Goal: Task Accomplishment & Management: Manage account settings

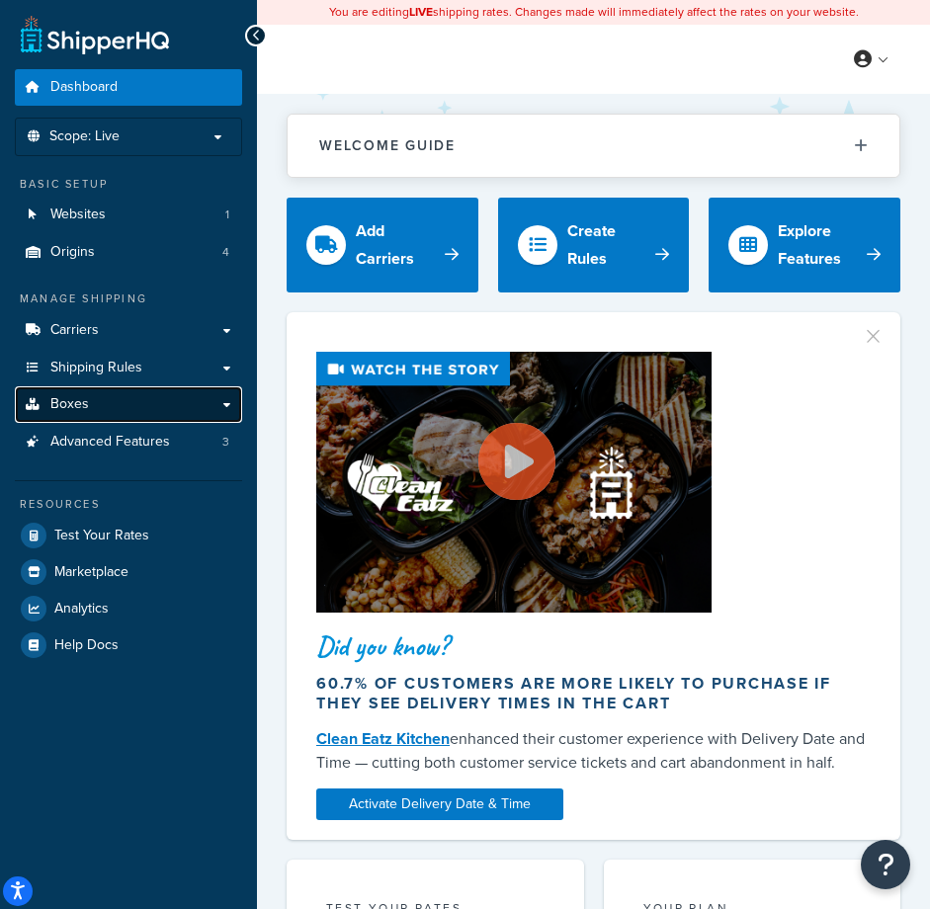
click at [93, 410] on link "Boxes" at bounding box center [128, 404] width 227 height 37
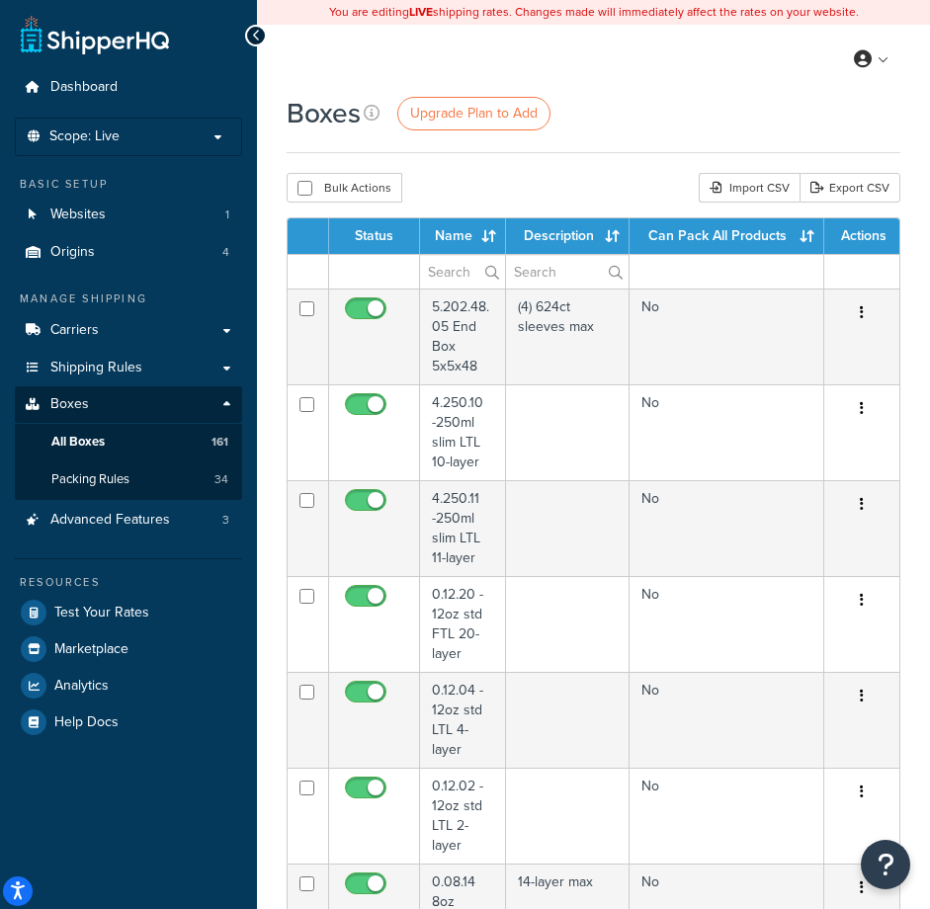
click at [496, 233] on th "Name" at bounding box center [463, 236] width 87 height 36
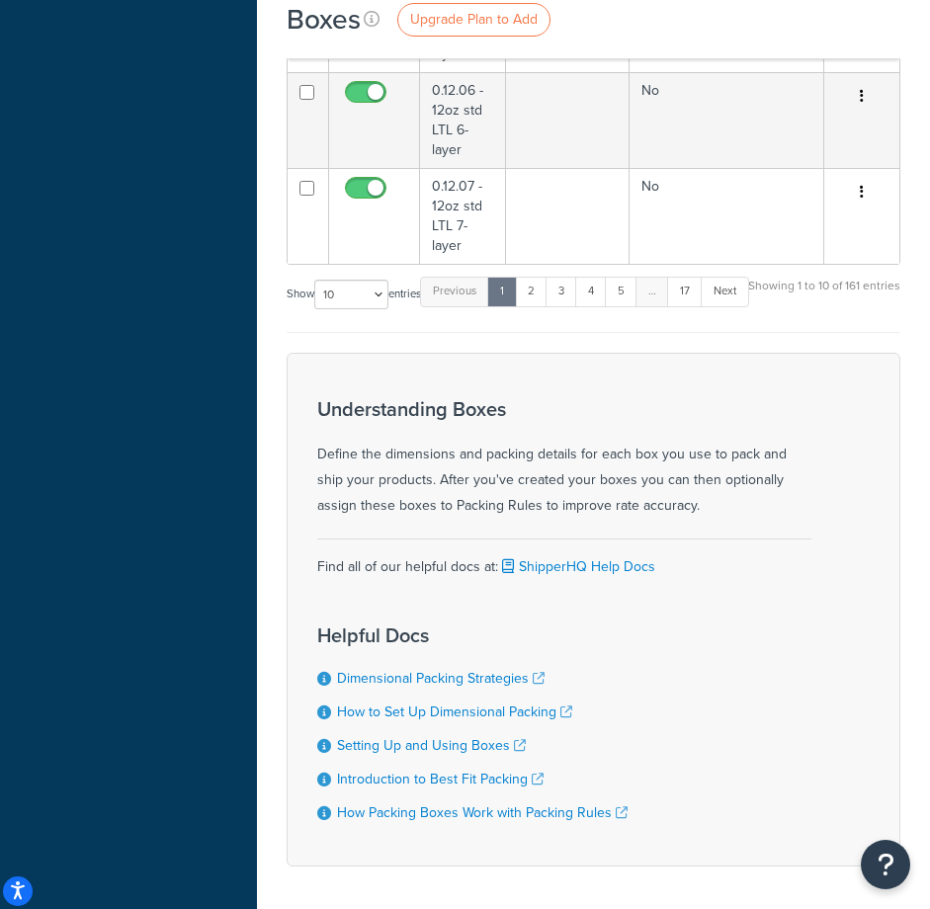
scroll to position [988, 0]
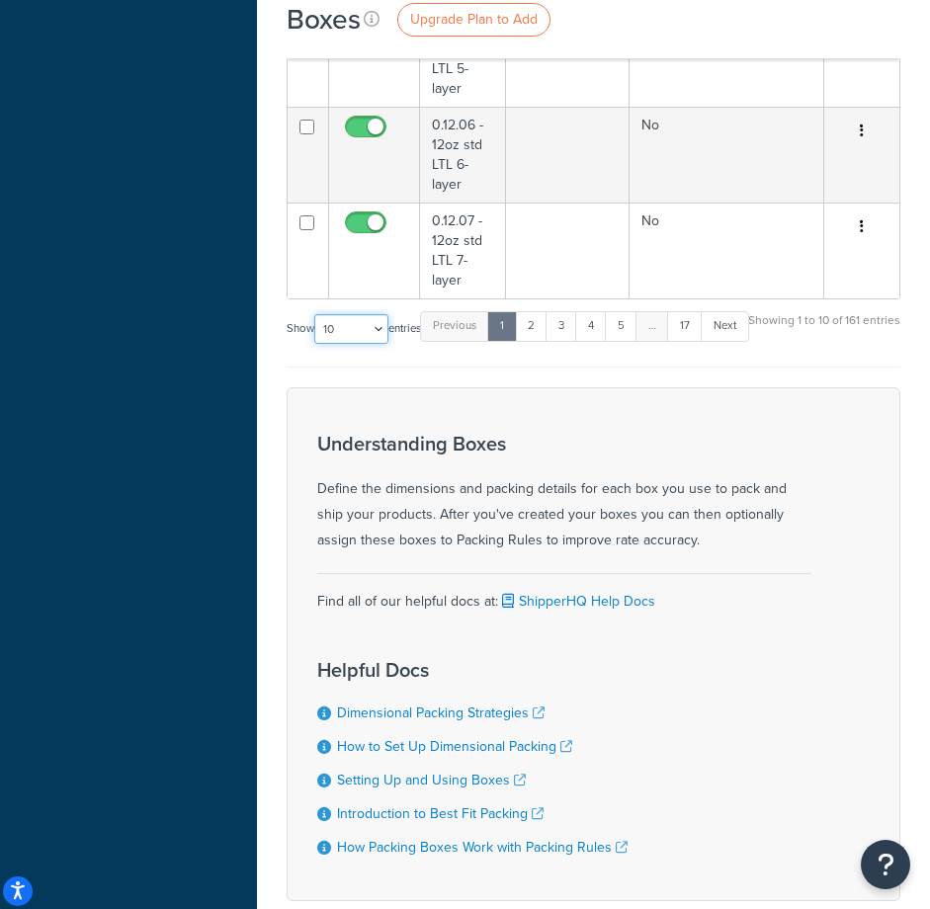
click at [380, 330] on select "10 15 25 50 100 1000" at bounding box center [351, 329] width 74 height 30
select select "1000"
click at [316, 315] on select "10 15 25 50 100 1000" at bounding box center [351, 329] width 74 height 30
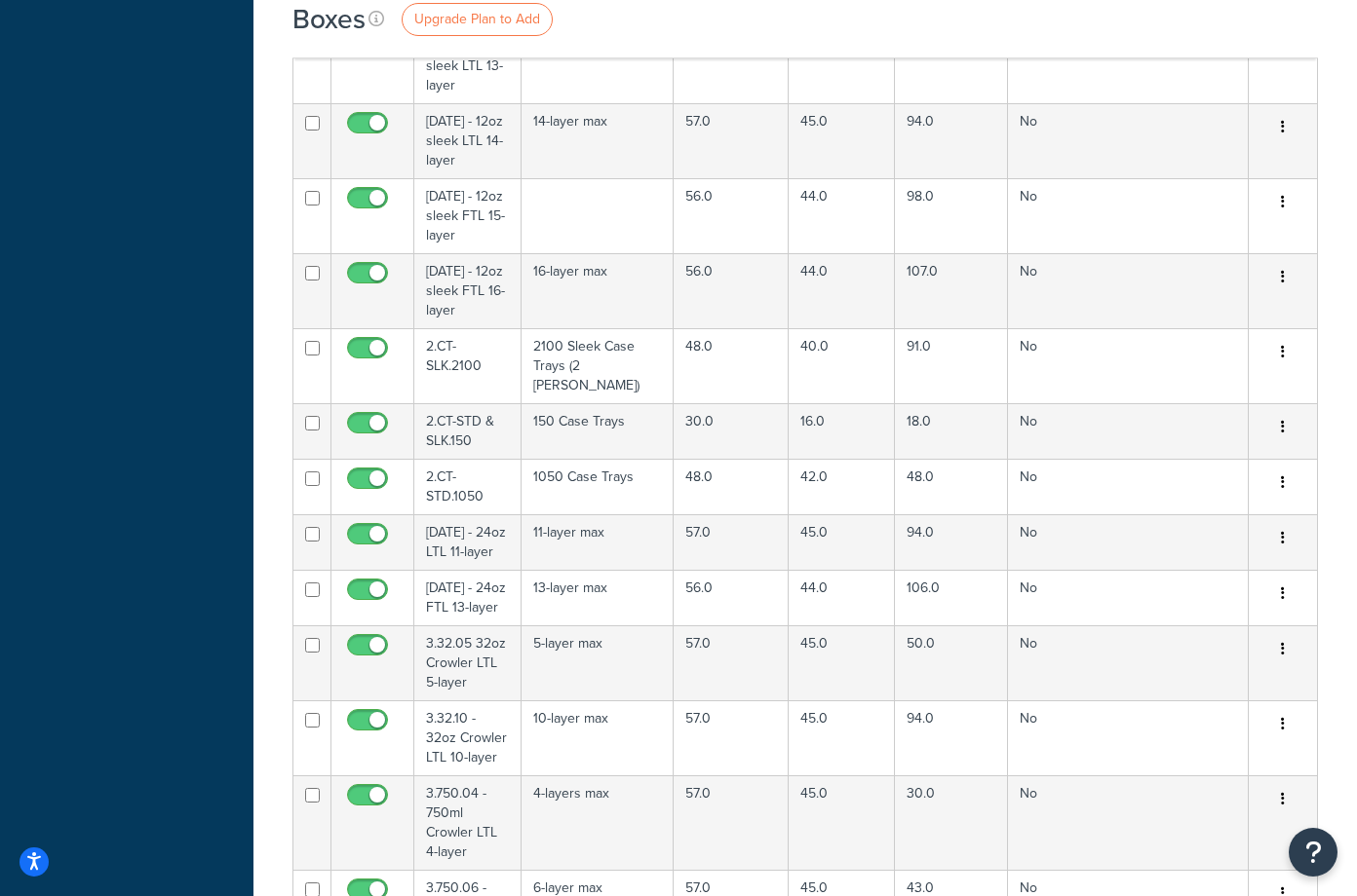
scroll to position [6837, 0]
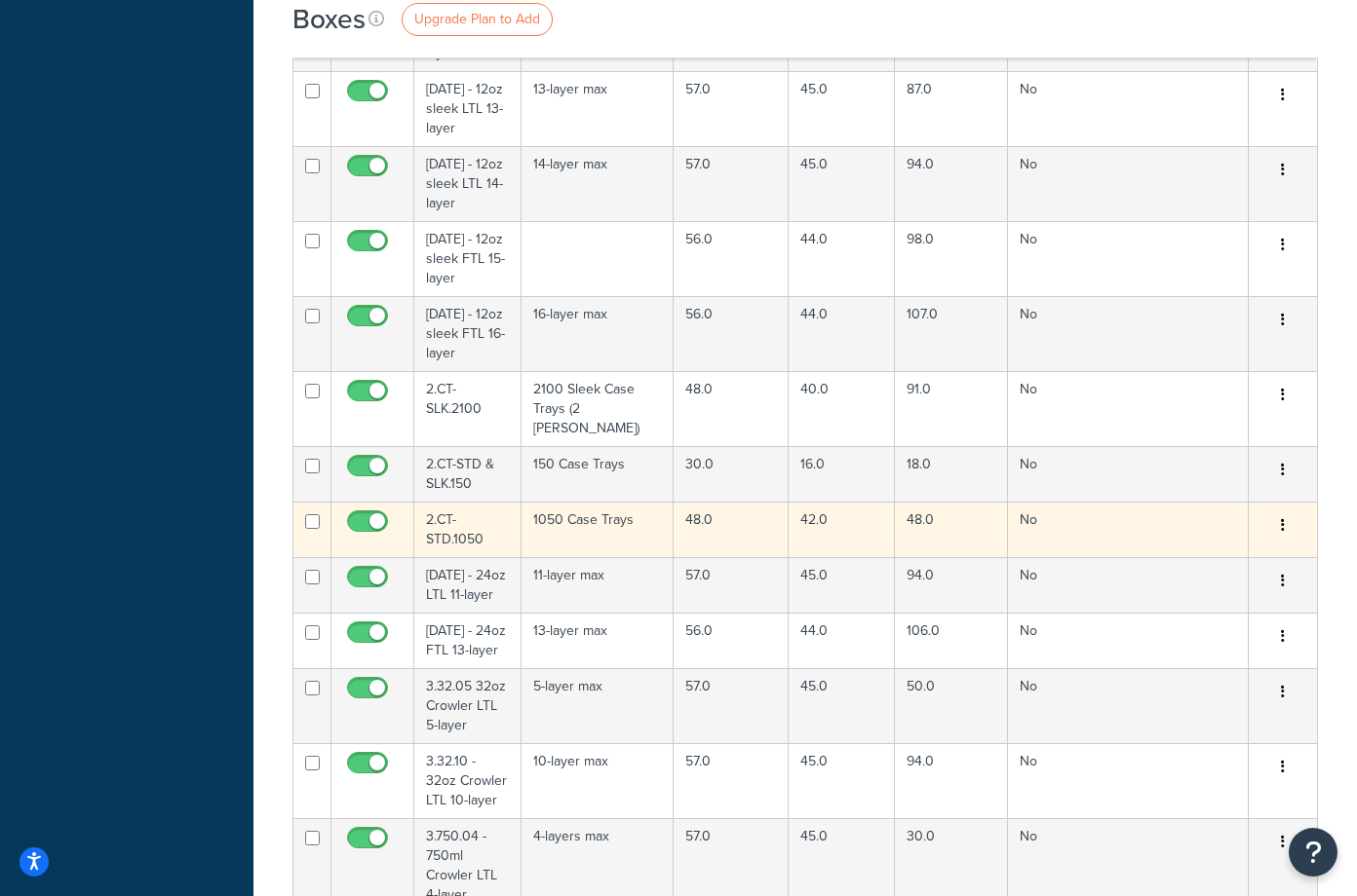
click at [461, 504] on td "2.CT-STD.1050" at bounding box center [467, 529] width 107 height 55
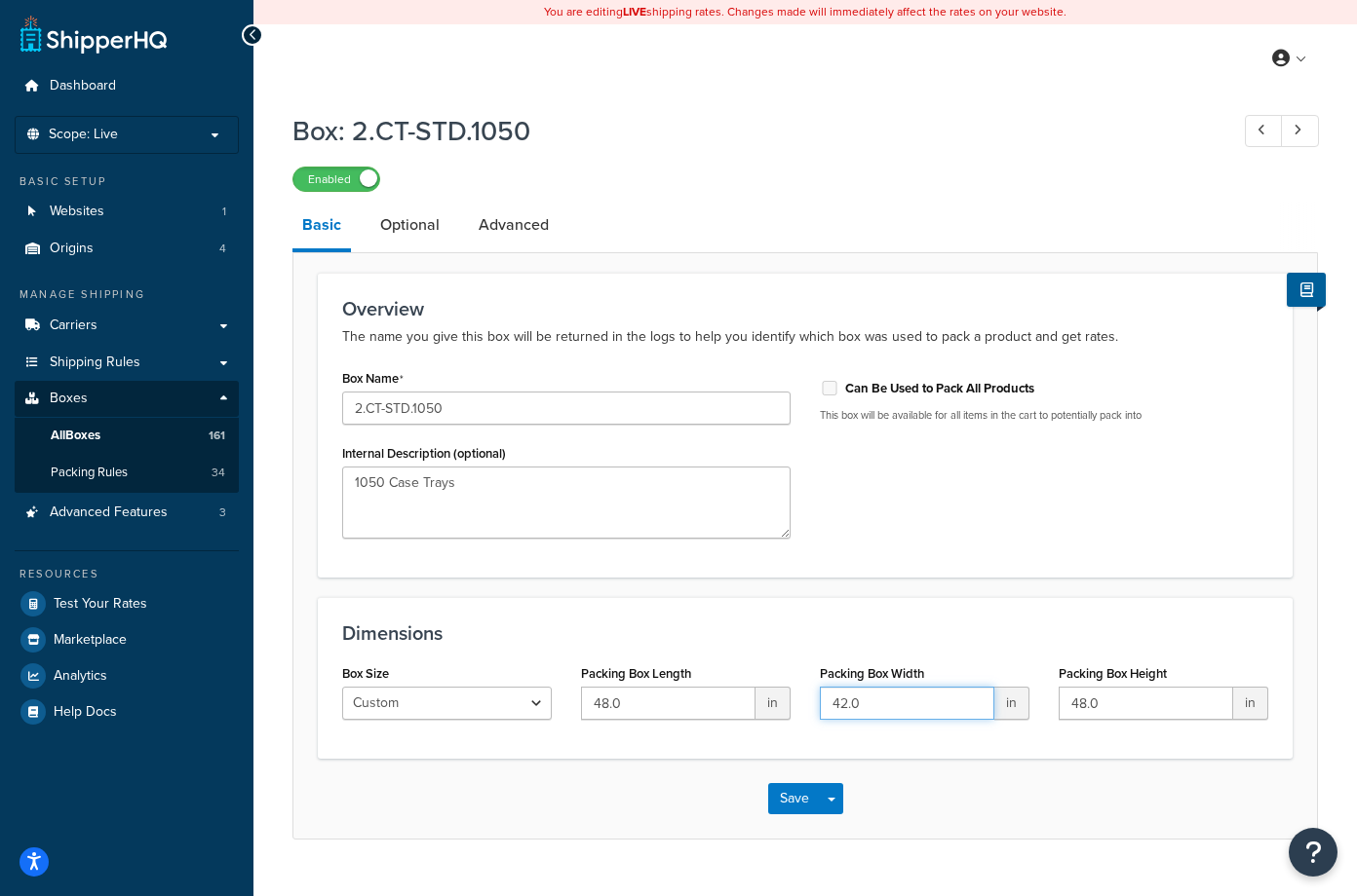
drag, startPoint x: 893, startPoint y: 705, endPoint x: 786, endPoint y: 704, distance: 107.0
click at [786, 704] on div "Box Size Custom USPS Small Flat Box USPS Medium Flat Box USPS Large Flat Box US…" at bounding box center [805, 697] width 956 height 75
type input "40"
drag, startPoint x: 635, startPoint y: 706, endPoint x: 578, endPoint y: 705, distance: 57.0
click at [578, 705] on div "Packing Box Length 48.0 in" at bounding box center [685, 697] width 239 height 75
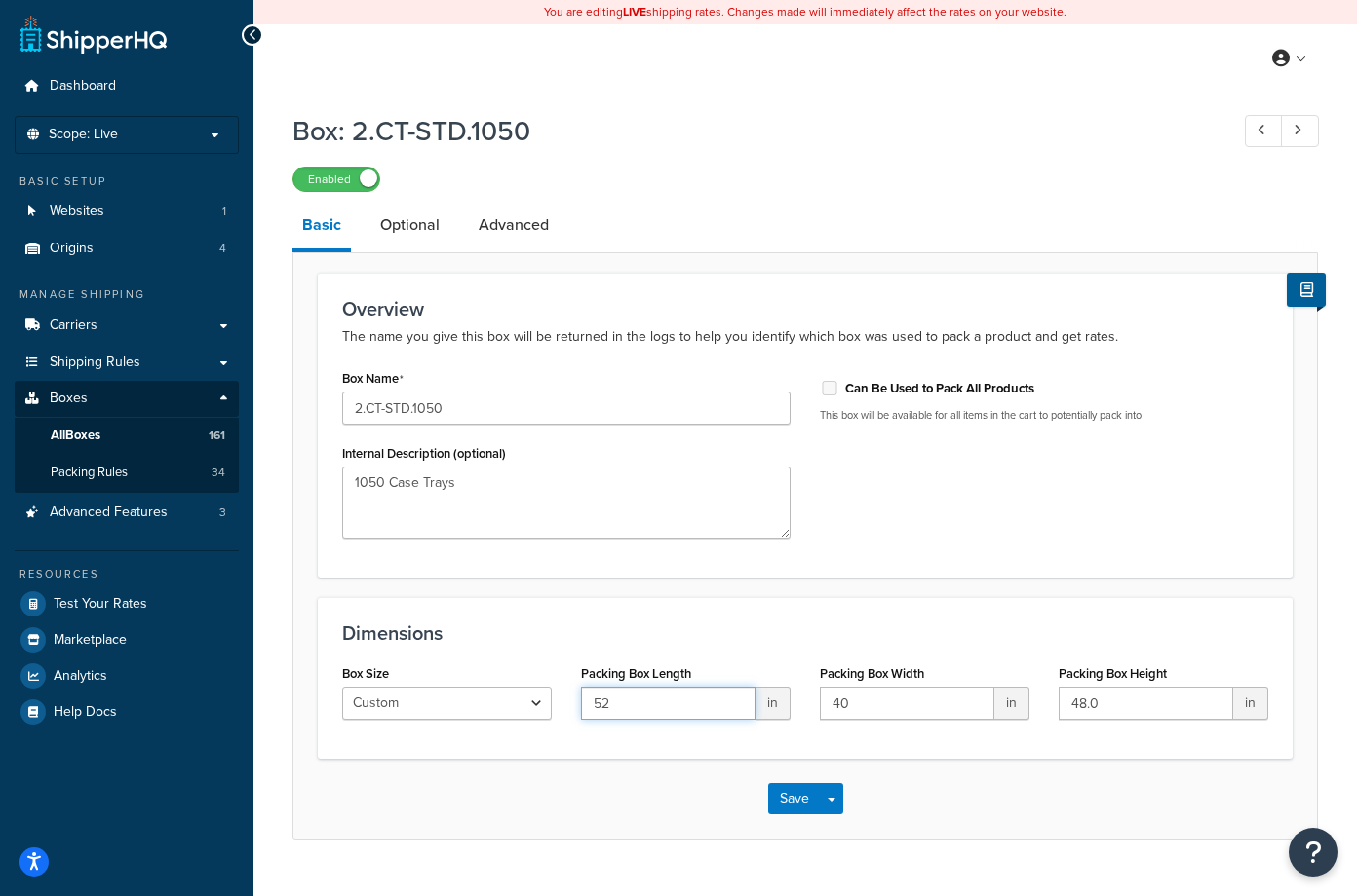
type input "52"
click at [941, 805] on div "Save Save Dropdown Save and Edit Save and Duplicate Save and Create New" at bounding box center [805, 798] width 1024 height 80
click at [786, 804] on button "Save" at bounding box center [794, 799] width 52 height 32
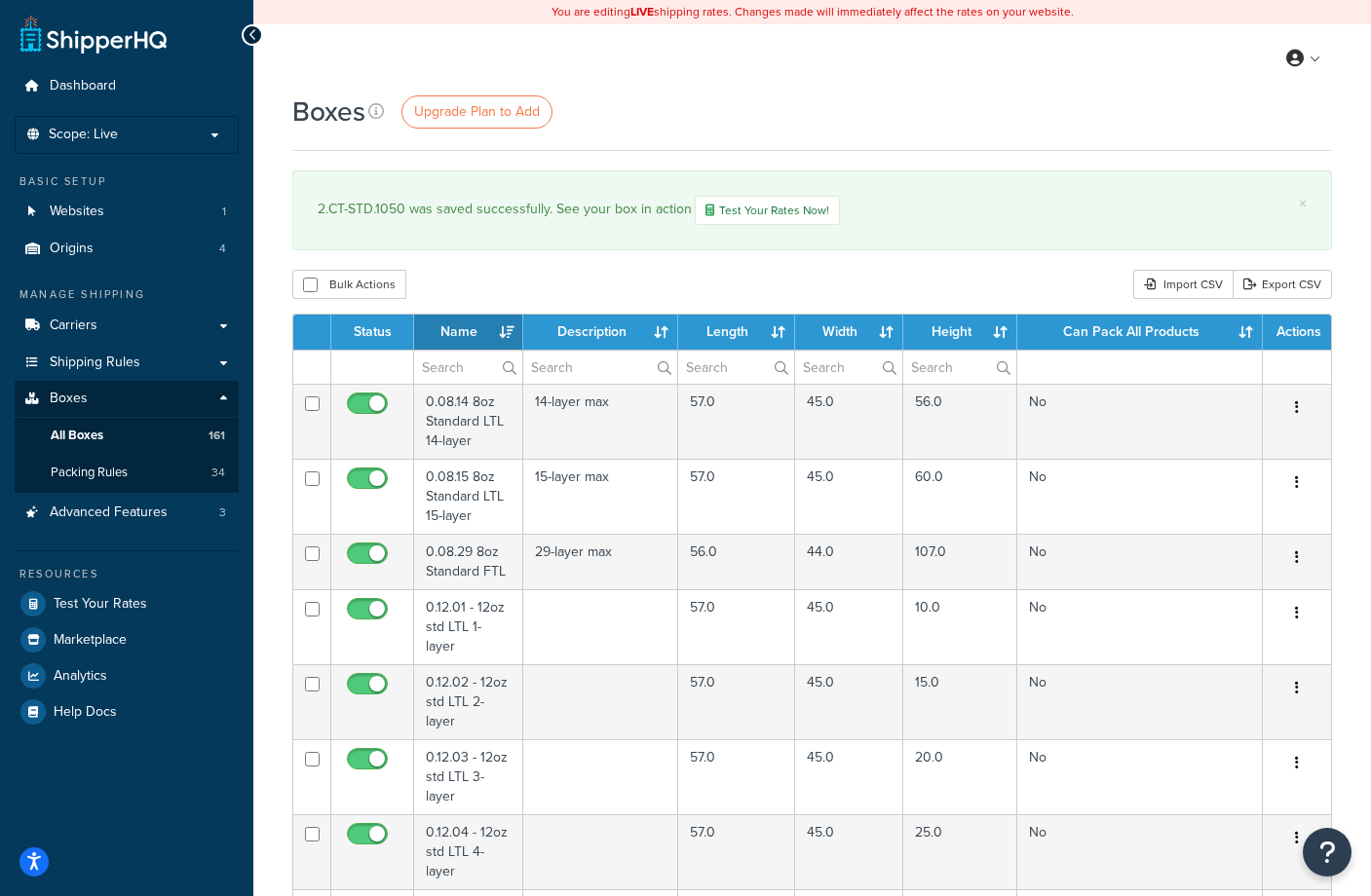
select select "1000"
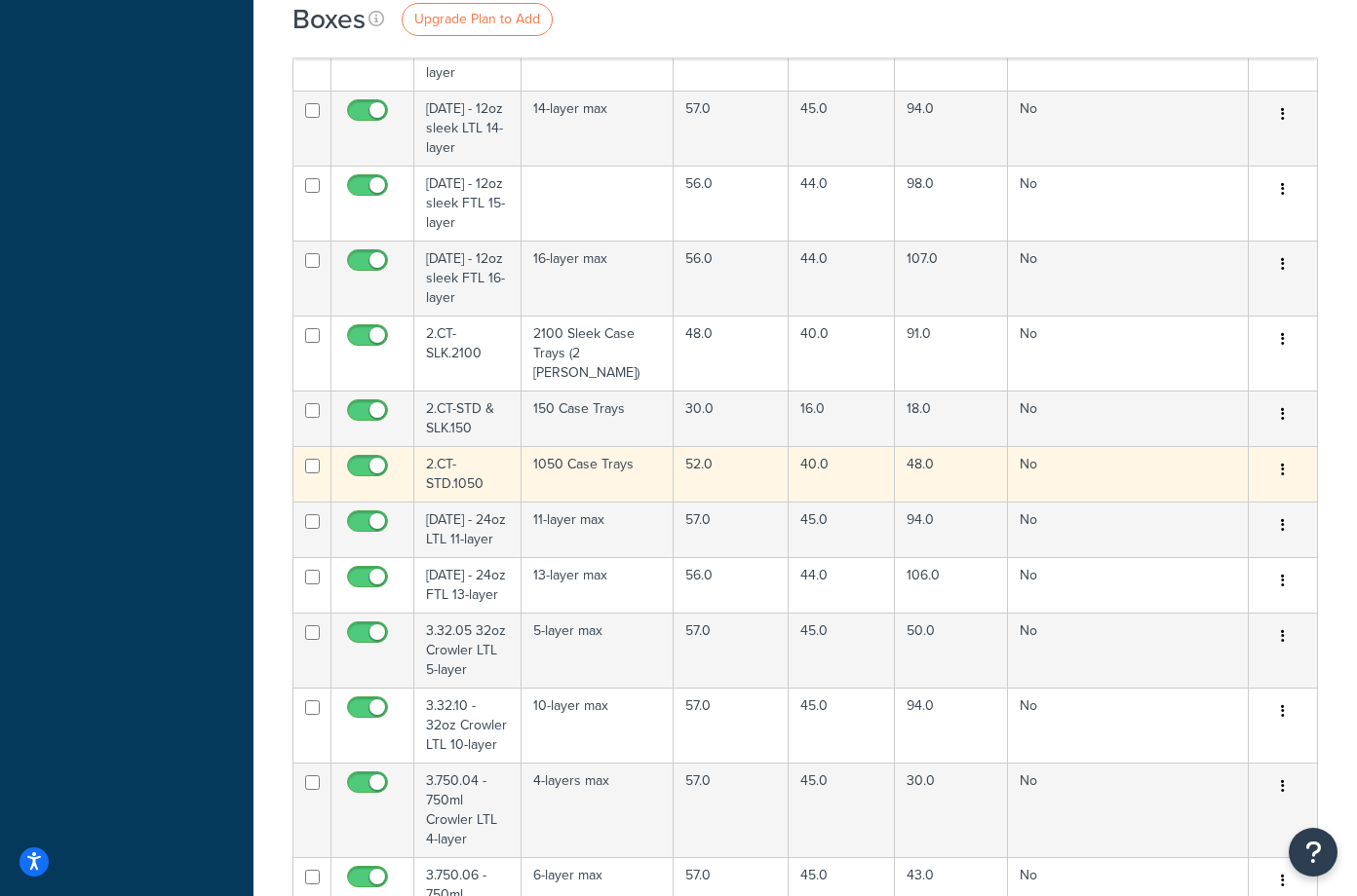
scroll to position [6917, 0]
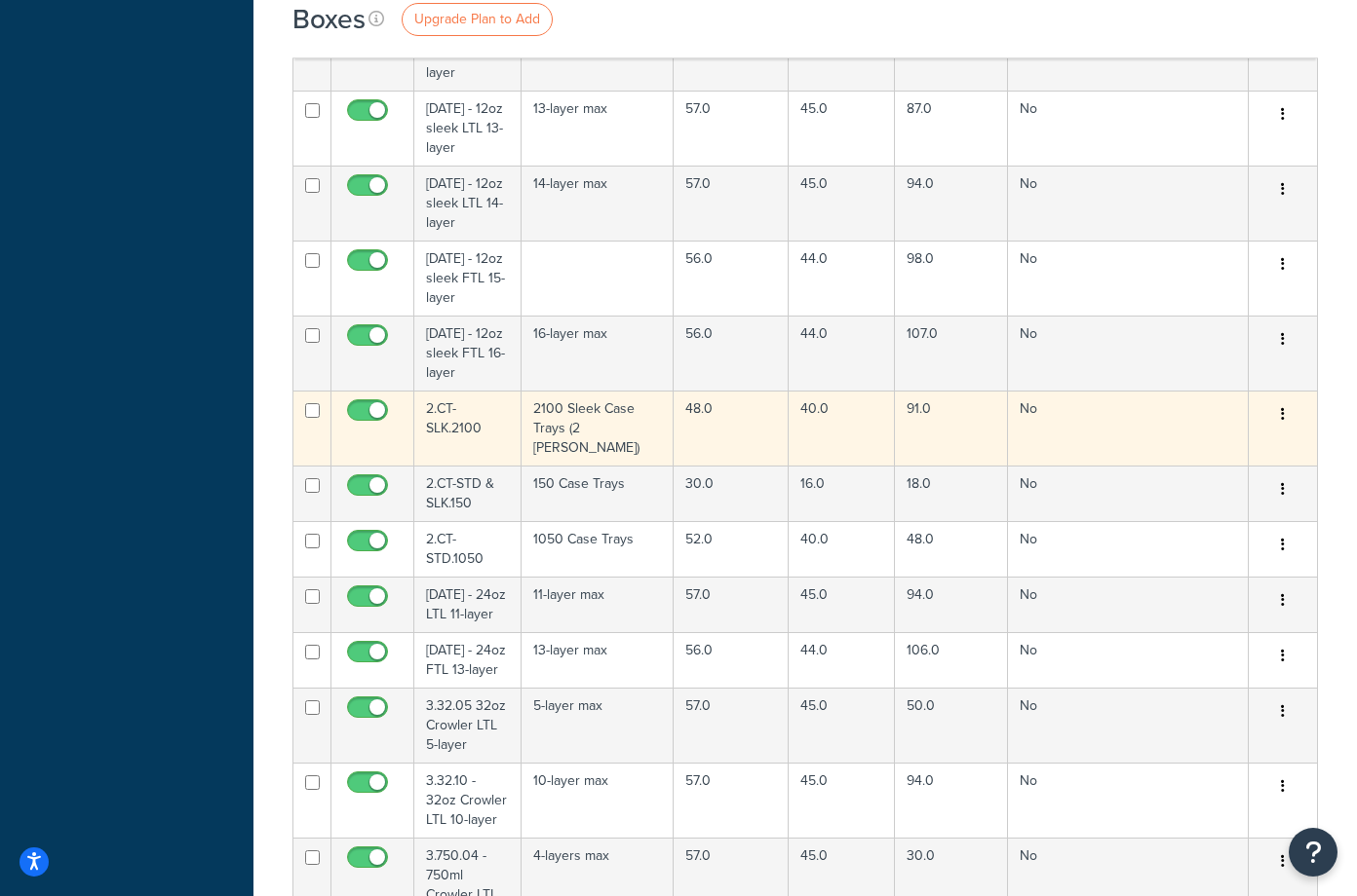
click at [459, 433] on td "2.CT-SLK.2100" at bounding box center [467, 428] width 107 height 75
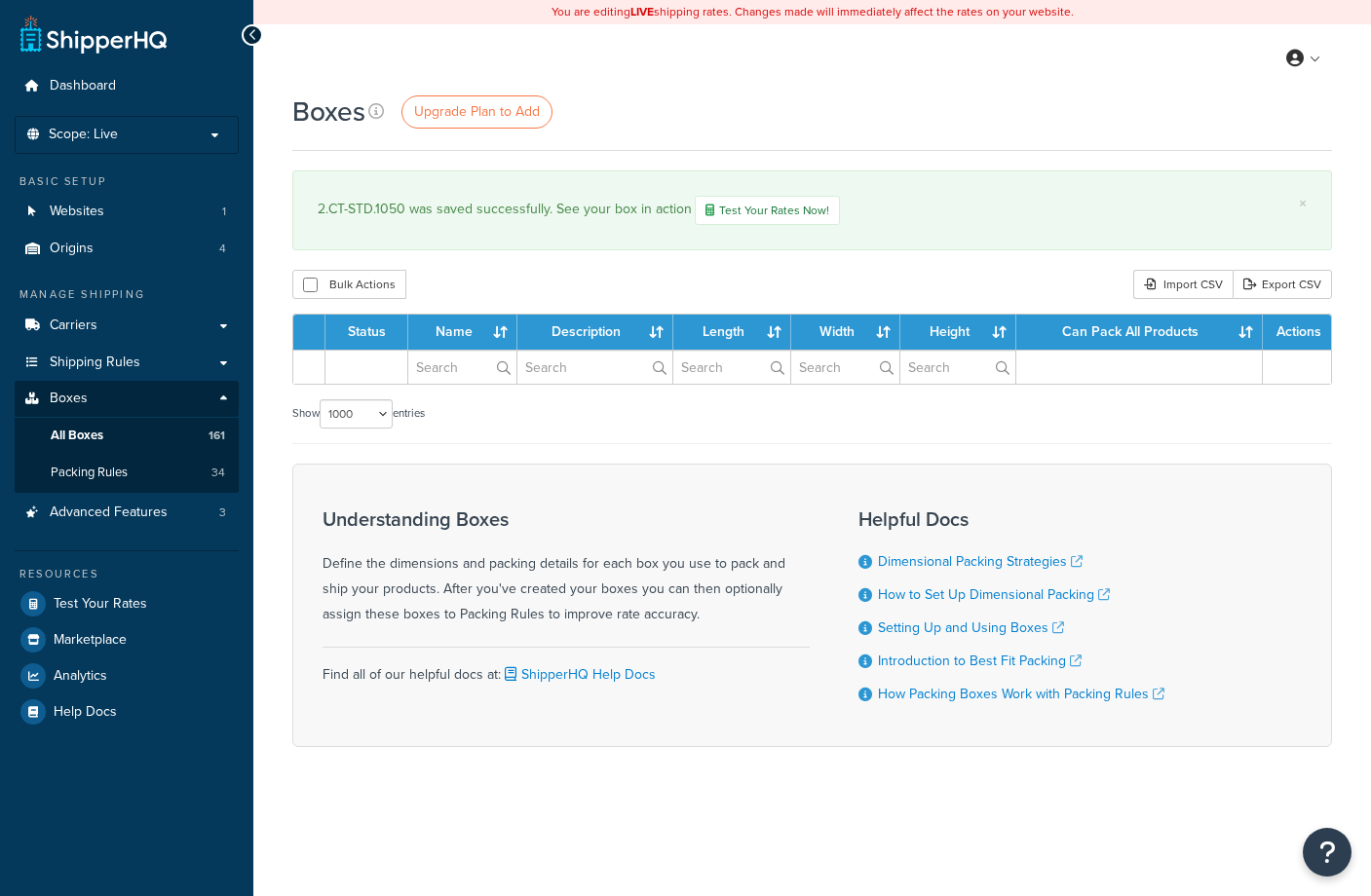
select select "1000"
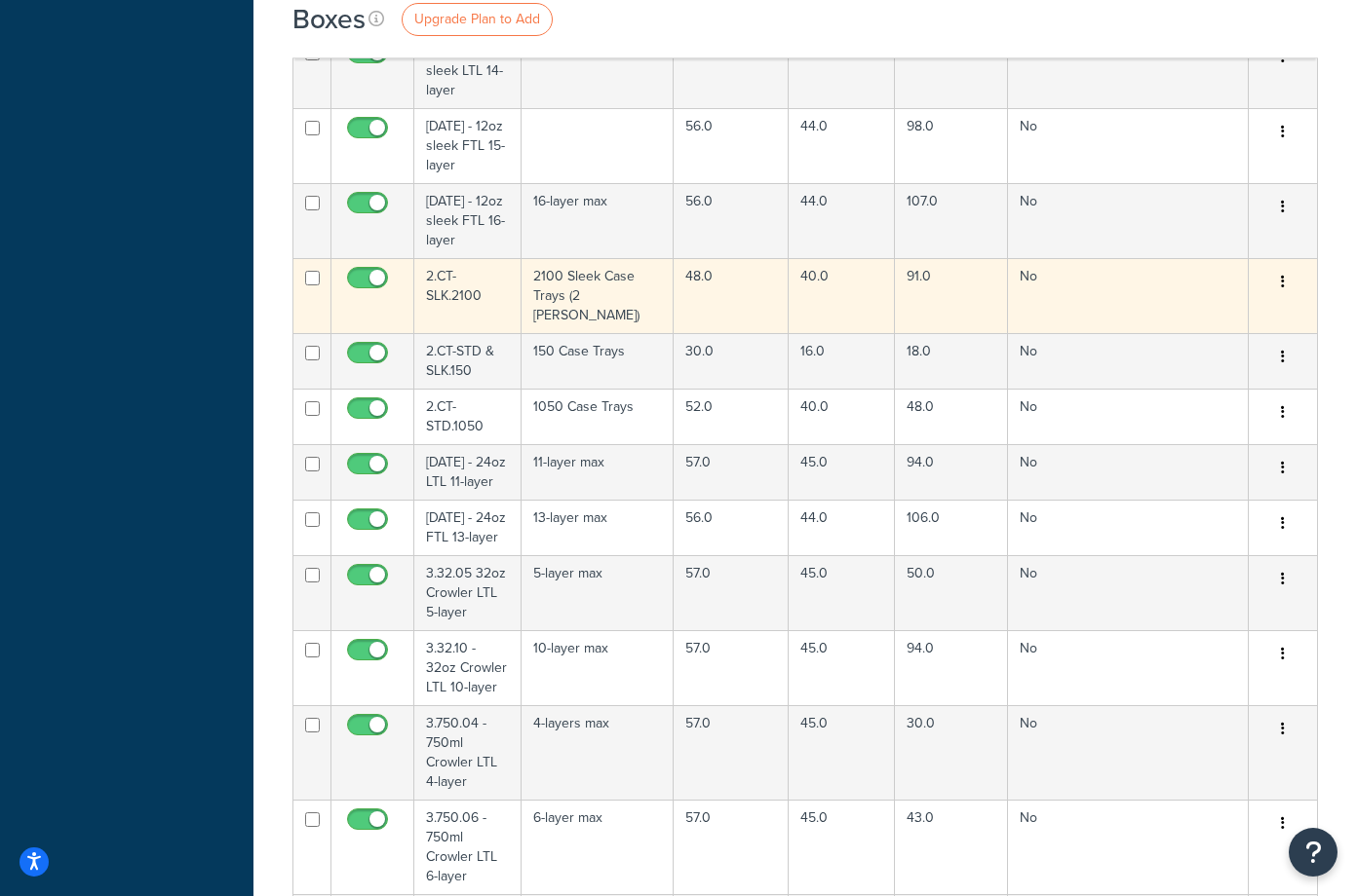
scroll to position [7014, 0]
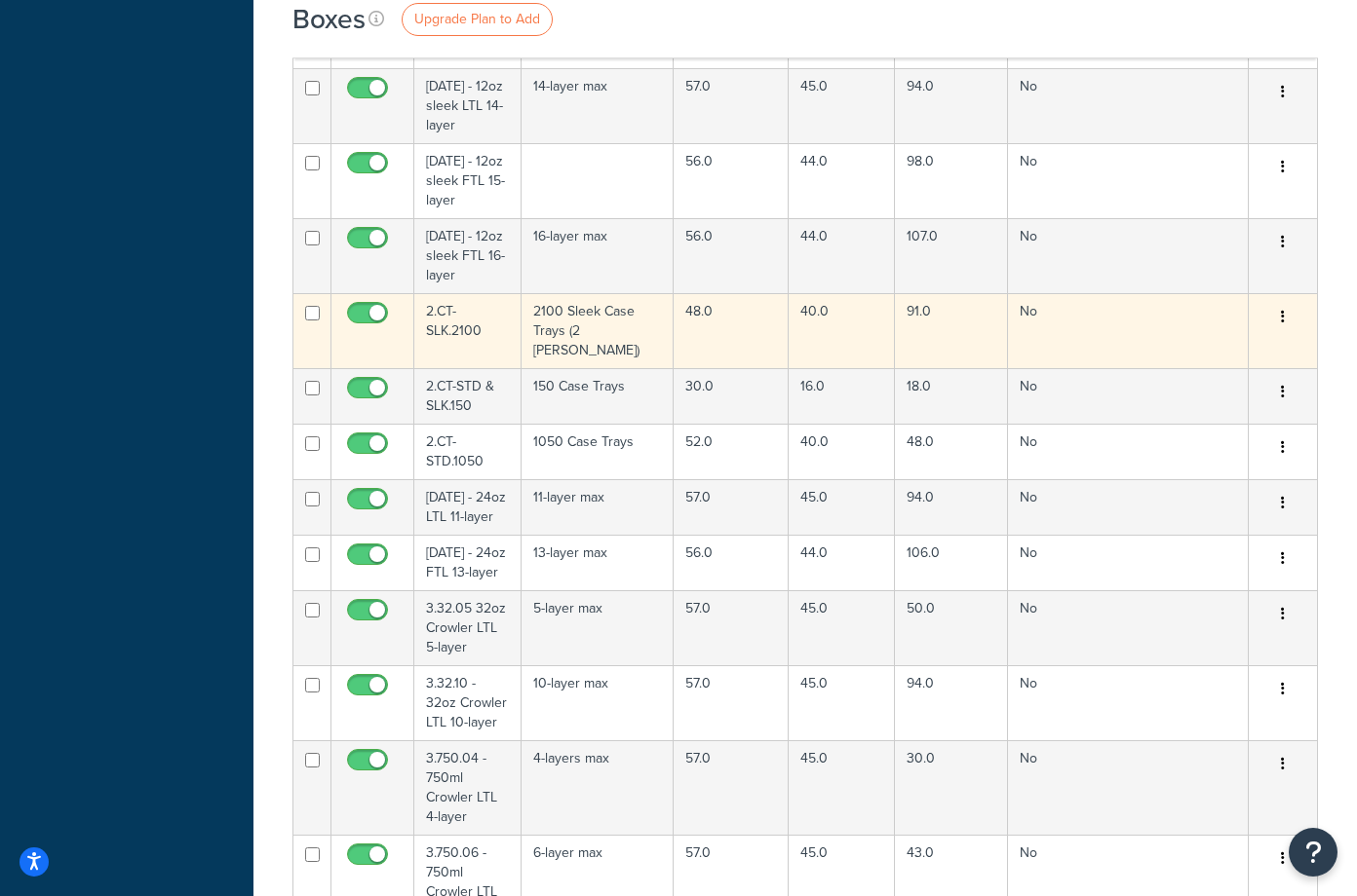
click at [471, 333] on td "2.CT-SLK.2100" at bounding box center [467, 330] width 107 height 75
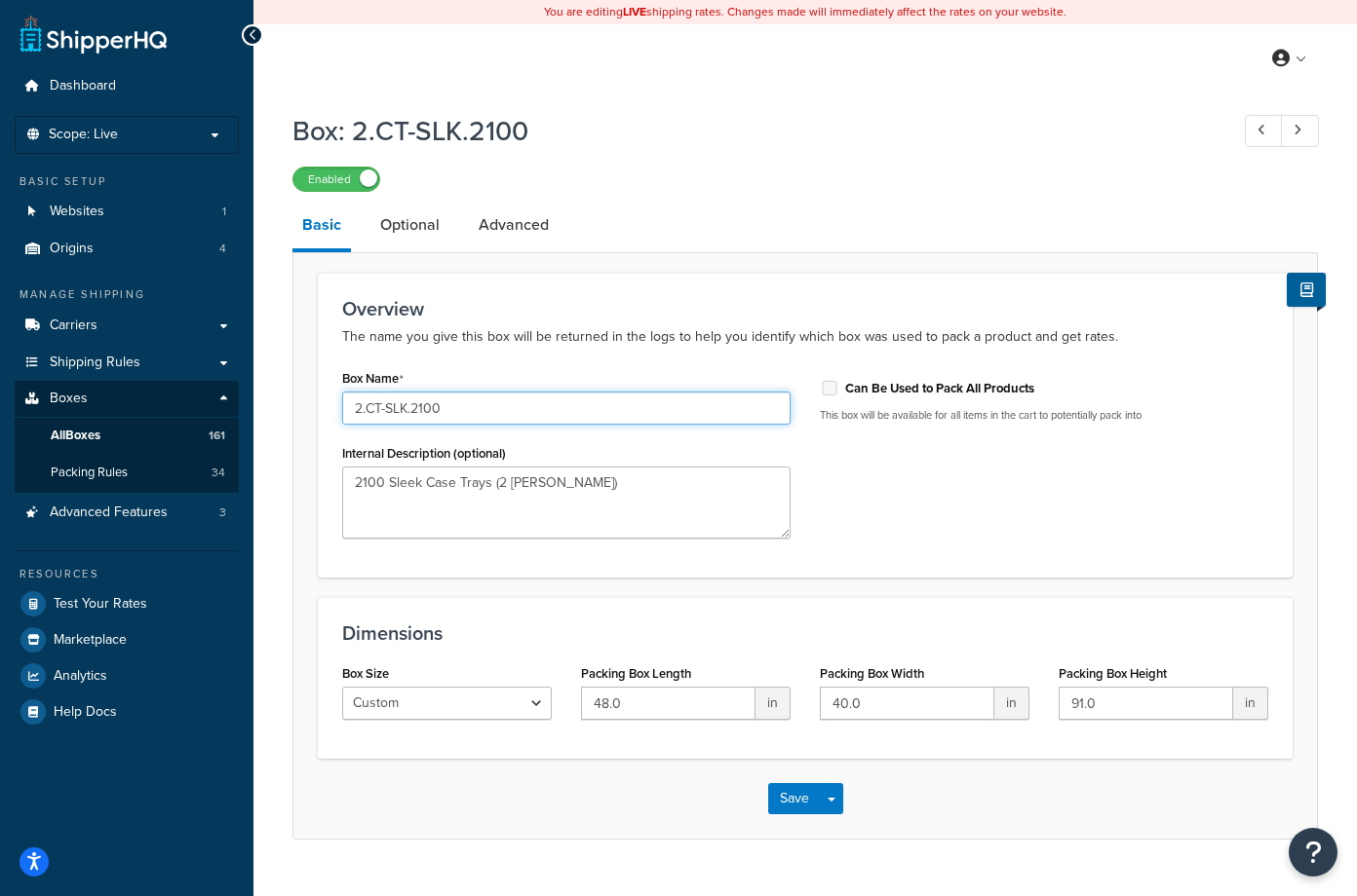
drag, startPoint x: 447, startPoint y: 413, endPoint x: 343, endPoint y: 413, distance: 104.0
click at [343, 413] on input "2.CT-SLK.2100" at bounding box center [566, 408] width 449 height 34
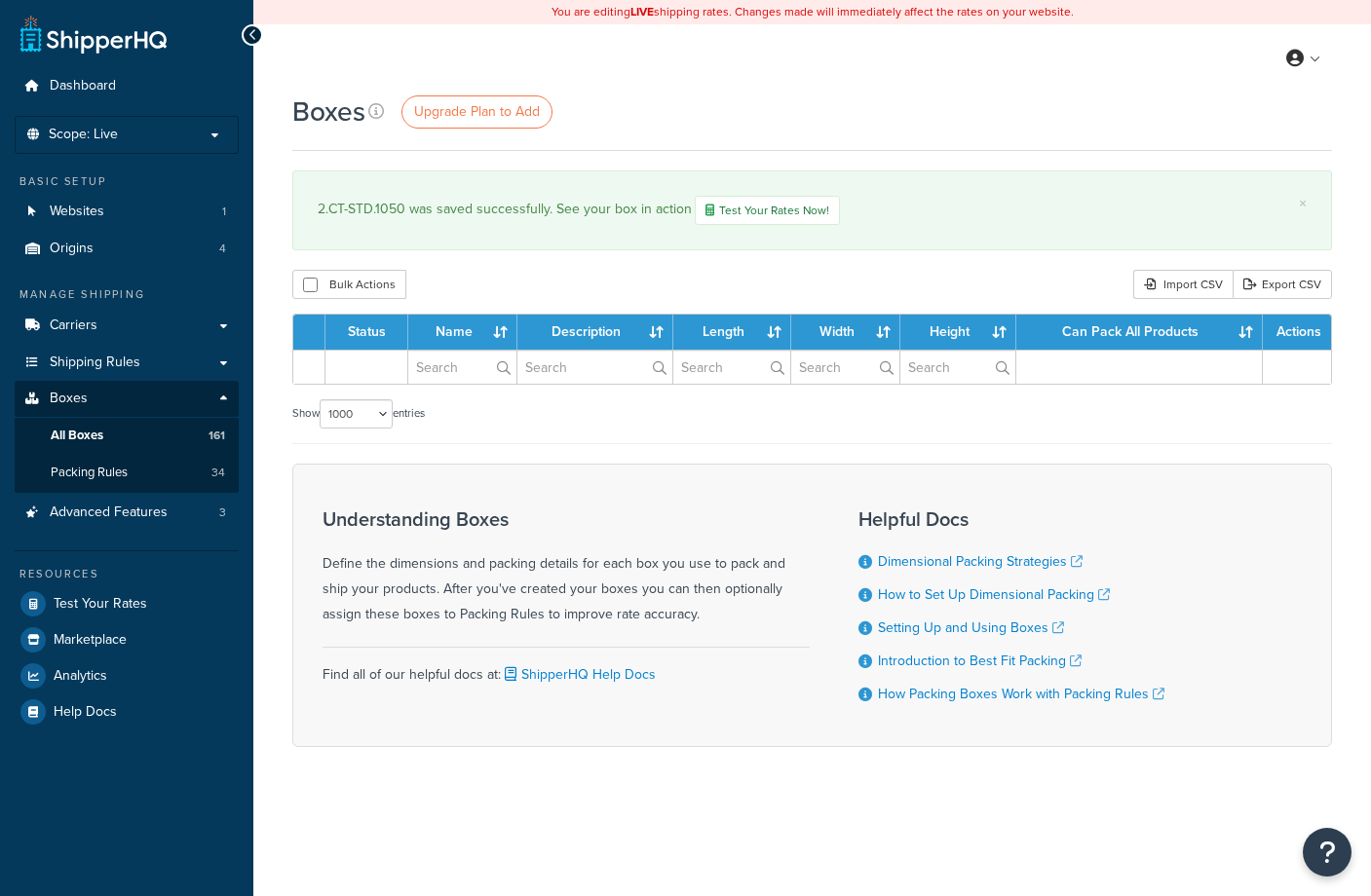
select select "1000"
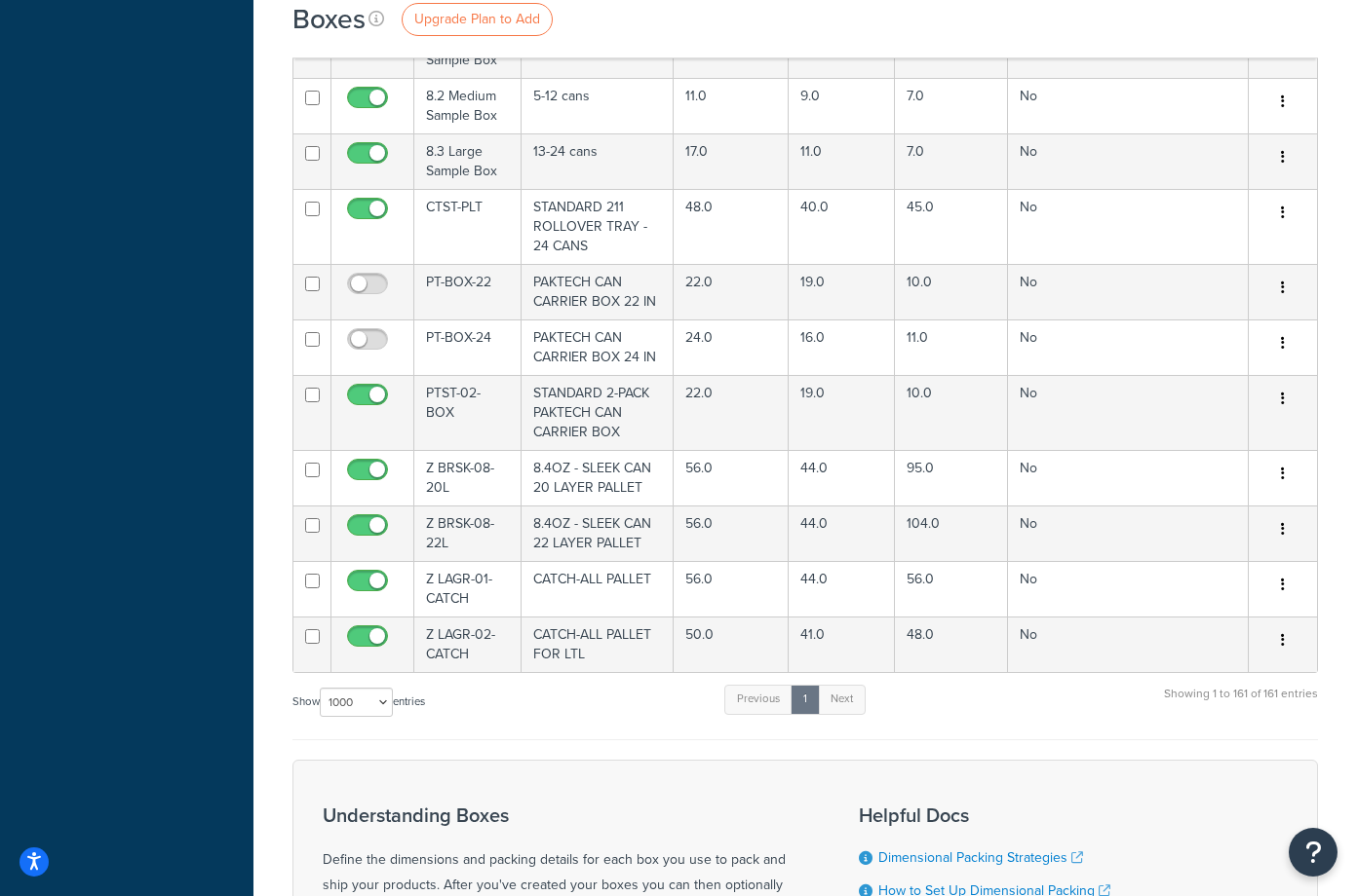
scroll to position [11700, 0]
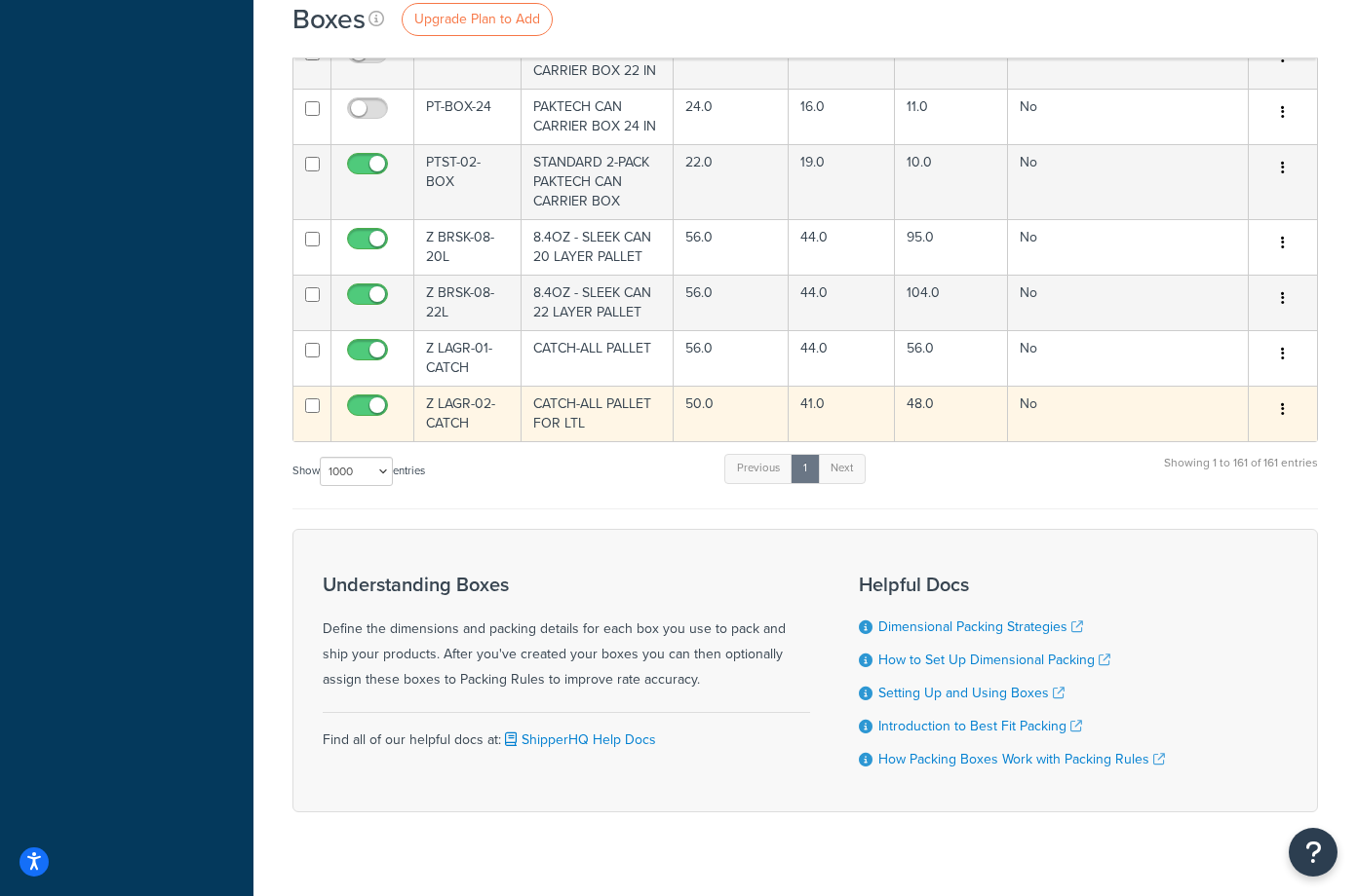
click at [455, 385] on td "Z LAGR-02-CATCH" at bounding box center [467, 413] width 107 height 55
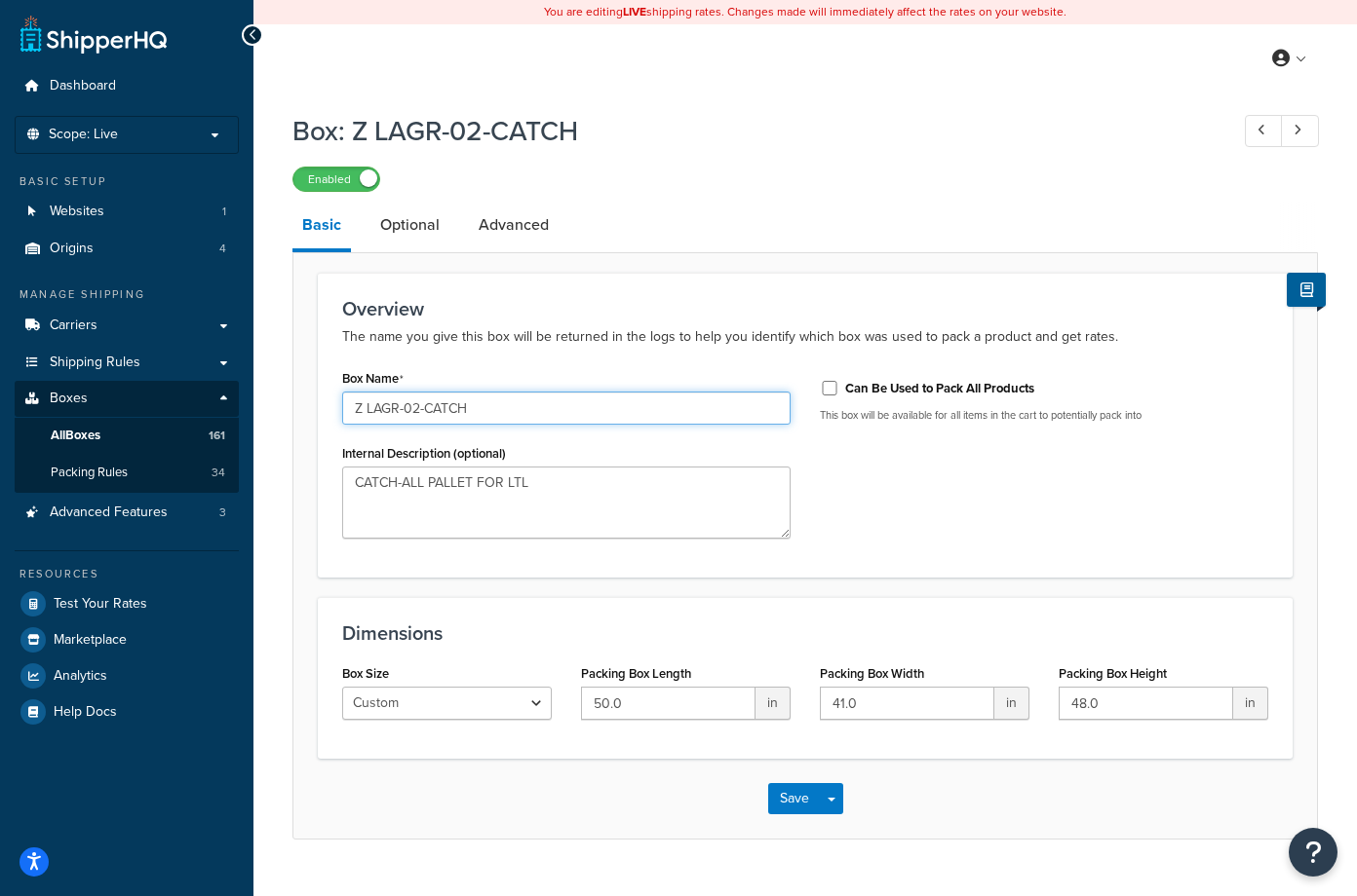
drag, startPoint x: 501, startPoint y: 416, endPoint x: 274, endPoint y: 427, distance: 227.3
click at [274, 427] on div "Box: Z LAGR-02-CATCH Enabled Basic Optional Advanced Overview The name you give…" at bounding box center [805, 496] width 1104 height 787
paste input "2.CT-SLK.2100"
drag, startPoint x: 447, startPoint y: 412, endPoint x: 416, endPoint y: 408, distance: 31.3
click at [416, 408] on input "2.CT-SLK.2100" at bounding box center [566, 408] width 449 height 34
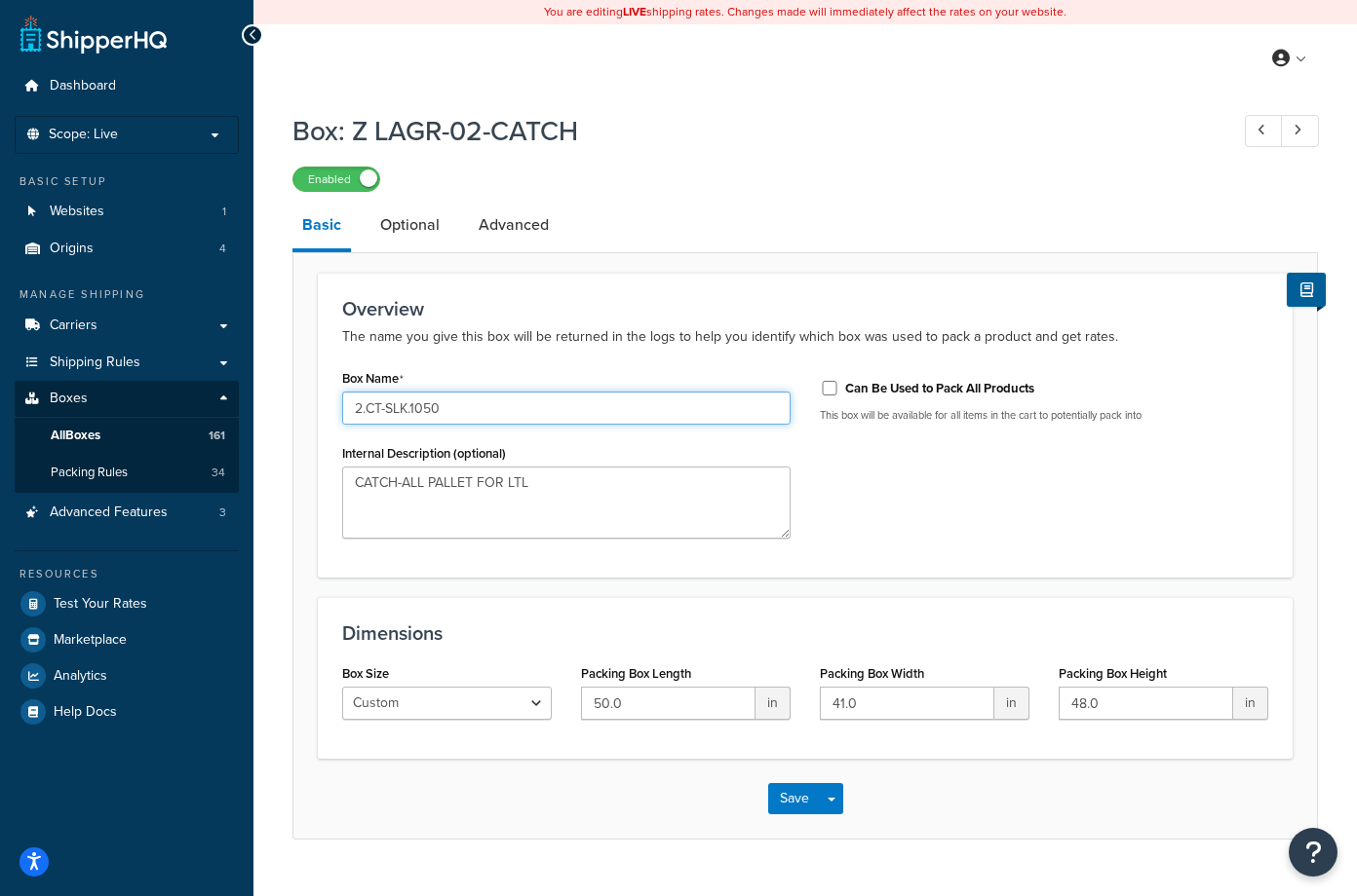
type input "2.CT-SLK.1050"
drag, startPoint x: 553, startPoint y: 487, endPoint x: 334, endPoint y: 492, distance: 219.1
click at [334, 492] on div "Box Name 2.CT-SLK.1050 Internal Description (optional) CATCH-ALL PALLET FOR LTL" at bounding box center [566, 459] width 477 height 189
drag, startPoint x: 668, startPoint y: 708, endPoint x: 570, endPoint y: 708, distance: 98.0
click at [570, 708] on div "Packing Box Length 50.0 in" at bounding box center [685, 697] width 239 height 75
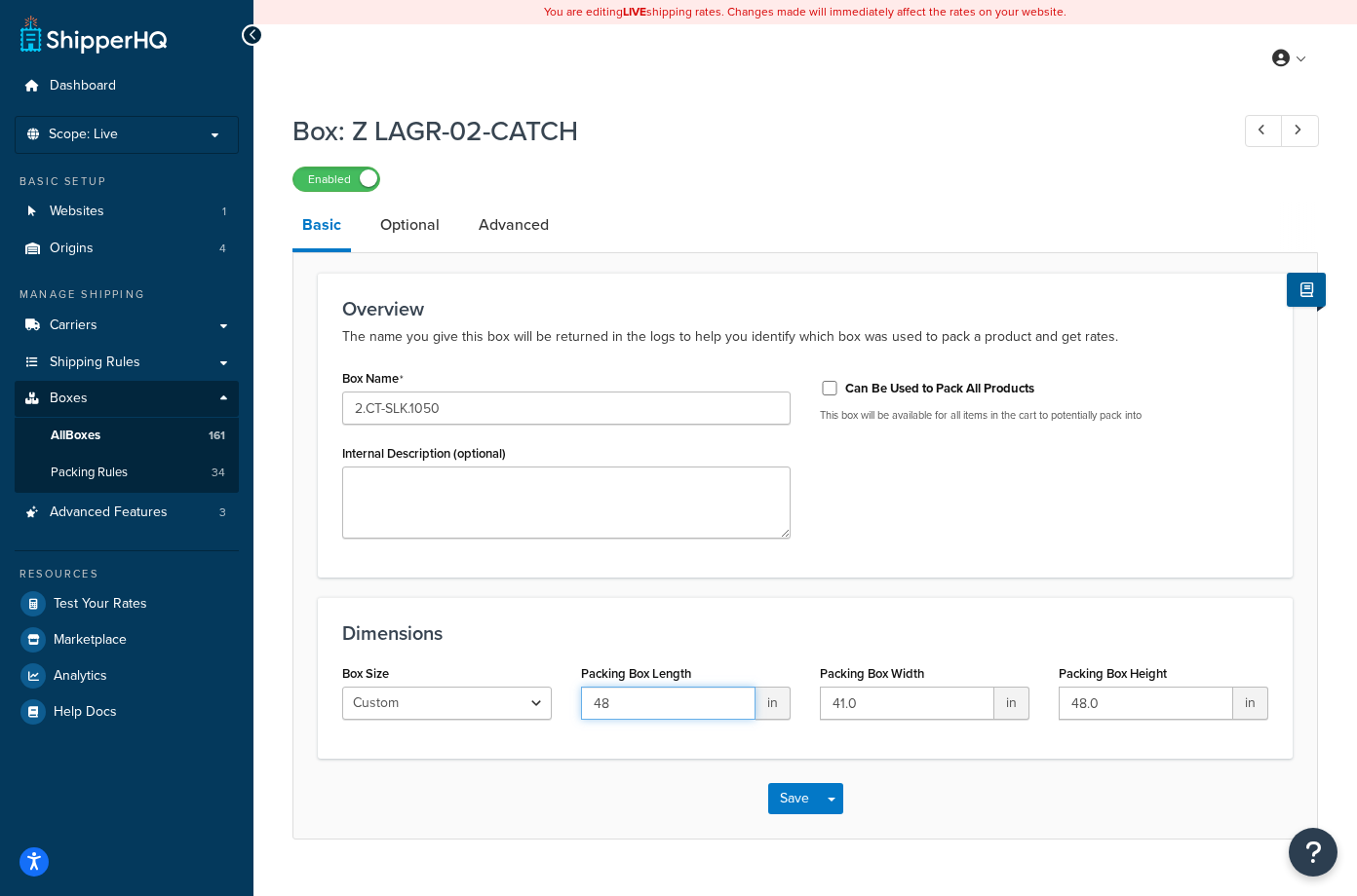
type input "48"
drag, startPoint x: 826, startPoint y: 711, endPoint x: 786, endPoint y: 711, distance: 40.0
click at [786, 711] on div "Box Size Custom USPS Small Flat Box USPS Medium Flat Box USPS Large Flat Box US…" at bounding box center [805, 697] width 956 height 75
type input "40"
drag, startPoint x: 1168, startPoint y: 710, endPoint x: 1044, endPoint y: 709, distance: 124.0
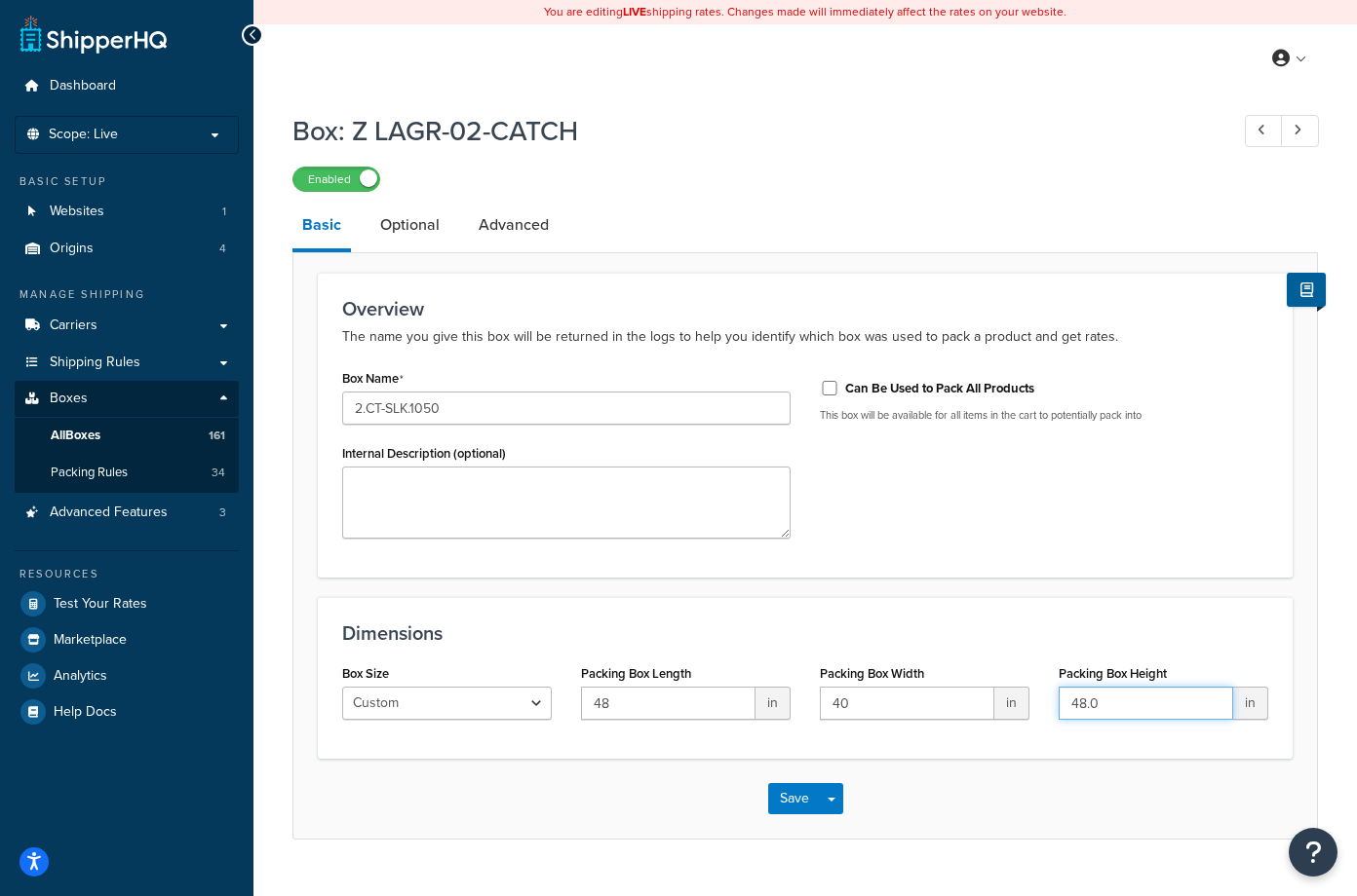
click at [1044, 709] on div "Packing Box Height 48.0 in" at bounding box center [1164, 697] width 239 height 75
type input "43"
click at [418, 220] on link "Optional" at bounding box center [410, 225] width 79 height 46
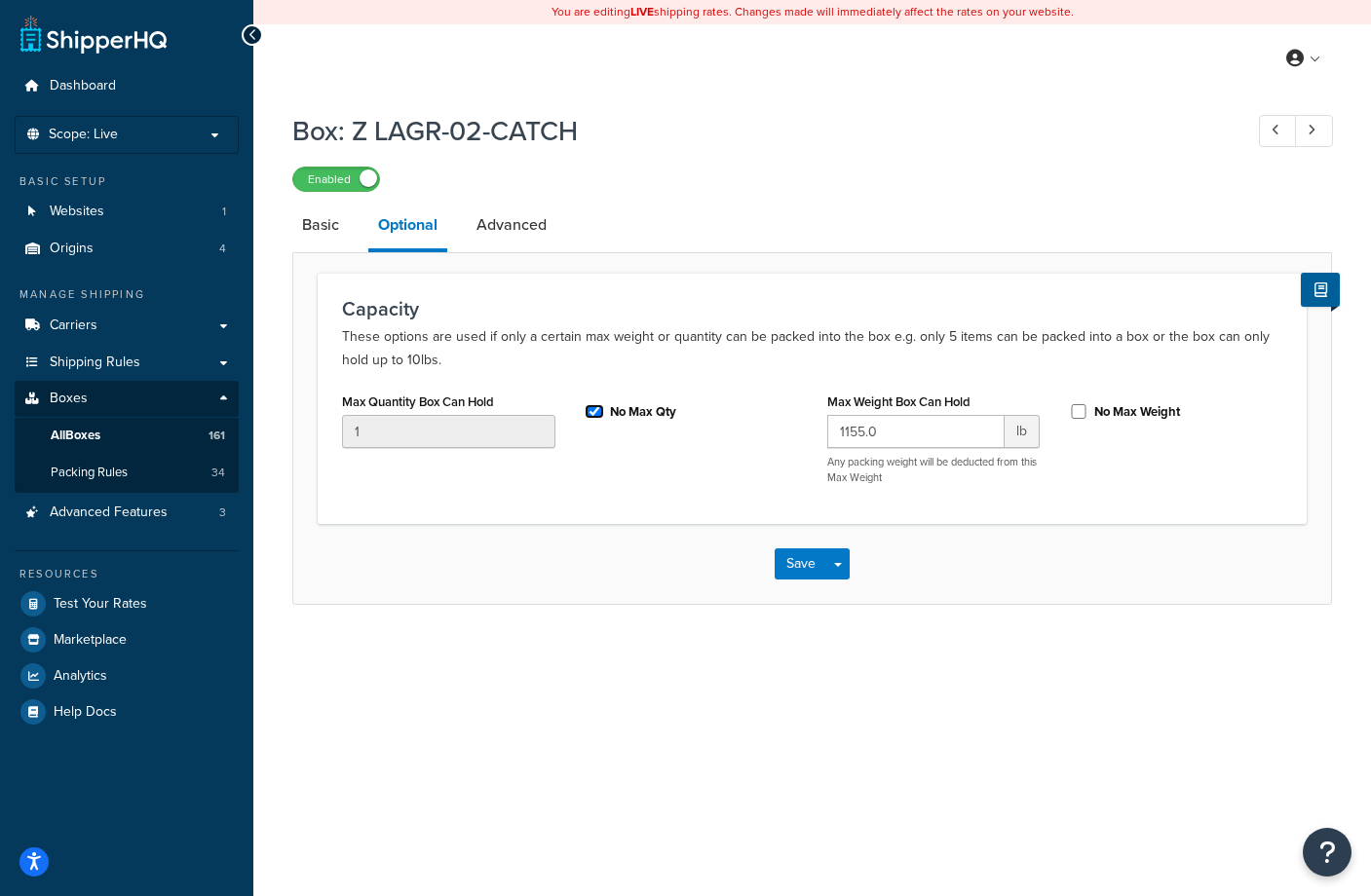
click at [595, 414] on input "No Max Qty" at bounding box center [594, 411] width 20 height 15
checkbox input "false"
drag, startPoint x: 374, startPoint y: 423, endPoint x: 335, endPoint y: 426, distance: 39.1
click at [335, 426] on div "Max Quantity Box Can Hold 1" at bounding box center [448, 425] width 242 height 75
type input "1050"
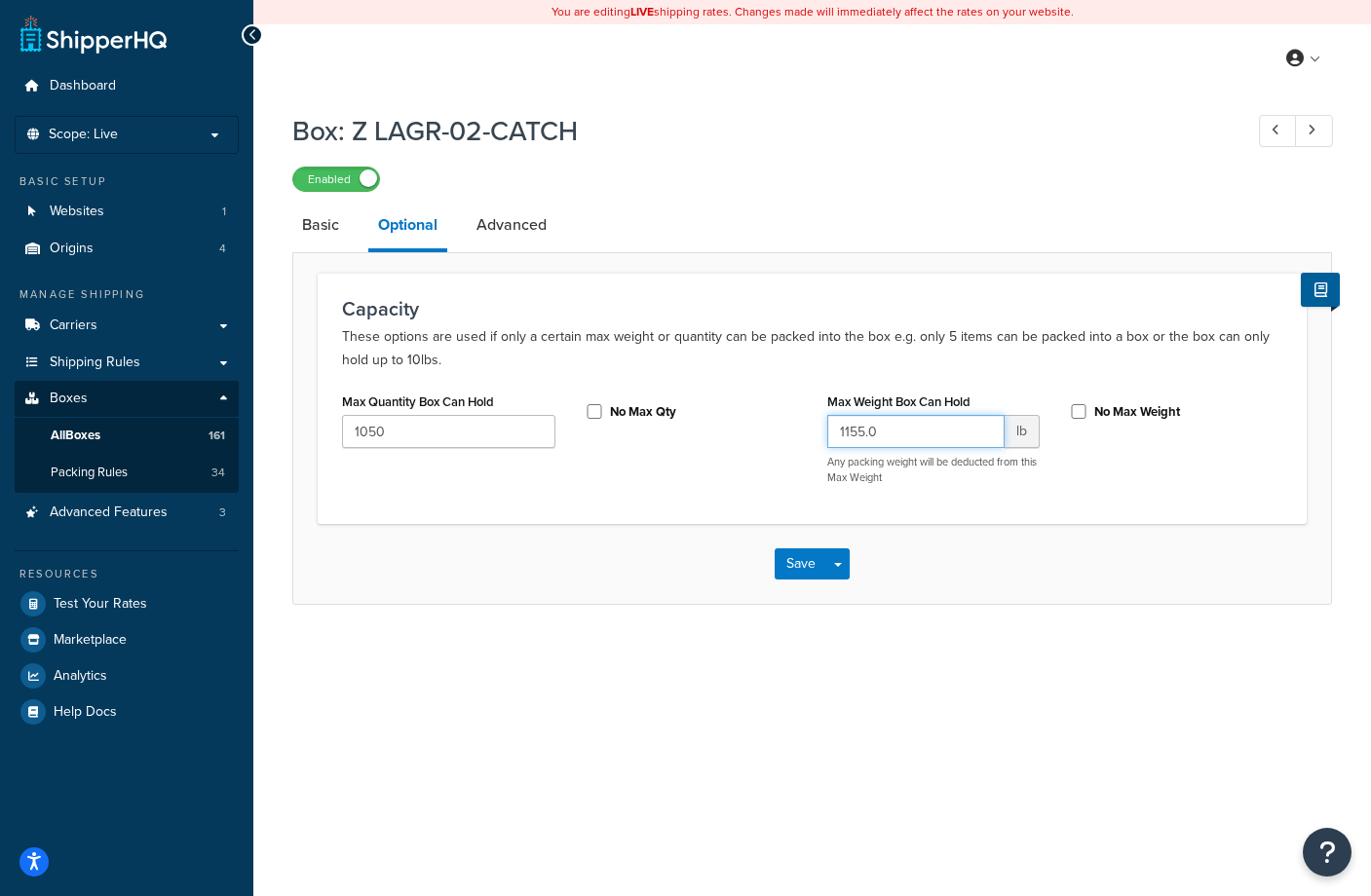
drag, startPoint x: 906, startPoint y: 435, endPoint x: 805, endPoint y: 435, distance: 101.0
click at [805, 435] on div "Max Quantity Box Can Hold 1050 No Max Qty Max Weight Box Can Hold 1155.0 lb Any…" at bounding box center [811, 444] width 969 height 112
click at [1077, 410] on input "No Max Weight" at bounding box center [1078, 411] width 20 height 15
checkbox input "true"
click at [499, 227] on link "Advanced" at bounding box center [511, 225] width 90 height 46
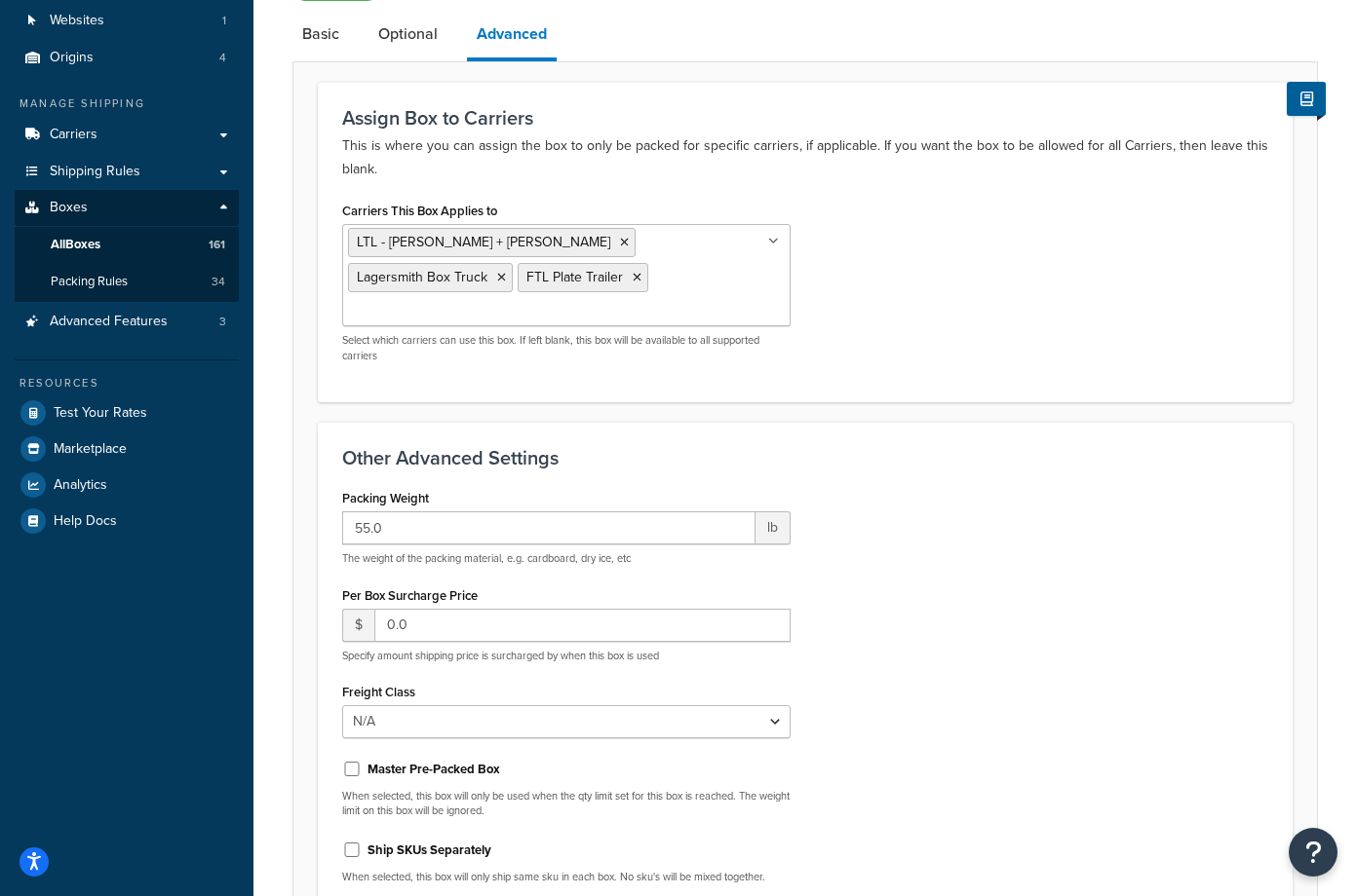
scroll to position [195, 0]
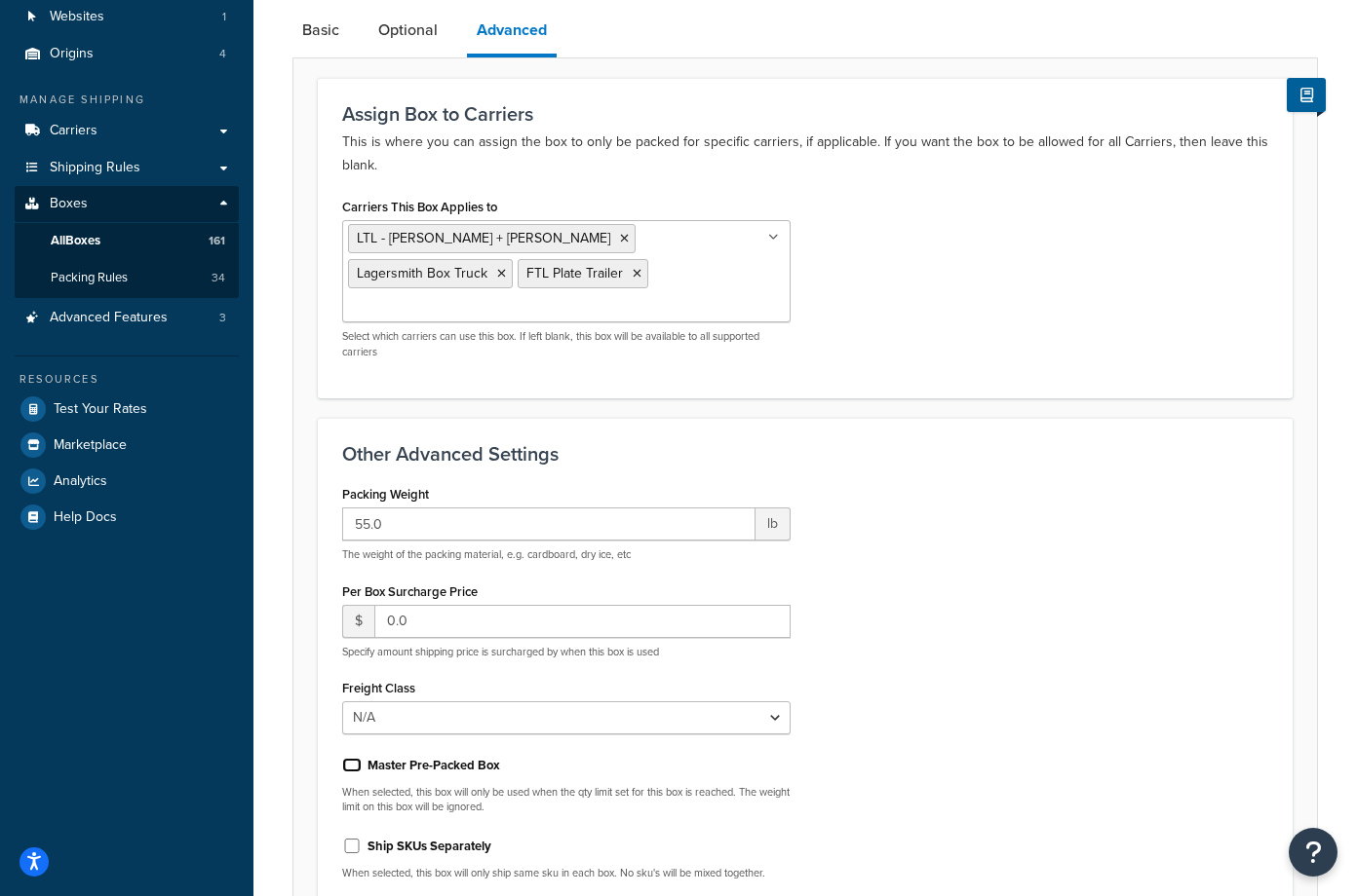
click at [352, 758] on input "Master Pre-Packed Box" at bounding box center [352, 765] width 20 height 15
checkbox input "true"
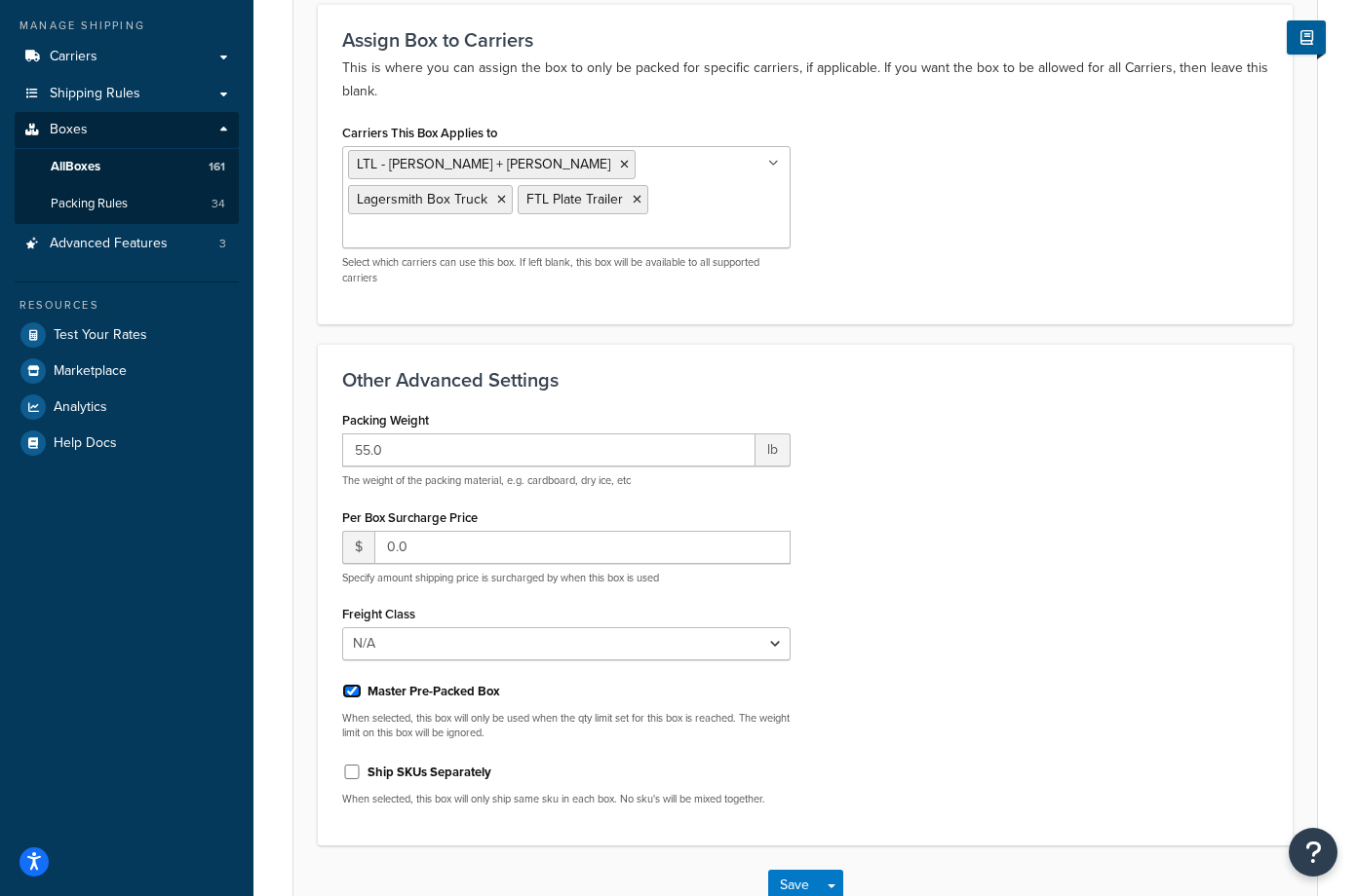
scroll to position [369, 0]
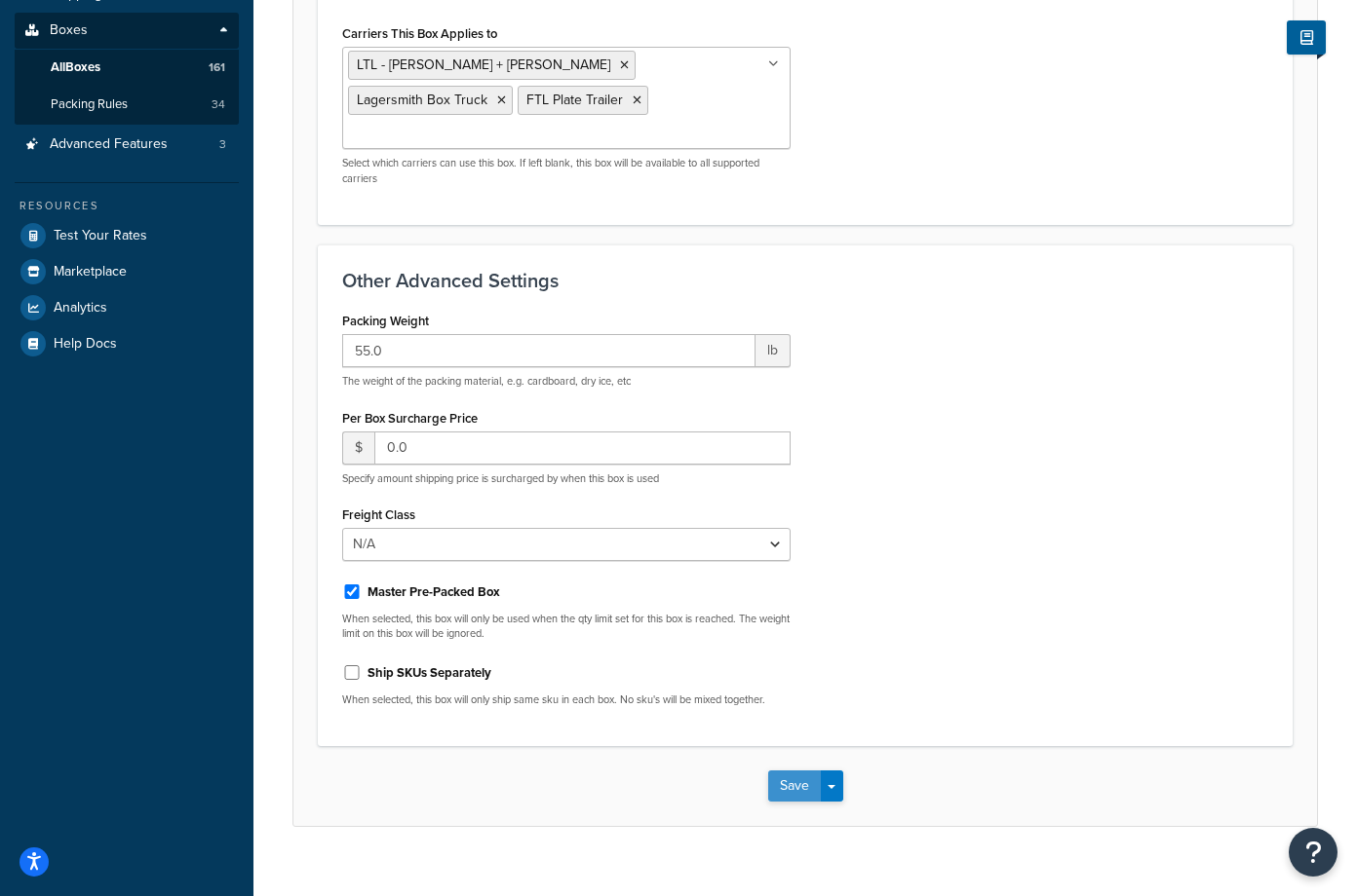
click at [789, 771] on button "Save" at bounding box center [794, 787] width 52 height 32
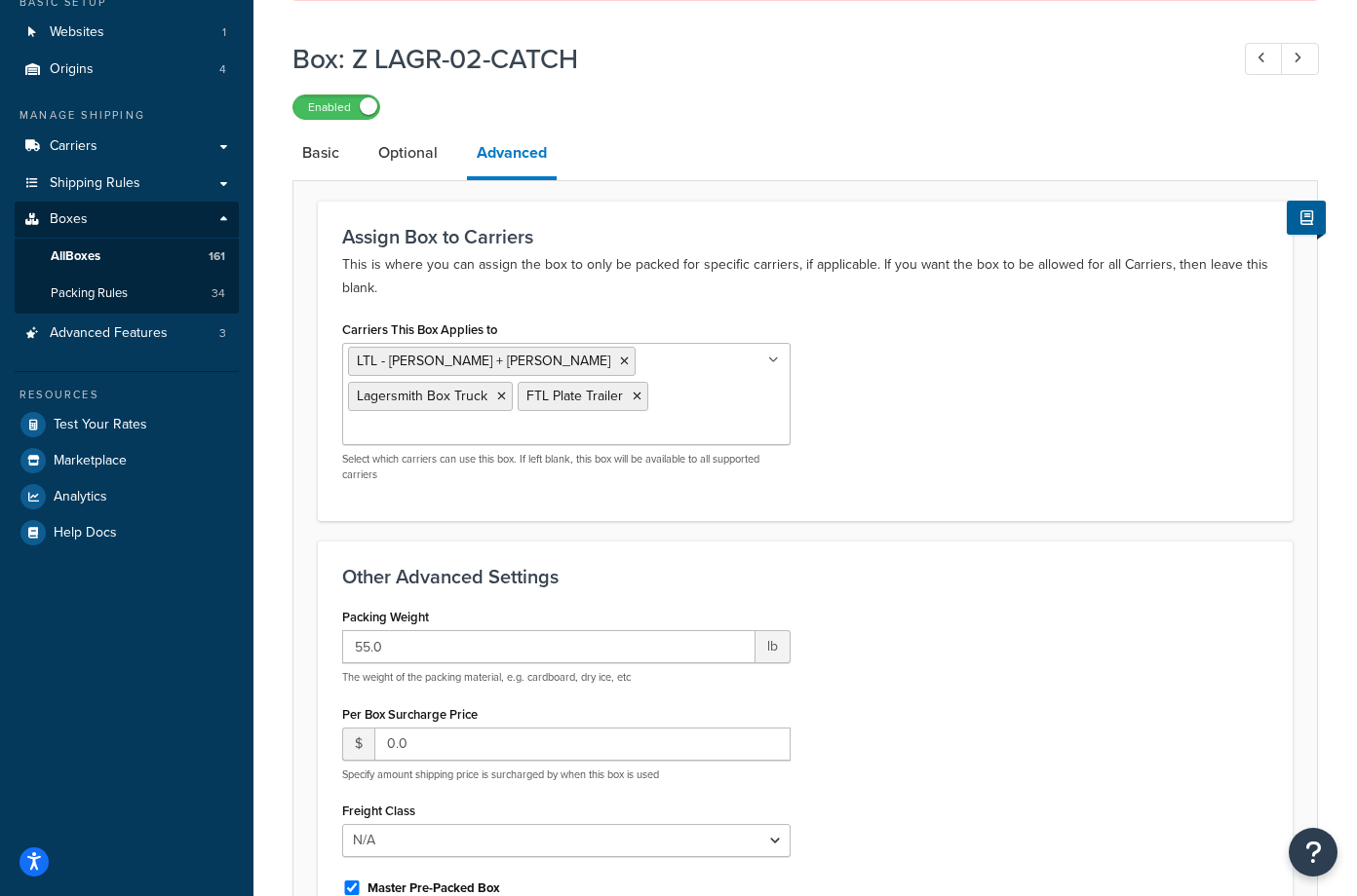
scroll to position [0, 0]
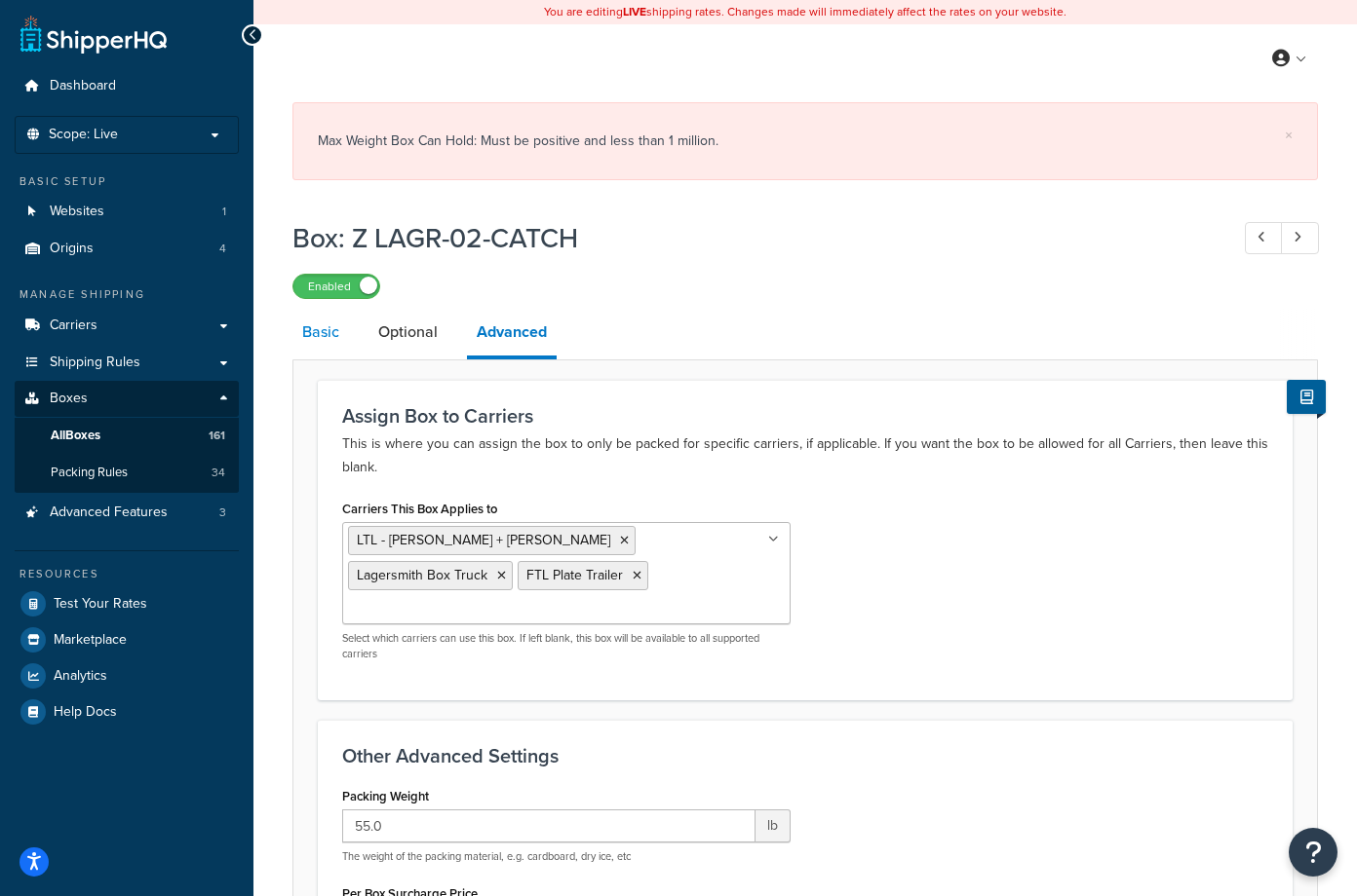
click at [329, 338] on link "Basic" at bounding box center [321, 331] width 56 height 46
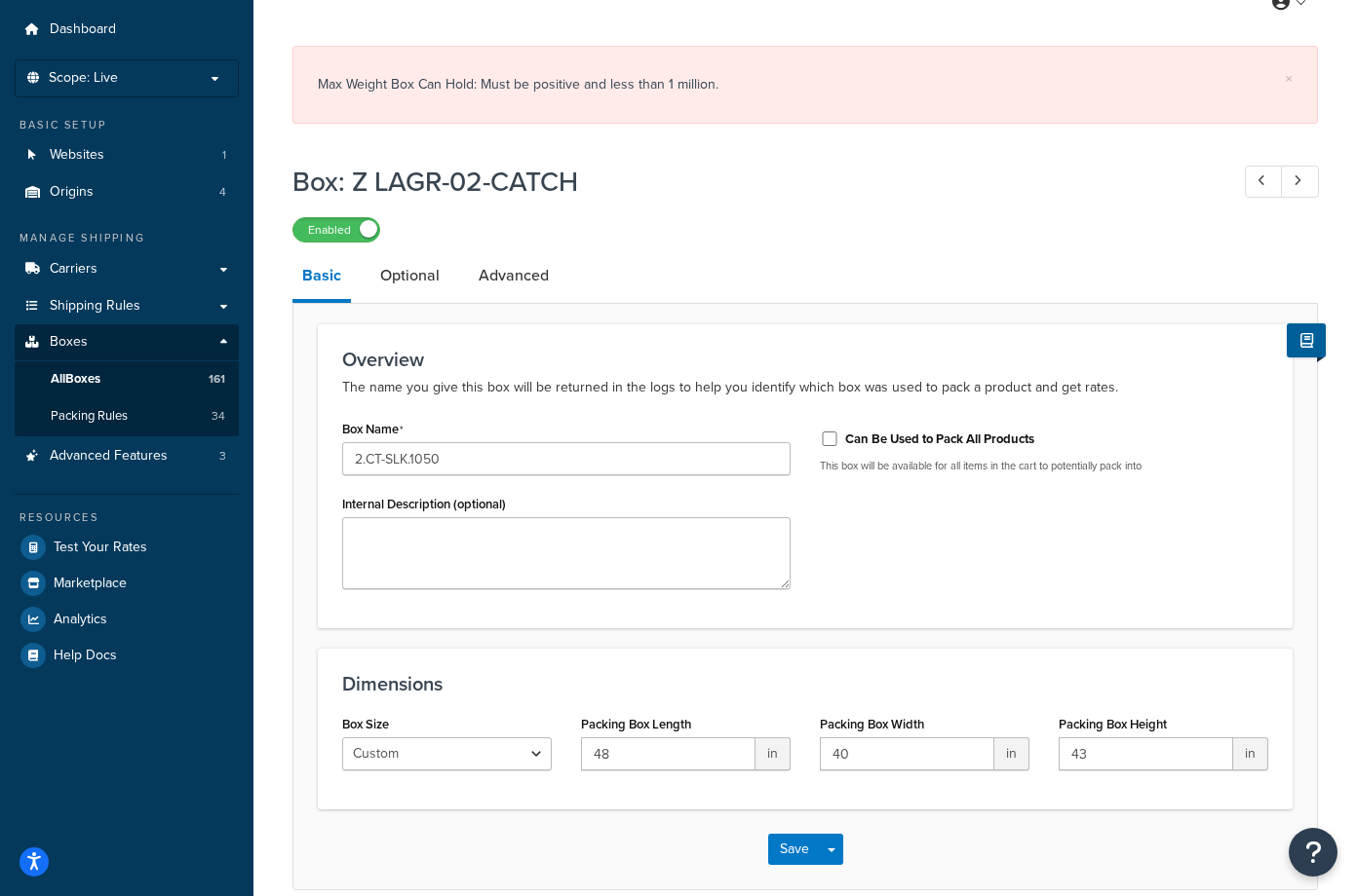
scroll to position [150, 0]
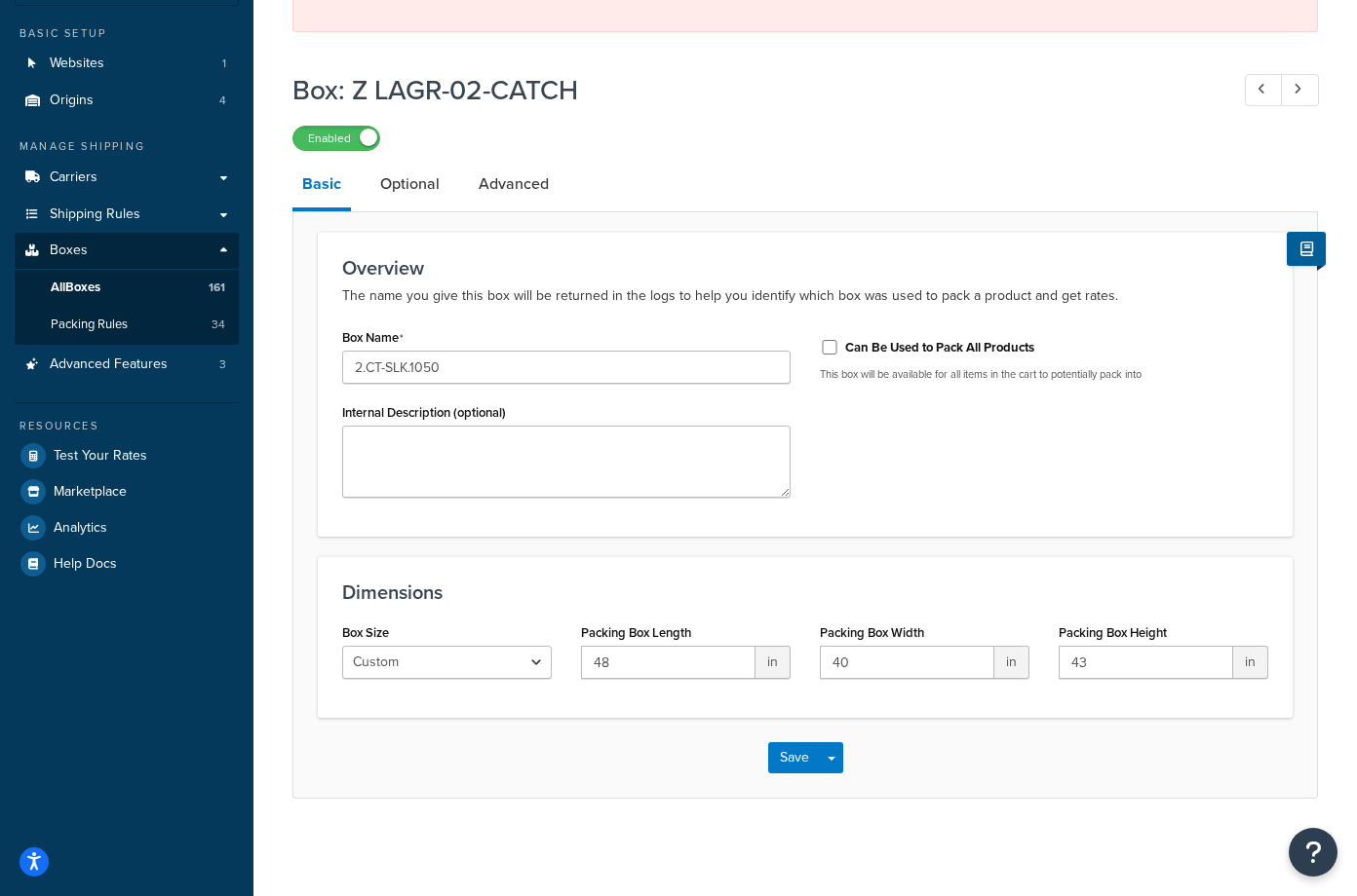
click at [420, 185] on link "Optional" at bounding box center [410, 183] width 79 height 46
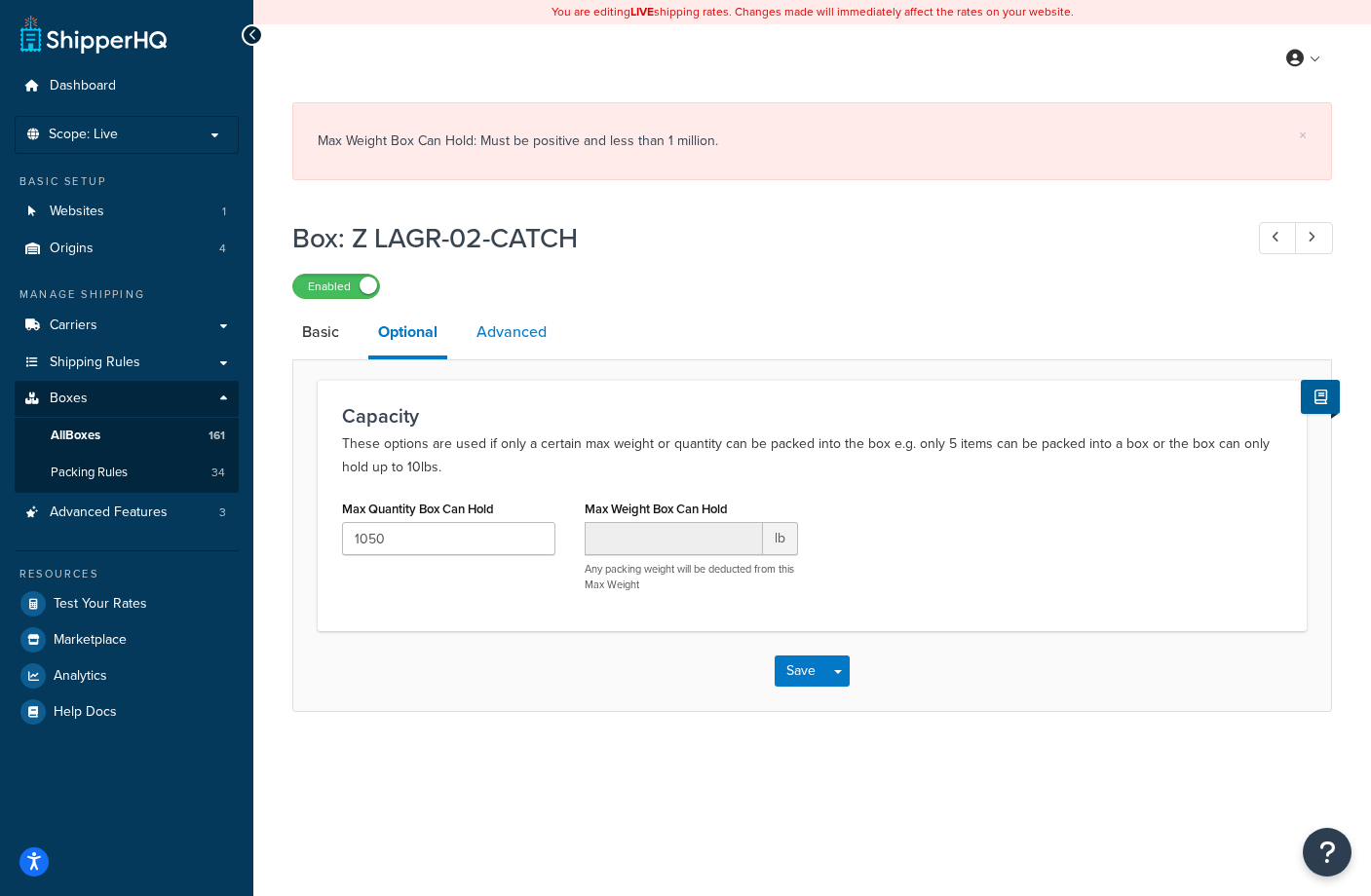
click at [510, 336] on link "Advanced" at bounding box center [511, 331] width 90 height 46
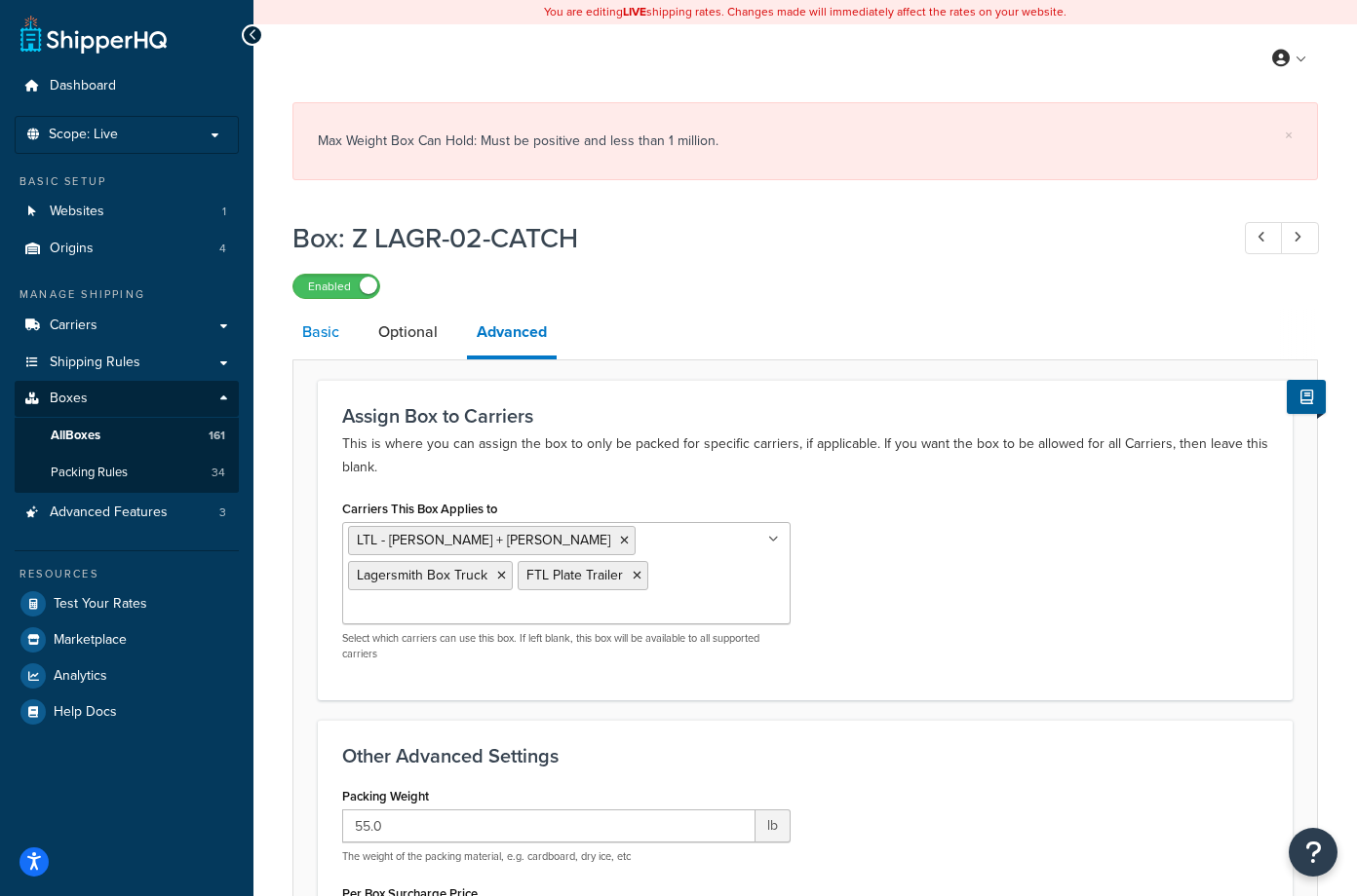
click at [328, 337] on link "Basic" at bounding box center [321, 331] width 56 height 46
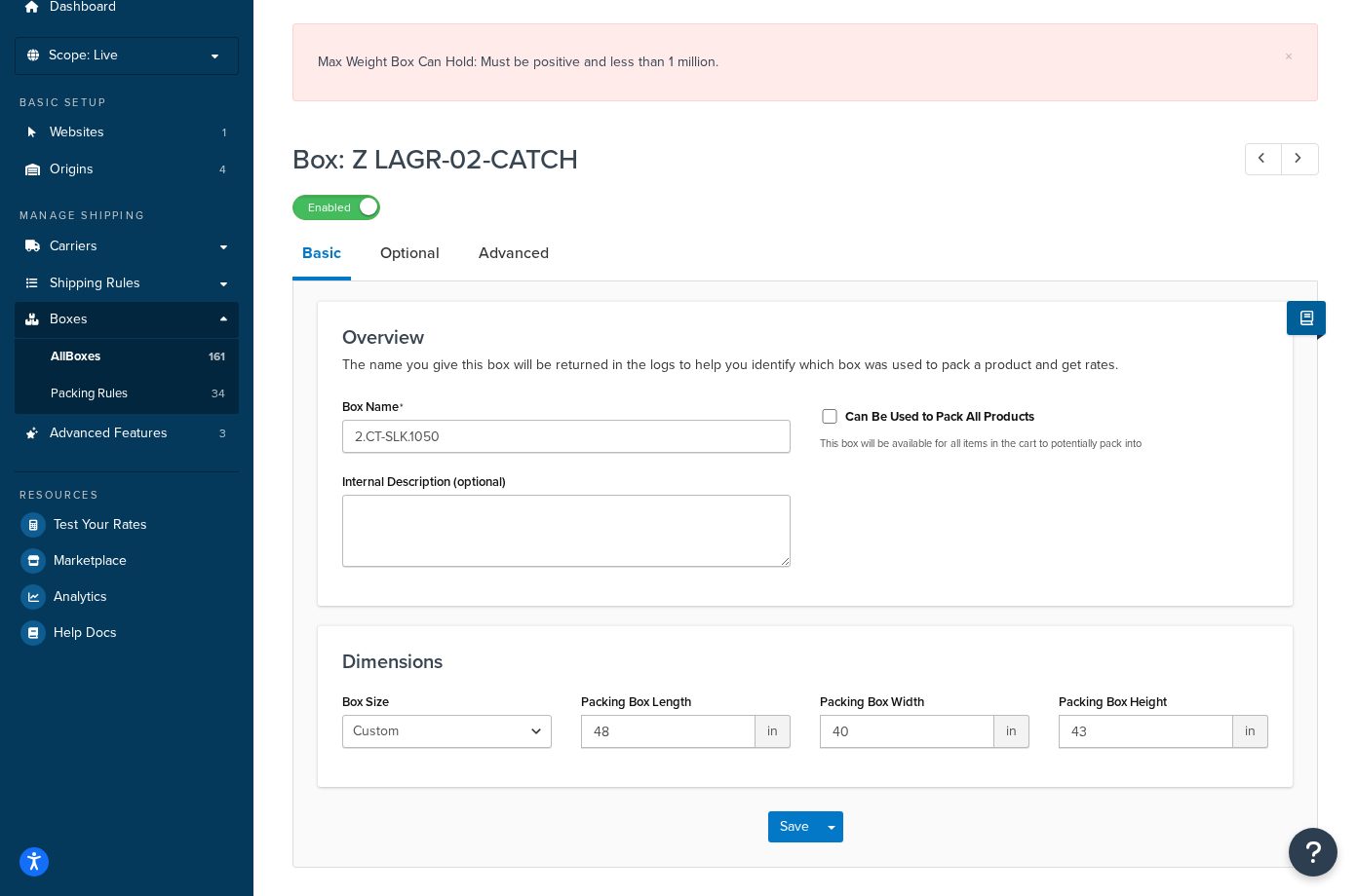
scroll to position [150, 0]
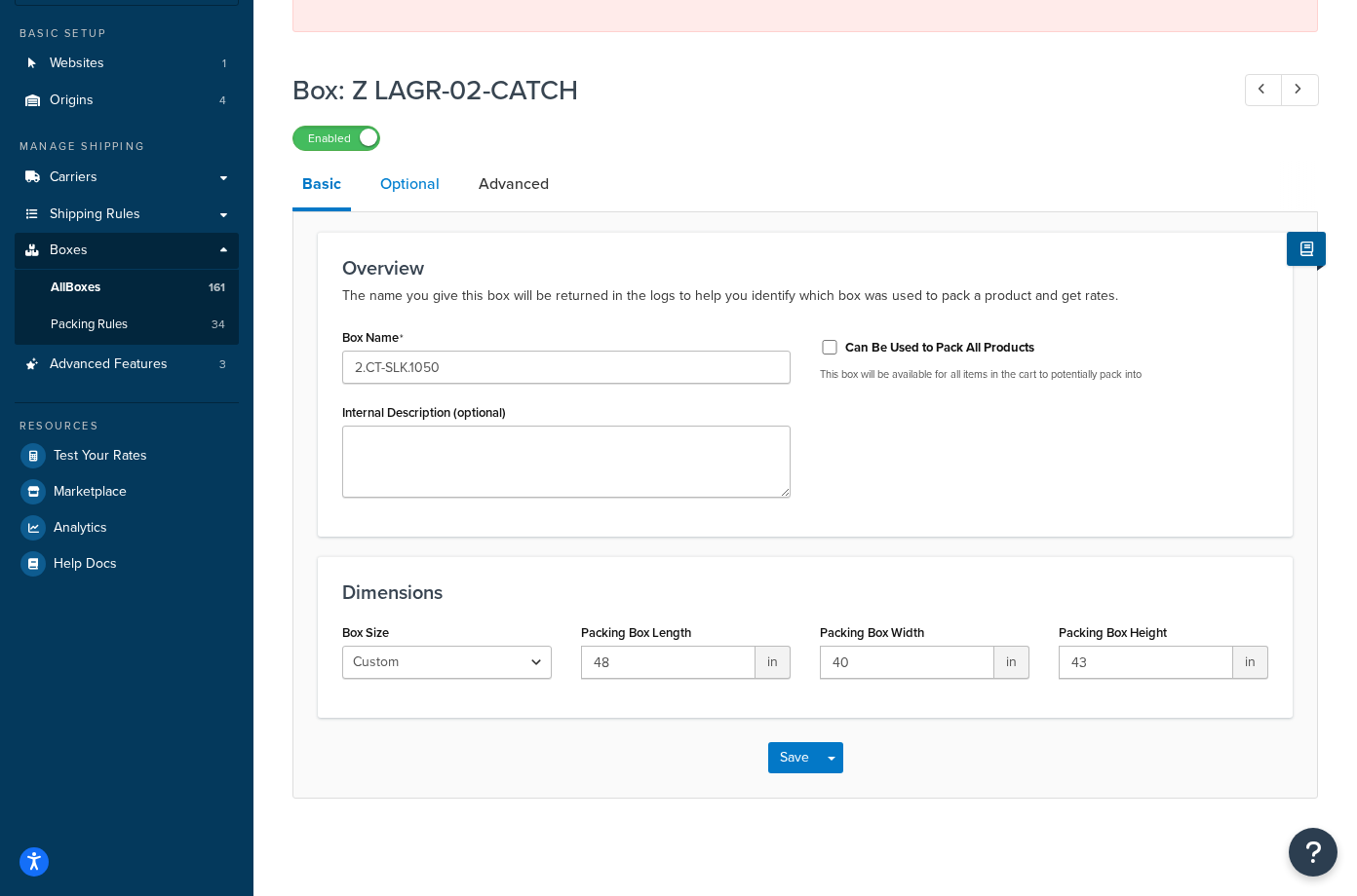
click at [411, 186] on link "Optional" at bounding box center [410, 183] width 79 height 46
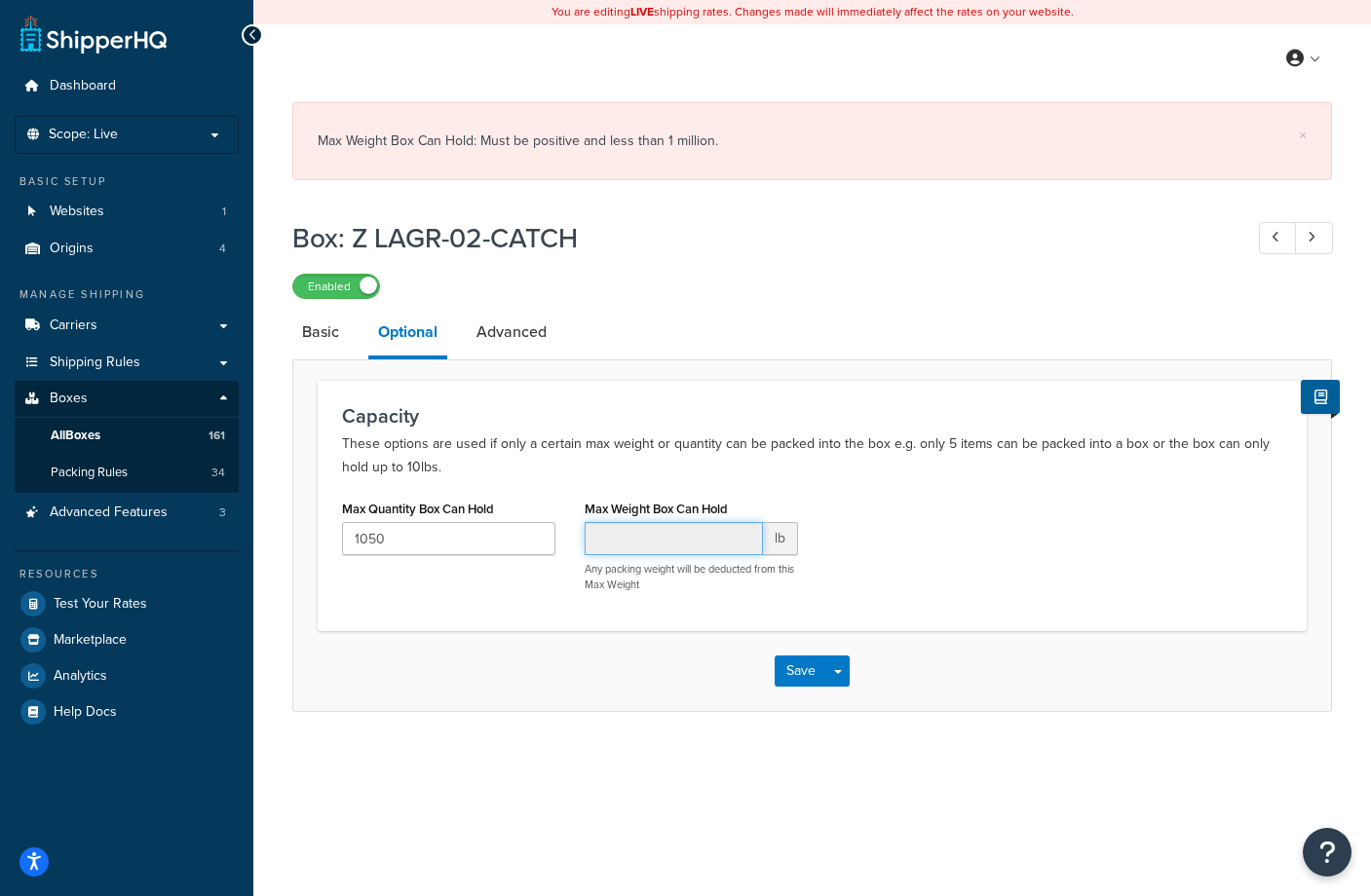
click at [680, 541] on input "Max Weight Box Can Hold" at bounding box center [673, 539] width 178 height 34
click at [798, 672] on button "Save" at bounding box center [800, 671] width 52 height 32
click at [329, 337] on link "Basic" at bounding box center [320, 331] width 56 height 46
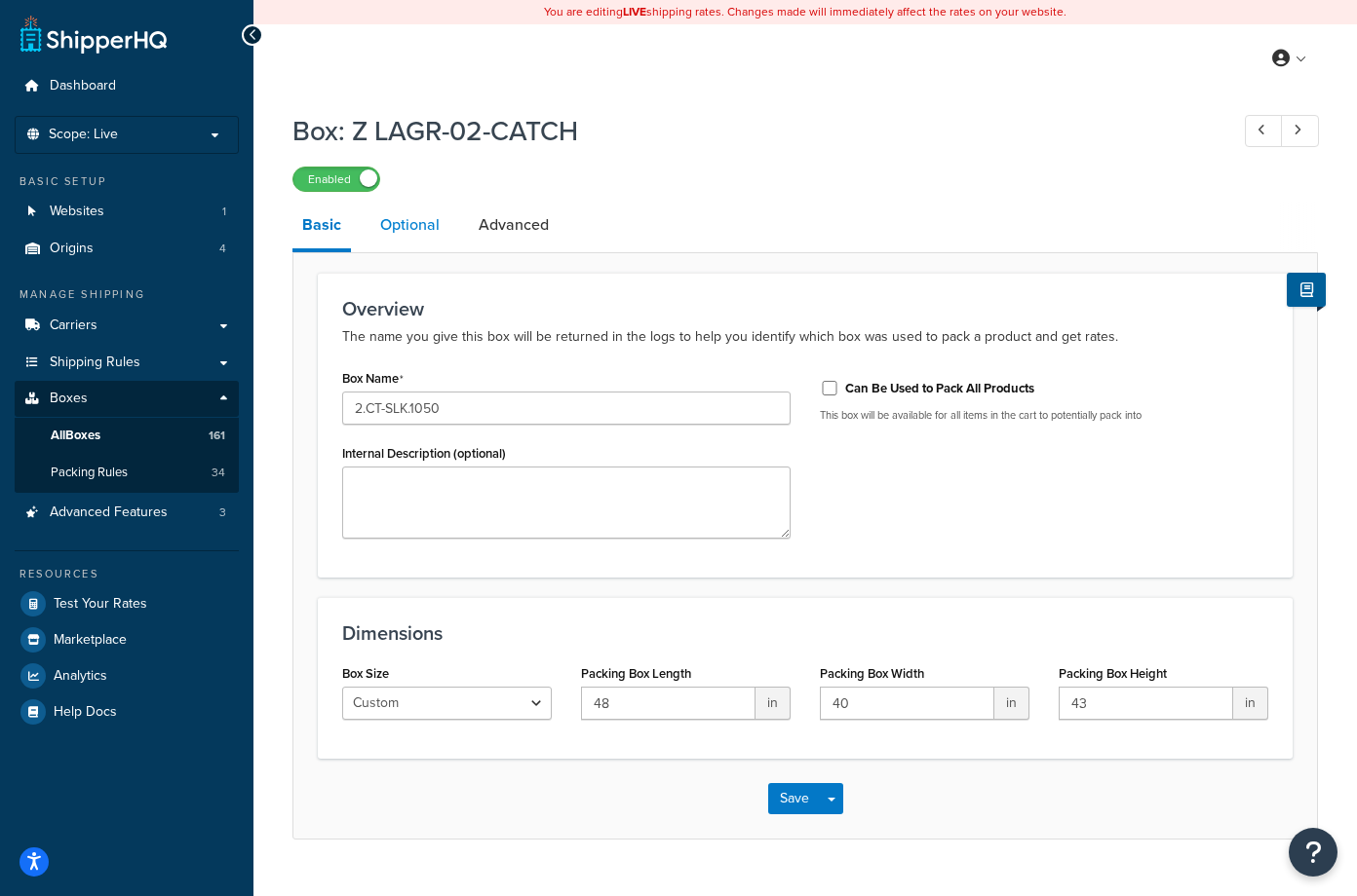
click at [426, 218] on link "Optional" at bounding box center [410, 225] width 79 height 46
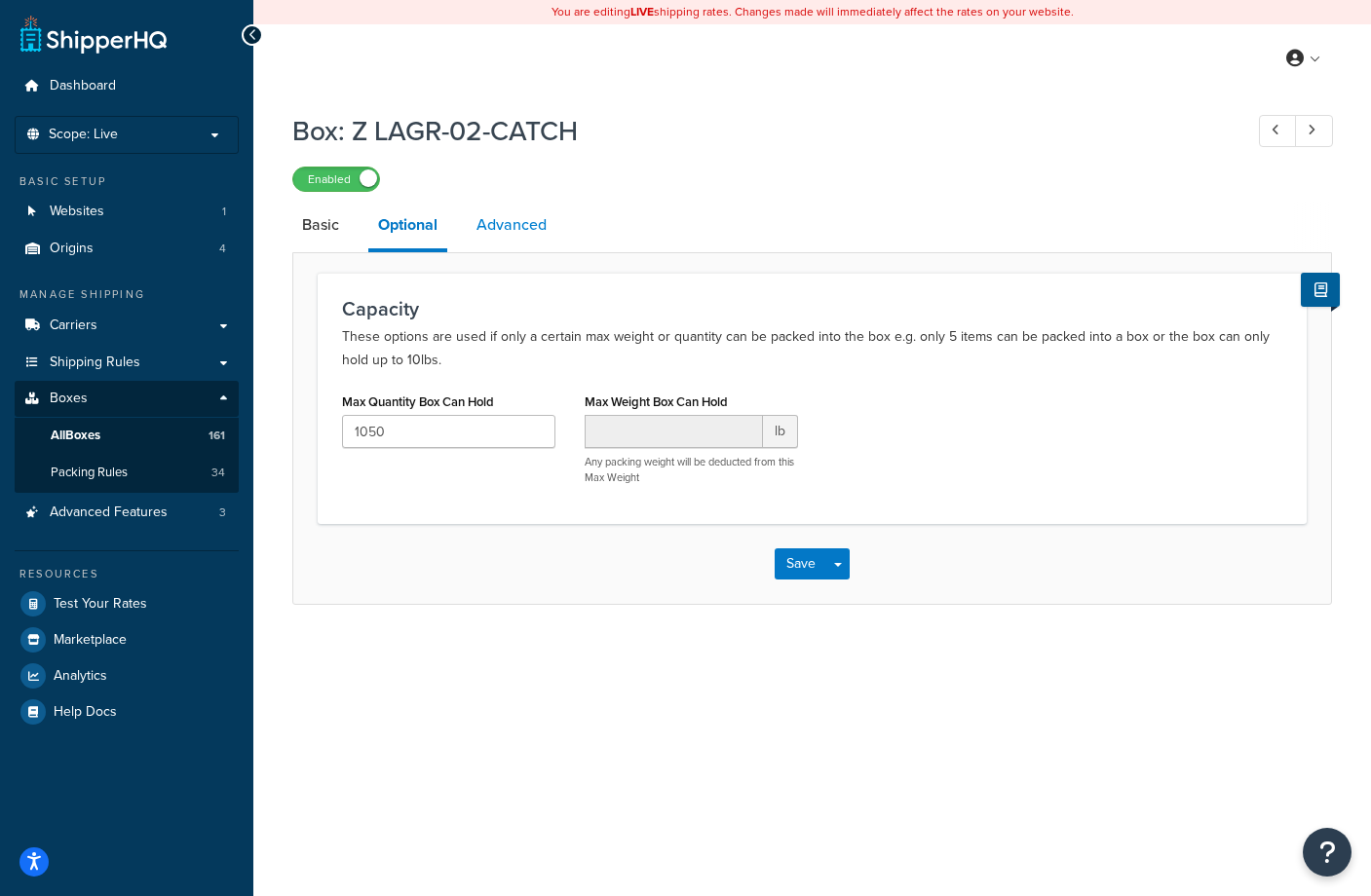
click at [515, 227] on link "Advanced" at bounding box center [511, 225] width 90 height 46
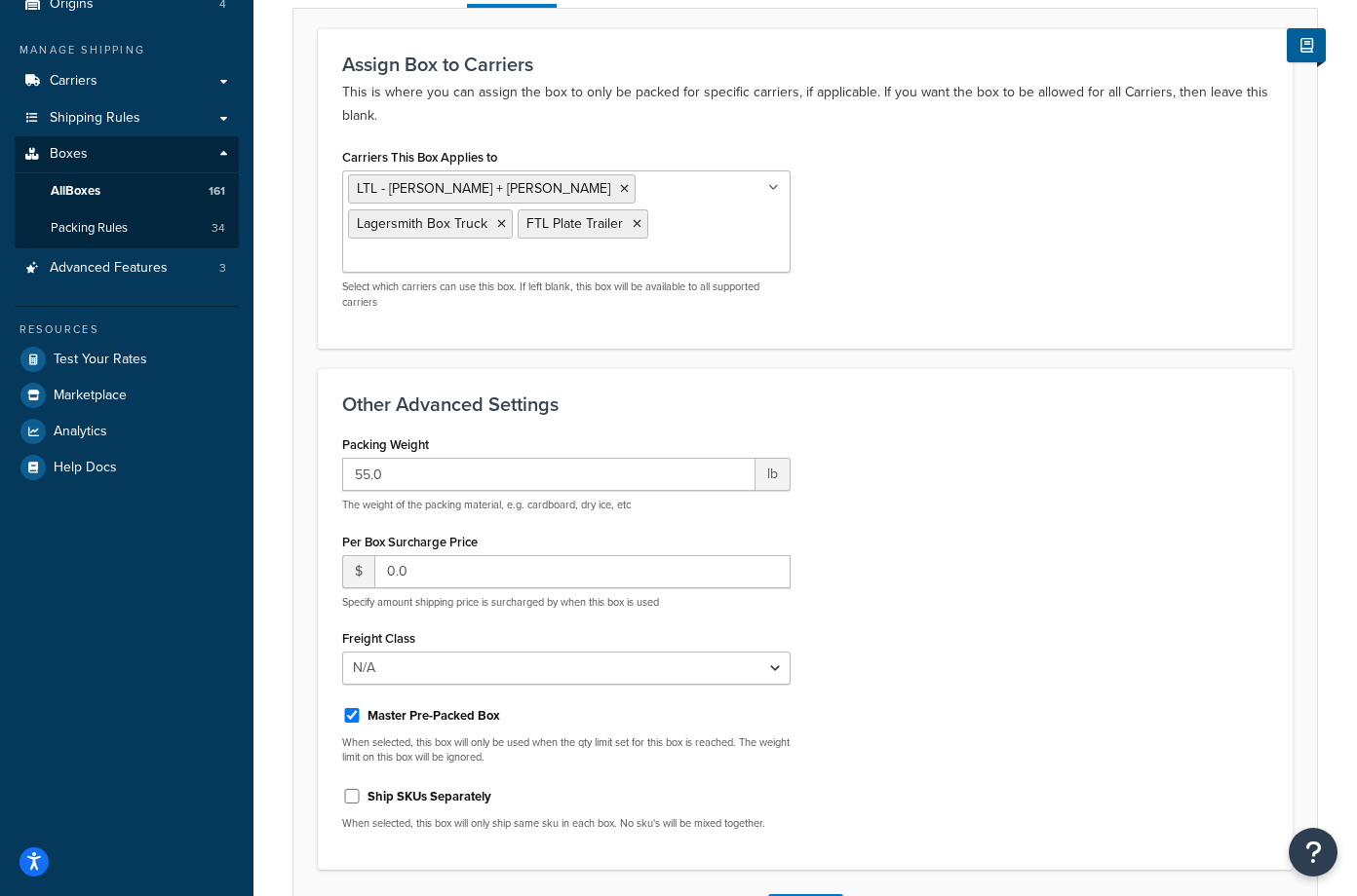
scroll to position [369, 0]
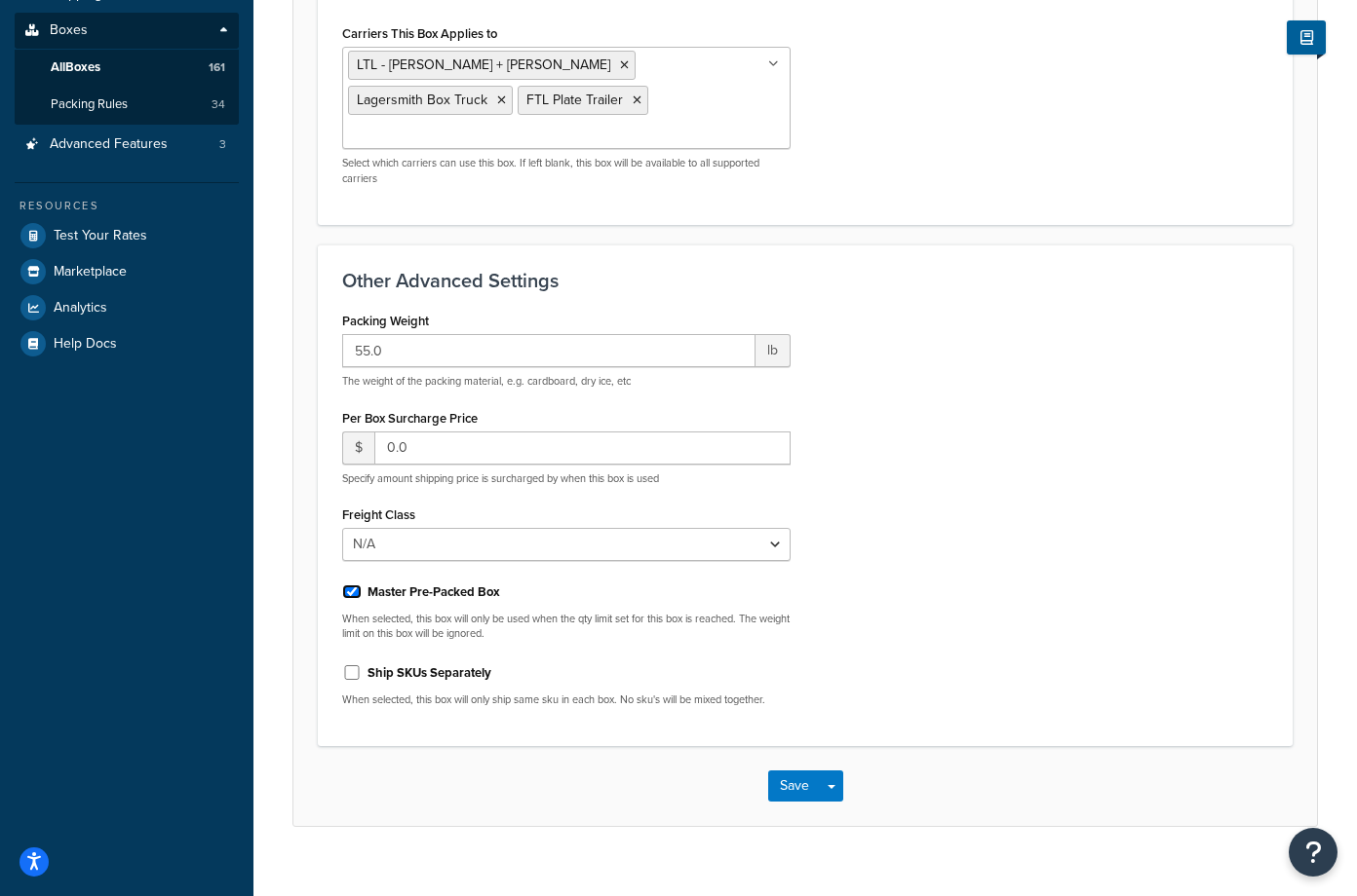
click at [350, 585] on input "Master Pre-Packed Box" at bounding box center [352, 591] width 20 height 15
checkbox input "false"
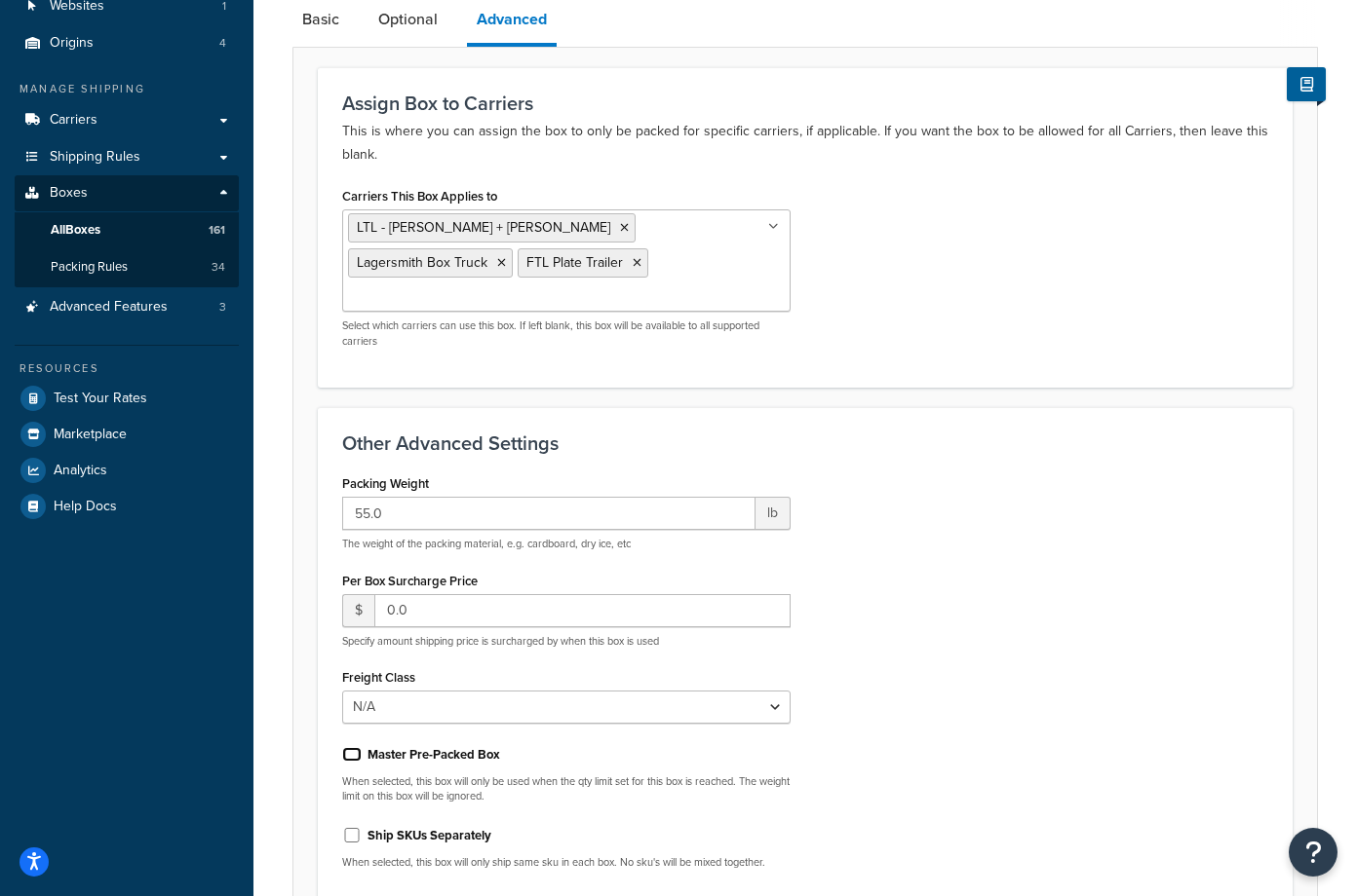
scroll to position [0, 0]
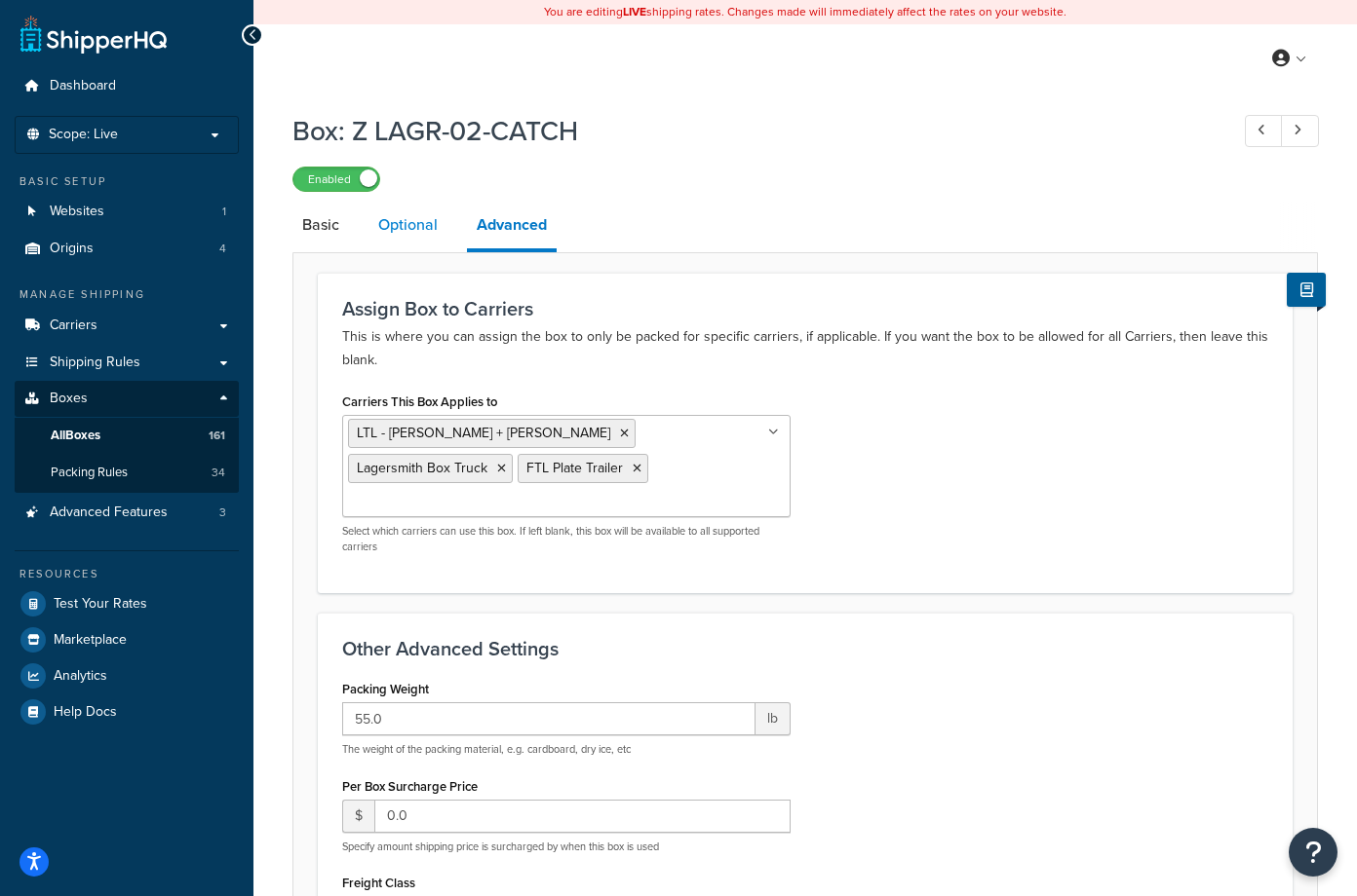
click at [406, 228] on link "Optional" at bounding box center [408, 225] width 79 height 46
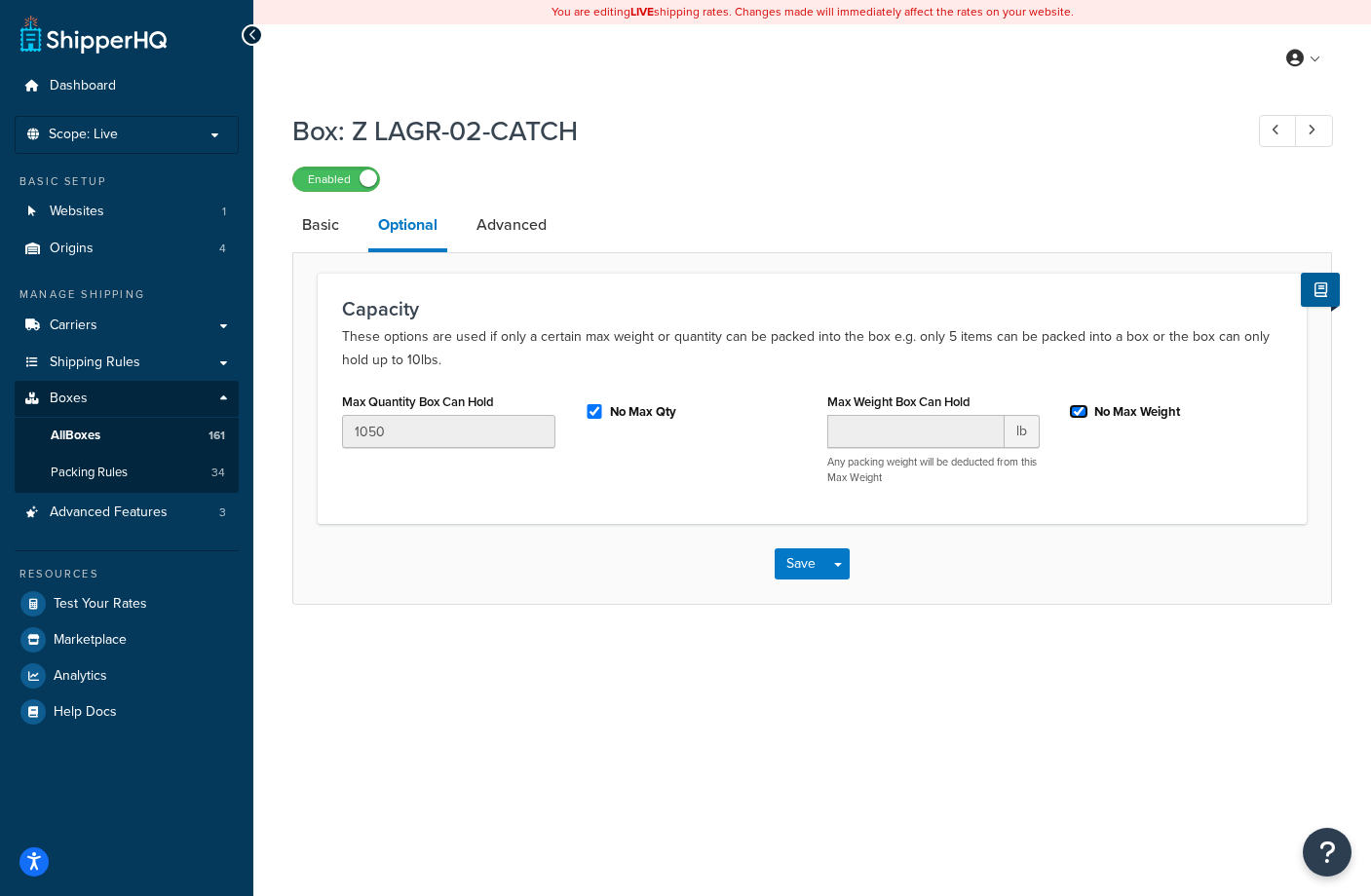
click at [1077, 414] on input "No Max Weight" at bounding box center [1078, 411] width 20 height 15
checkbox input "false"
click at [893, 442] on input "Max Weight Box Can Hold" at bounding box center [916, 432] width 178 height 34
type input "1000"
click at [1070, 736] on div "You are editing LIVE shipping rates. Changes made will immediately affect the r…" at bounding box center [812, 448] width 1118 height 896
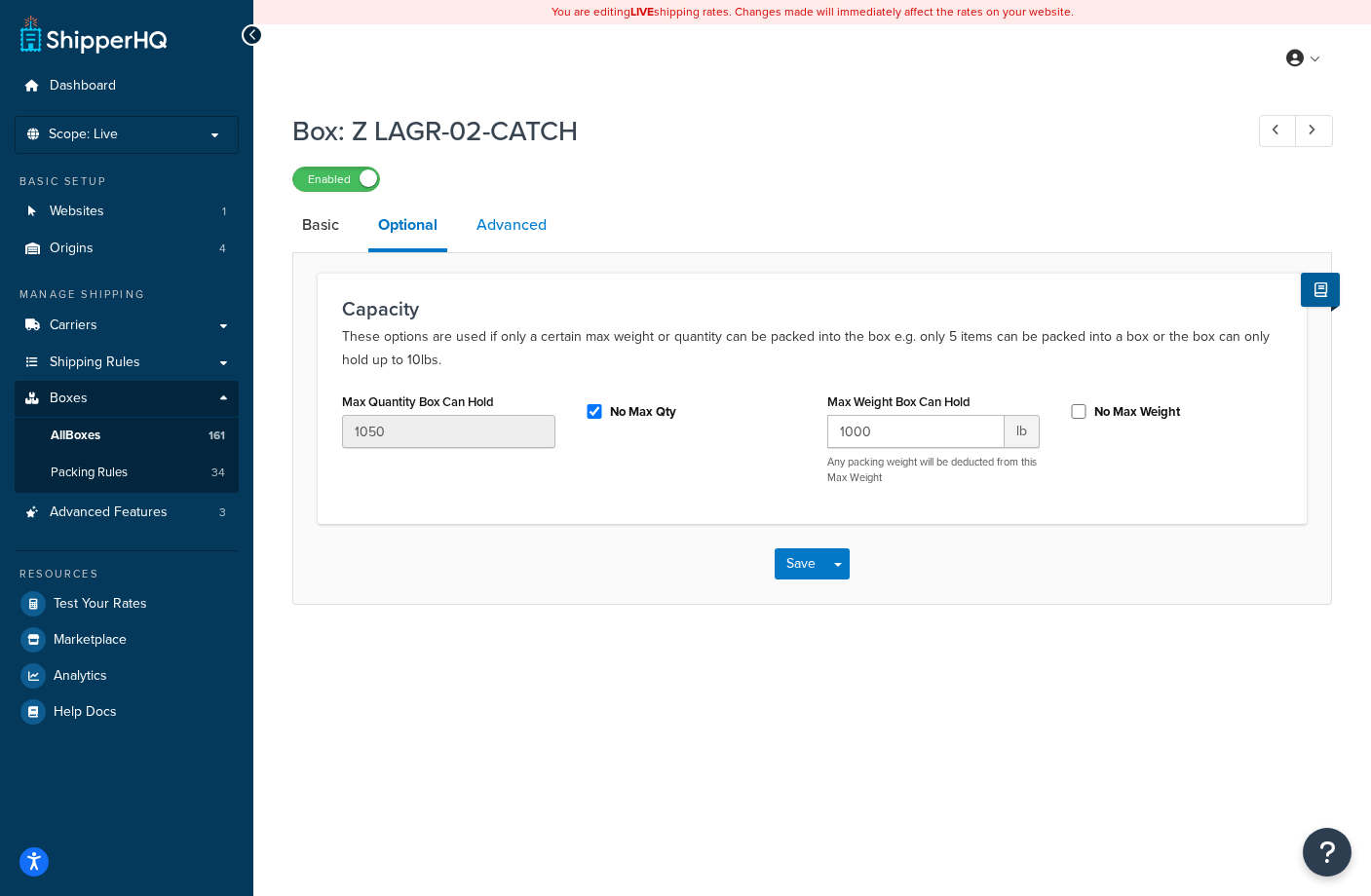
click at [497, 229] on link "Advanced" at bounding box center [511, 225] width 90 height 46
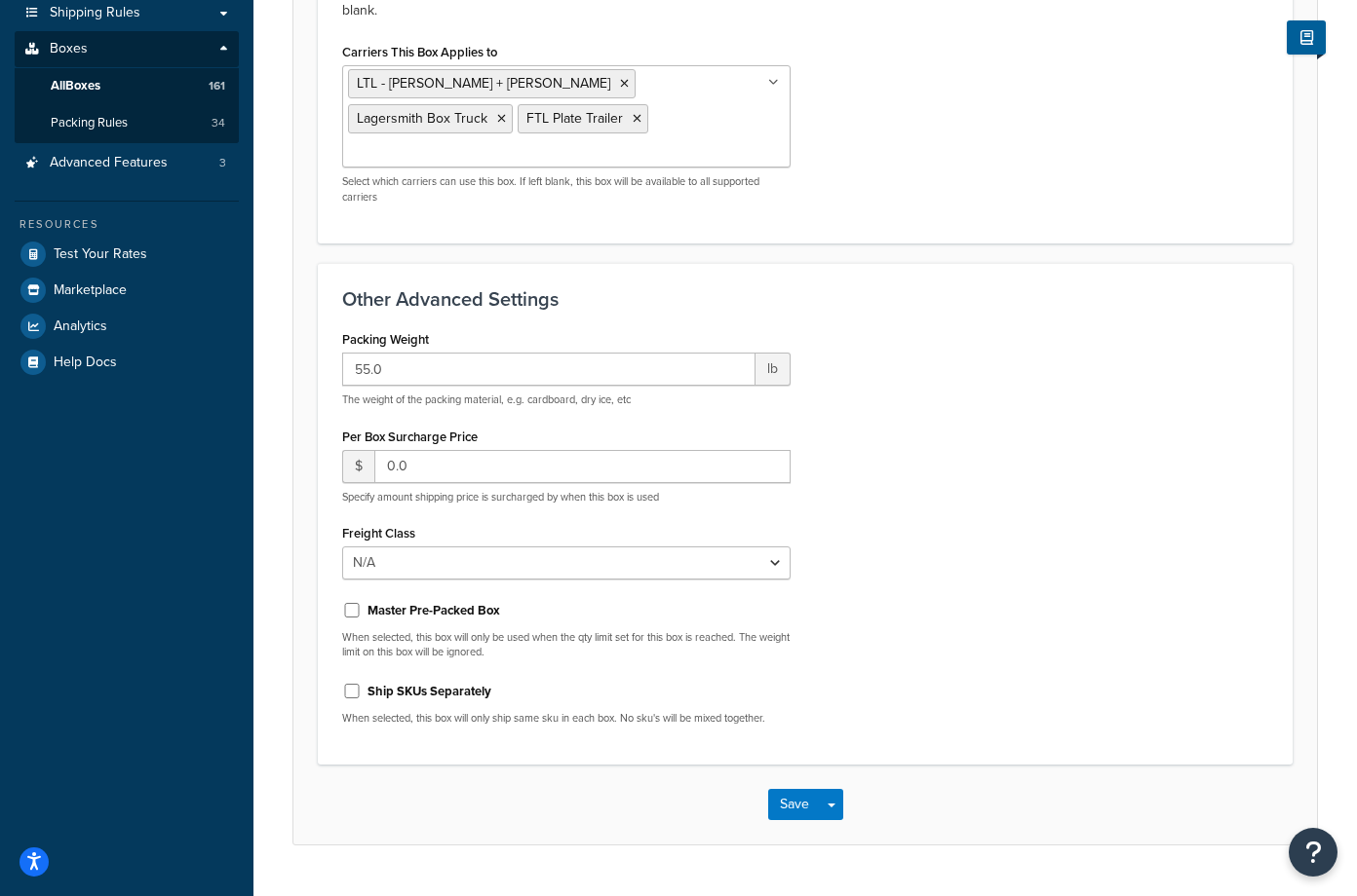
scroll to position [369, 0]
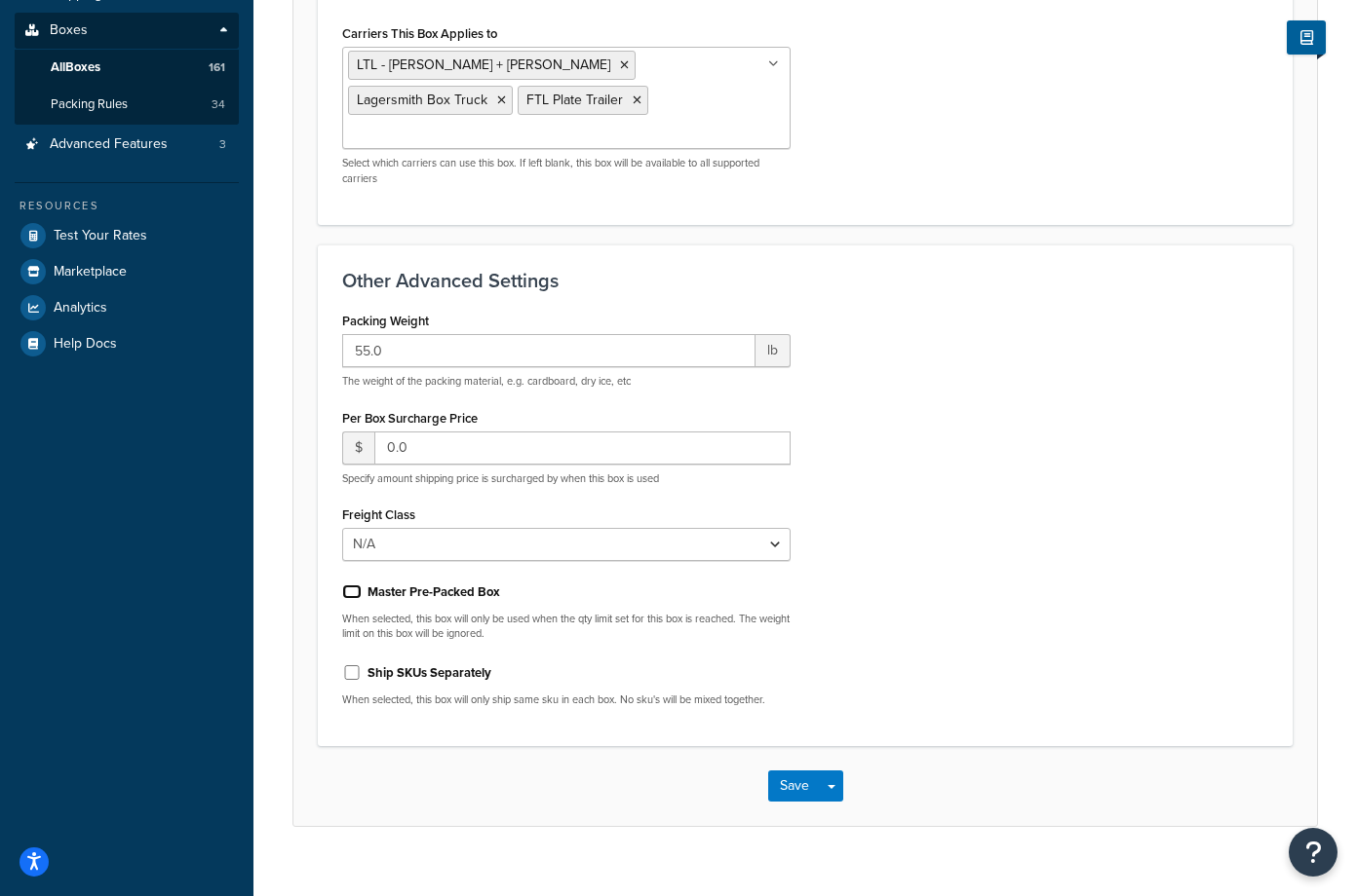
click at [352, 585] on input "Master Pre-Packed Box" at bounding box center [352, 591] width 20 height 15
checkbox input "true"
click at [1012, 486] on div "Packing Weight 55.0 lb The weight of the packing material, e.g. cardboard, dry …" at bounding box center [805, 514] width 956 height 415
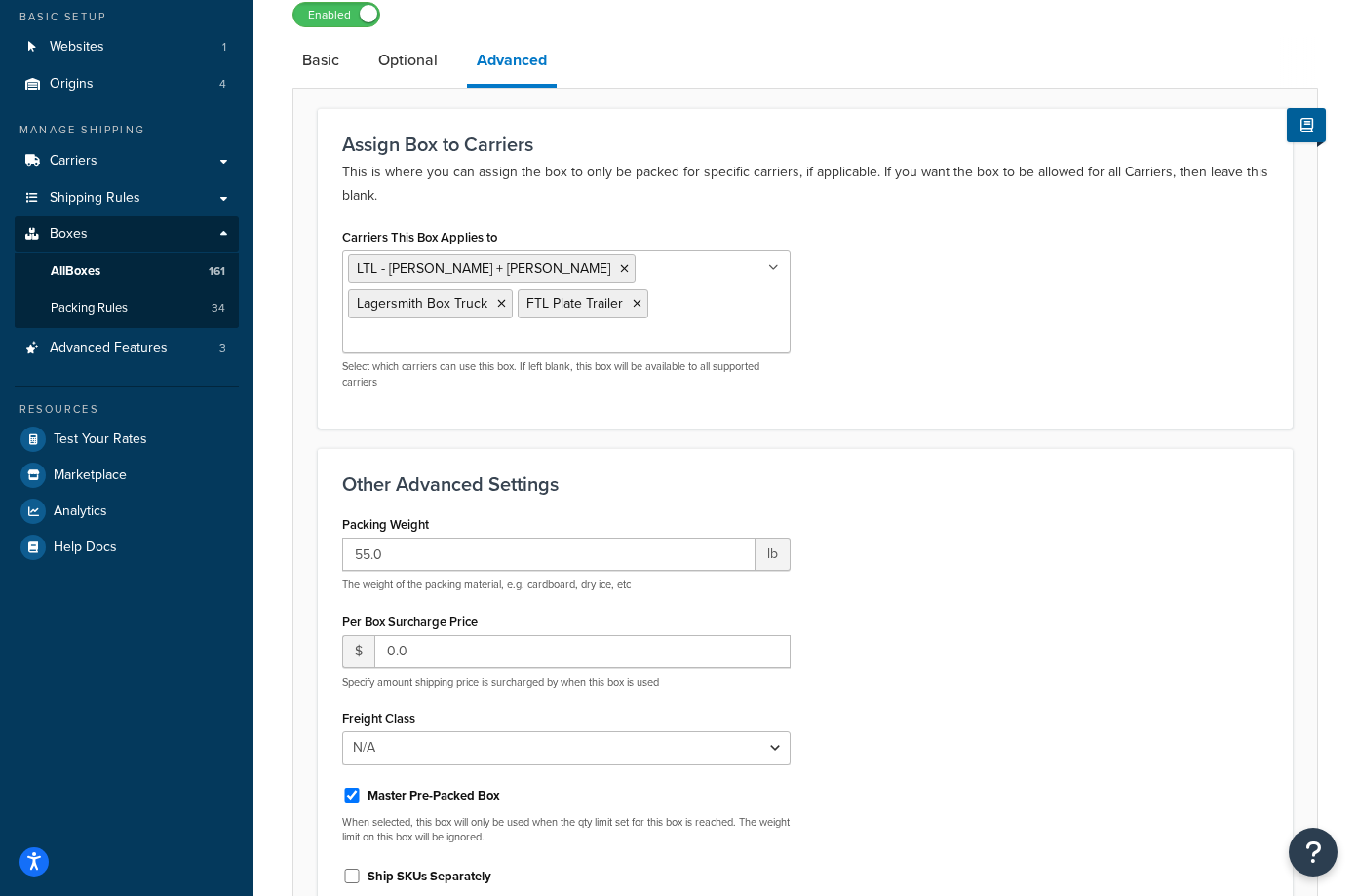
scroll to position [0, 0]
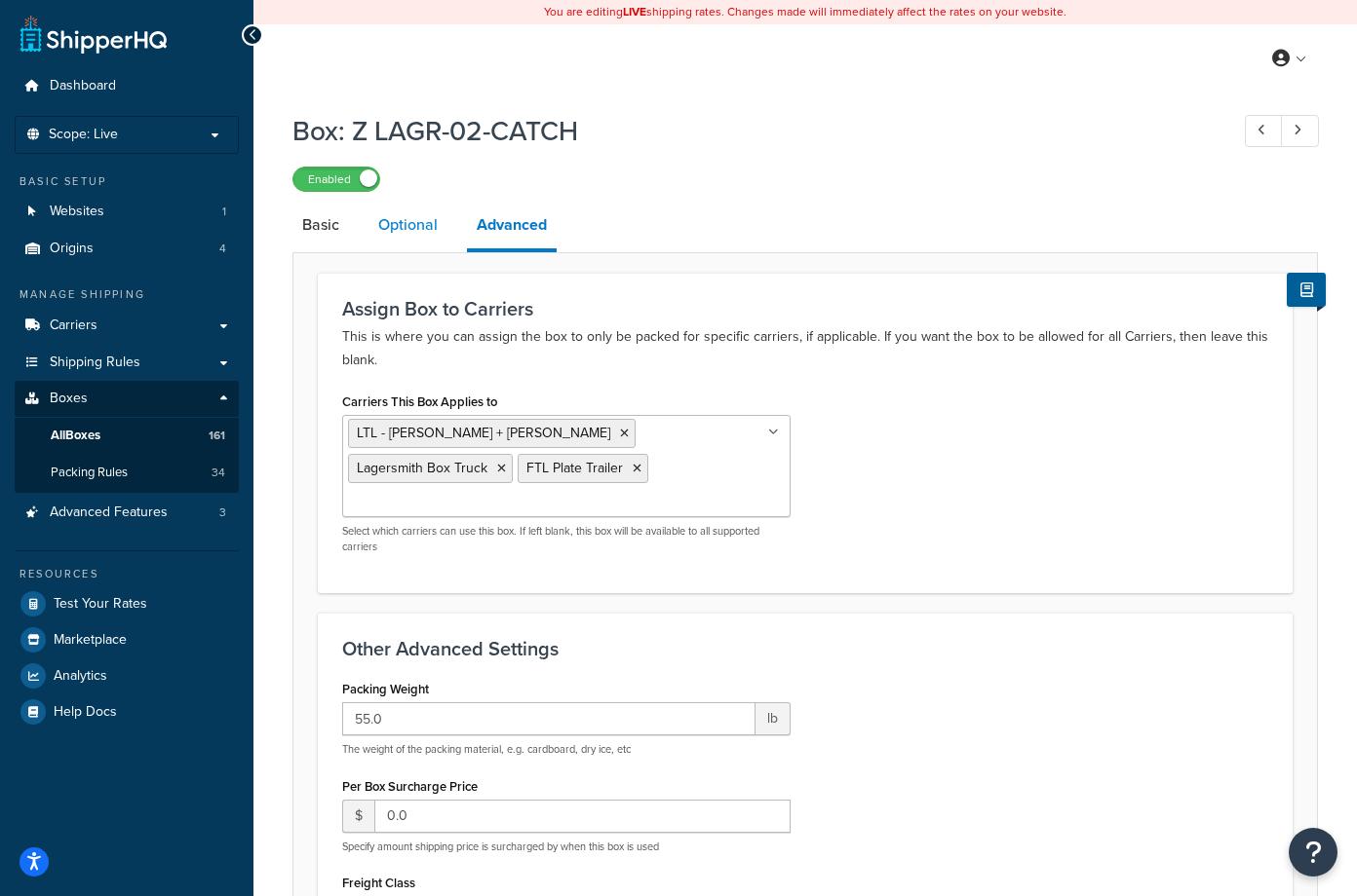
click at [390, 223] on link "Optional" at bounding box center [408, 225] width 79 height 46
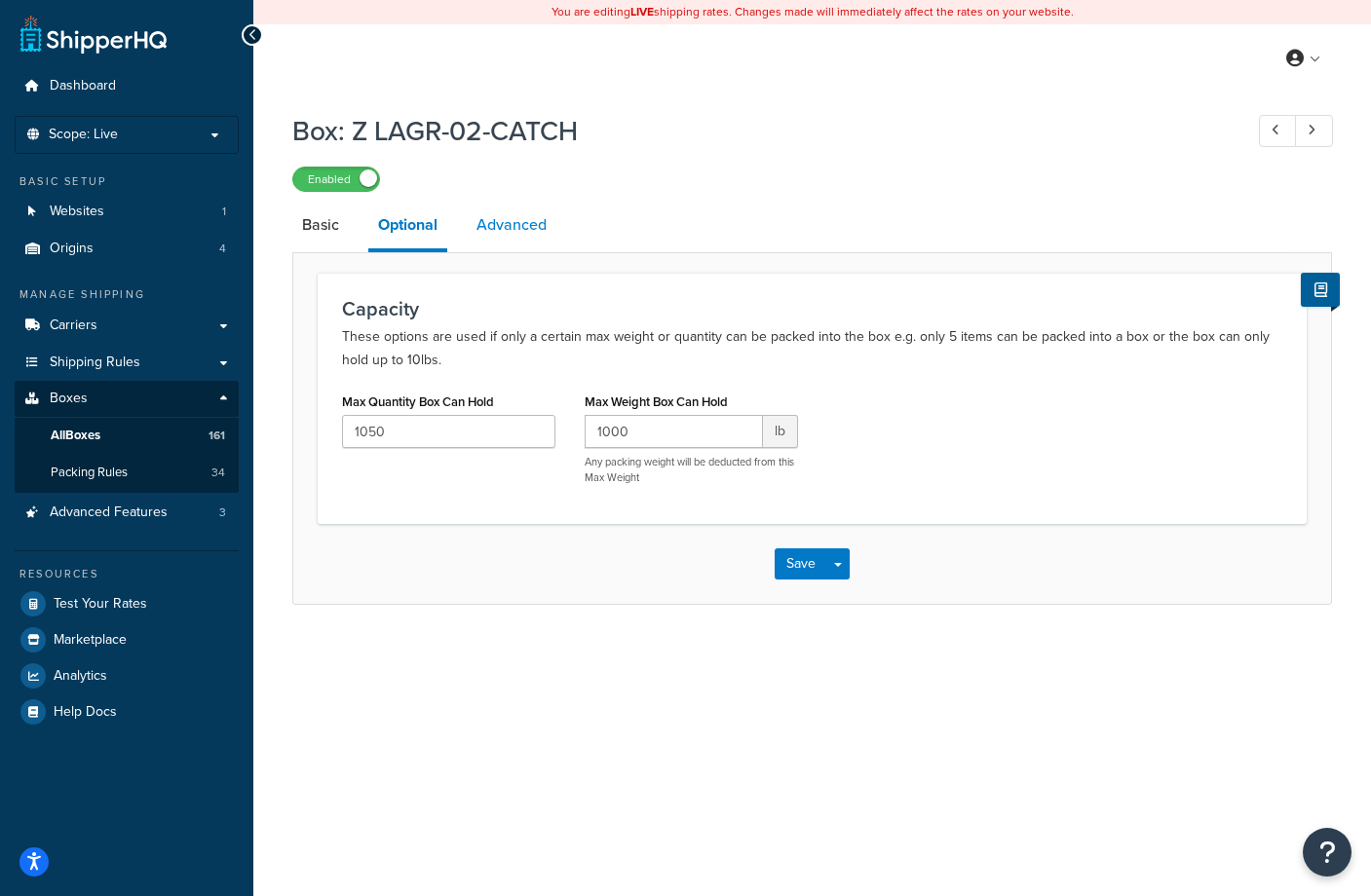
click at [510, 230] on link "Advanced" at bounding box center [511, 225] width 90 height 46
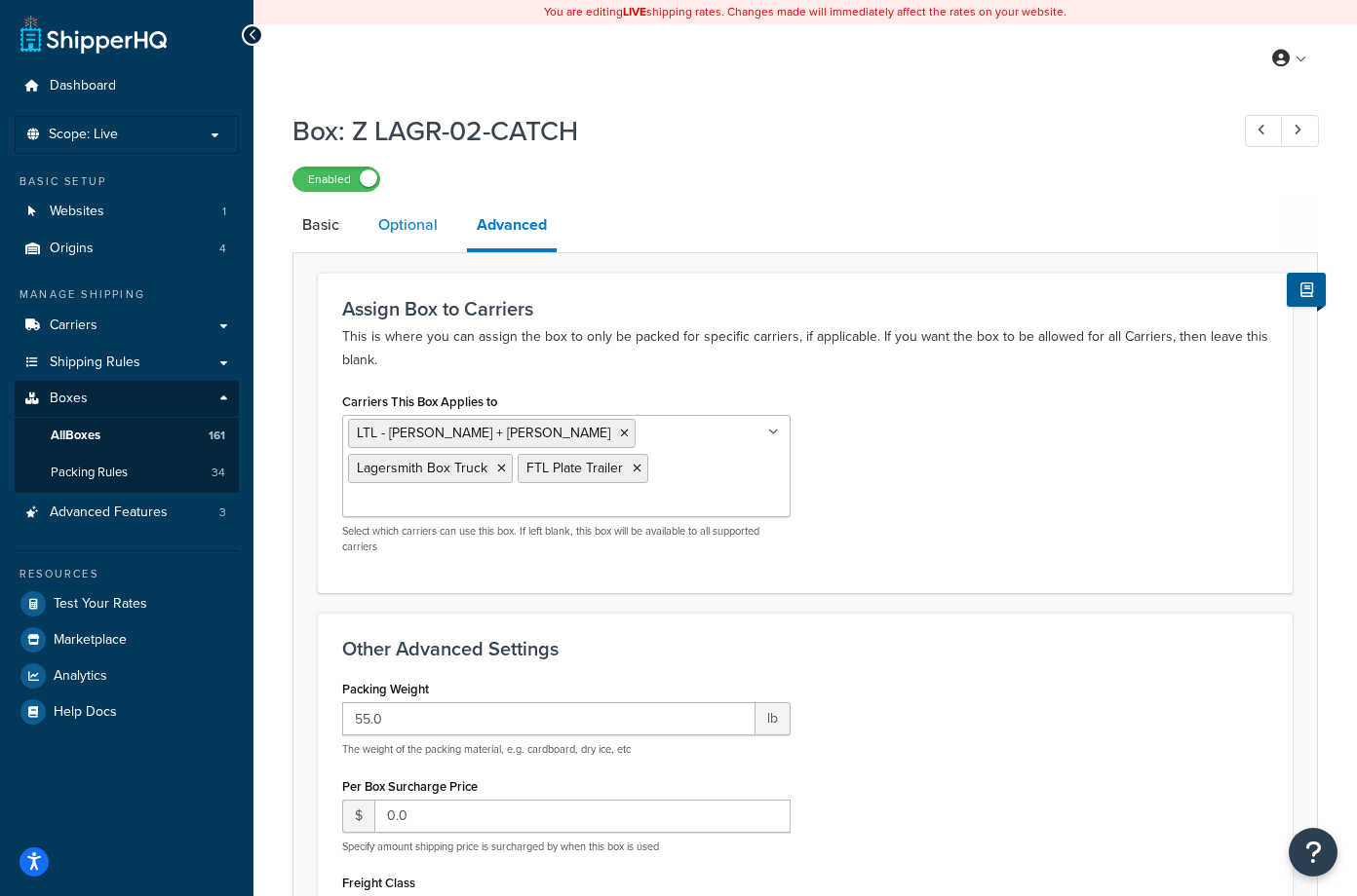
click at [403, 224] on link "Optional" at bounding box center [408, 225] width 79 height 46
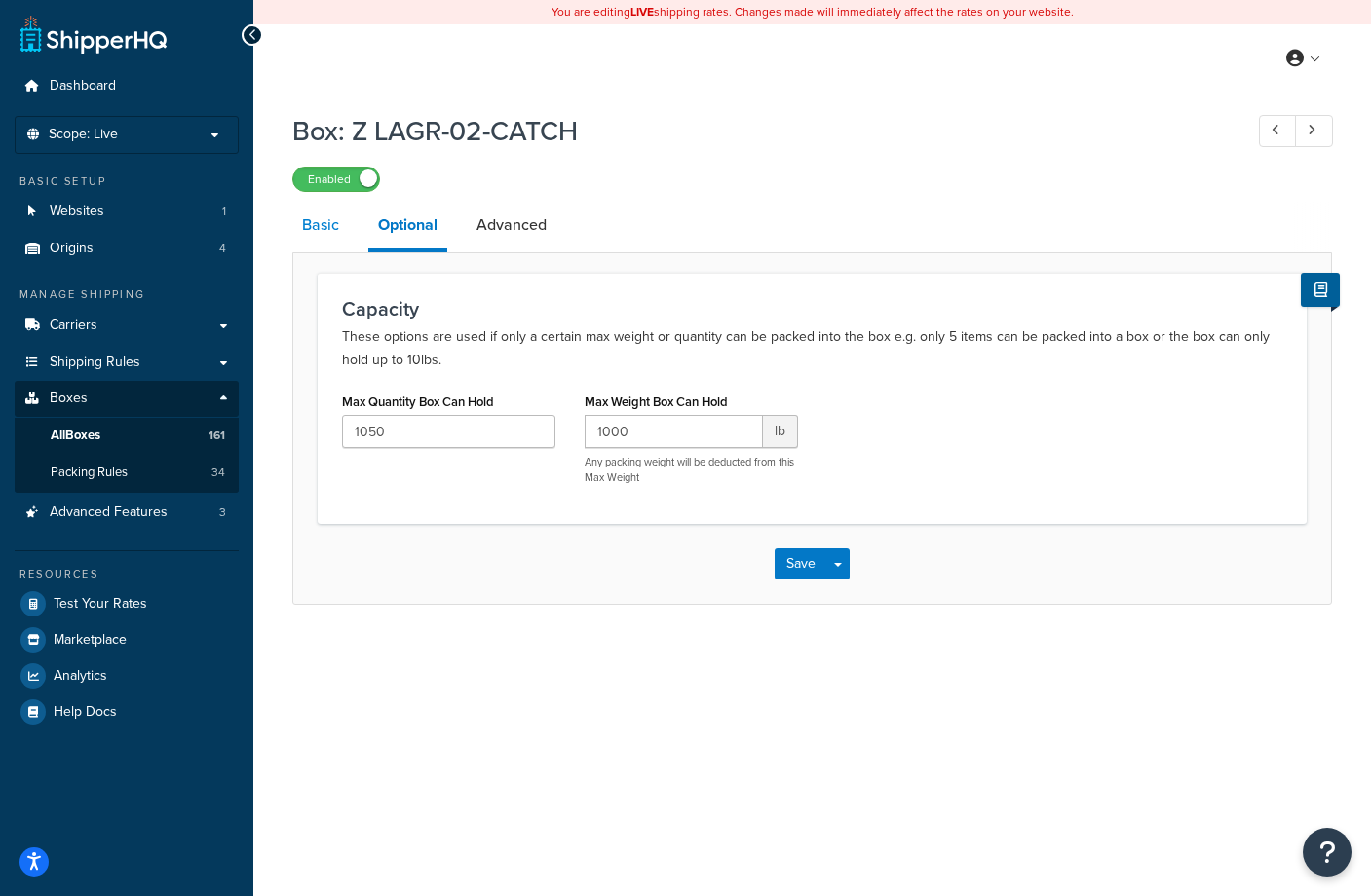
click at [319, 228] on link "Basic" at bounding box center [320, 225] width 56 height 46
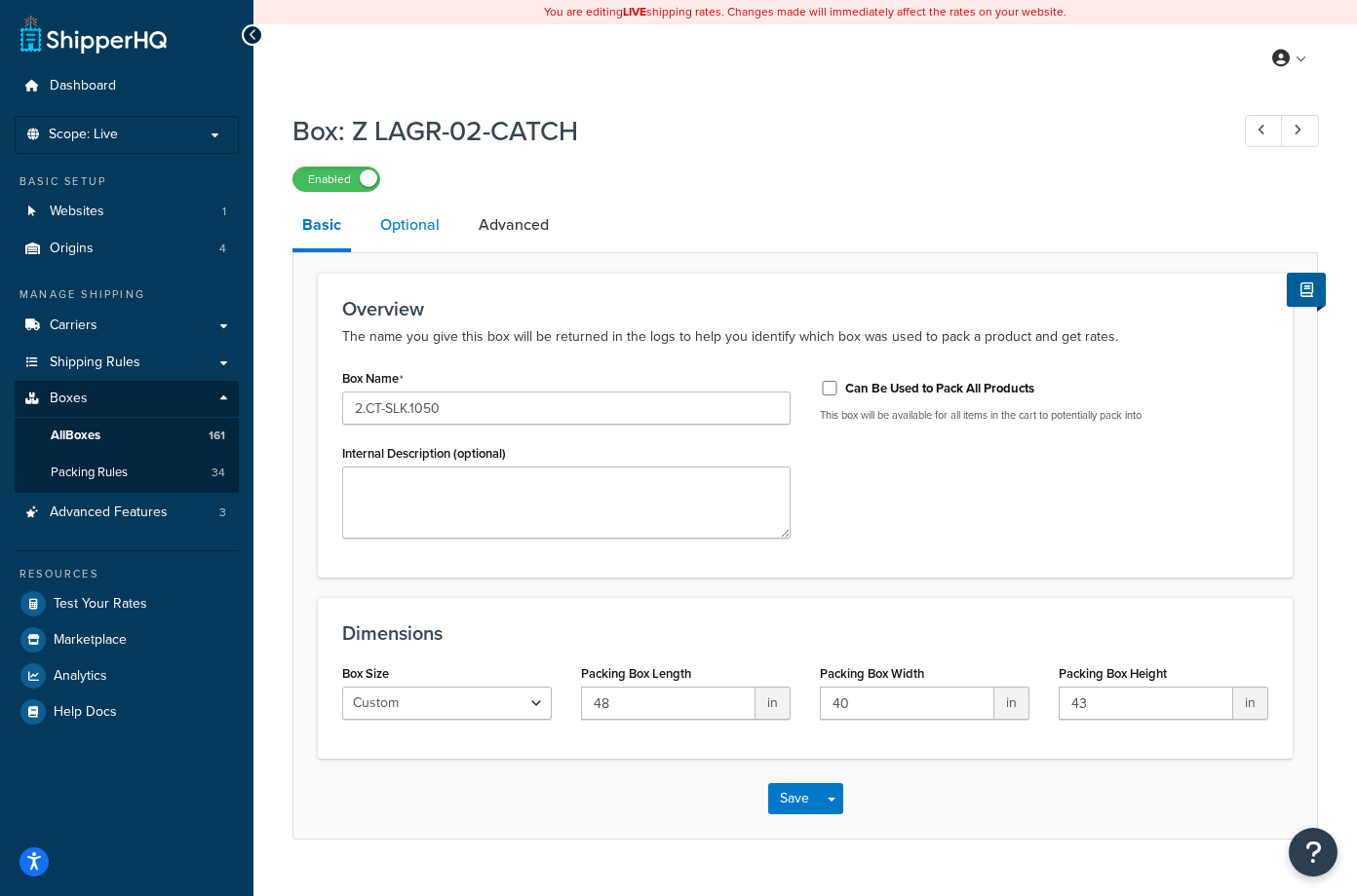
click at [397, 224] on link "Optional" at bounding box center [410, 225] width 79 height 46
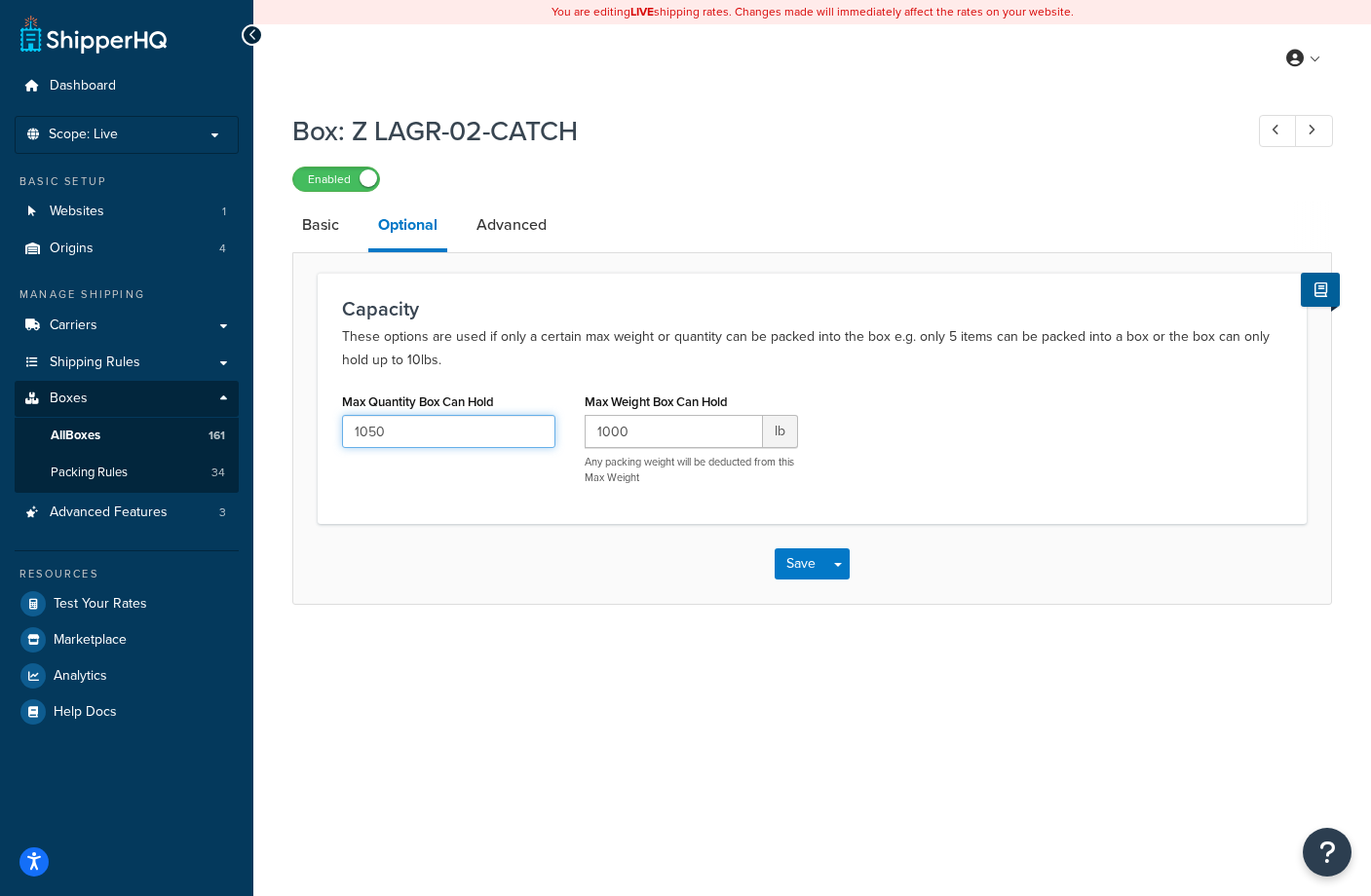
click at [434, 432] on input "1050" at bounding box center [448, 432] width 213 height 34
click at [508, 232] on link "Advanced" at bounding box center [511, 225] width 90 height 46
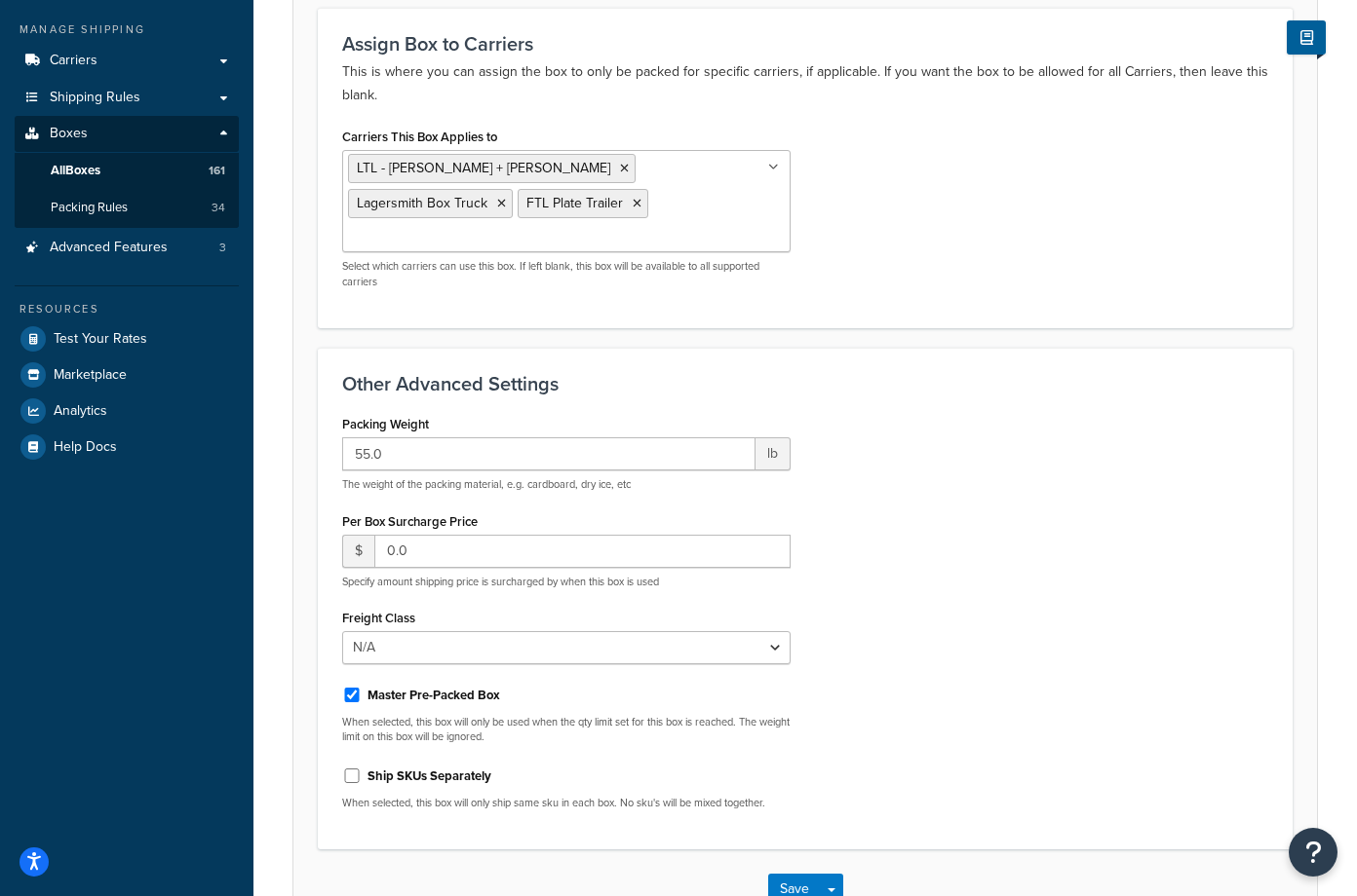
scroll to position [293, 0]
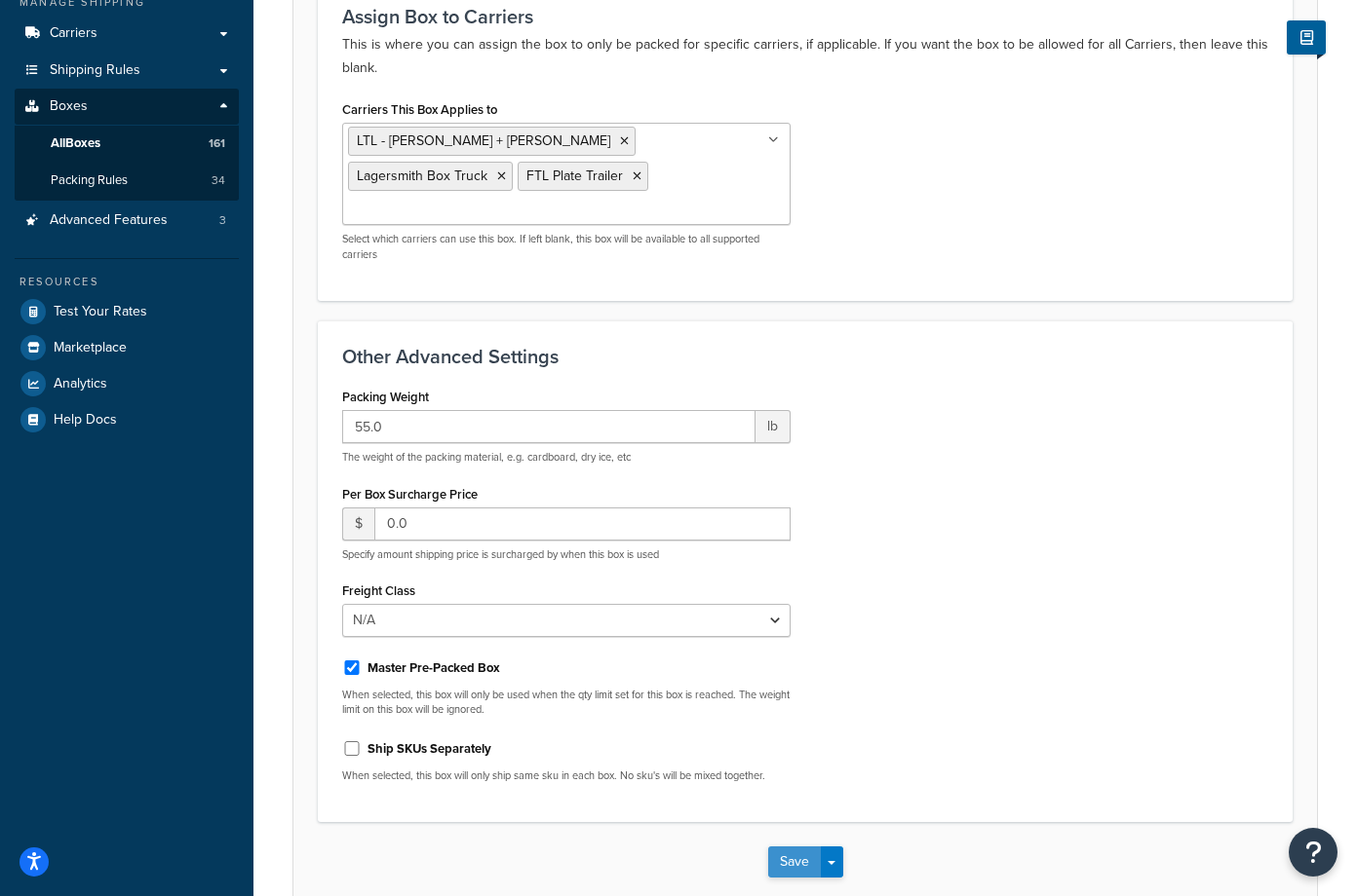
click at [794, 847] on button "Save" at bounding box center [794, 862] width 52 height 32
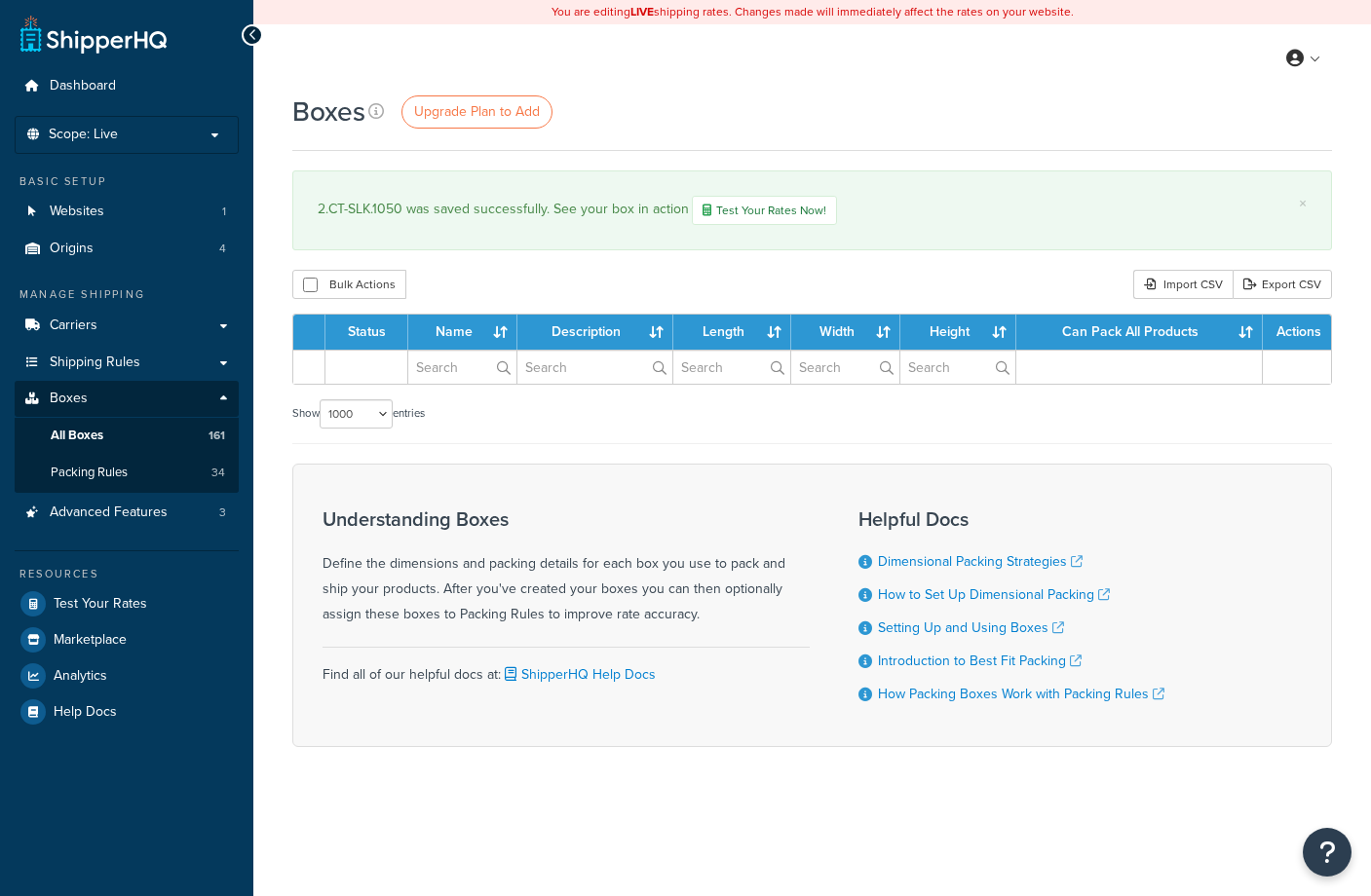
select select "1000"
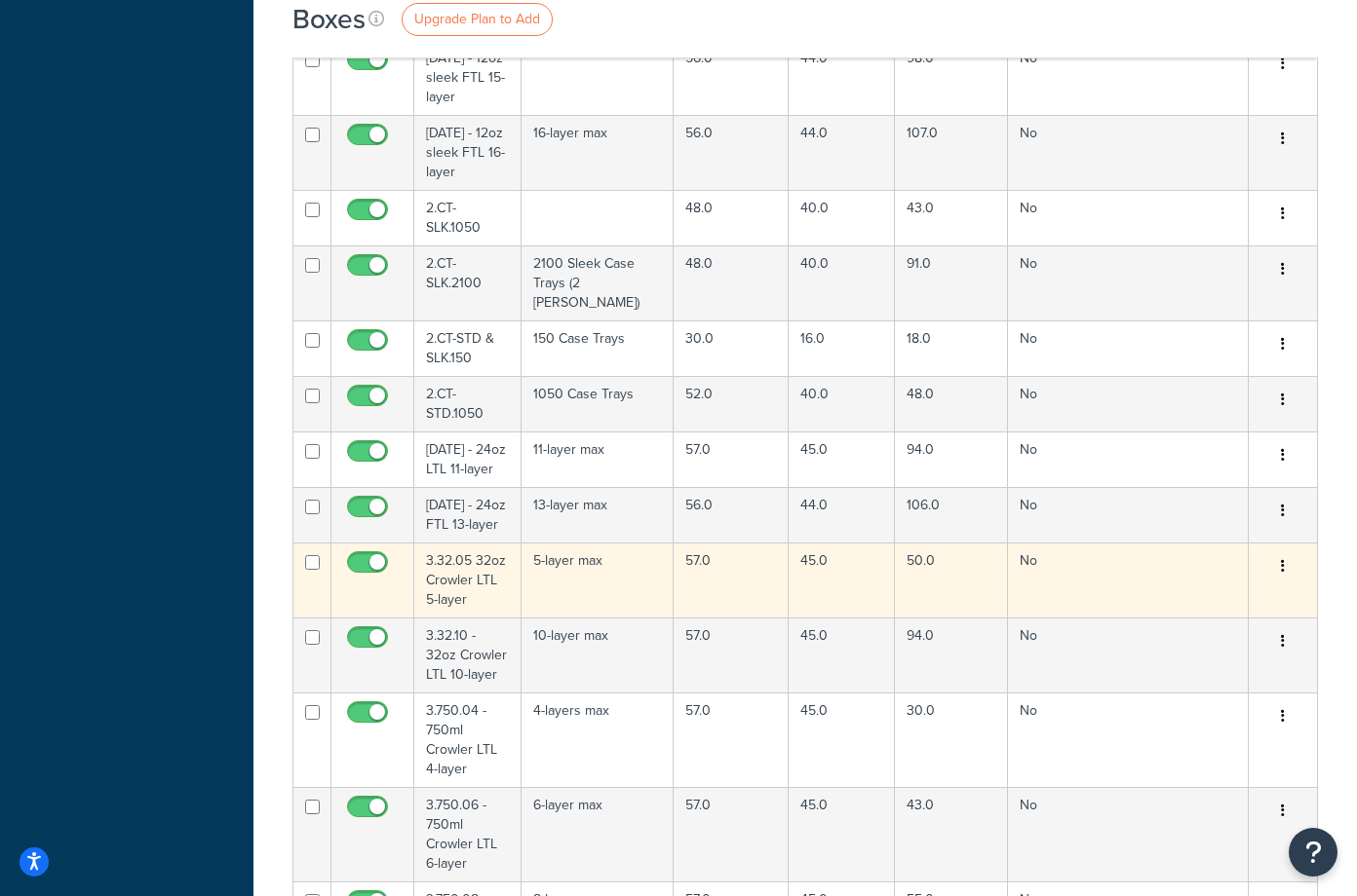
scroll to position [7014, 0]
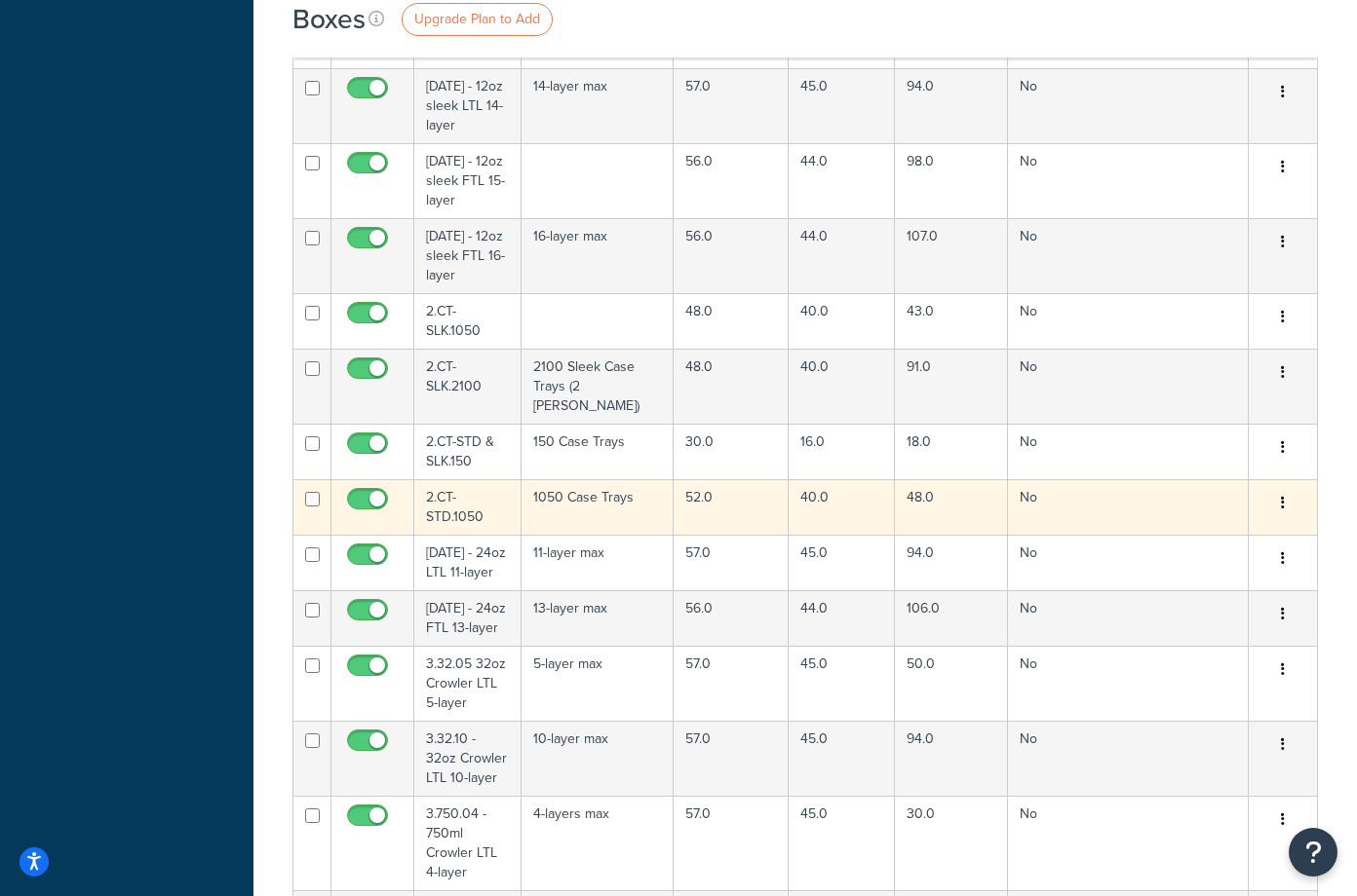
click at [441, 487] on td "2.CT-STD.1050" at bounding box center [467, 507] width 107 height 55
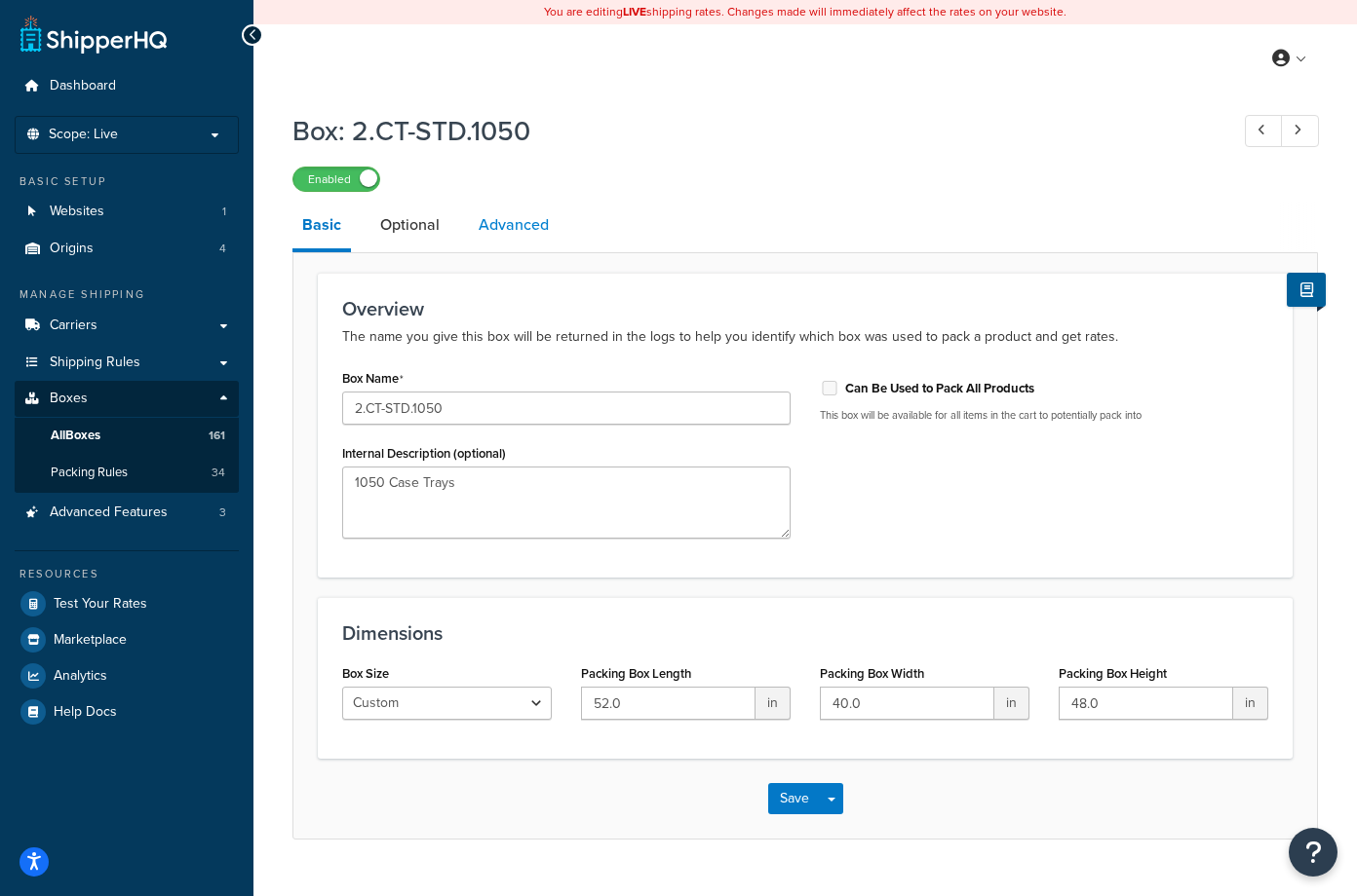
click at [508, 233] on link "Advanced" at bounding box center [513, 225] width 90 height 46
select select "125"
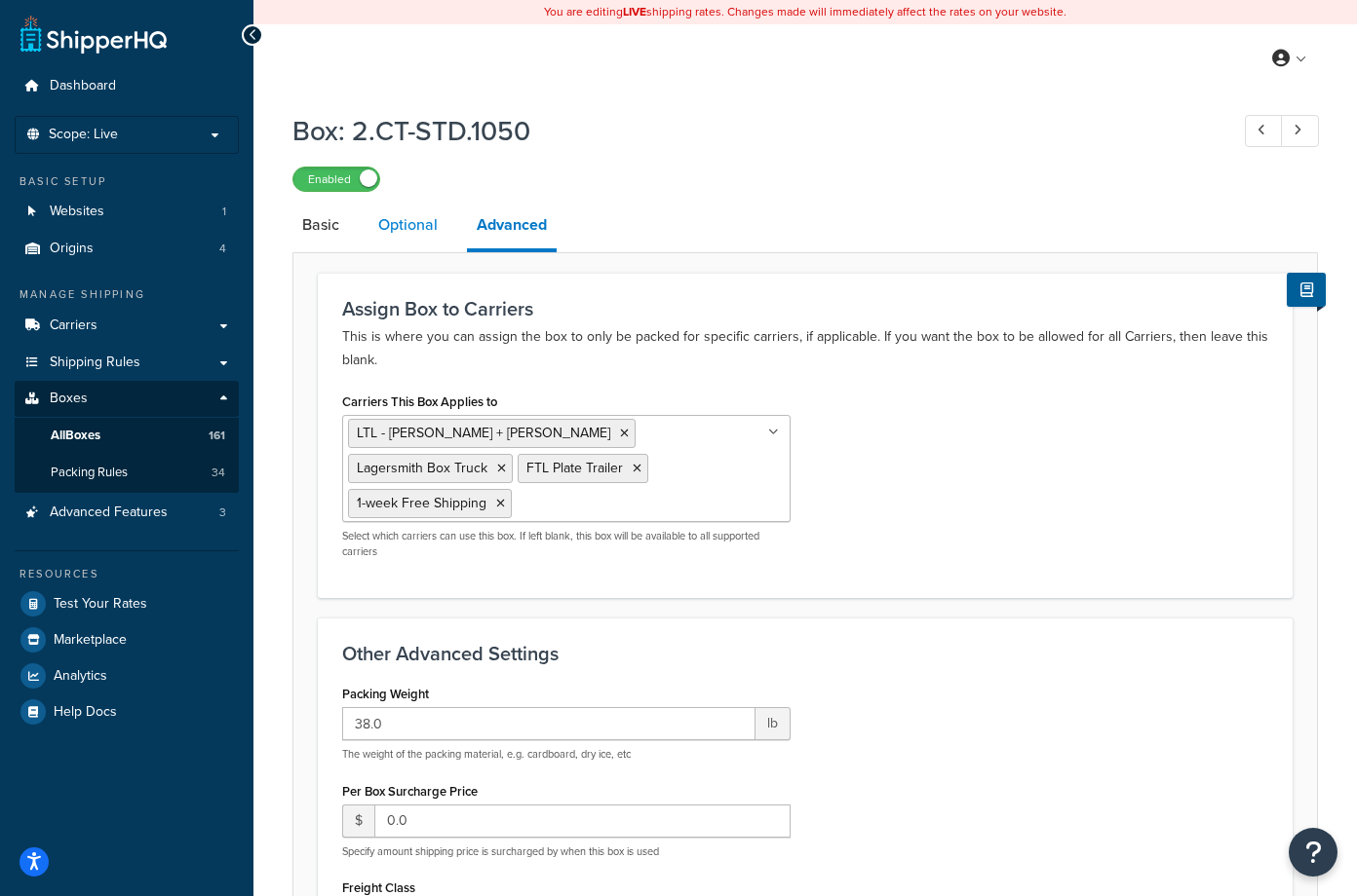
click at [416, 228] on link "Optional" at bounding box center [408, 225] width 79 height 46
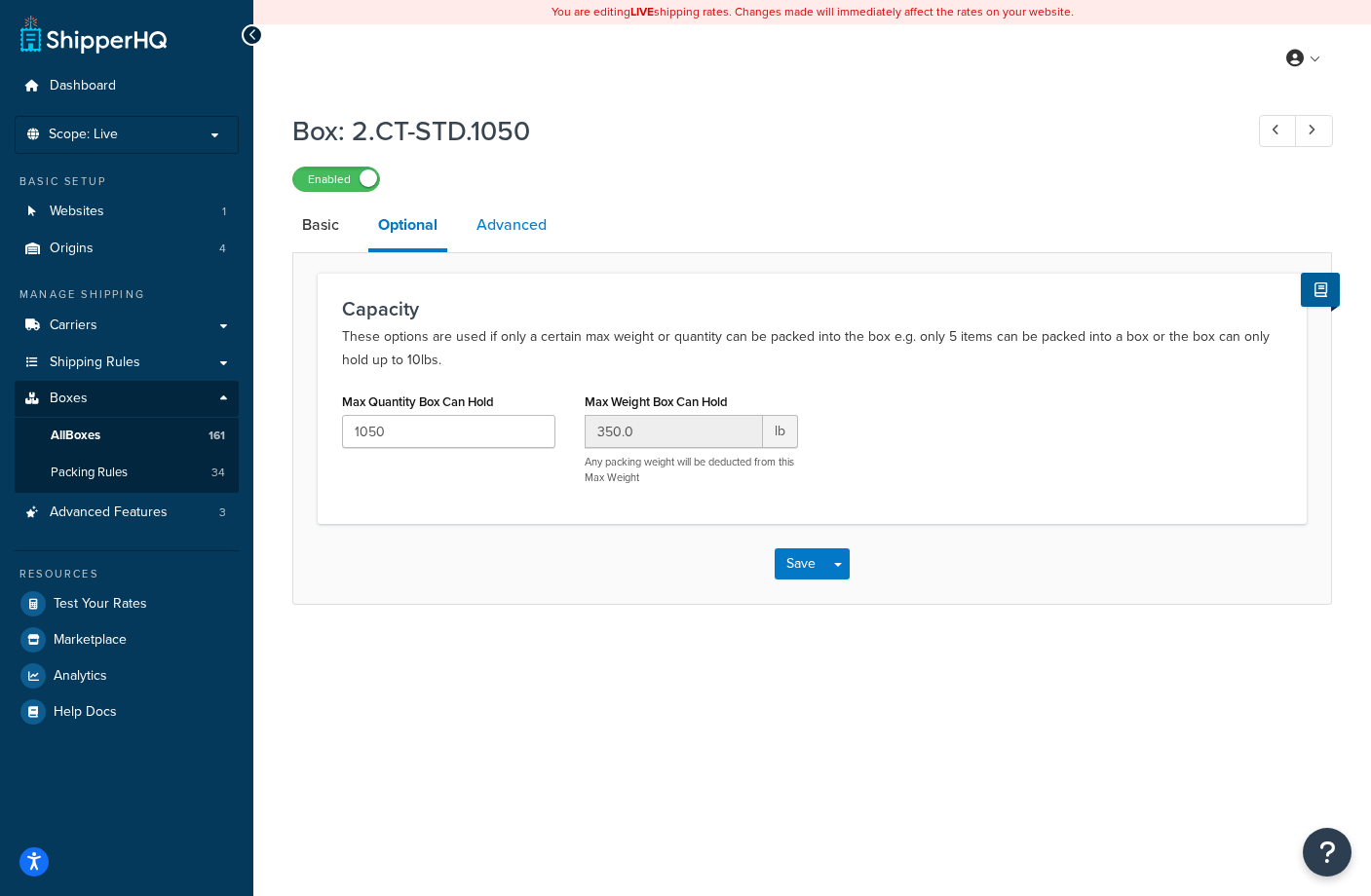
click at [506, 231] on link "Advanced" at bounding box center [511, 225] width 90 height 46
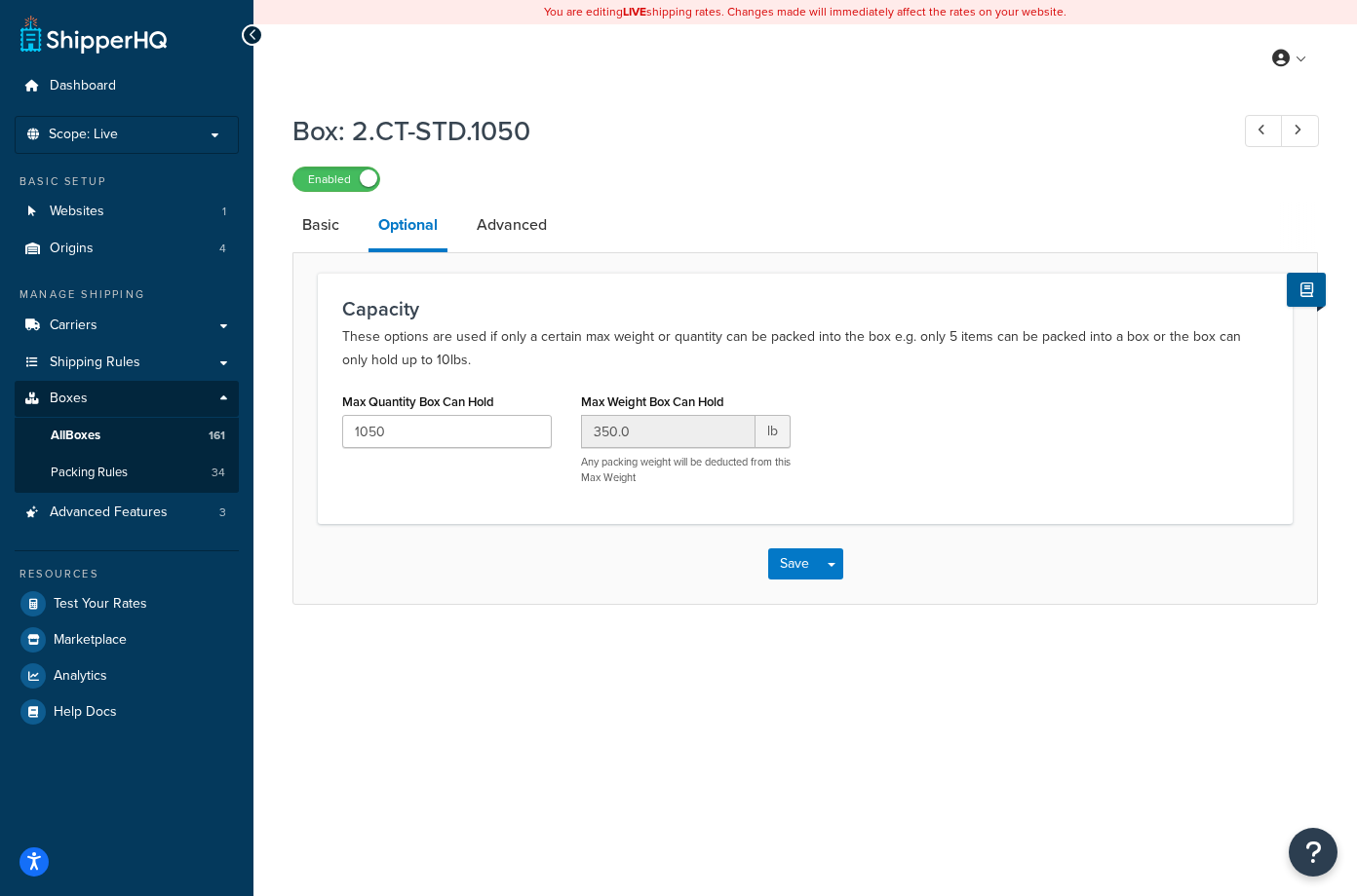
select select "125"
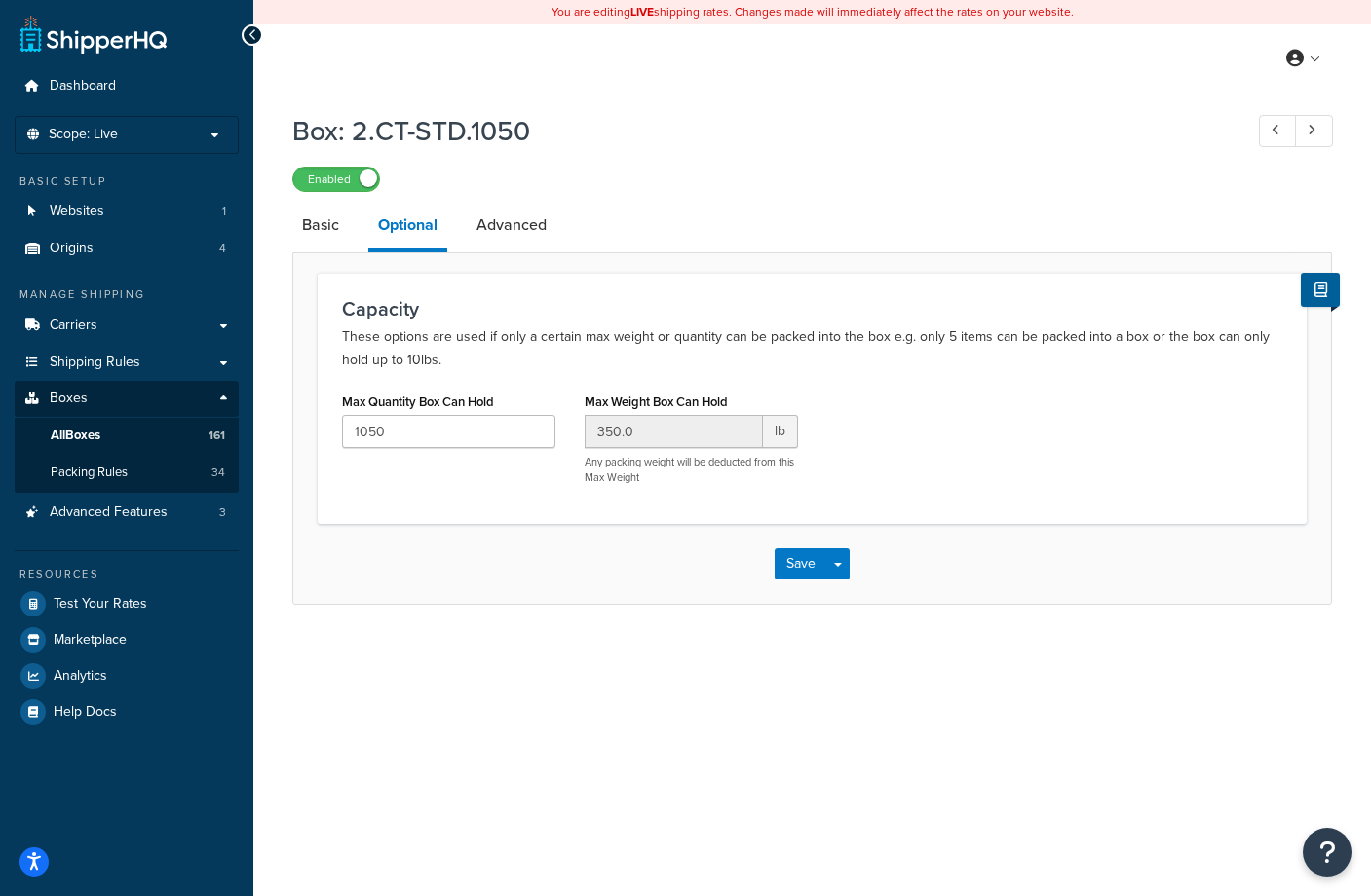
select select "125"
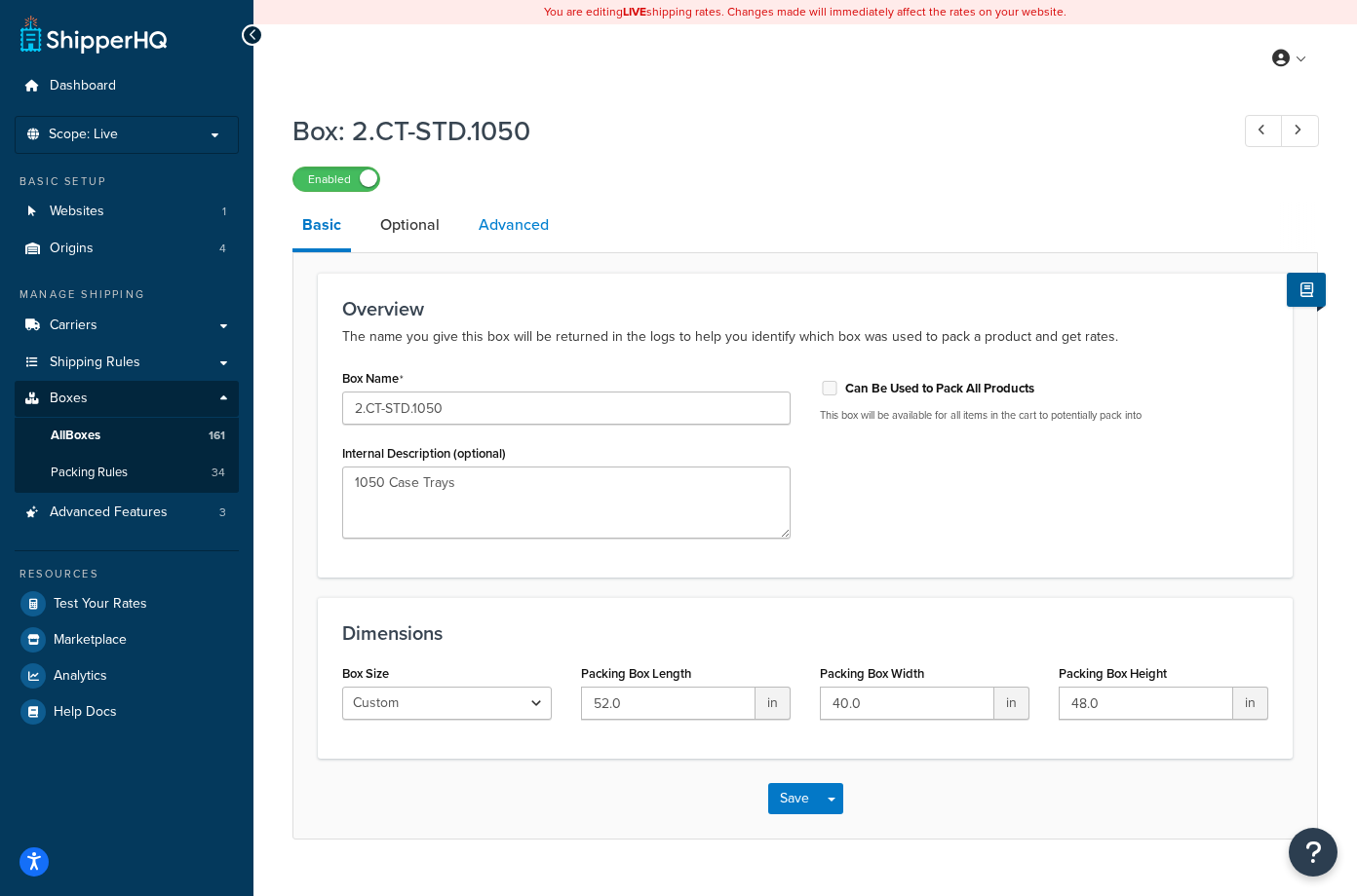
click at [511, 227] on link "Advanced" at bounding box center [513, 225] width 90 height 46
select select "125"
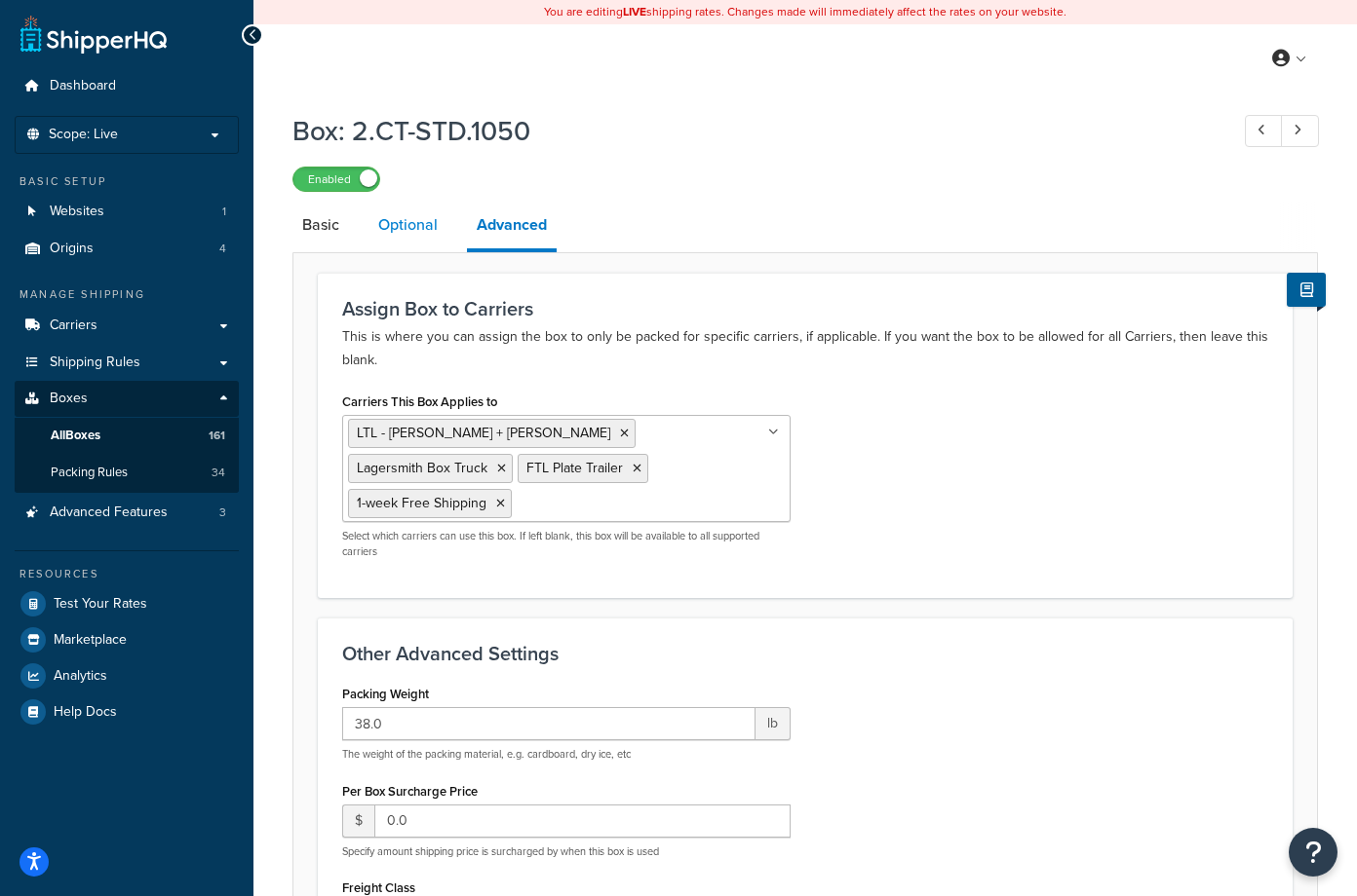
click at [414, 225] on link "Optional" at bounding box center [408, 225] width 79 height 46
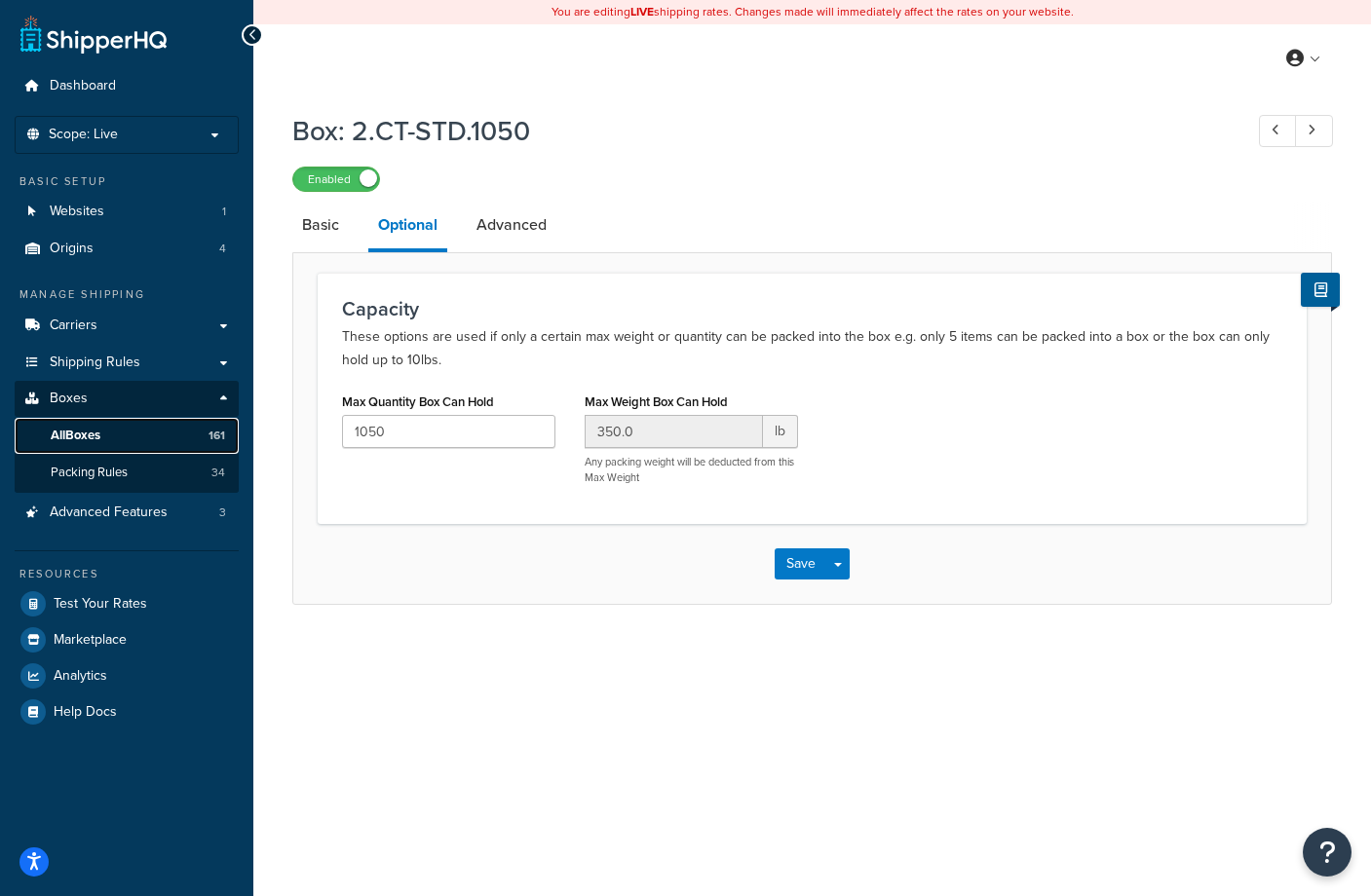
click at [111, 432] on link "All Boxes 161" at bounding box center [126, 436] width 224 height 36
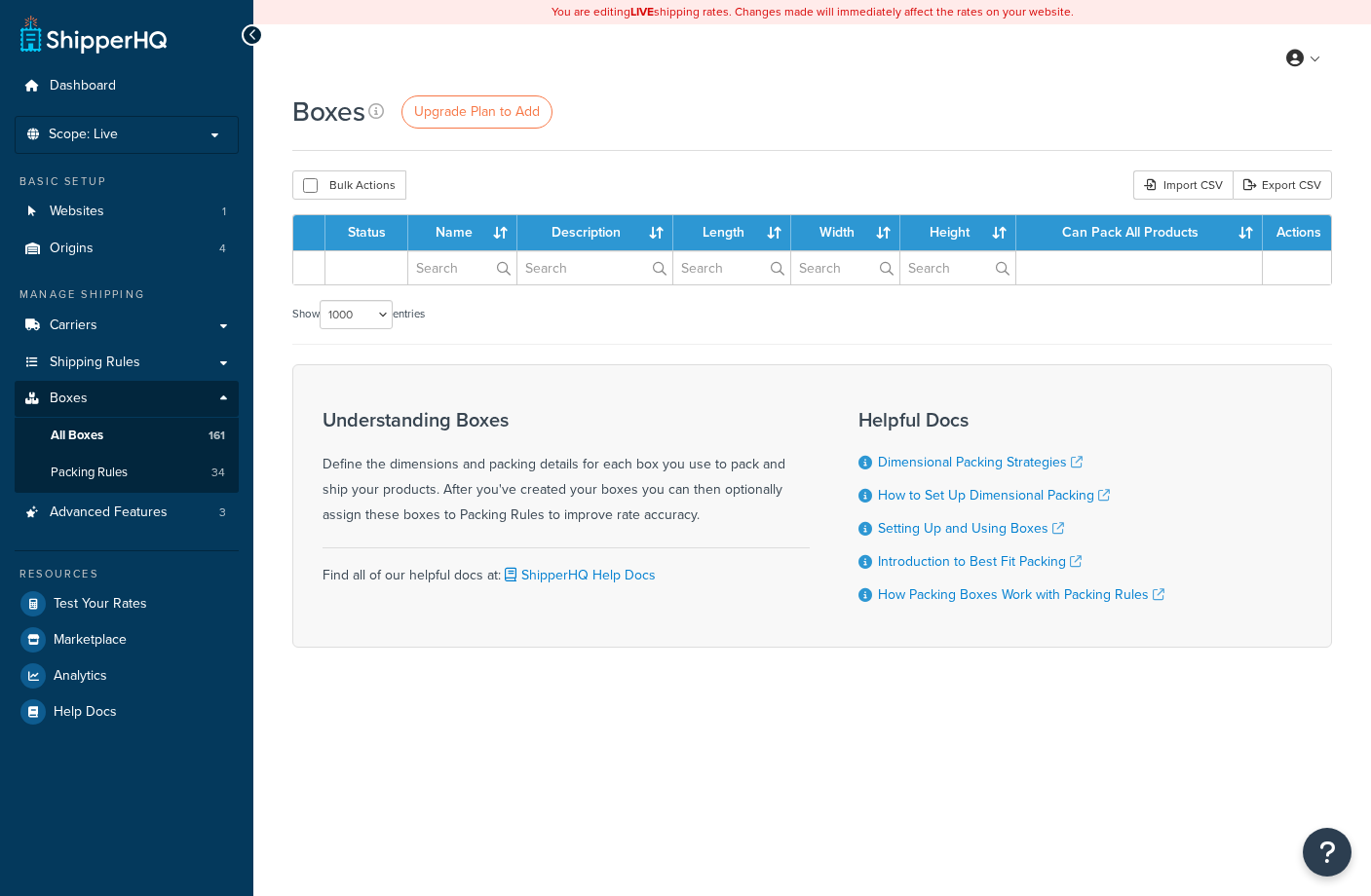
select select "1000"
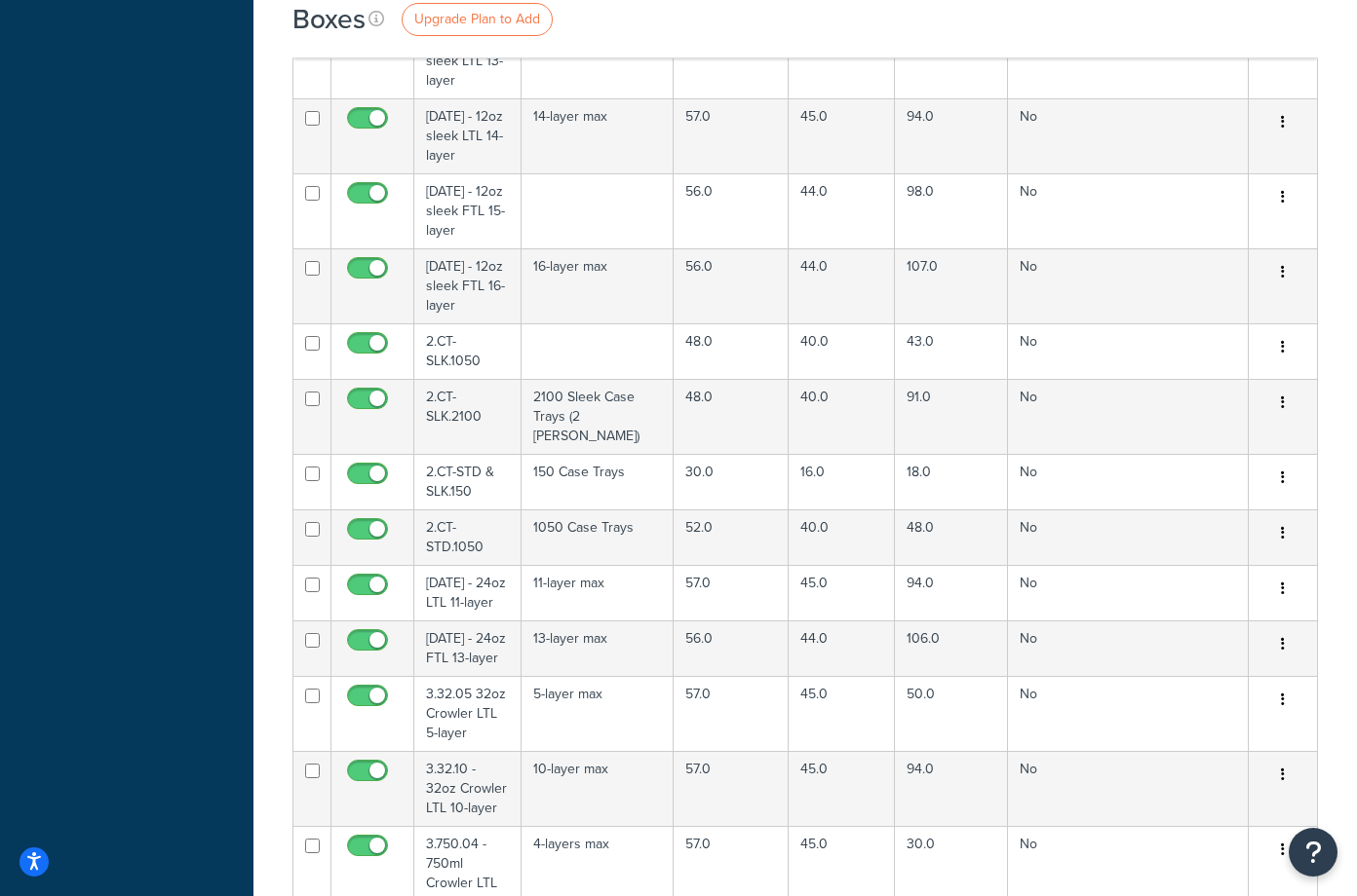
scroll to position [6876, 0]
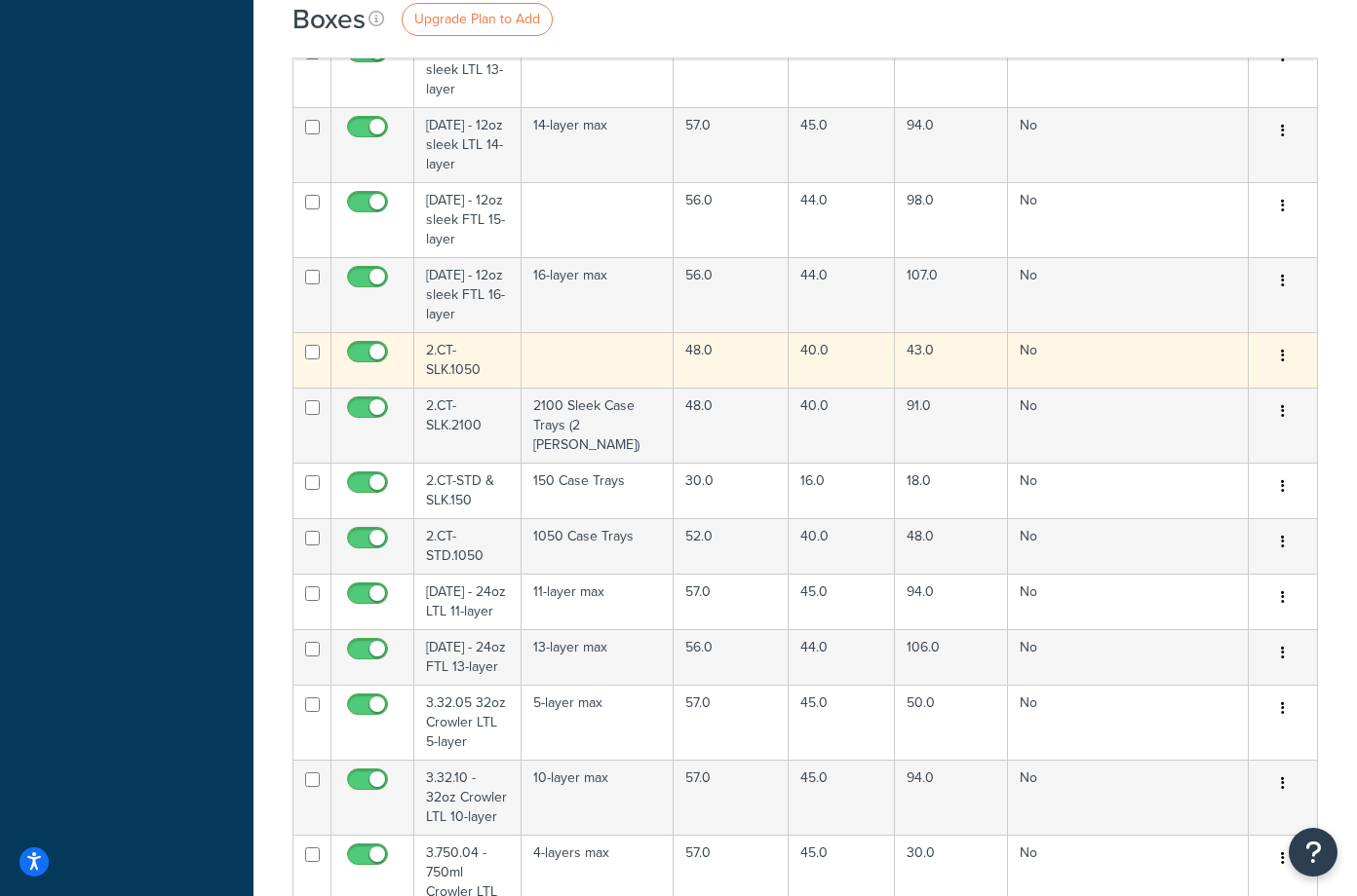
click at [487, 352] on td "2.CT-SLK.1050" at bounding box center [467, 360] width 107 height 55
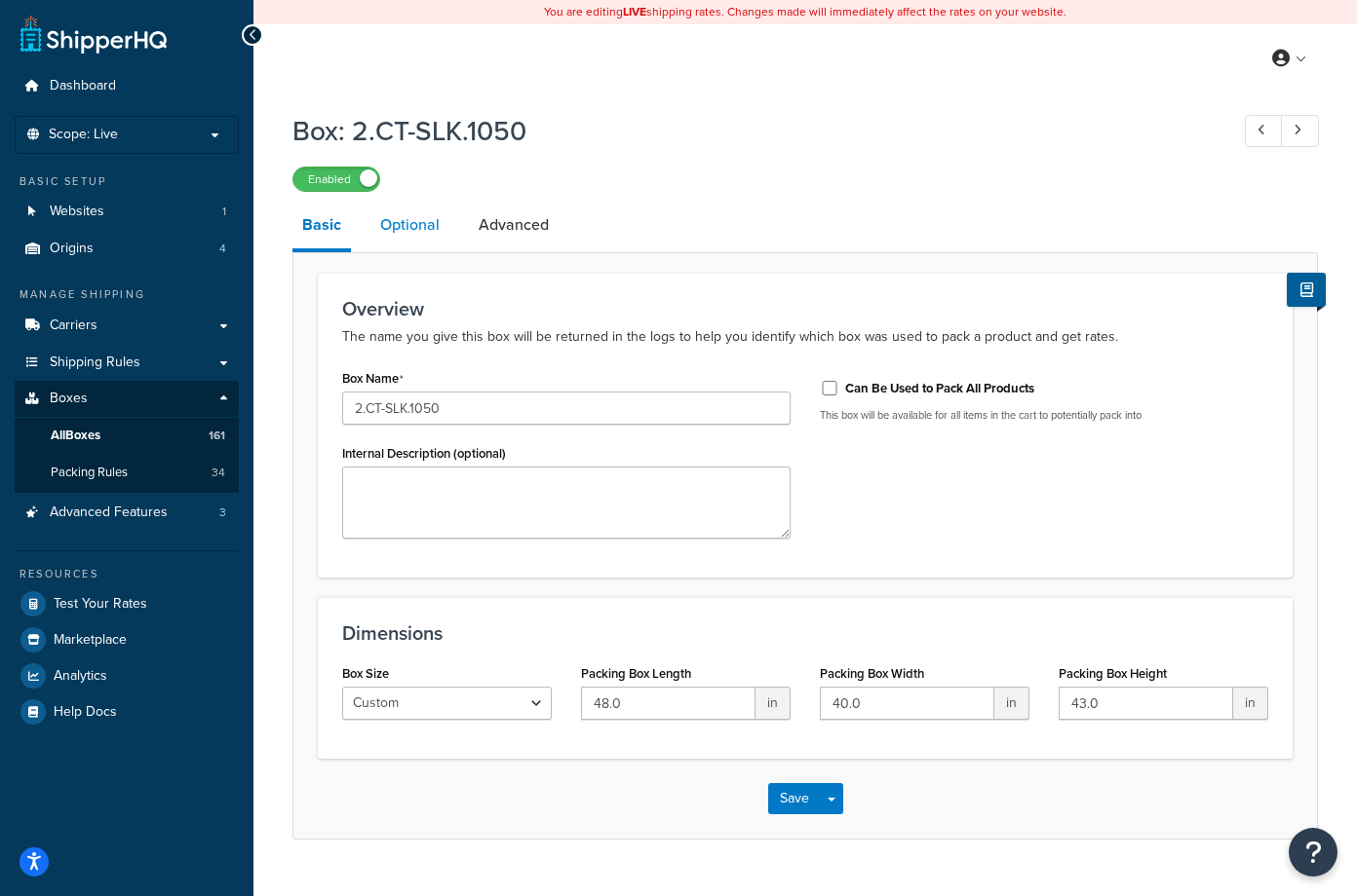
click at [413, 226] on link "Optional" at bounding box center [410, 225] width 79 height 46
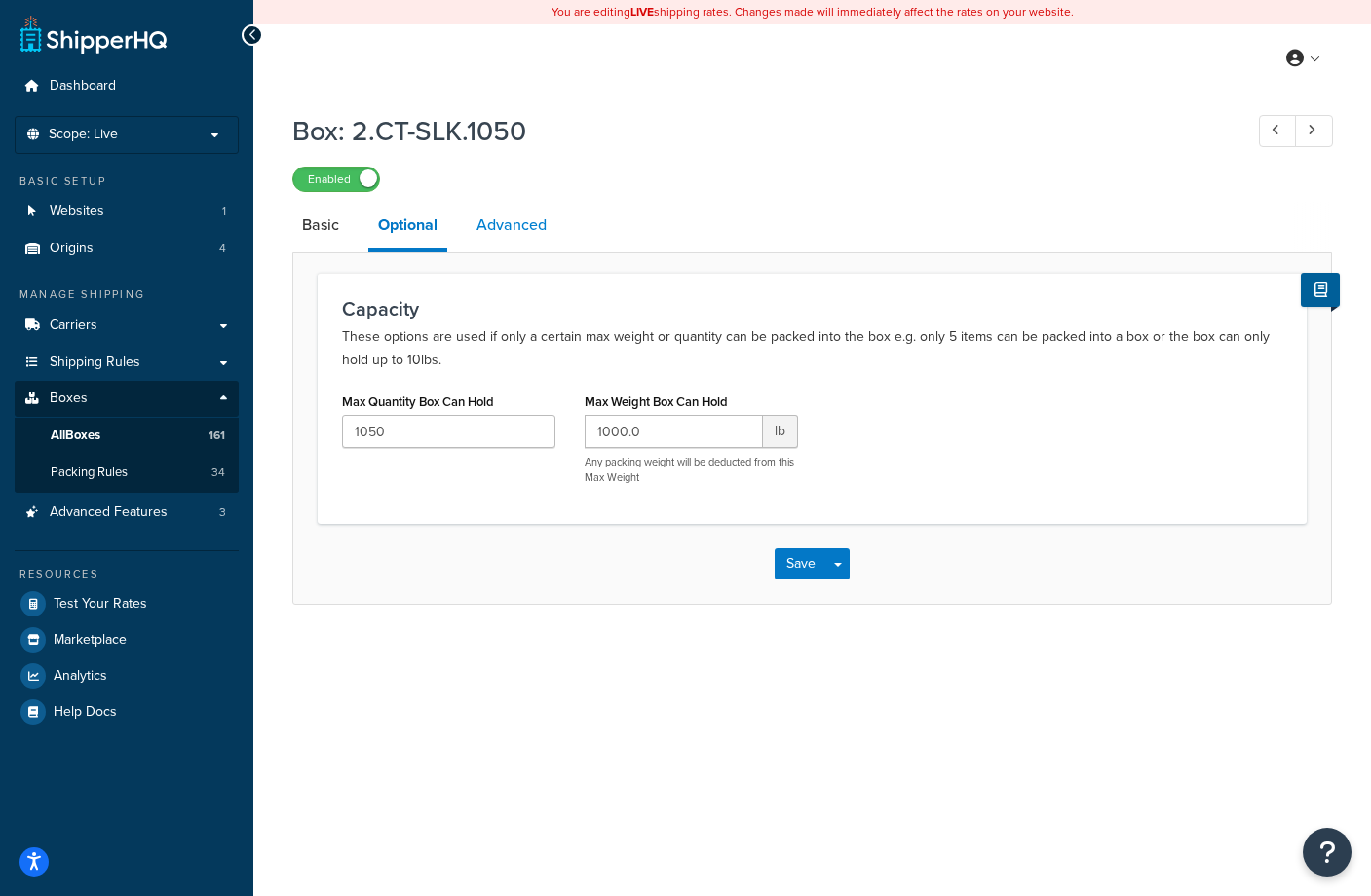
click at [514, 229] on link "Advanced" at bounding box center [511, 225] width 90 height 46
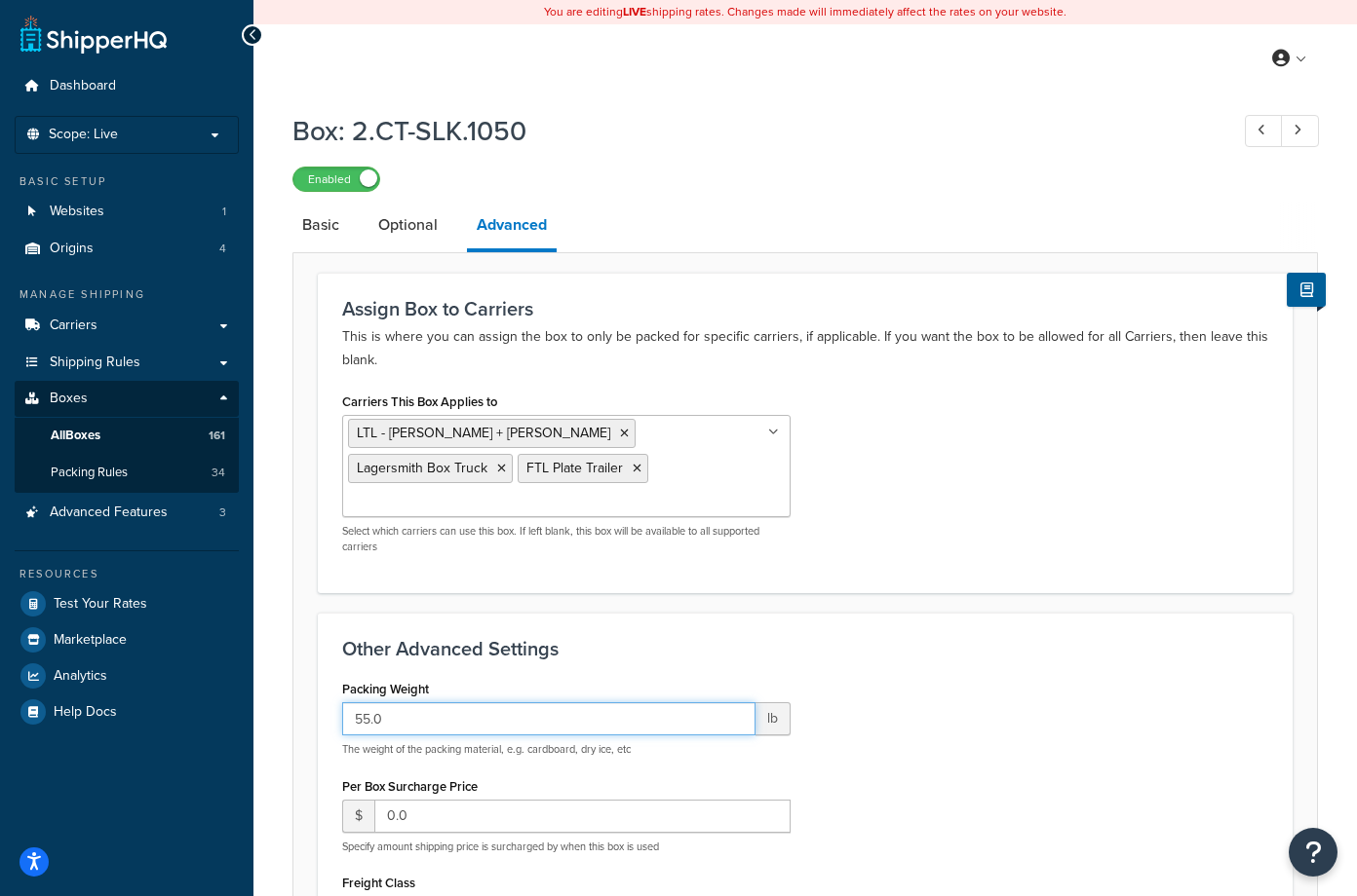
drag, startPoint x: 403, startPoint y: 687, endPoint x: 337, endPoint y: 692, distance: 66.2
click at [337, 692] on div "Packing Weight 55.0 lb The weight of the packing material, e.g. cardboard, dry …" at bounding box center [566, 882] width 477 height 415
type input "38"
click at [1249, 638] on h3 "Other Advanced Settings" at bounding box center [805, 649] width 926 height 22
click at [418, 227] on link "Optional" at bounding box center [408, 225] width 79 height 46
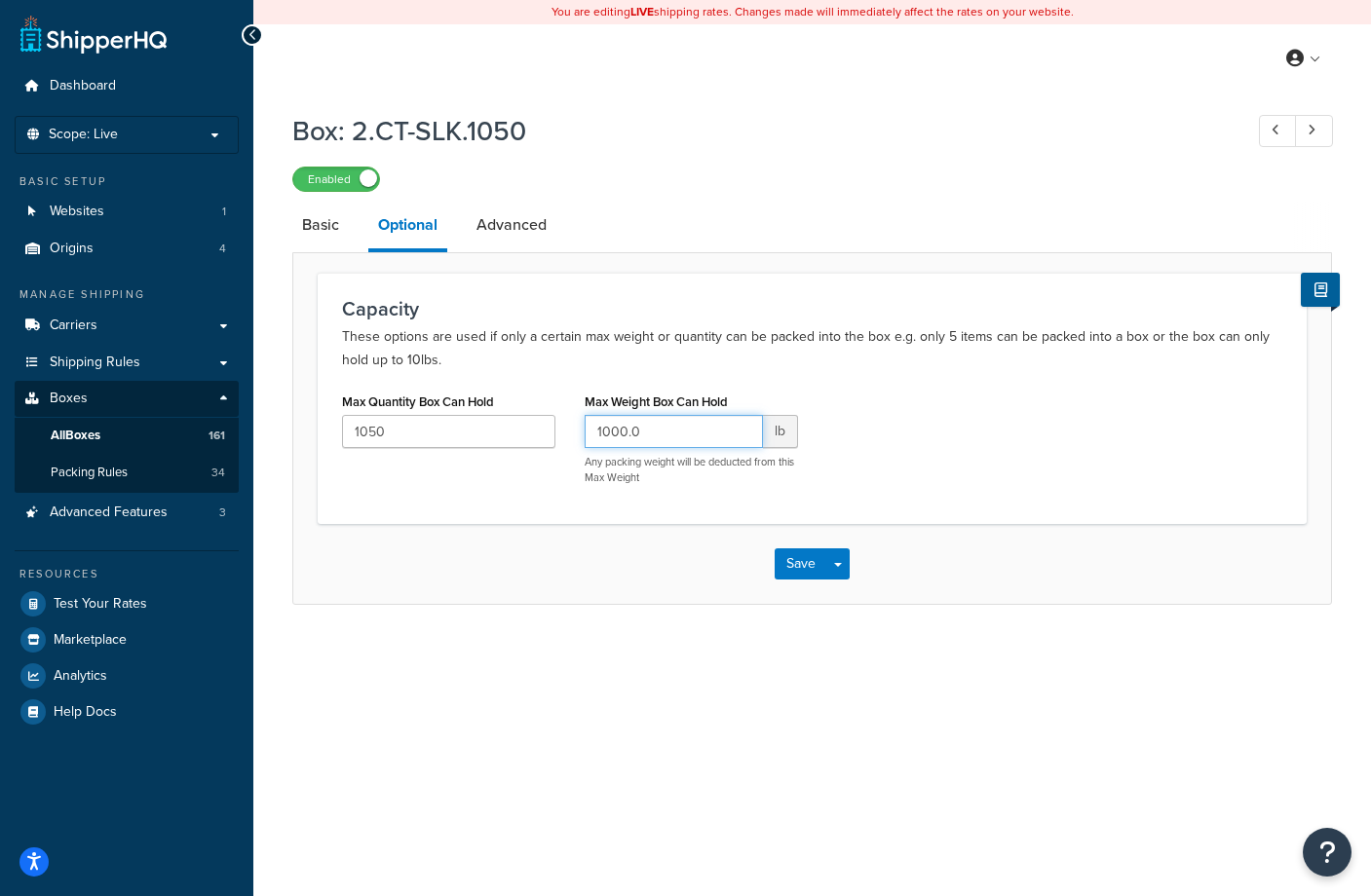
drag, startPoint x: 655, startPoint y: 434, endPoint x: 585, endPoint y: 433, distance: 70.0
click at [585, 433] on input "1000.0" at bounding box center [673, 432] width 178 height 34
type input "0"
click at [997, 485] on div "Max Quantity Box Can Hold 1050 Max Weight Box Can Hold lb Any packing weight wi…" at bounding box center [811, 444] width 969 height 112
click at [795, 564] on button "Save" at bounding box center [800, 564] width 52 height 32
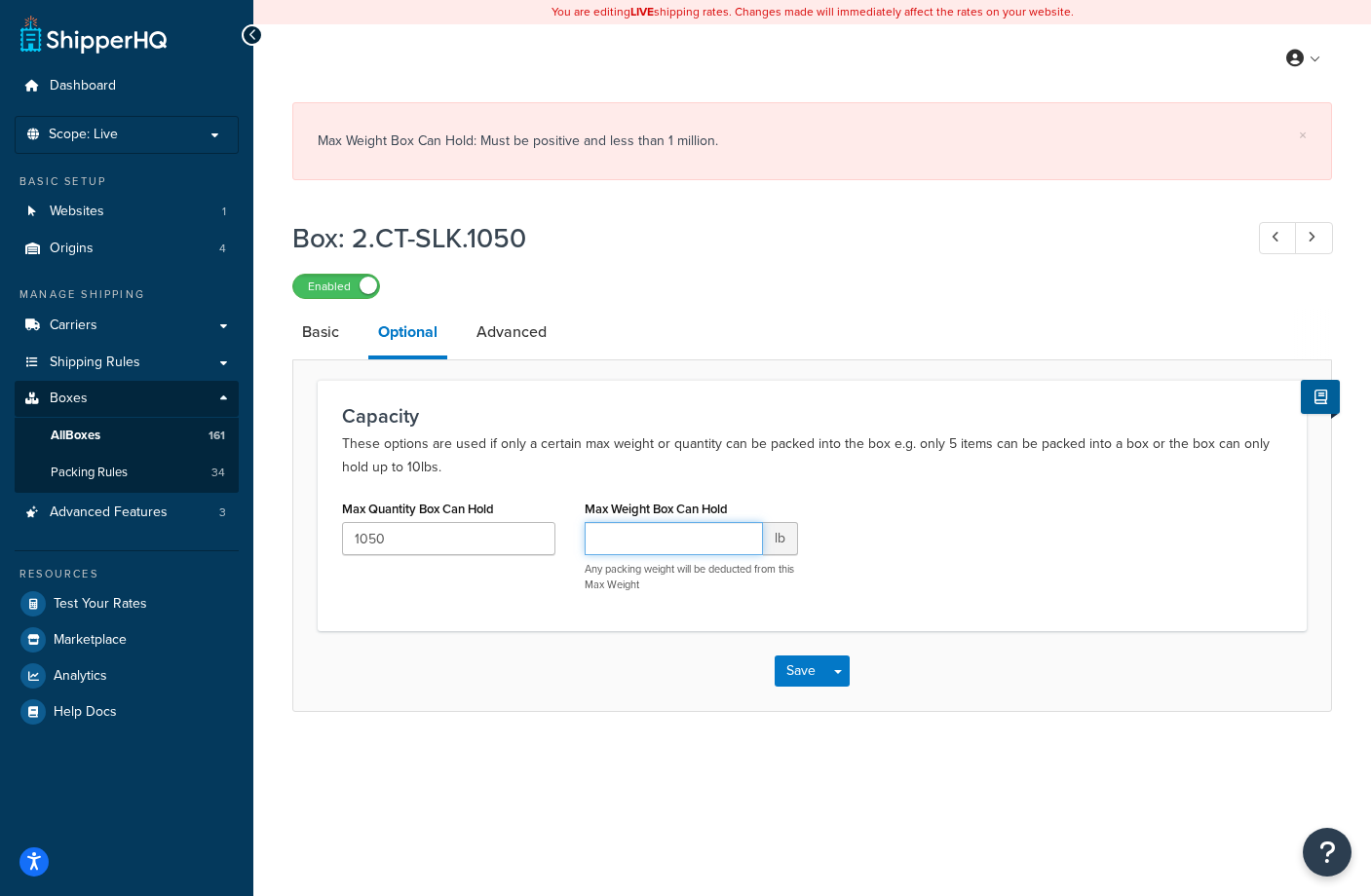
click at [624, 539] on input "Max Weight Box Can Hold" at bounding box center [673, 539] width 178 height 34
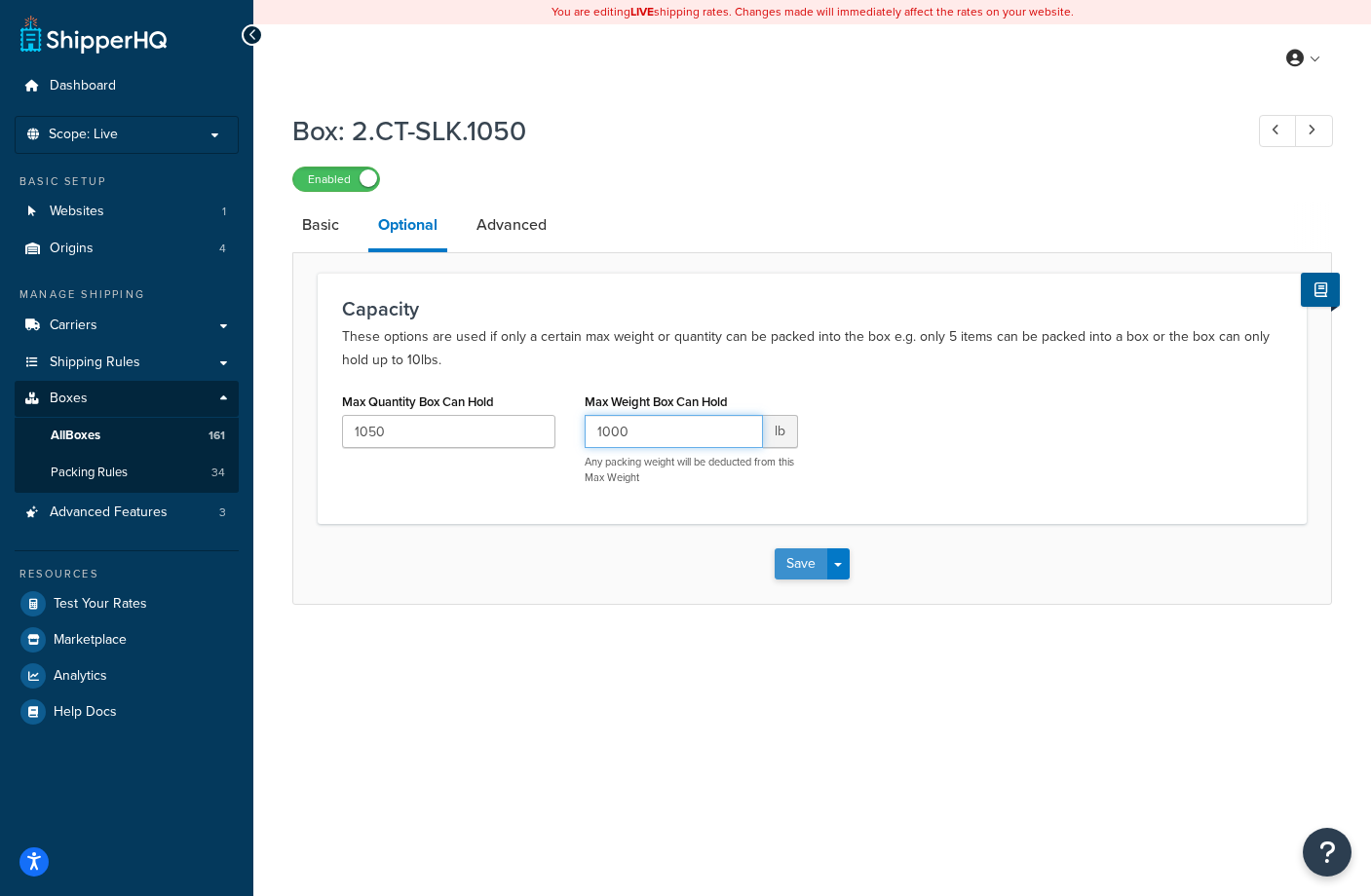
type input "1000"
click at [789, 574] on button "Save" at bounding box center [800, 564] width 52 height 32
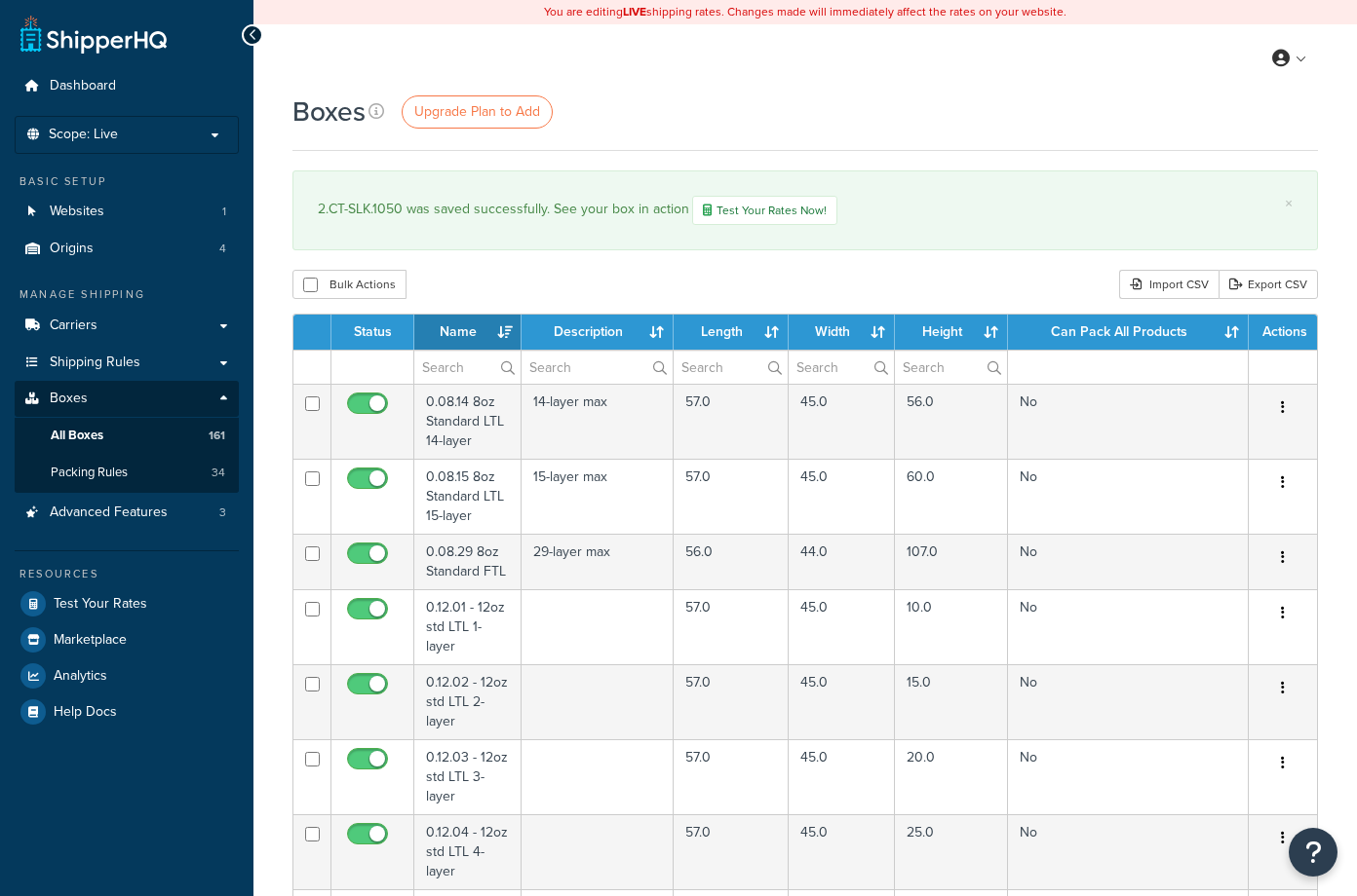
select select "1000"
click at [101, 391] on link "Boxes" at bounding box center [126, 398] width 224 height 36
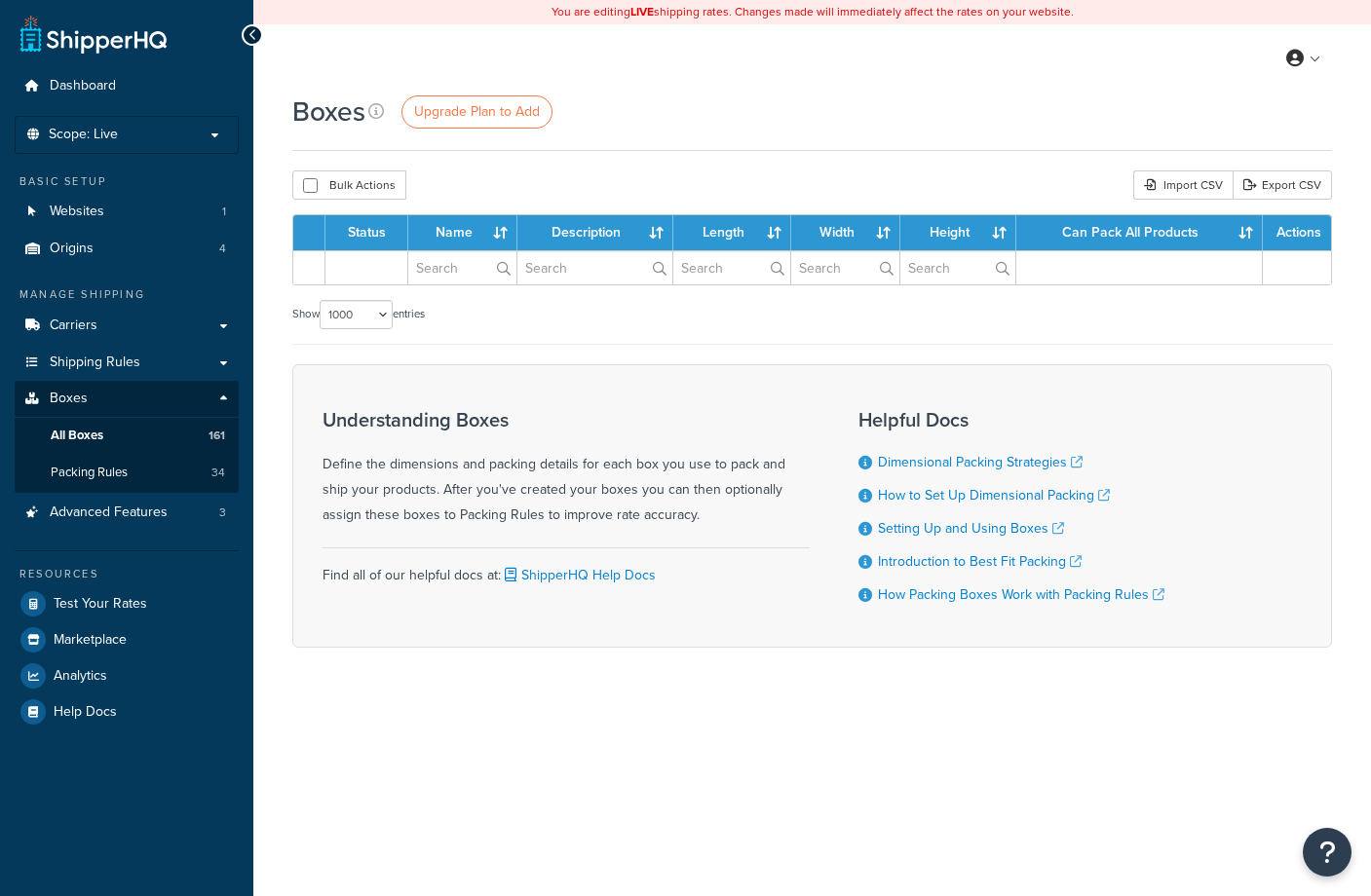
select select "1000"
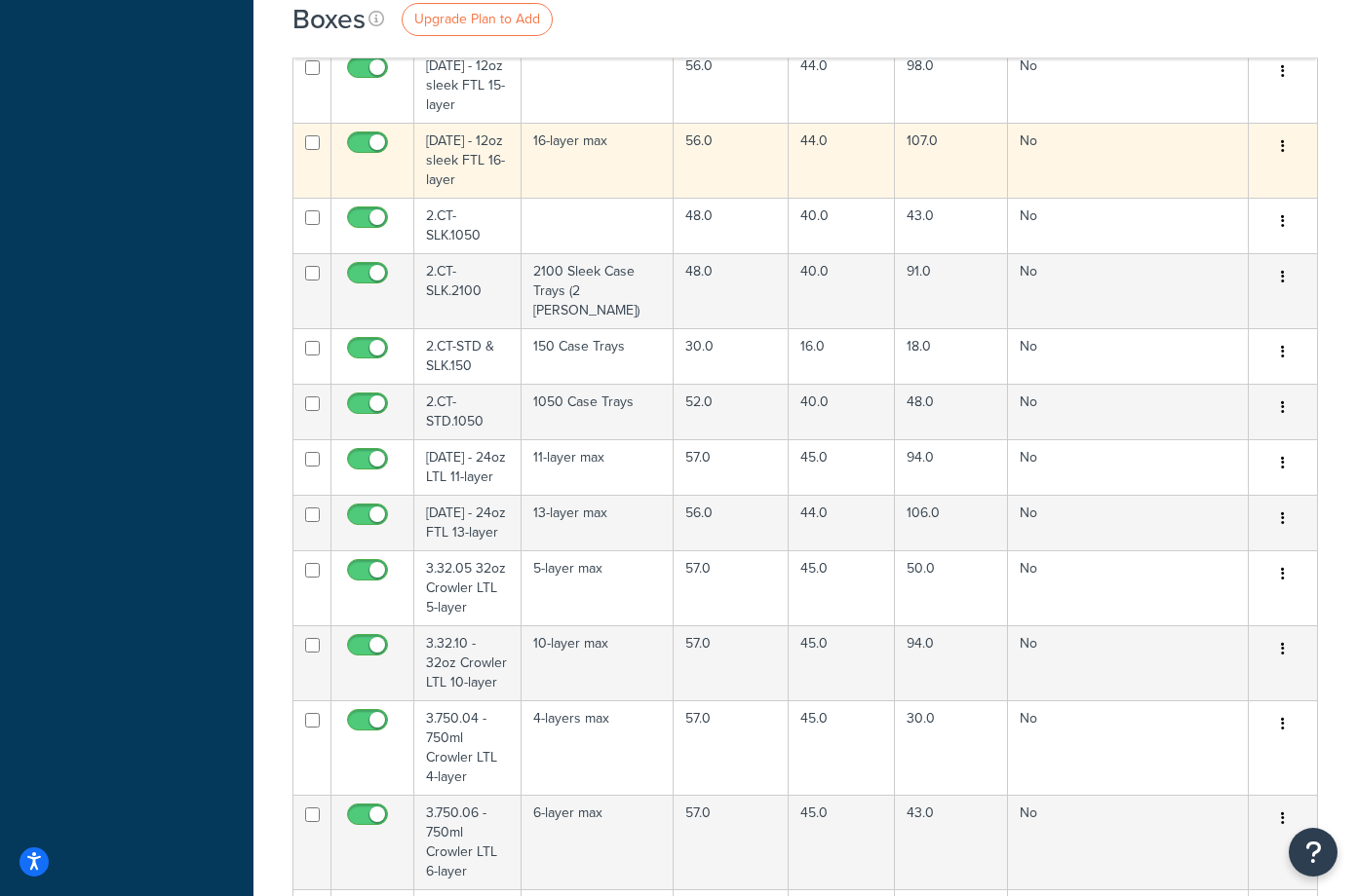
scroll to position [7011, 0]
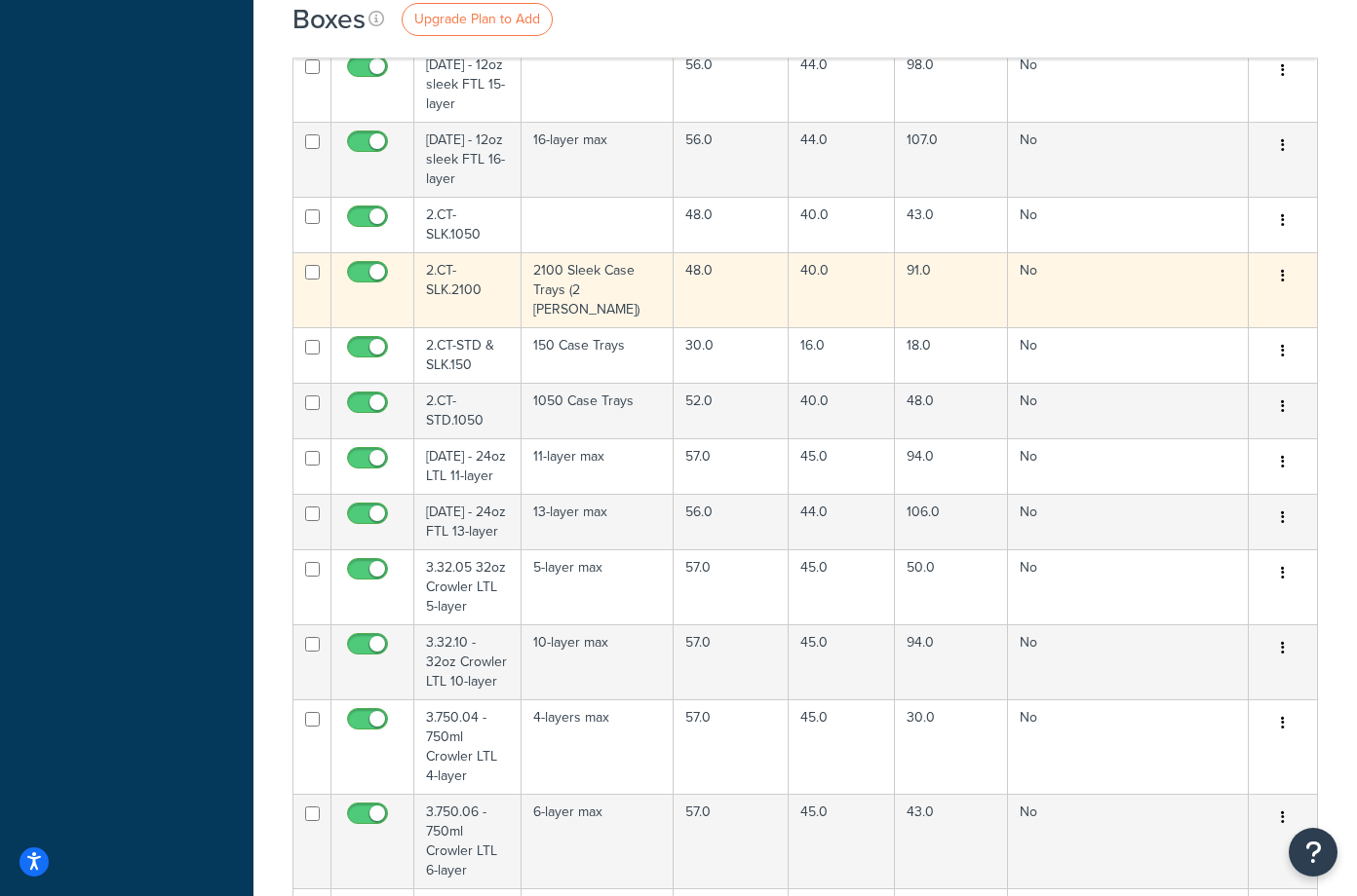
click at [460, 293] on td "2.CT-SLK.2100" at bounding box center [467, 290] width 107 height 75
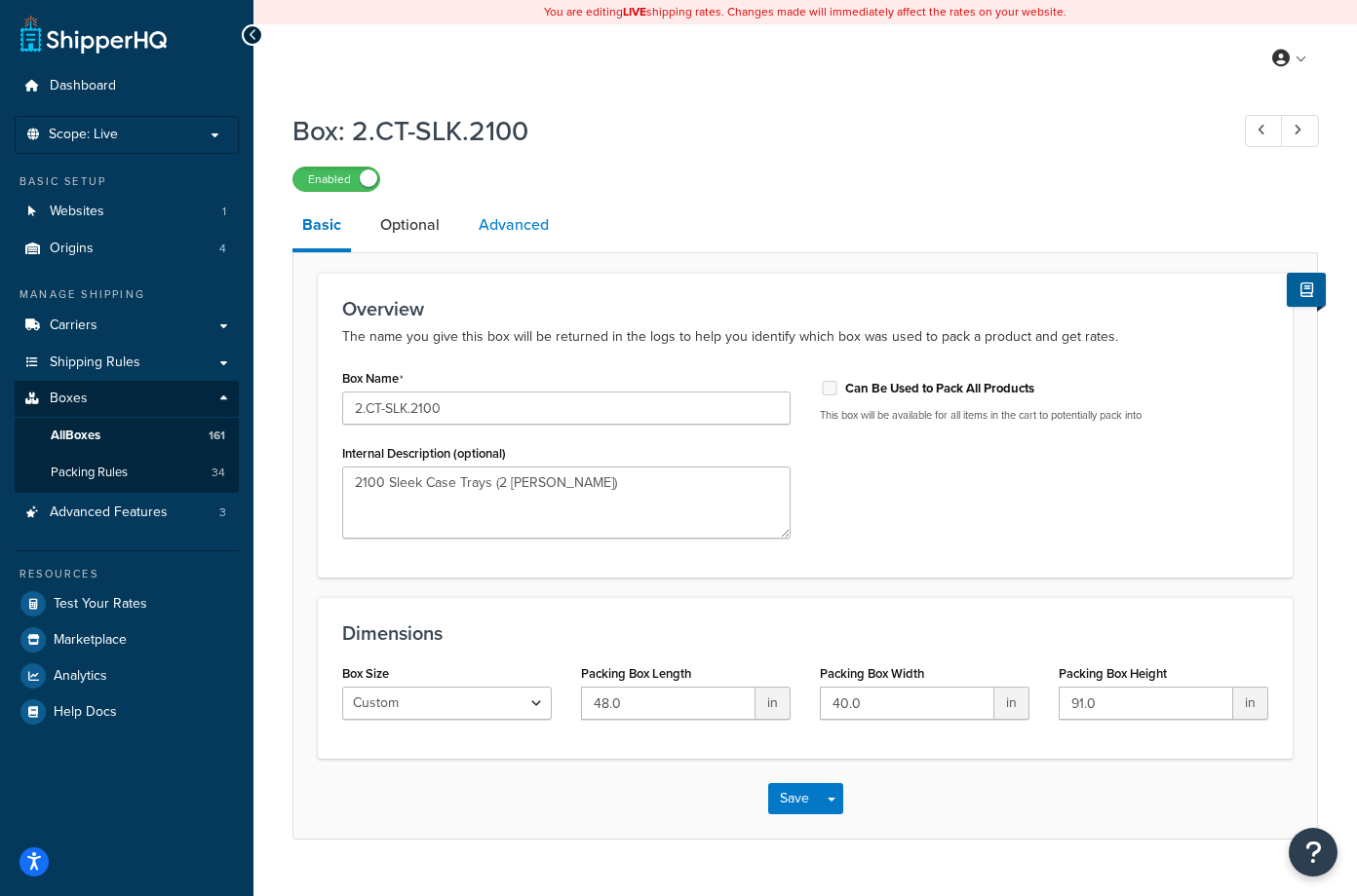
click at [508, 229] on link "Advanced" at bounding box center [513, 225] width 90 height 46
select select "125"
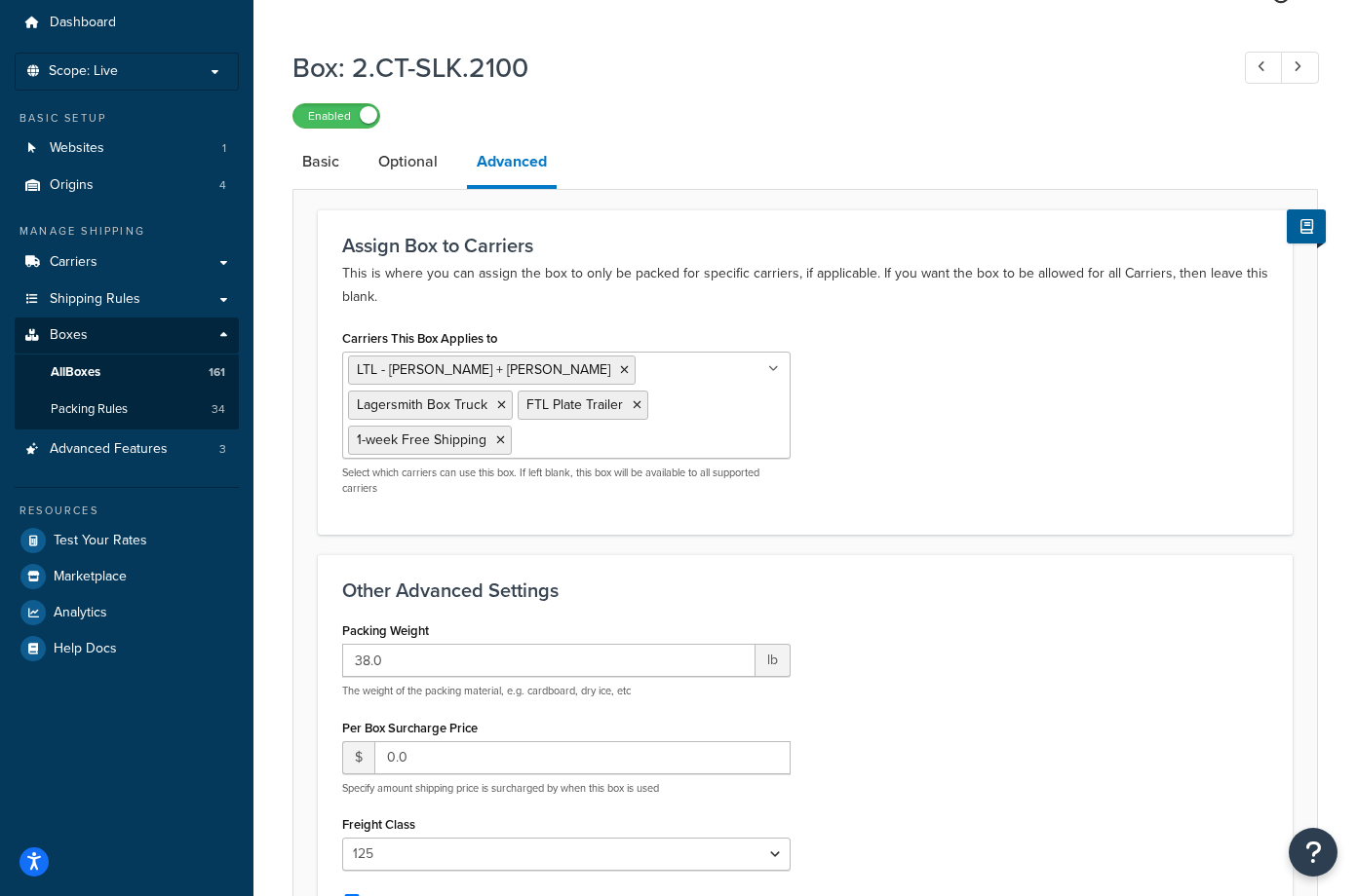
scroll to position [98, 0]
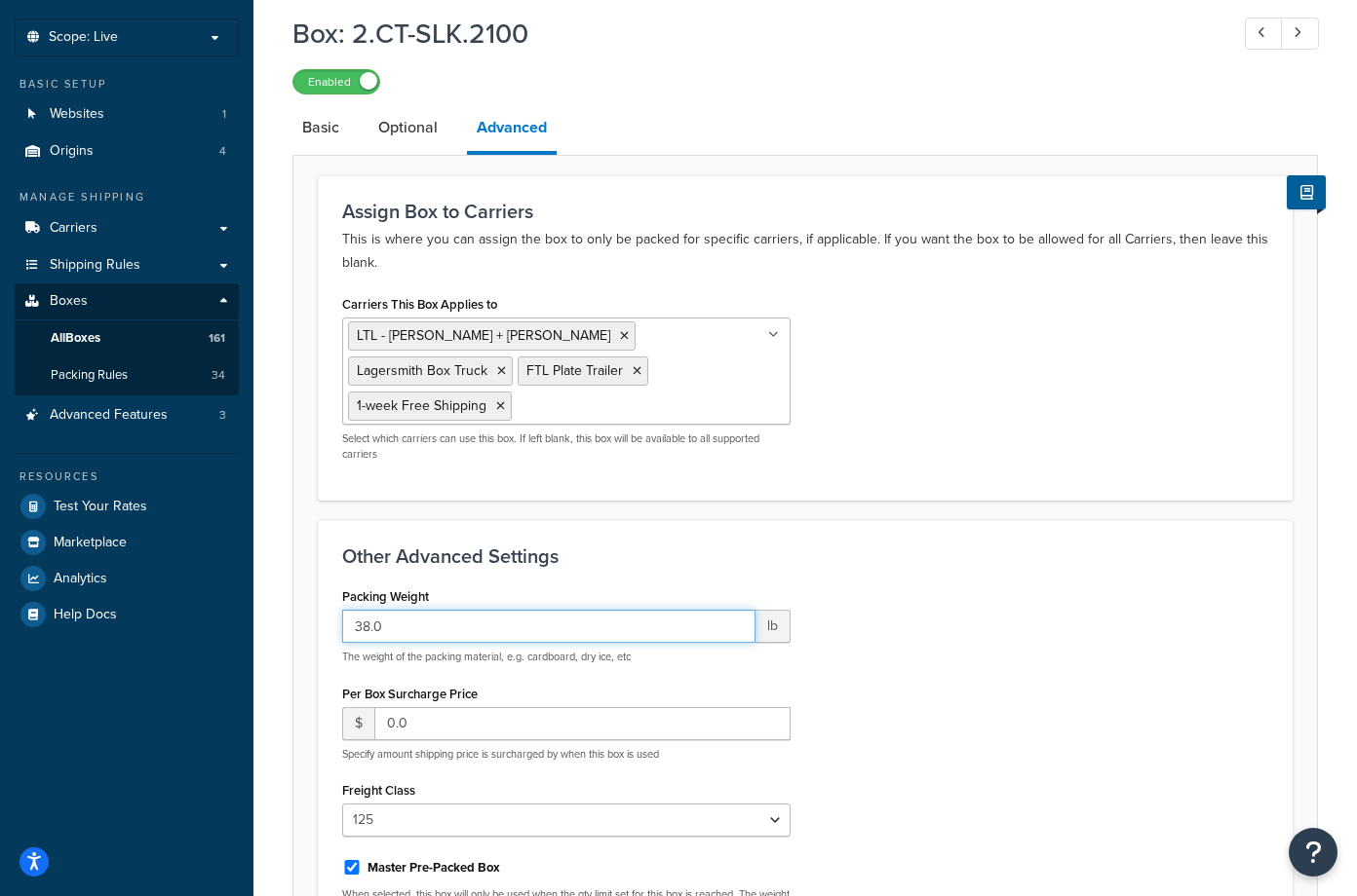
drag, startPoint x: 391, startPoint y: 621, endPoint x: 348, endPoint y: 618, distance: 43.1
click at [348, 618] on input "38.0" at bounding box center [548, 627] width 413 height 34
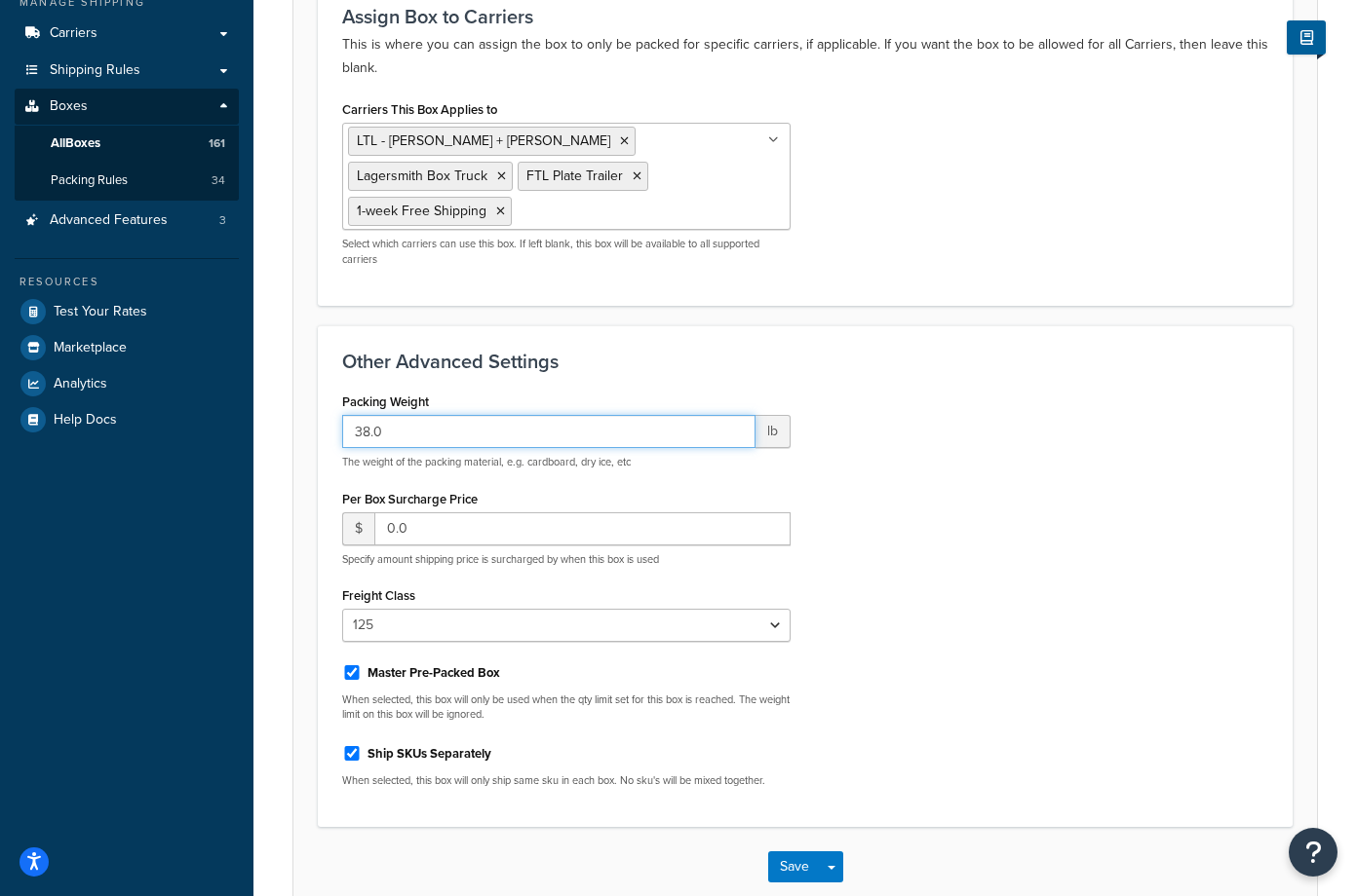
scroll to position [195, 0]
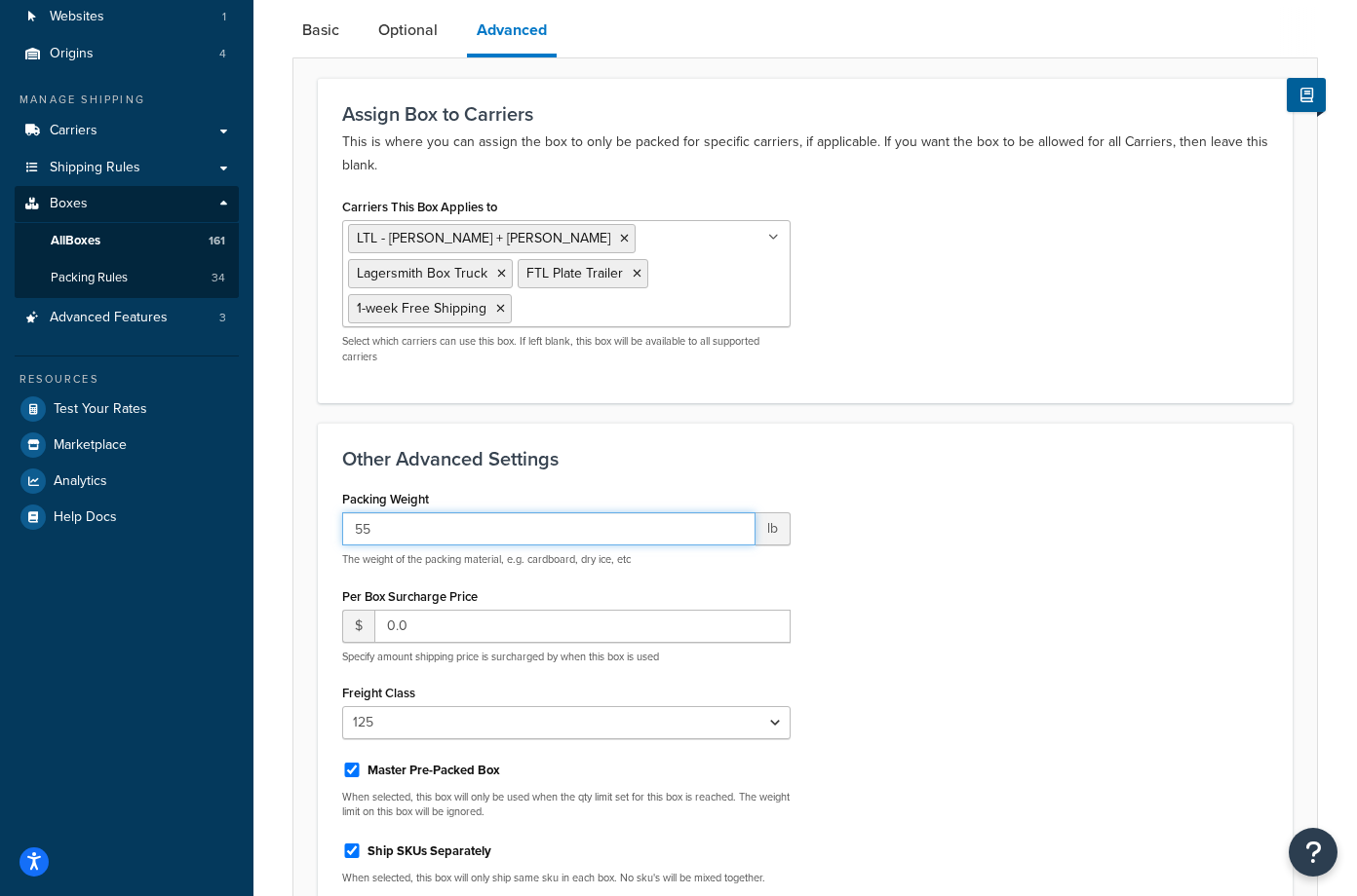
type input "55"
click at [1154, 651] on div "Packing Weight 55 lb The weight of the packing material, e.g. cardboard, dry ic…" at bounding box center [805, 692] width 956 height 415
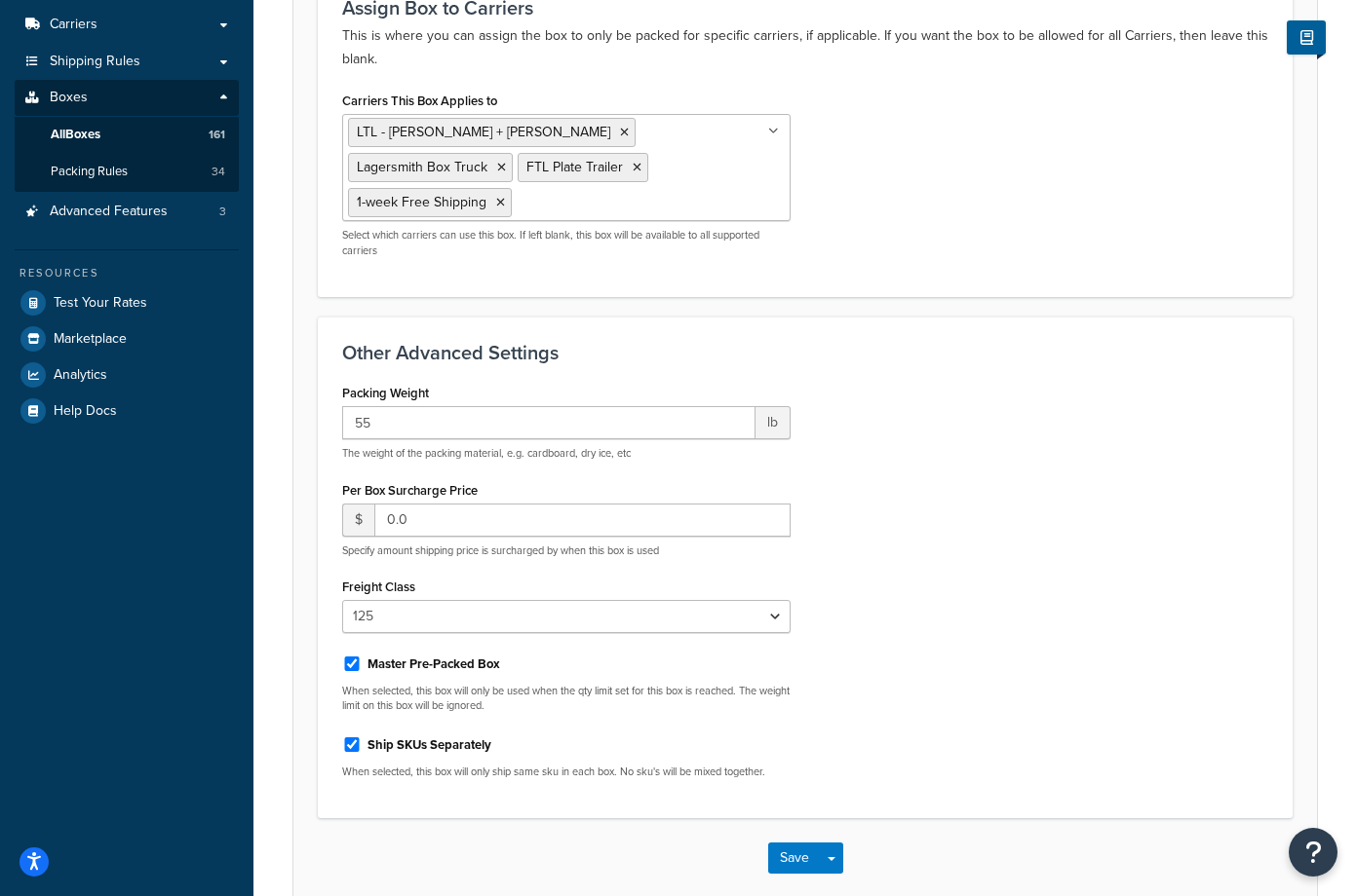
scroll to position [204, 0]
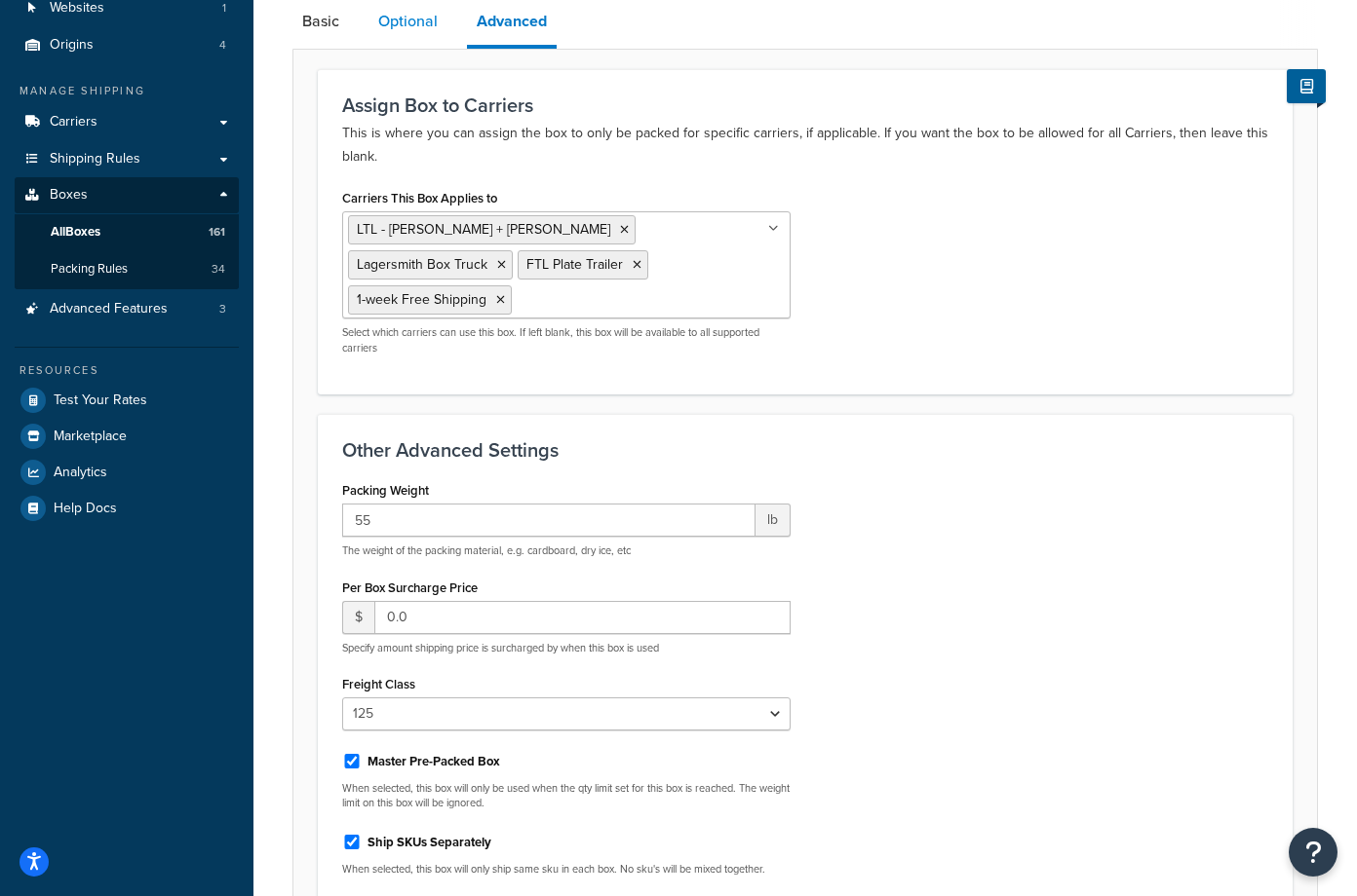
click at [407, 19] on link "Optional" at bounding box center [408, 21] width 79 height 46
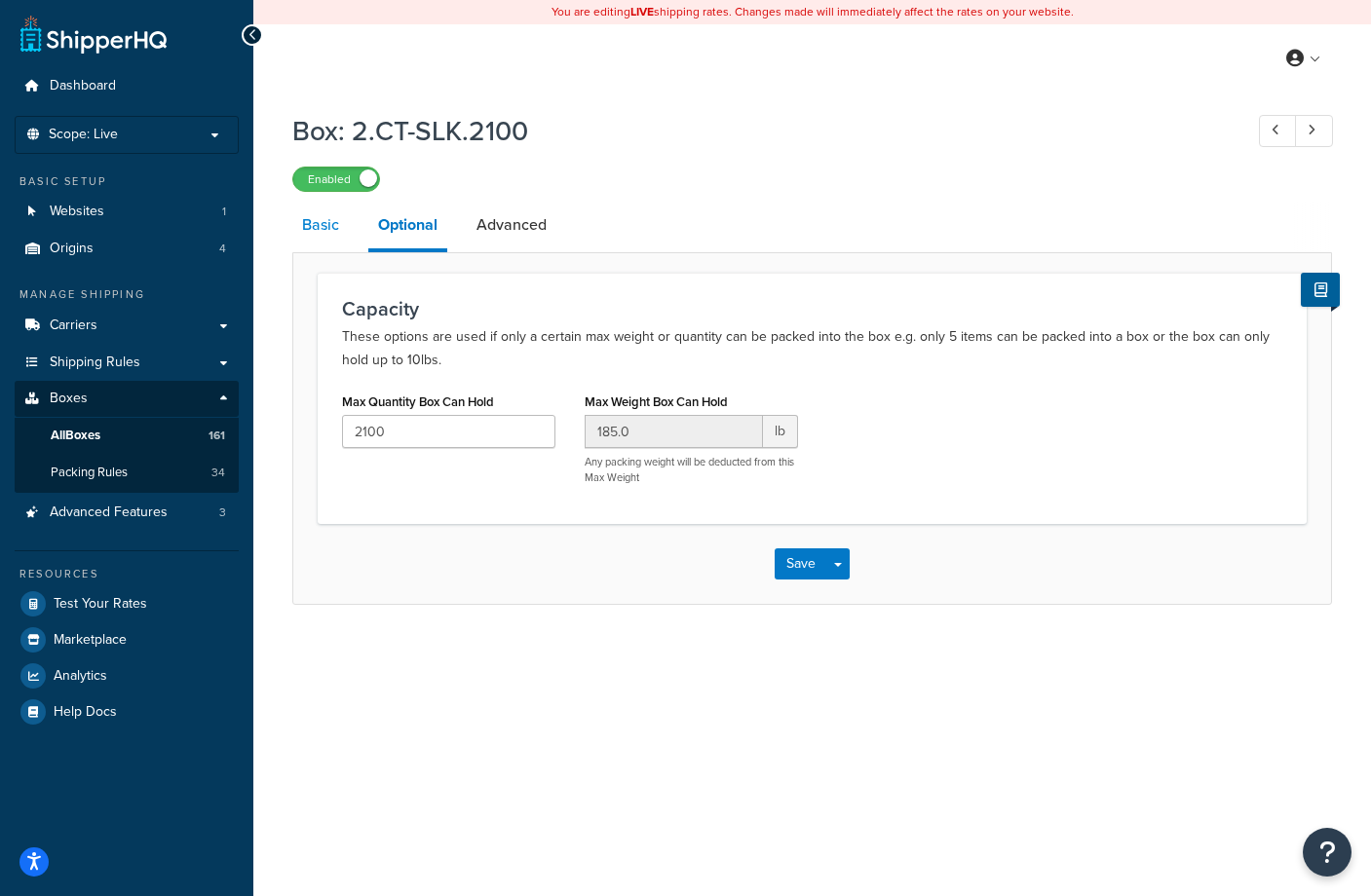
click at [326, 223] on link "Basic" at bounding box center [320, 225] width 56 height 46
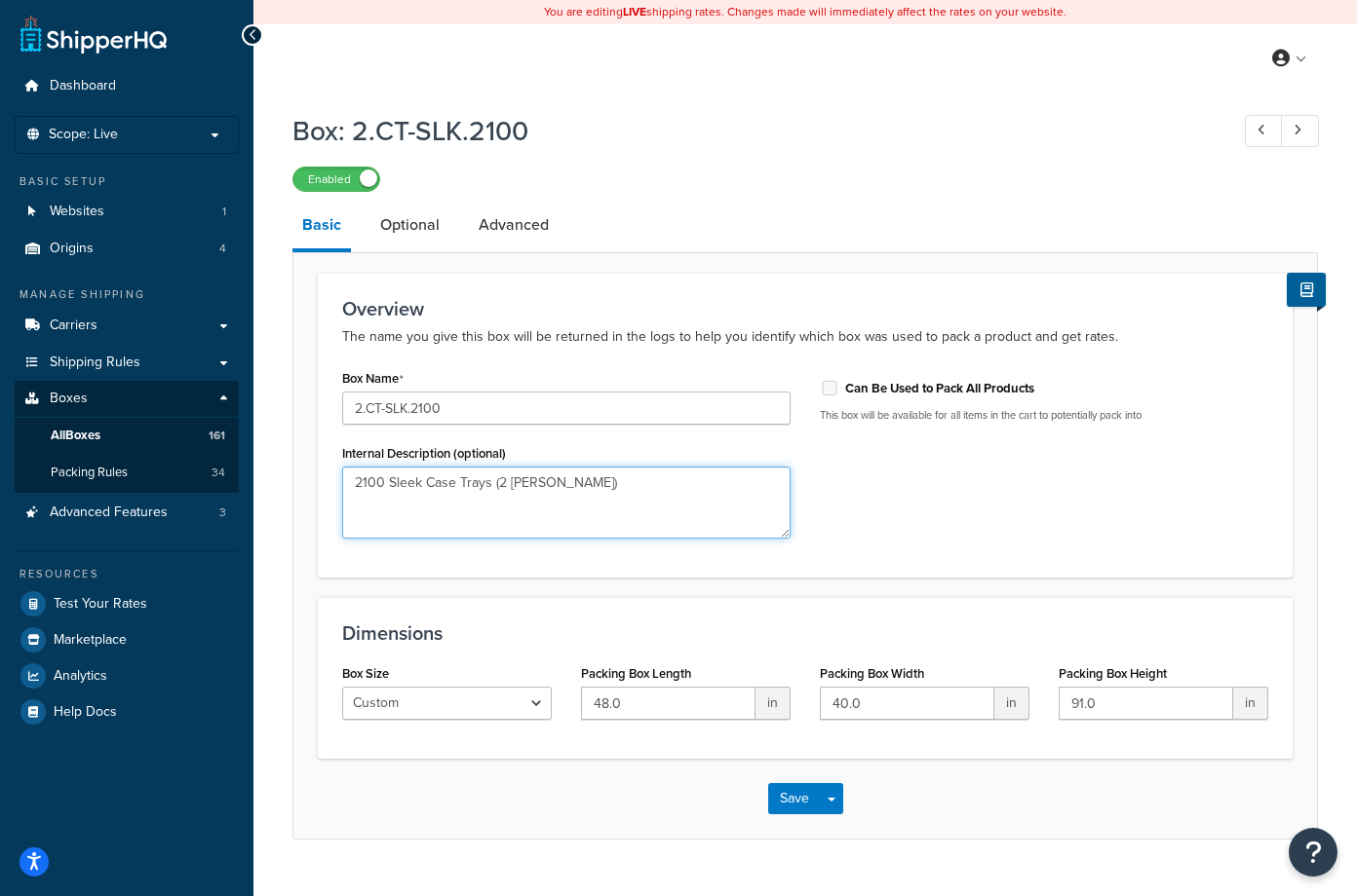
drag, startPoint x: 575, startPoint y: 488, endPoint x: 330, endPoint y: 487, distance: 245.0
click at [330, 487] on div "Box Name 2.CT-SLK.2100 Internal Description (optional) 2100 Sleek Case Trays (2…" at bounding box center [566, 459] width 477 height 189
click at [413, 225] on link "Optional" at bounding box center [410, 225] width 79 height 46
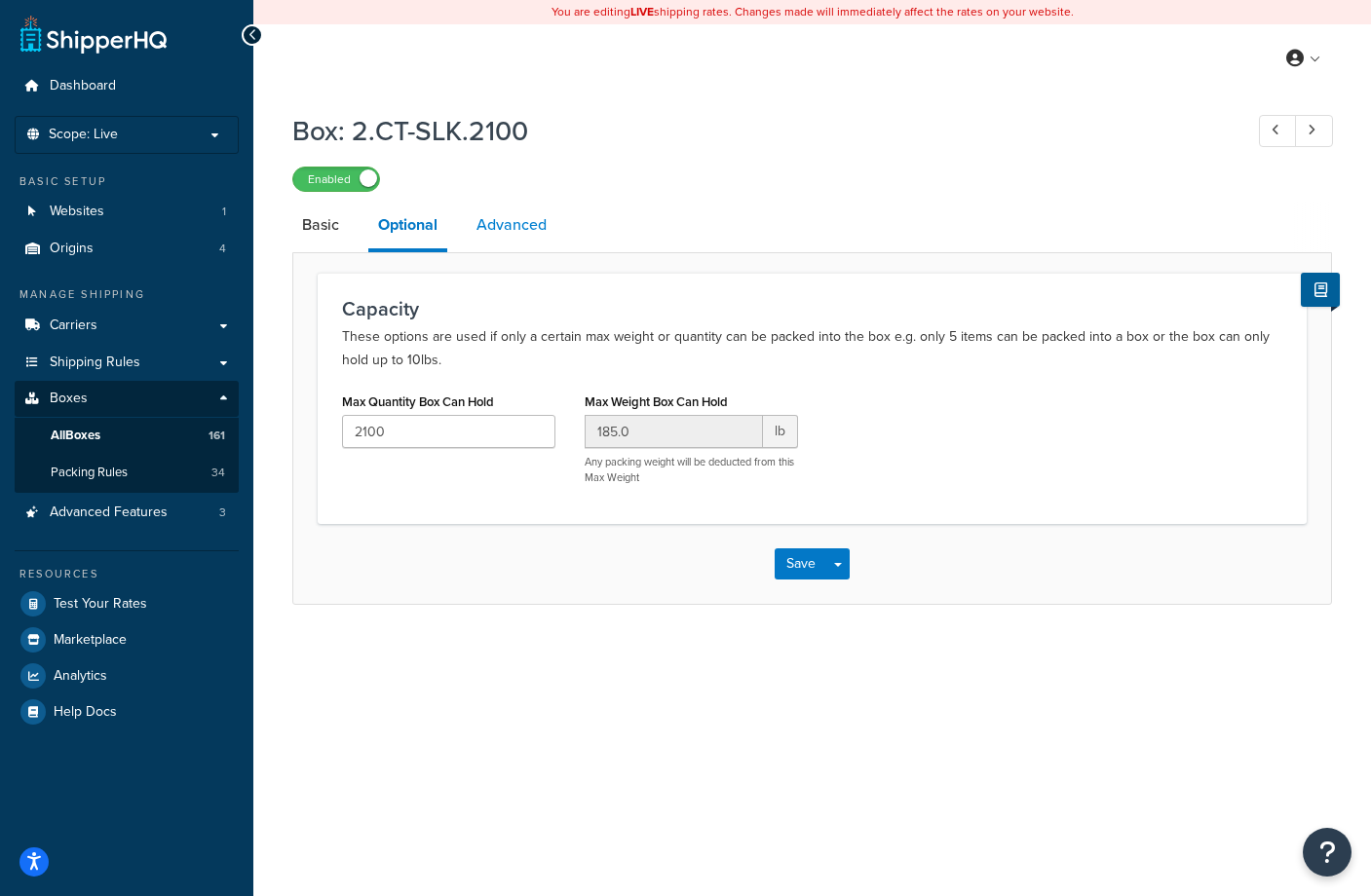
click at [515, 234] on link "Advanced" at bounding box center [511, 225] width 90 height 46
select select "125"
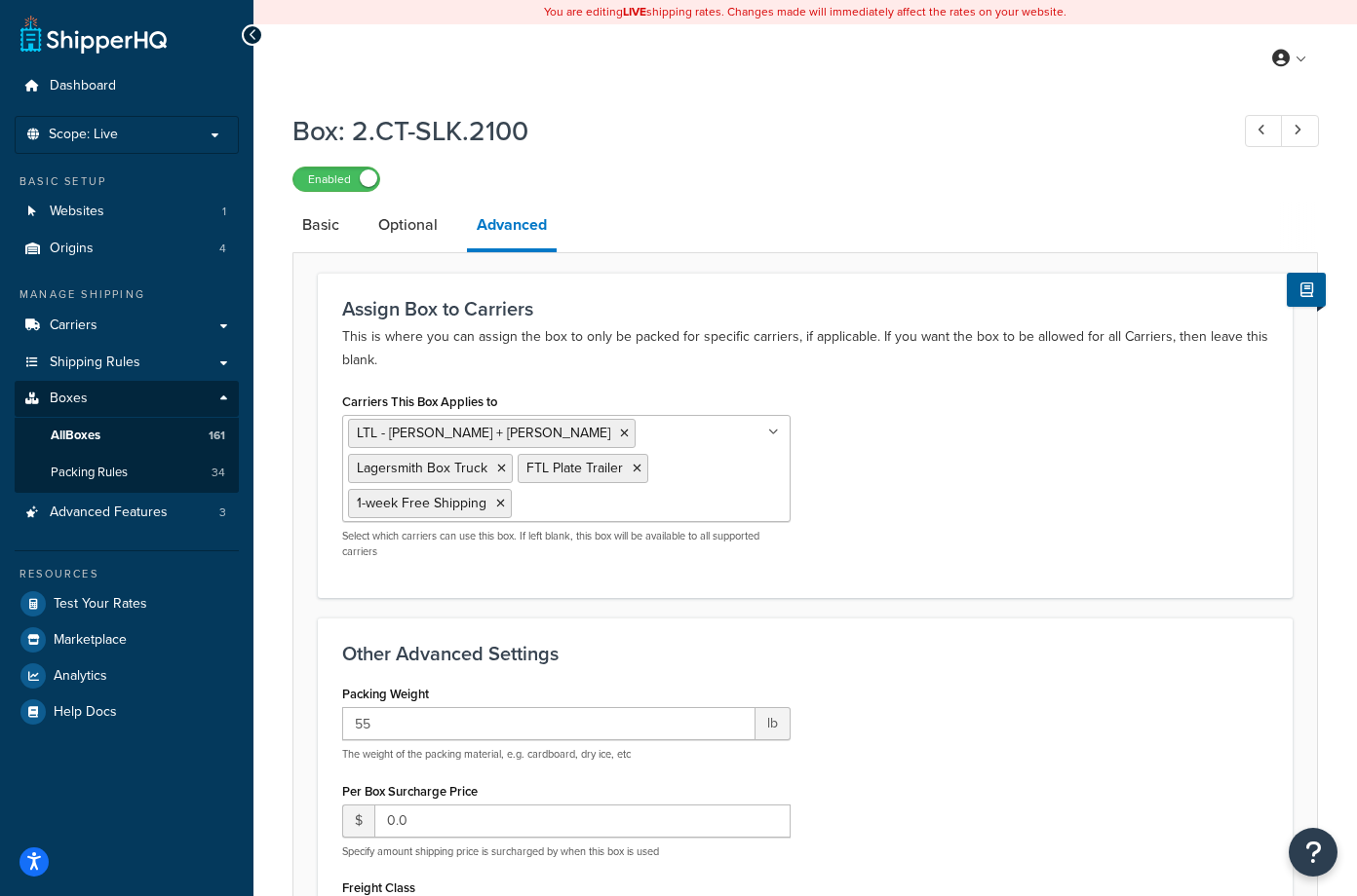
scroll to position [98, 0]
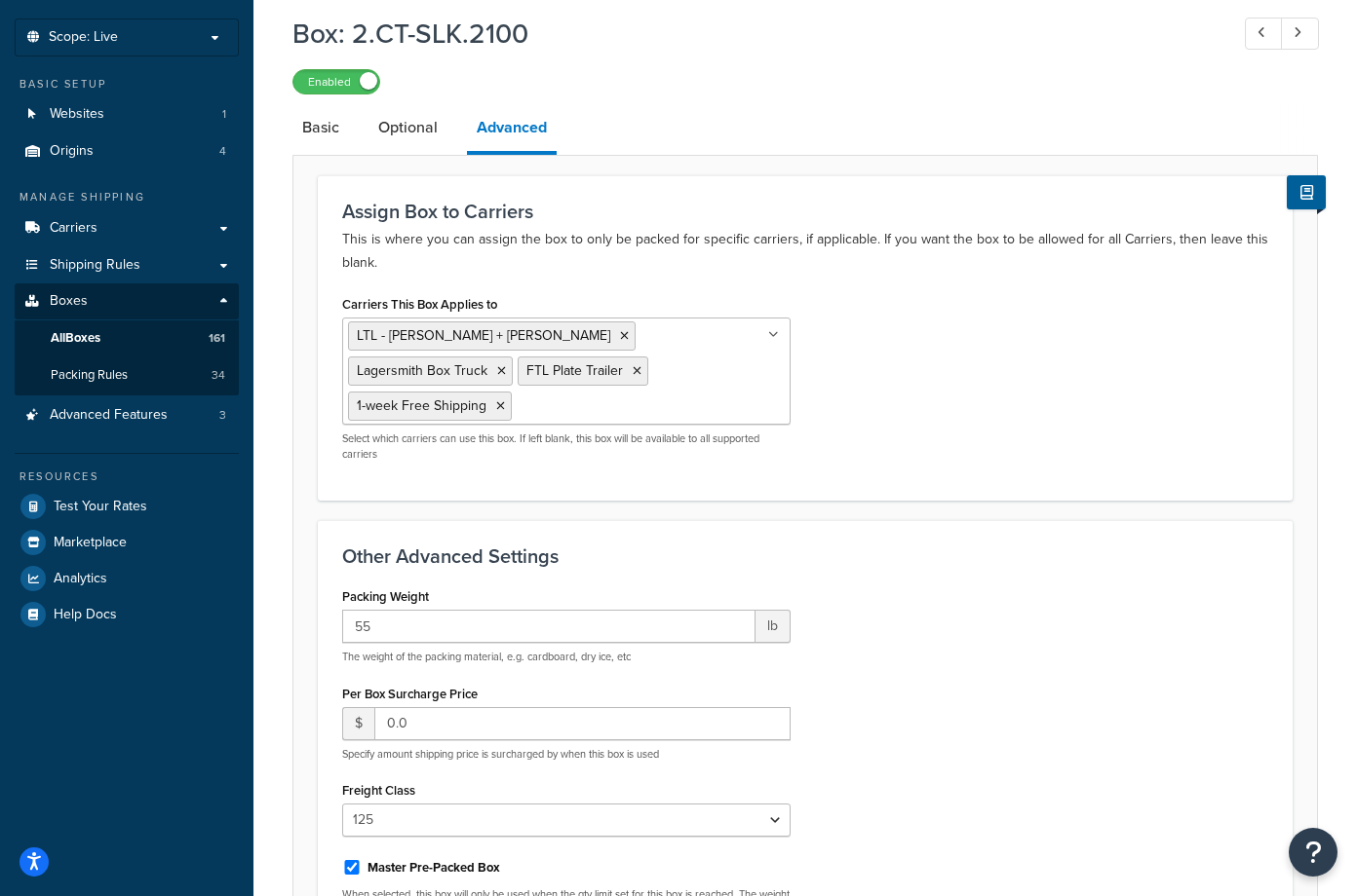
click at [320, 124] on link "Basic" at bounding box center [321, 127] width 56 height 46
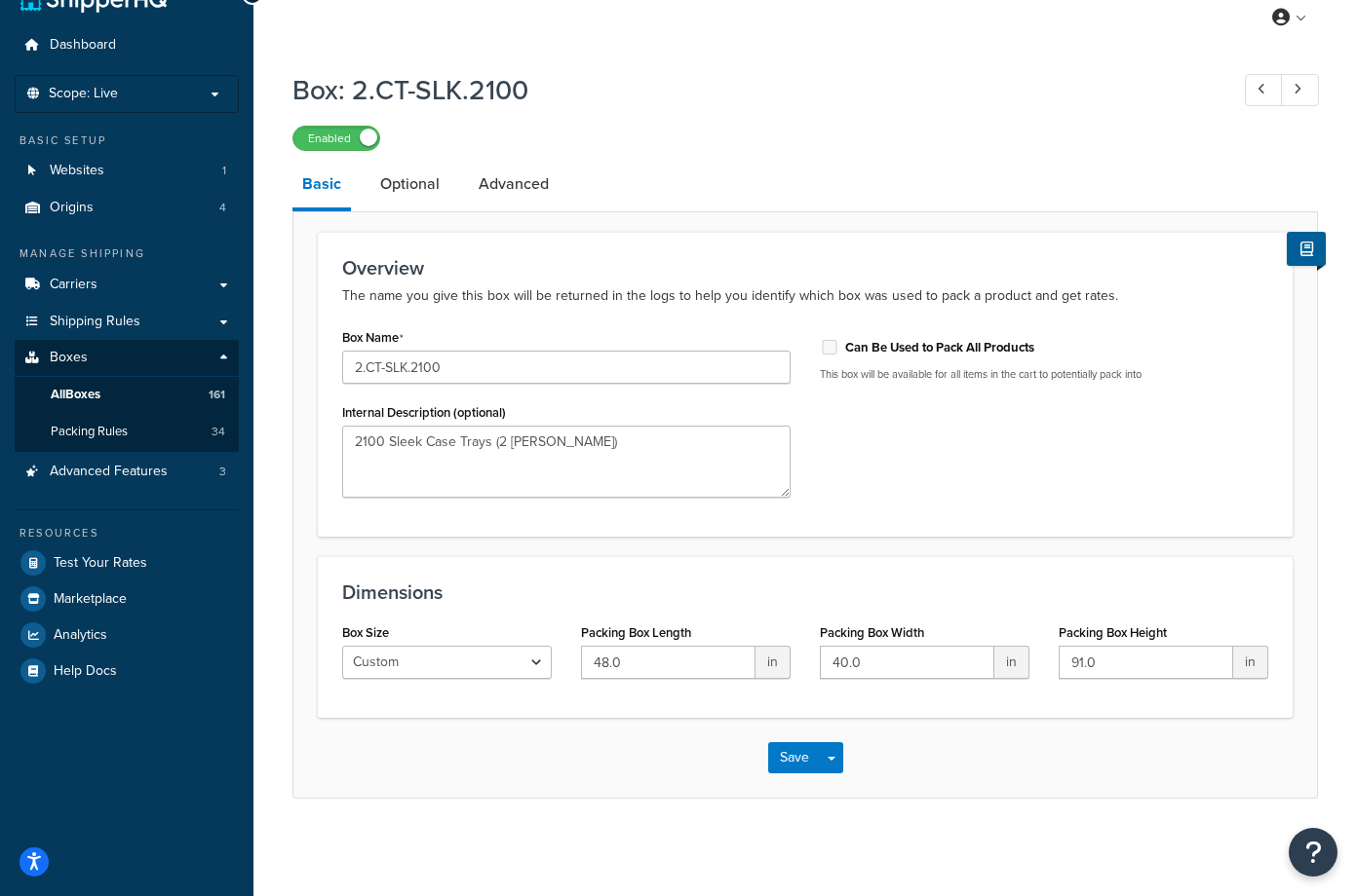
scroll to position [42, 0]
click at [404, 182] on link "Optional" at bounding box center [410, 183] width 79 height 46
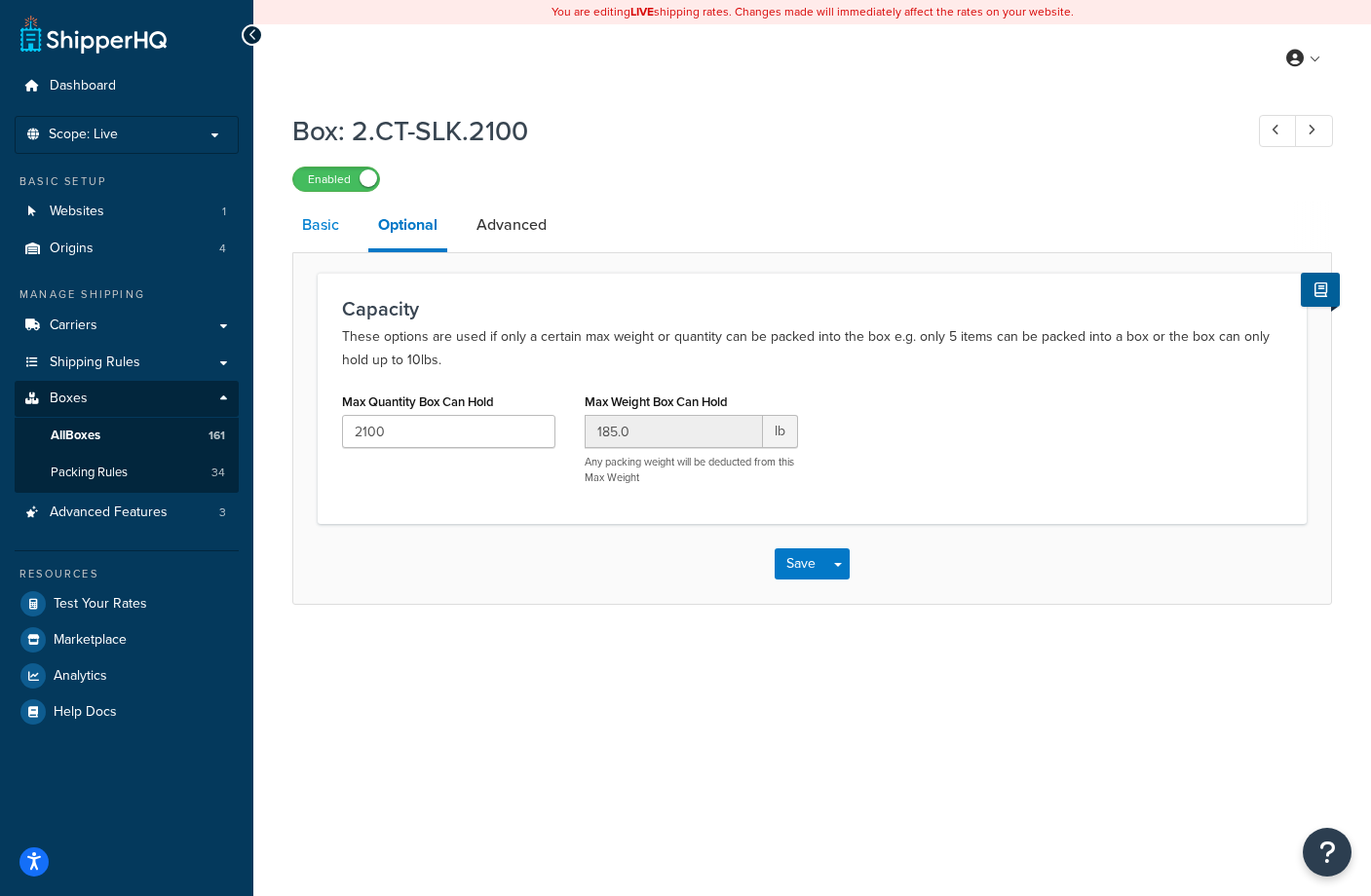
click at [328, 231] on link "Basic" at bounding box center [320, 225] width 56 height 46
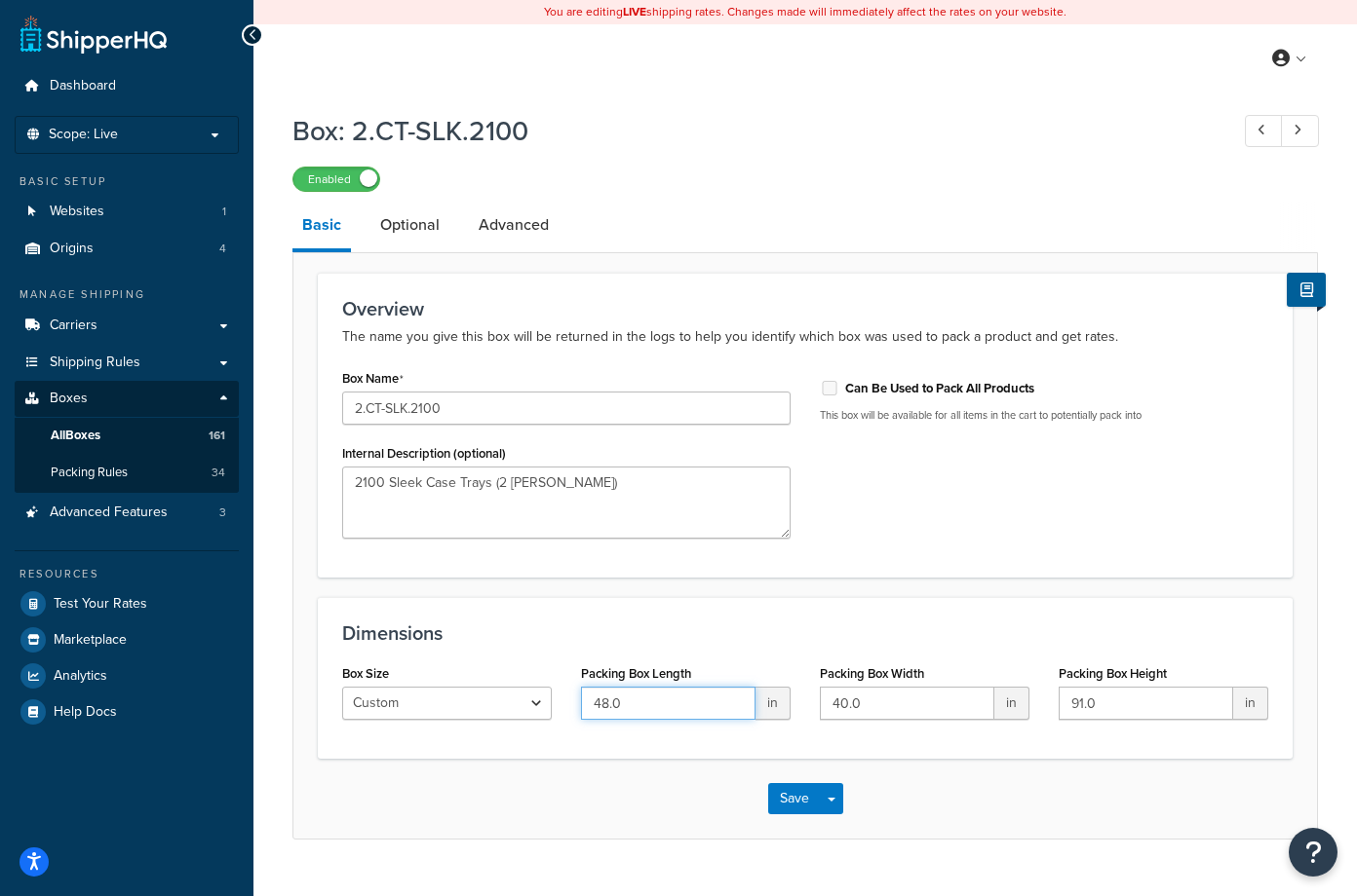
drag, startPoint x: 641, startPoint y: 702, endPoint x: 584, endPoint y: 698, distance: 57.1
click at [584, 698] on input "48.0" at bounding box center [668, 704] width 175 height 34
type input "59"
drag, startPoint x: 869, startPoint y: 714, endPoint x: 781, endPoint y: 711, distance: 88.1
click at [781, 711] on div "Box Size Custom USPS Small Flat Box USPS Medium Flat Box USPS Large Flat Box US…" at bounding box center [805, 697] width 956 height 75
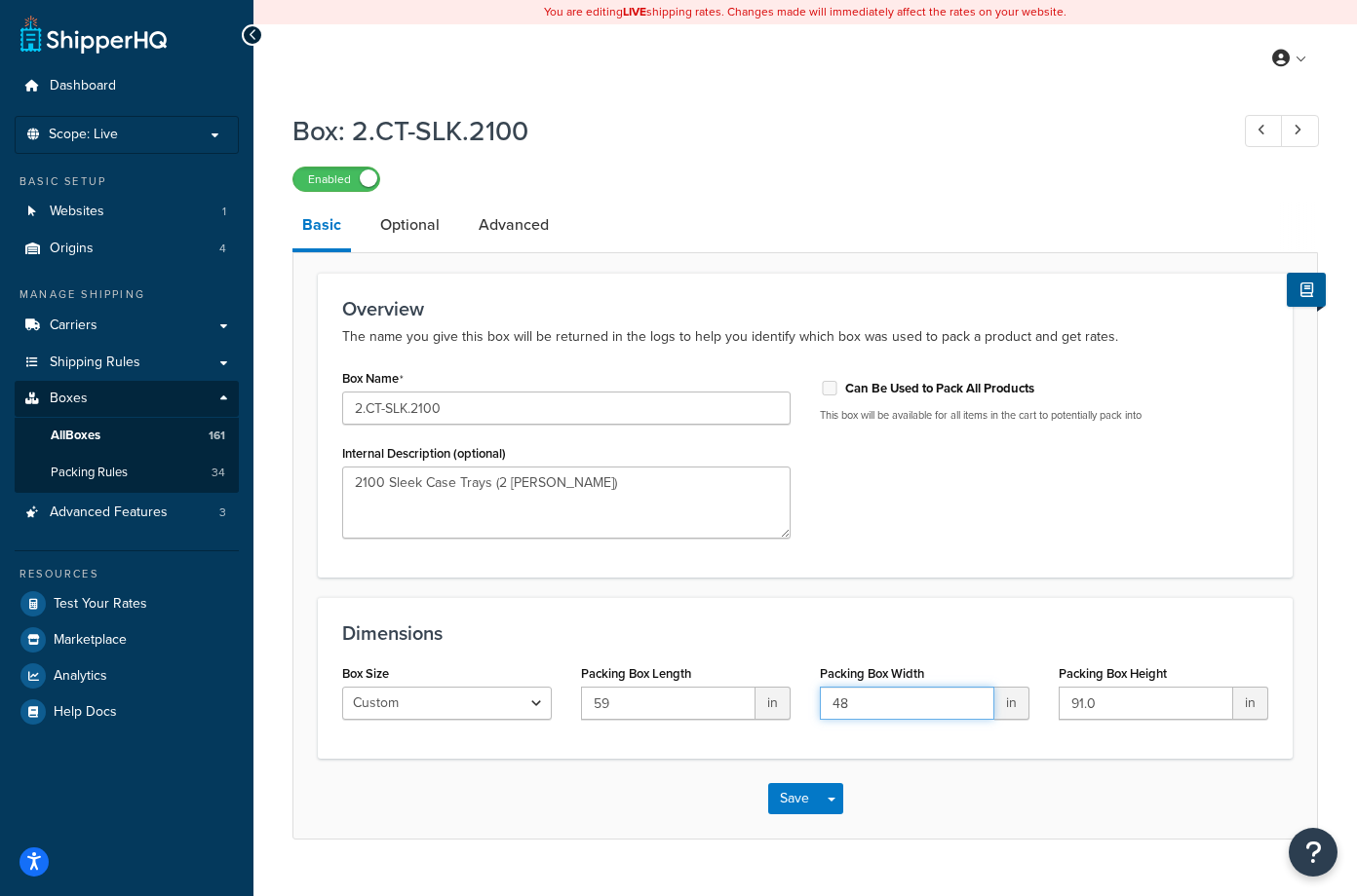
type input "48"
drag, startPoint x: 1095, startPoint y: 691, endPoint x: 1044, endPoint y: 701, distance: 52.0
click at [1045, 700] on div "Packing Box Height 91.0 in" at bounding box center [1164, 697] width 239 height 75
type input "43"
click at [1127, 748] on div "Dimensions Box Size Custom USPS Small Flat Box USPS Medium Flat Box USPS Large …" at bounding box center [805, 678] width 974 height 162
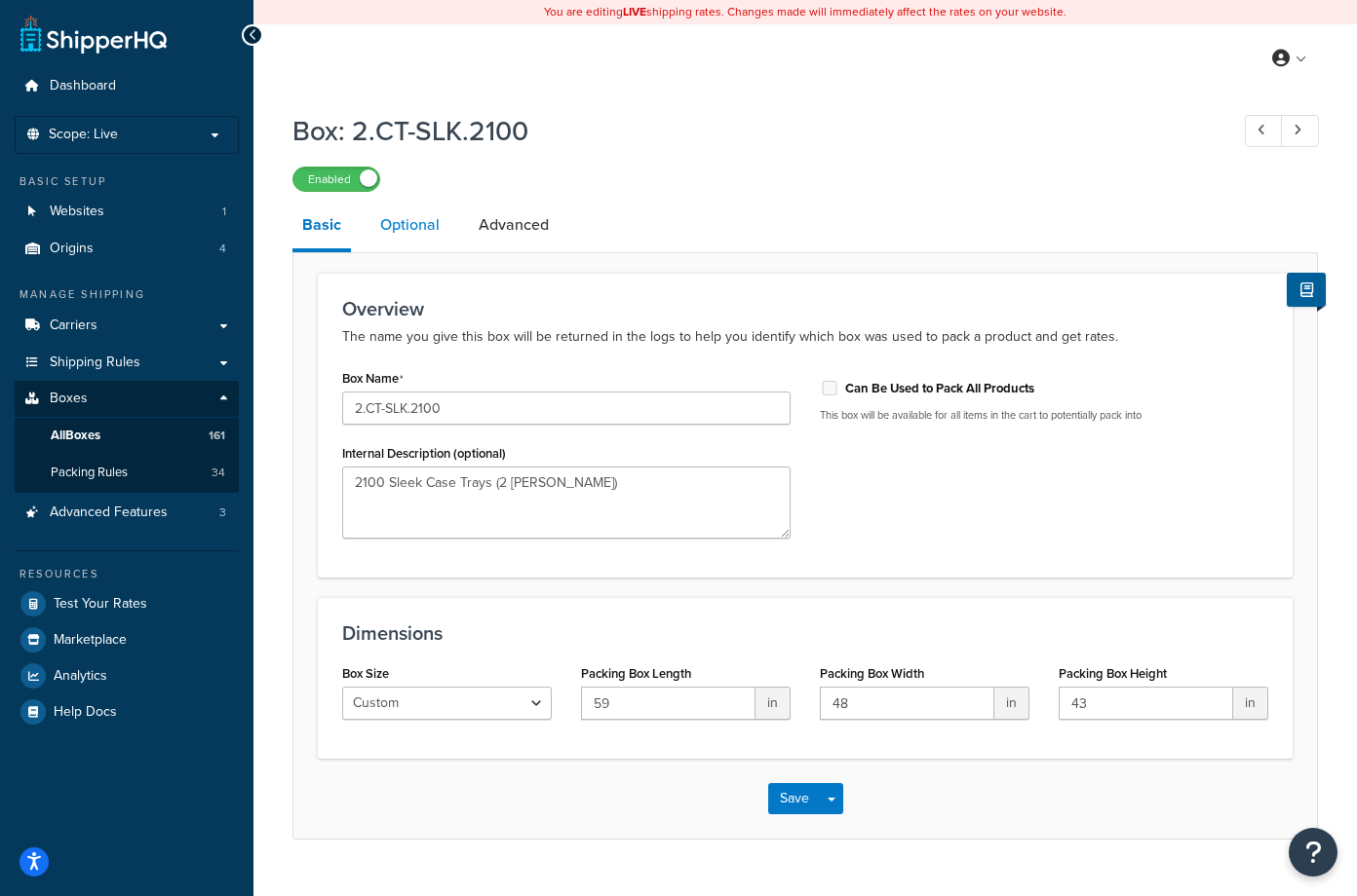
click at [403, 228] on link "Optional" at bounding box center [410, 225] width 79 height 46
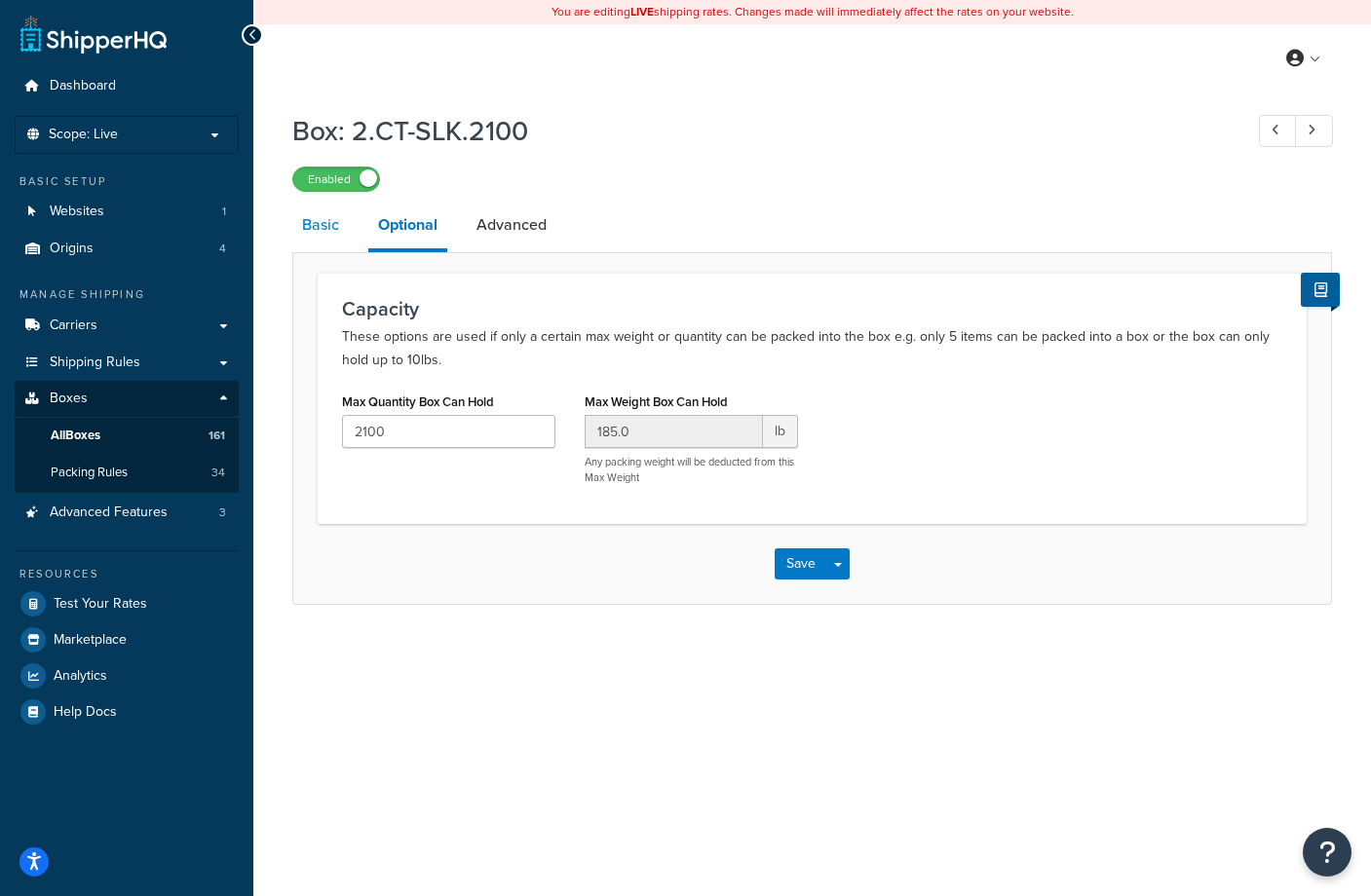
click at [313, 234] on link "Basic" at bounding box center [320, 225] width 56 height 46
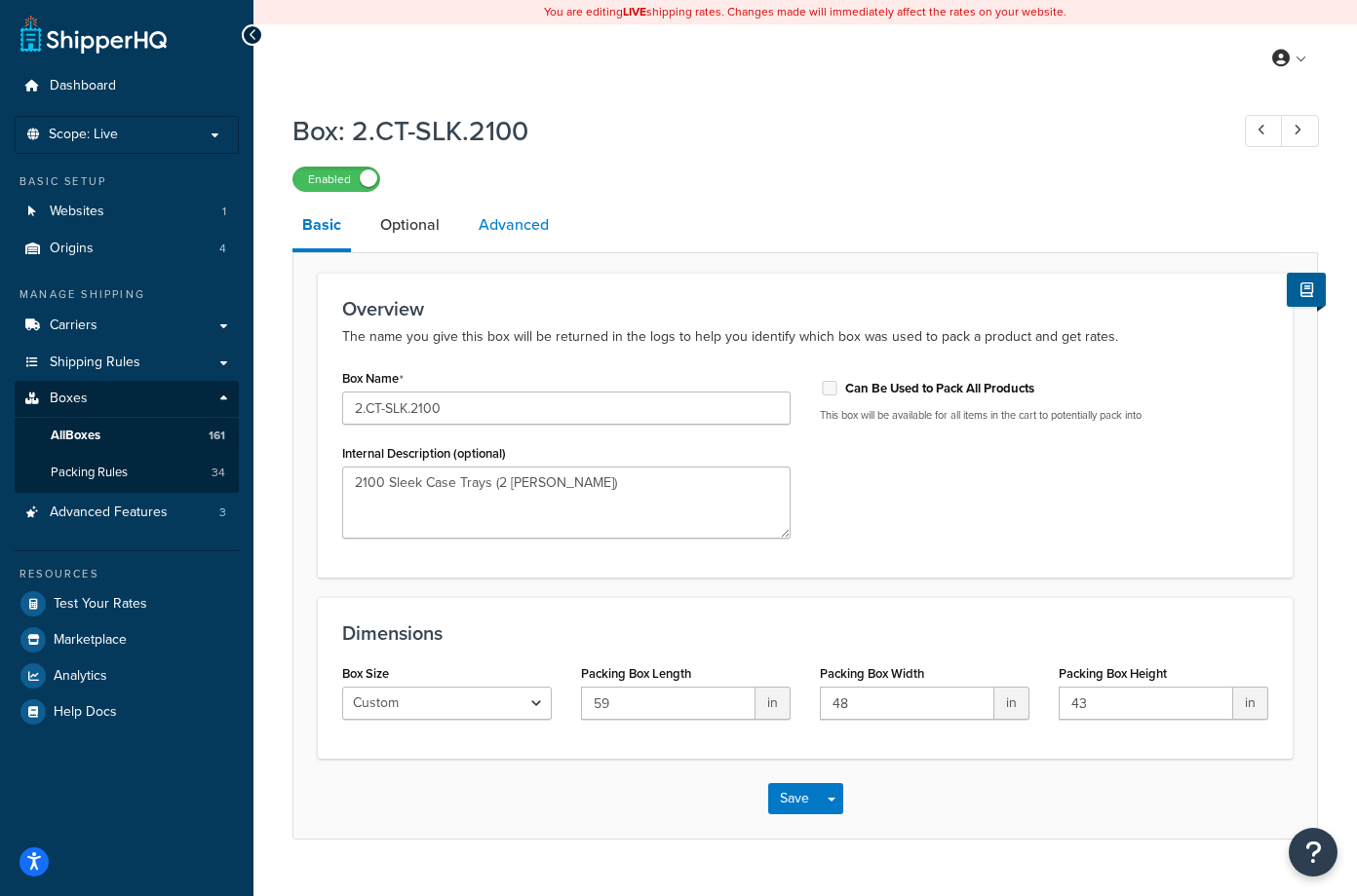
click at [516, 228] on link "Advanced" at bounding box center [513, 225] width 90 height 46
select select "125"
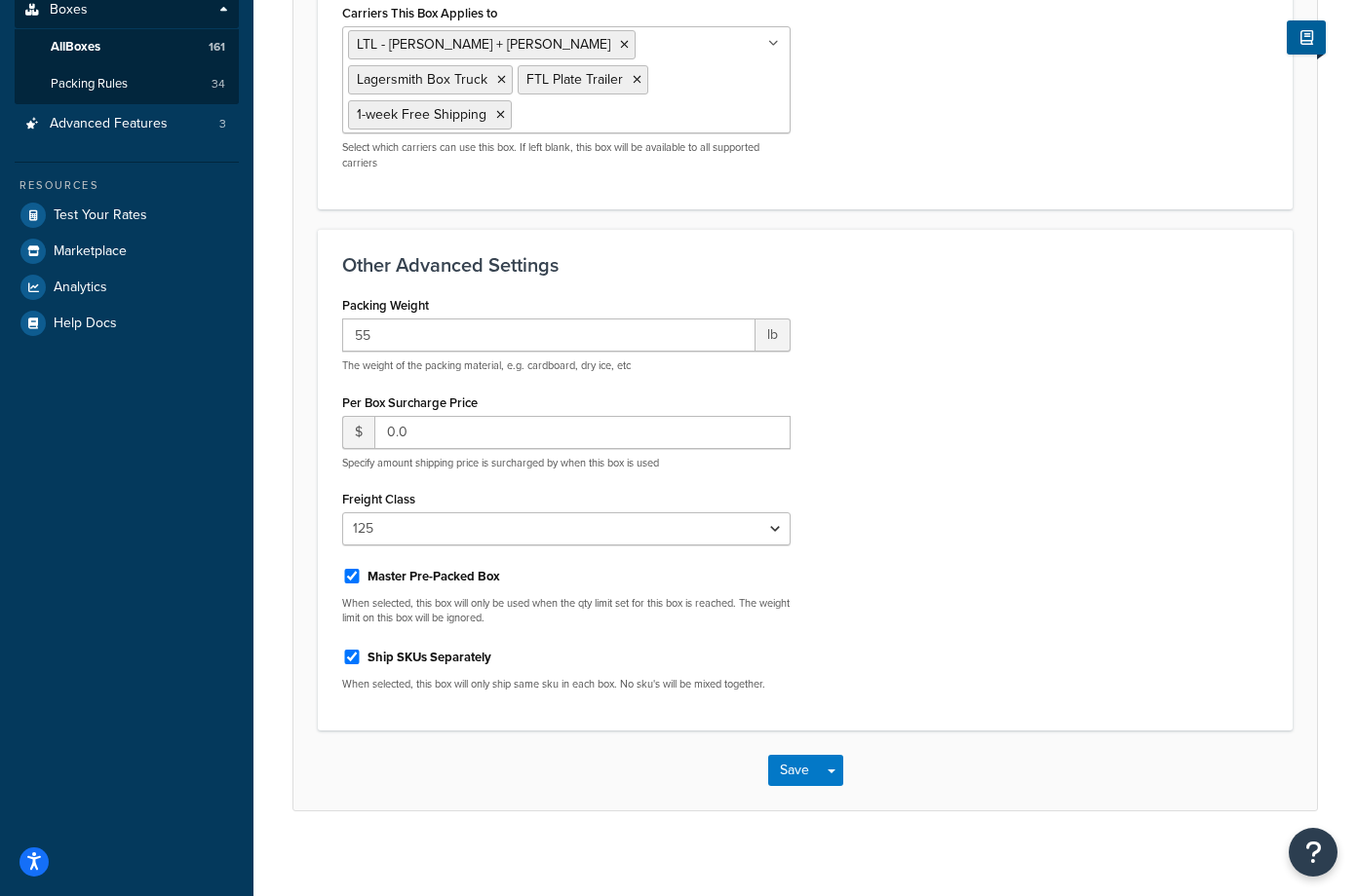
scroll to position [389, 0]
click at [795, 764] on button "Save" at bounding box center [794, 770] width 52 height 32
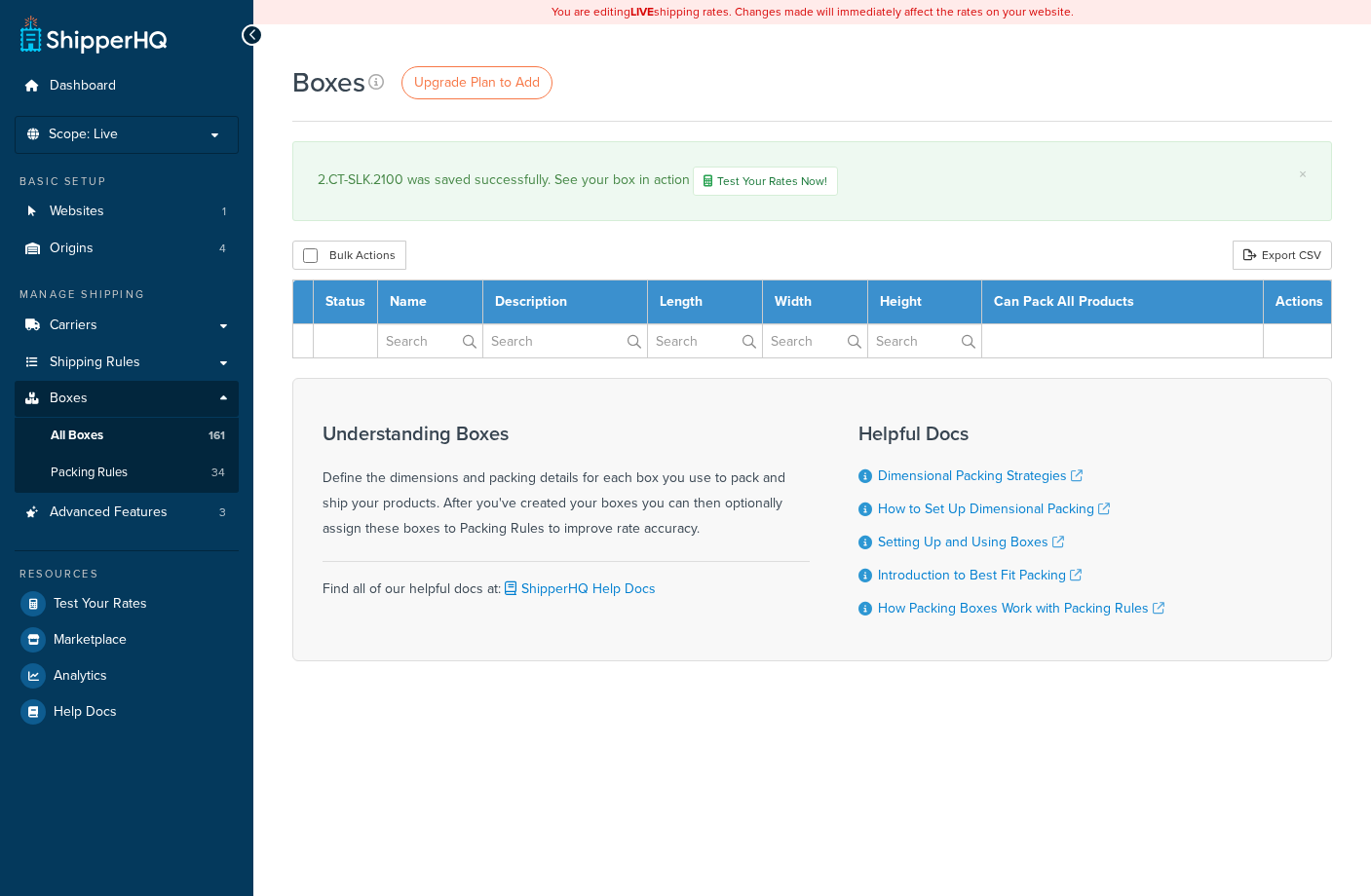
select select "1000"
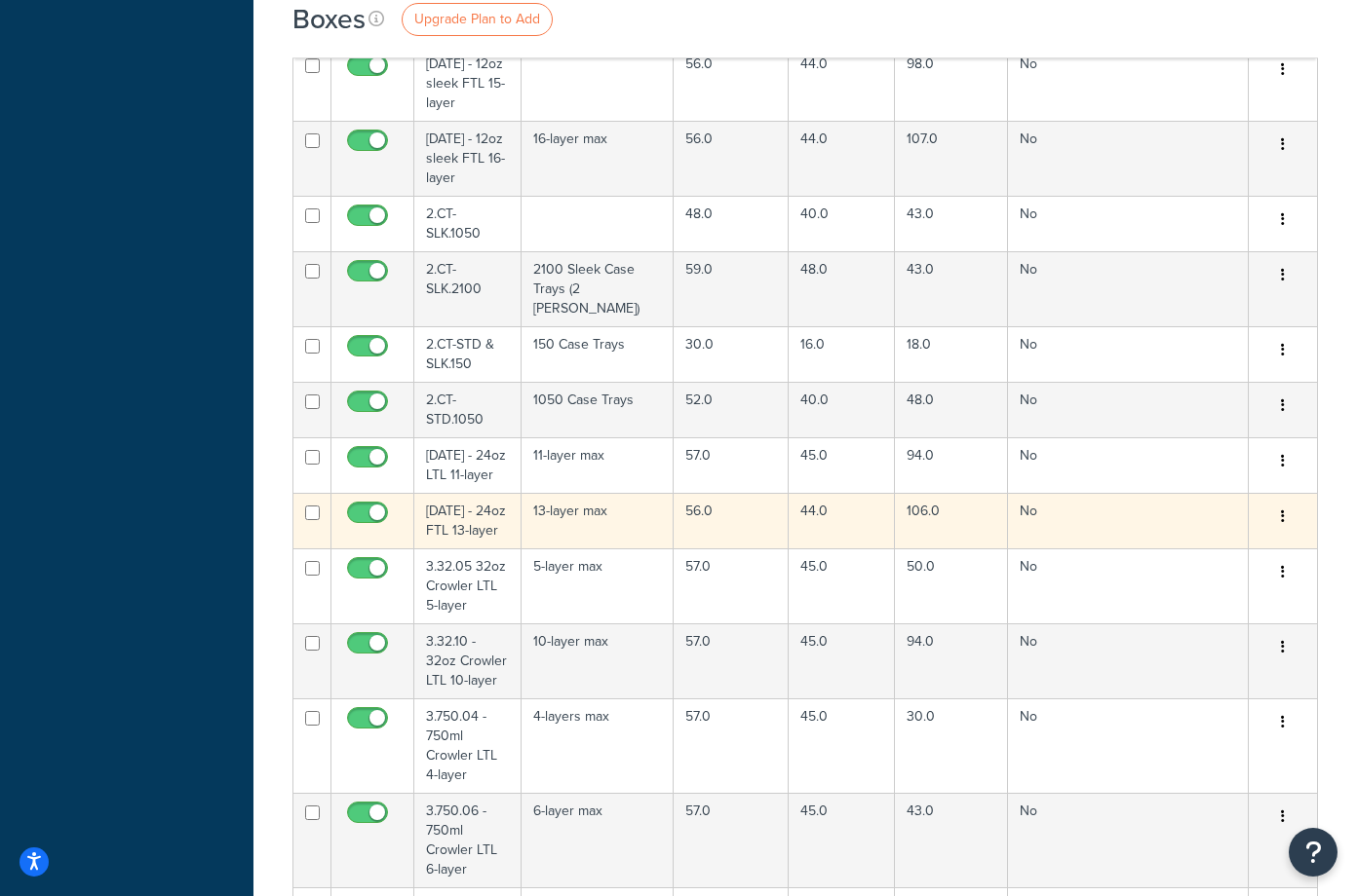
scroll to position [7014, 0]
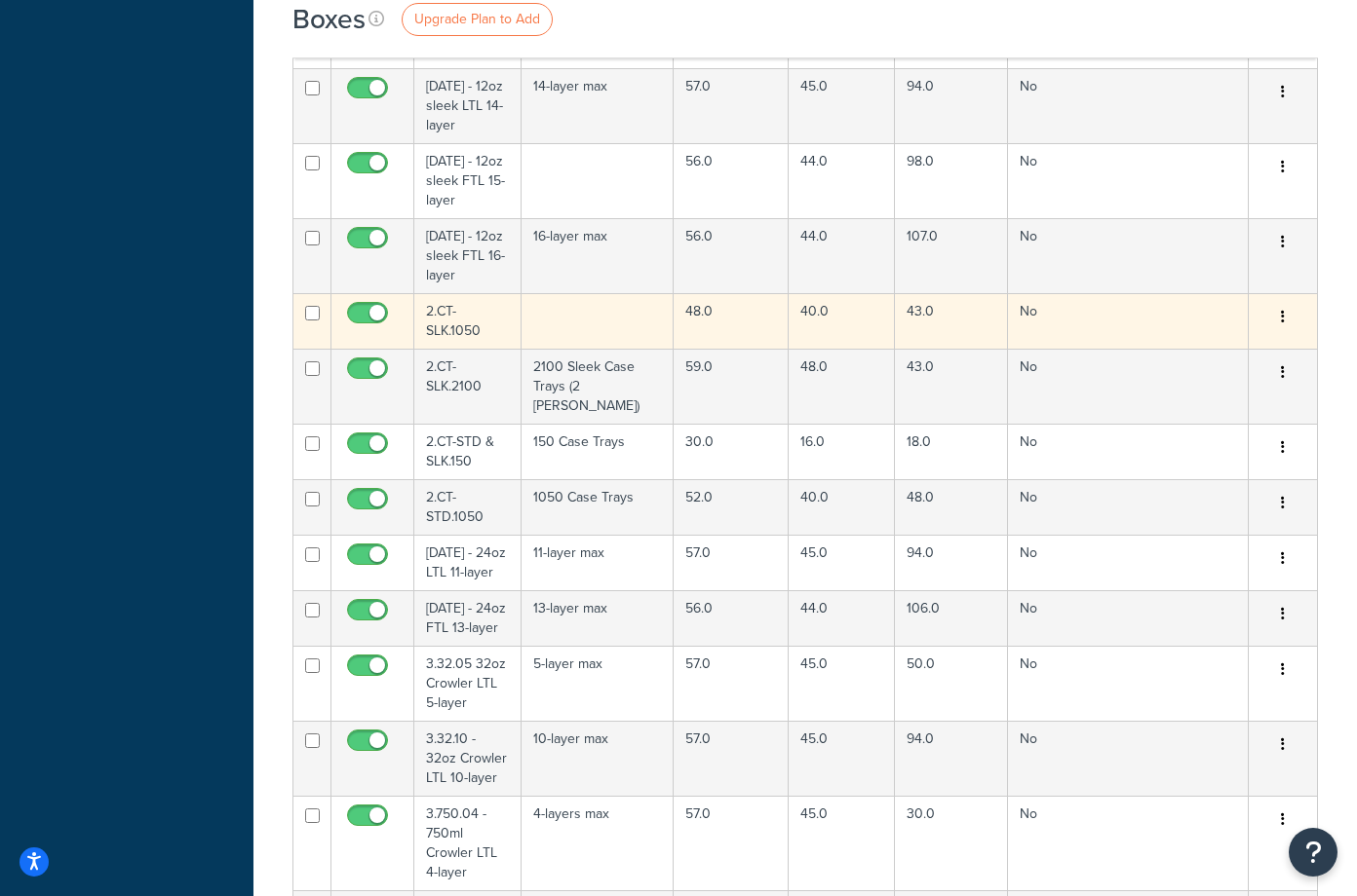
click at [455, 320] on td "2.CT-SLK.1050" at bounding box center [467, 320] width 107 height 55
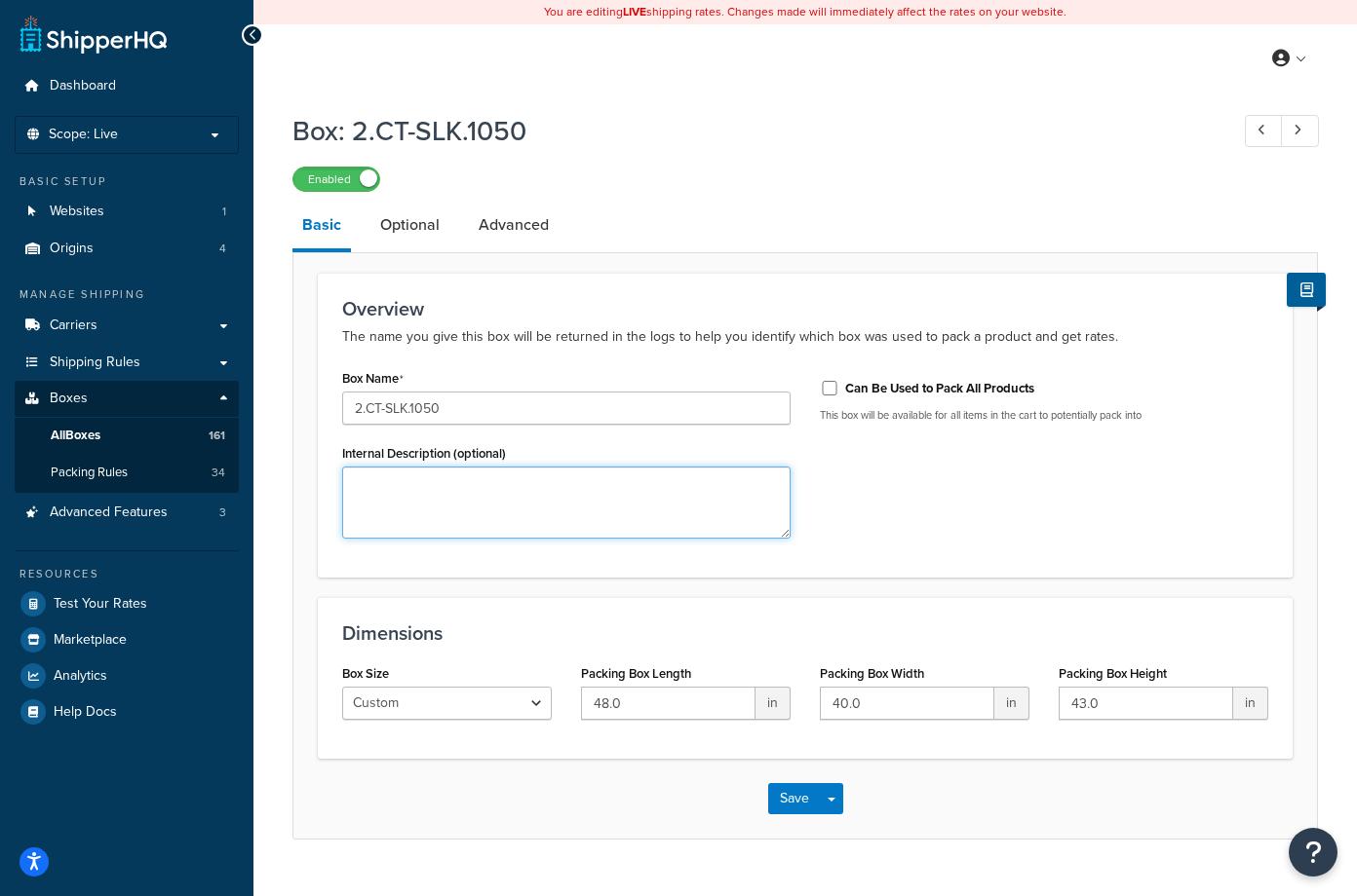
click at [393, 486] on textarea "Internal Description (optional)" at bounding box center [566, 502] width 449 height 72
paste textarea "2100 Sleek Case Trays (2 [PERSON_NAME])"
click at [503, 480] on textarea "2100 Sleek Case Trays (2 [PERSON_NAME])" at bounding box center [566, 502] width 449 height 72
drag, startPoint x: 382, startPoint y: 488, endPoint x: 333, endPoint y: 487, distance: 49.0
click at [334, 487] on div "Box Name 2.CT-SLK.1050 Internal Description (optional) 2100 Sleek Case Trays (1…" at bounding box center [566, 459] width 477 height 189
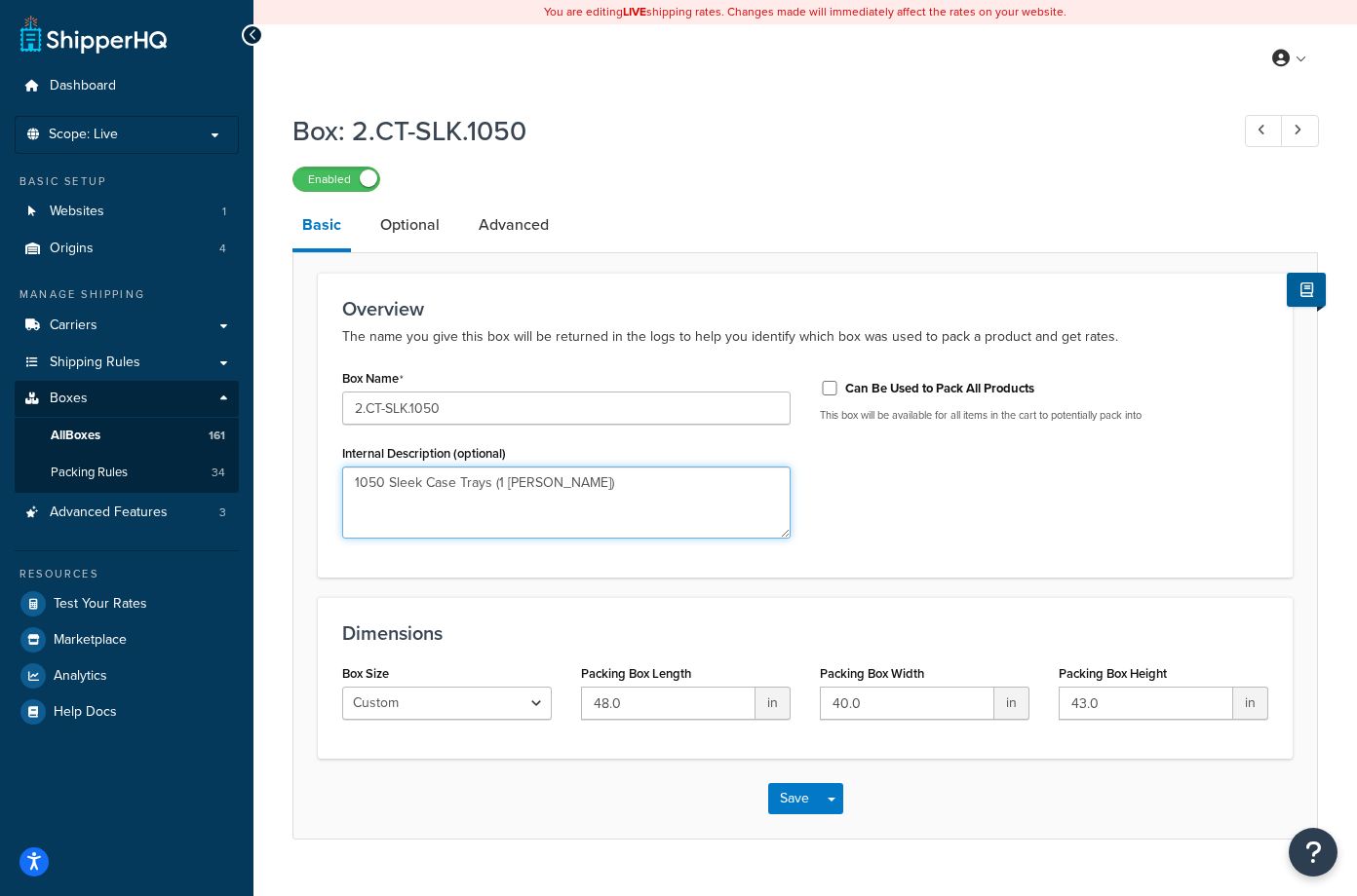
type textarea "1050 Sleek Case Trays (1 bales)"
click at [975, 487] on div "Box Name 2.CT-SLK.1050 Internal Description (optional) 1050 Sleek Case Trays (1…" at bounding box center [805, 459] width 956 height 189
click at [396, 227] on link "Optional" at bounding box center [410, 225] width 79 height 46
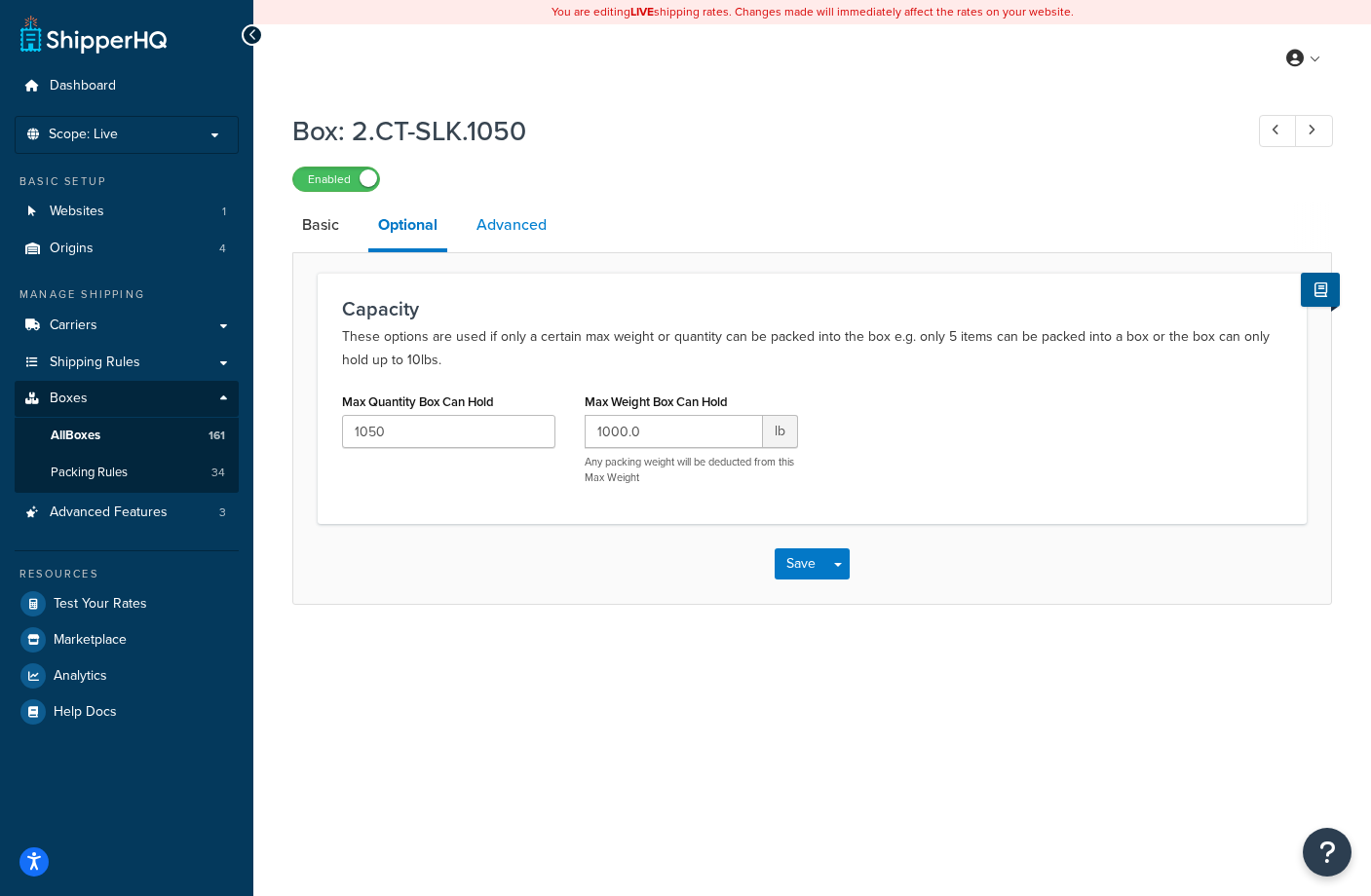
click at [522, 225] on link "Advanced" at bounding box center [511, 225] width 90 height 46
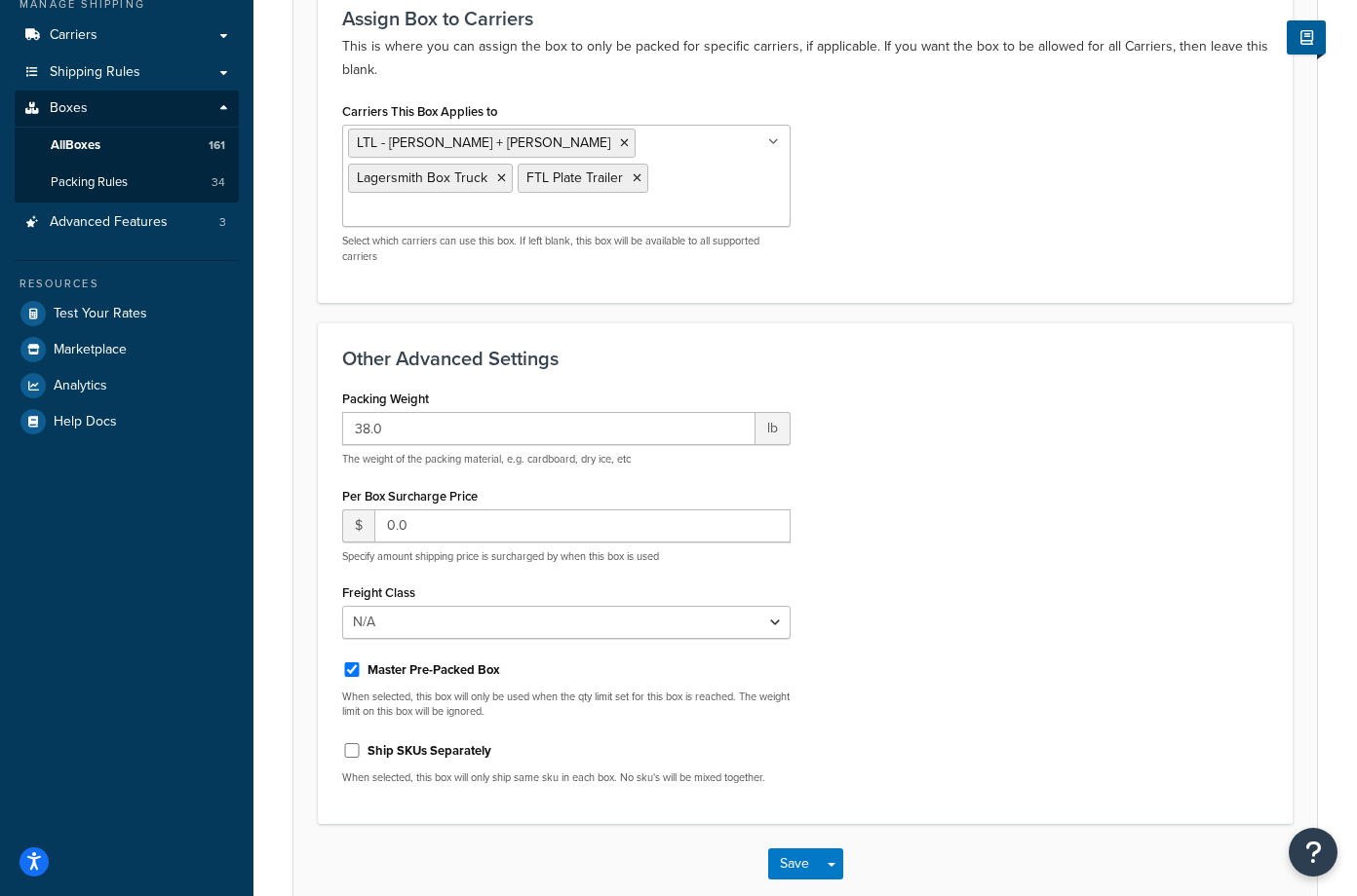
scroll to position [293, 0]
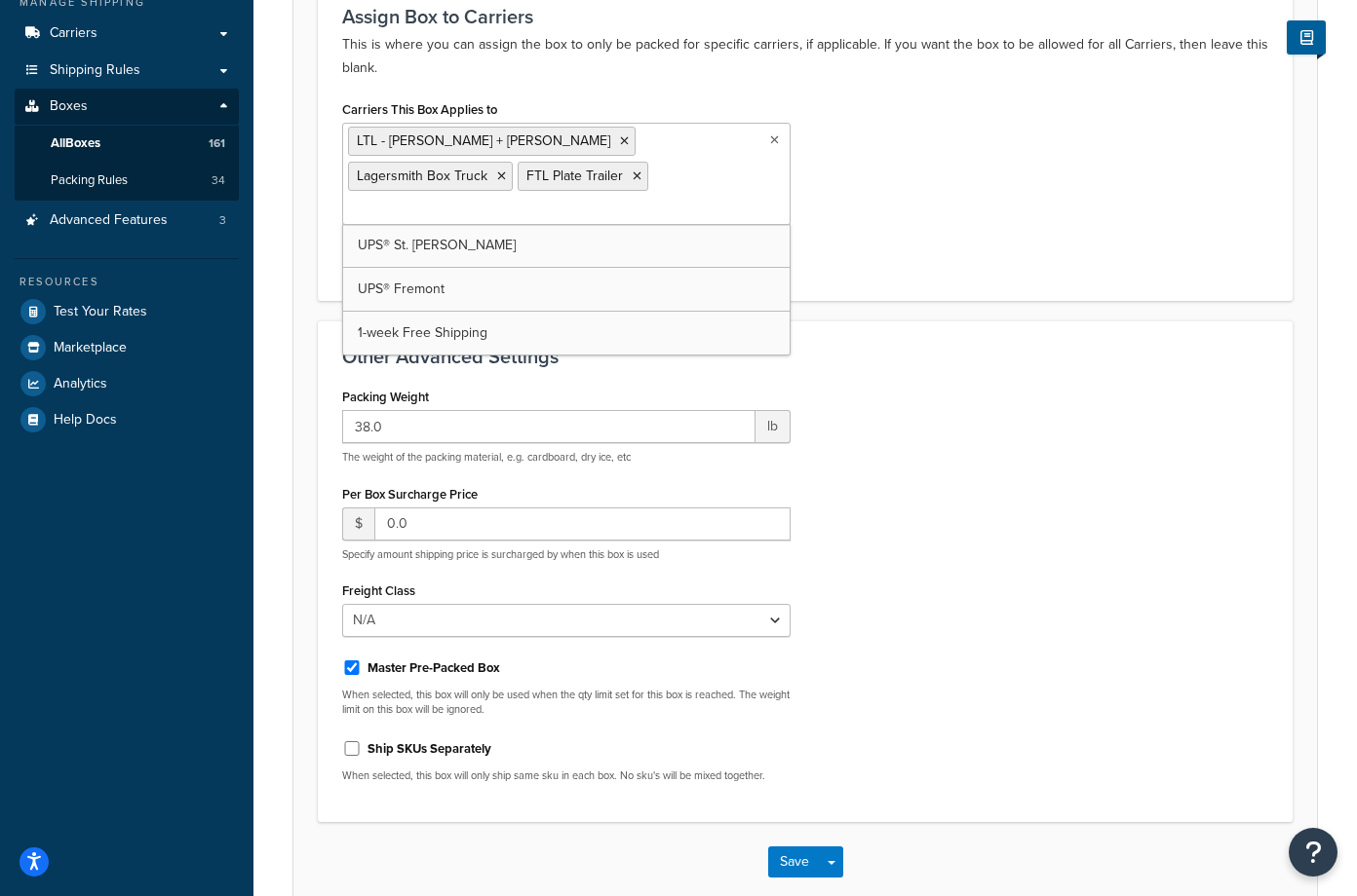
click at [707, 190] on ul "LTL - Kuehne + Nagel Lagersmith Box Truck FTL Plate Trailer" at bounding box center [566, 174] width 449 height 103
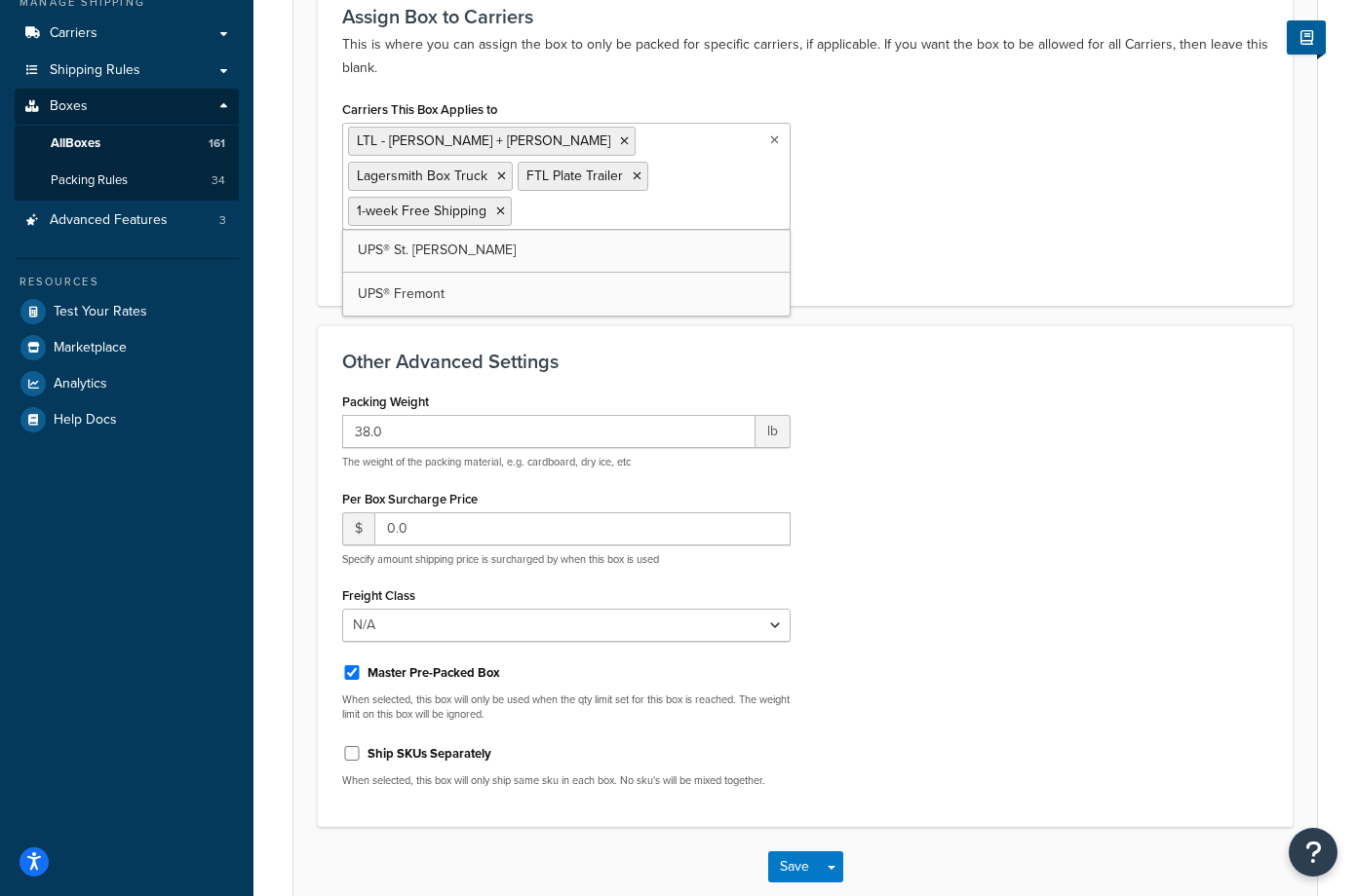
click at [1110, 379] on div "Other Advanced Settings Packing Weight 38.0 lb The weight of the packing materi…" at bounding box center [805, 576] width 974 height 502
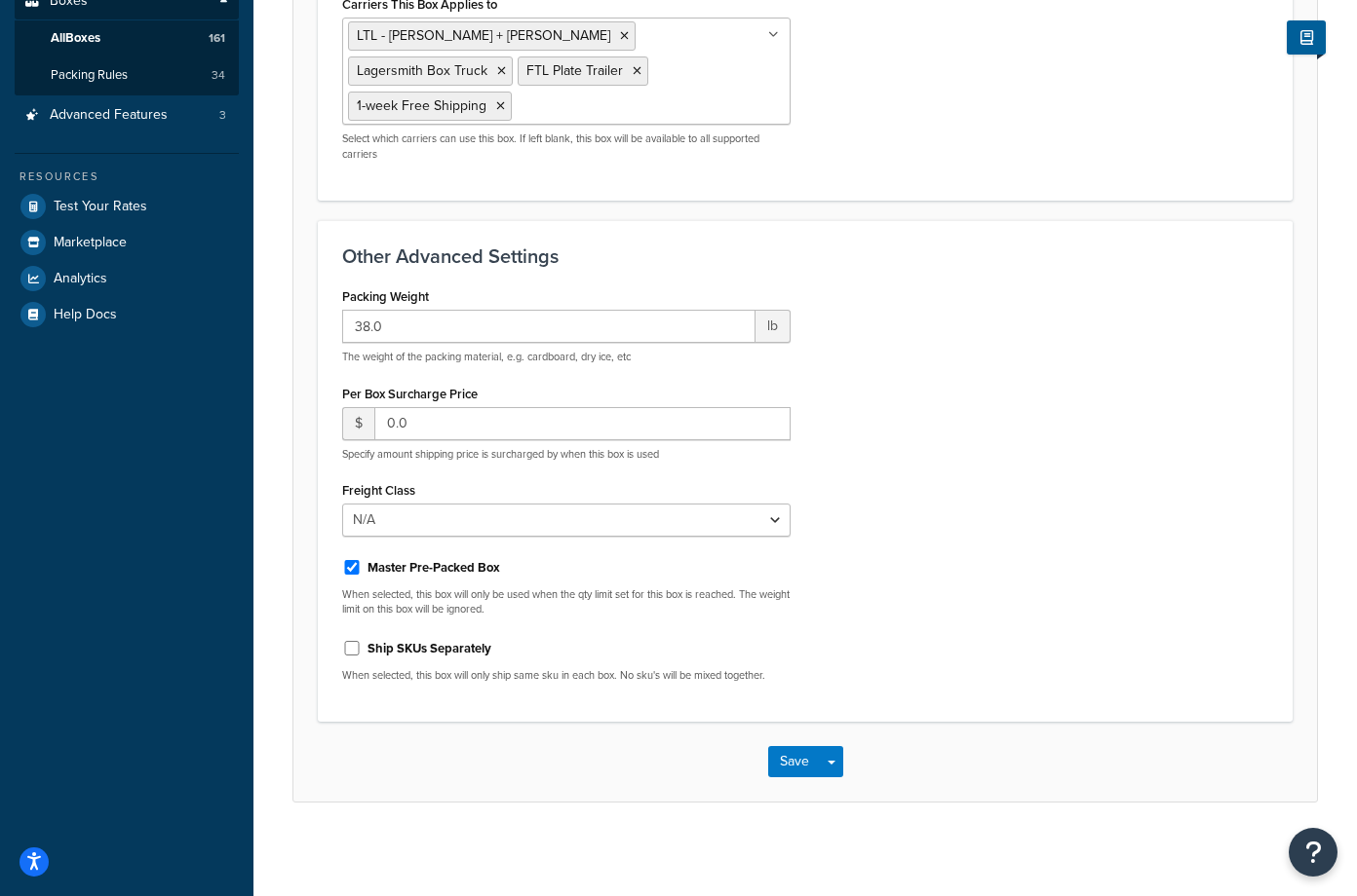
scroll to position [398, 0]
click at [773, 516] on select "N/A 50 55 60 65 70 77.5 85 92.5 100 110 125 150 175 200 250 300 400 500" at bounding box center [566, 519] width 449 height 34
select select "125"
click at [342, 503] on select "N/A 50 55 60 65 70 77.5 85 92.5 100 110 125 150 175 200 250 300 400 500" at bounding box center [566, 519] width 449 height 34
click at [1181, 396] on div "Packing Weight 38.0 lb The weight of the packing material, e.g. cardboard, dry …" at bounding box center [805, 489] width 956 height 415
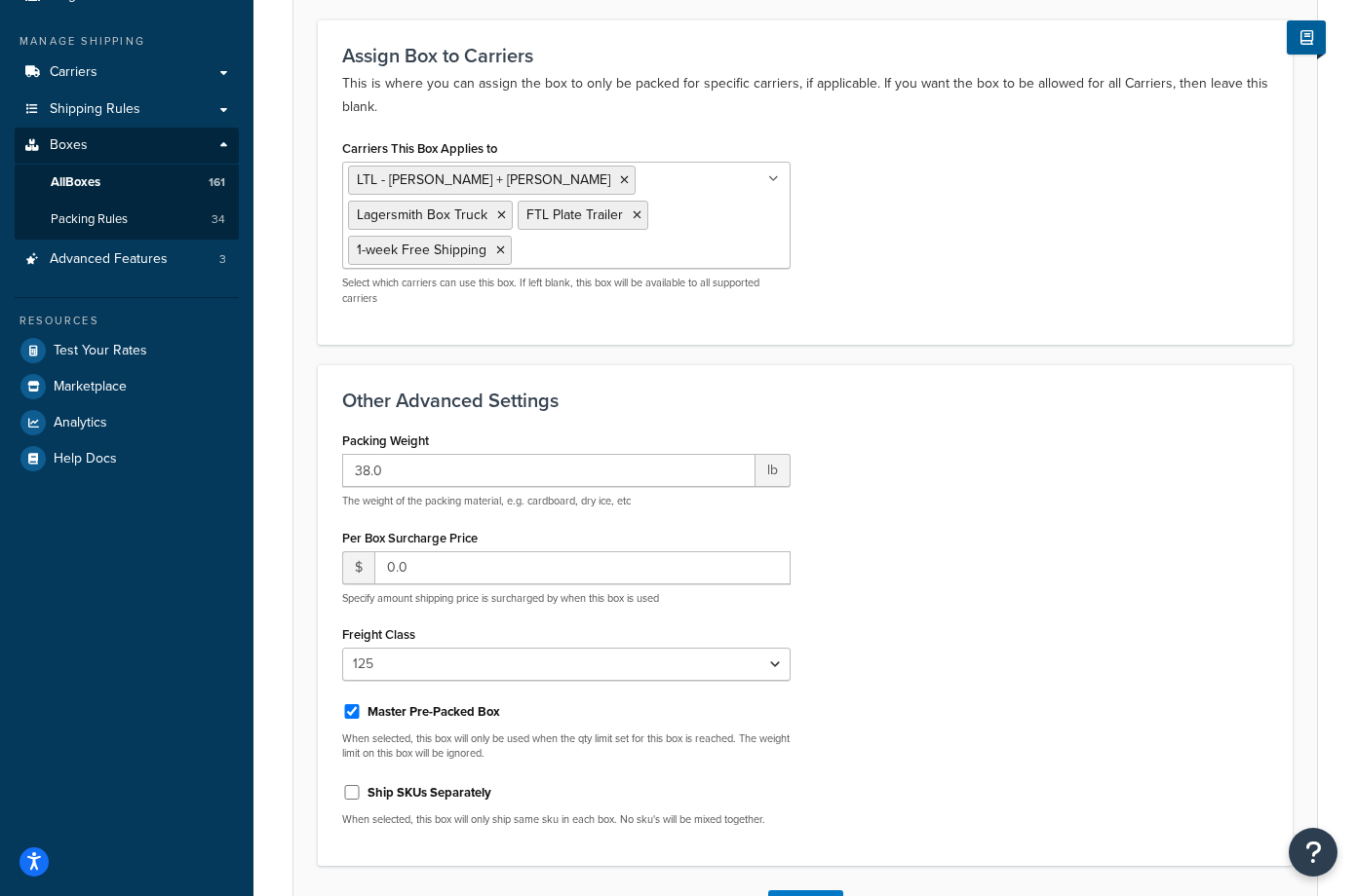
scroll to position [301, 0]
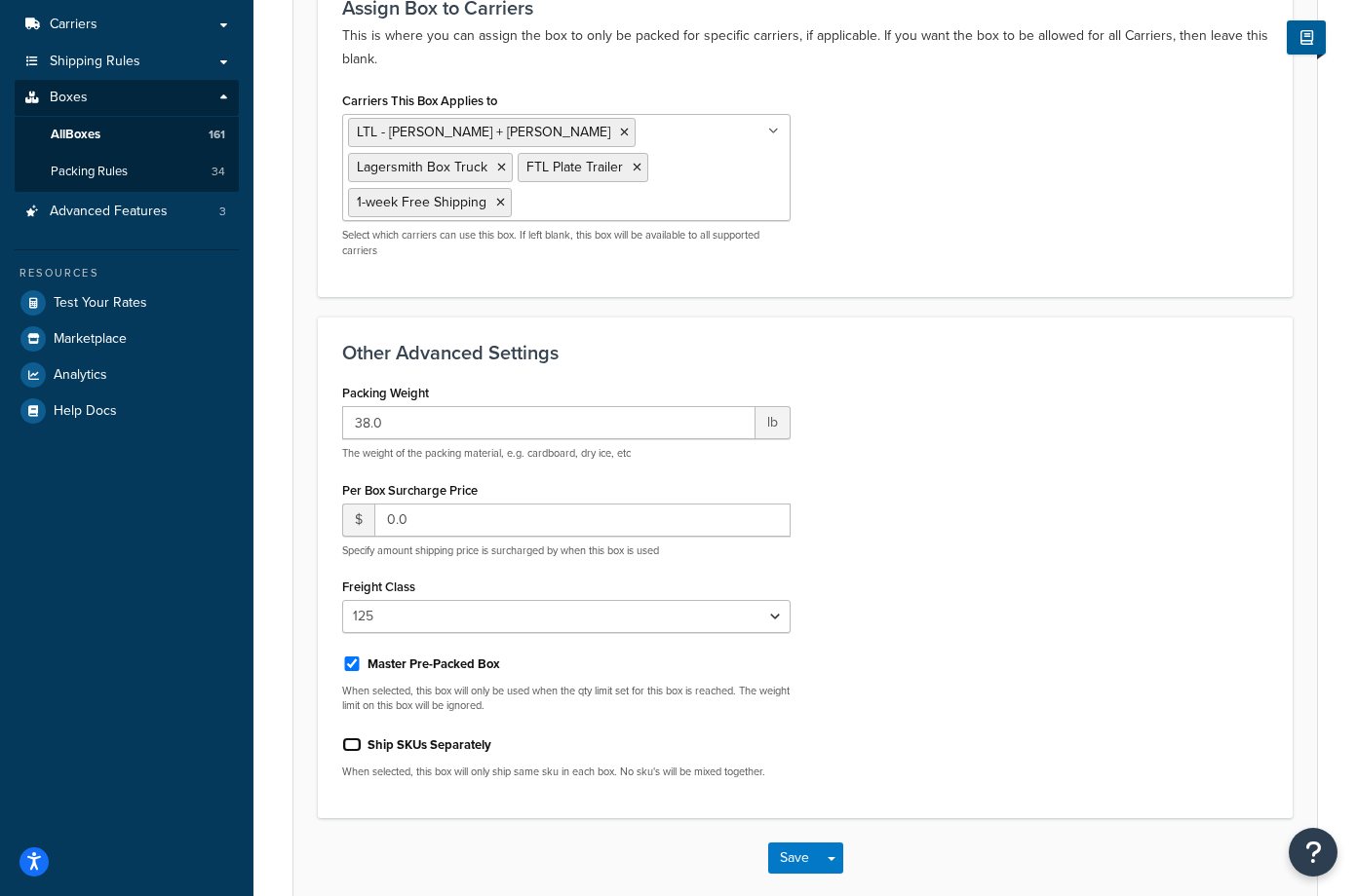
click at [350, 739] on input "Ship SKUs Separately" at bounding box center [352, 744] width 20 height 15
checkbox input "true"
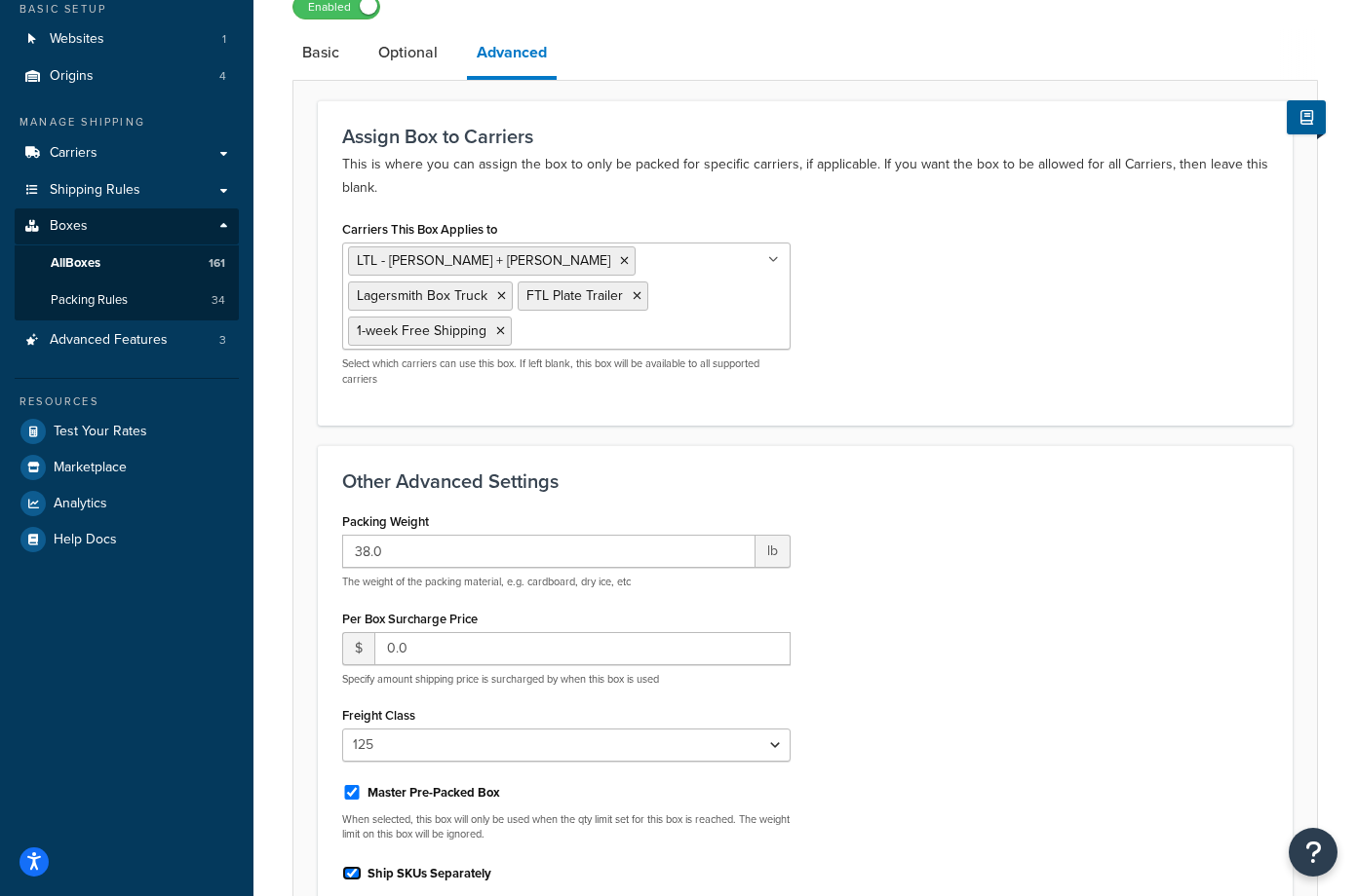
scroll to position [0, 0]
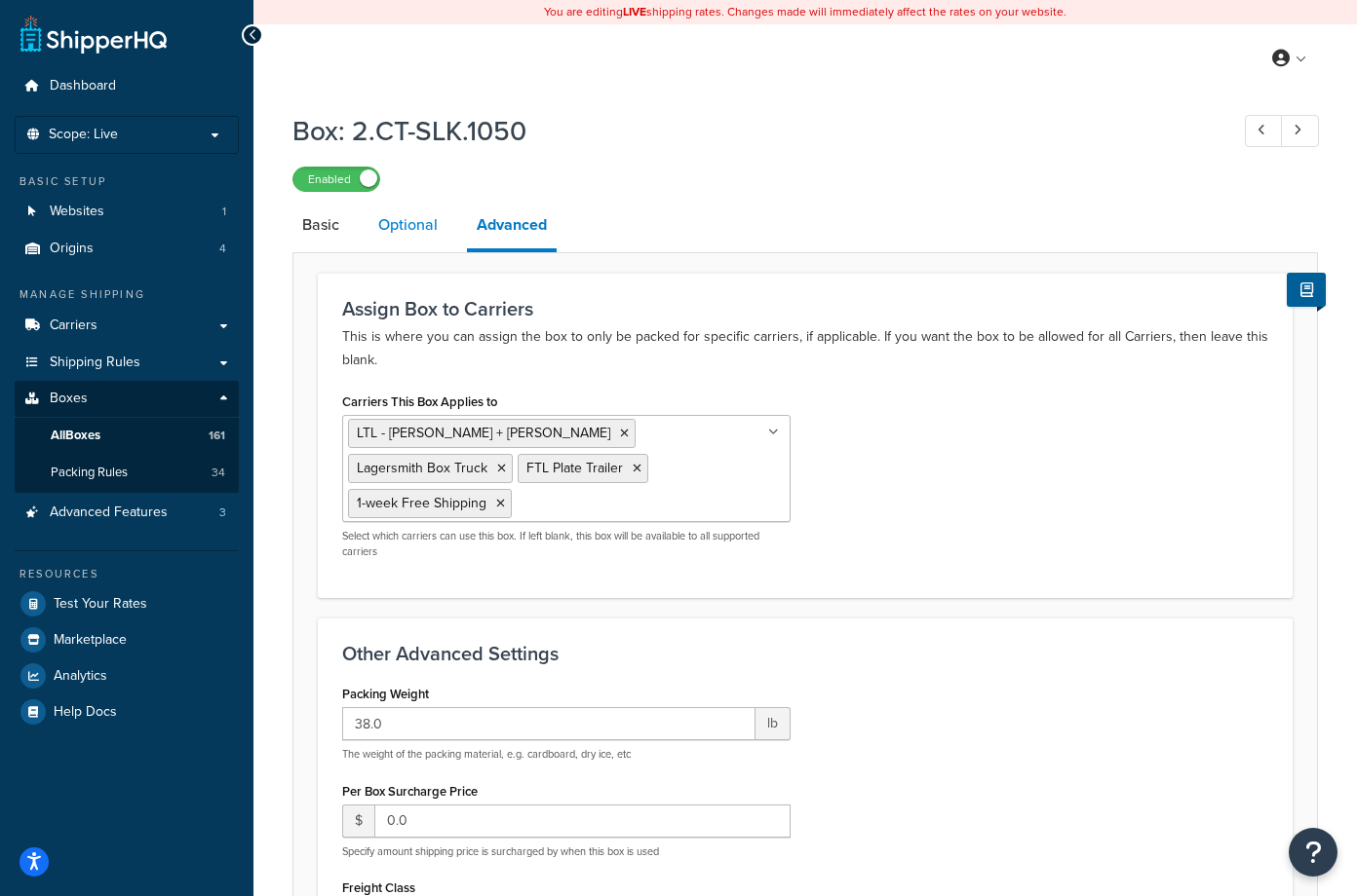
click at [404, 232] on link "Optional" at bounding box center [408, 225] width 79 height 46
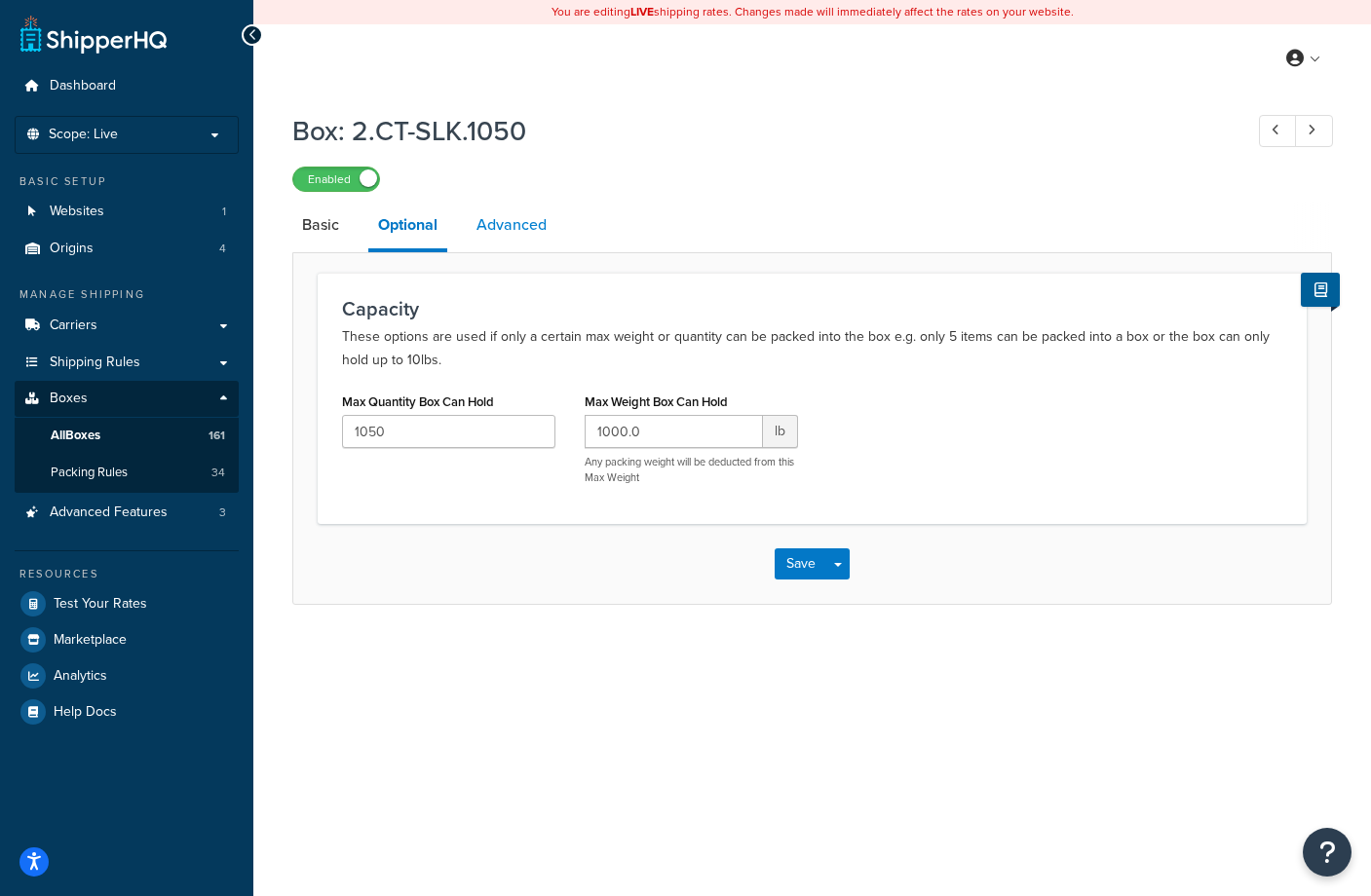
click at [502, 227] on link "Advanced" at bounding box center [511, 225] width 90 height 46
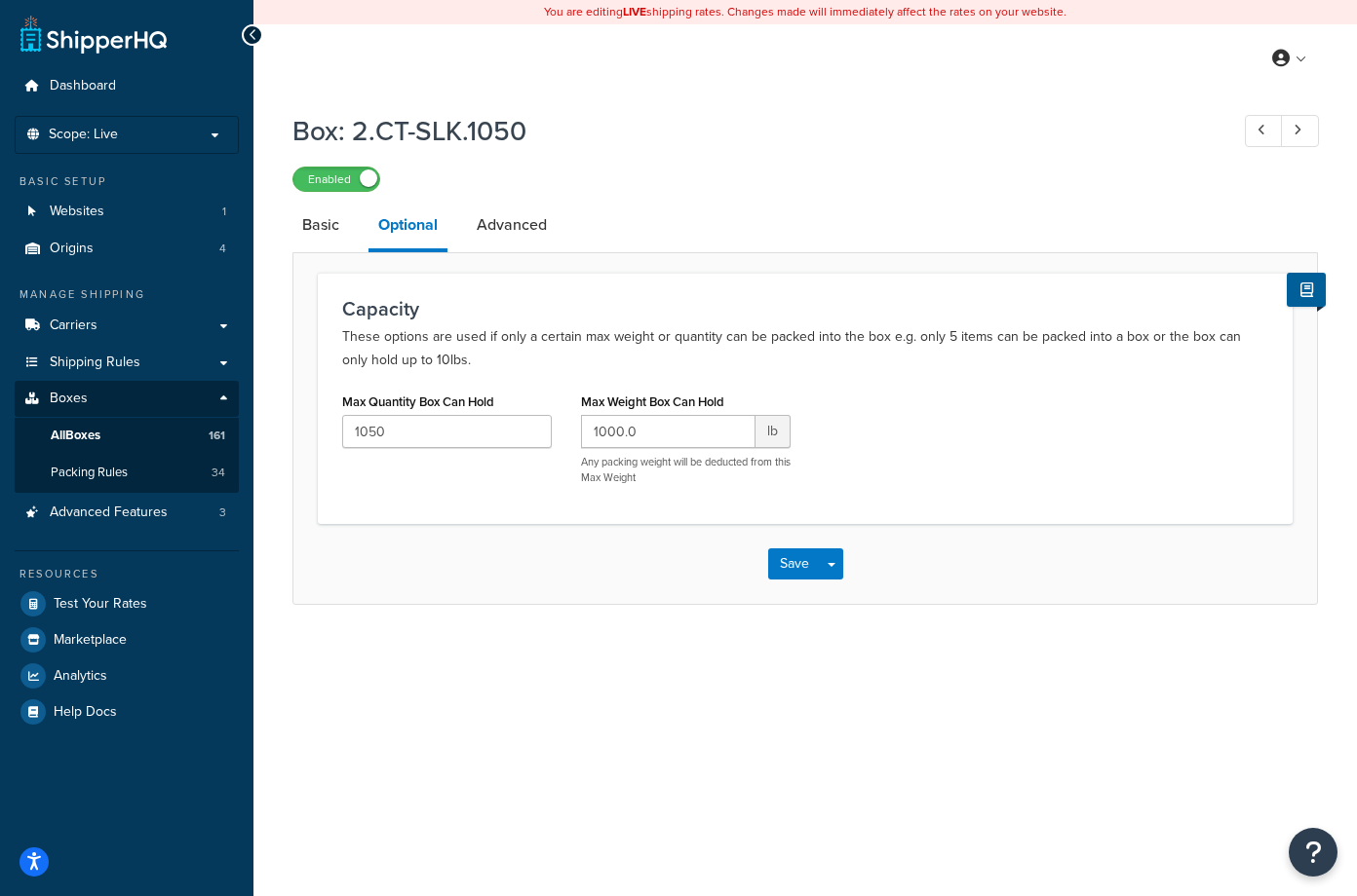
select select "125"
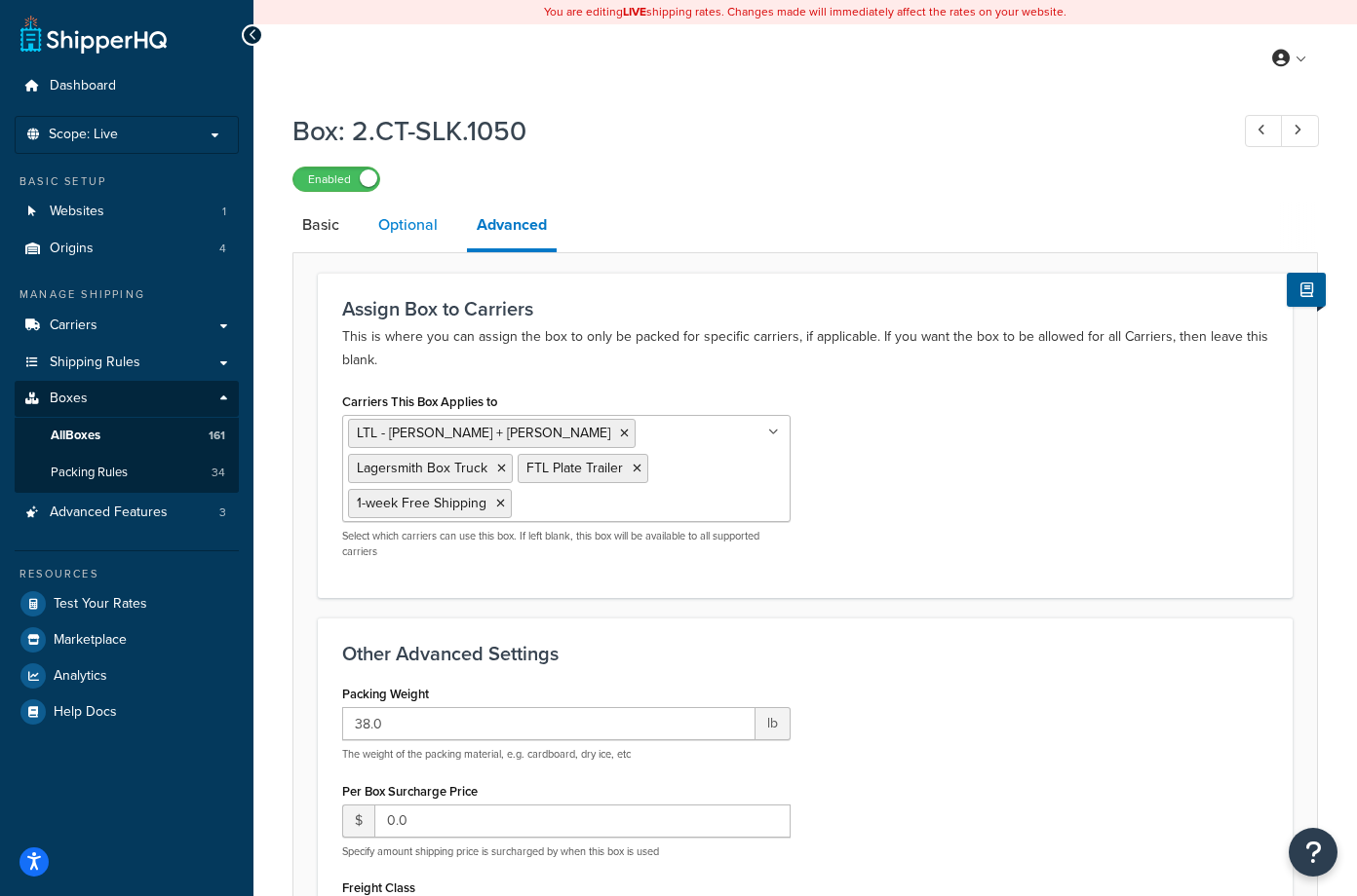
click at [400, 232] on link "Optional" at bounding box center [408, 225] width 79 height 46
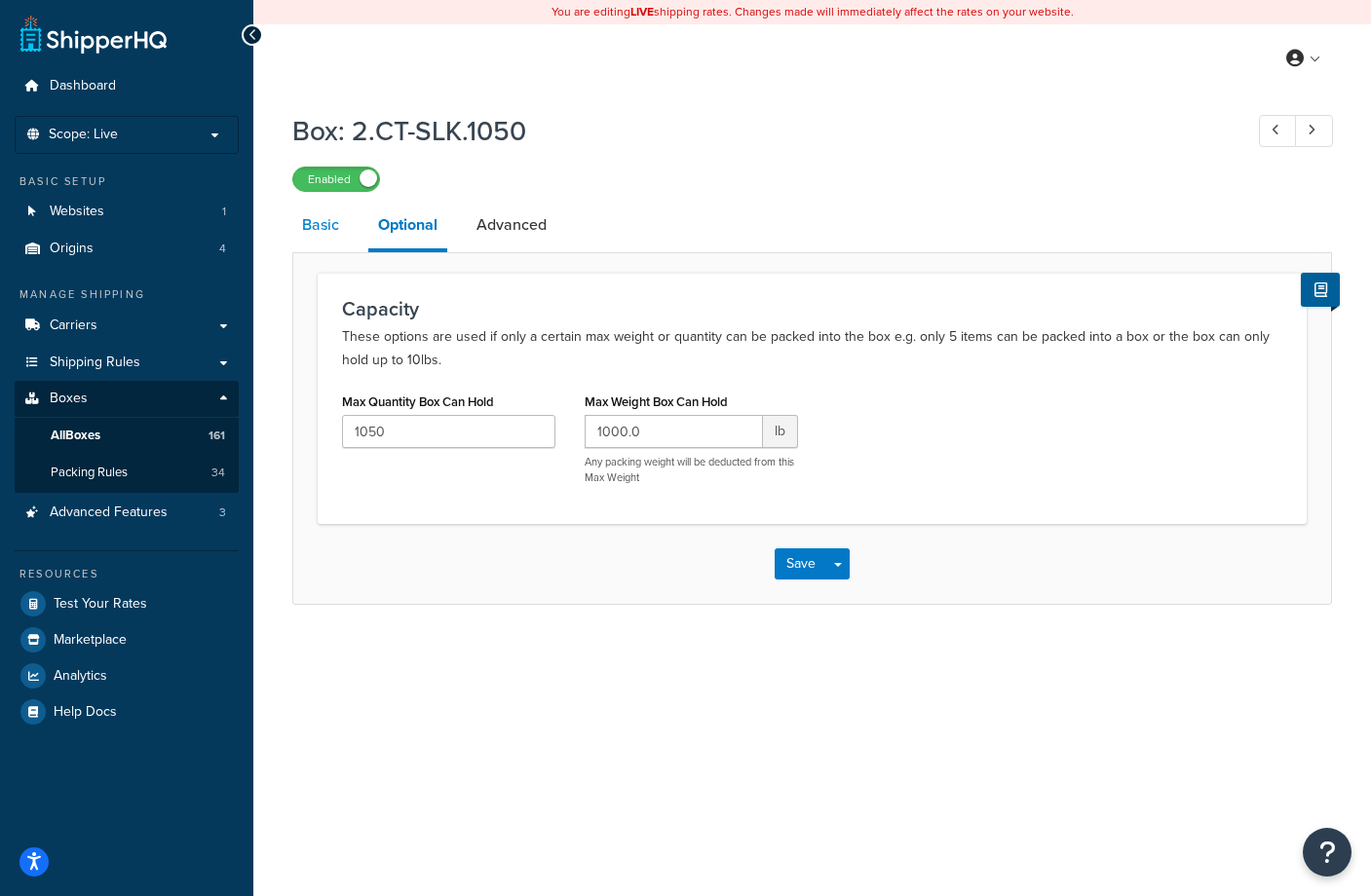
click at [320, 229] on link "Basic" at bounding box center [320, 225] width 56 height 46
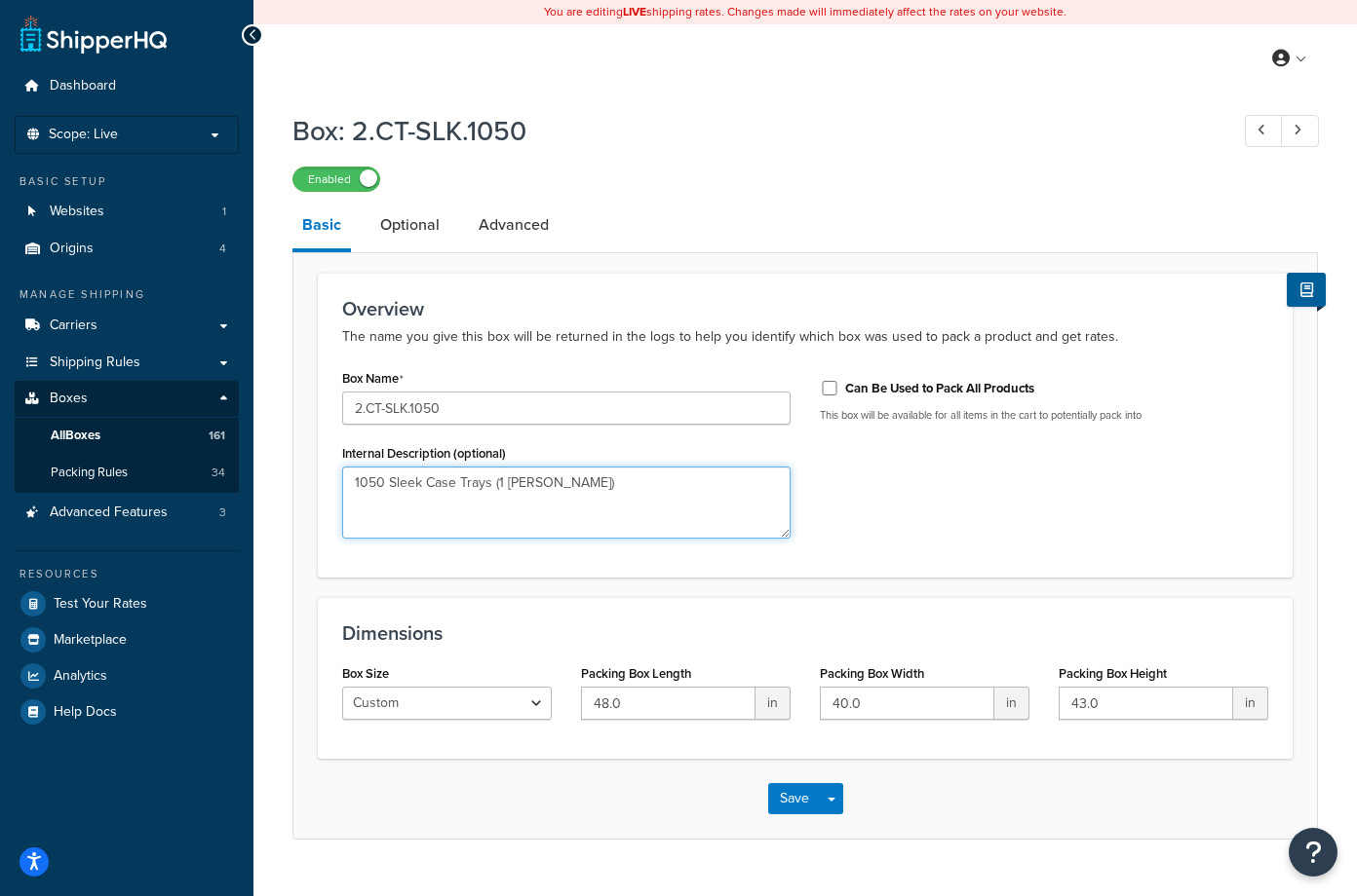
click at [534, 483] on textarea "1050 Sleek Case Trays (1 bales)" at bounding box center [566, 502] width 449 height 72
type textarea "1050 Sleek Case Trays (1 bale)"
click at [965, 542] on div "Box Name 2.CT-SLK.1050 Internal Description (optional) 1050 Sleek Case Trays (1…" at bounding box center [805, 459] width 956 height 189
click at [772, 795] on button "Save" at bounding box center [794, 799] width 52 height 32
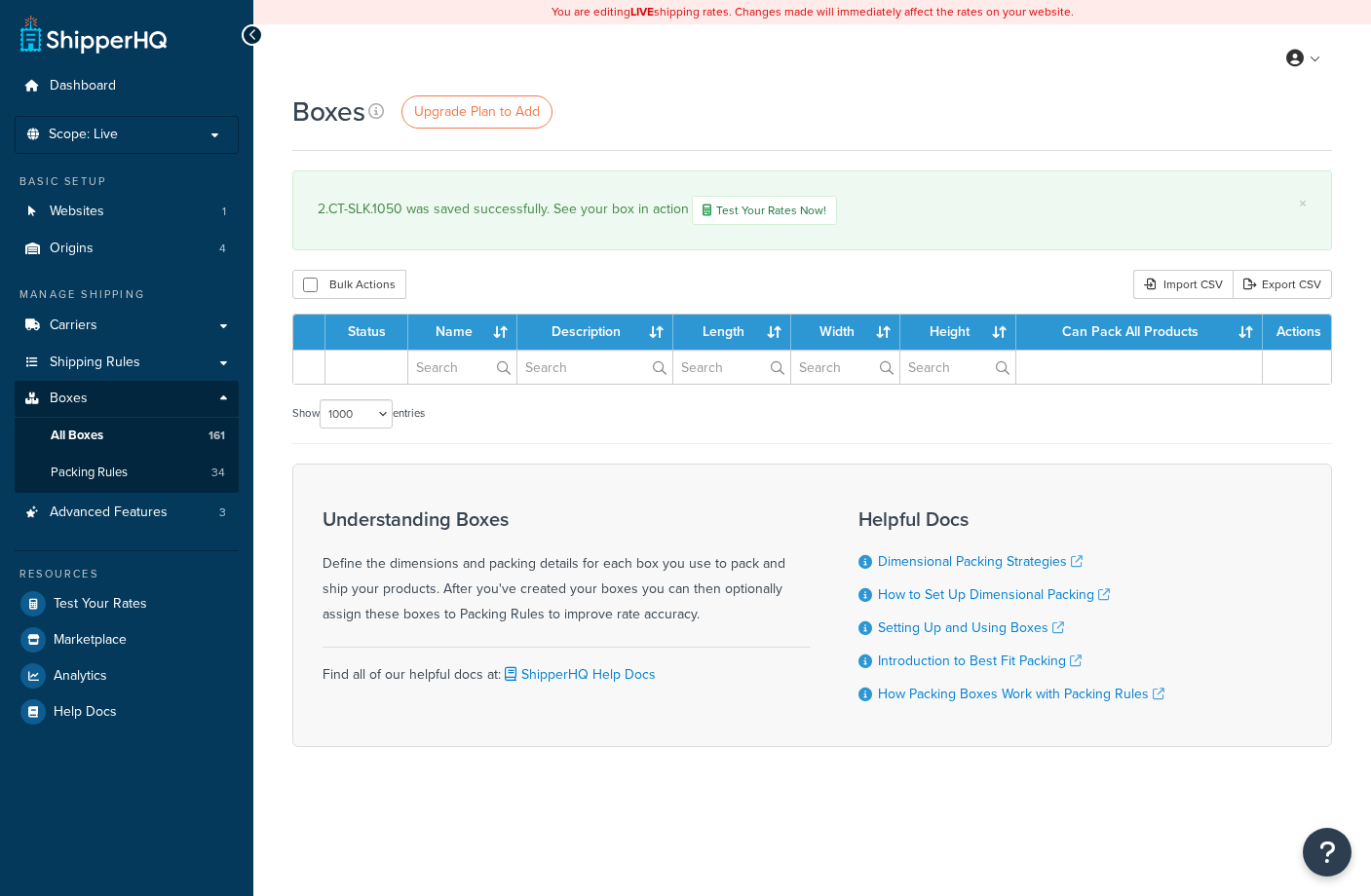
select select "1000"
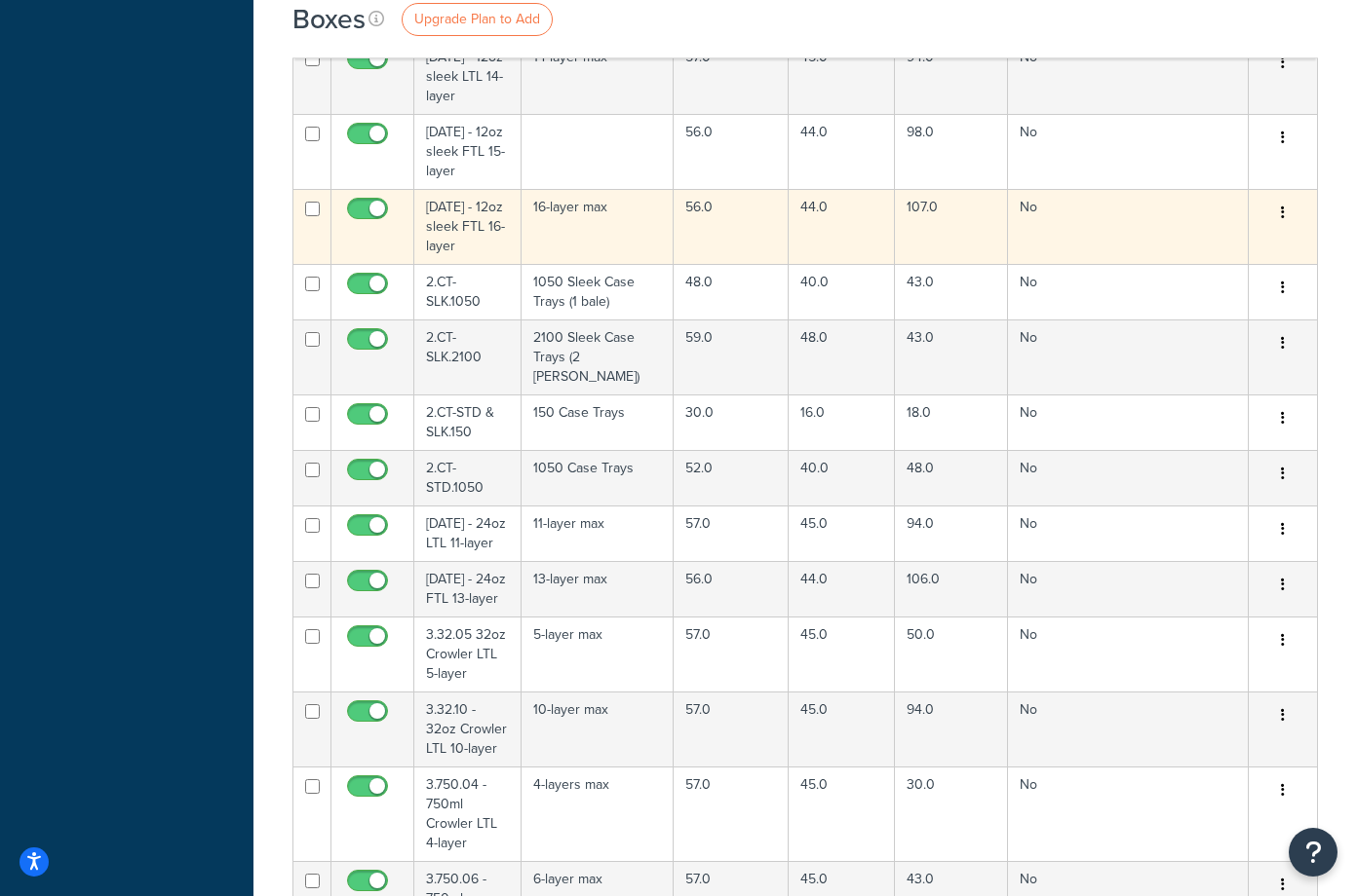
scroll to position [7048, 0]
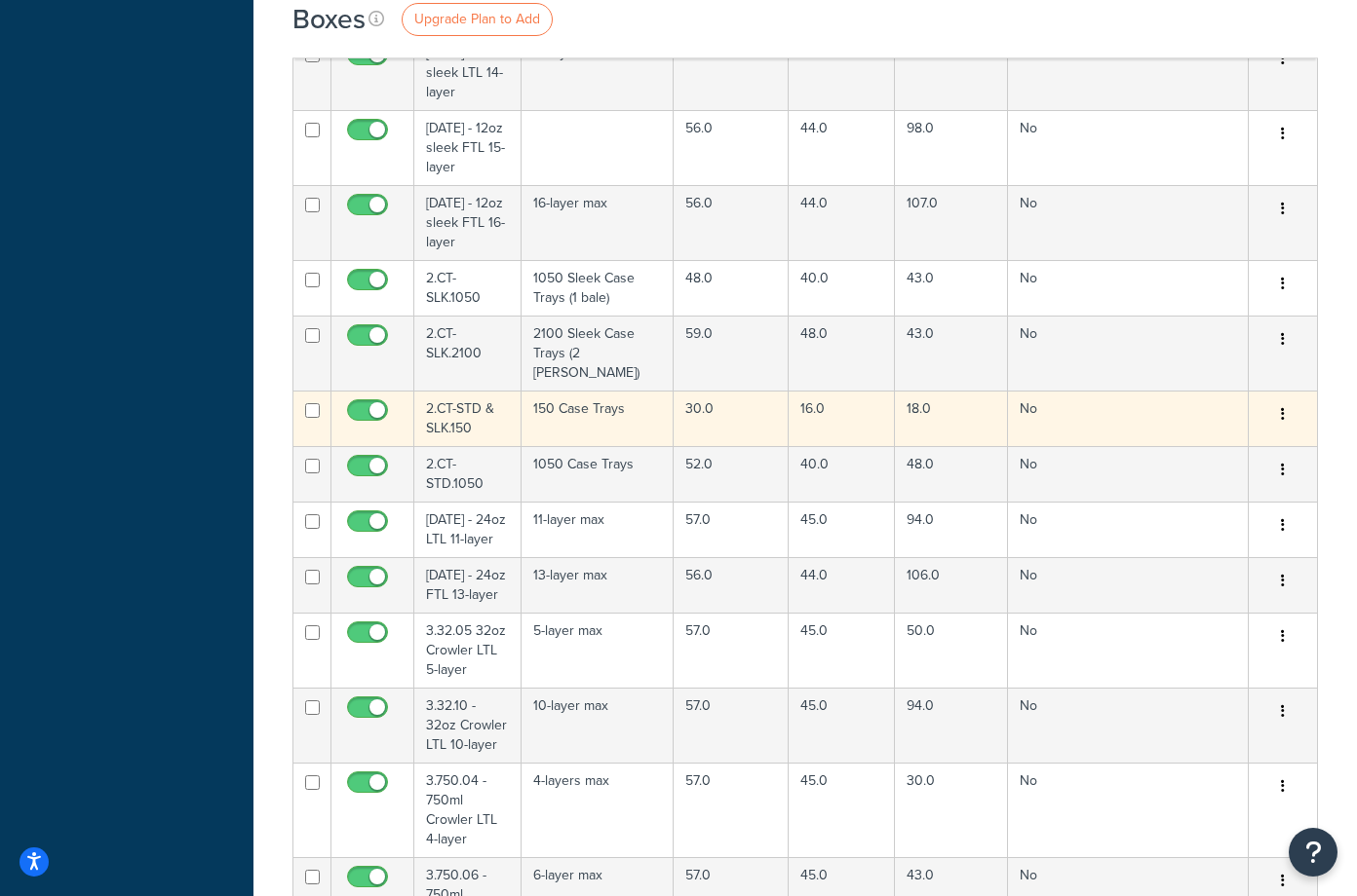
click at [466, 410] on td "2.CT-STD & SLK.150" at bounding box center [467, 418] width 107 height 55
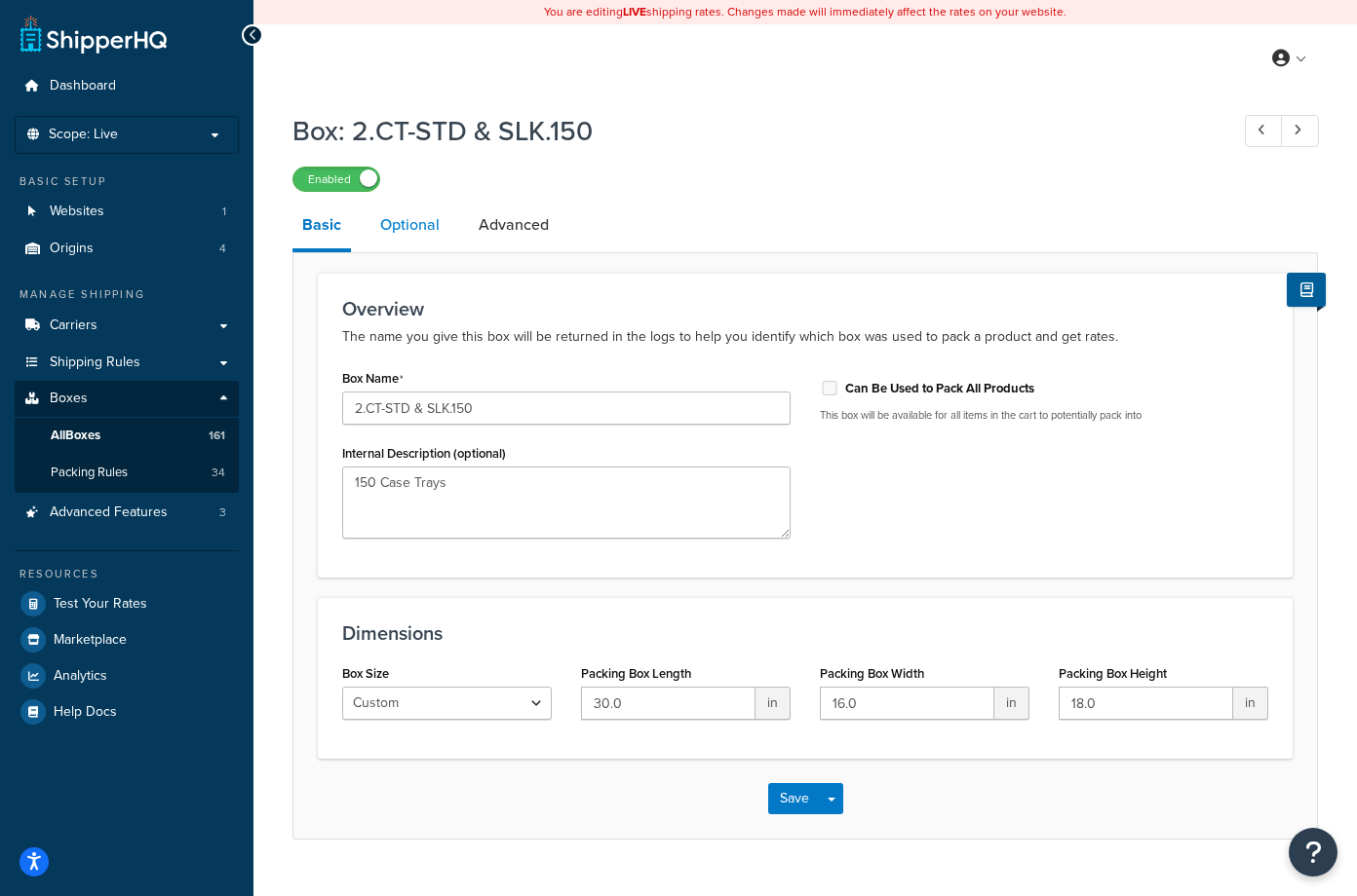
click at [416, 231] on link "Optional" at bounding box center [410, 225] width 79 height 46
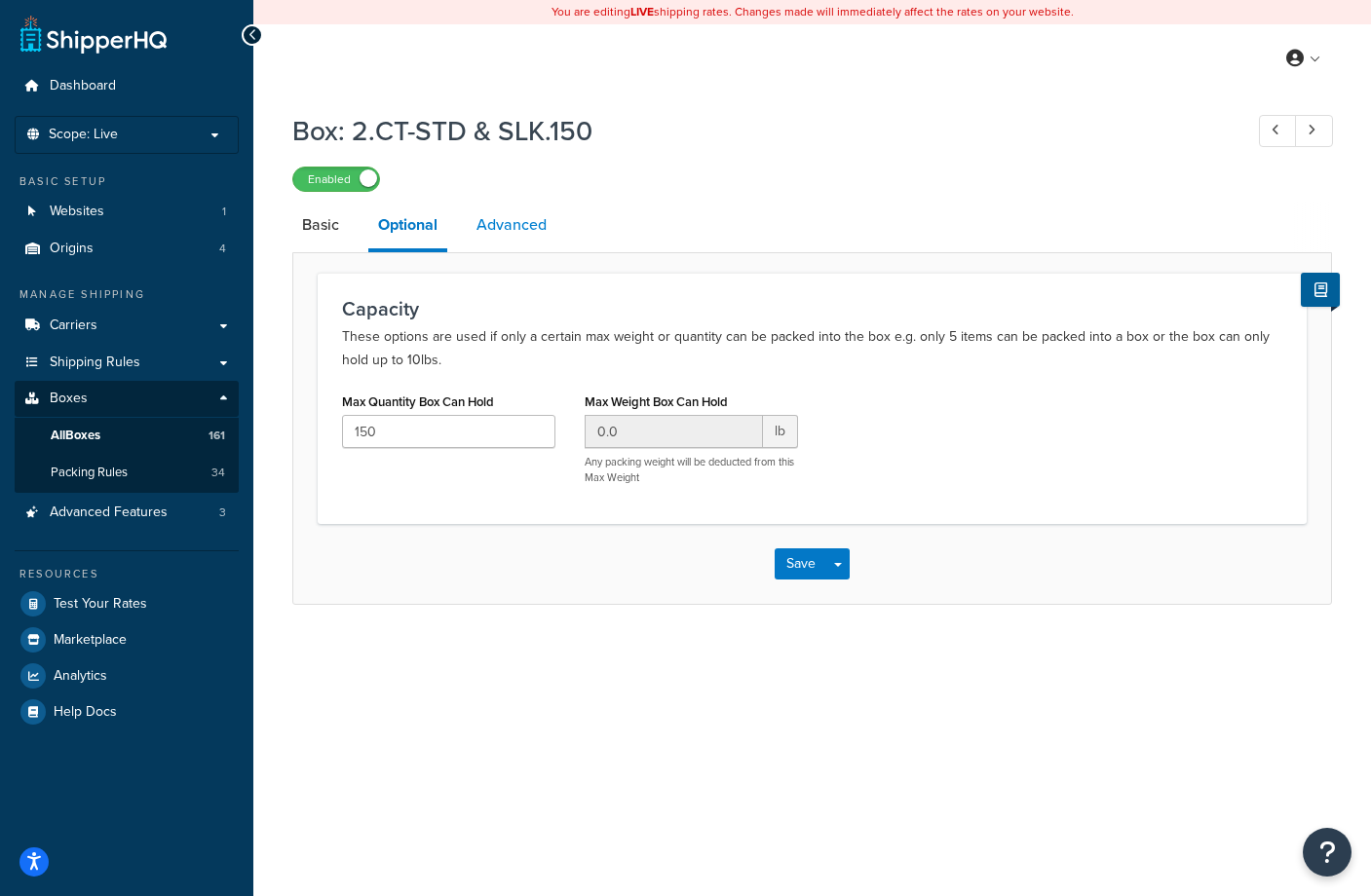
click at [514, 228] on link "Advanced" at bounding box center [511, 225] width 90 height 46
select select "100"
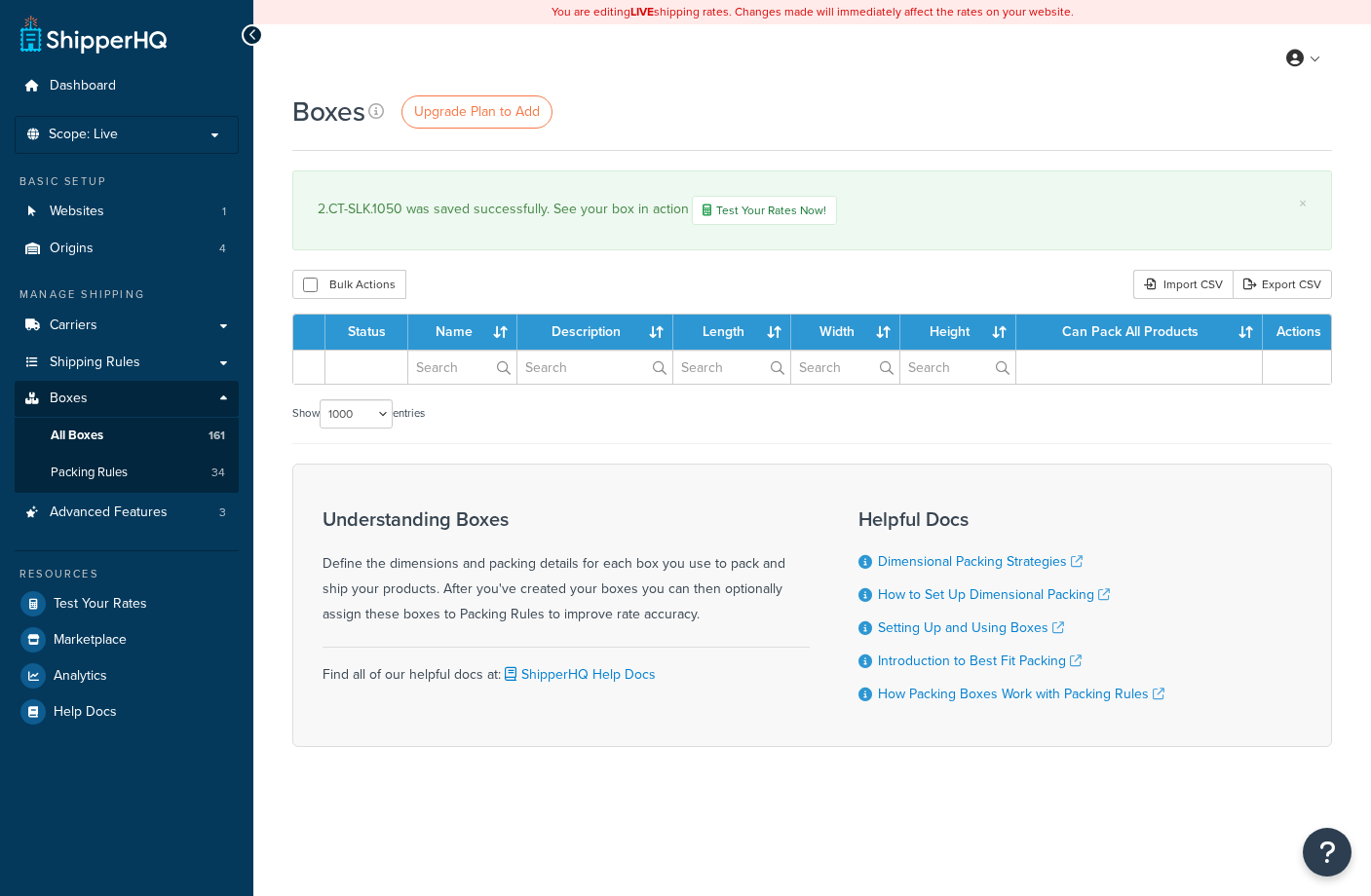
select select "1000"
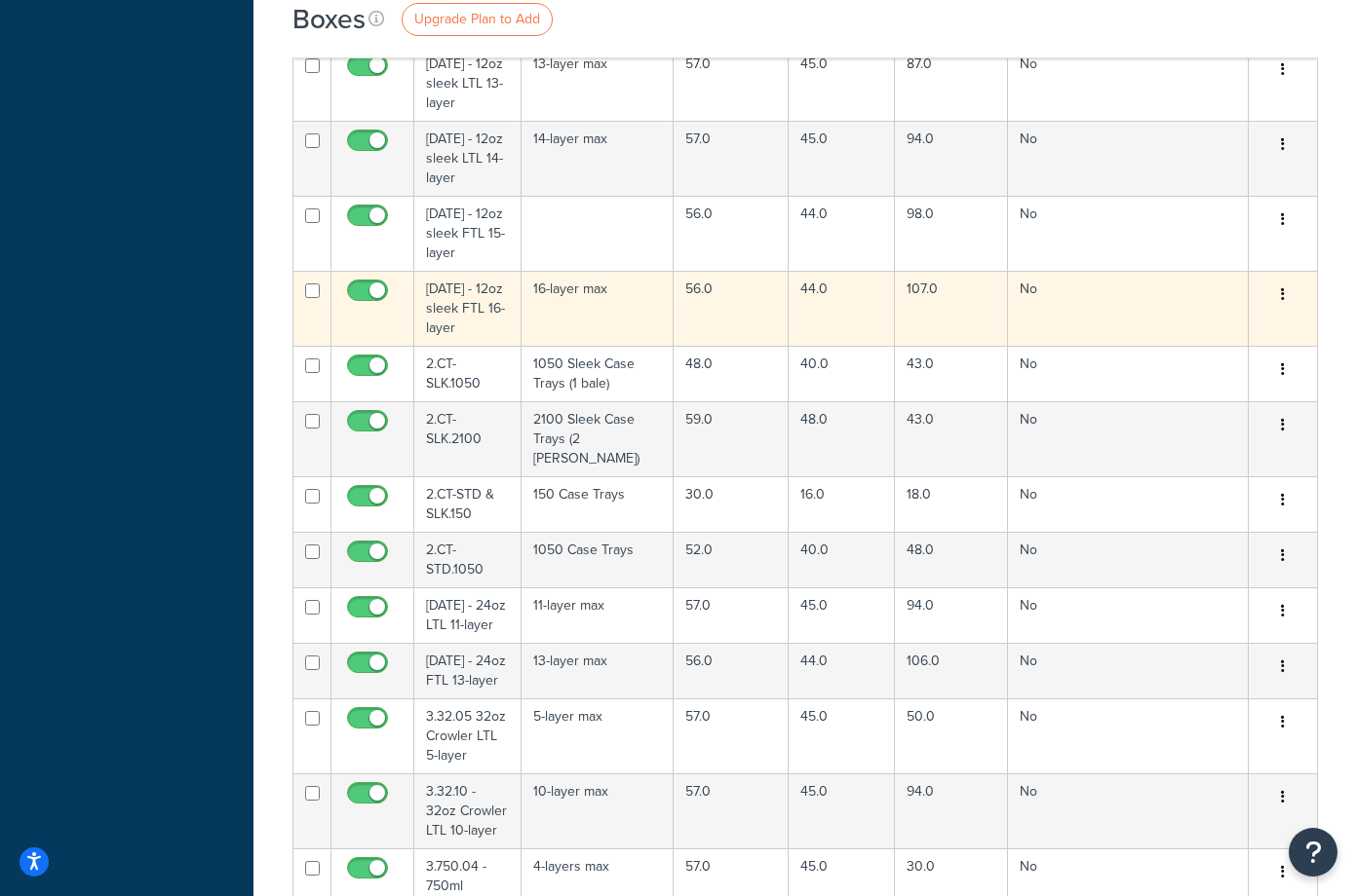
scroll to position [6965, 0]
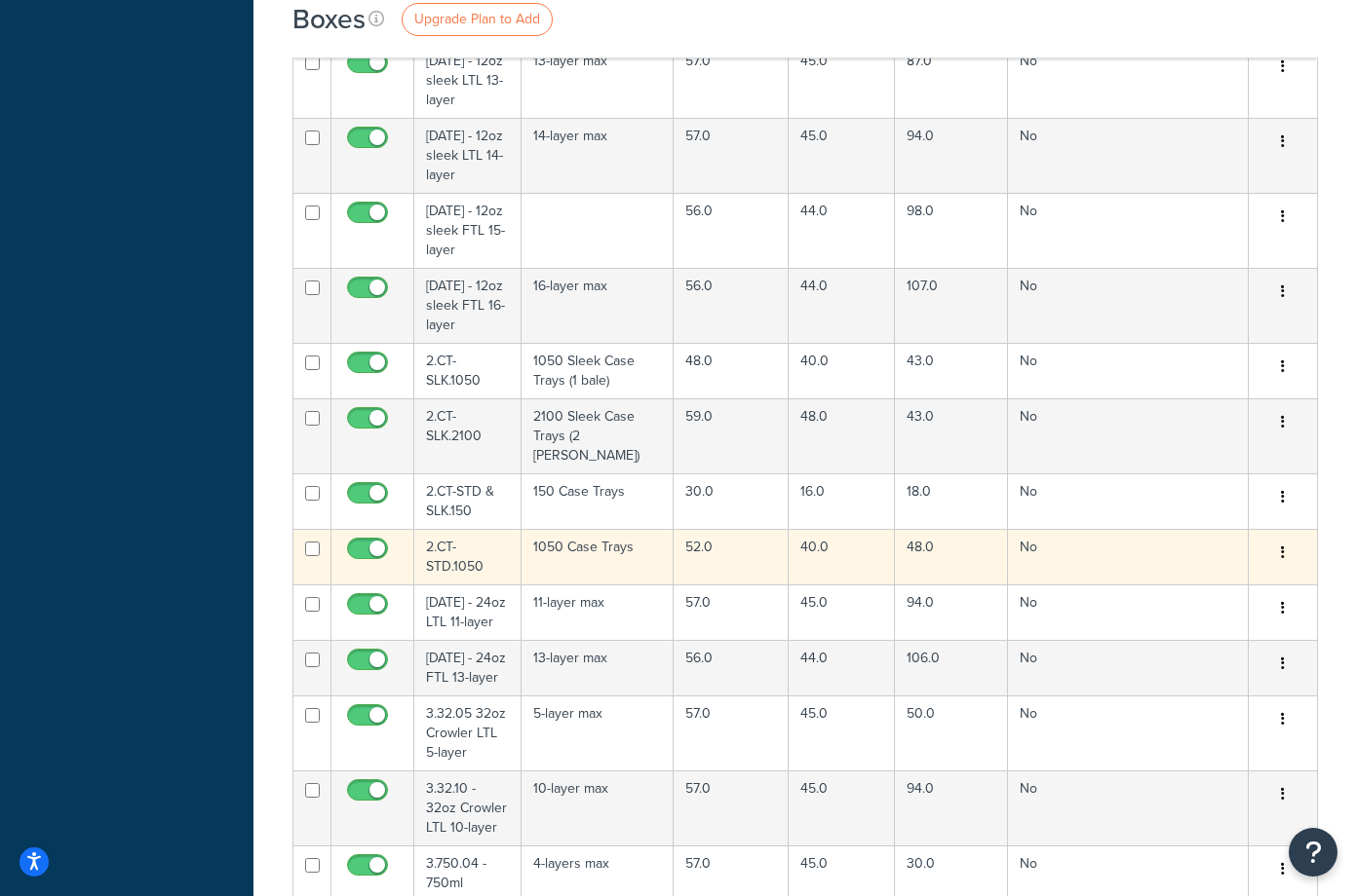
click at [460, 545] on td "2.CT-STD.1050" at bounding box center [467, 557] width 107 height 55
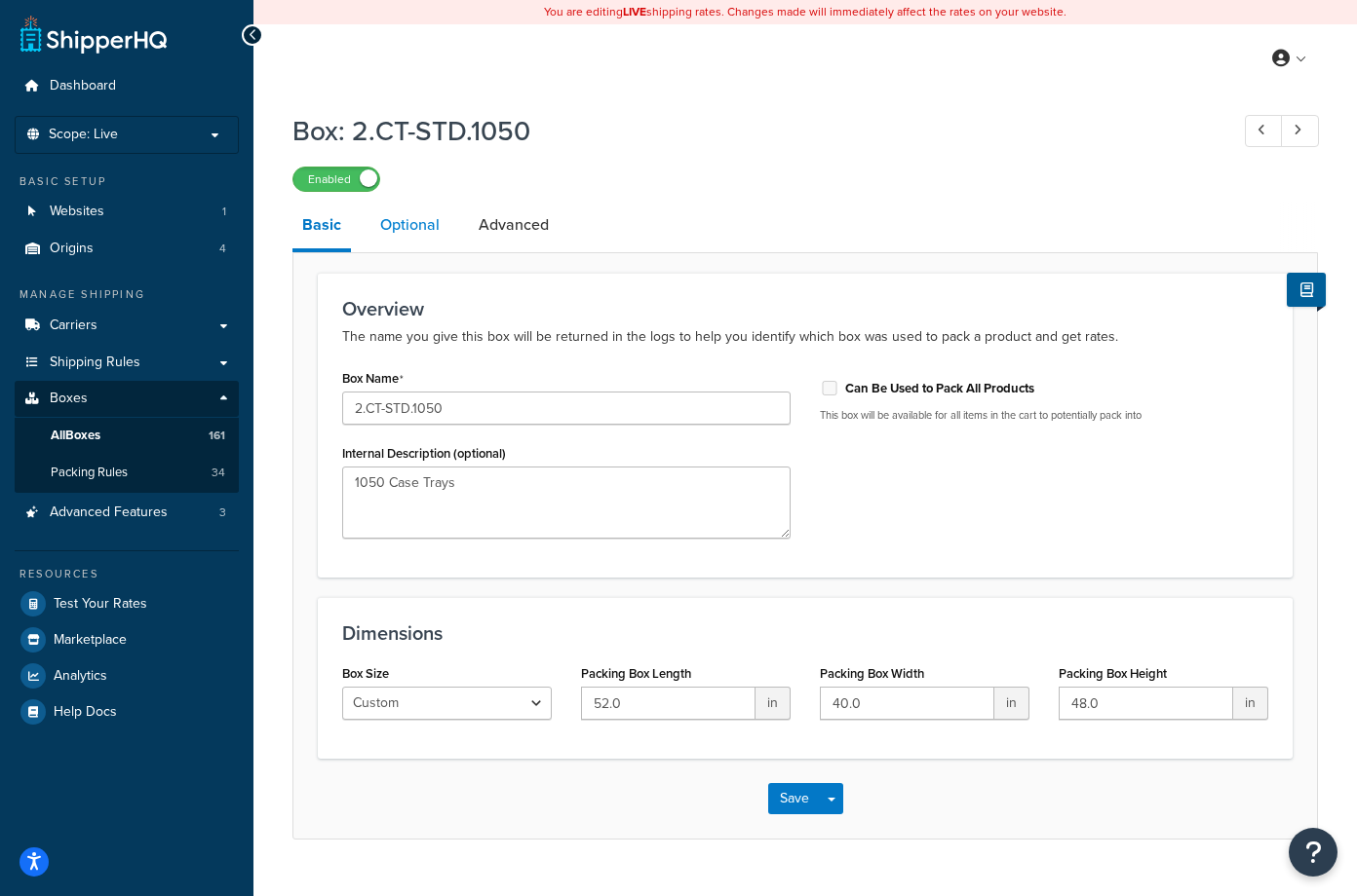
click at [403, 226] on link "Optional" at bounding box center [410, 225] width 79 height 46
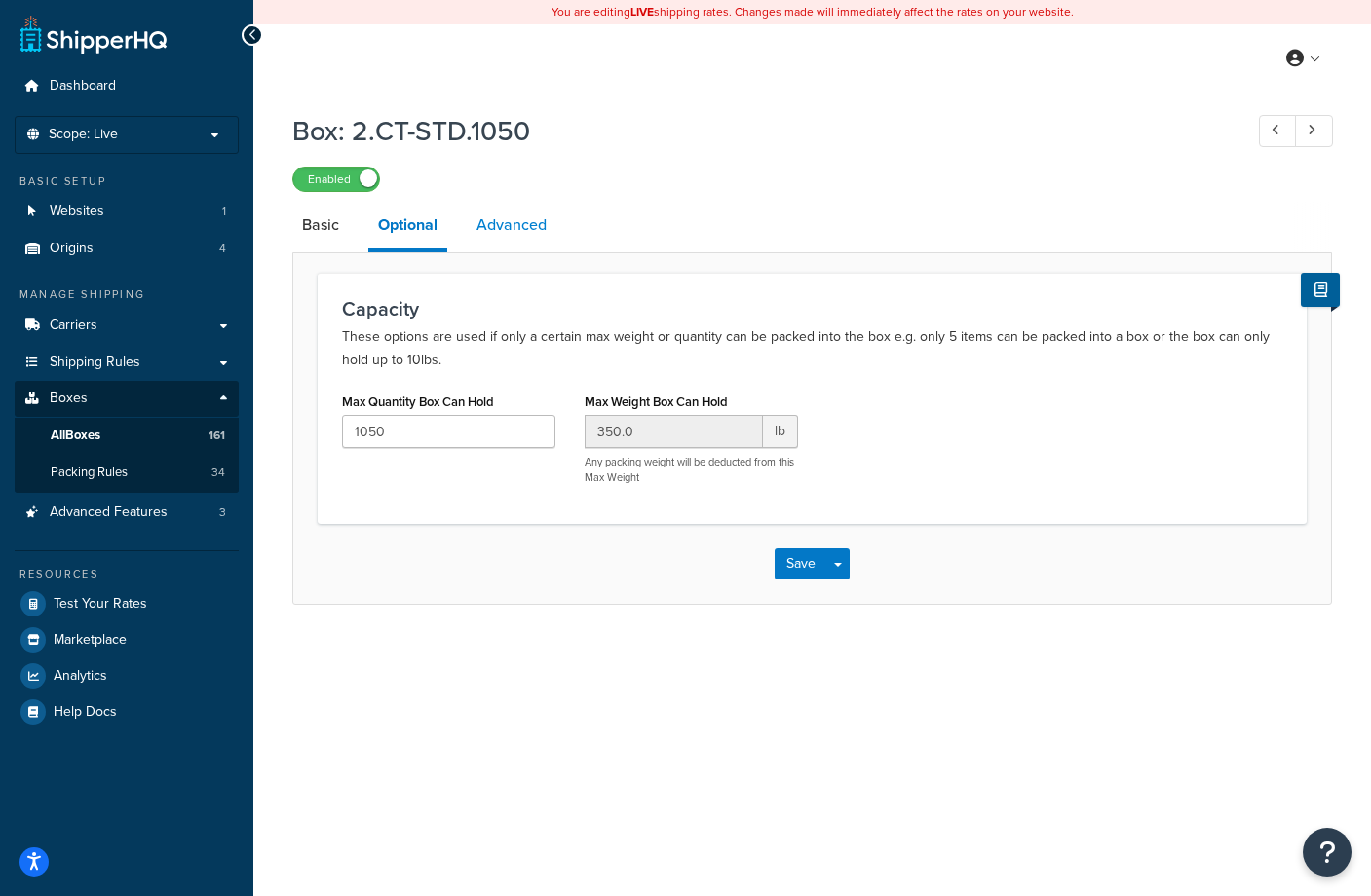
click at [503, 226] on link "Advanced" at bounding box center [511, 225] width 90 height 46
select select "125"
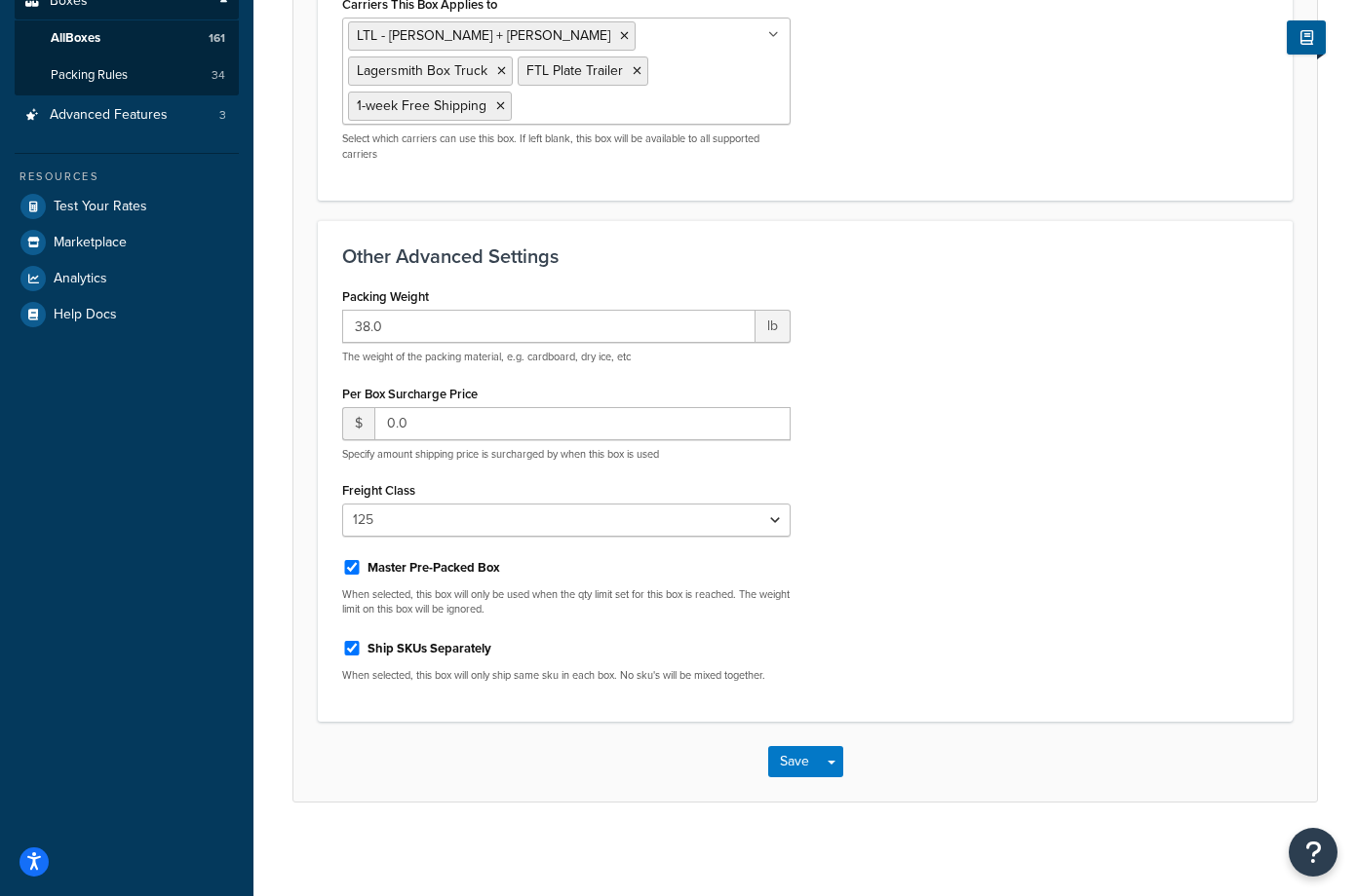
scroll to position [398, 0]
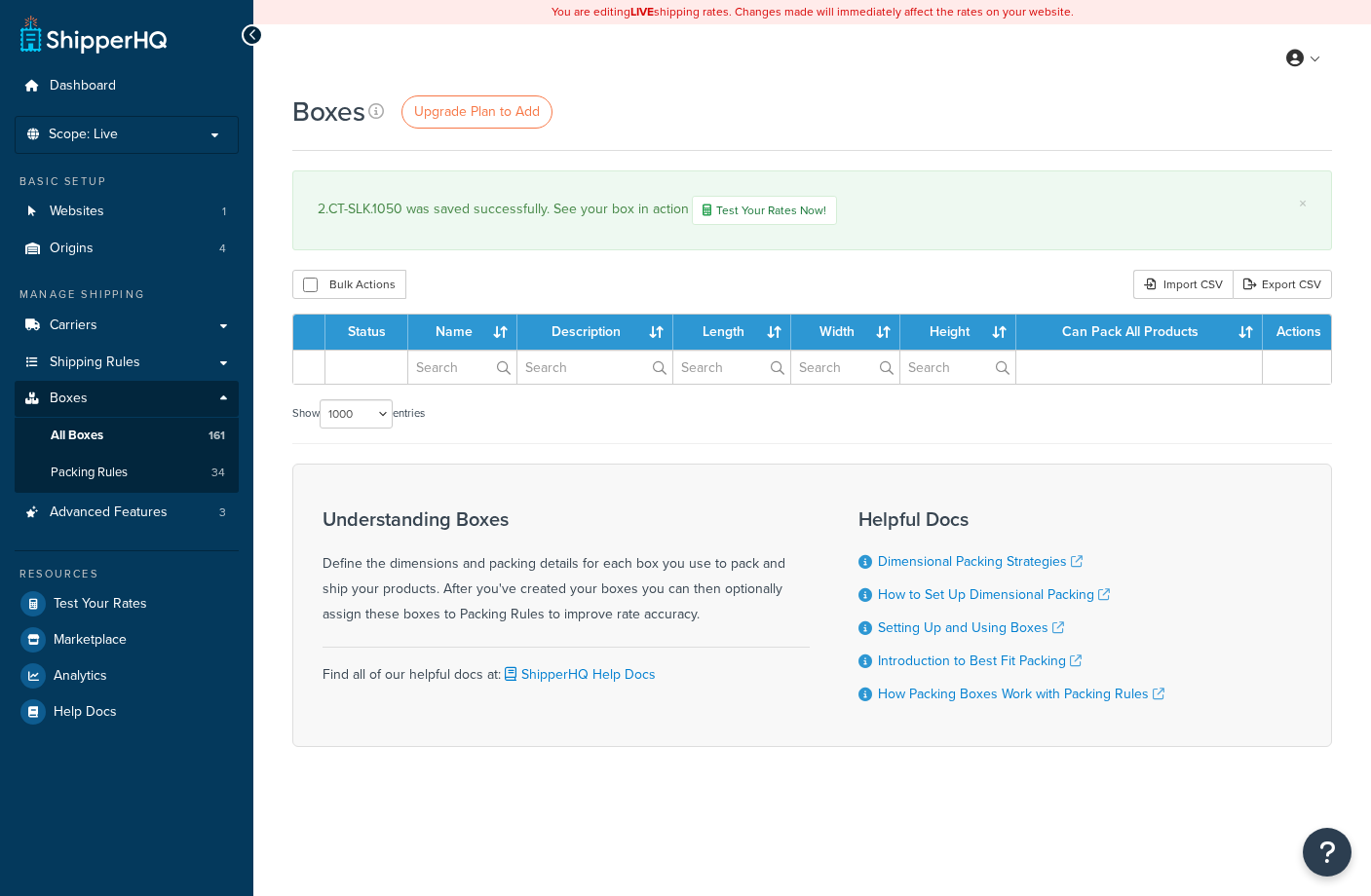
select select "1000"
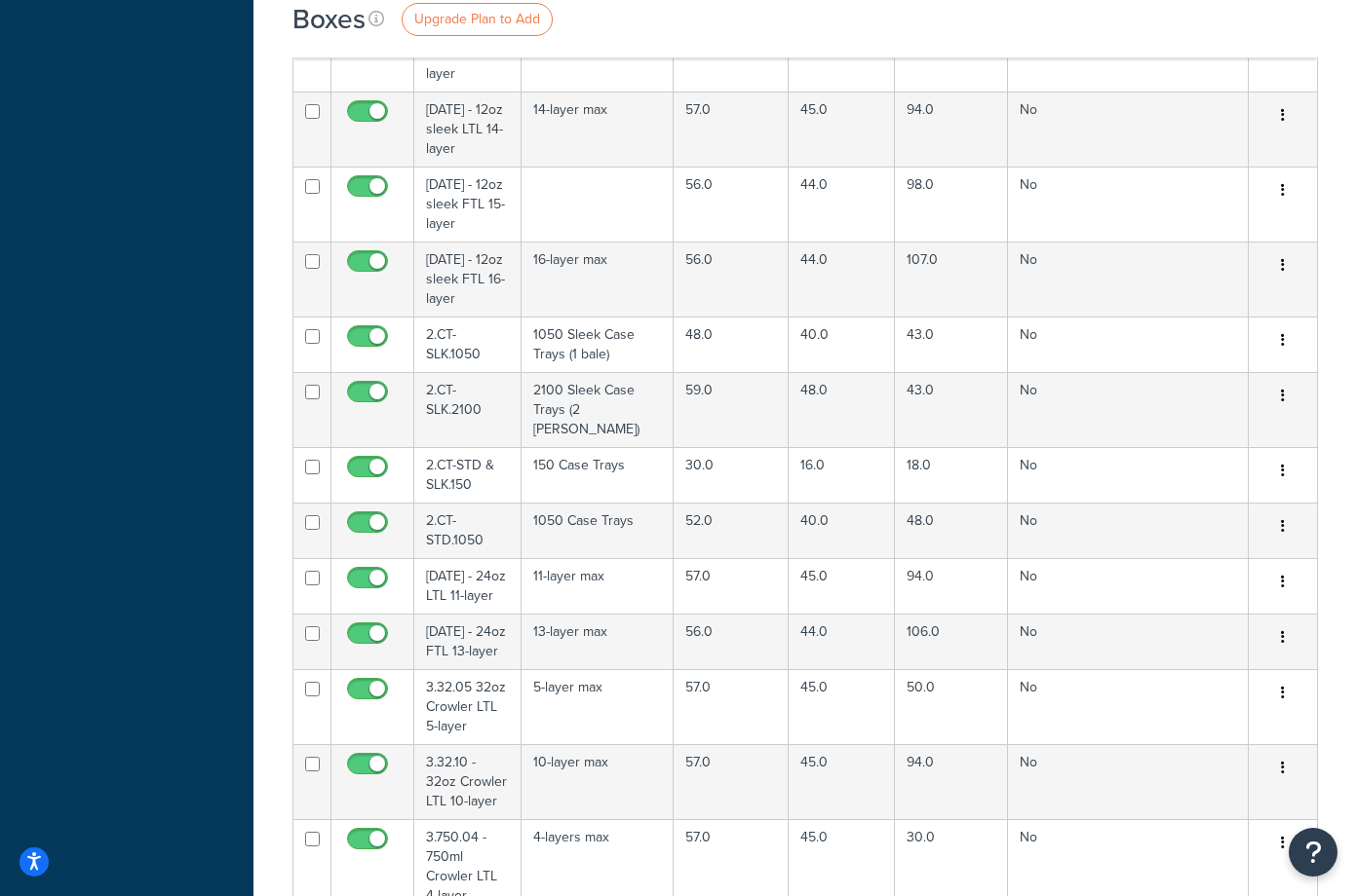
scroll to position [7004, 0]
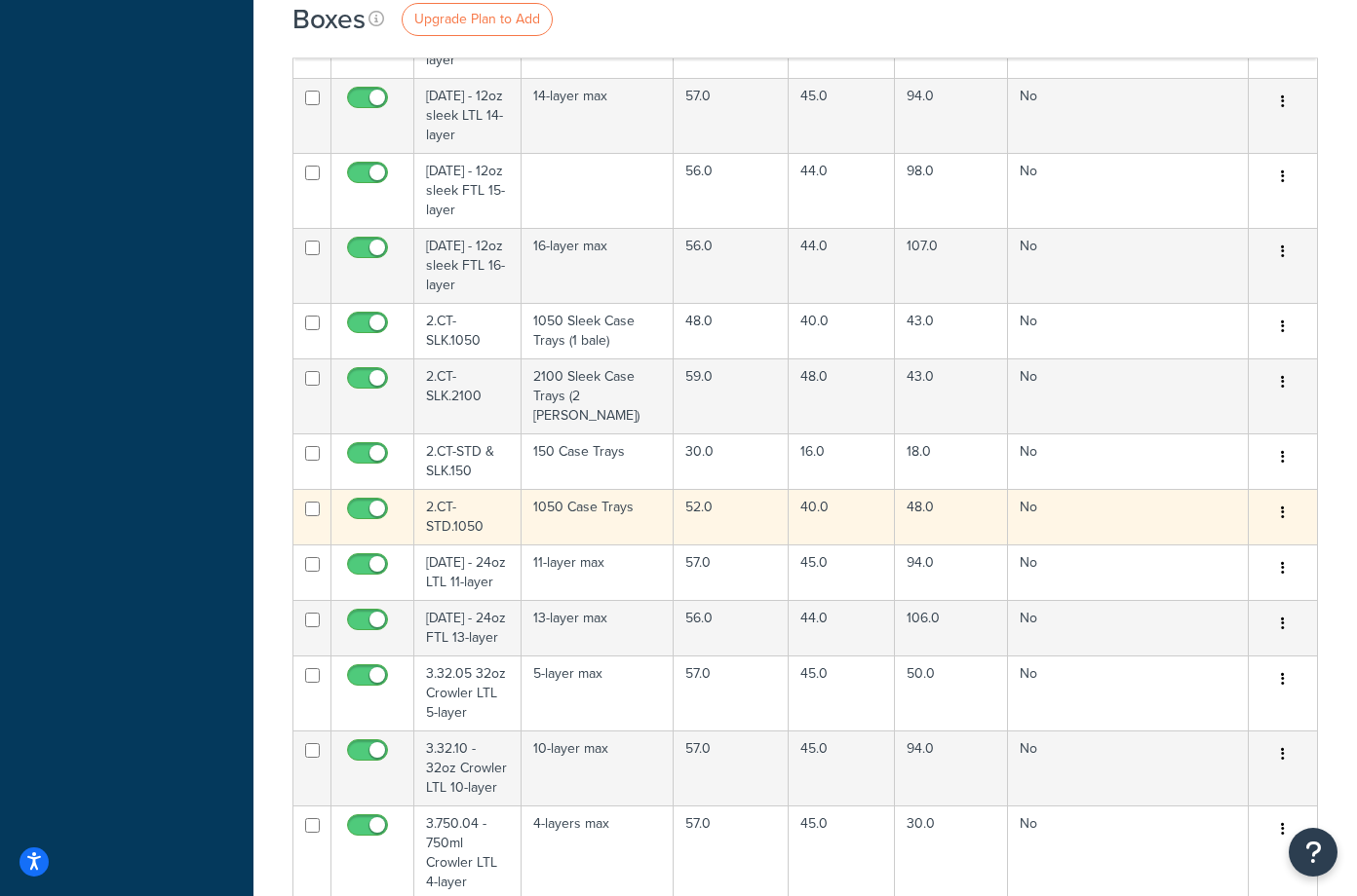
click at [620, 506] on td "1050 Case Trays" at bounding box center [598, 517] width 153 height 55
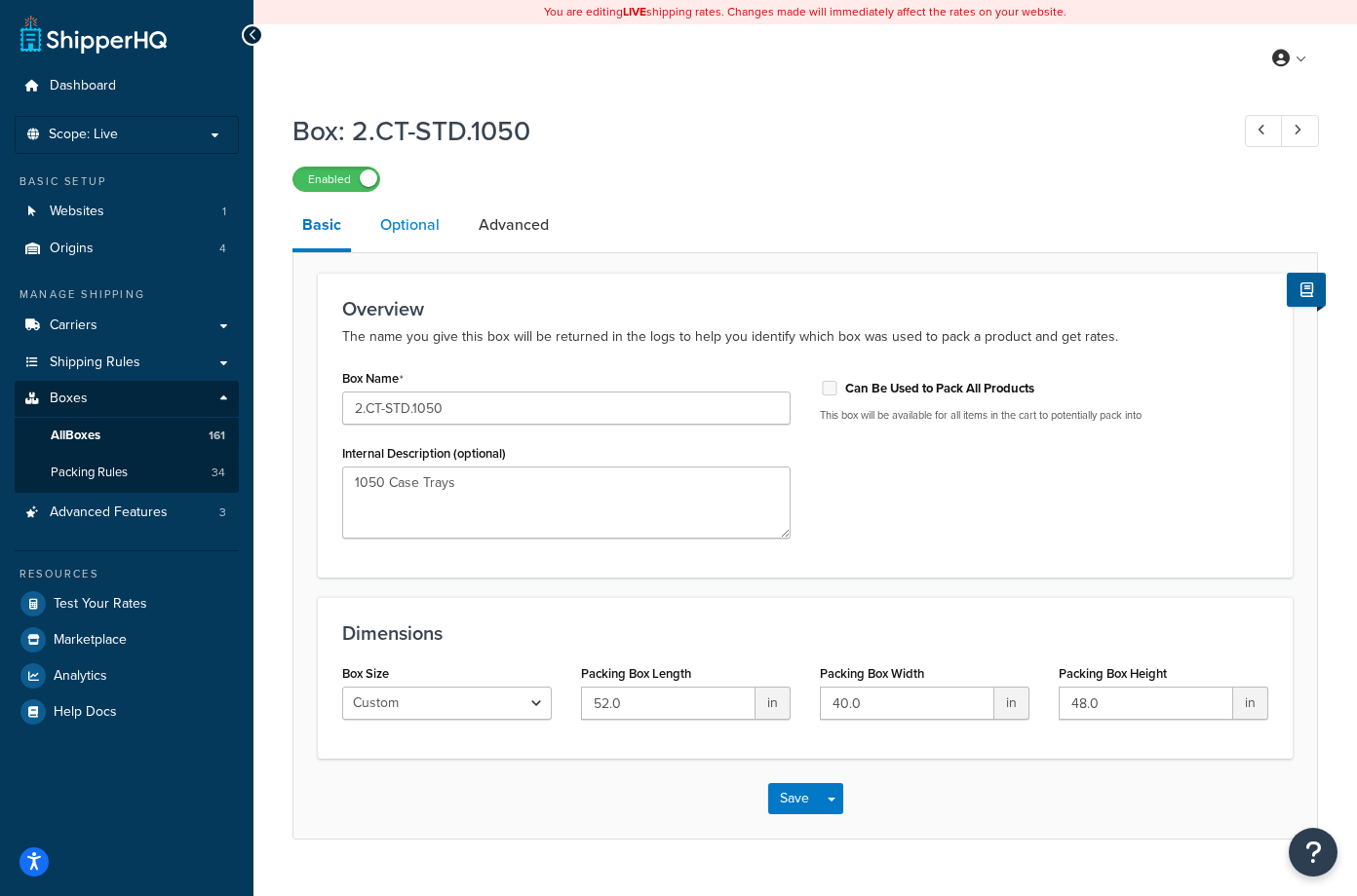
click at [409, 220] on link "Optional" at bounding box center [410, 225] width 79 height 46
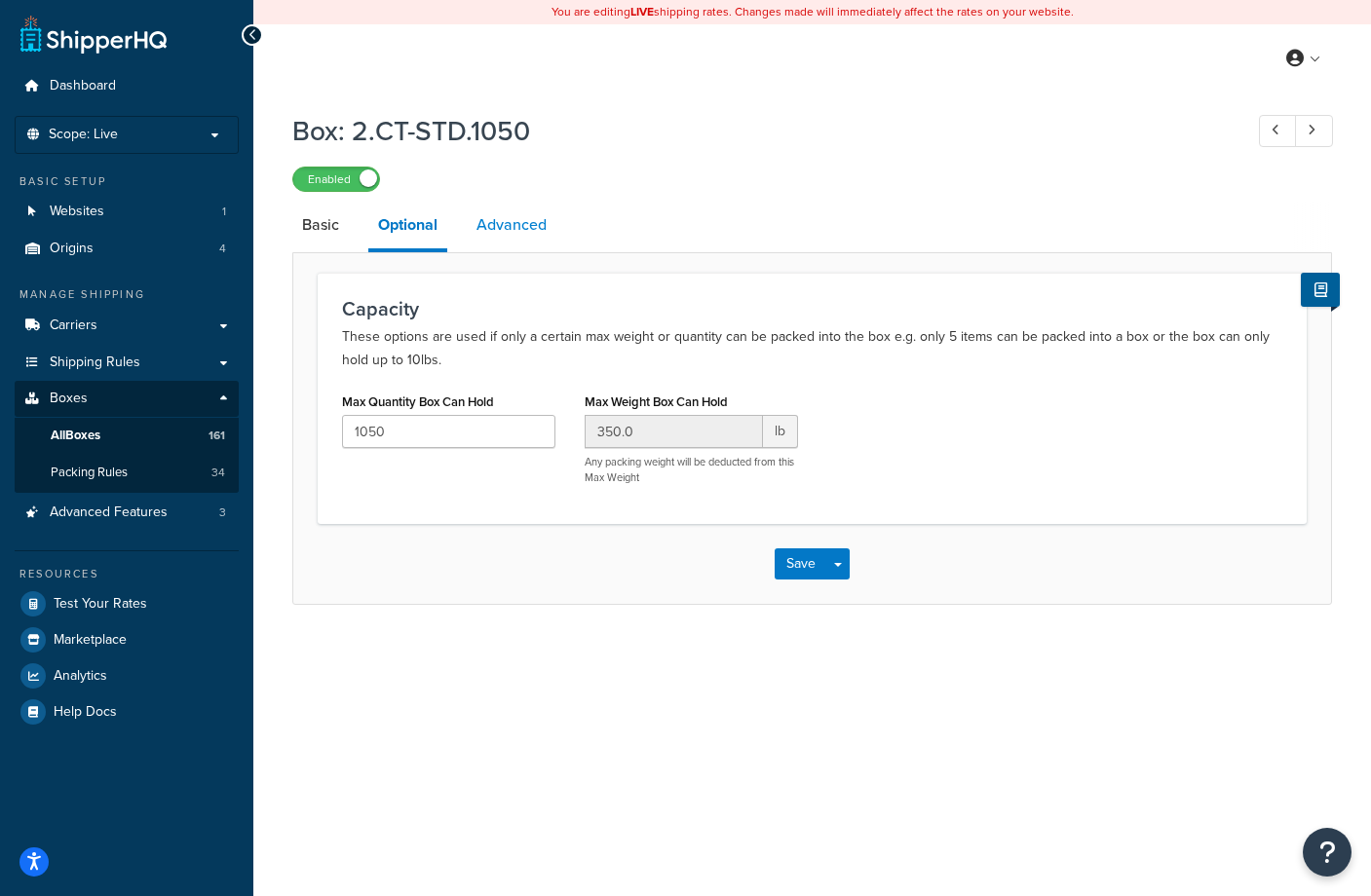
click at [504, 228] on link "Advanced" at bounding box center [511, 225] width 90 height 46
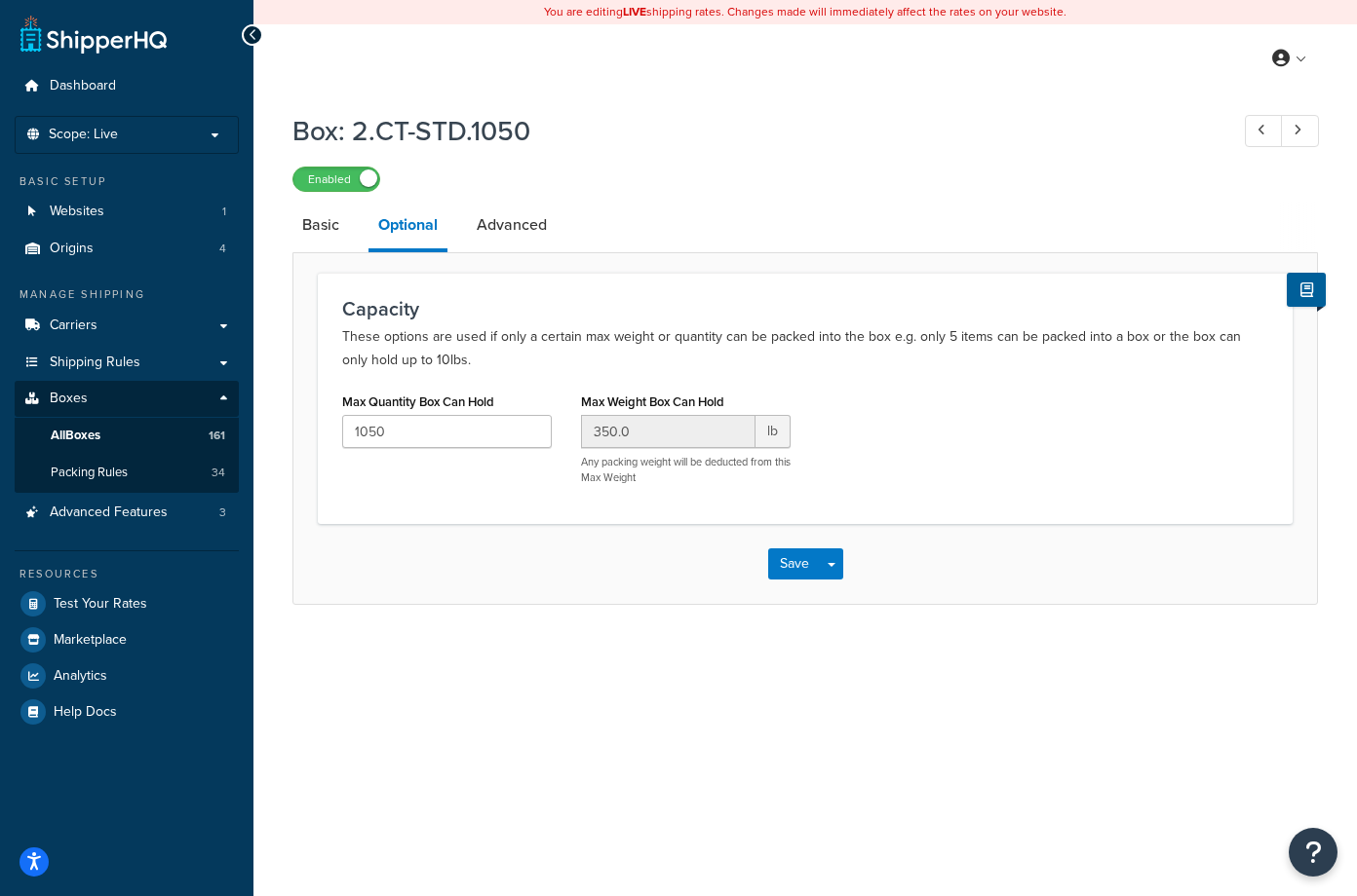
select select "125"
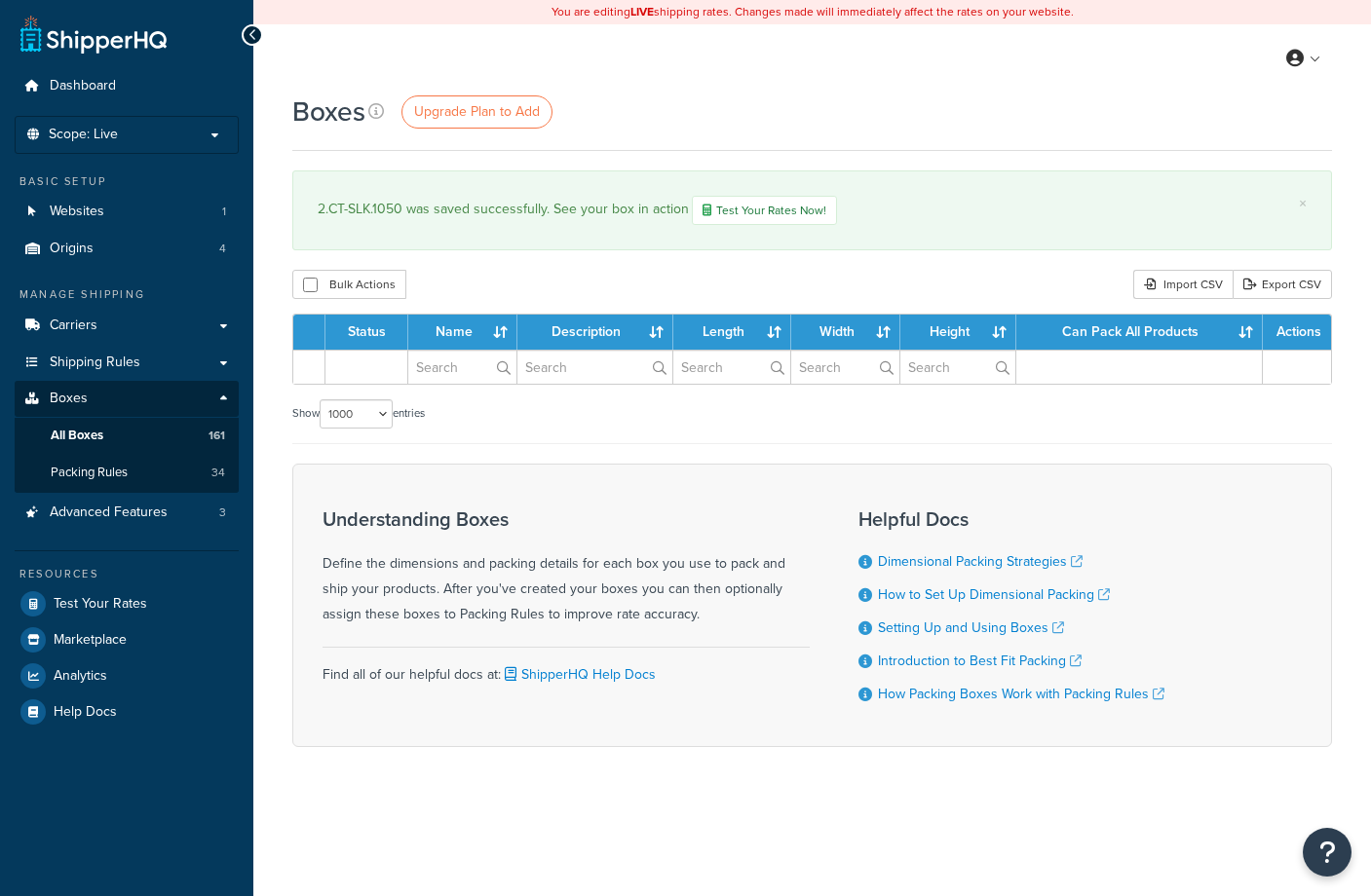
select select "1000"
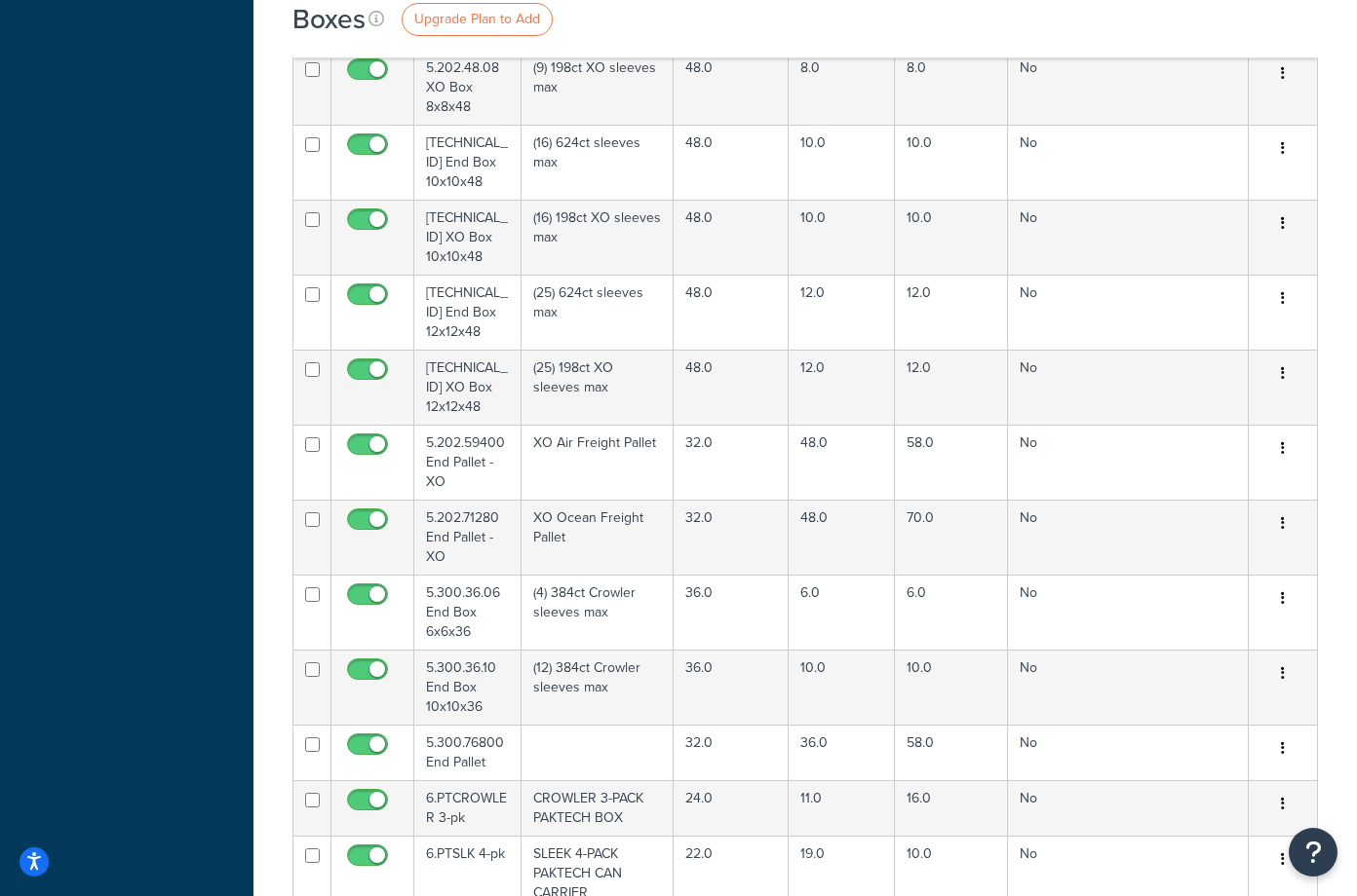
scroll to position [11700, 0]
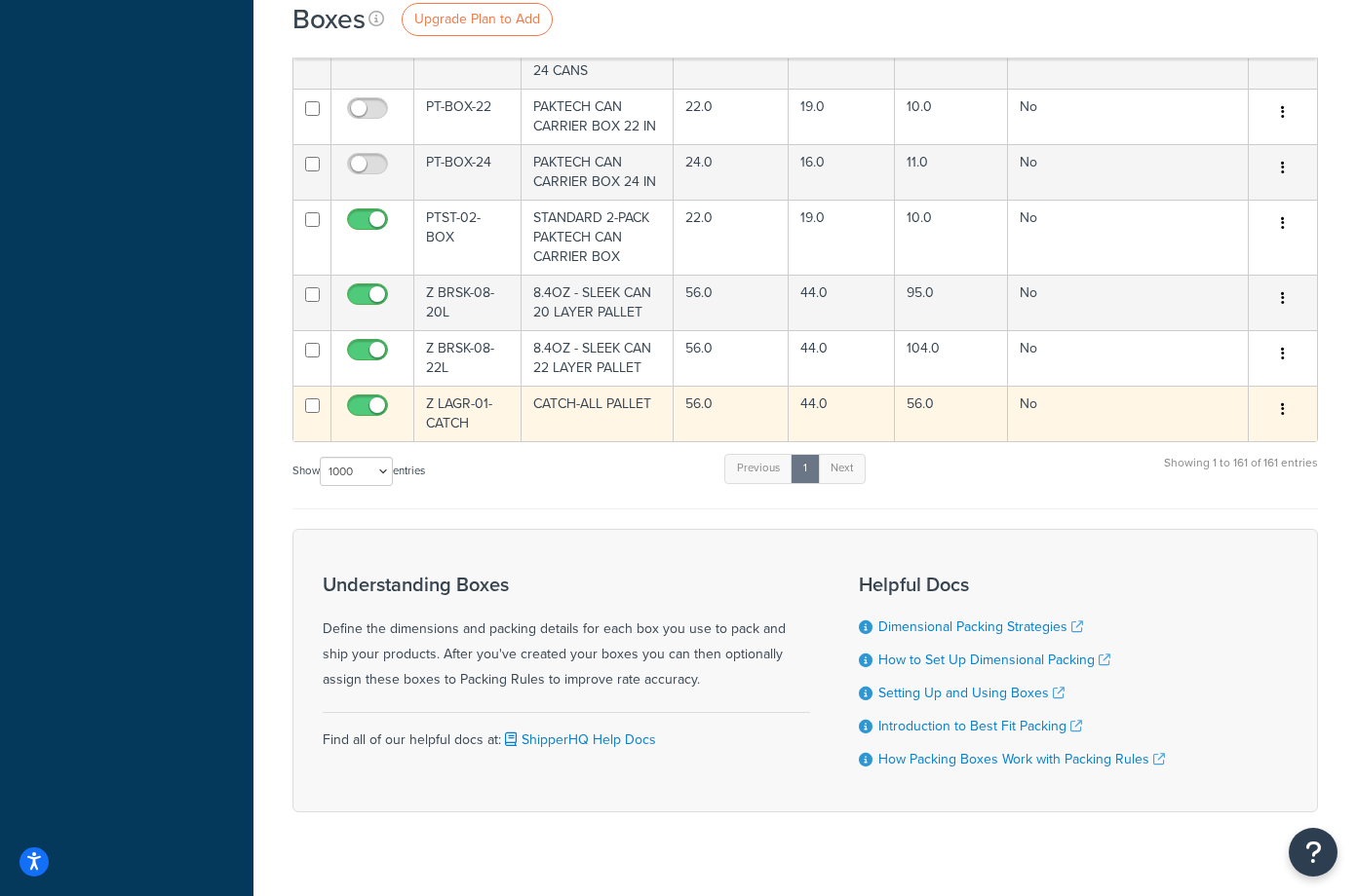
click at [452, 385] on td "Z LAGR-01-CATCH" at bounding box center [467, 413] width 107 height 55
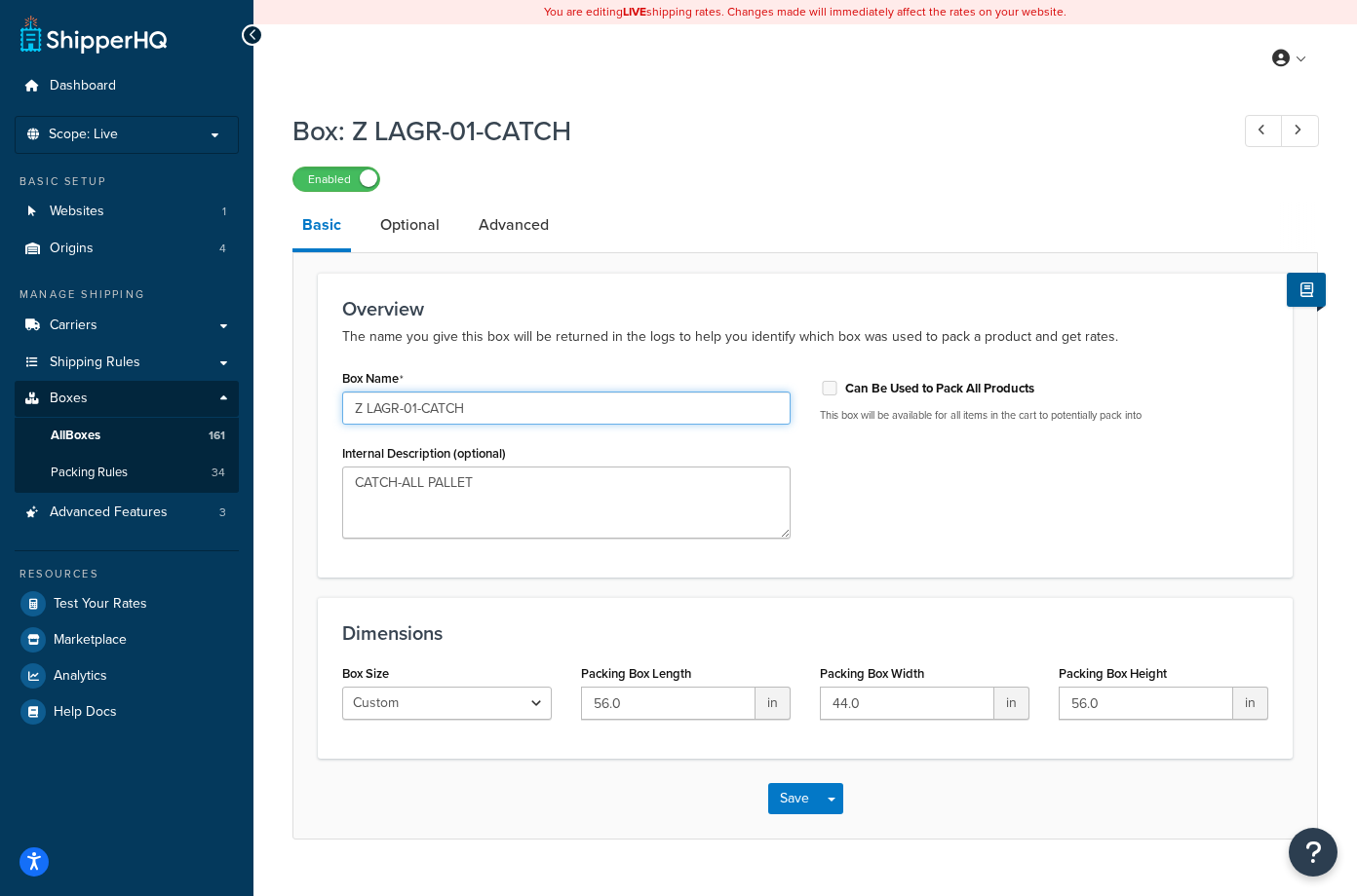
drag, startPoint x: 486, startPoint y: 411, endPoint x: 41, endPoint y: 426, distance: 445.3
click at [41, 426] on div "Dashboard Scope: Live Basic Setup Websites 1 Origins 4 Manage Shipping Carriers…" at bounding box center [678, 468] width 1357 height 937
paste input "2100 Sleek Case Trays (2 [PERSON_NAME])"
type input "2100 Sleek Case Trays (2 [PERSON_NAME])"
drag, startPoint x: 551, startPoint y: 412, endPoint x: 289, endPoint y: 409, distance: 262.0
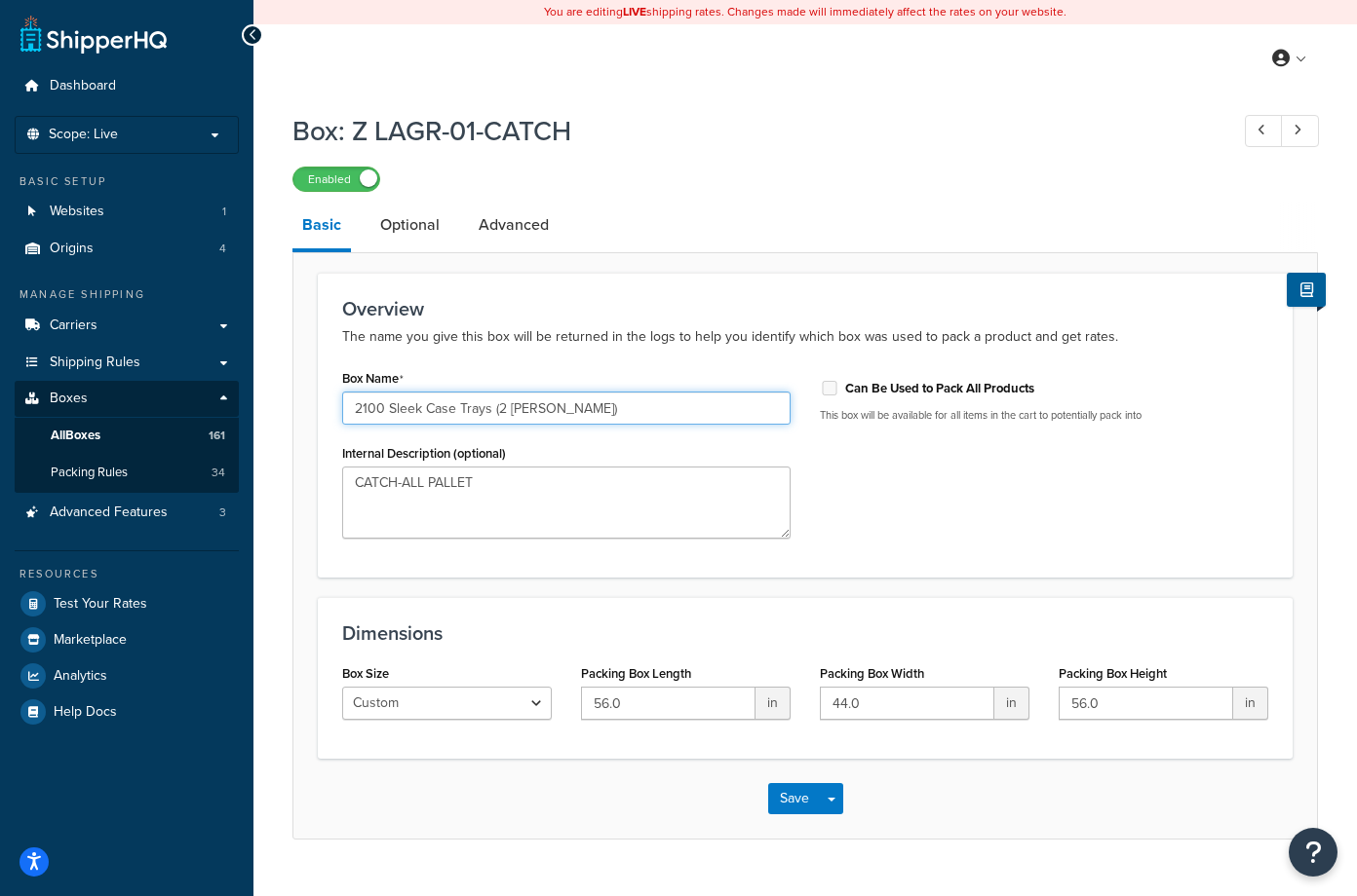
click at [289, 409] on div "Box: Z LAGR-01-CATCH Enabled Basic Optional Advanced Overview The name you give…" at bounding box center [805, 496] width 1104 height 787
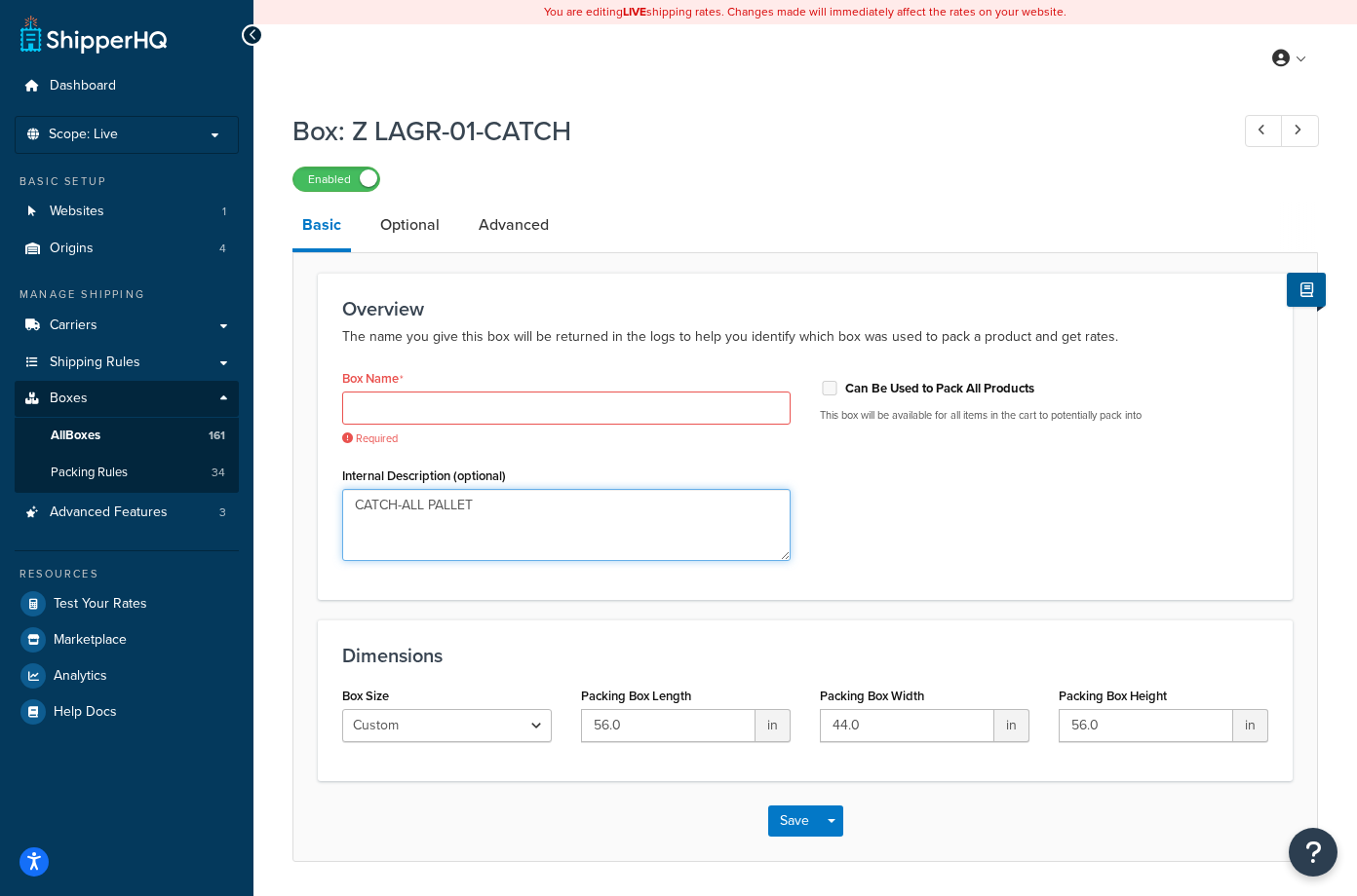
drag, startPoint x: 516, startPoint y: 482, endPoint x: 304, endPoint y: 483, distance: 212.0
click at [304, 483] on form "Overview The name you give this box will be returned in the logs to help you id…" at bounding box center [805, 567] width 1024 height 587
paste textarea "2100 Sleek Case Trays (2 [PERSON_NAME])"
drag, startPoint x: 424, startPoint y: 510, endPoint x: 387, endPoint y: 510, distance: 37.0
click at [387, 510] on textarea "2100 Sleek Case Trays (2 [PERSON_NAME])" at bounding box center [566, 524] width 449 height 72
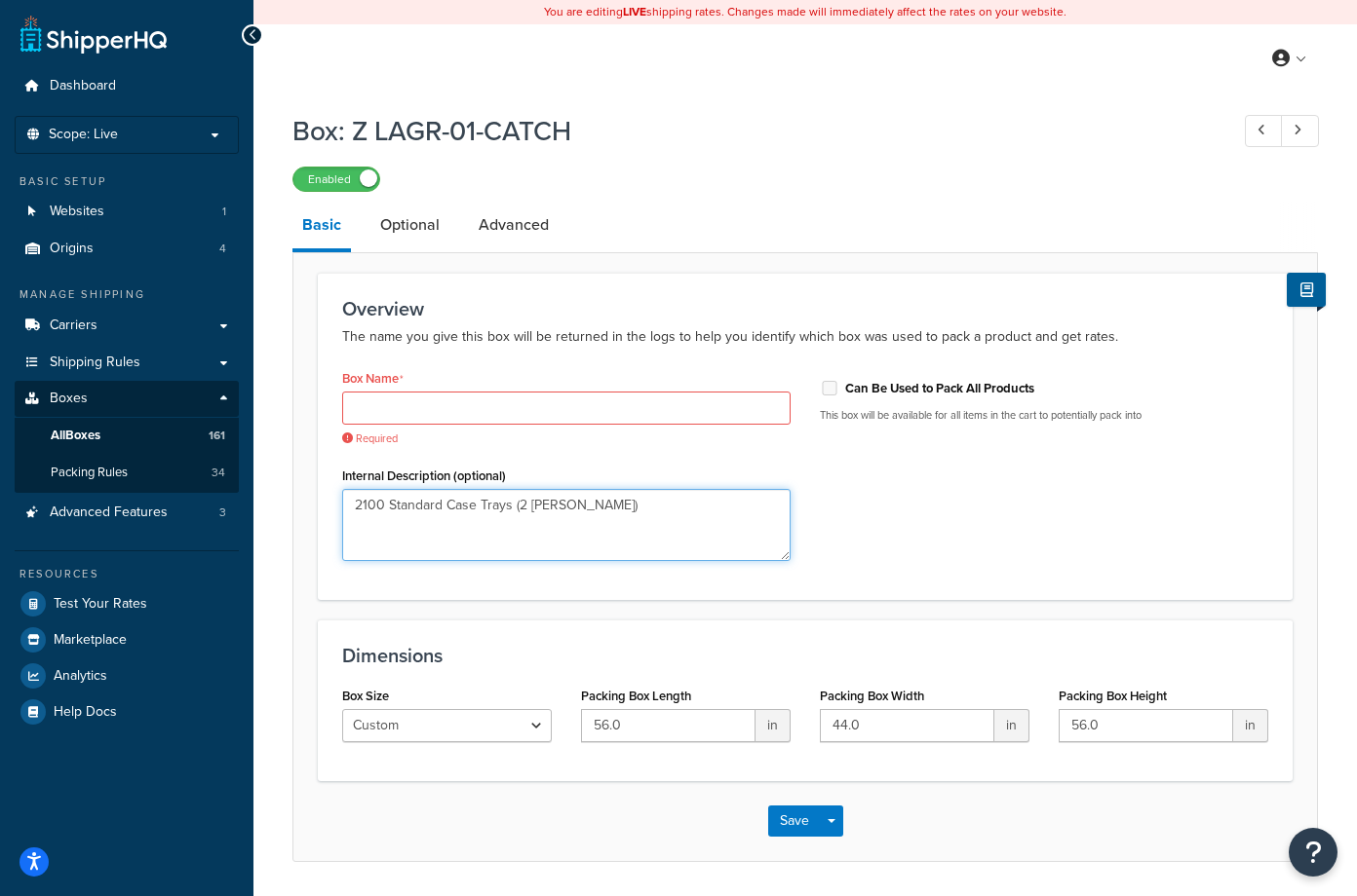
type textarea "2100 Standard Case Trays (2 [PERSON_NAME])"
click at [410, 406] on input "Box Name" at bounding box center [566, 408] width 449 height 34
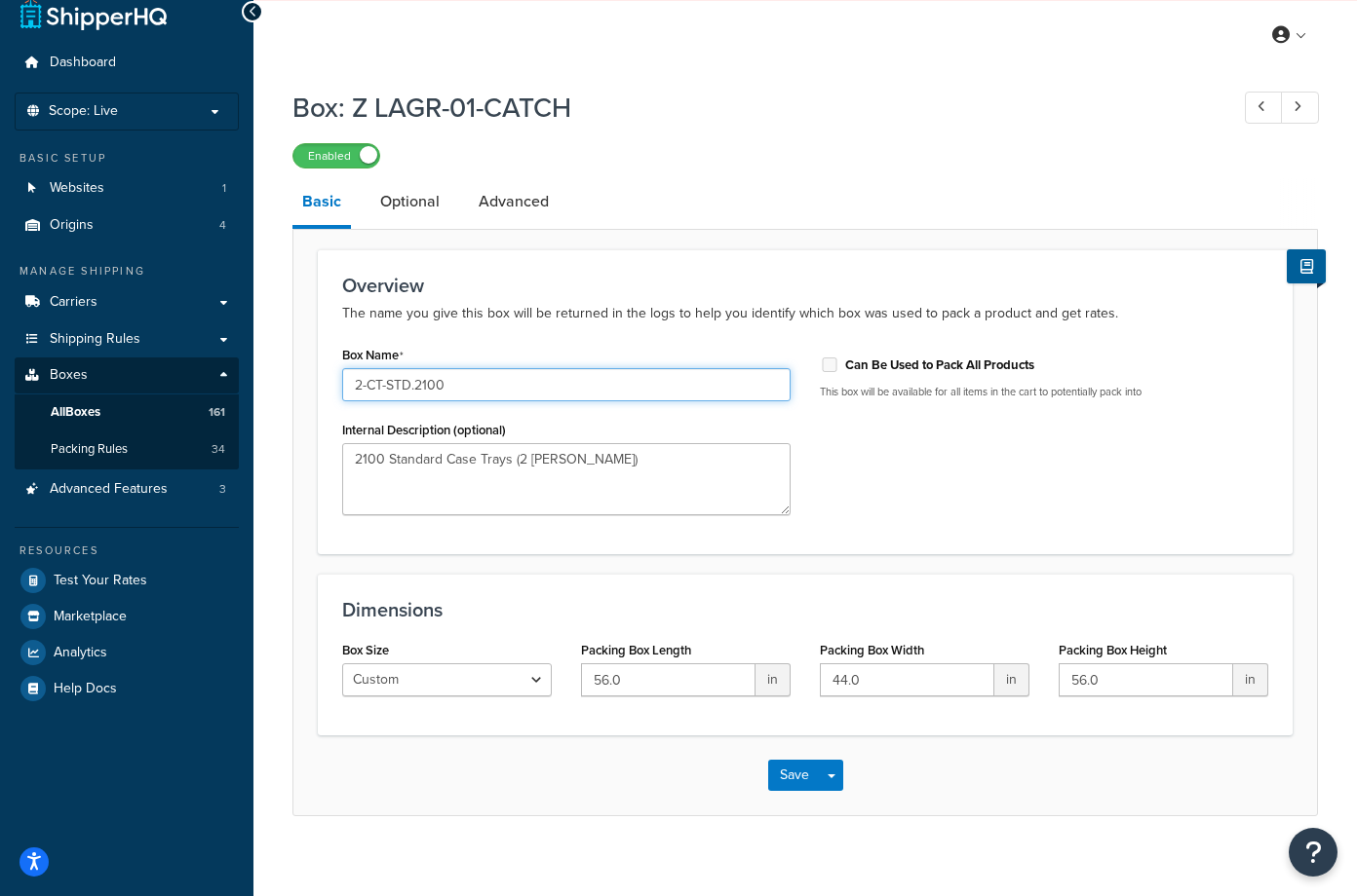
scroll to position [42, 0]
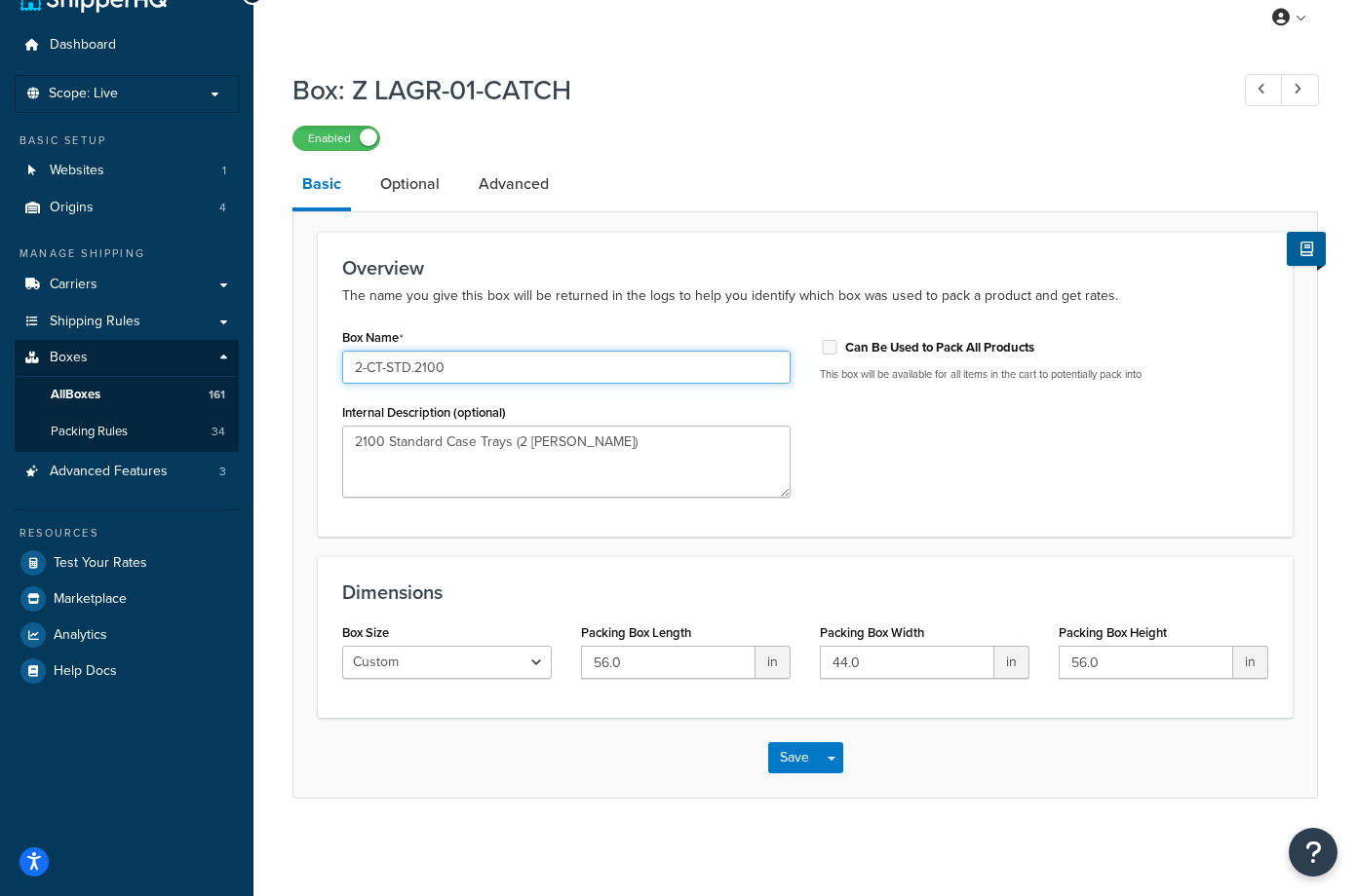
type input "2-CT-STD.2100"
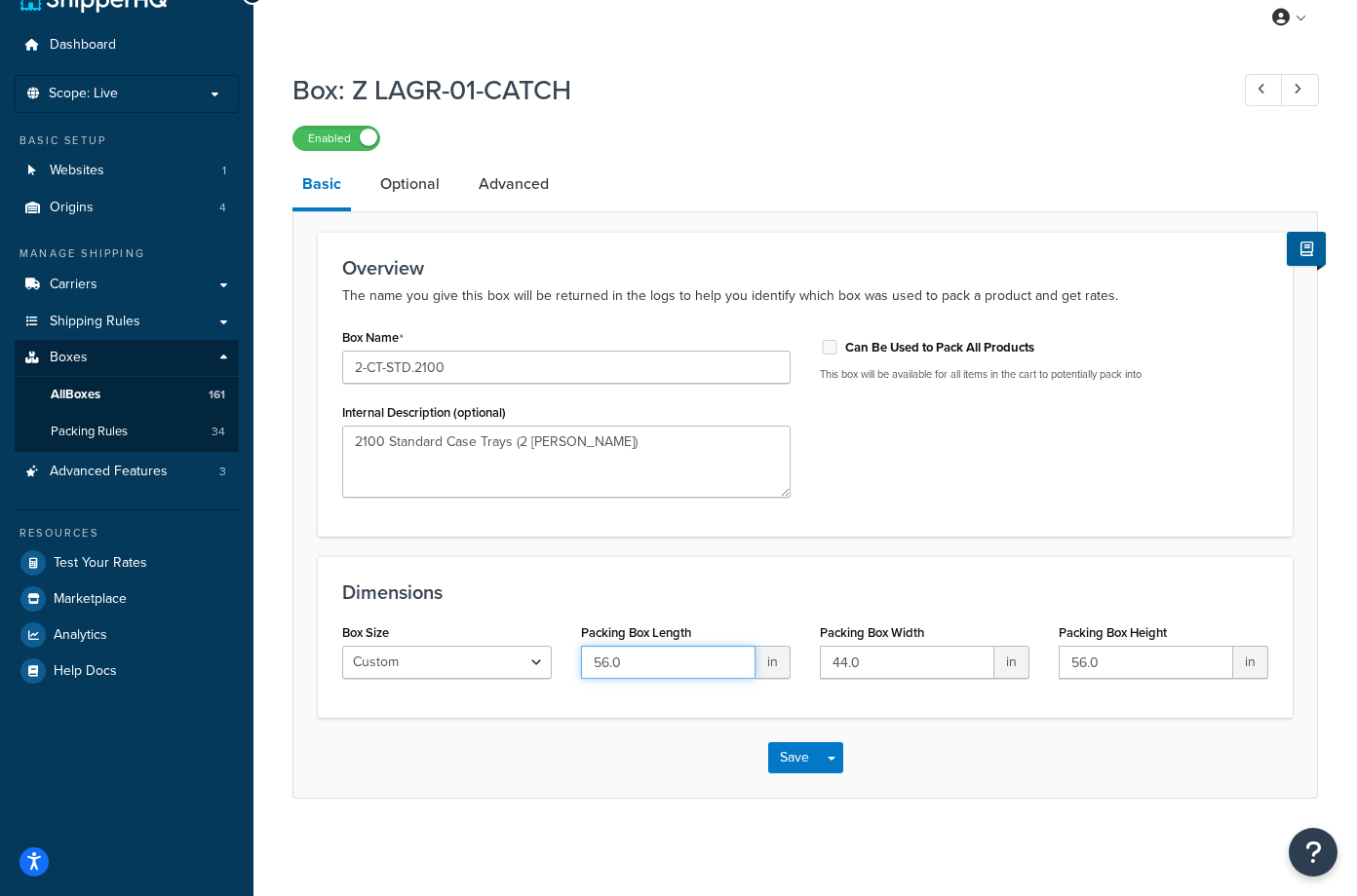
drag, startPoint x: 593, startPoint y: 660, endPoint x: 555, endPoint y: 655, distance: 38.3
click at [555, 655] on div "Box Size Custom USPS Small Flat Box USPS Medium Flat Box USPS Large Flat Box US…" at bounding box center [805, 656] width 956 height 75
type input "52.0"
drag, startPoint x: 868, startPoint y: 665, endPoint x: 730, endPoint y: 668, distance: 138.0
click at [730, 668] on div "Box Size Custom USPS Small Flat Box USPS Medium Flat Box USPS Large Flat Box US…" at bounding box center [805, 656] width 956 height 75
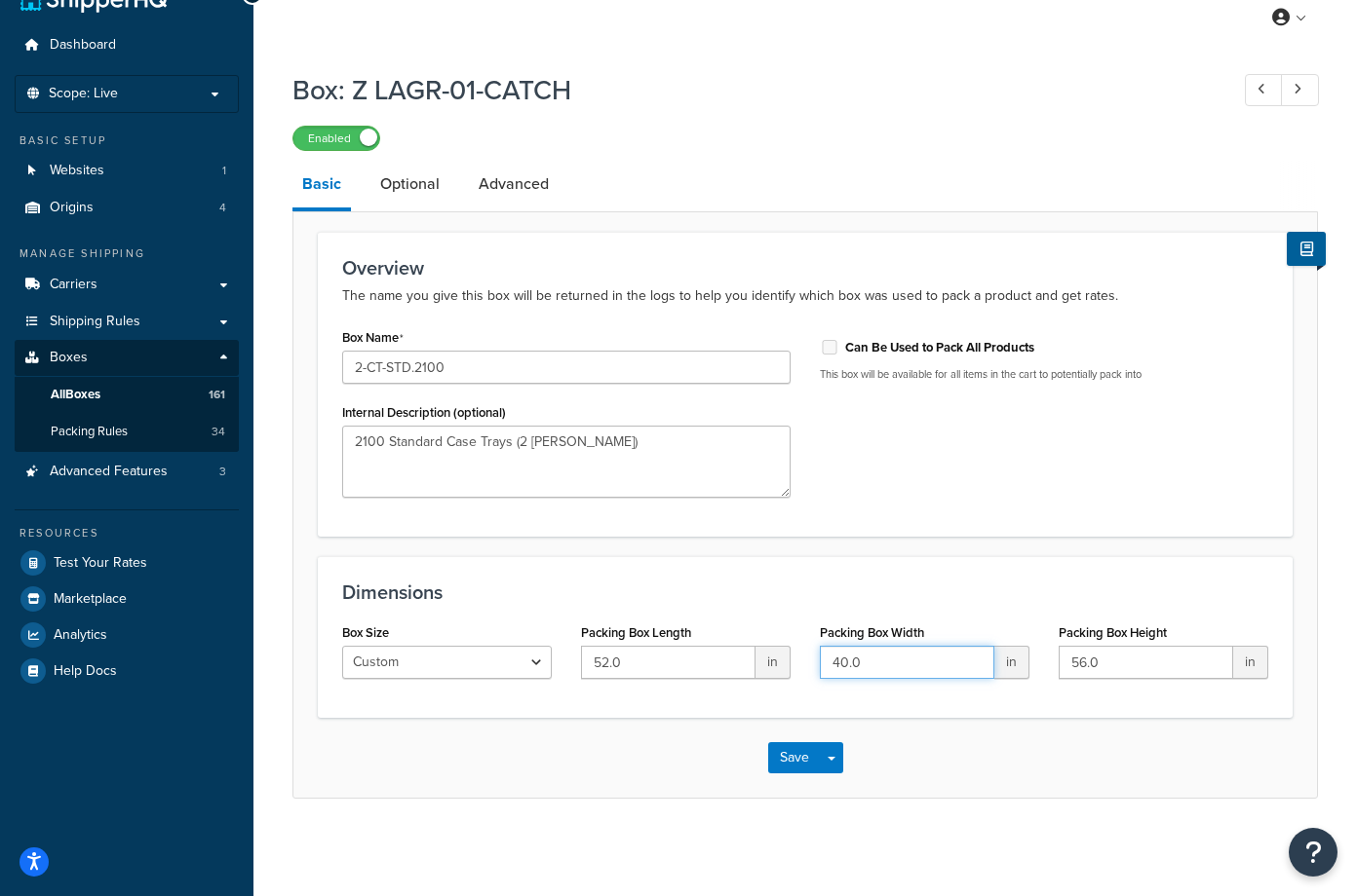
type input "40.0"
drag, startPoint x: 1116, startPoint y: 656, endPoint x: 1036, endPoint y: 659, distance: 80.1
click at [1036, 659] on div "Box Size Custom USPS Small Flat Box USPS Medium Flat Box USPS Large Flat Box US…" at bounding box center [805, 656] width 956 height 75
type input "85.0"
click at [402, 193] on link "Optional" at bounding box center [410, 183] width 79 height 46
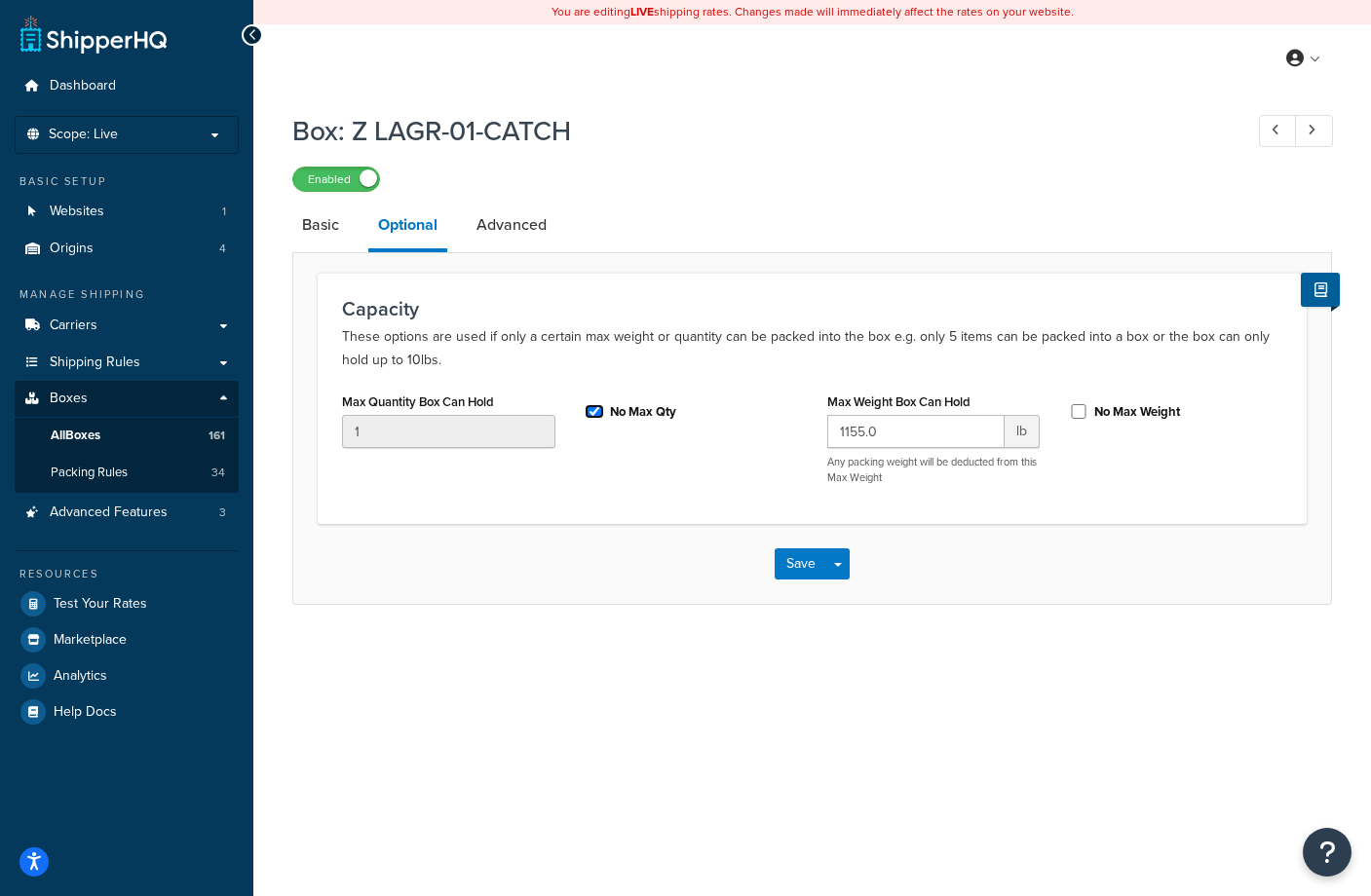
click at [590, 415] on input "No Max Qty" at bounding box center [594, 411] width 20 height 15
checkbox input "false"
drag, startPoint x: 356, startPoint y: 436, endPoint x: 298, endPoint y: 439, distance: 58.1
click at [298, 439] on form "Capacity These options are used if only a certain max weight or quantity can be…" at bounding box center [811, 439] width 1038 height 331
type input "2100"
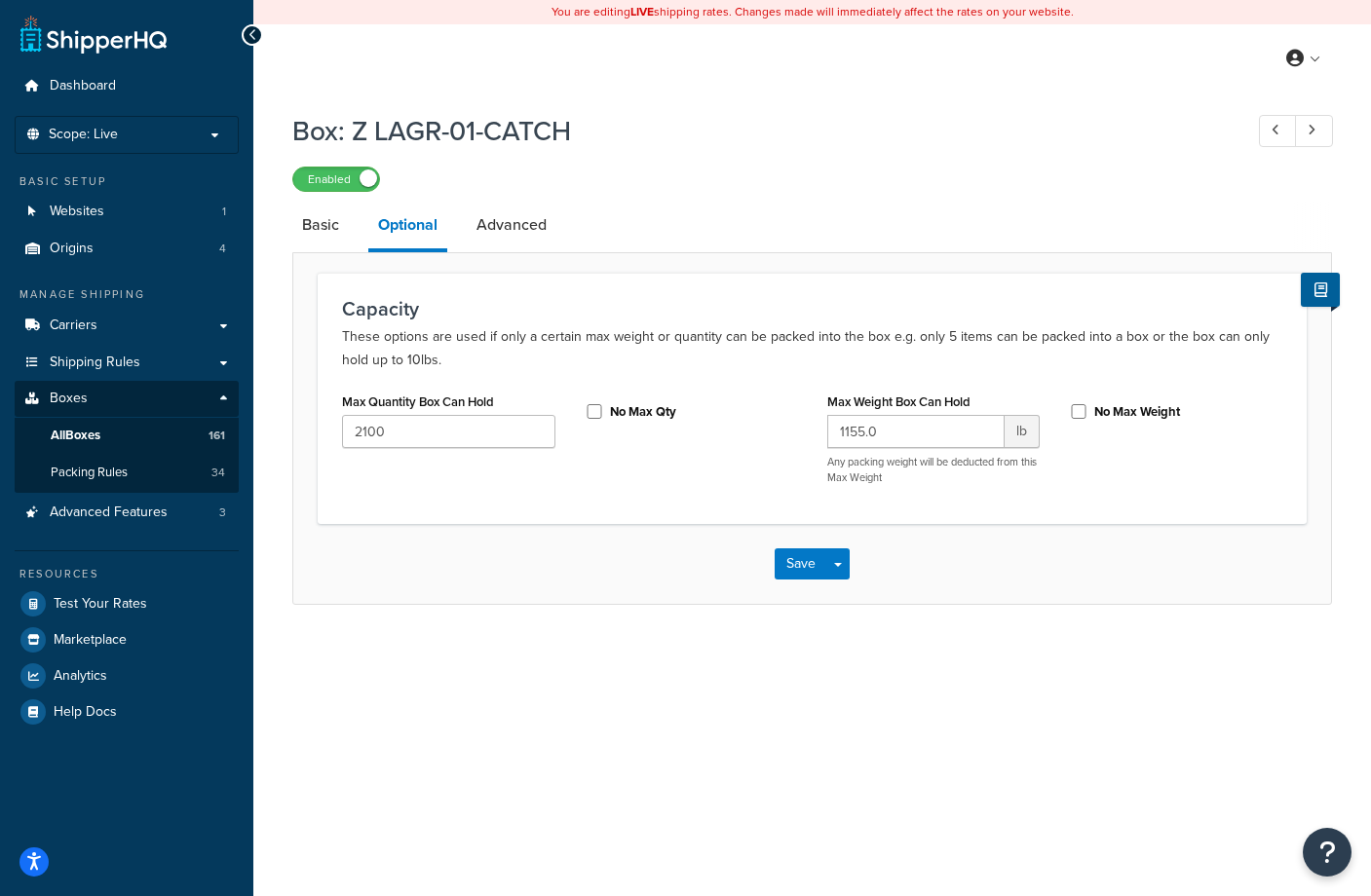
click at [1080, 404] on div "No Max Weight" at bounding box center [1175, 410] width 213 height 30
click at [1075, 402] on div "No Max Weight" at bounding box center [1175, 410] width 213 height 30
click at [1074, 419] on input "No Max Weight" at bounding box center [1078, 411] width 20 height 15
checkbox input "true"
click at [517, 228] on link "Advanced" at bounding box center [511, 225] width 90 height 46
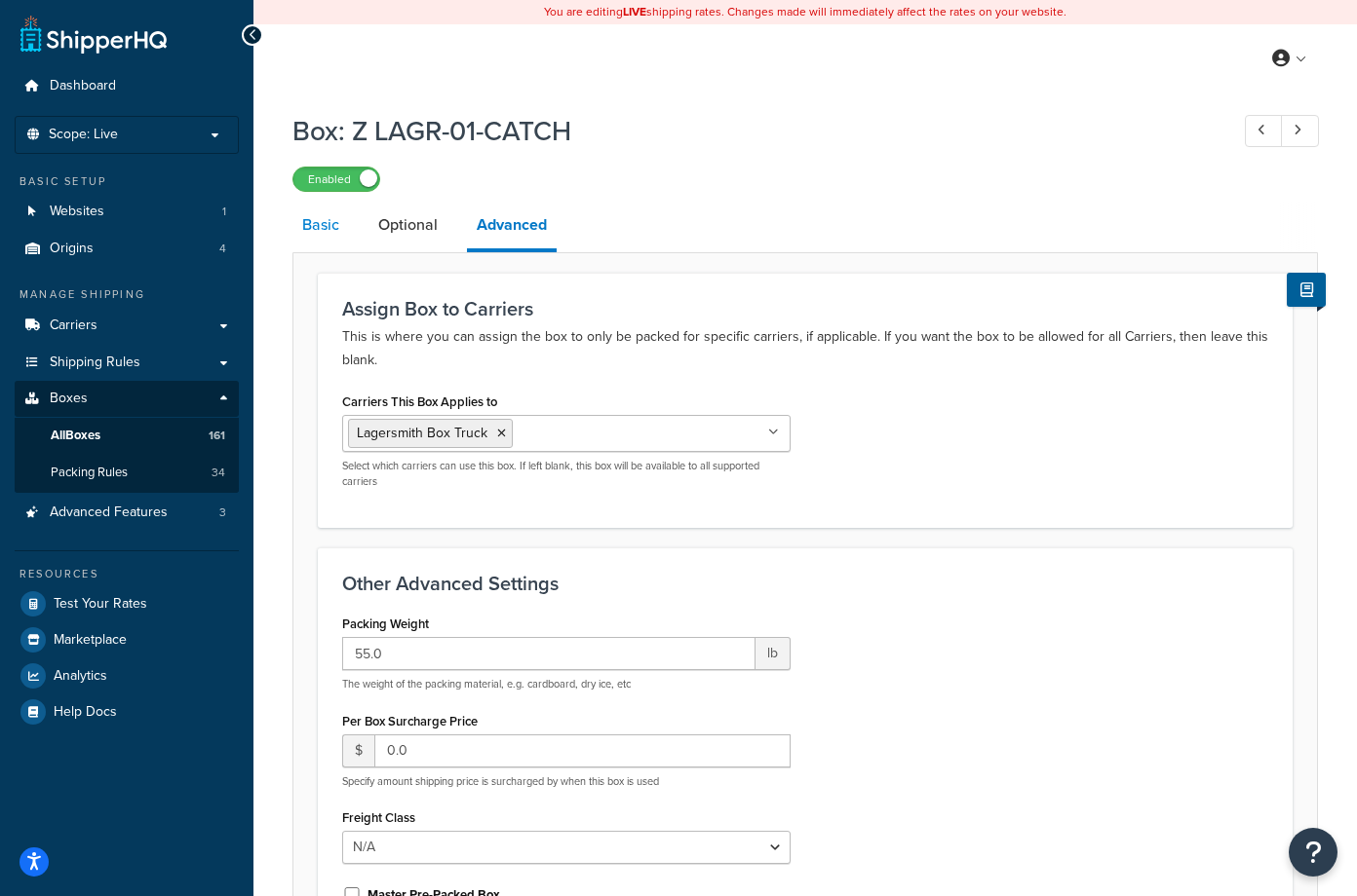
drag, startPoint x: 315, startPoint y: 222, endPoint x: 333, endPoint y: 226, distance: 18.4
click at [314, 222] on link "Basic" at bounding box center [321, 225] width 56 height 46
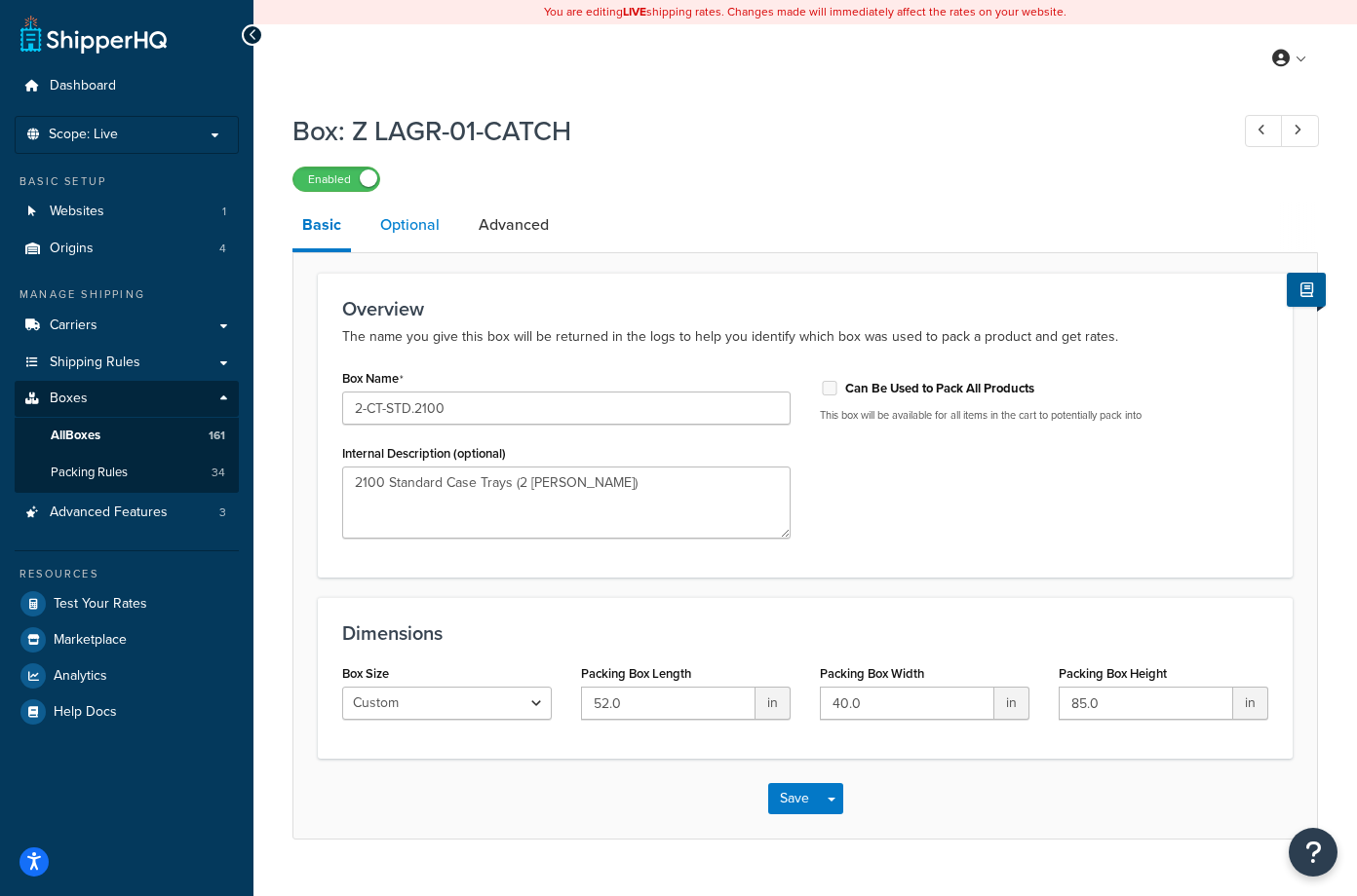
click at [407, 228] on link "Optional" at bounding box center [410, 225] width 79 height 46
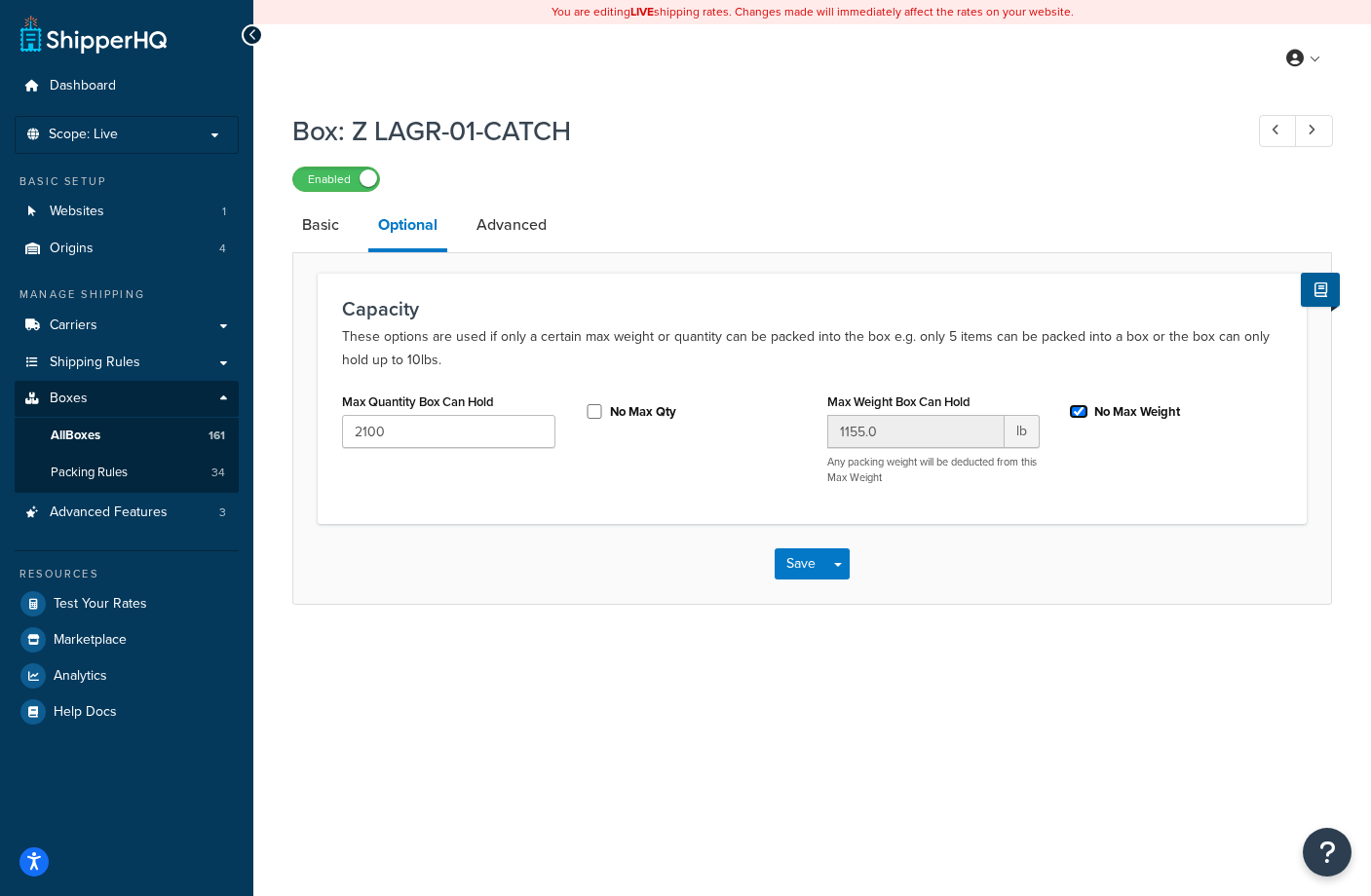
click at [1075, 413] on input "No Max Weight" at bounding box center [1078, 411] width 20 height 15
checkbox input "false"
drag, startPoint x: 897, startPoint y: 437, endPoint x: 776, endPoint y: 438, distance: 121.0
click at [776, 438] on div "Max Quantity Box Can Hold 2100 No Max Qty Max Weight Box Can Hold 1155.0 lb Any…" at bounding box center [811, 444] width 969 height 112
type input "1000"
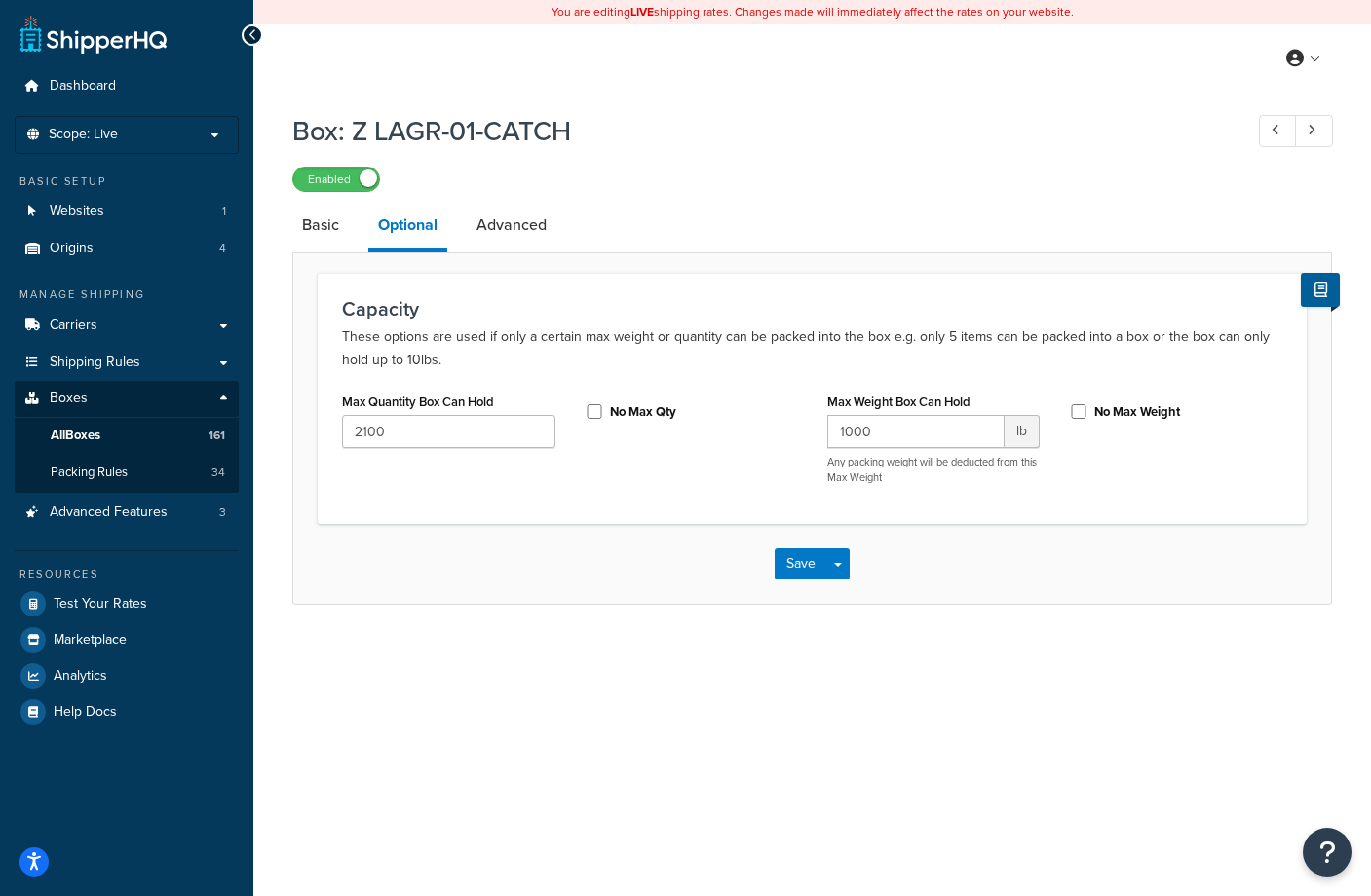
click at [1138, 497] on div "Max Quantity Box Can Hold 2100 No Max Qty Max Weight Box Can Hold 1000 lb Any p…" at bounding box center [811, 444] width 969 height 112
click at [1078, 415] on input "No Max Weight" at bounding box center [1078, 411] width 20 height 15
checkbox input "true"
click at [504, 223] on link "Advanced" at bounding box center [511, 225] width 90 height 46
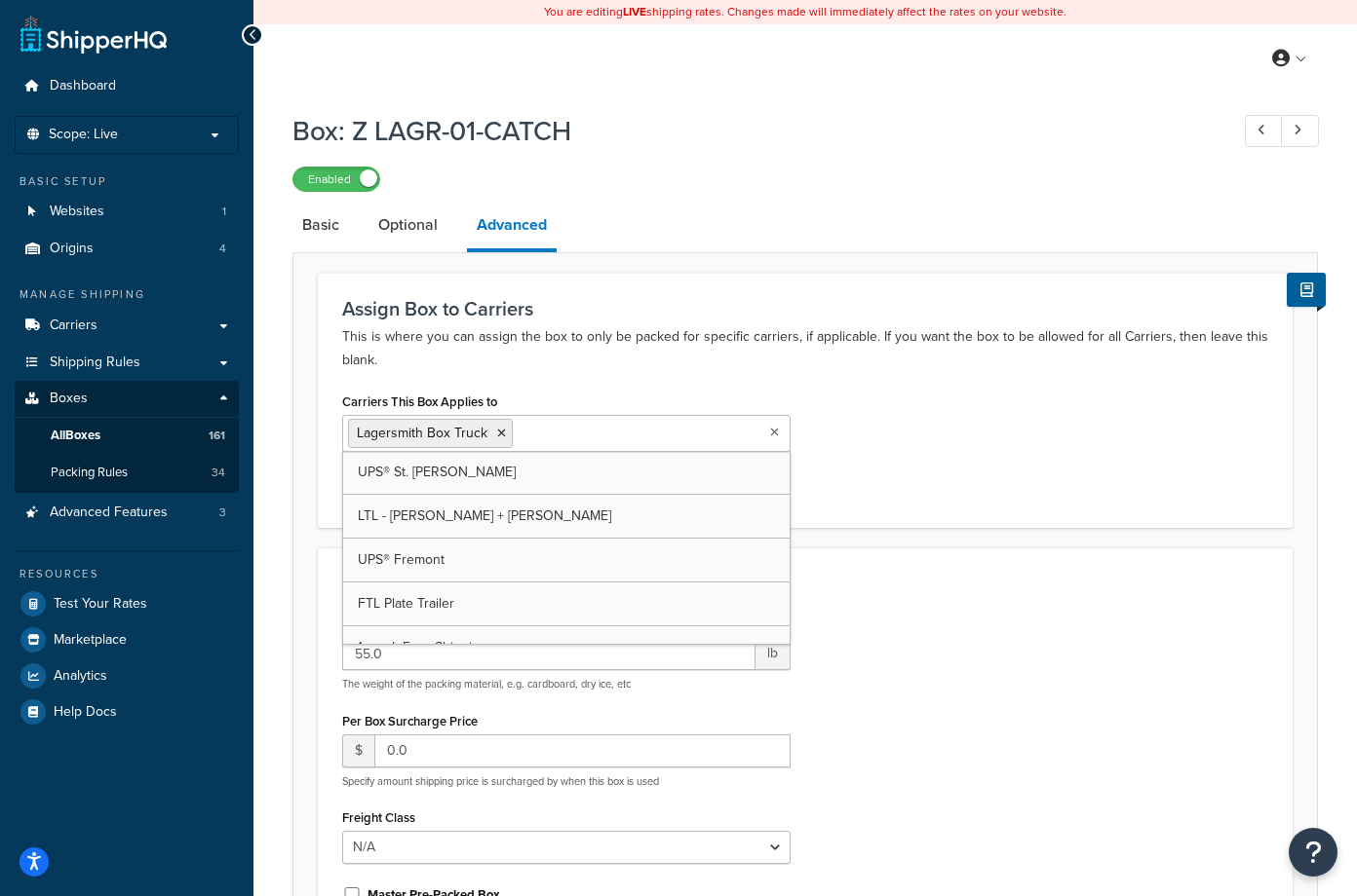
click at [606, 439] on input "Carriers This Box Applies to" at bounding box center [604, 433] width 173 height 22
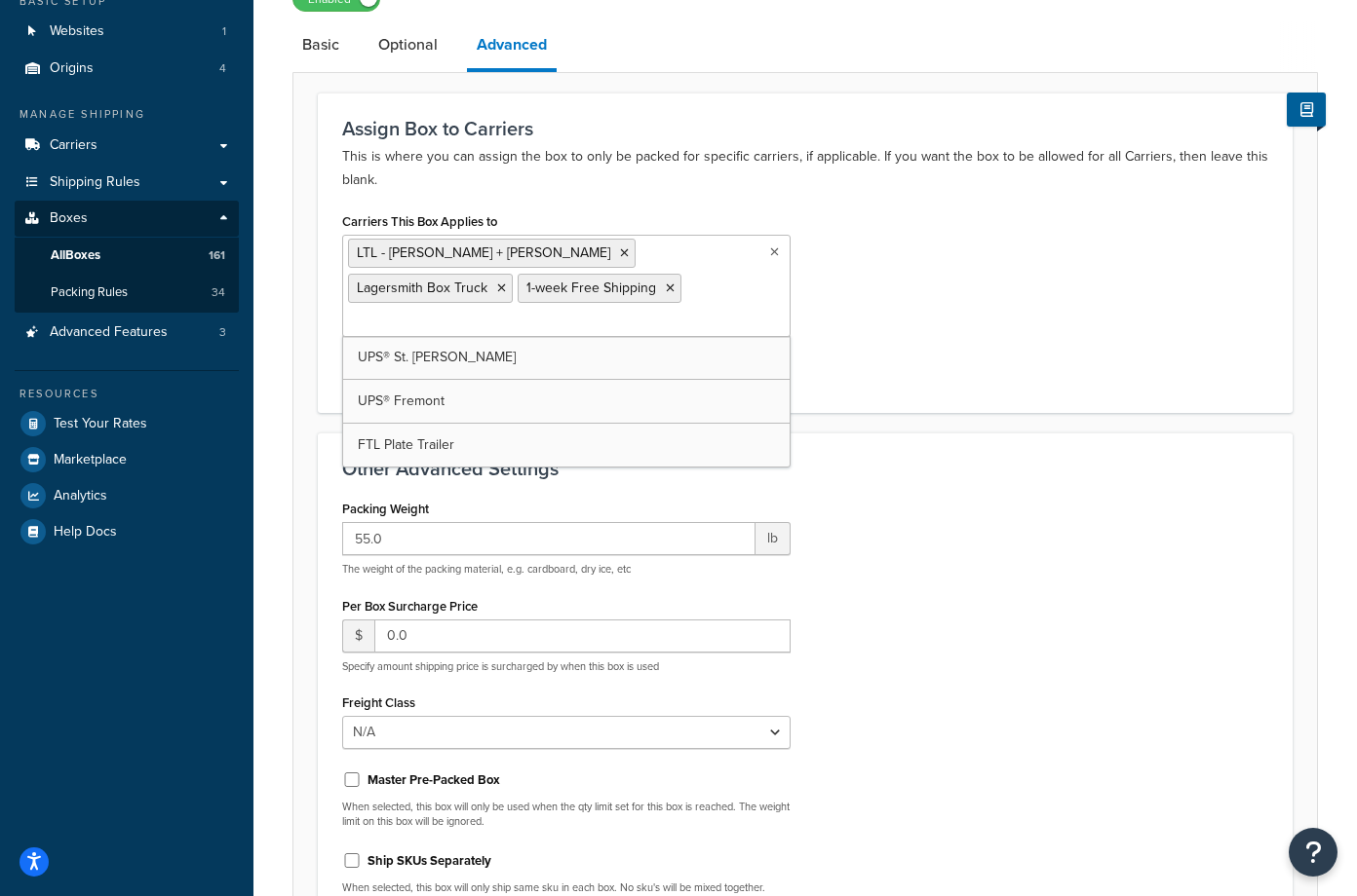
scroll to position [195, 0]
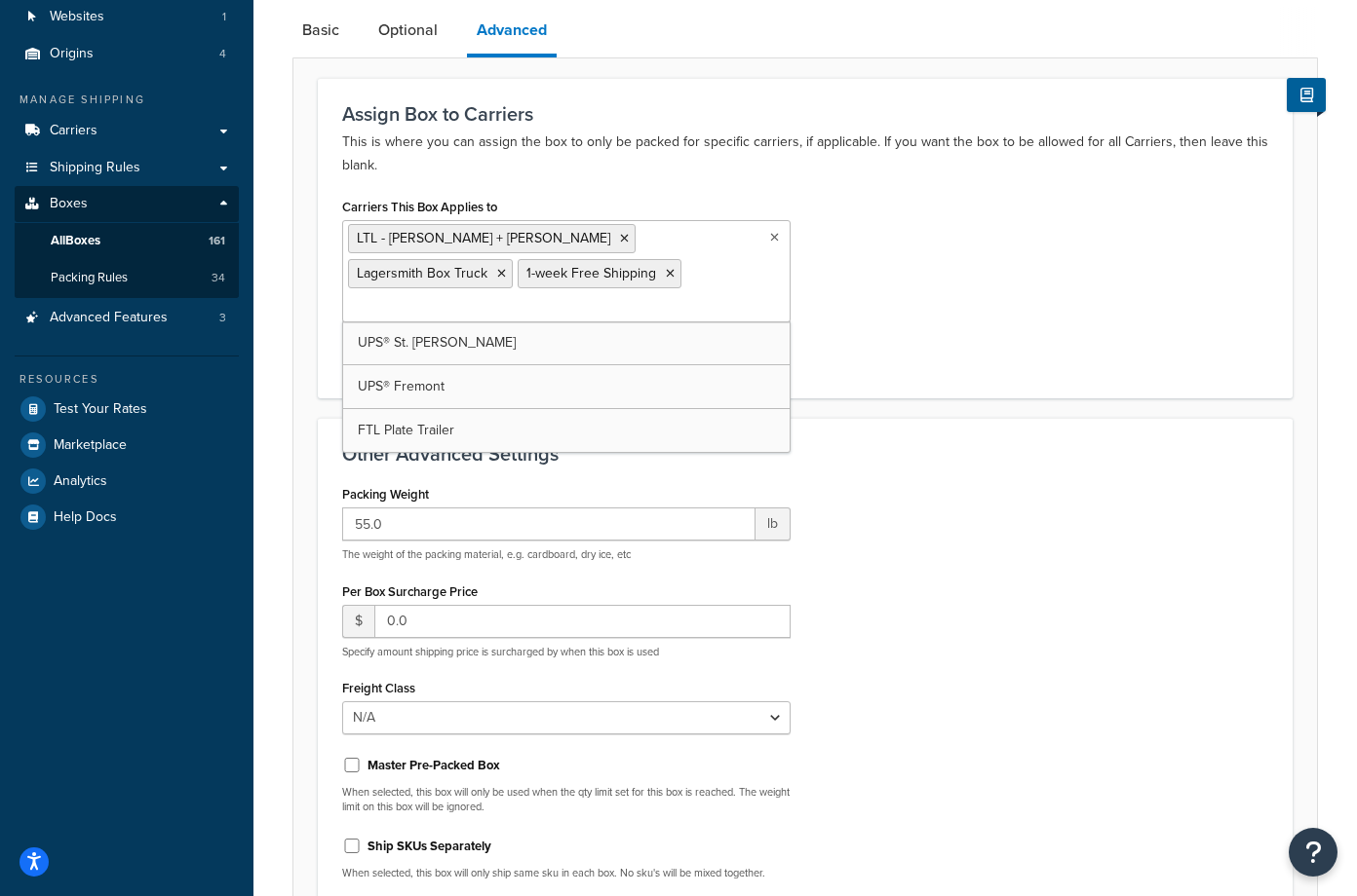
click at [1119, 505] on div "Packing Weight 55.0 lb The weight of the packing material, e.g. cardboard, dry …" at bounding box center [805, 687] width 956 height 415
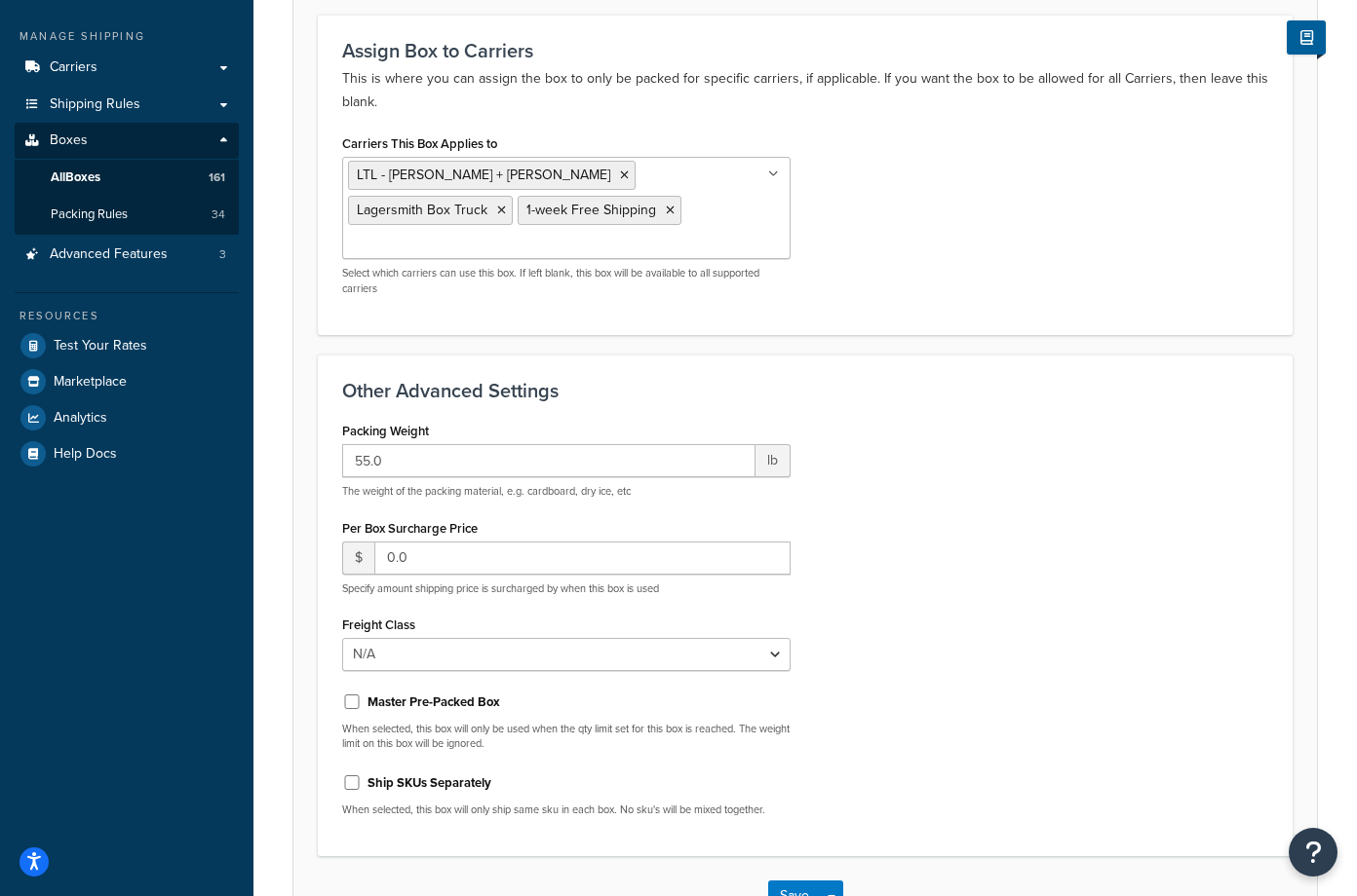
scroll to position [293, 0]
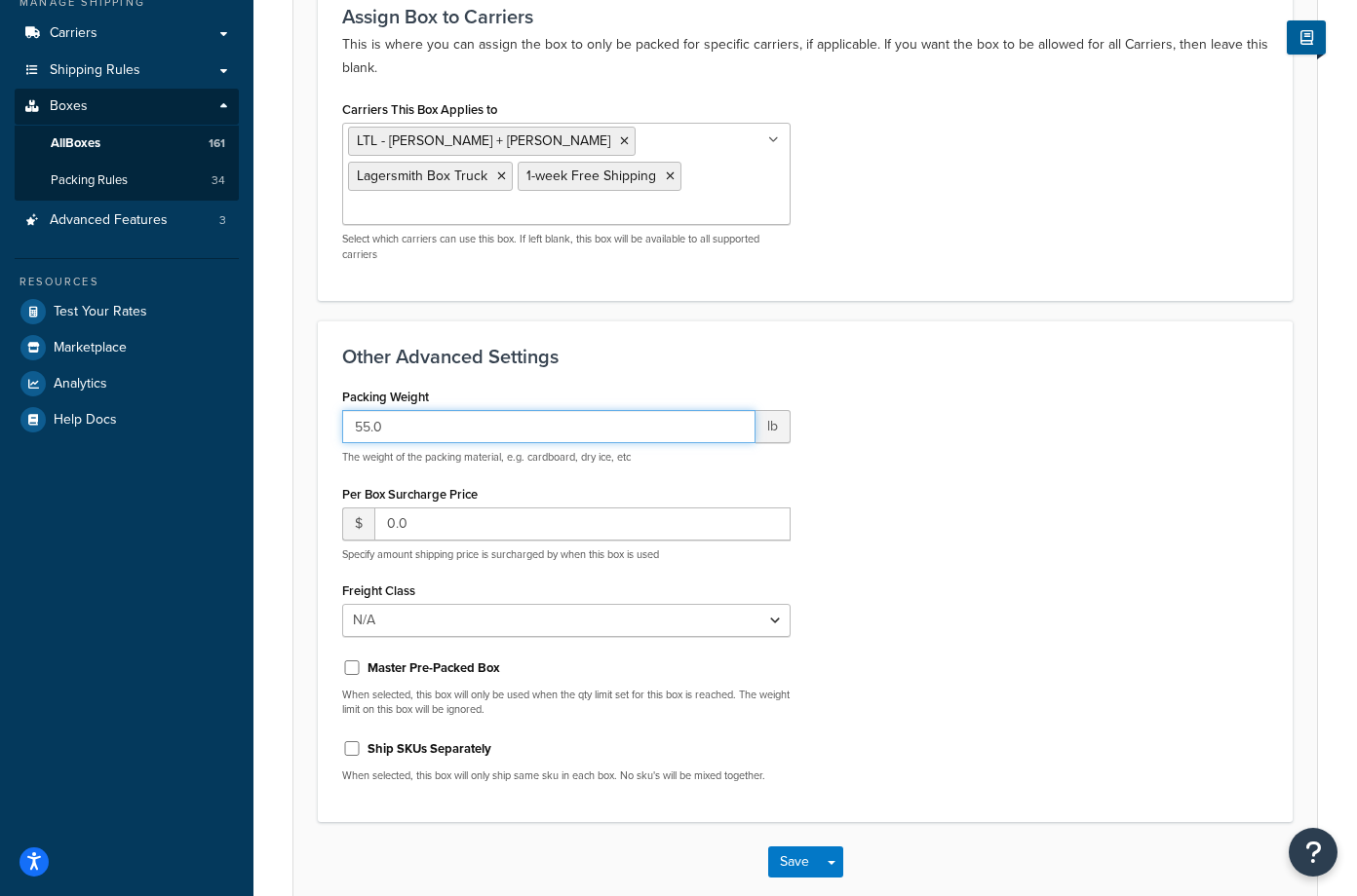
drag, startPoint x: 410, startPoint y: 398, endPoint x: 294, endPoint y: 401, distance: 116.0
click at [294, 401] on form "Assign Box to Carriers This is where you can assign the box to only be packed f…" at bounding box center [805, 441] width 1024 height 922
type input "38"
click at [1125, 465] on div "Packing Weight 38 lb The weight of the packing material, e.g. cardboard, dry ic…" at bounding box center [805, 589] width 956 height 415
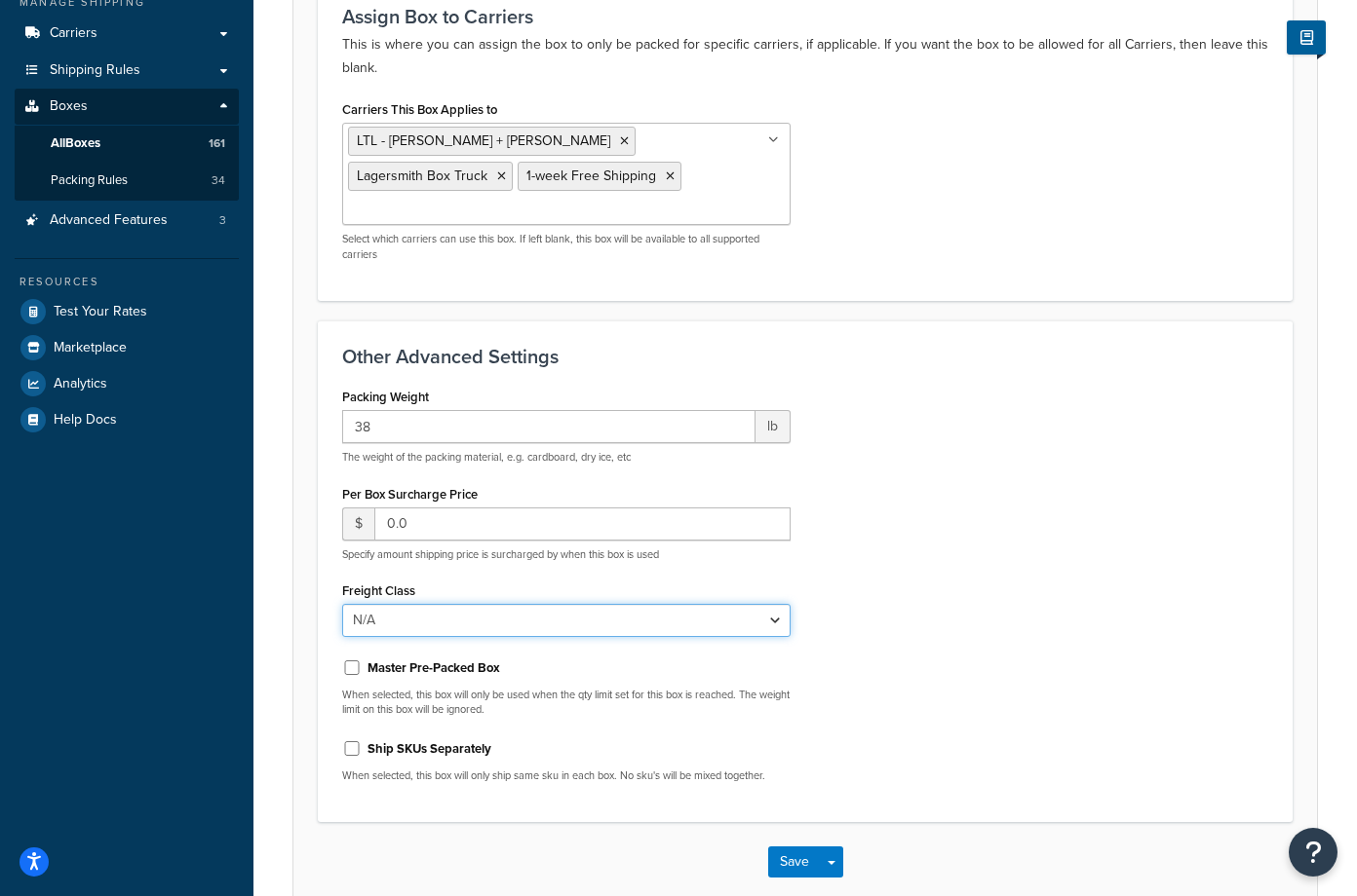
click at [779, 604] on select "N/A 50 55 60 65 70 77.5 85 92.5 100 110 125 150 175 200 250 300 400 500" at bounding box center [566, 621] width 449 height 34
select select "125"
click at [342, 604] on select "N/A 50 55 60 65 70 77.5 85 92.5 100 110 125 150 175 200 250 300 400 500" at bounding box center [566, 621] width 449 height 34
click at [1267, 475] on div "Packing Weight 38 lb The weight of the packing material, e.g. cardboard, dry ic…" at bounding box center [805, 589] width 956 height 415
click at [346, 660] on input "Master Pre-Packed Box" at bounding box center [352, 667] width 20 height 15
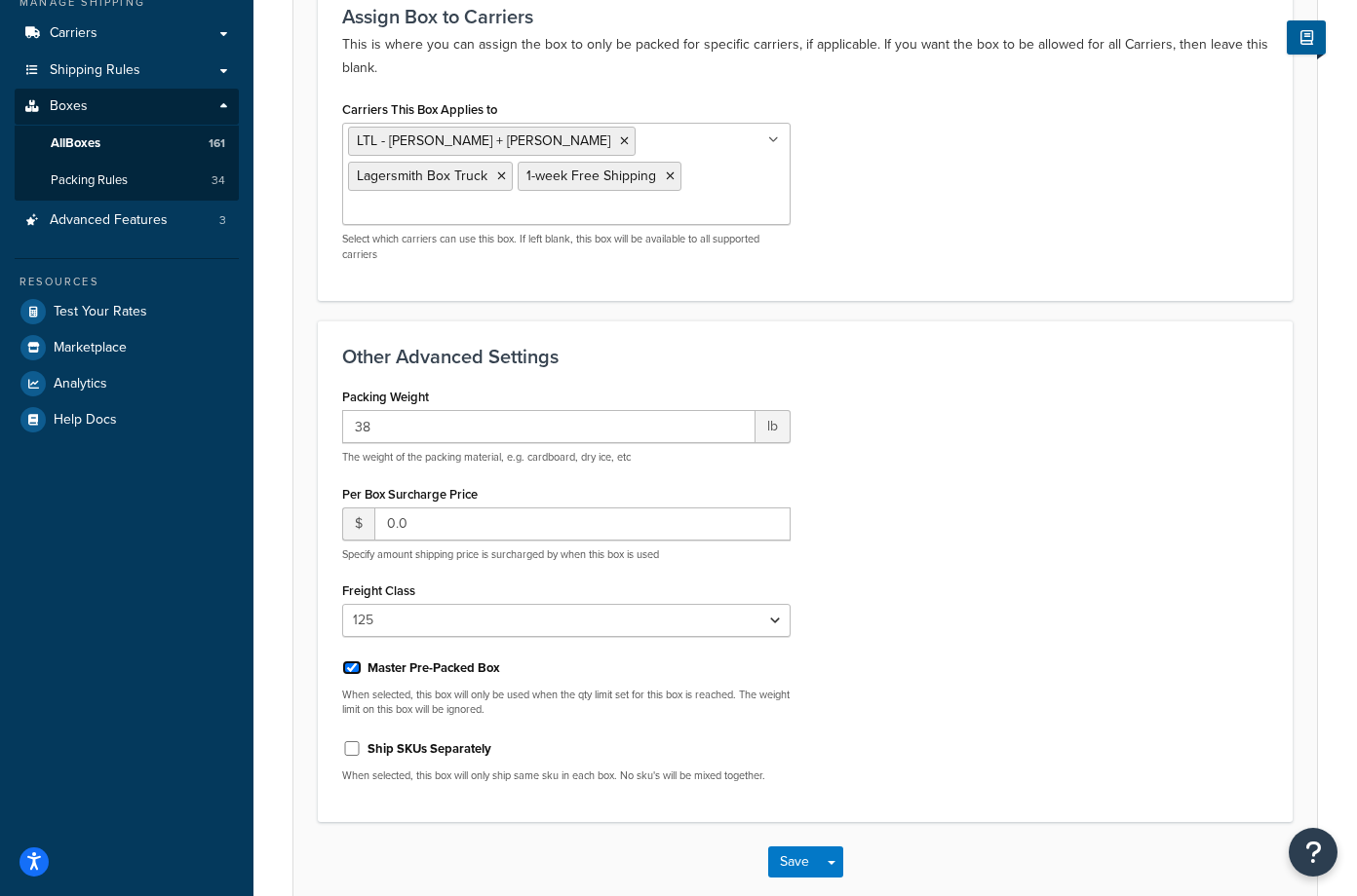
checkbox input "true"
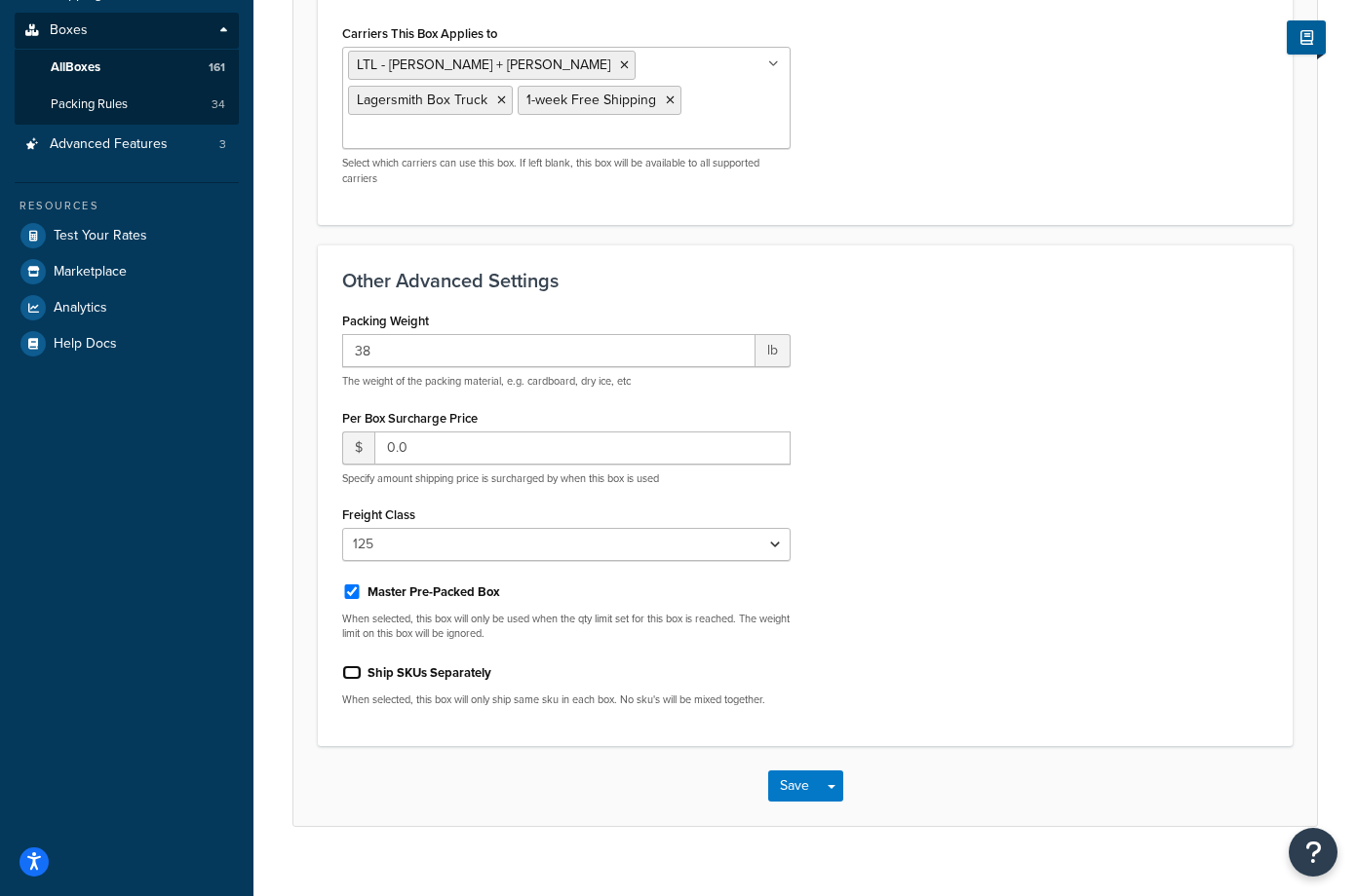
click at [344, 665] on input "Ship SKUs Separately" at bounding box center [352, 672] width 20 height 15
checkbox input "true"
click at [789, 771] on button "Save" at bounding box center [794, 787] width 52 height 32
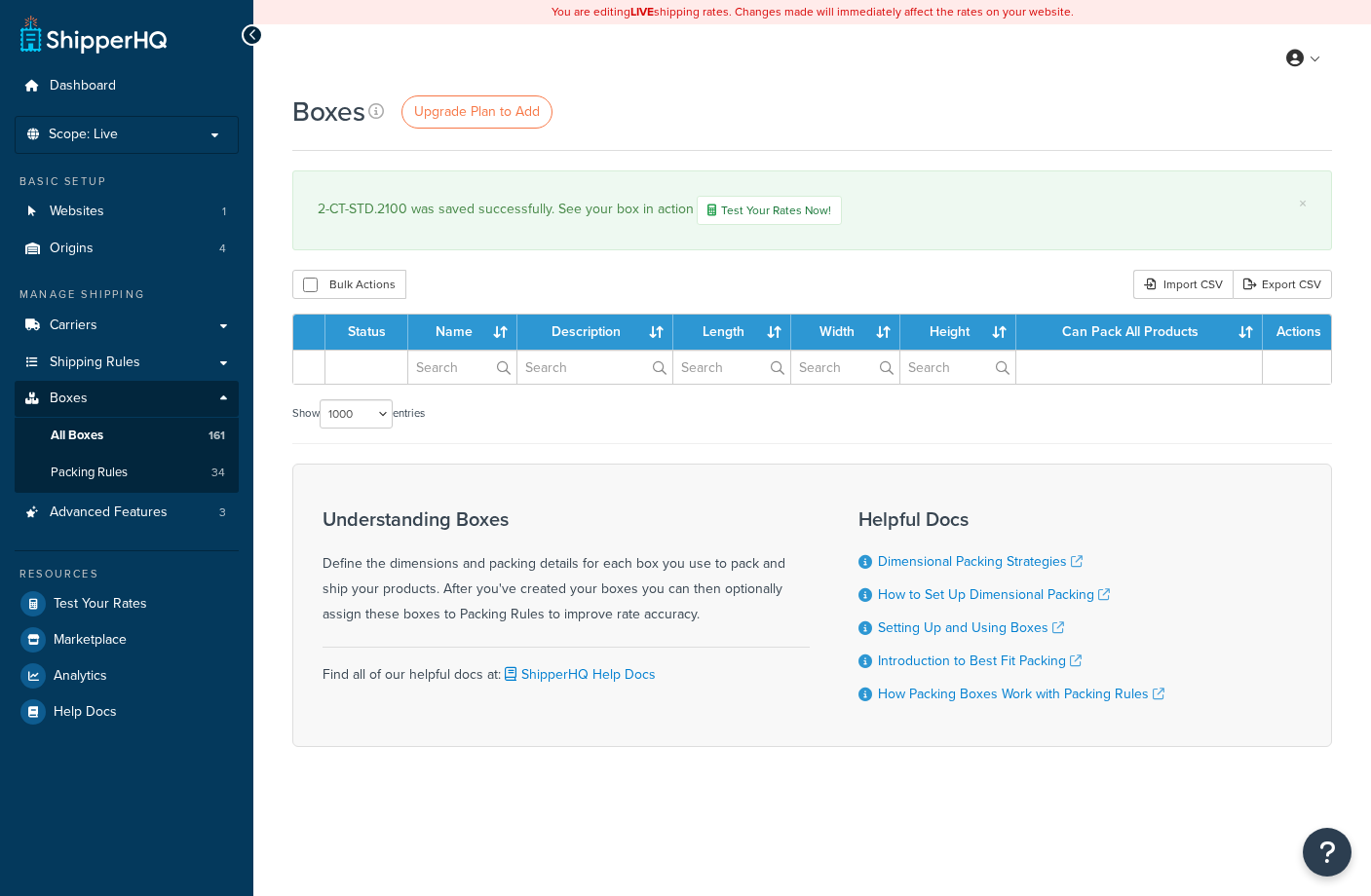
select select "1000"
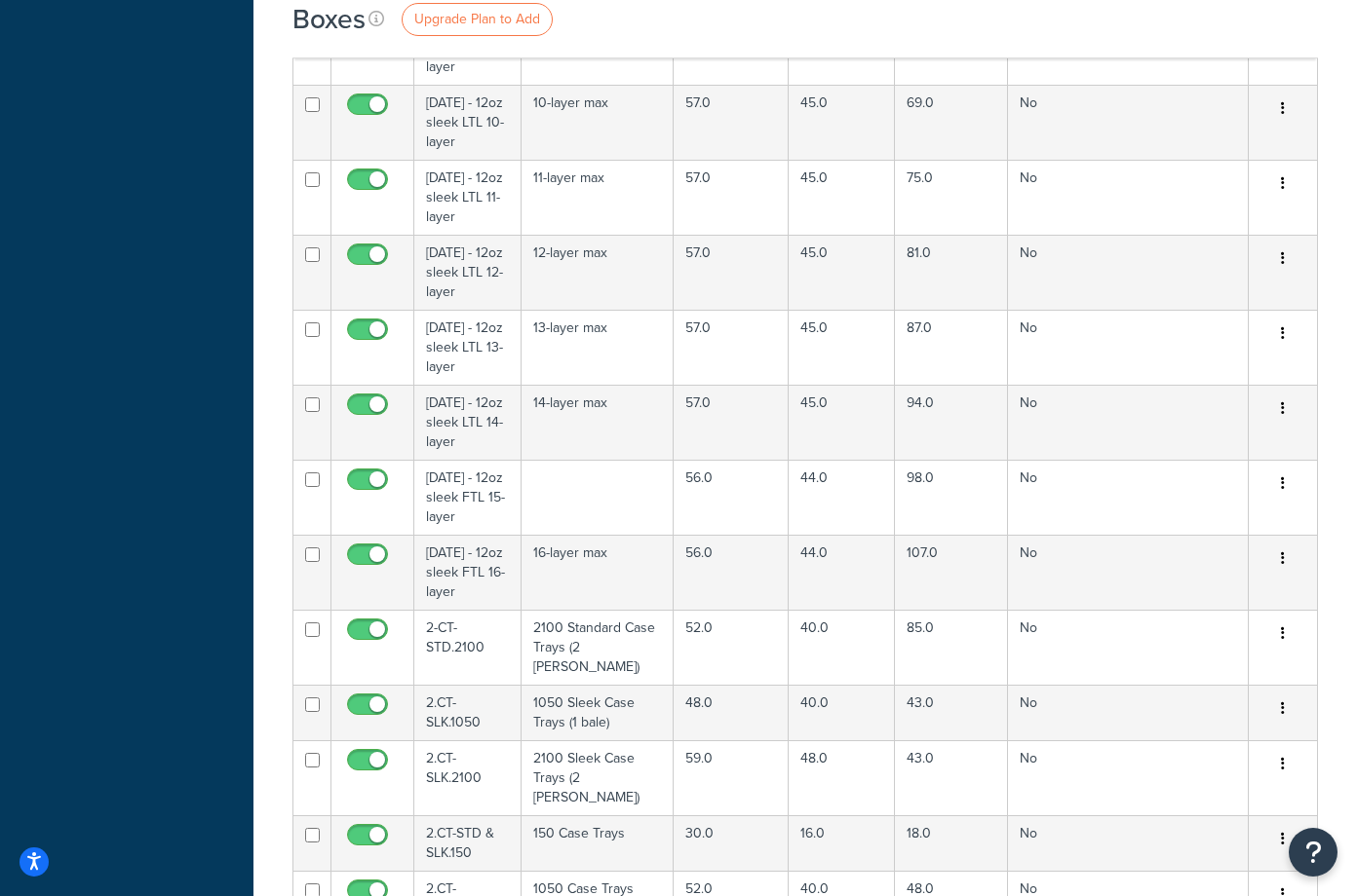
scroll to position [6826, 0]
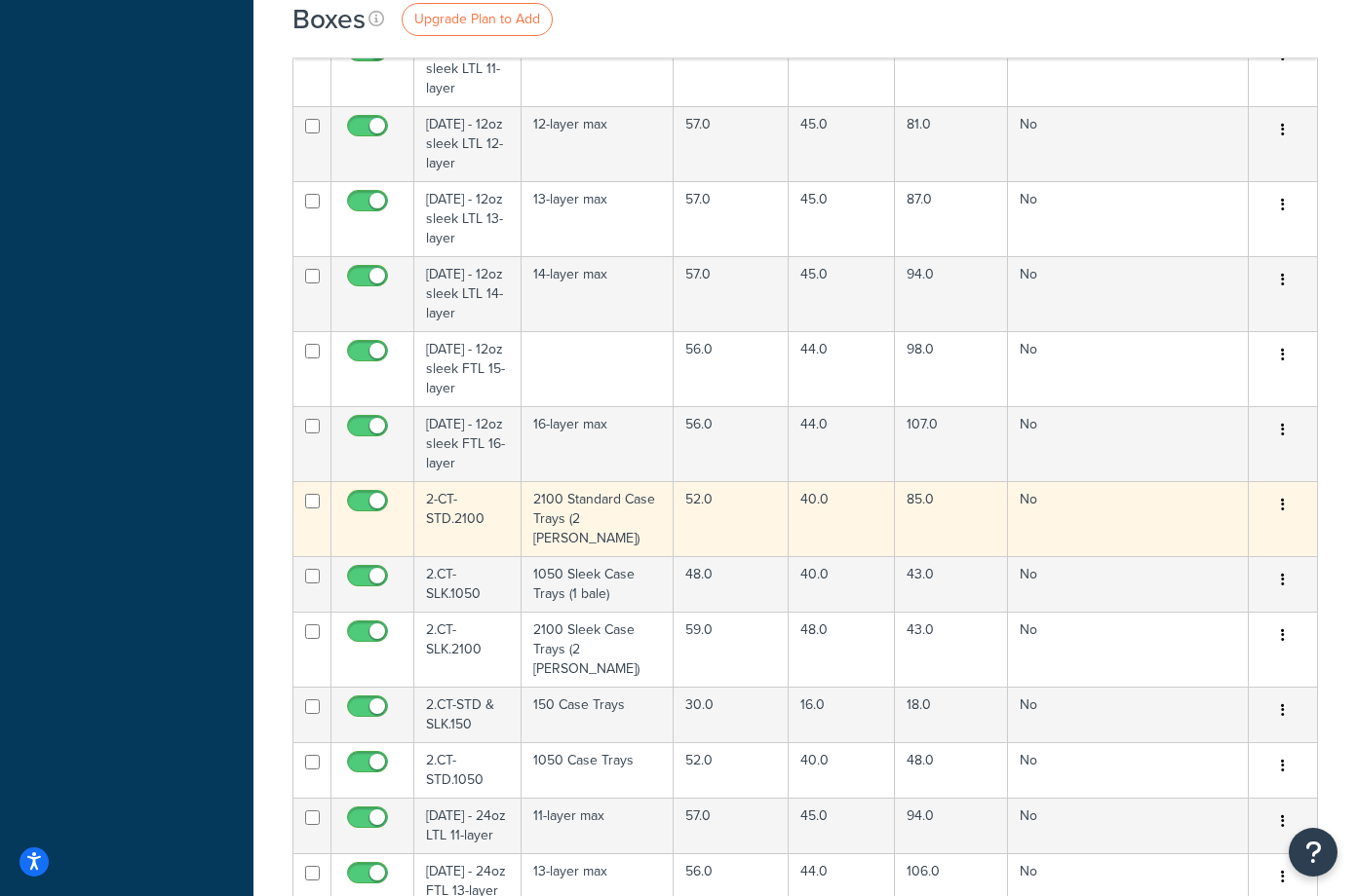
click at [489, 507] on td "2-CT-STD.2100" at bounding box center [467, 518] width 107 height 75
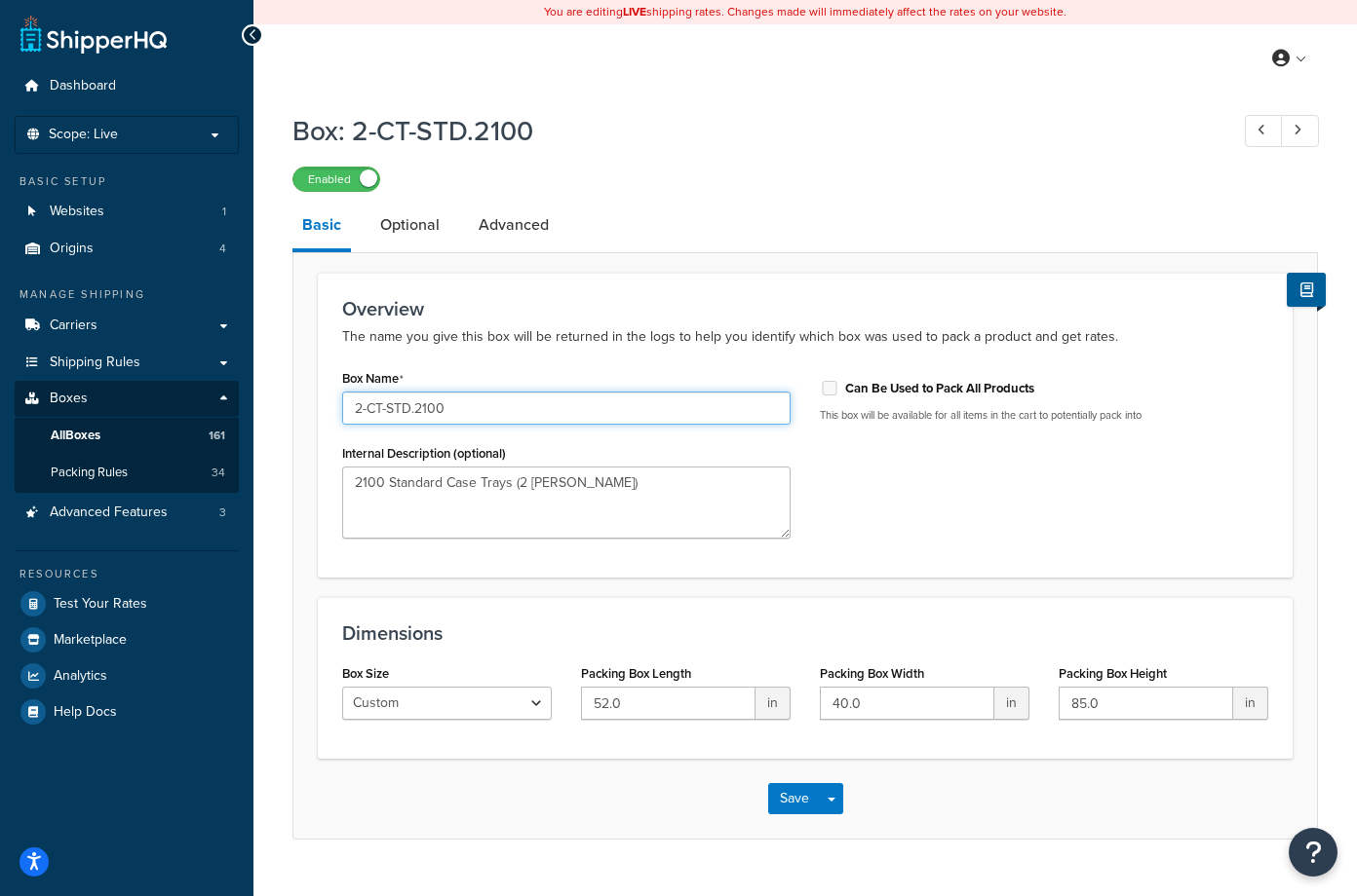
click at [370, 415] on input "2-CT-STD.2100" at bounding box center [566, 408] width 449 height 34
type input "2.CT-STD.2100"
click at [1002, 811] on div "Save Save Dropdown Save and Edit Save and Duplicate Save and Create New" at bounding box center [805, 798] width 1024 height 80
click at [801, 793] on button "Save" at bounding box center [794, 799] width 52 height 32
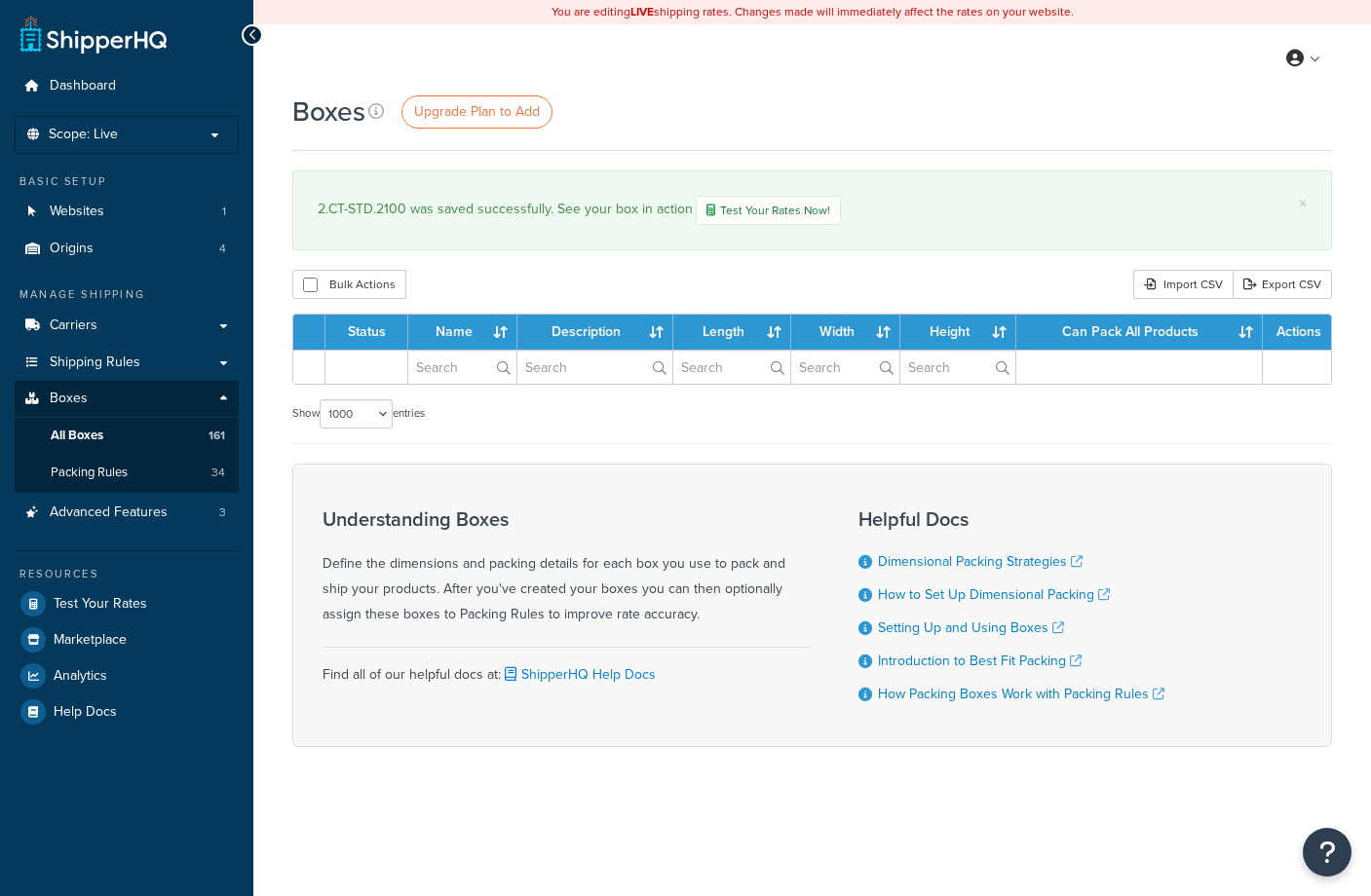
select select "1000"
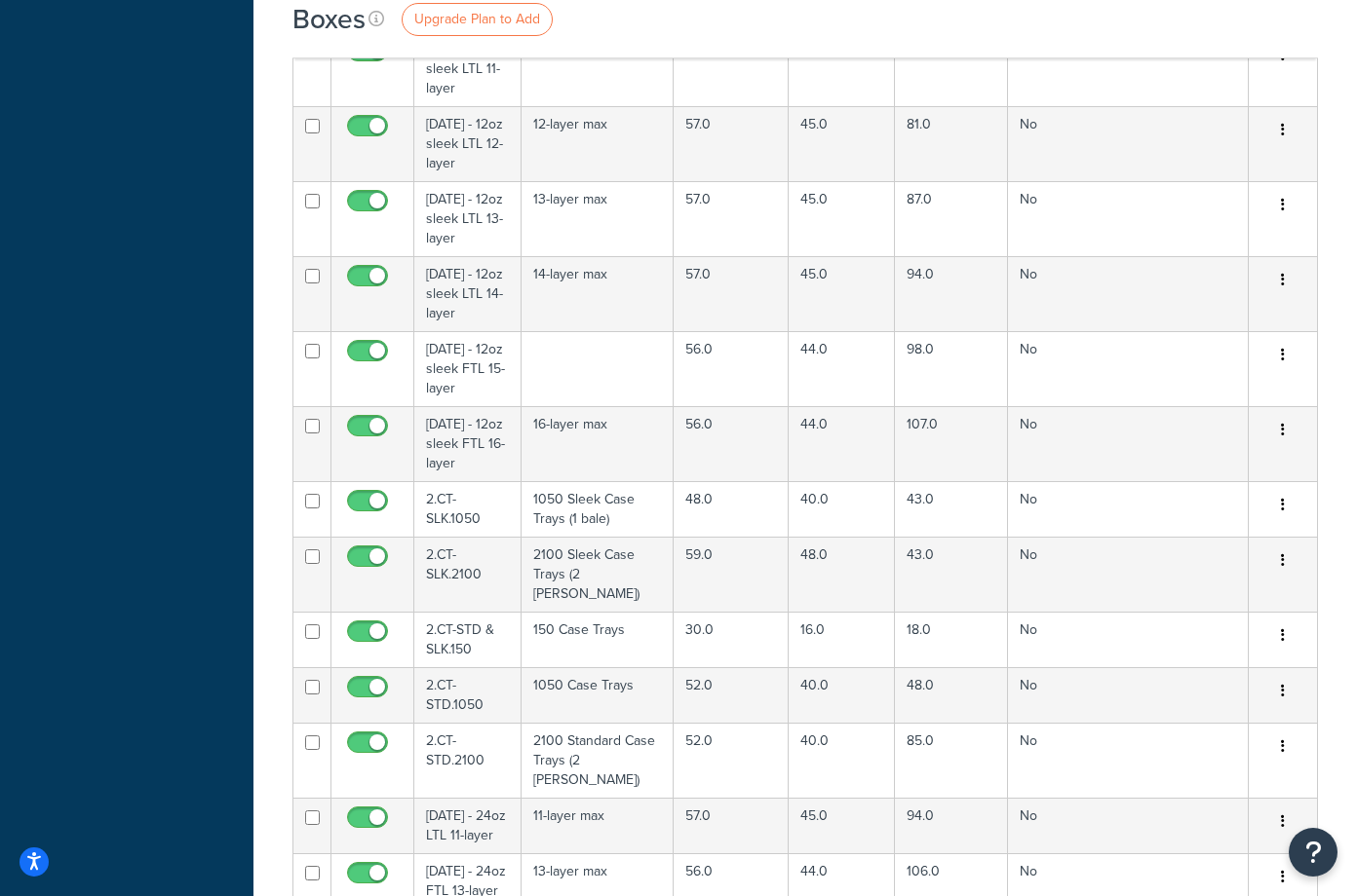
scroll to position [6926, 0]
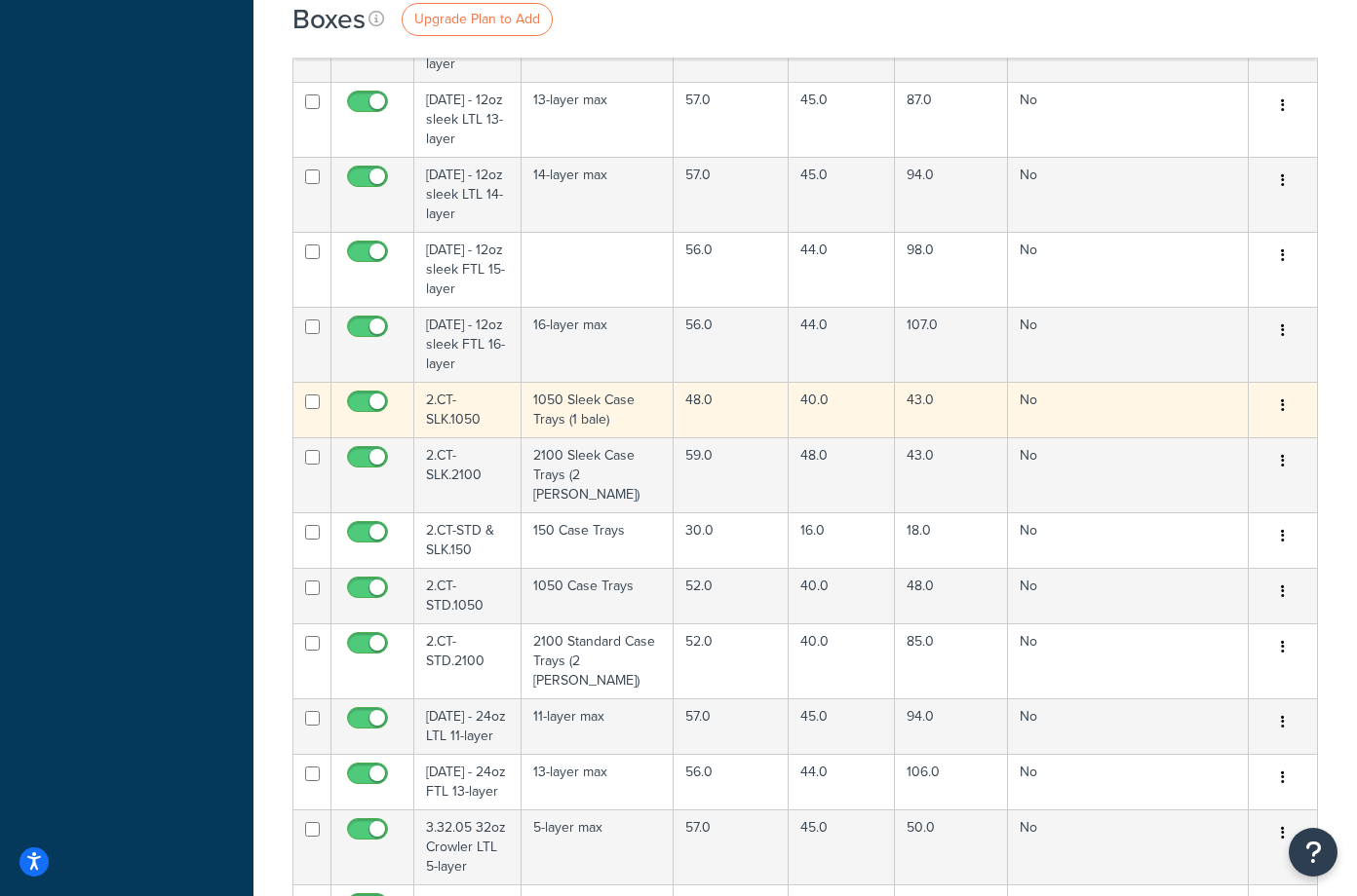
click at [492, 419] on td "2.CT-SLK.1050" at bounding box center [467, 409] width 107 height 55
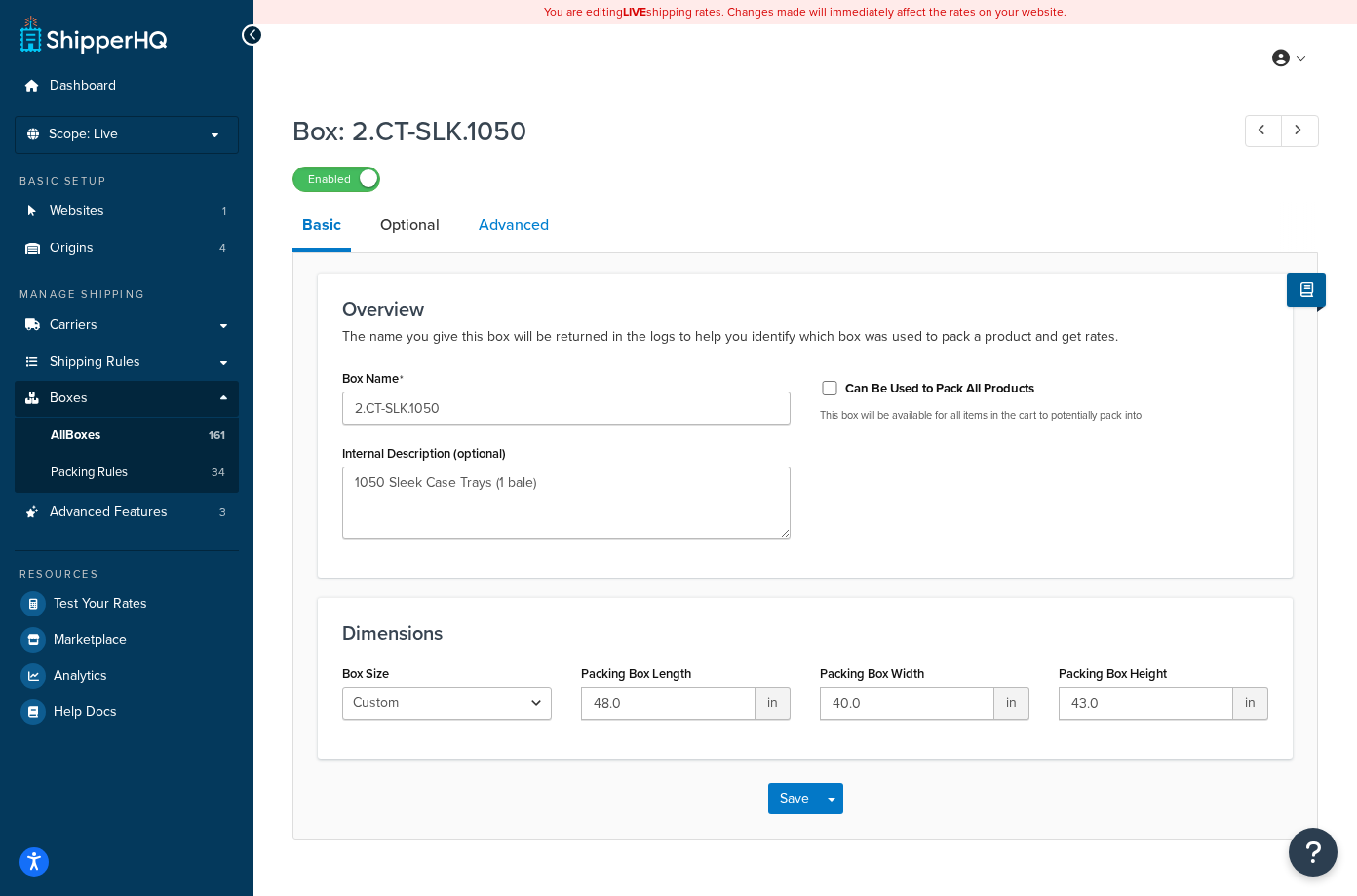
click at [505, 228] on link "Advanced" at bounding box center [513, 225] width 90 height 46
select select "125"
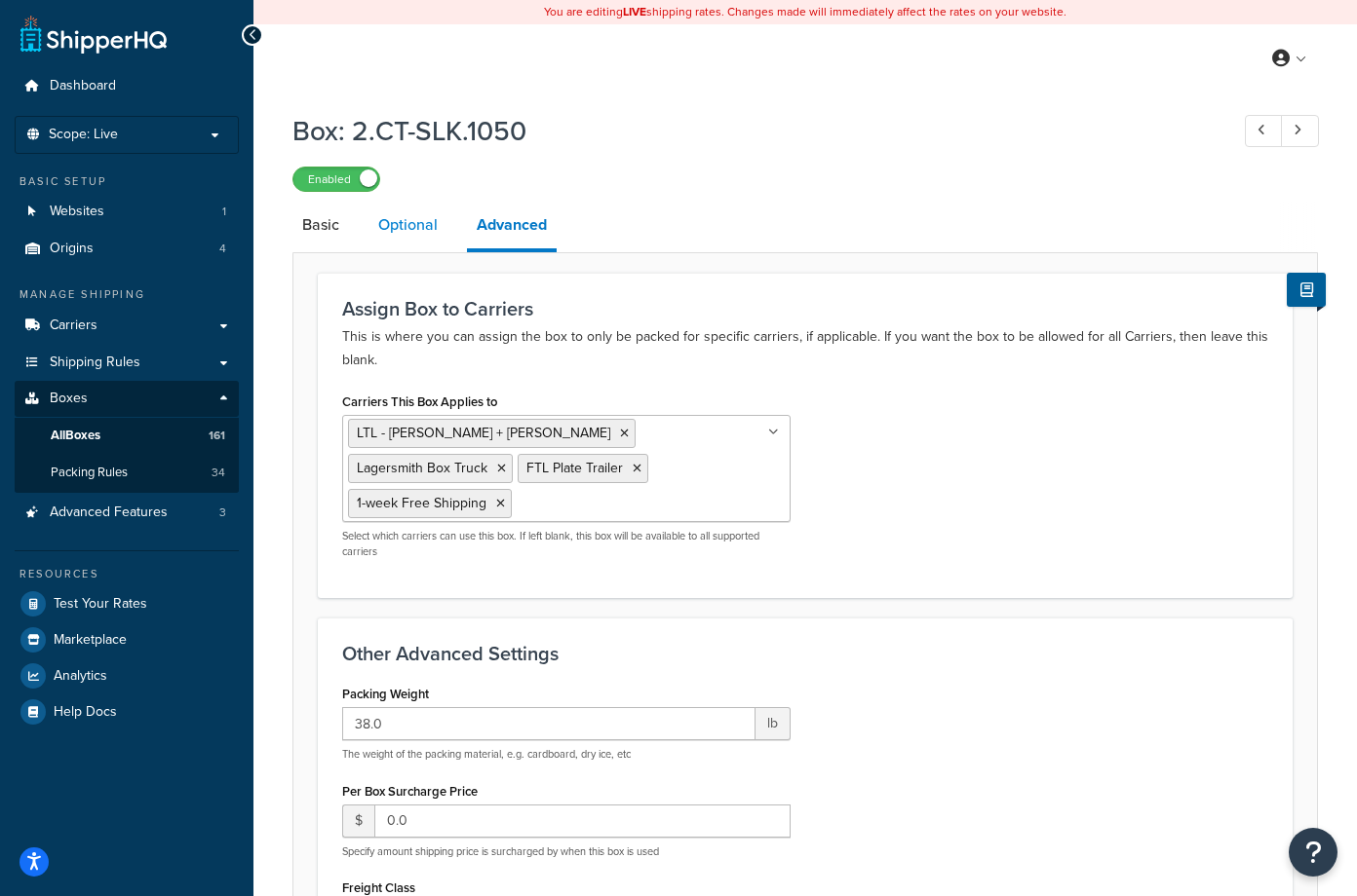
click at [411, 231] on link "Optional" at bounding box center [408, 225] width 79 height 46
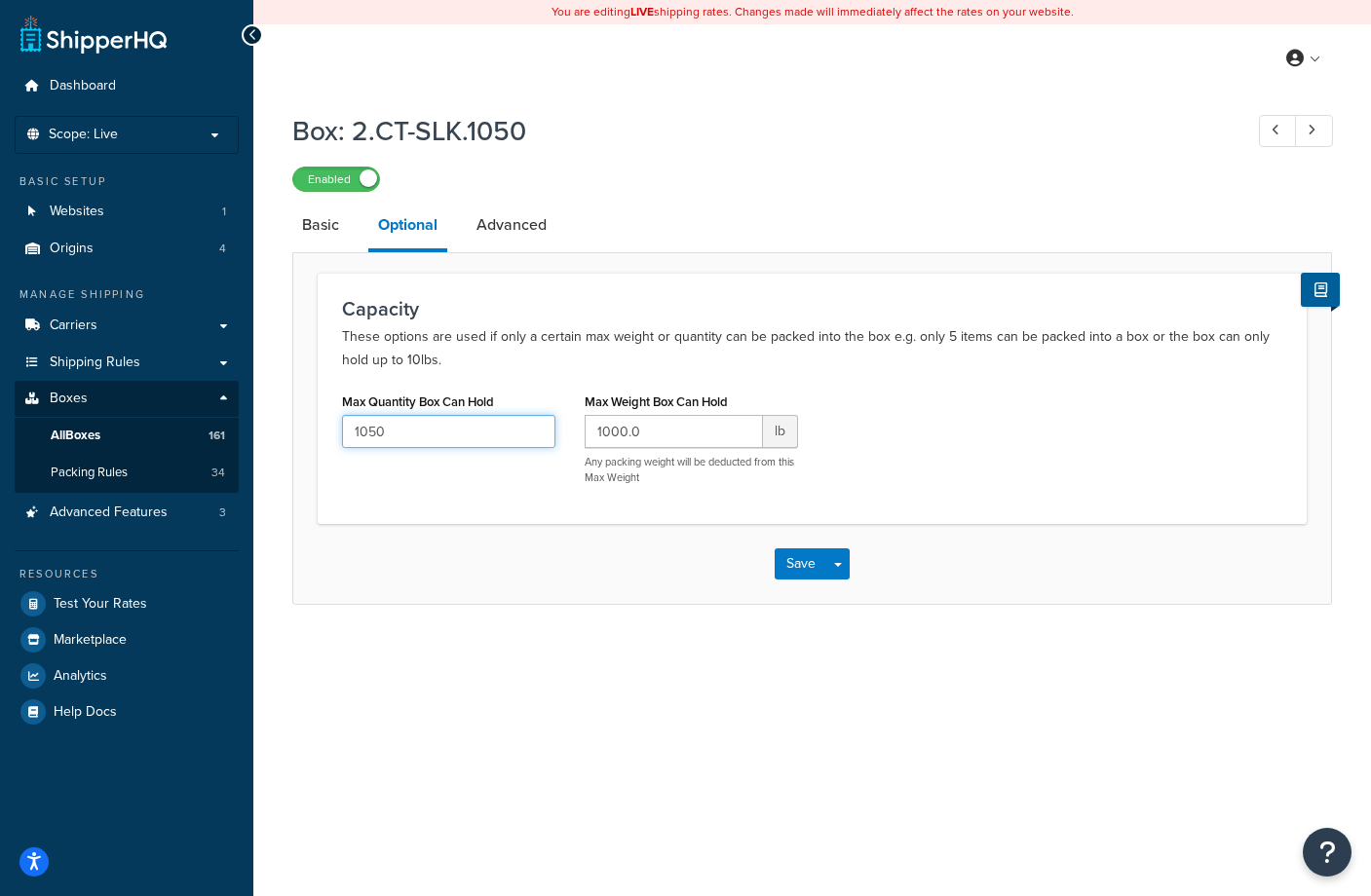
drag, startPoint x: 467, startPoint y: 433, endPoint x: 339, endPoint y: 434, distance: 128.0
click at [339, 434] on div "[PERSON_NAME] Box Can Hold 1050" at bounding box center [448, 425] width 242 height 75
drag, startPoint x: 699, startPoint y: 428, endPoint x: 539, endPoint y: 428, distance: 160.0
click at [537, 427] on div "Max Quantity Box Can Hold Max Weight Box Can Hold 1000.0 lb Any packing weight …" at bounding box center [811, 444] width 969 height 112
click at [1068, 680] on div "You are editing LIVE shipping rates. Changes made will immediately affect the r…" at bounding box center [812, 448] width 1118 height 896
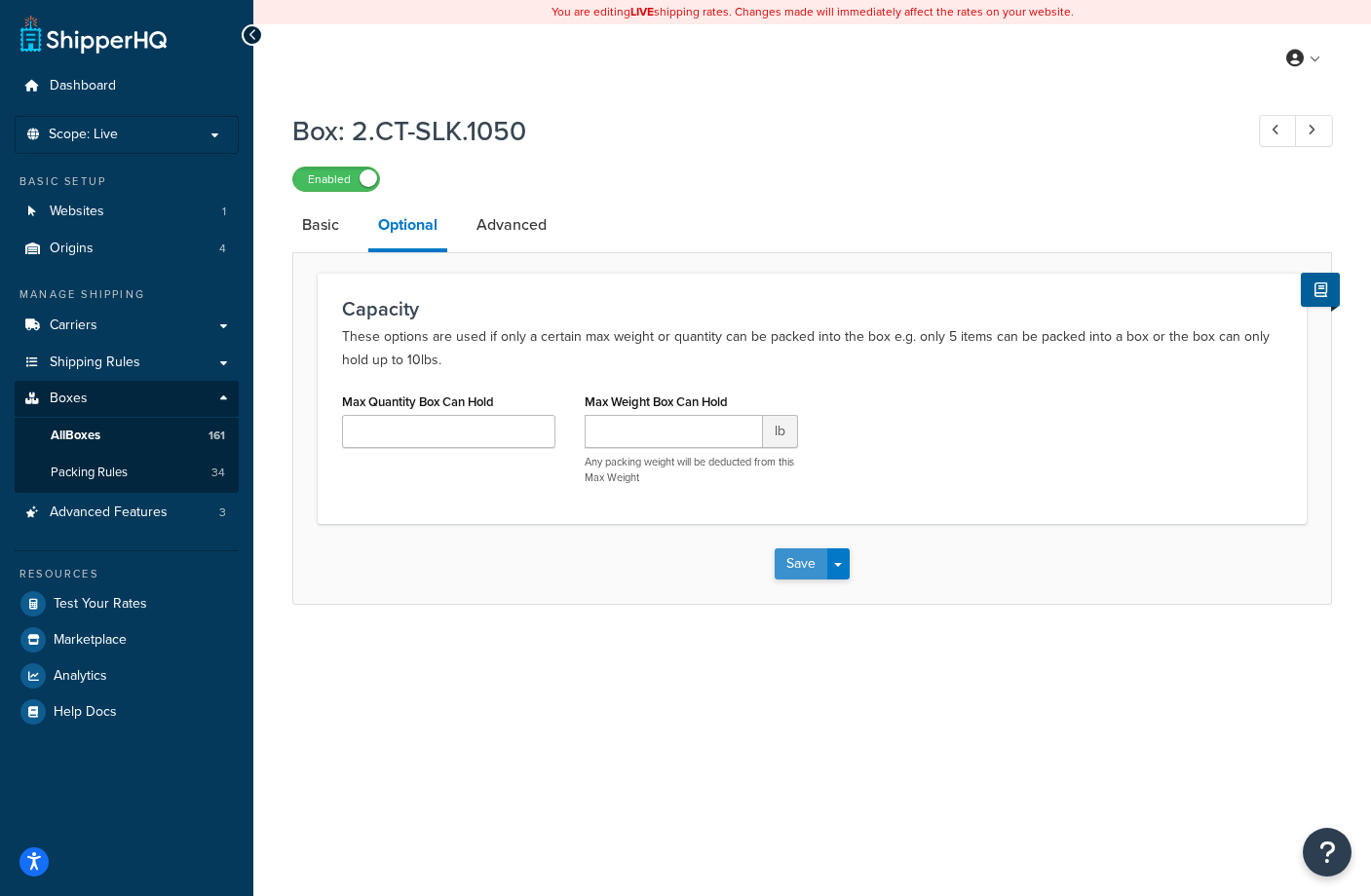
click at [796, 575] on button "Save" at bounding box center [800, 564] width 52 height 32
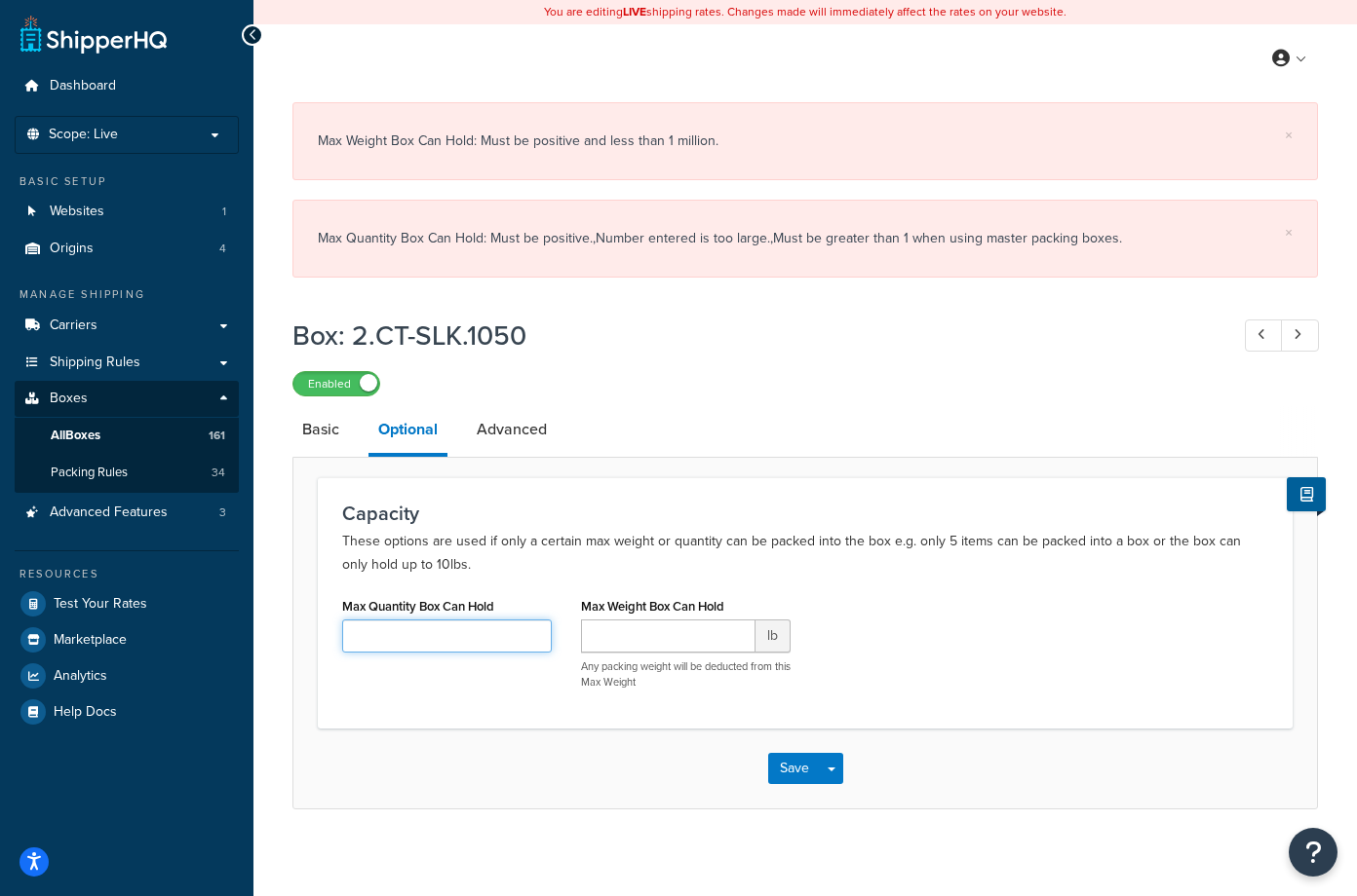
click at [448, 642] on input "Max Quantity Box Can Hold" at bounding box center [447, 637] width 209 height 34
type input "1050"
click at [622, 640] on input "Max Weight Box Can Hold" at bounding box center [668, 637] width 175 height 34
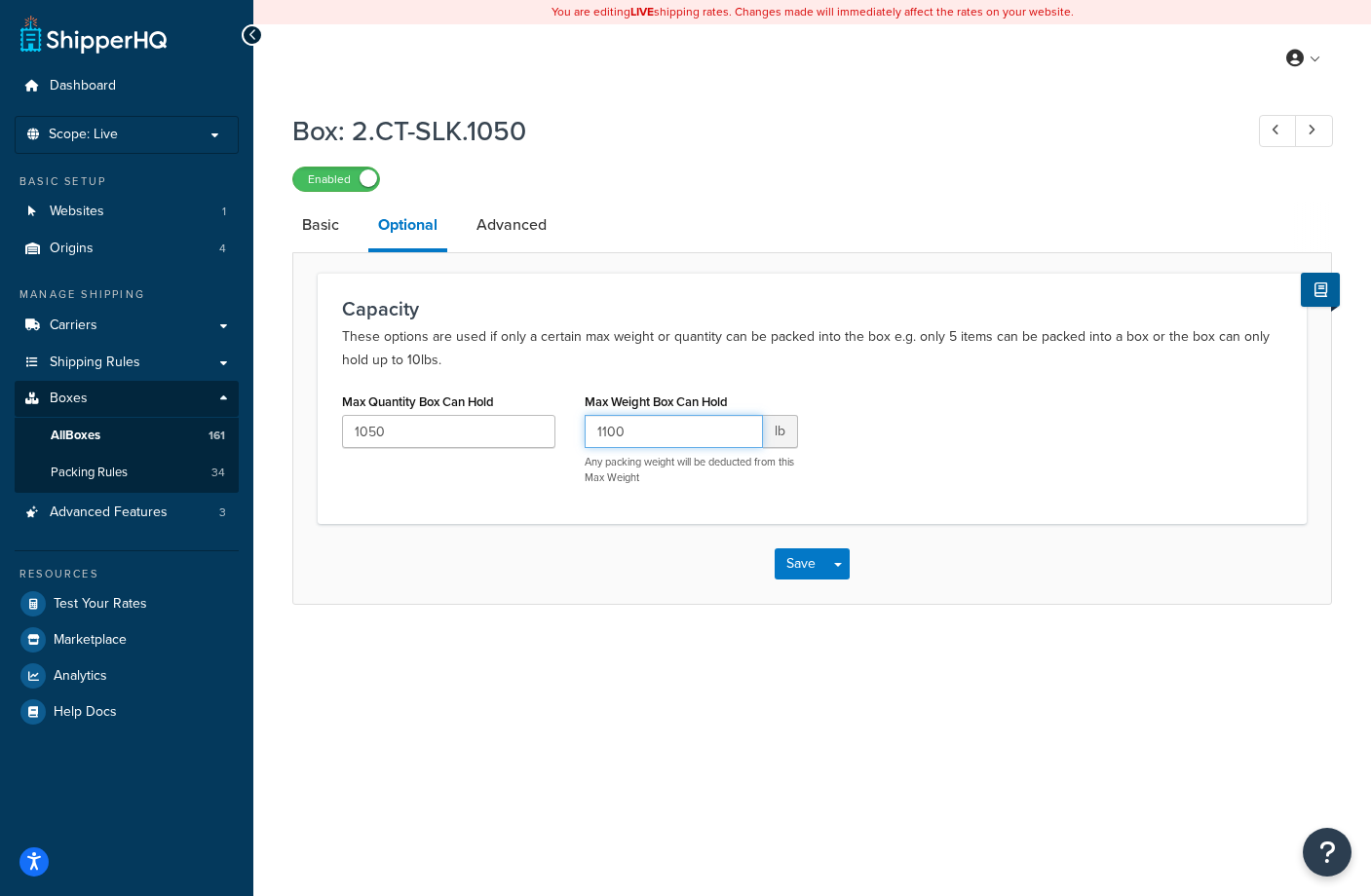
type input "1100"
click at [777, 660] on div "You are editing LIVE shipping rates. Changes made will immediately affect the r…" at bounding box center [812, 448] width 1118 height 896
click at [508, 221] on link "Advanced" at bounding box center [511, 225] width 90 height 46
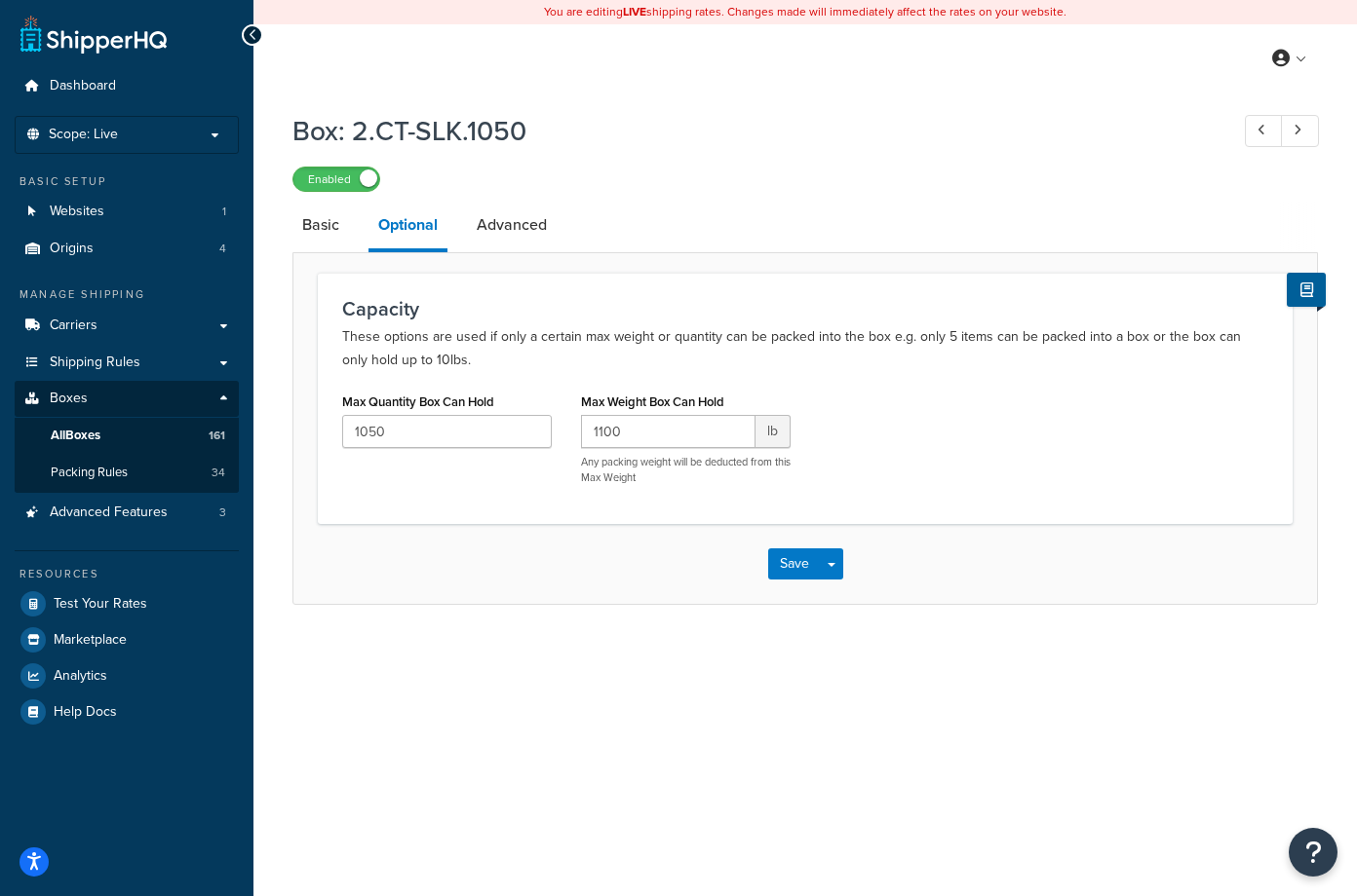
select select "125"
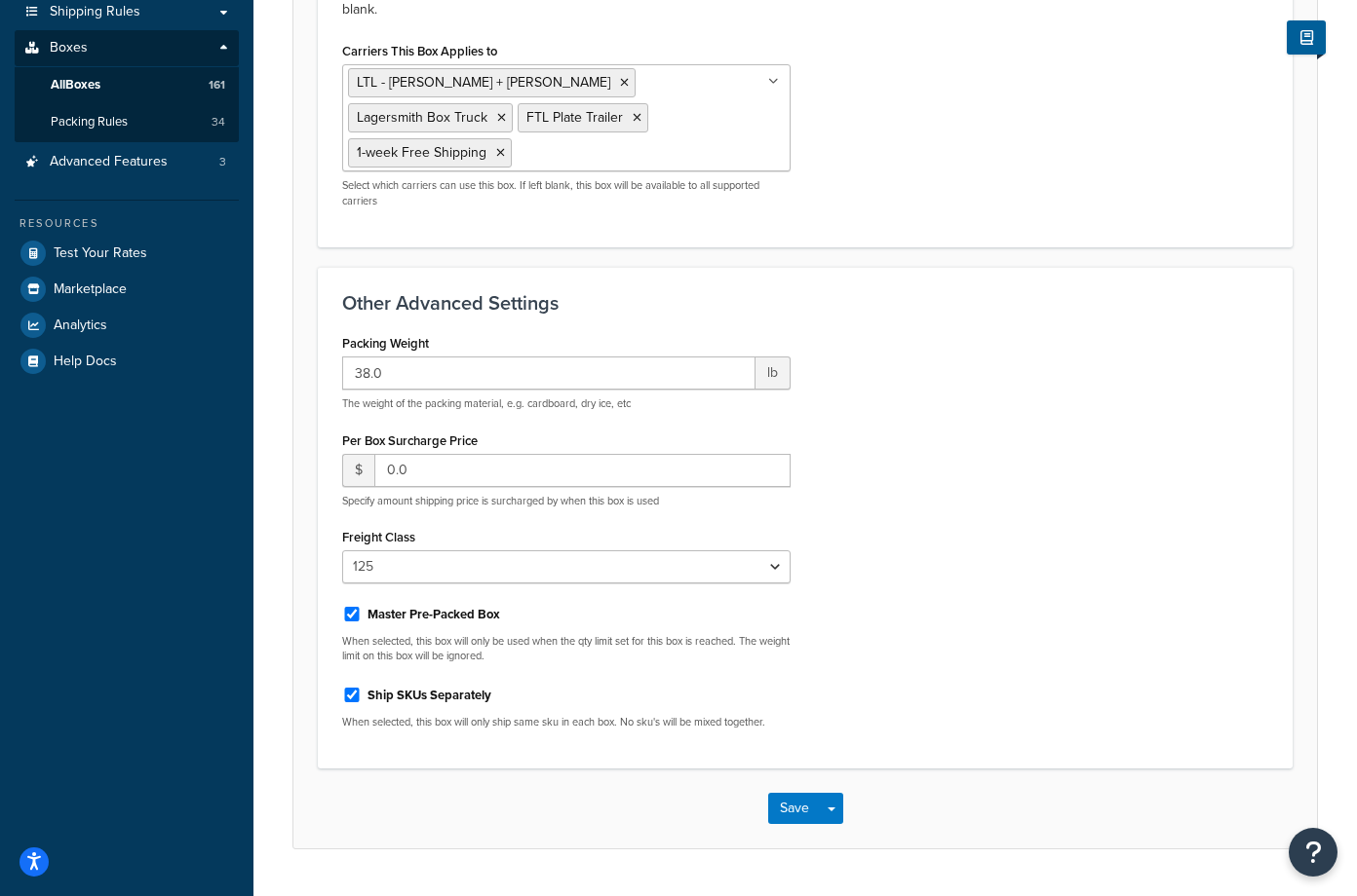
scroll to position [398, 0]
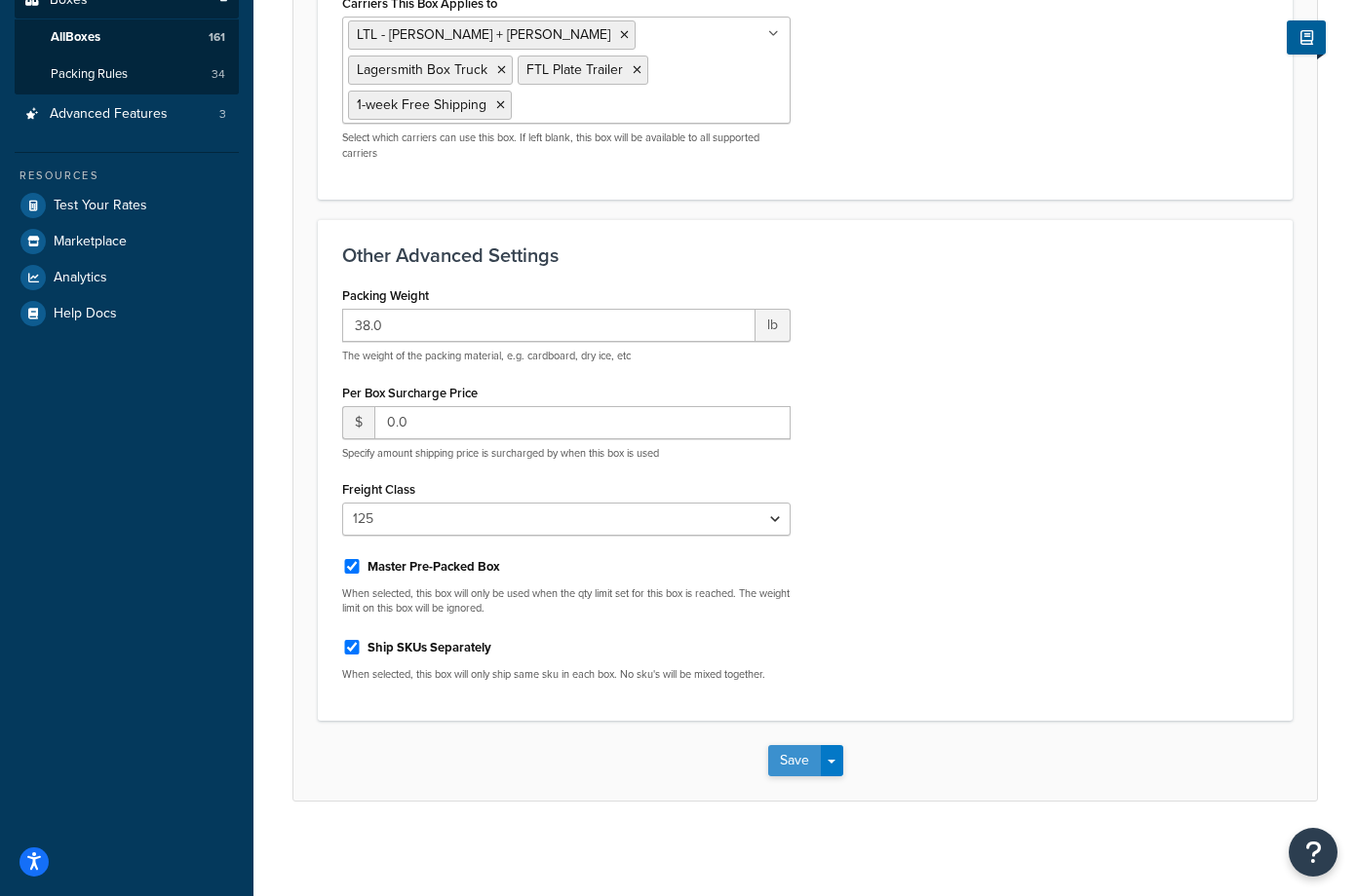
click at [795, 757] on button "Save" at bounding box center [794, 761] width 52 height 32
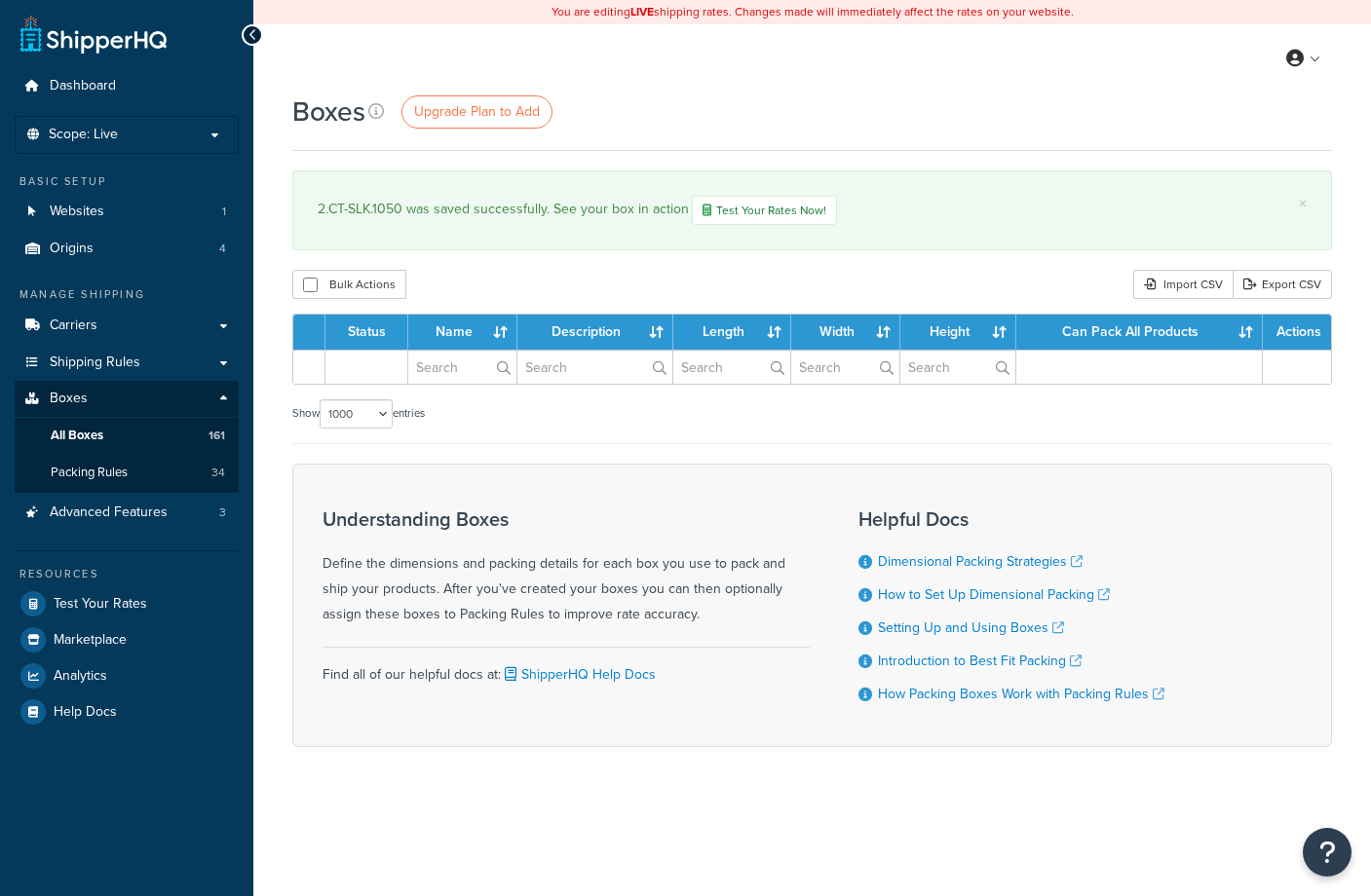
select select "1000"
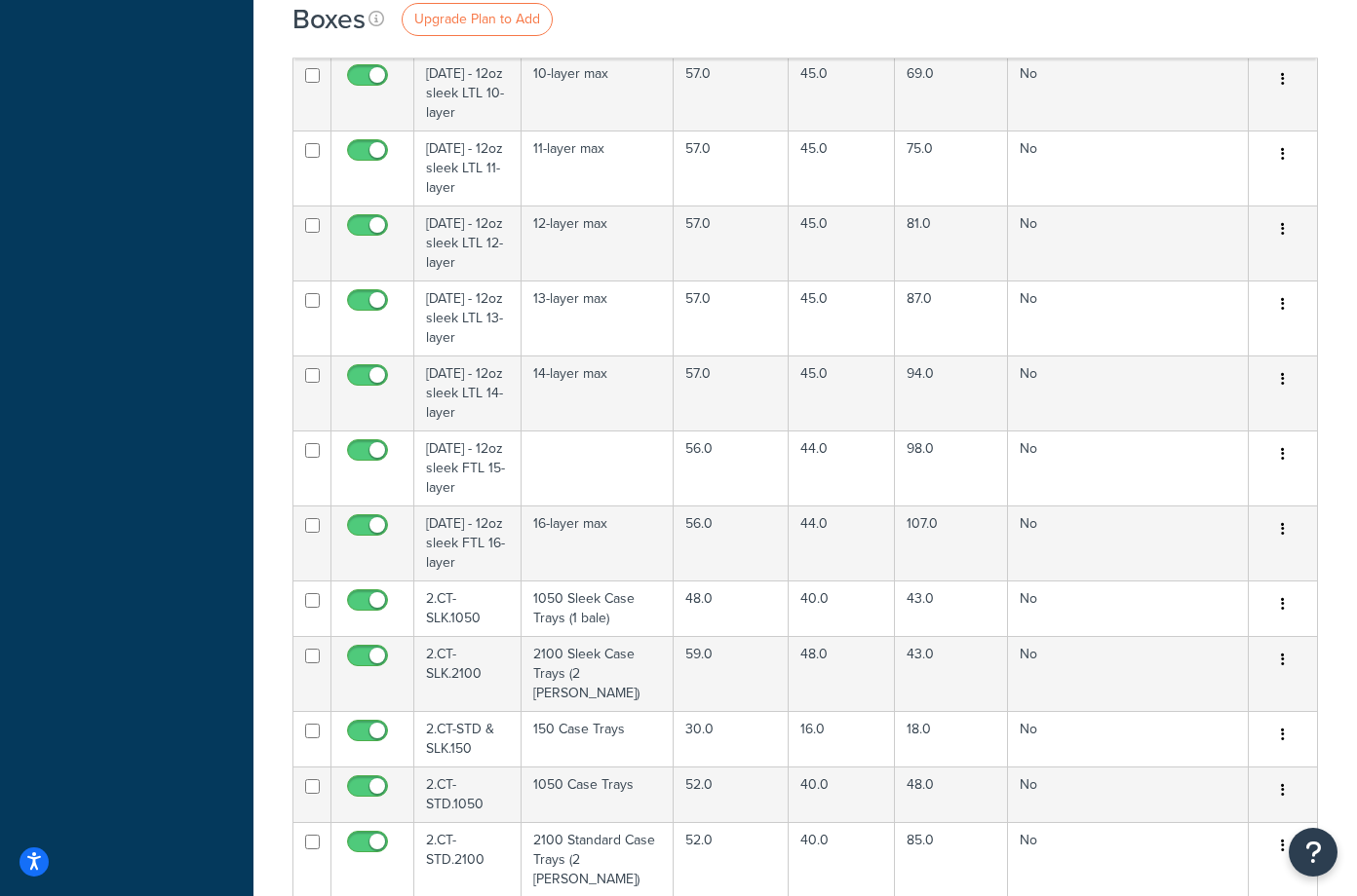
scroll to position [7026, 0]
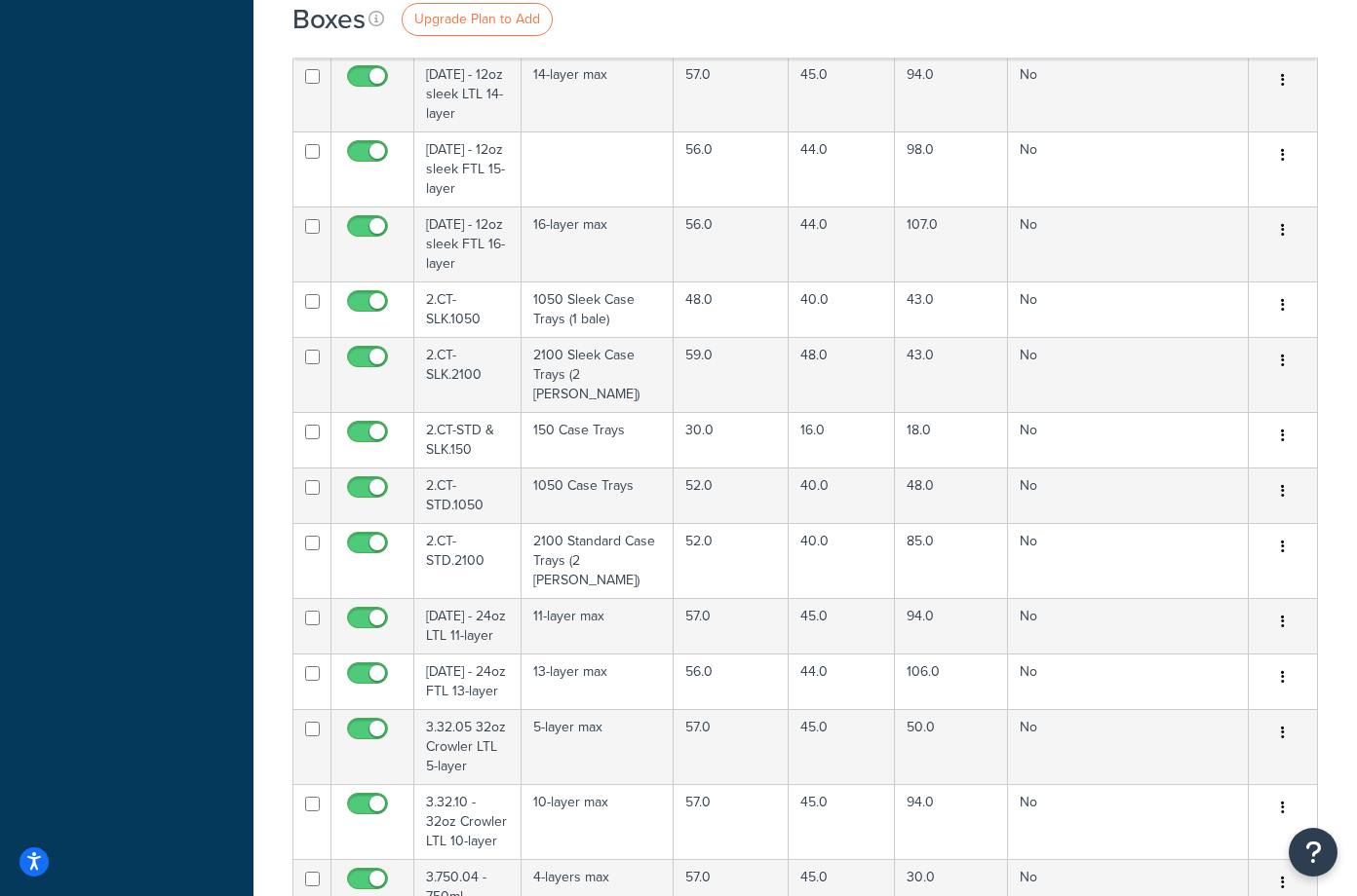
click at [804, 20] on div "Boxes Upgrade Plan to Add" at bounding box center [806, 19] width 1026 height 38
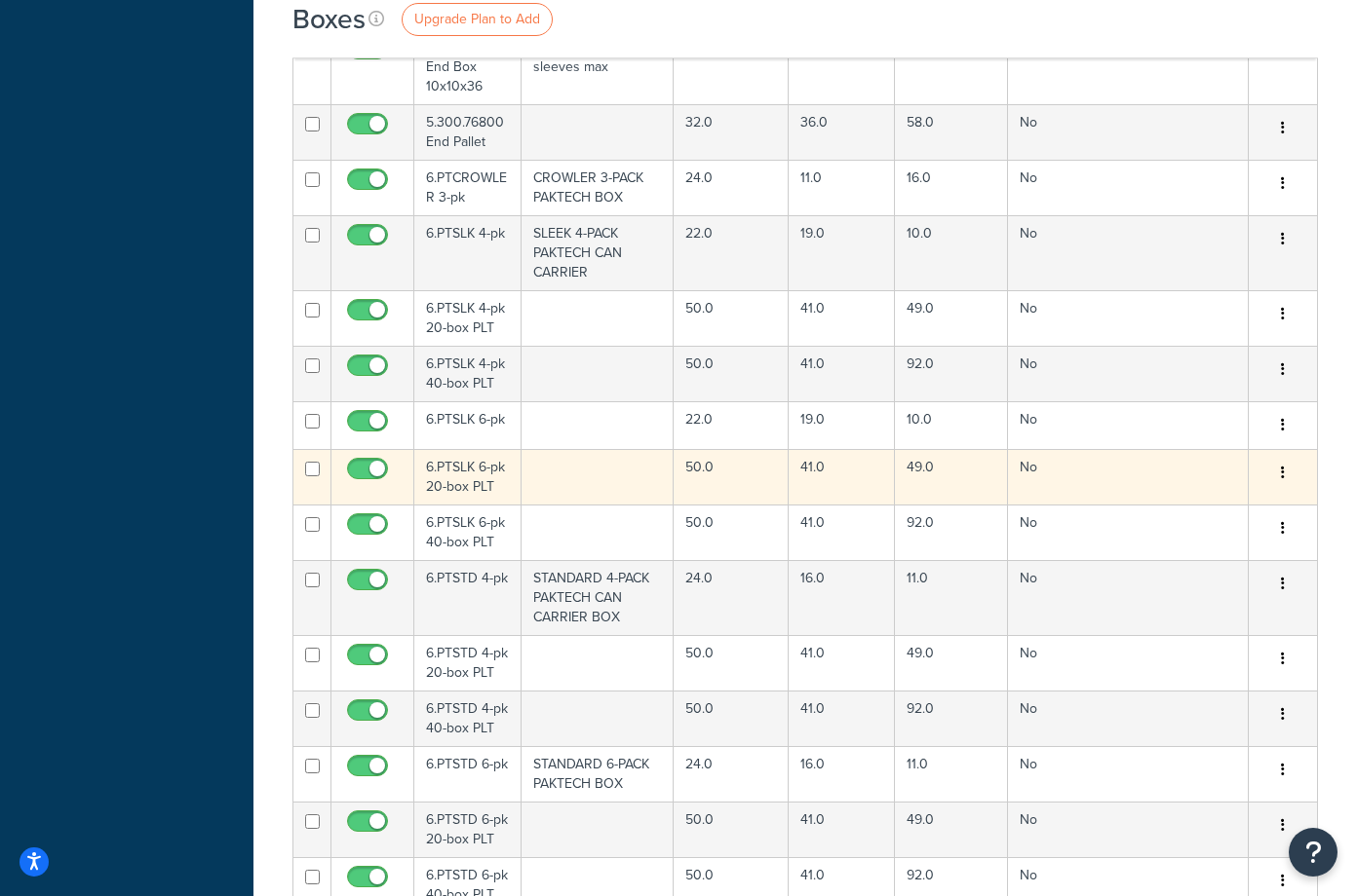
scroll to position [10631, 0]
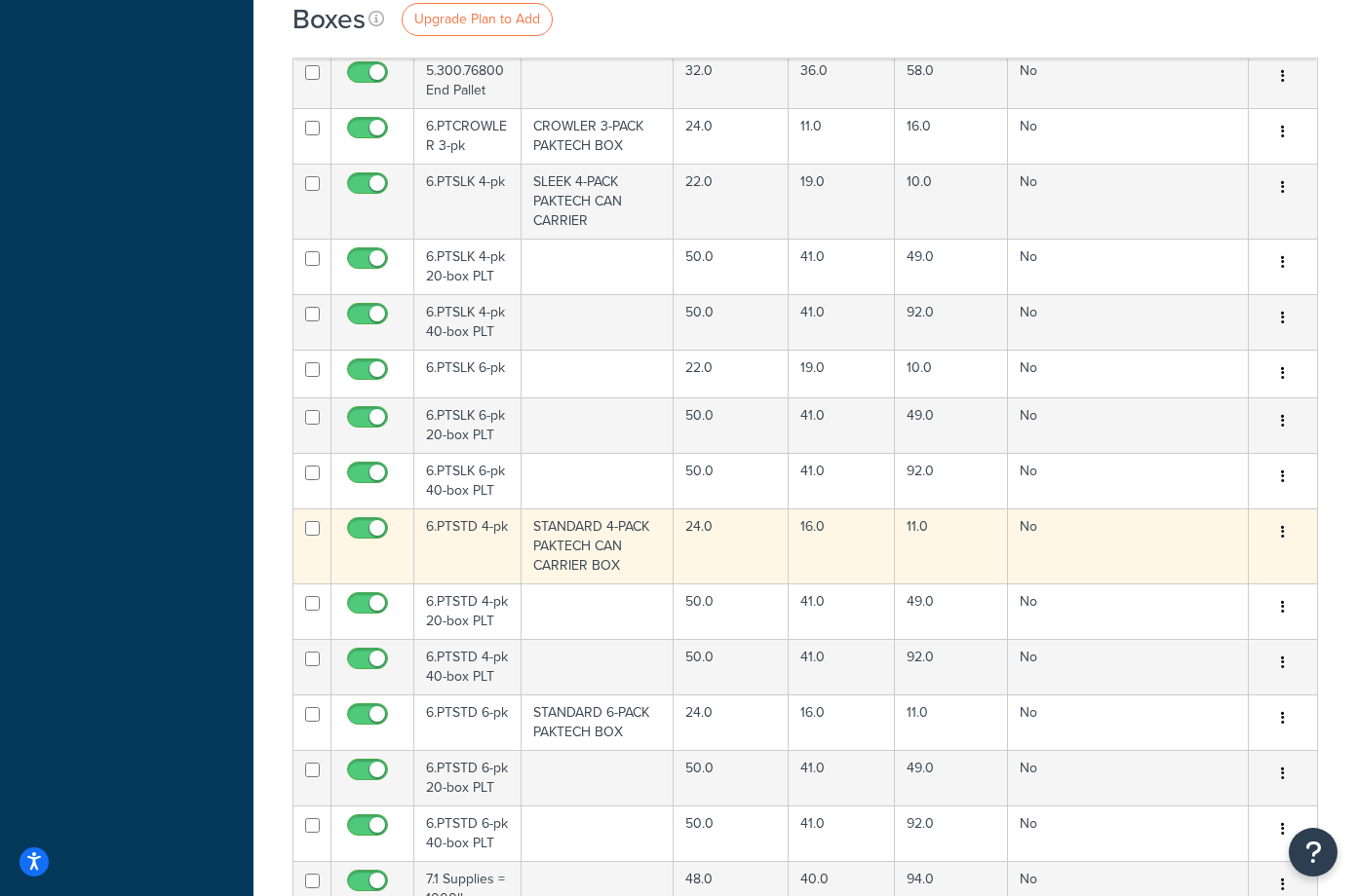
click at [481, 509] on td "6.PTSTD 4-pk" at bounding box center [467, 546] width 107 height 75
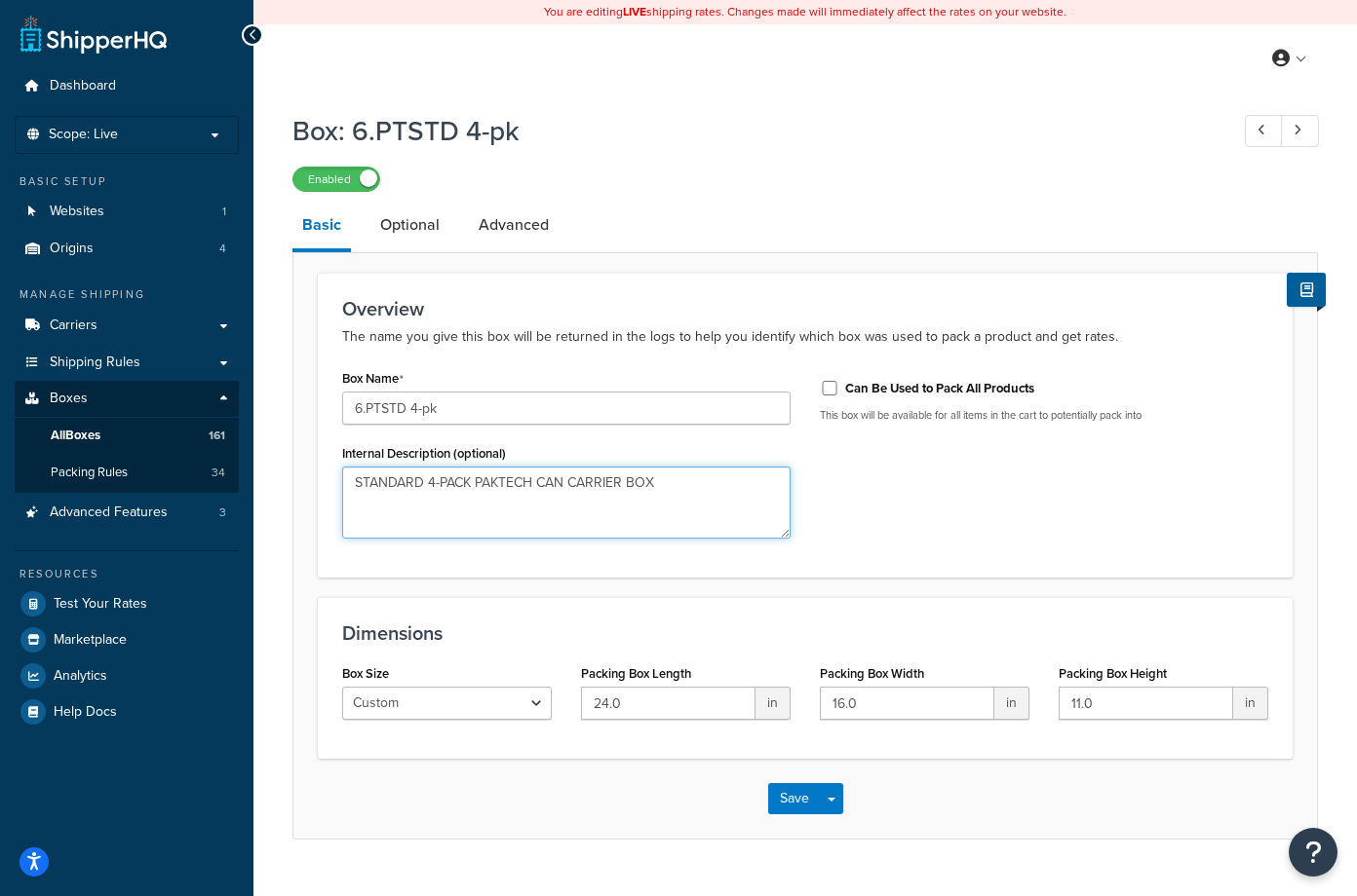
drag, startPoint x: 667, startPoint y: 487, endPoint x: 356, endPoint y: 490, distance: 311.0
click at [356, 490] on textarea "STANDARD 4-PACK PAKTECH CAN CARRIER BOX" at bounding box center [566, 502] width 449 height 72
type textarea "4"
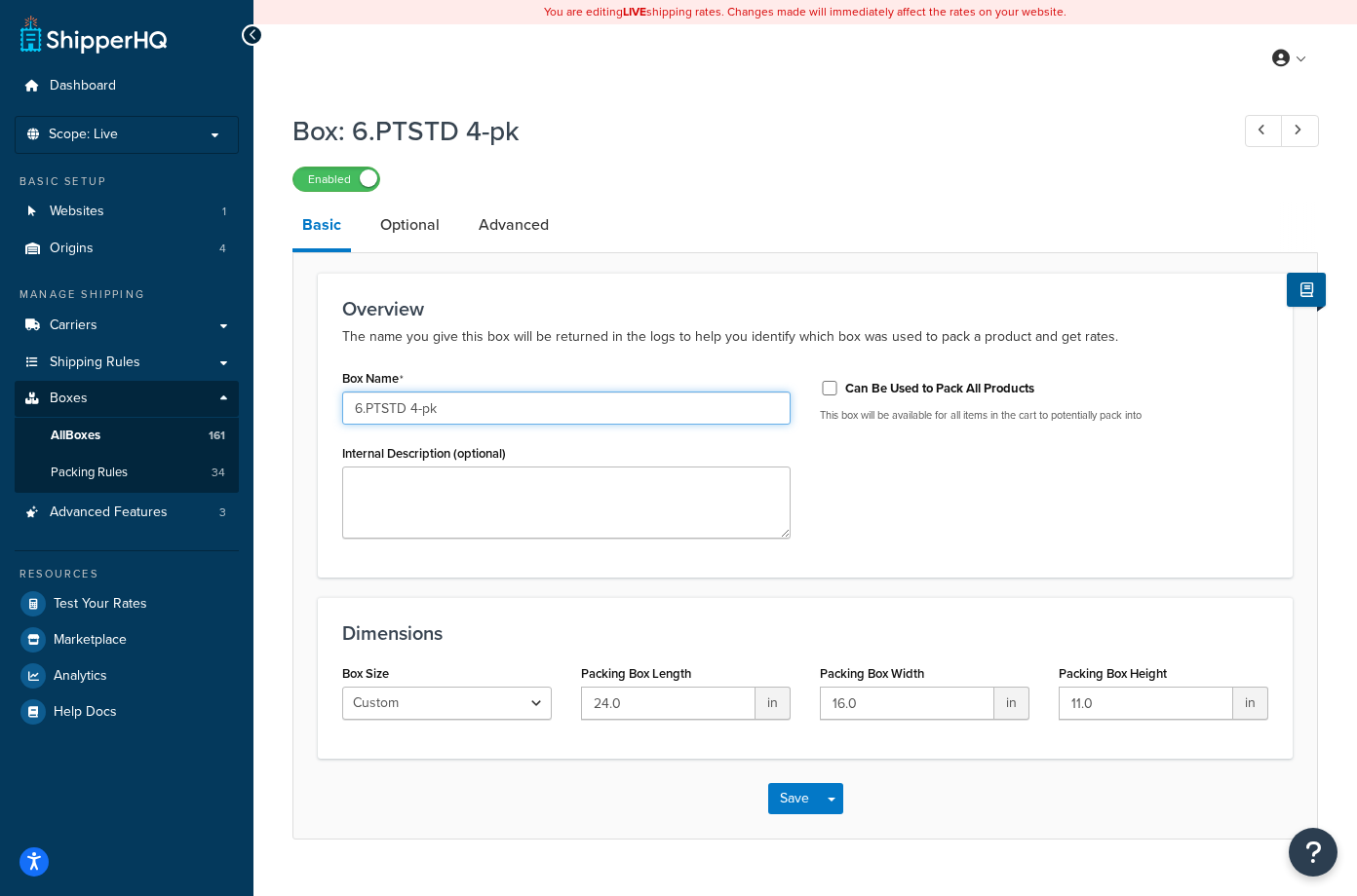
drag, startPoint x: 456, startPoint y: 410, endPoint x: 305, endPoint y: 402, distance: 151.2
click at [305, 402] on form "Overview The name you give this box will be returned in the logs to help you id…" at bounding box center [805, 556] width 1024 height 566
click at [400, 232] on link "Optional" at bounding box center [410, 225] width 79 height 46
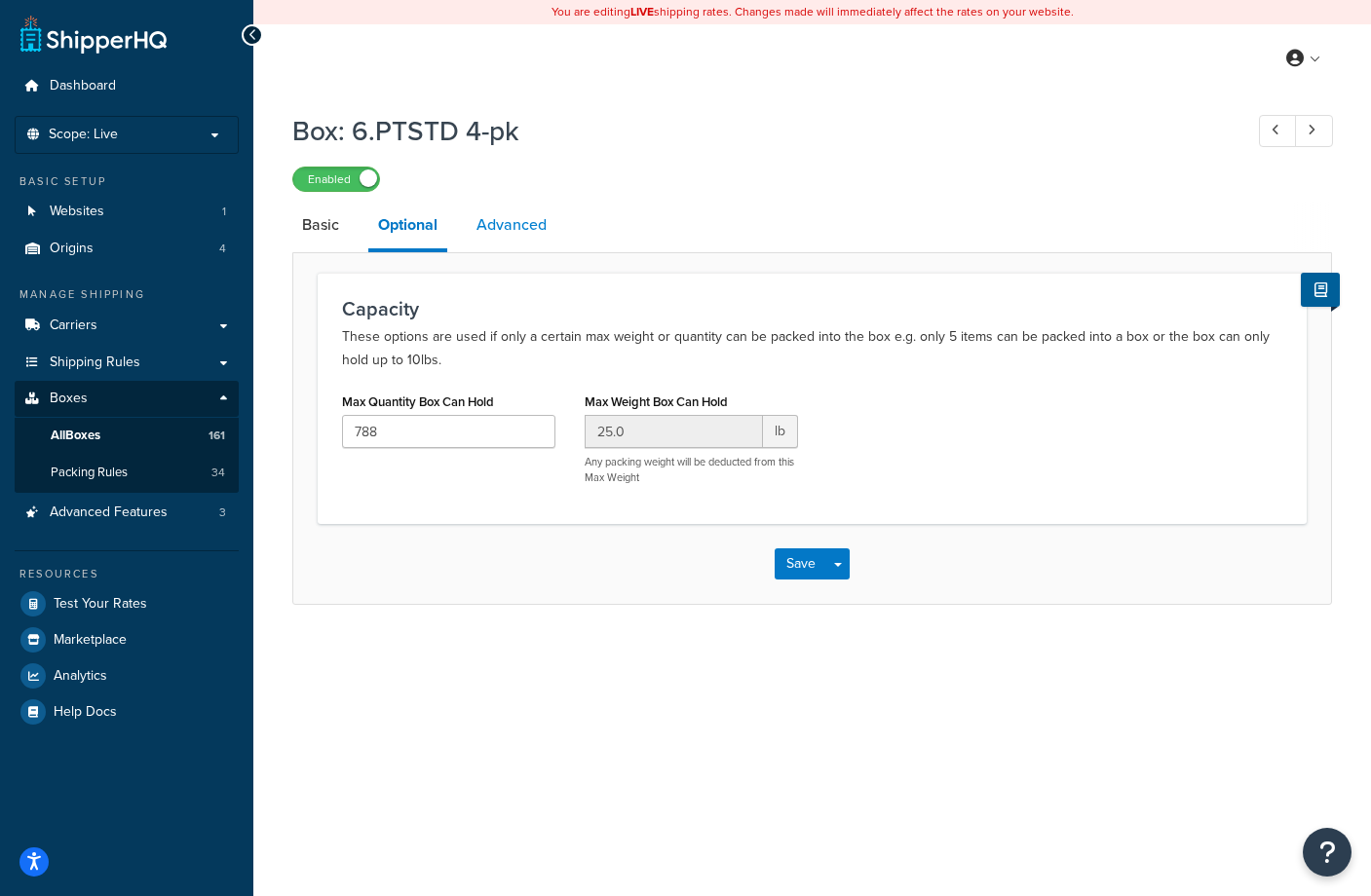
click at [520, 225] on link "Advanced" at bounding box center [511, 225] width 90 height 46
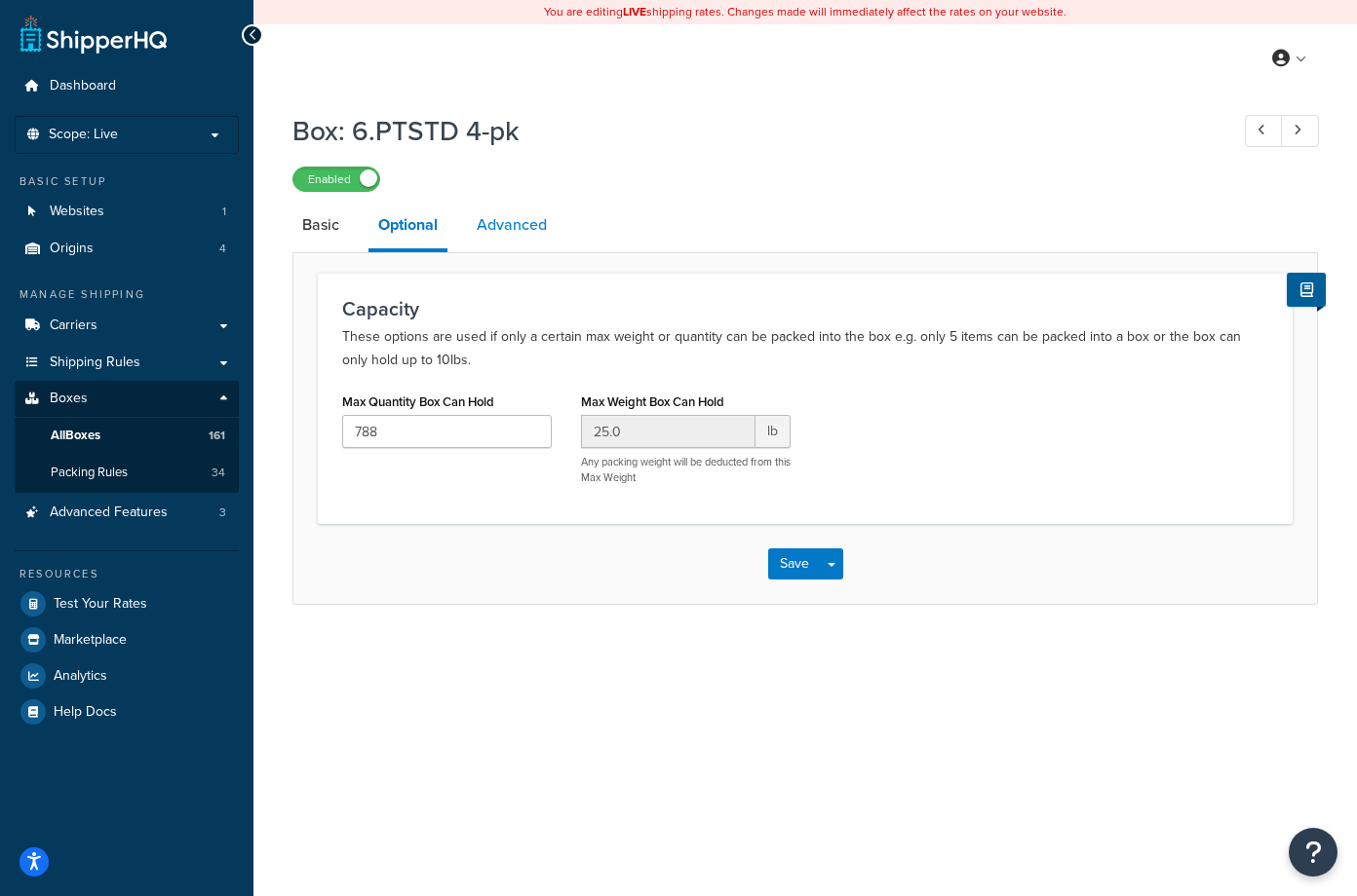
select select "100"
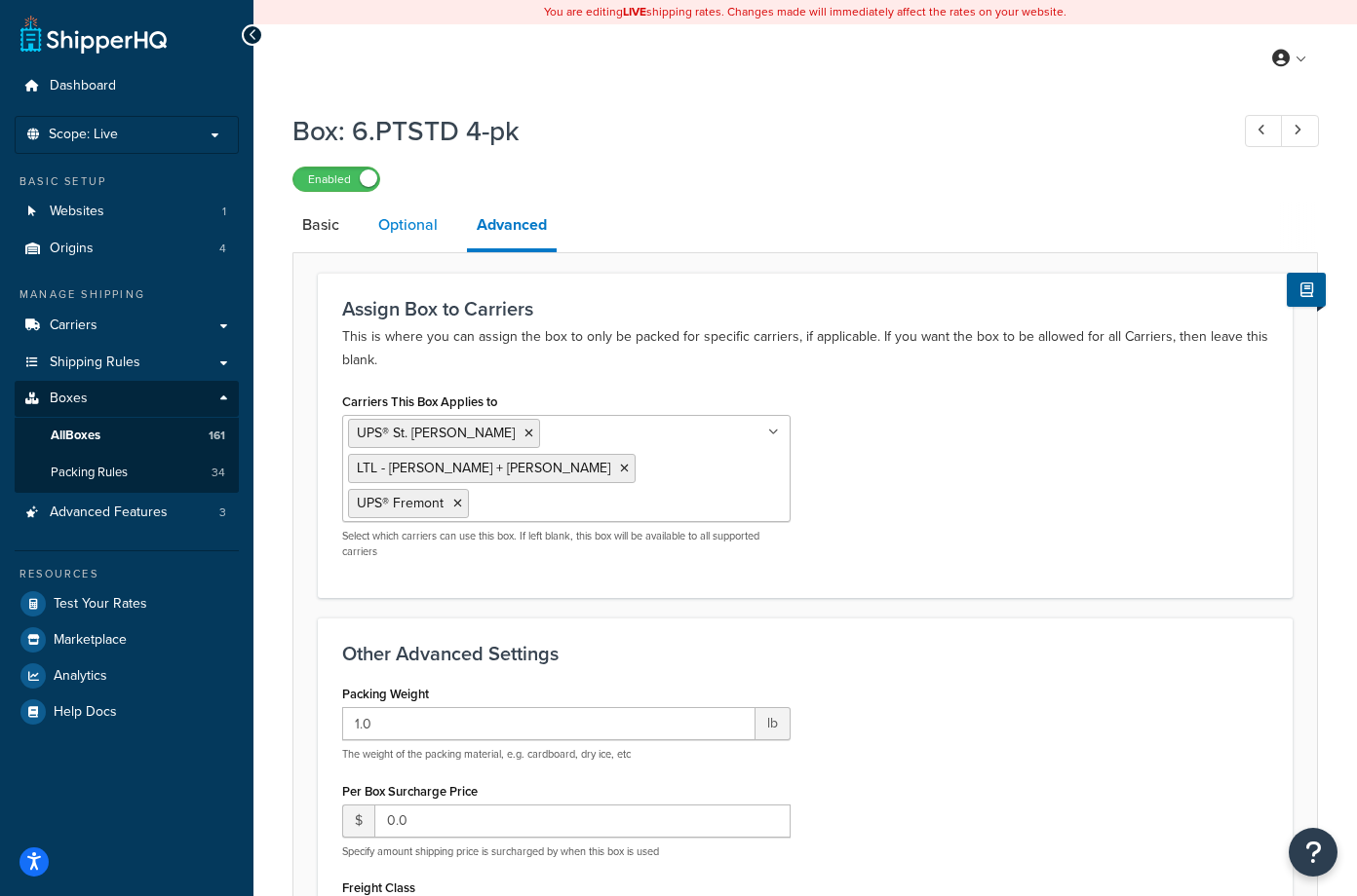
click at [418, 227] on link "Optional" at bounding box center [408, 225] width 79 height 46
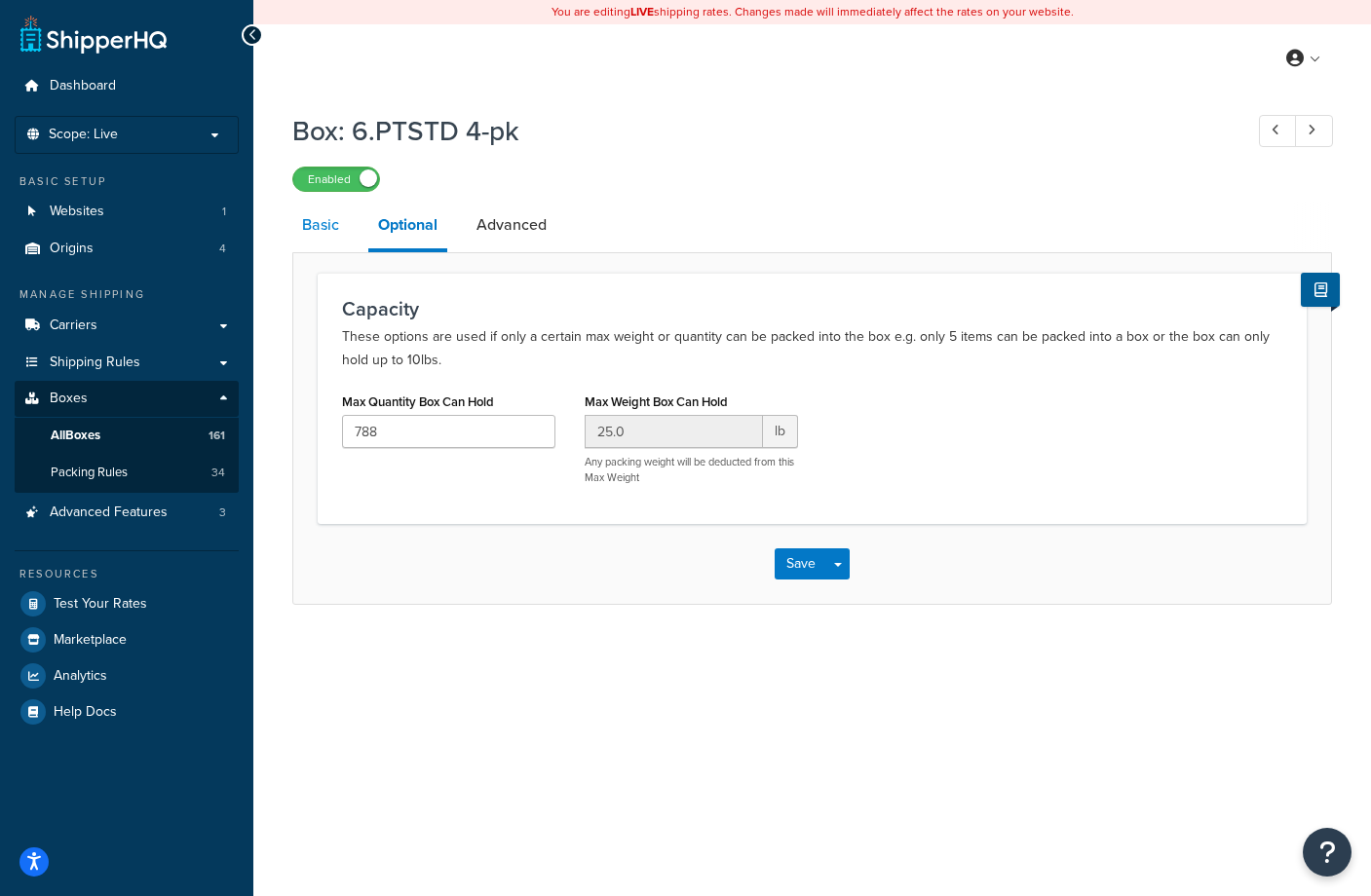
click at [323, 225] on link "Basic" at bounding box center [320, 225] width 56 height 46
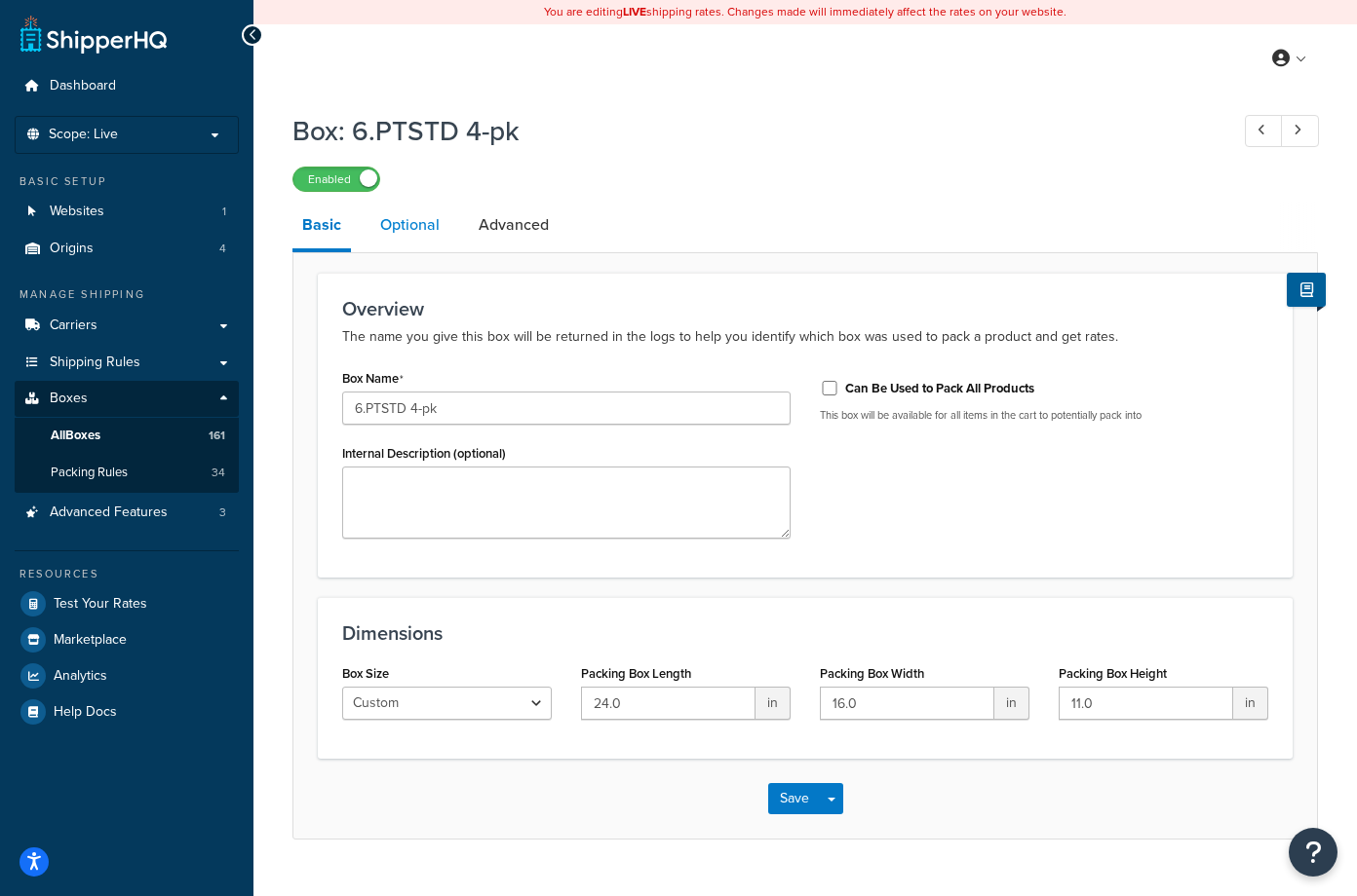
click at [402, 224] on link "Optional" at bounding box center [410, 225] width 79 height 46
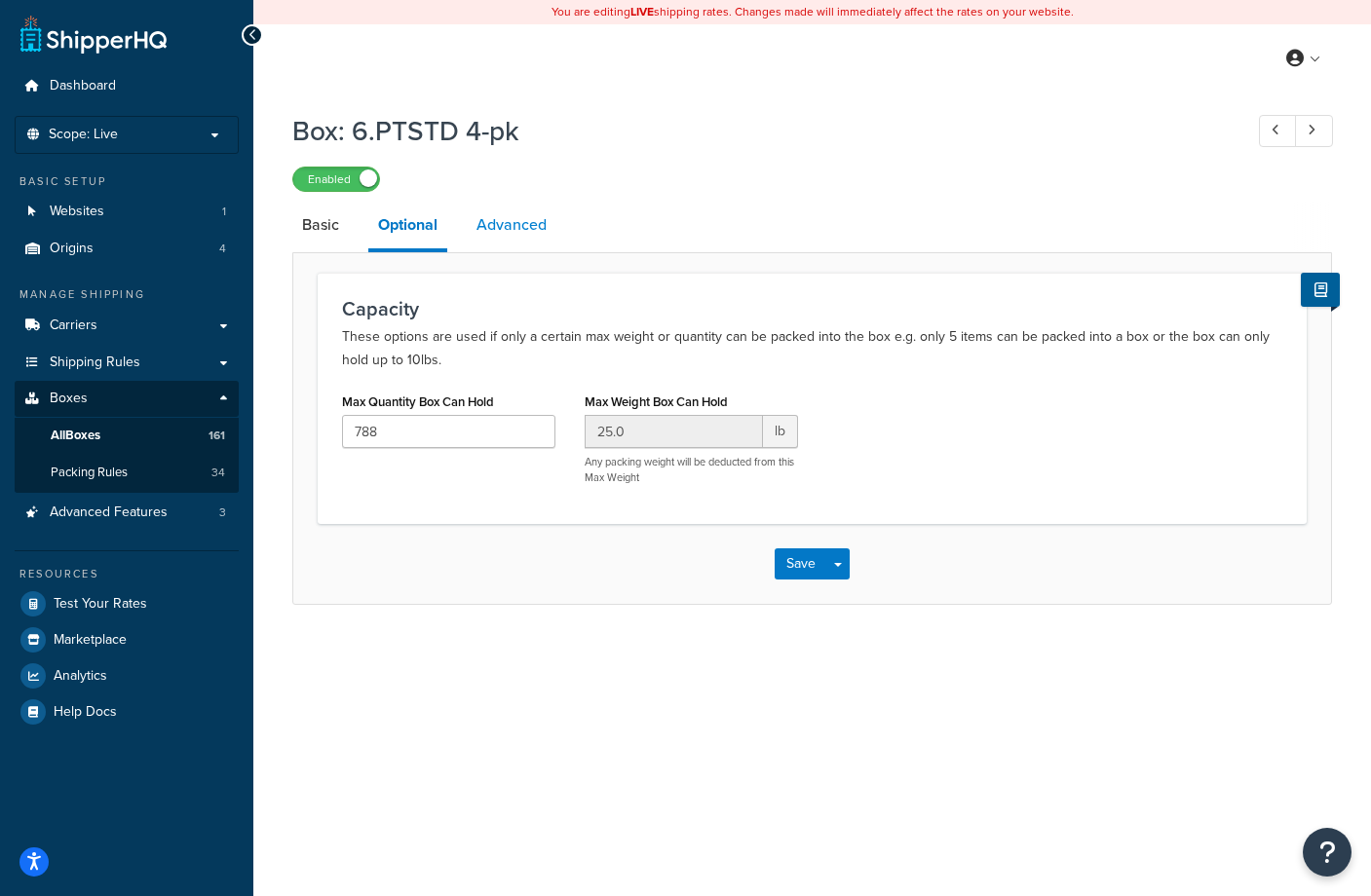
click at [508, 224] on link "Advanced" at bounding box center [511, 225] width 90 height 46
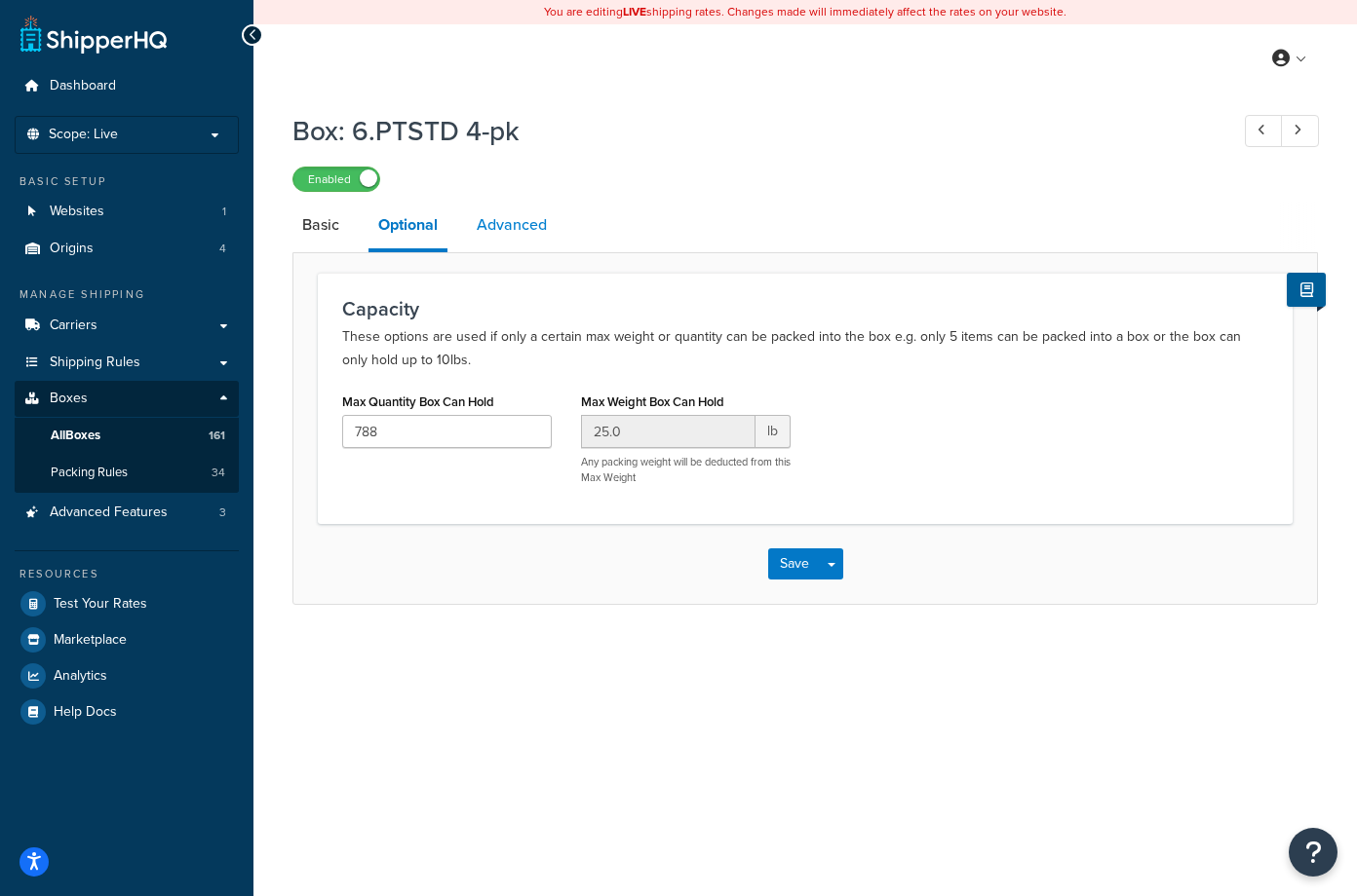
select select "100"
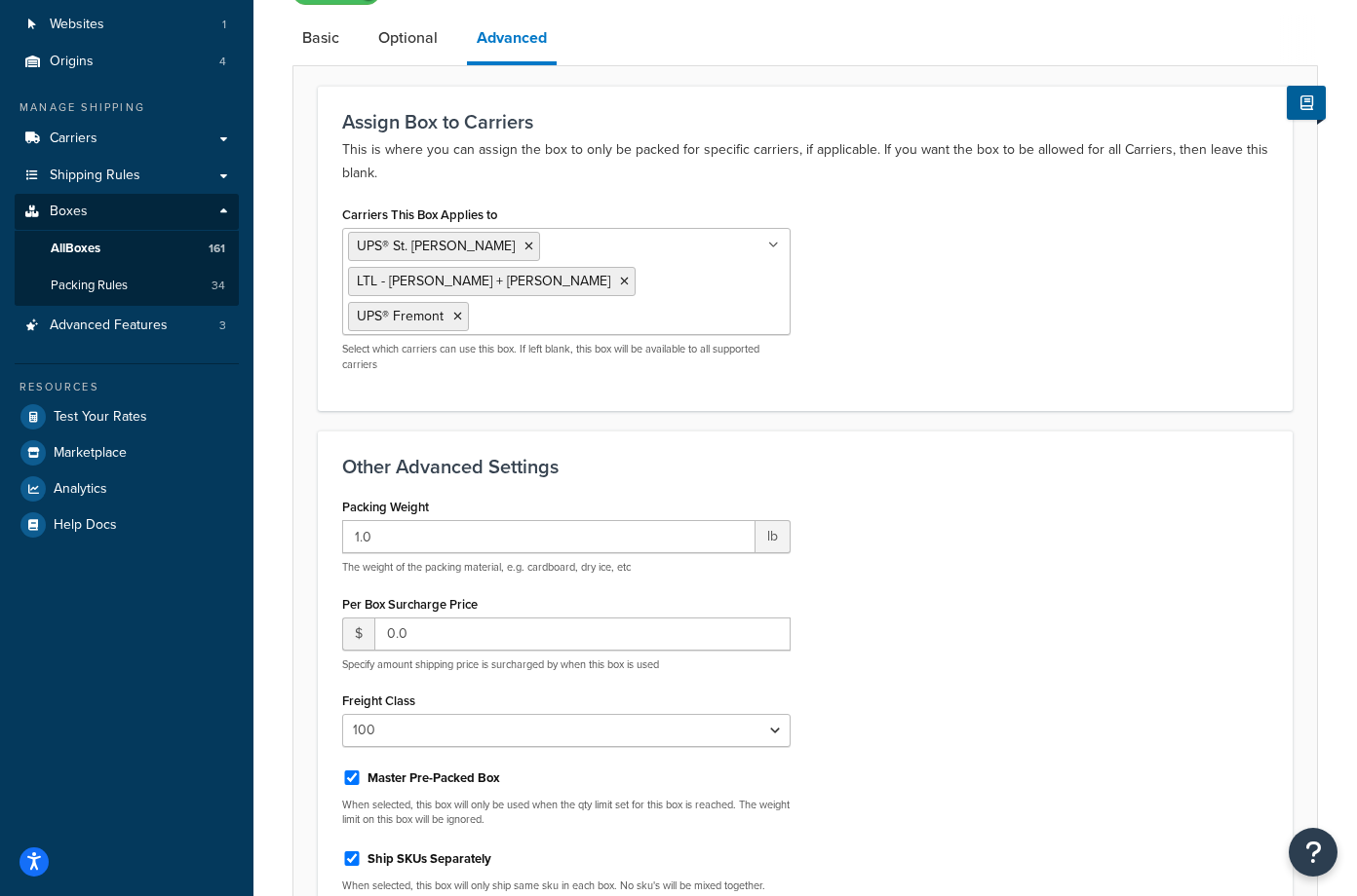
scroll to position [195, 0]
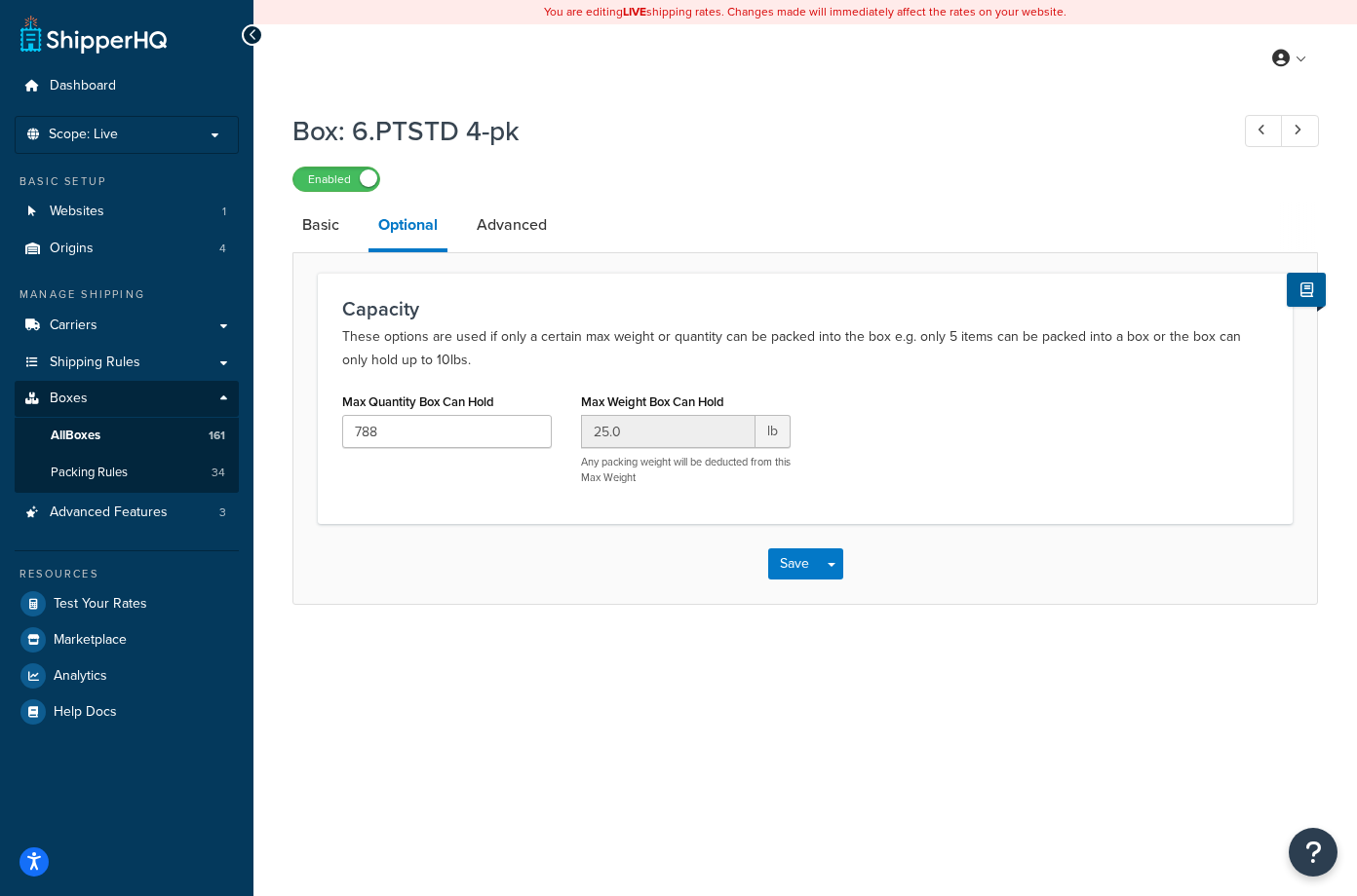
select select "100"
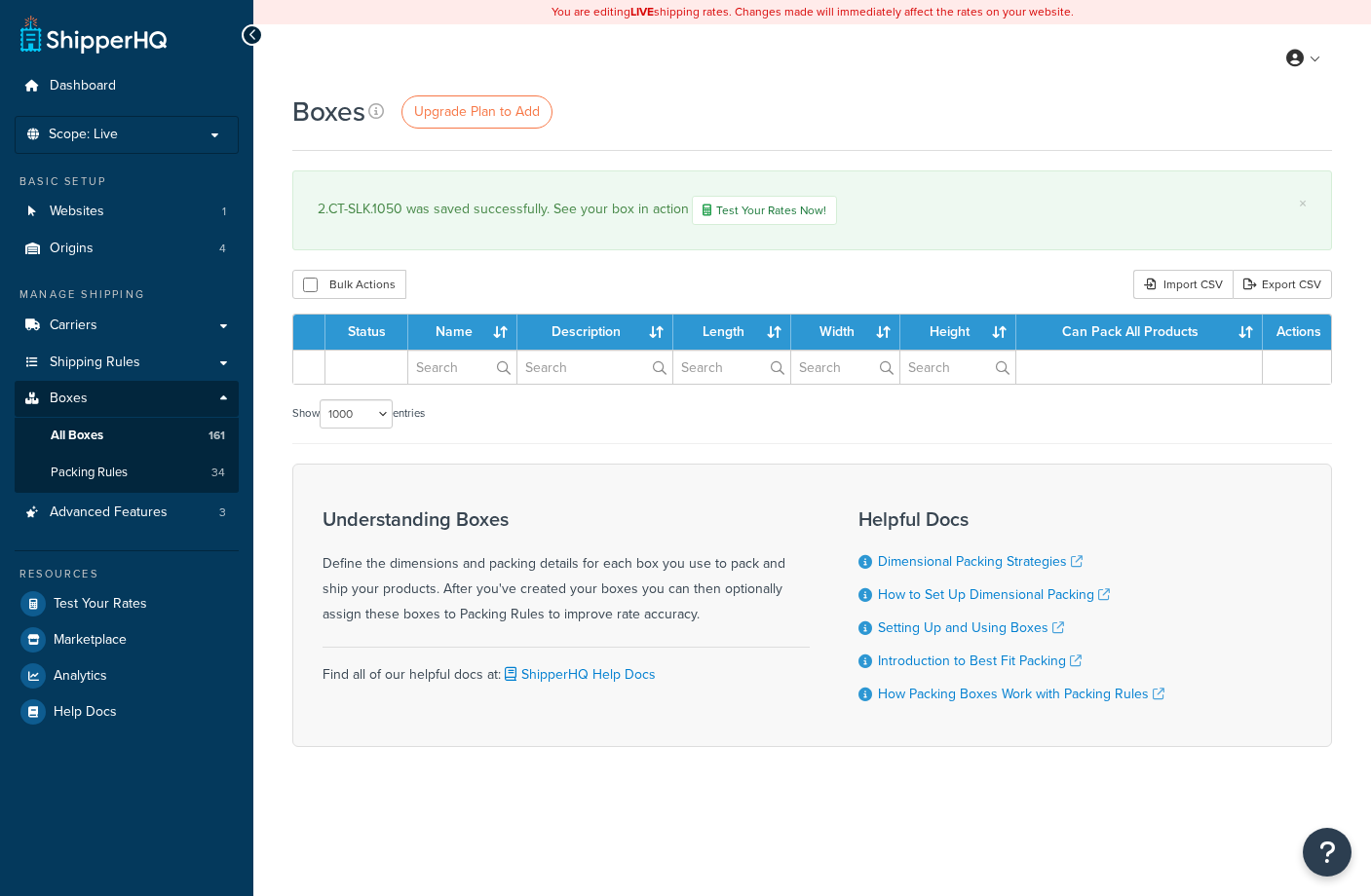
select select "1000"
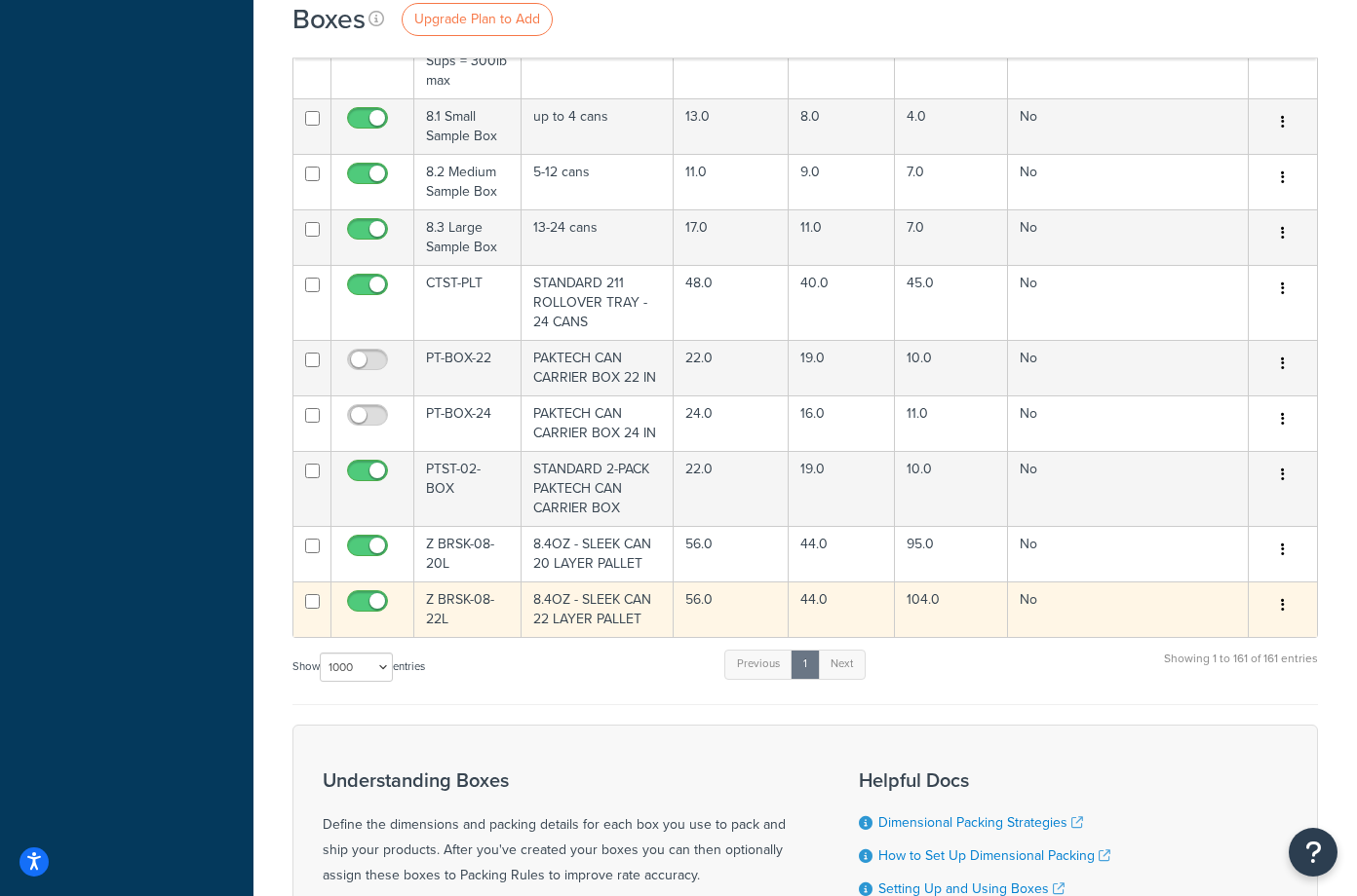
scroll to position [11505, 0]
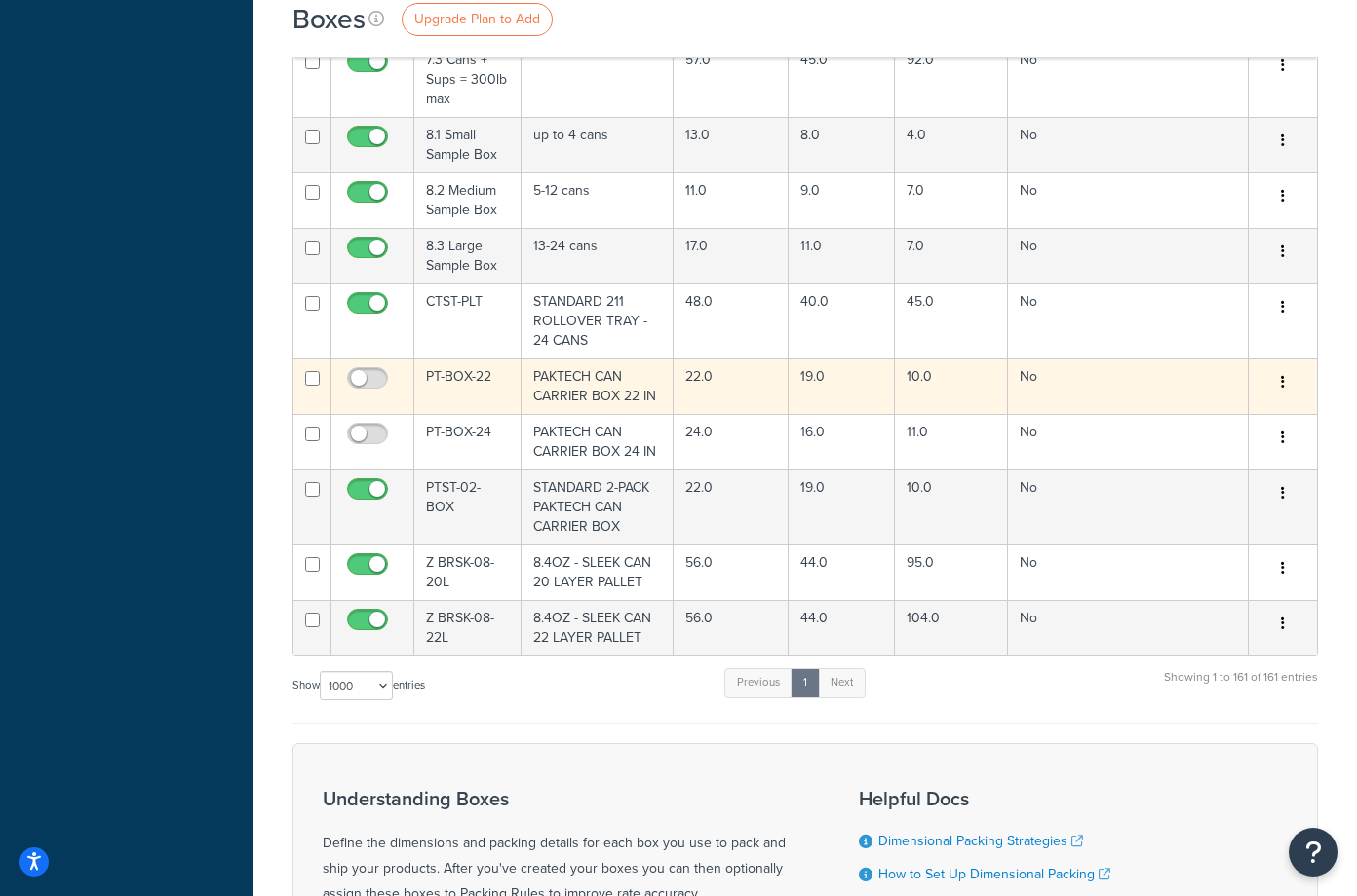
click at [452, 359] on td "PT-BOX-22" at bounding box center [467, 386] width 107 height 55
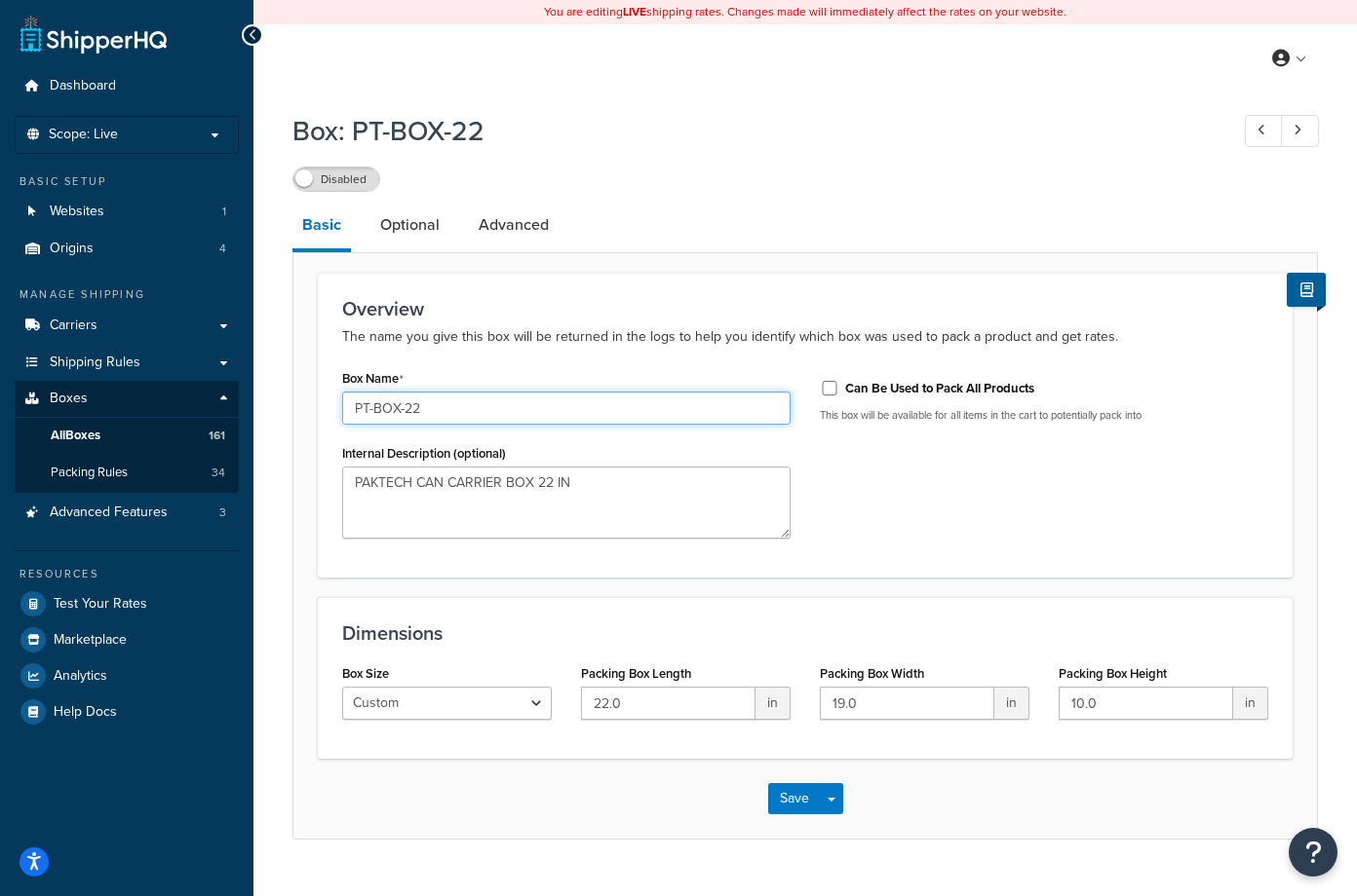
drag, startPoint x: 439, startPoint y: 411, endPoint x: 297, endPoint y: 409, distance: 142.0
click at [297, 409] on form "Overview The name you give this box will be returned in the logs to help you id…" at bounding box center [805, 556] width 1024 height 566
type input "6.PTSTD 4-pk v2"
click at [976, 519] on div "Box Name 6.PTSTD 4-pk v2 Internal Description (optional) PAKTECH CAN CARRIER BO…" at bounding box center [805, 459] width 956 height 189
drag, startPoint x: 580, startPoint y: 486, endPoint x: 540, endPoint y: 485, distance: 40.0
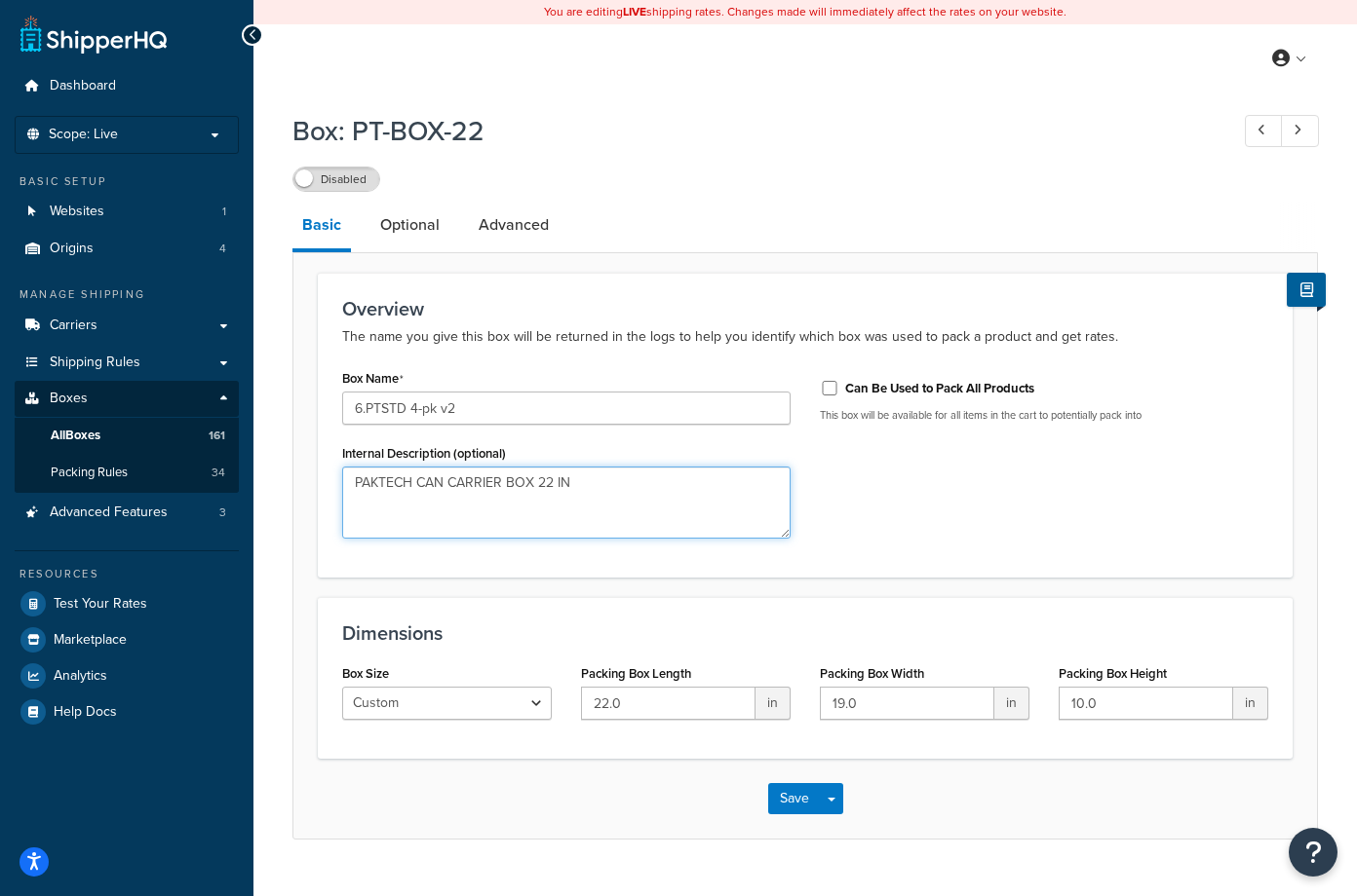
click at [540, 485] on textarea "PAKTECH CAN CARRIER BOX 22 IN" at bounding box center [566, 502] width 449 height 72
click at [354, 483] on textarea "PAKTECH CAN CARRIER BOX 24 IN" at bounding box center [566, 502] width 449 height 72
type textarea "NEW 4-pack STD box 24 IN"
drag, startPoint x: 636, startPoint y: 712, endPoint x: 545, endPoint y: 702, distance: 91.5
click at [545, 702] on div "Box Size Custom USPS Small Flat Box USPS Medium Flat Box USPS Large Flat Box US…" at bounding box center [805, 697] width 956 height 75
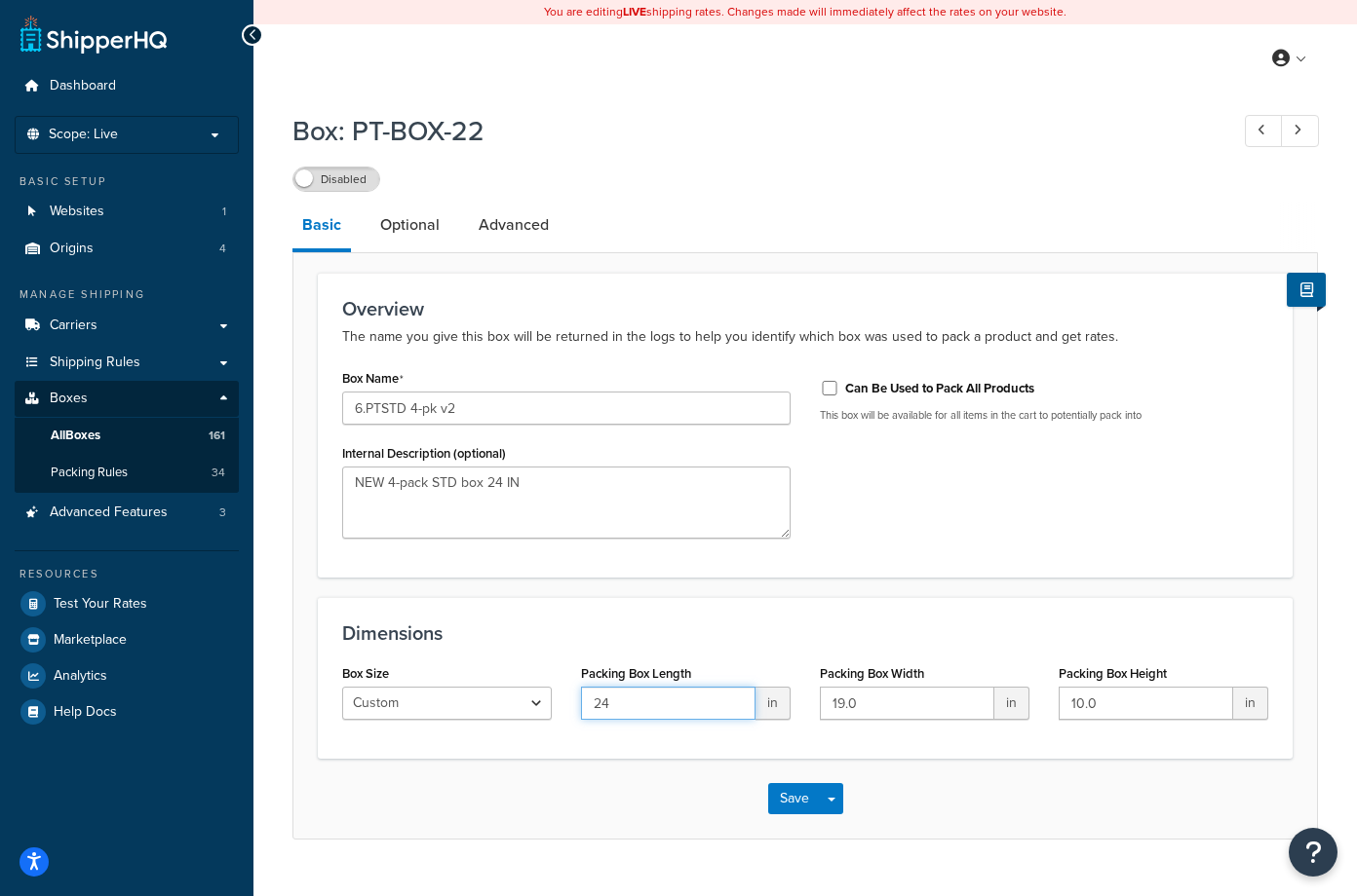
type input "24"
drag, startPoint x: 874, startPoint y: 708, endPoint x: 802, endPoint y: 702, distance: 72.2
click at [802, 702] on div "Box Size Custom USPS Small Flat Box USPS Medium Flat Box USPS Large Flat Box US…" at bounding box center [805, 697] width 956 height 75
type input "10"
drag, startPoint x: 1127, startPoint y: 702, endPoint x: 1054, endPoint y: 707, distance: 73.2
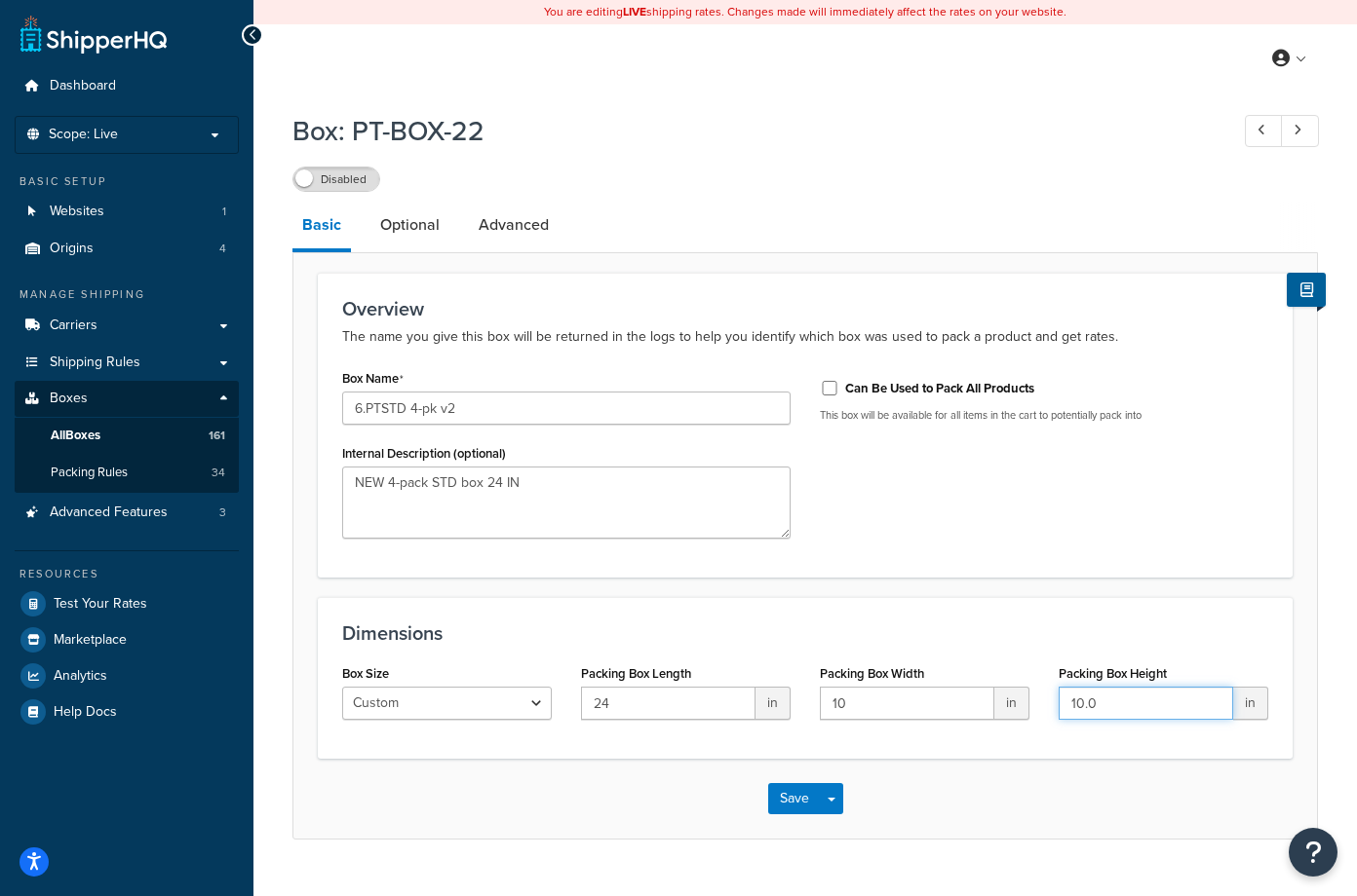
click at [1054, 707] on div "Packing Box Height 10.0 in" at bounding box center [1164, 697] width 239 height 75
type input "15.25"
drag, startPoint x: 627, startPoint y: 698, endPoint x: 558, endPoint y: 709, distance: 69.9
click at [558, 709] on div "Box Size Custom USPS Small Flat Box USPS Medium Flat Box USPS Large Flat Box US…" at bounding box center [805, 697] width 956 height 75
type input "3"
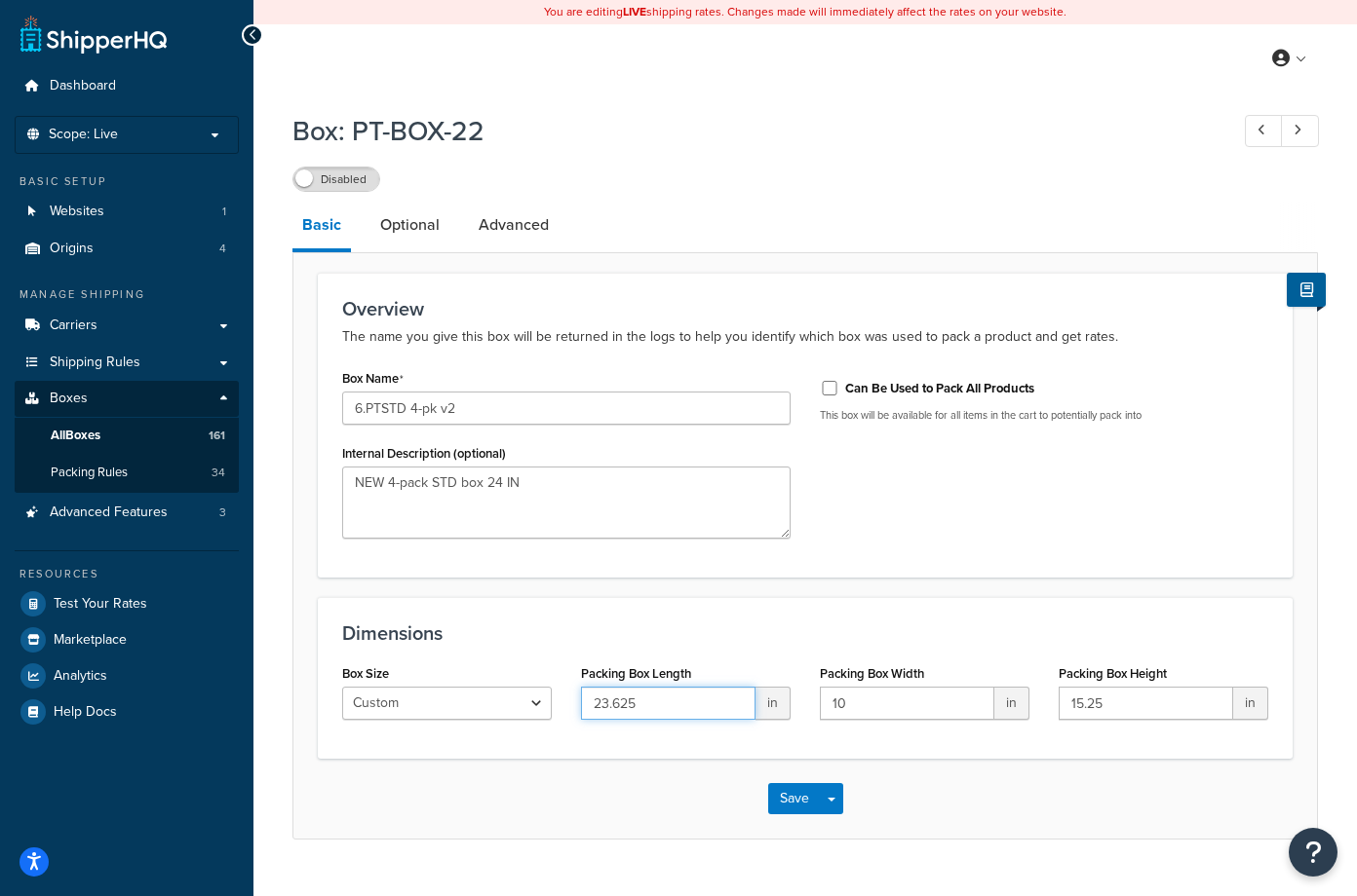
type input "23.625"
drag, startPoint x: 833, startPoint y: 700, endPoint x: 819, endPoint y: 699, distance: 14.0
click at [819, 699] on div "Packing Box Width 10 in" at bounding box center [924, 697] width 239 height 75
type input "10.125"
click at [410, 233] on link "Optional" at bounding box center [410, 225] width 79 height 46
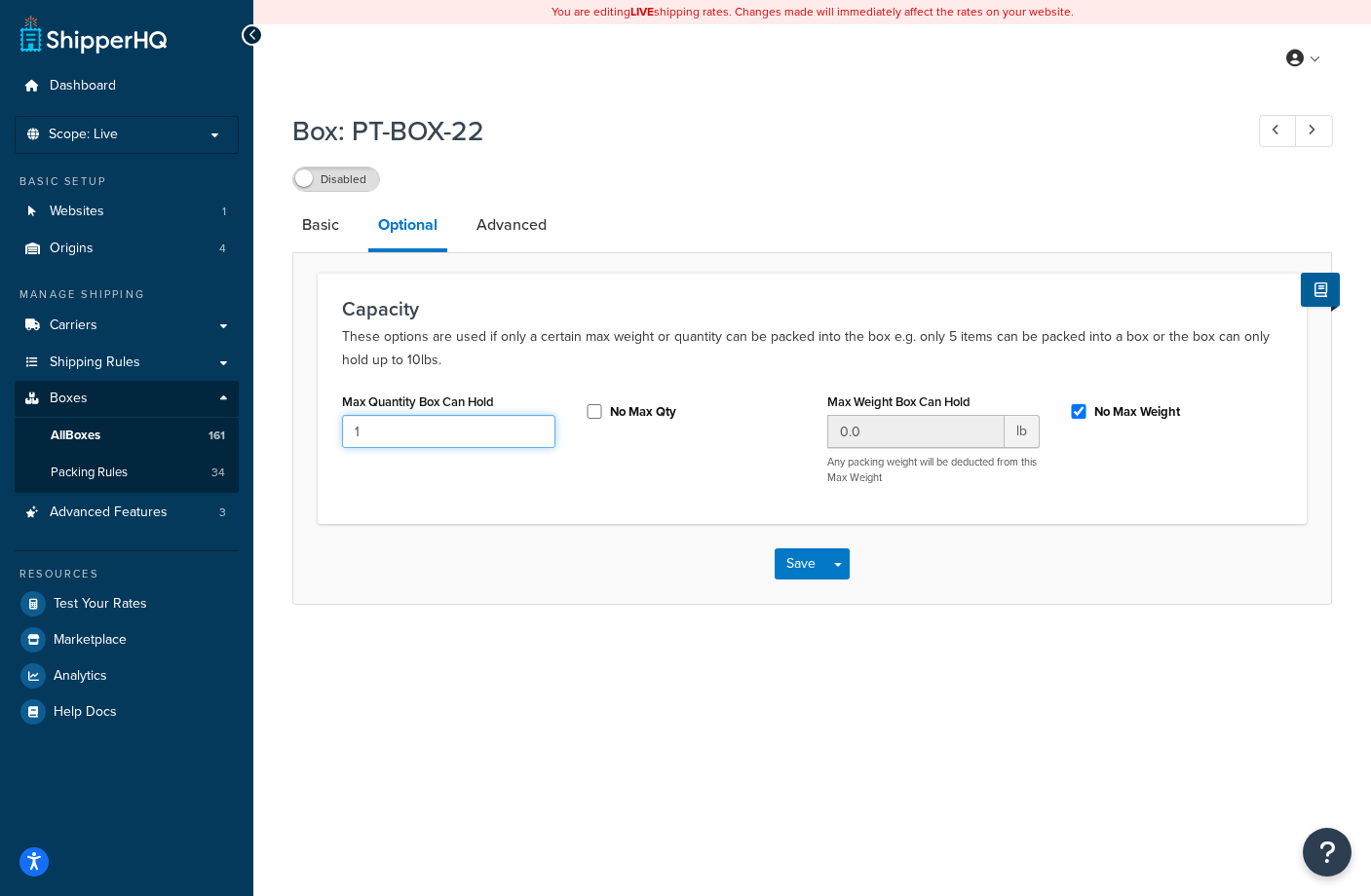
drag, startPoint x: 369, startPoint y: 439, endPoint x: 343, endPoint y: 435, distance: 26.3
click at [343, 435] on input "1" at bounding box center [448, 432] width 213 height 34
click at [884, 665] on div "You are editing LIVE shipping rates. Changes made will immediately affect the r…" at bounding box center [812, 448] width 1118 height 896
drag, startPoint x: 388, startPoint y: 425, endPoint x: 334, endPoint y: 430, distance: 54.2
click at [334, 430] on div "Max Quantity Box Can Hold 1" at bounding box center [448, 425] width 242 height 75
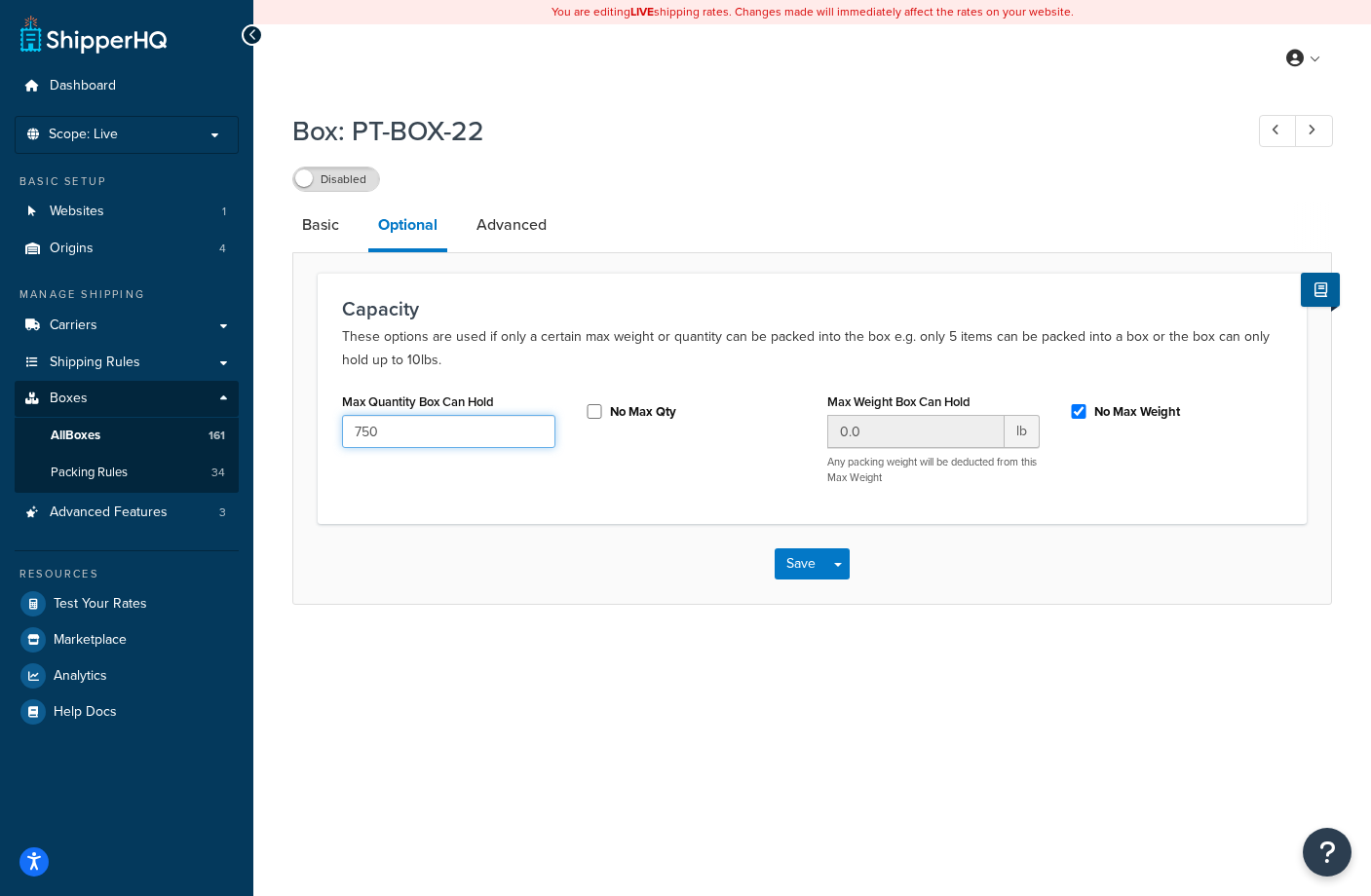
type input "750"
click at [1076, 409] on input "No Max Weight" at bounding box center [1078, 411] width 20 height 15
checkbox input "false"
drag, startPoint x: 884, startPoint y: 437, endPoint x: 826, endPoint y: 435, distance: 58.0
click at [827, 435] on input "0.0" at bounding box center [916, 432] width 178 height 34
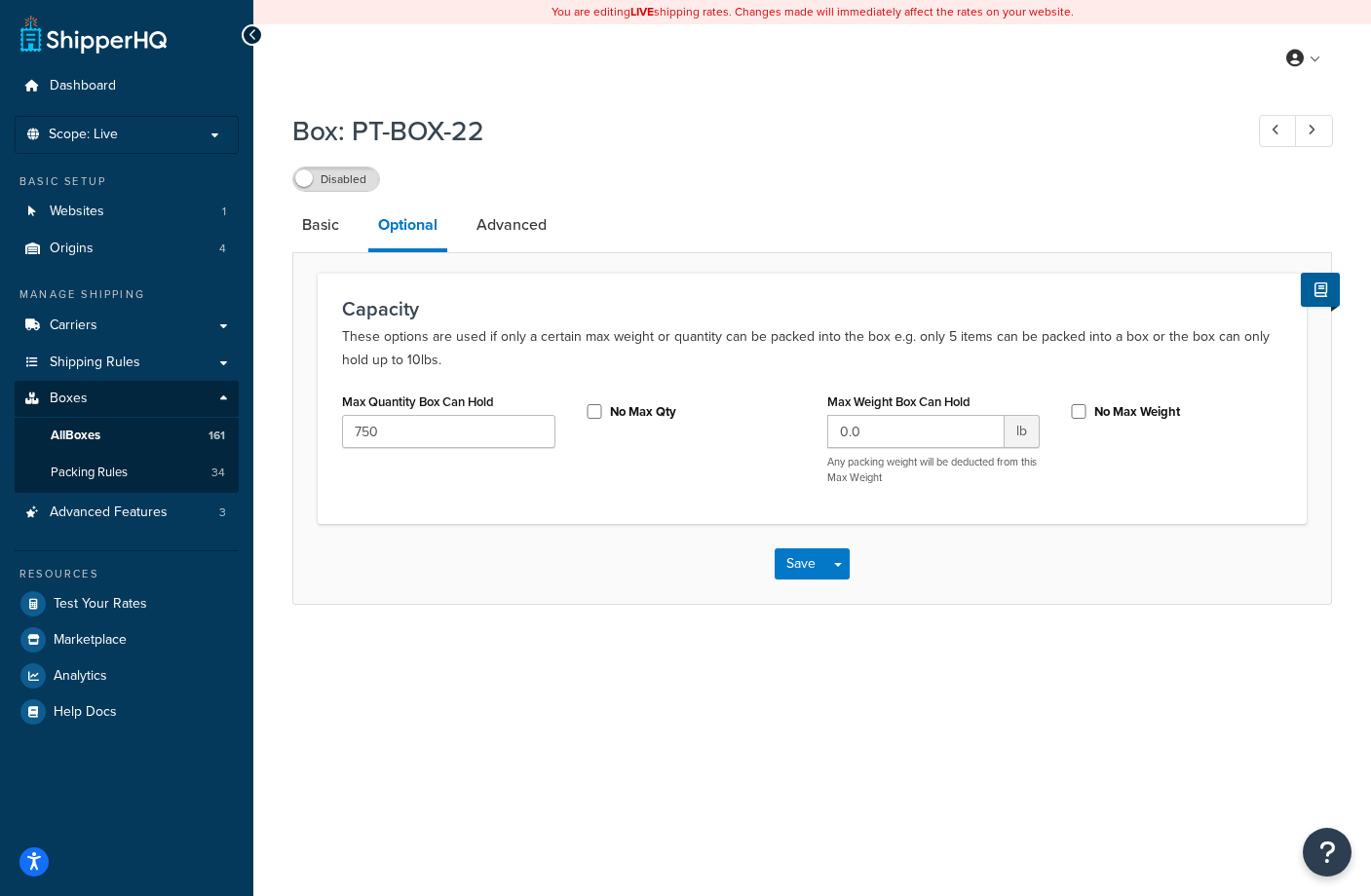
click at [992, 689] on div "You are editing LIVE shipping rates. Changes made will immediately affect the r…" at bounding box center [812, 448] width 1118 height 896
drag, startPoint x: 859, startPoint y: 435, endPoint x: 829, endPoint y: 425, distance: 31.6
click at [829, 425] on input "0.0" at bounding box center [916, 432] width 178 height 34
type input "25"
click at [1079, 413] on input "No Max Weight" at bounding box center [1078, 411] width 20 height 15
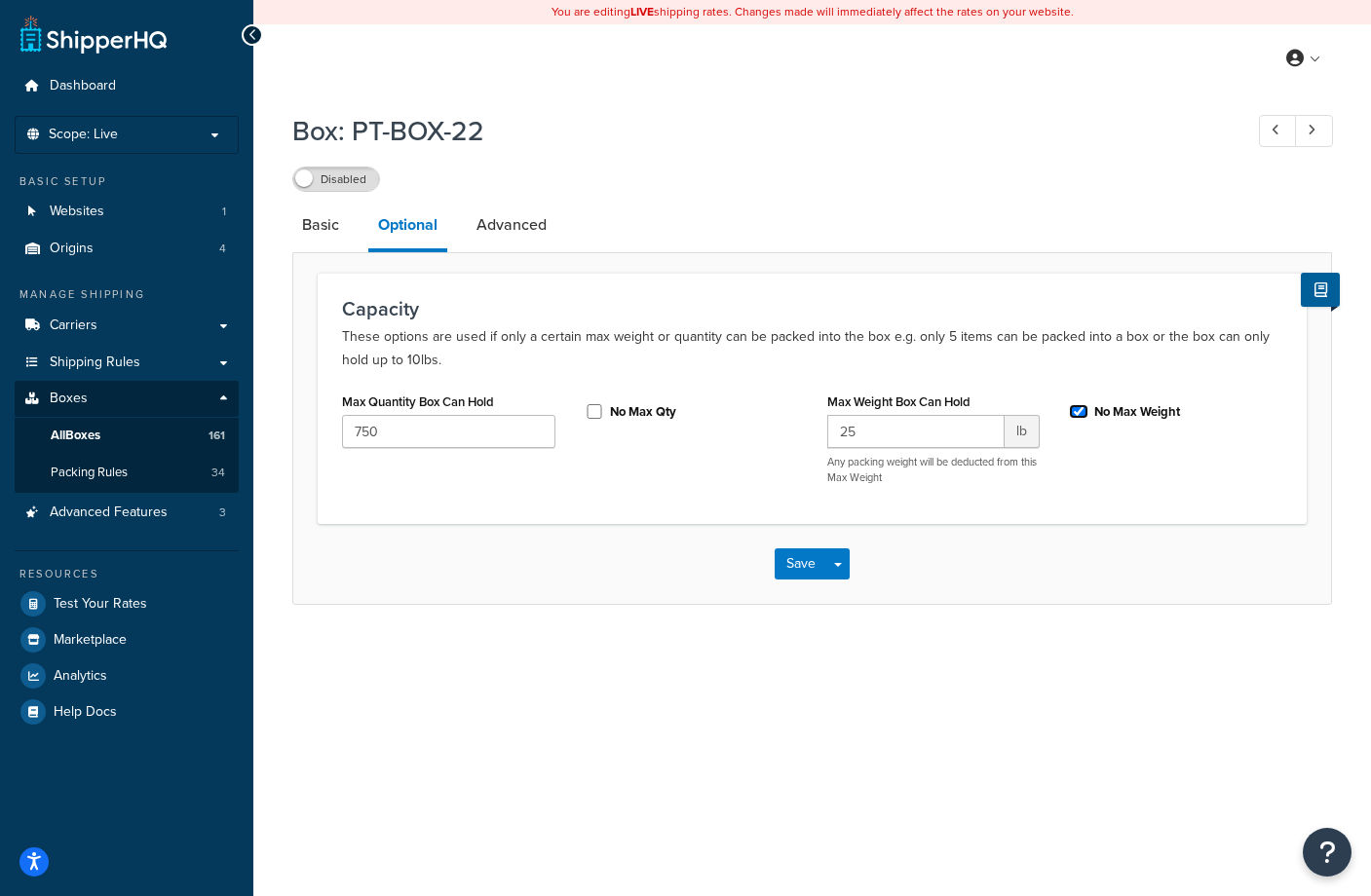
checkbox input "true"
click at [499, 218] on link "Advanced" at bounding box center [511, 225] width 90 height 46
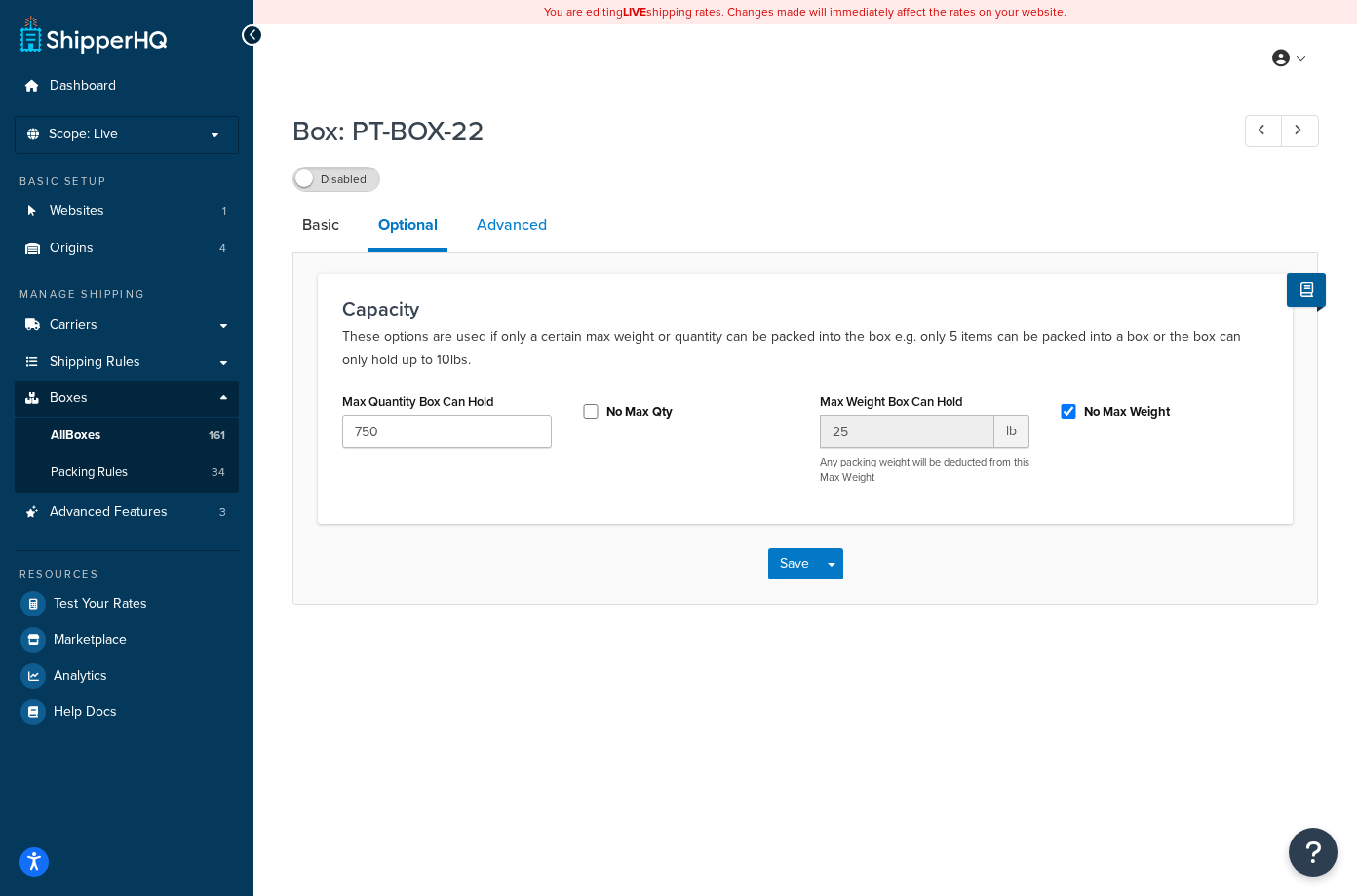
select select "100"
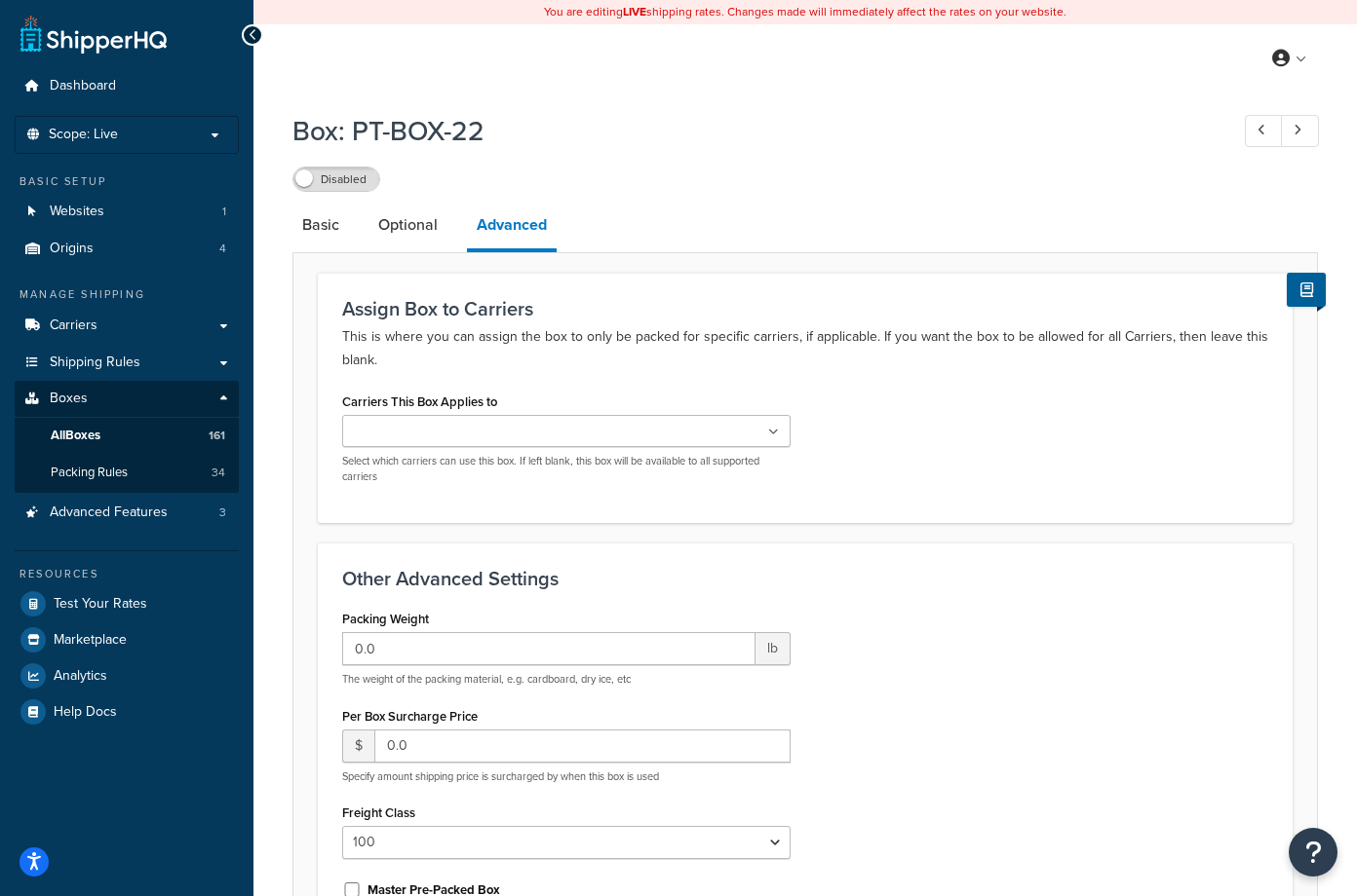
click at [776, 432] on icon at bounding box center [773, 433] width 11 height 12
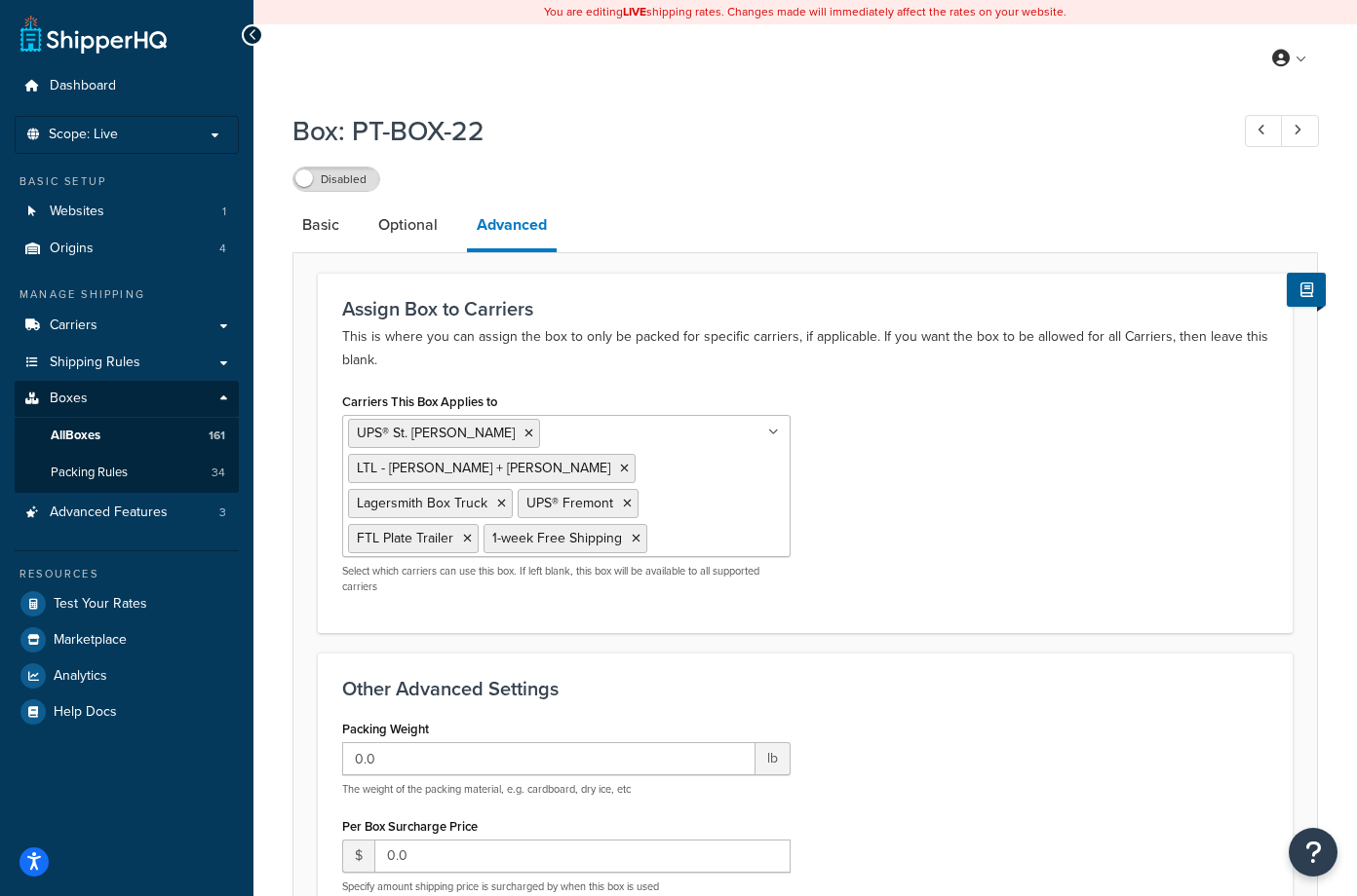
click at [1068, 433] on div "Carriers This Box Applies to UPS® St. Paul LTL - Kuehne + Nagel Lagersmith Box …" at bounding box center [805, 498] width 956 height 221
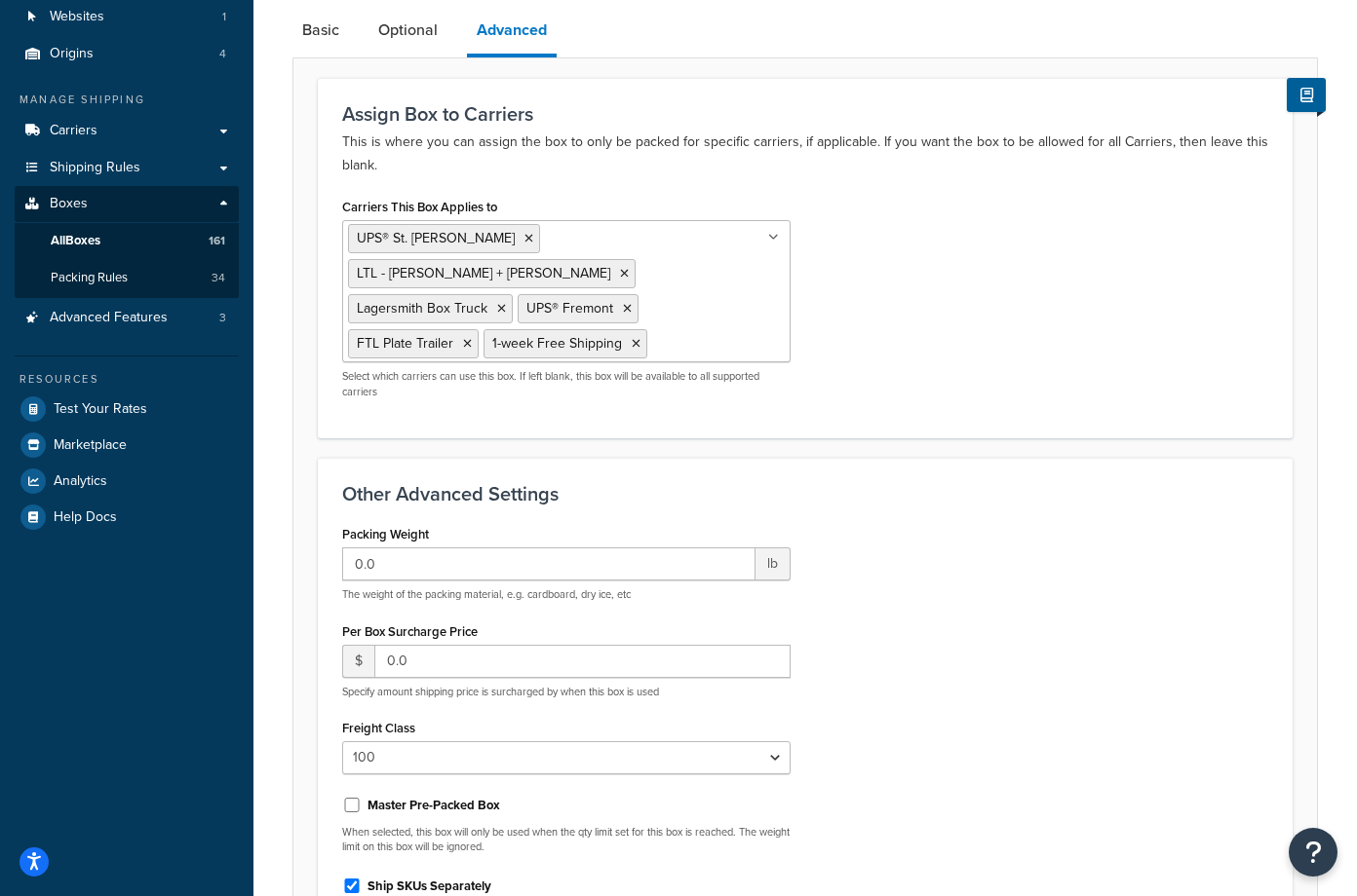
scroll to position [293, 0]
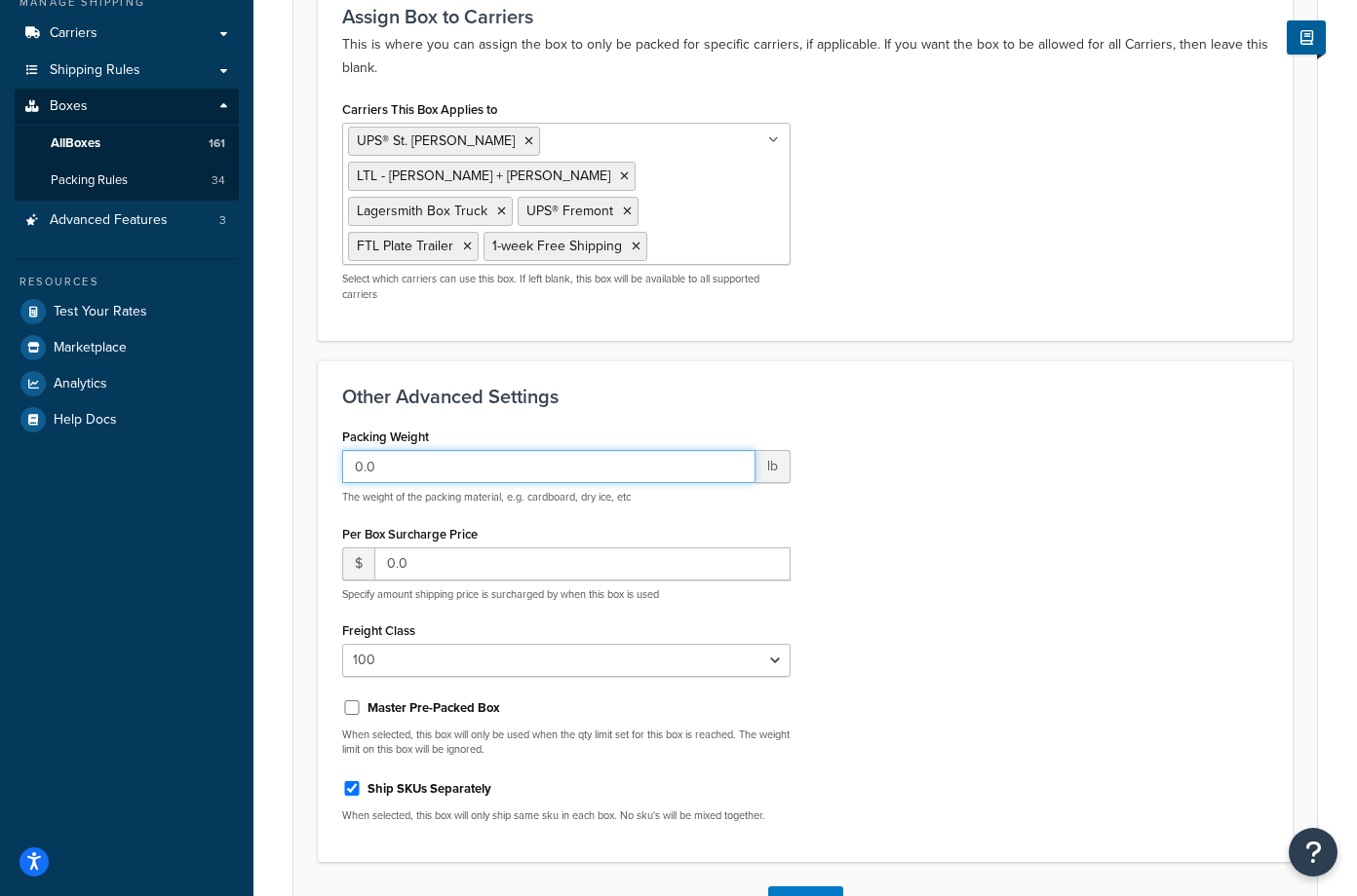
drag, startPoint x: 404, startPoint y: 429, endPoint x: 326, endPoint y: 432, distance: 78.1
click at [326, 432] on div "Other Advanced Settings Packing Weight 0.0 lb The weight of the packing materia…" at bounding box center [805, 611] width 974 height 502
type input "1"
click at [1087, 459] on div "Packing Weight 1 lb The weight of the packing material, e.g. cardboard, dry ice…" at bounding box center [805, 630] width 956 height 415
click at [350, 701] on input "Master Pre-Packed Box" at bounding box center [352, 708] width 20 height 15
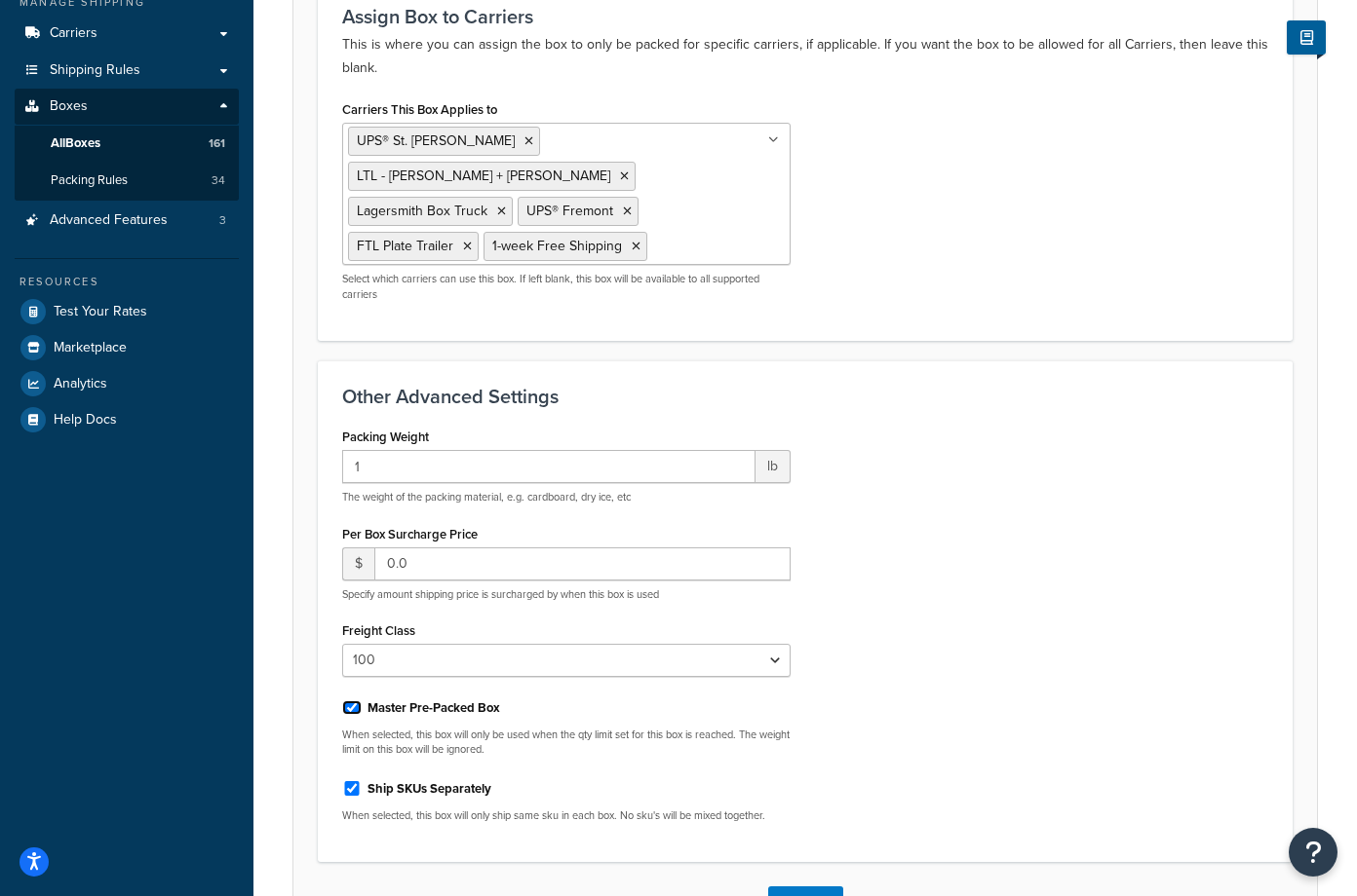
checkbox input "true"
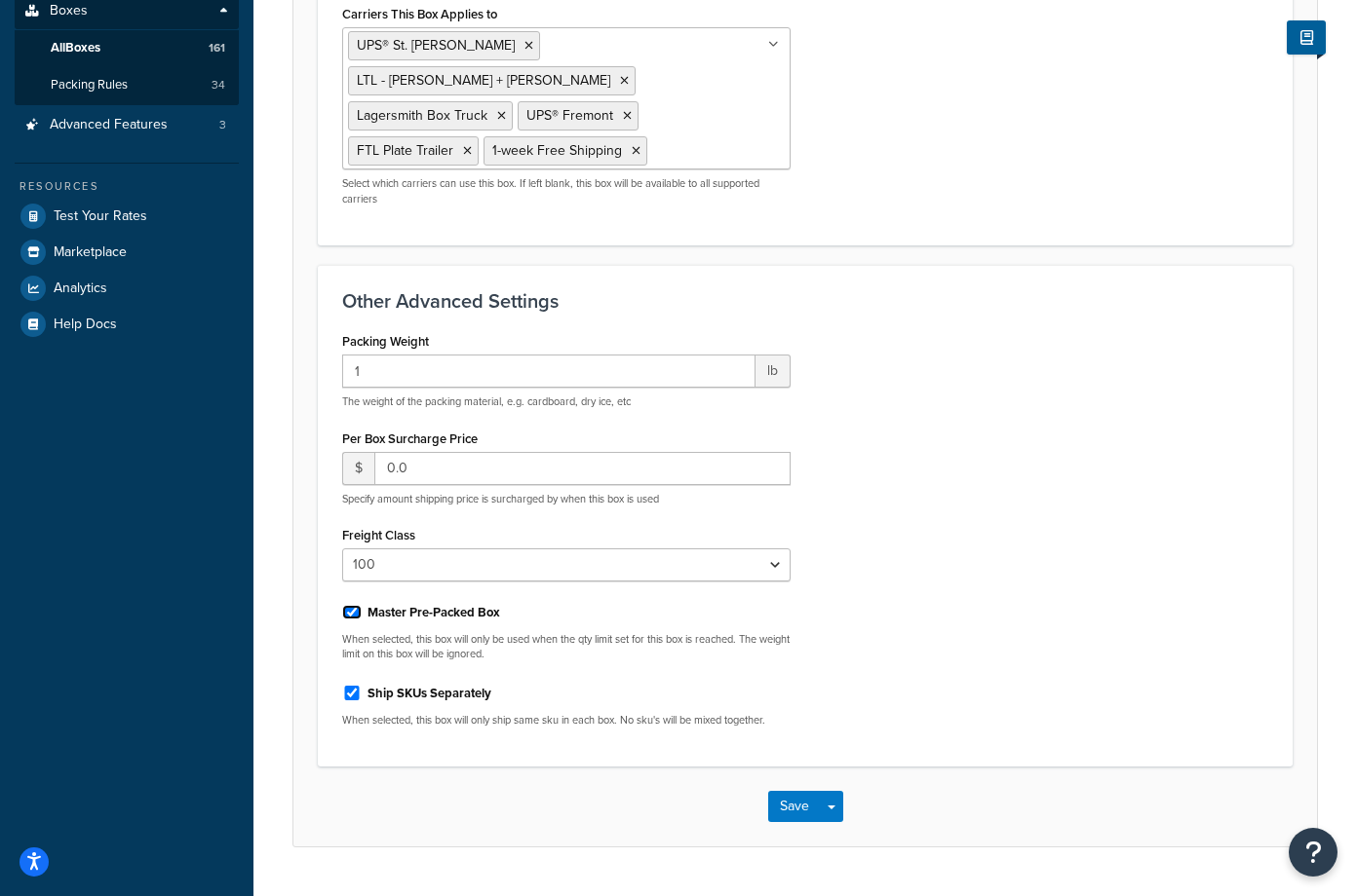
scroll to position [403, 0]
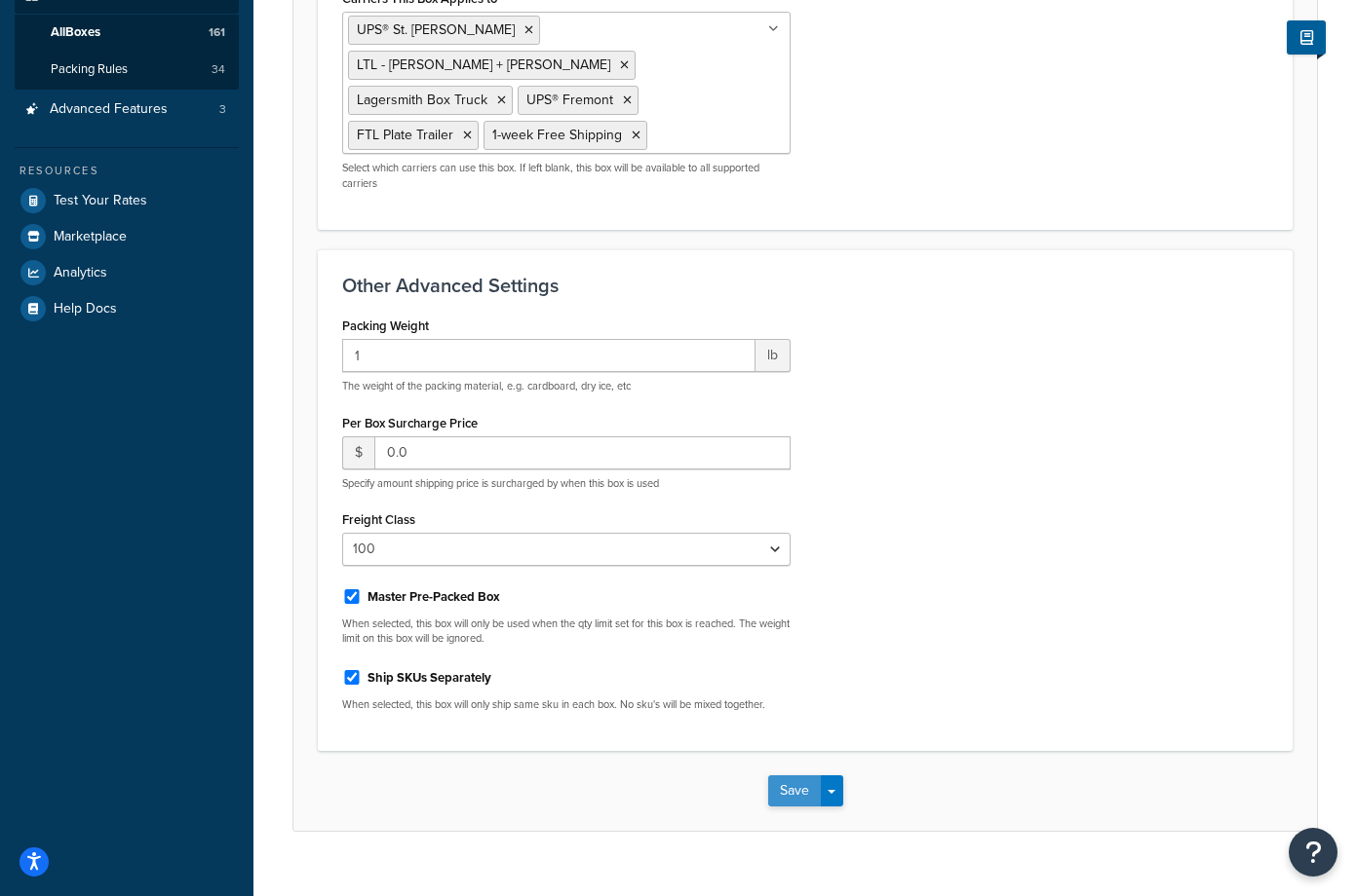
click at [794, 776] on button "Save" at bounding box center [794, 792] width 52 height 32
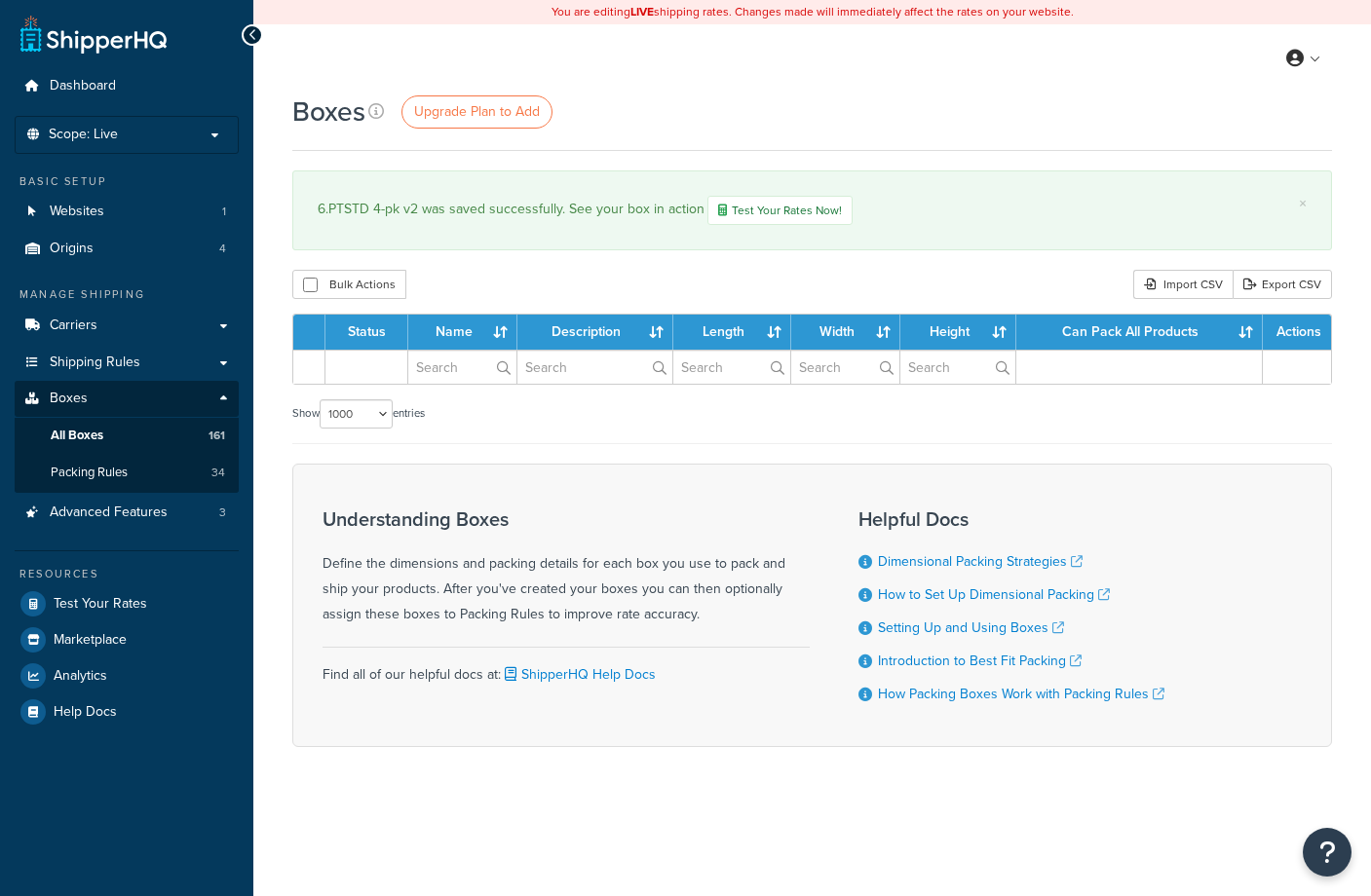
select select "1000"
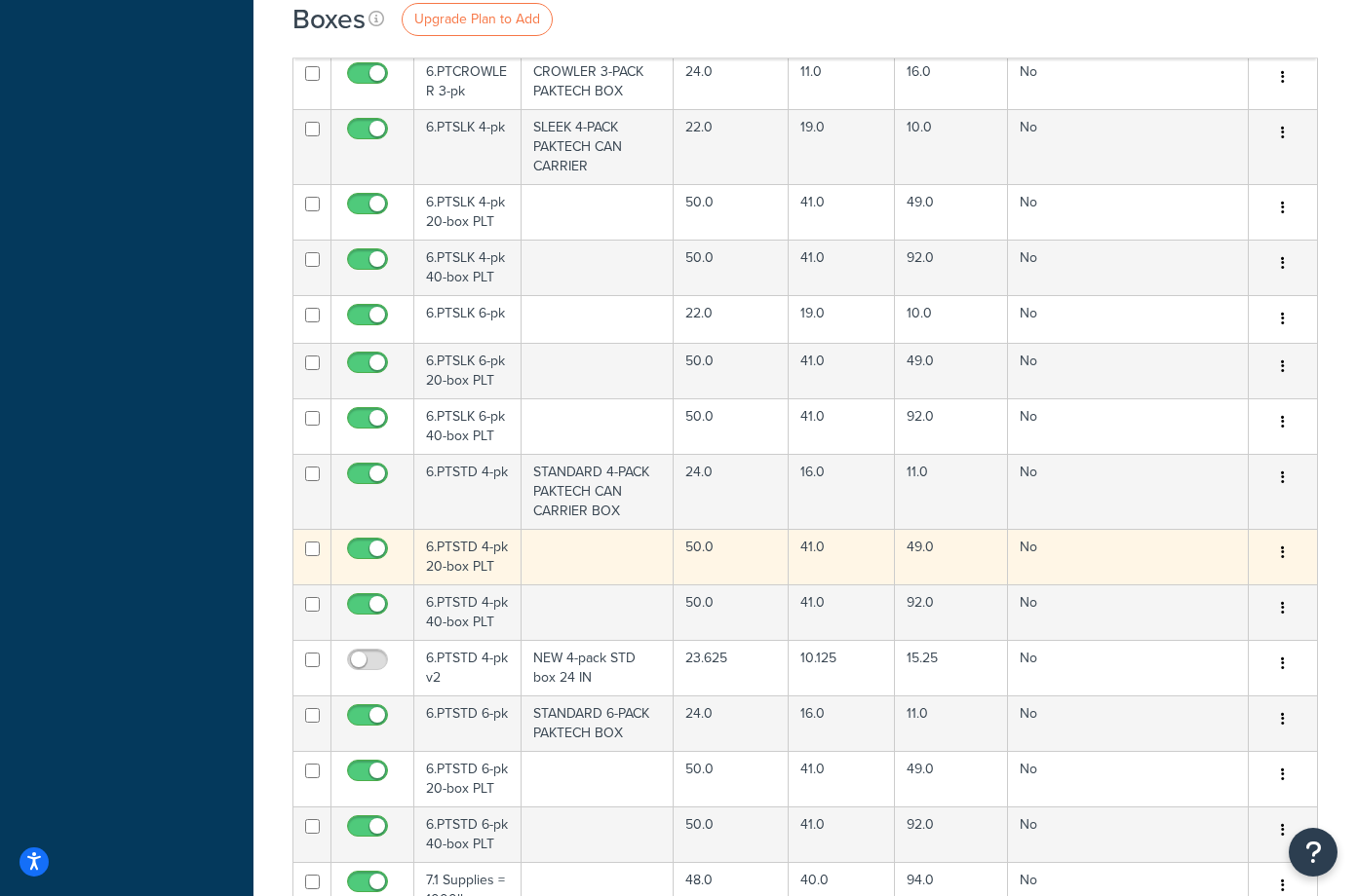
scroll to position [10698, 0]
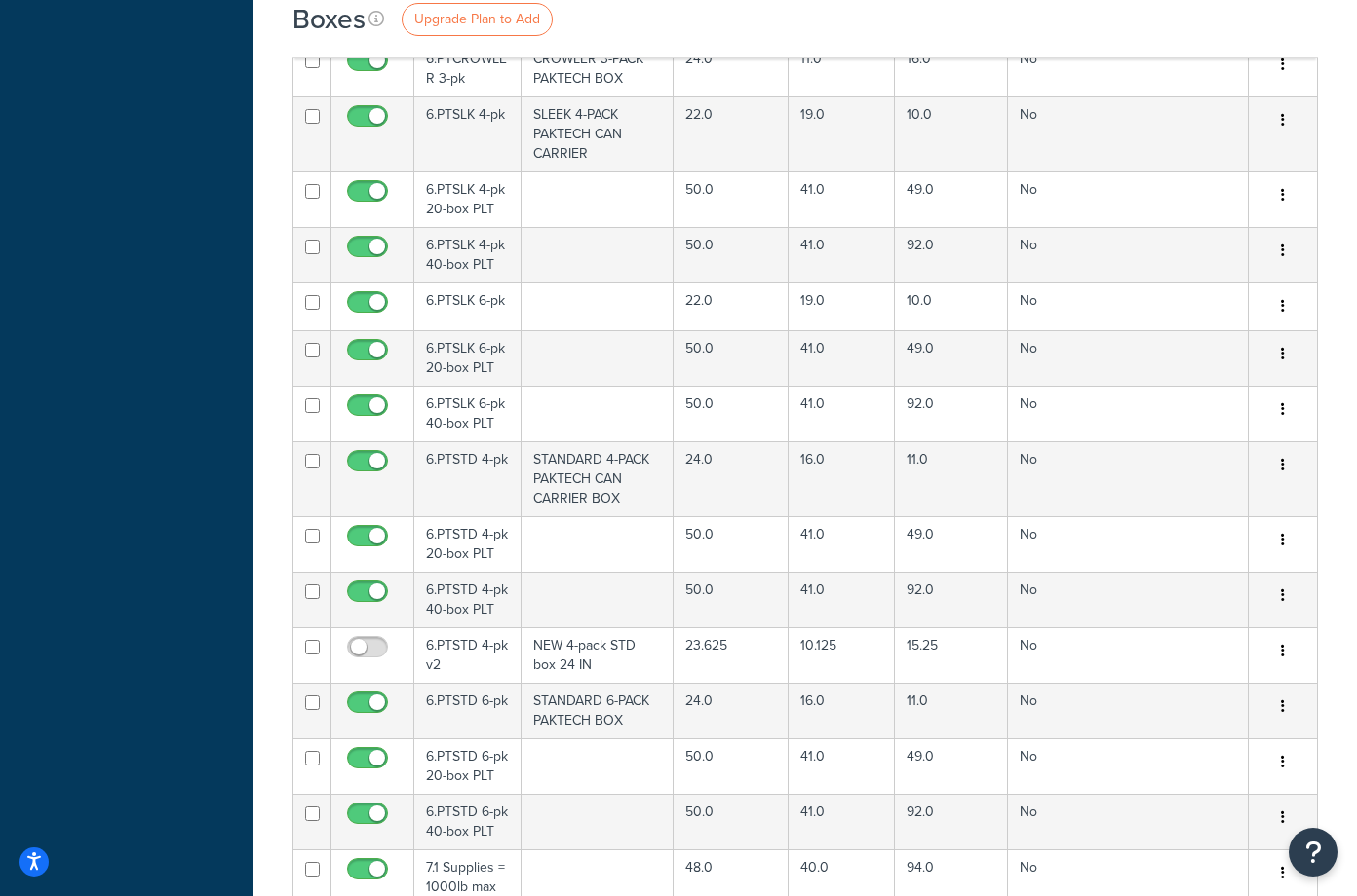
click at [897, 31] on div "Boxes Upgrade Plan to Add" at bounding box center [806, 19] width 1026 height 38
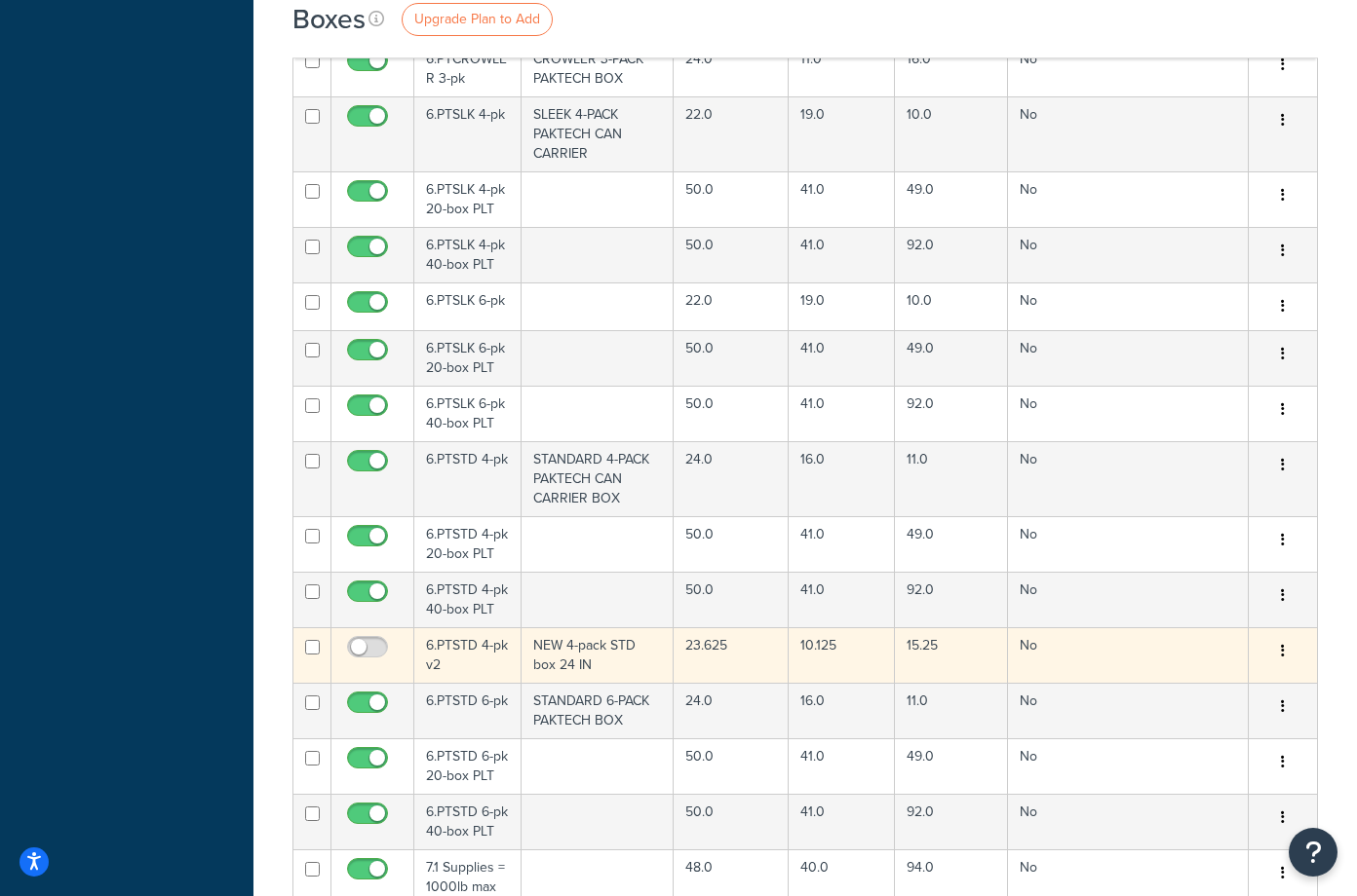
click at [603, 627] on td "NEW 4-pack STD box 24 IN" at bounding box center [598, 655] width 153 height 55
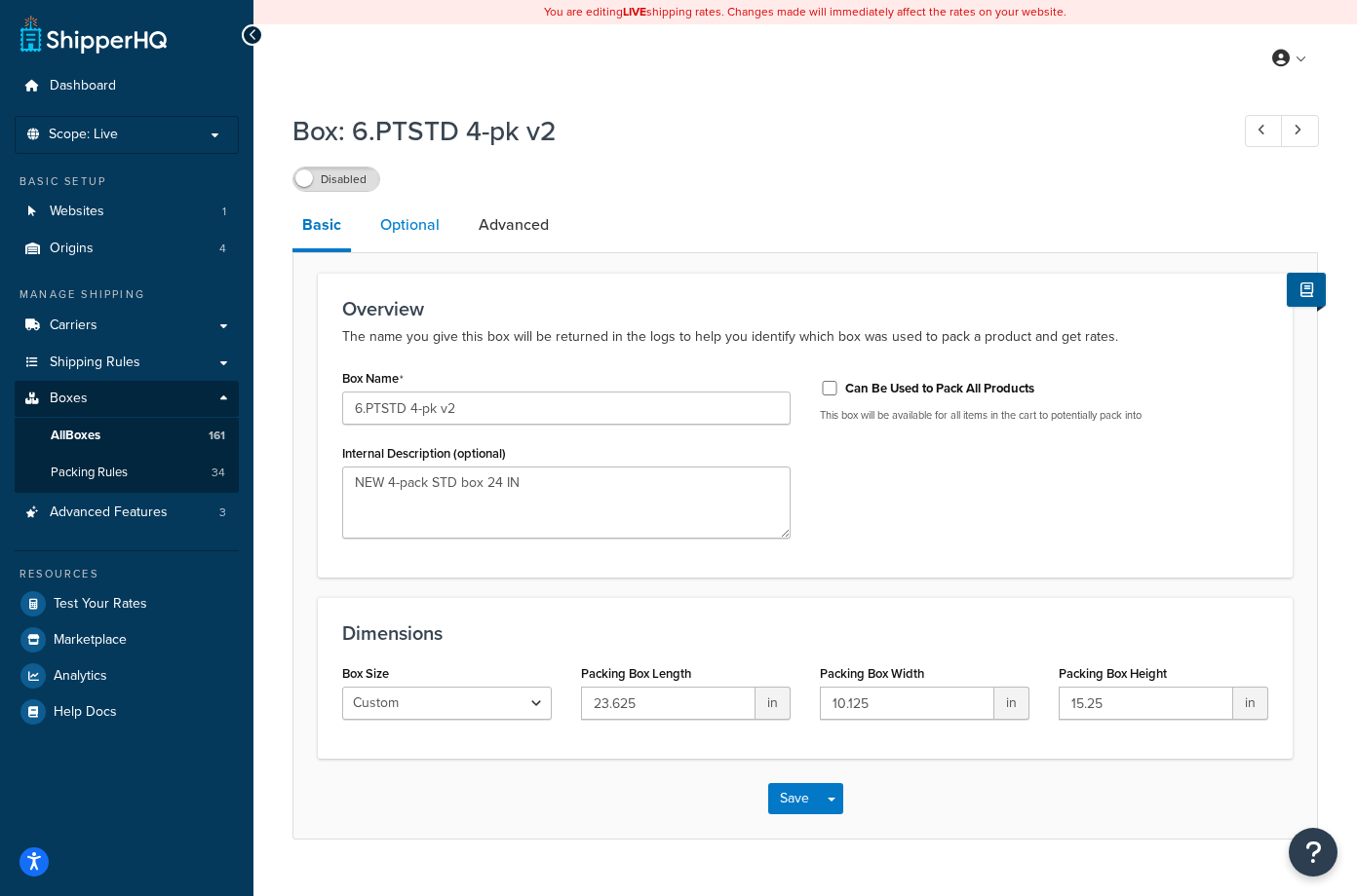
click at [414, 230] on link "Optional" at bounding box center [410, 225] width 79 height 46
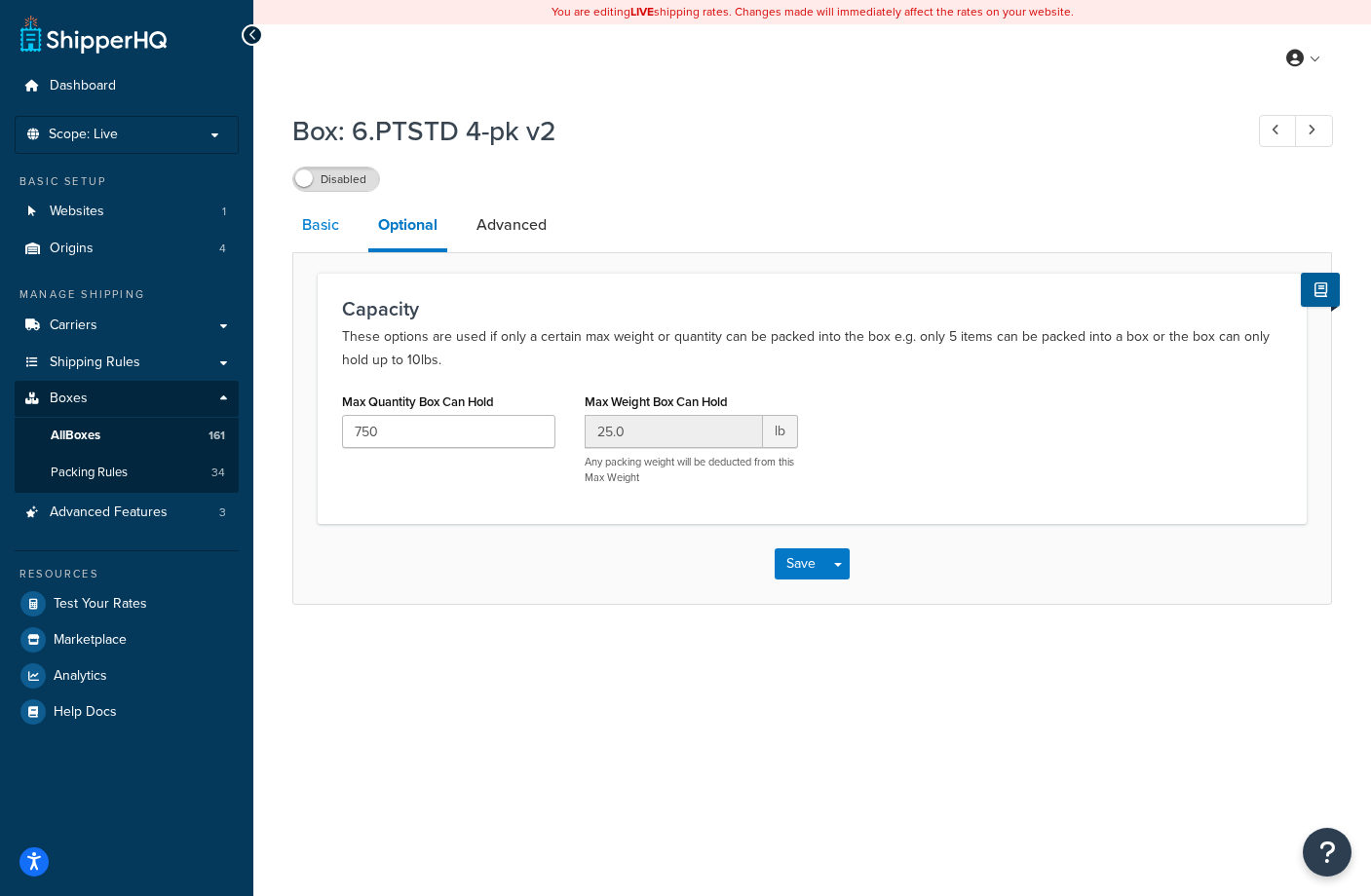
click at [315, 225] on link "Basic" at bounding box center [320, 225] width 56 height 46
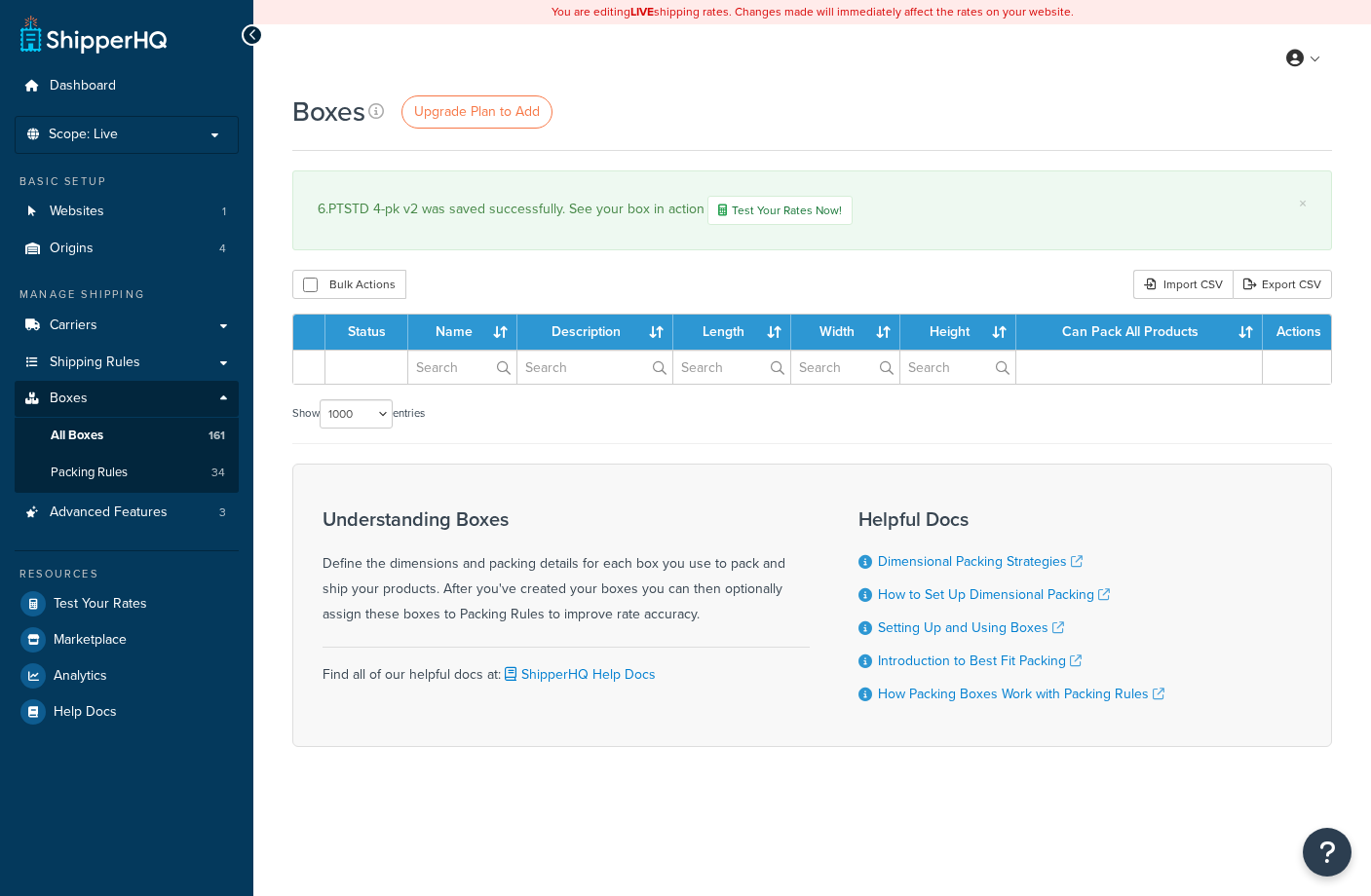
select select "1000"
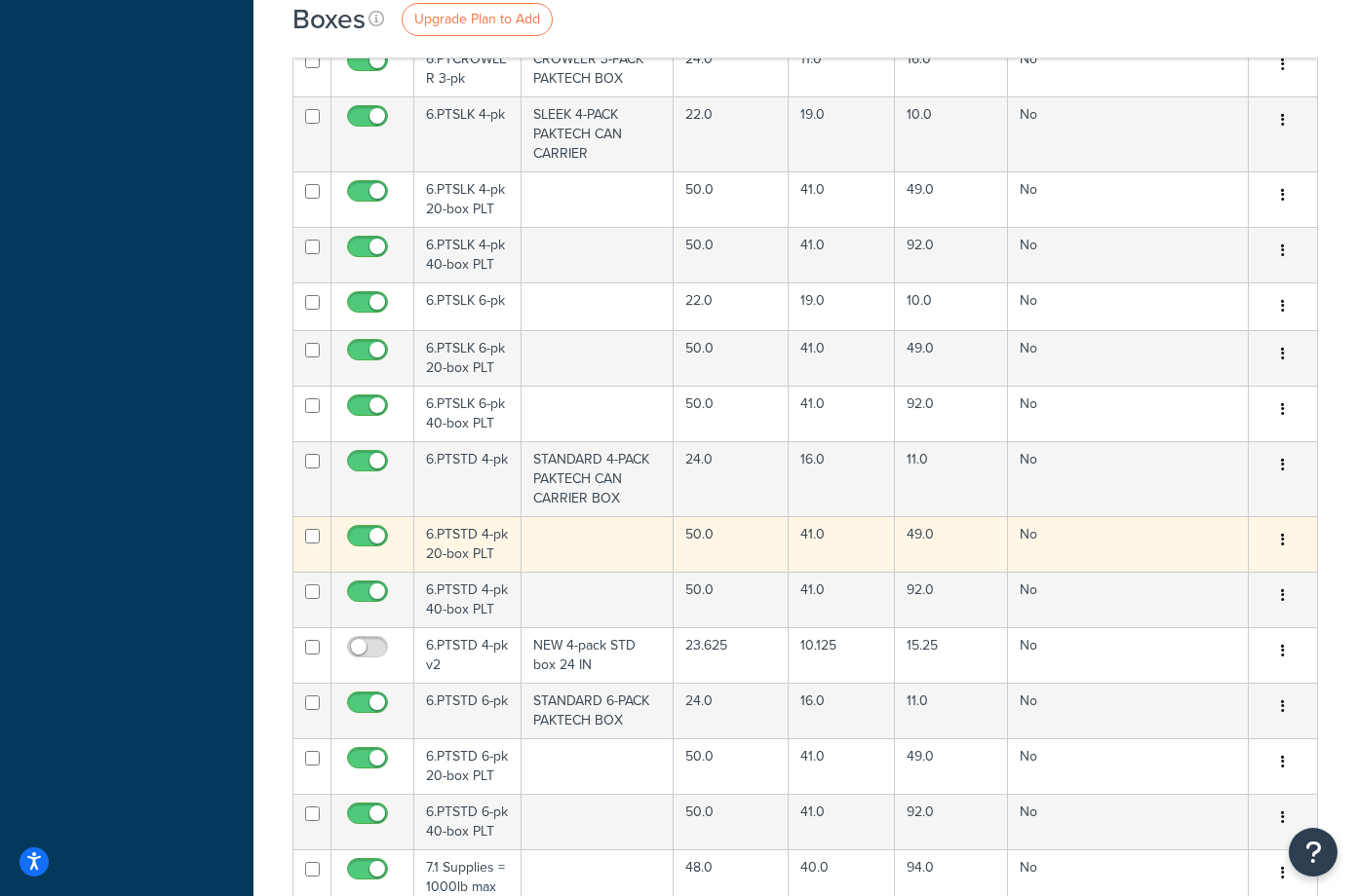
click at [462, 517] on td "6.PTSTD 4-pk 20-box PLT" at bounding box center [467, 544] width 107 height 55
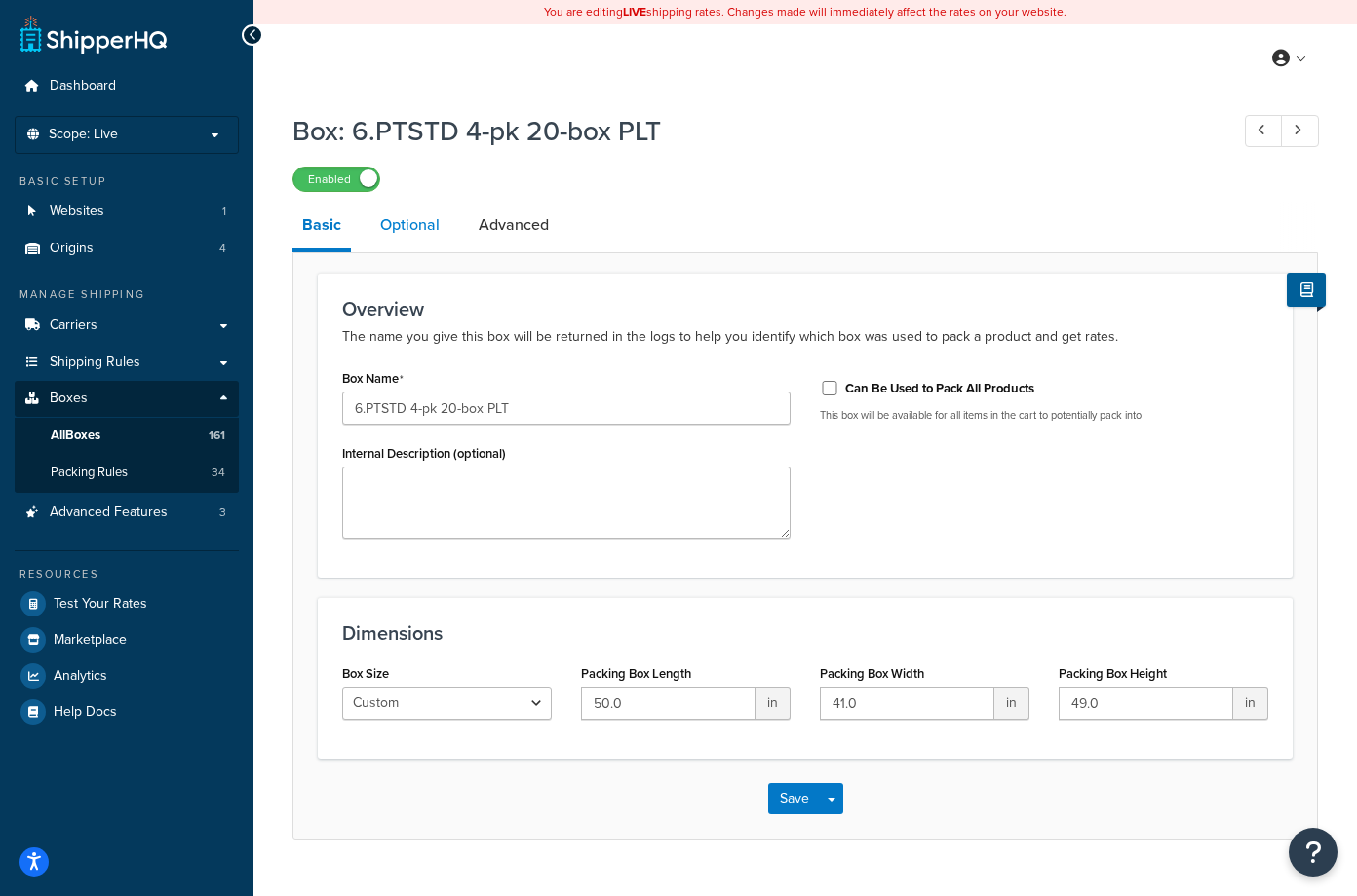
click at [406, 228] on link "Optional" at bounding box center [410, 225] width 79 height 46
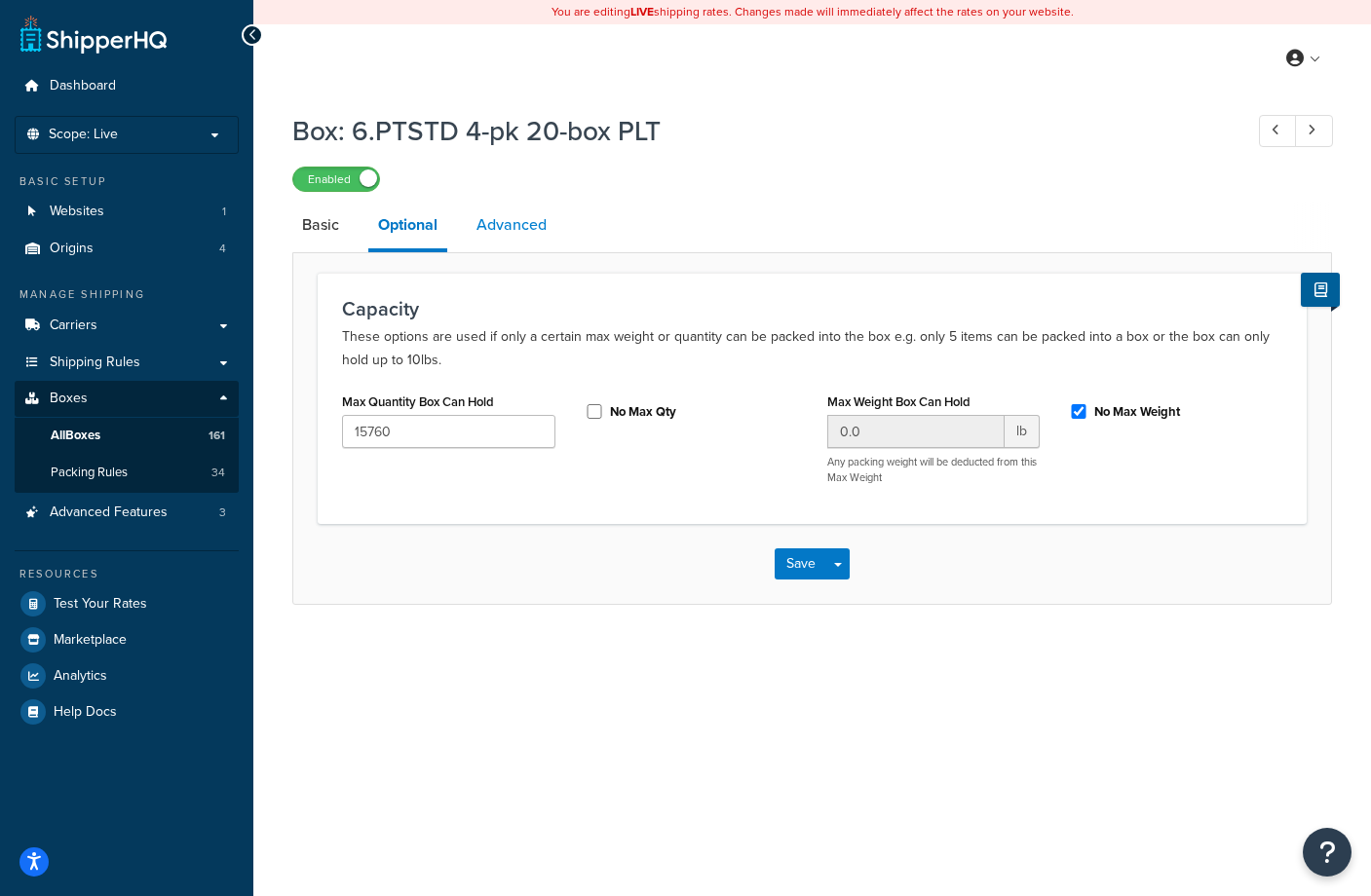
click at [495, 228] on link "Advanced" at bounding box center [511, 225] width 90 height 46
select select "100"
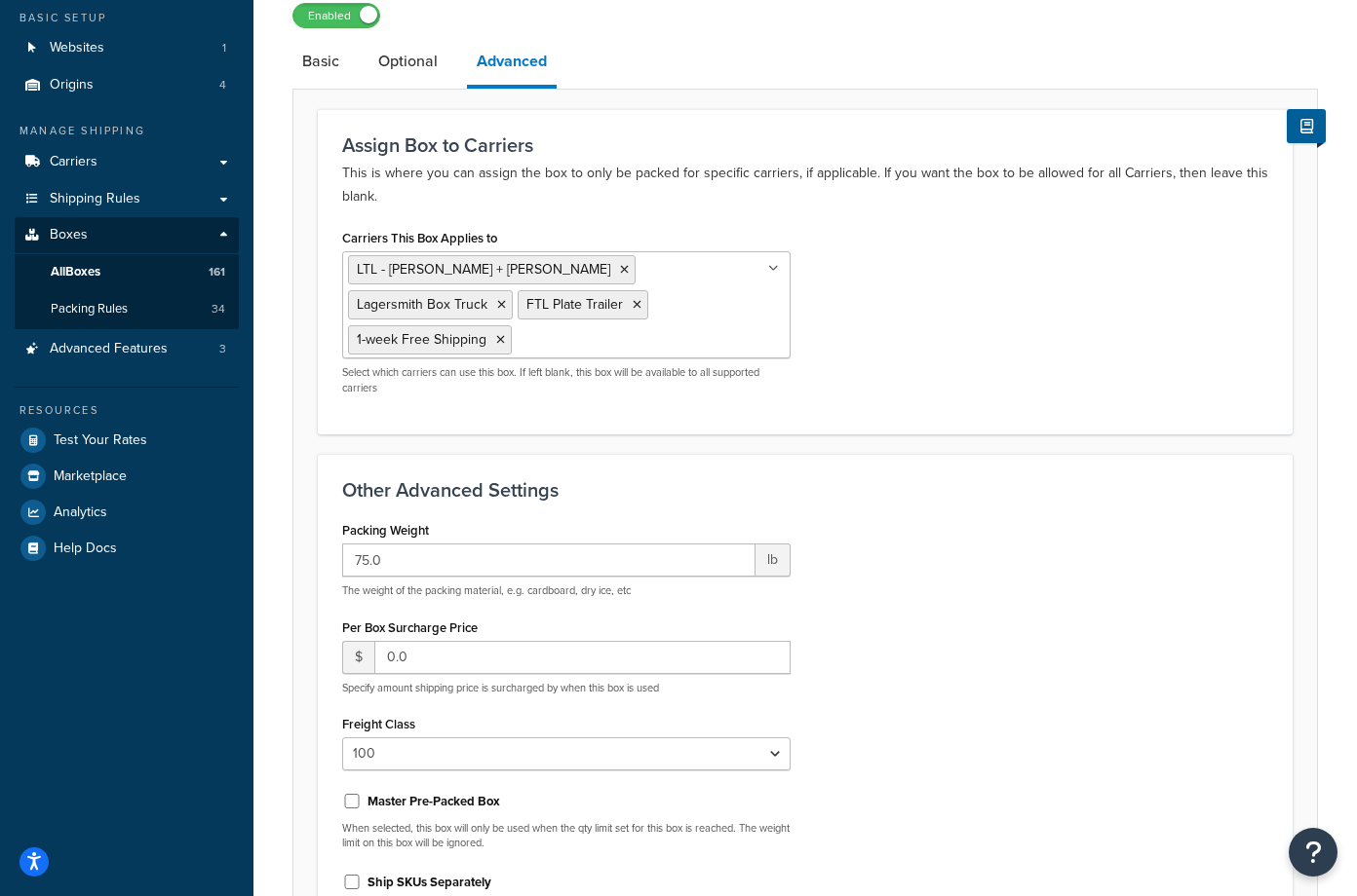
scroll to position [195, 0]
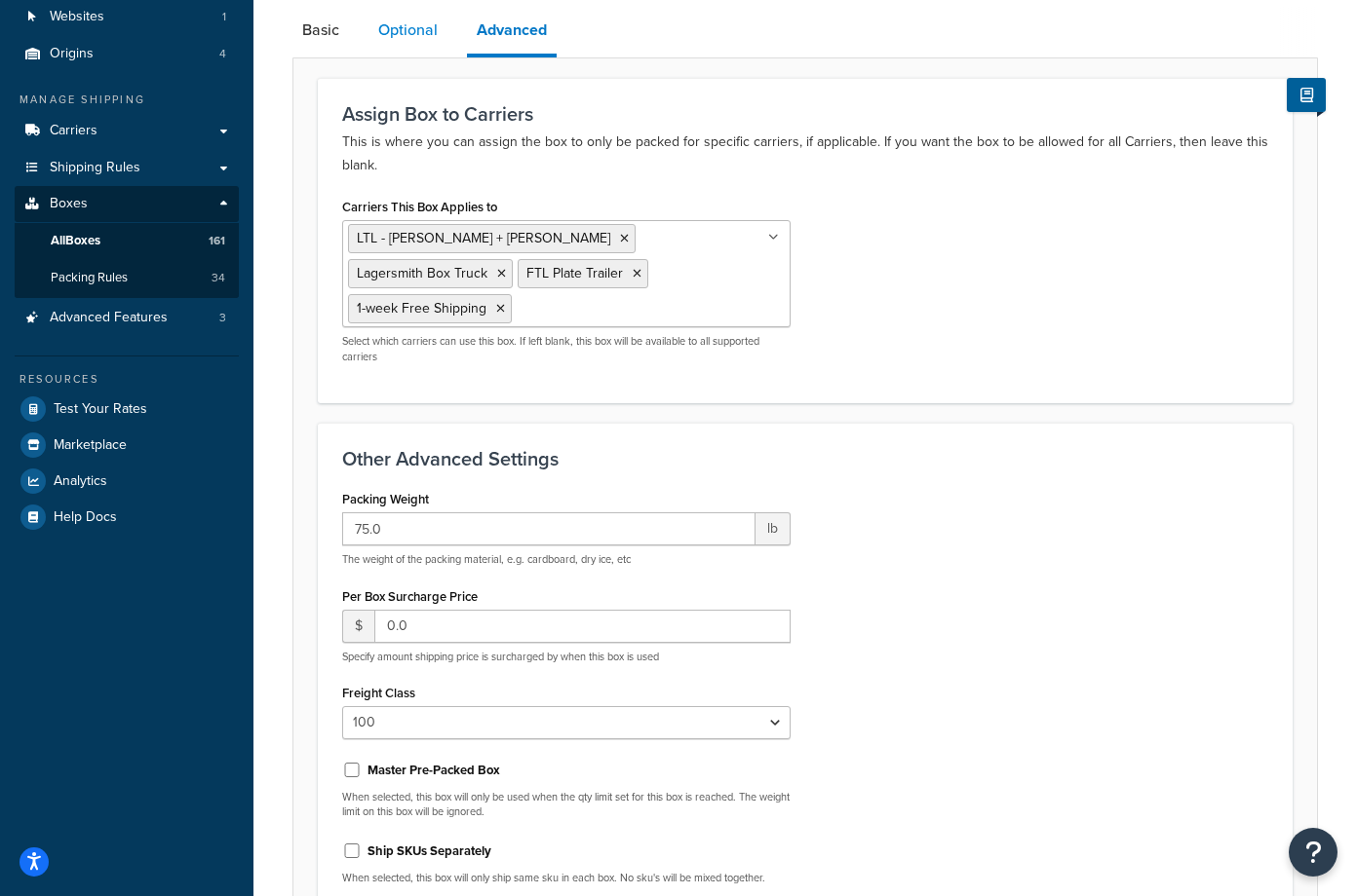
click at [398, 33] on link "Optional" at bounding box center [408, 30] width 79 height 46
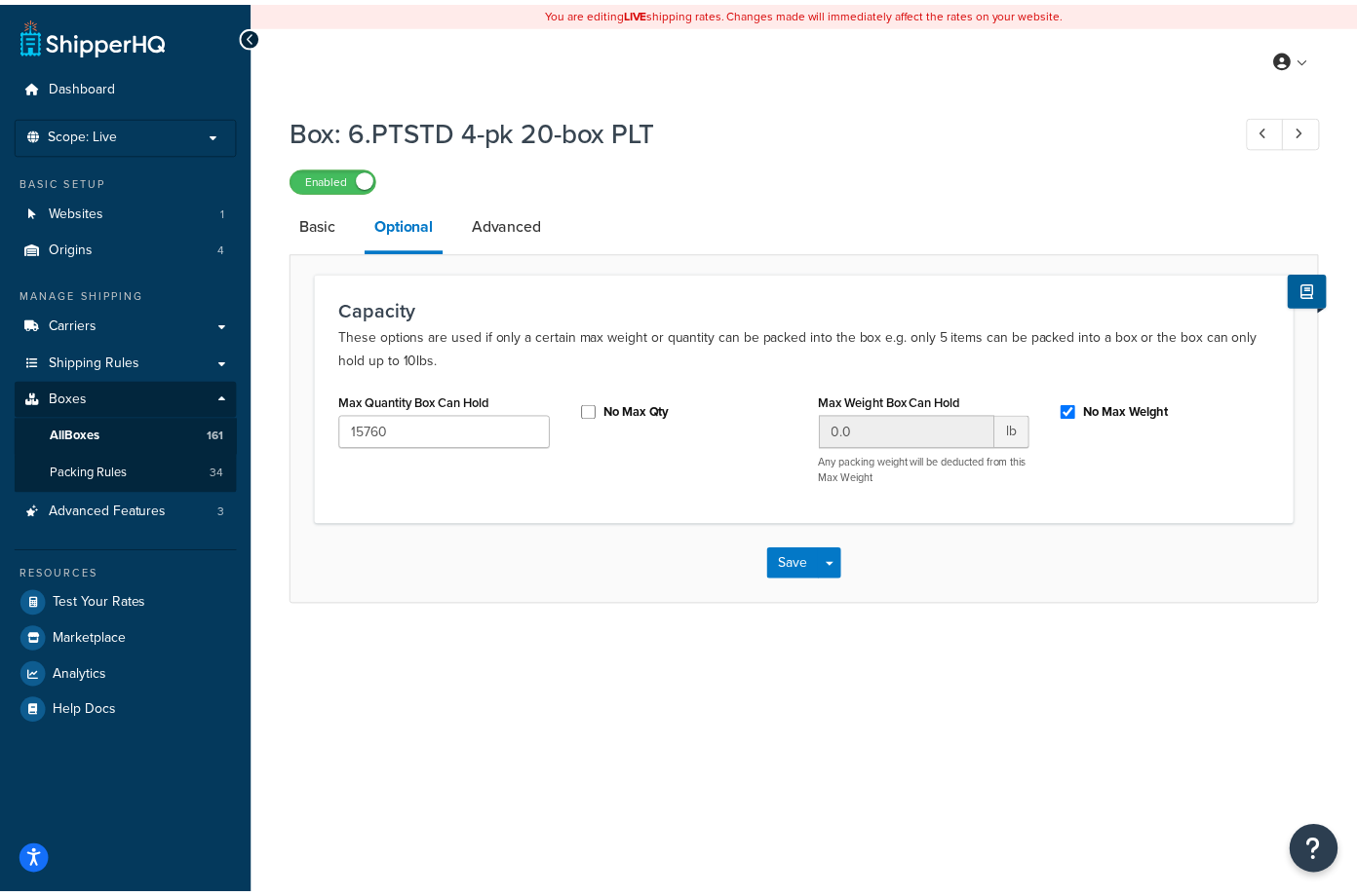
scroll to position [195, 0]
select select "100"
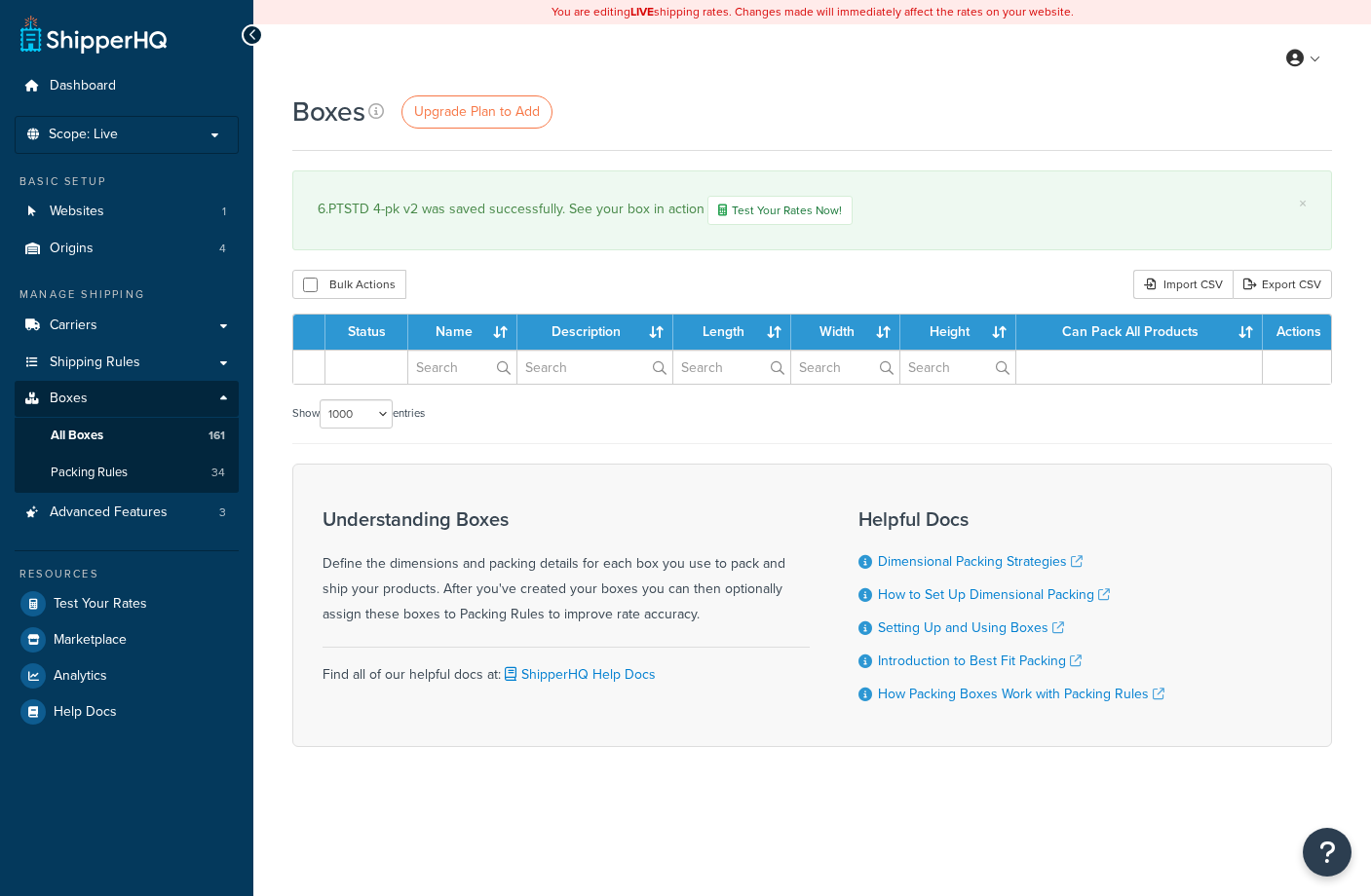
select select "1000"
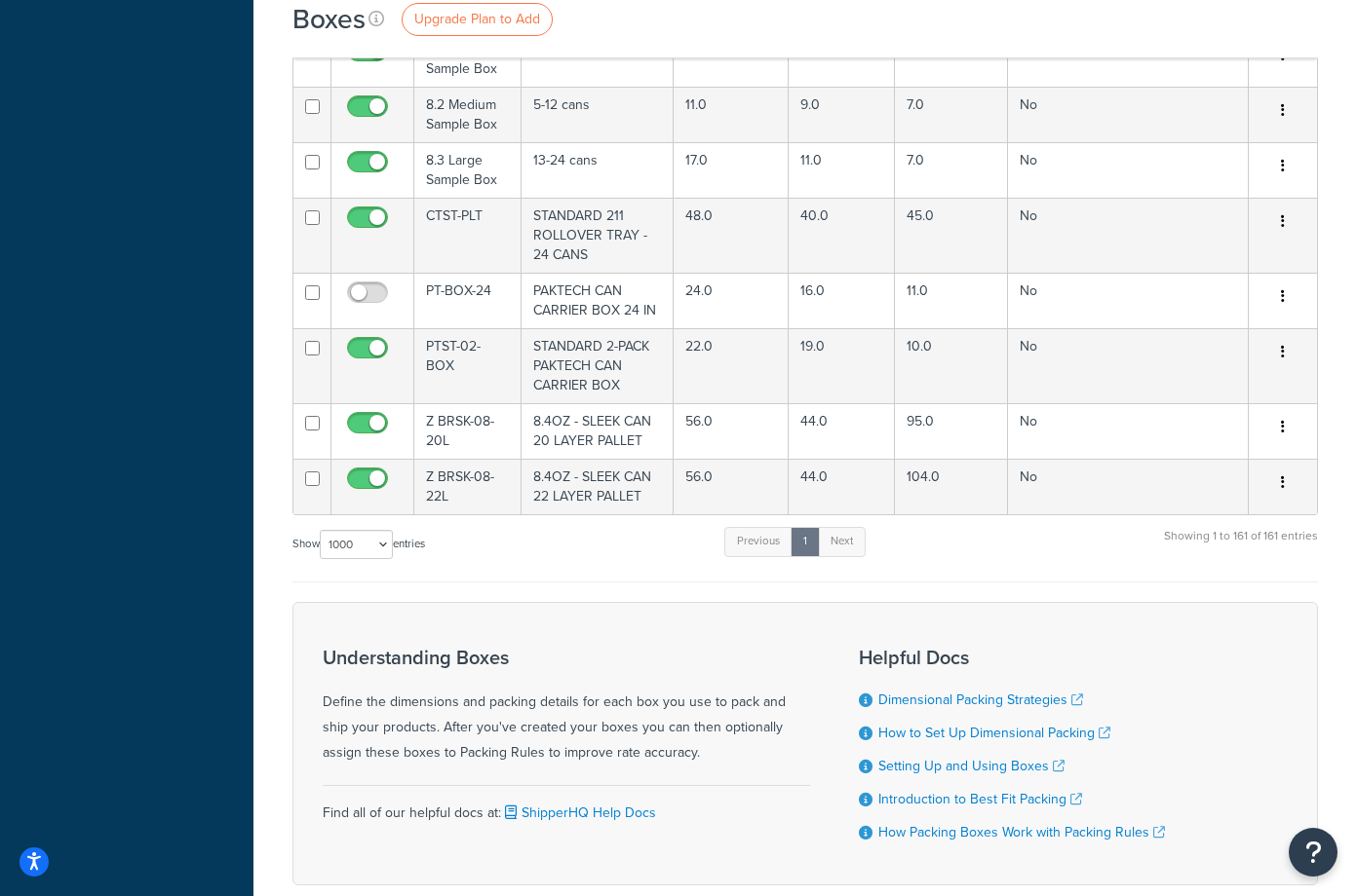
scroll to position [11603, 0]
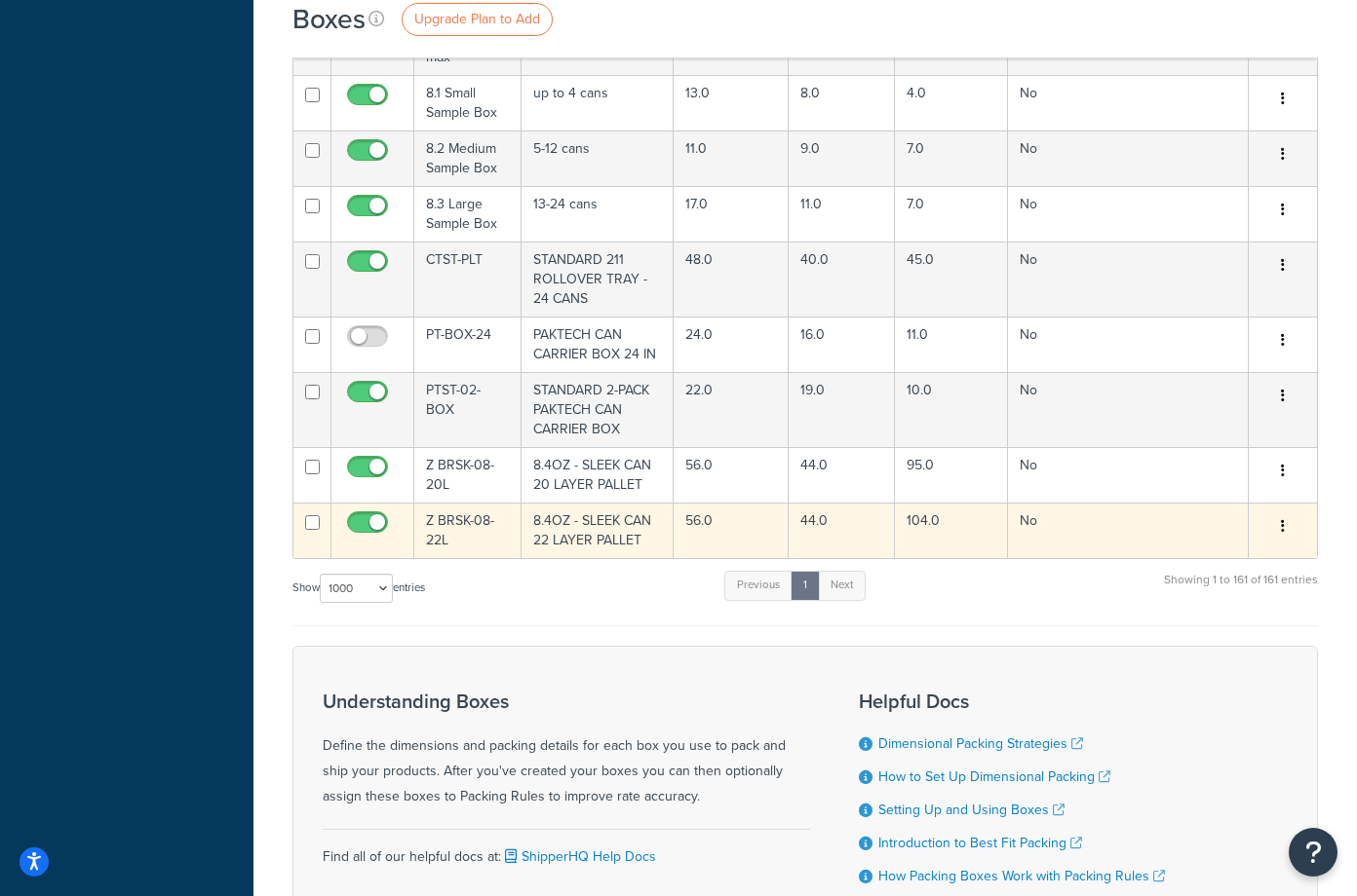
click at [467, 503] on td "Z BRSK-08-22L" at bounding box center [467, 530] width 107 height 55
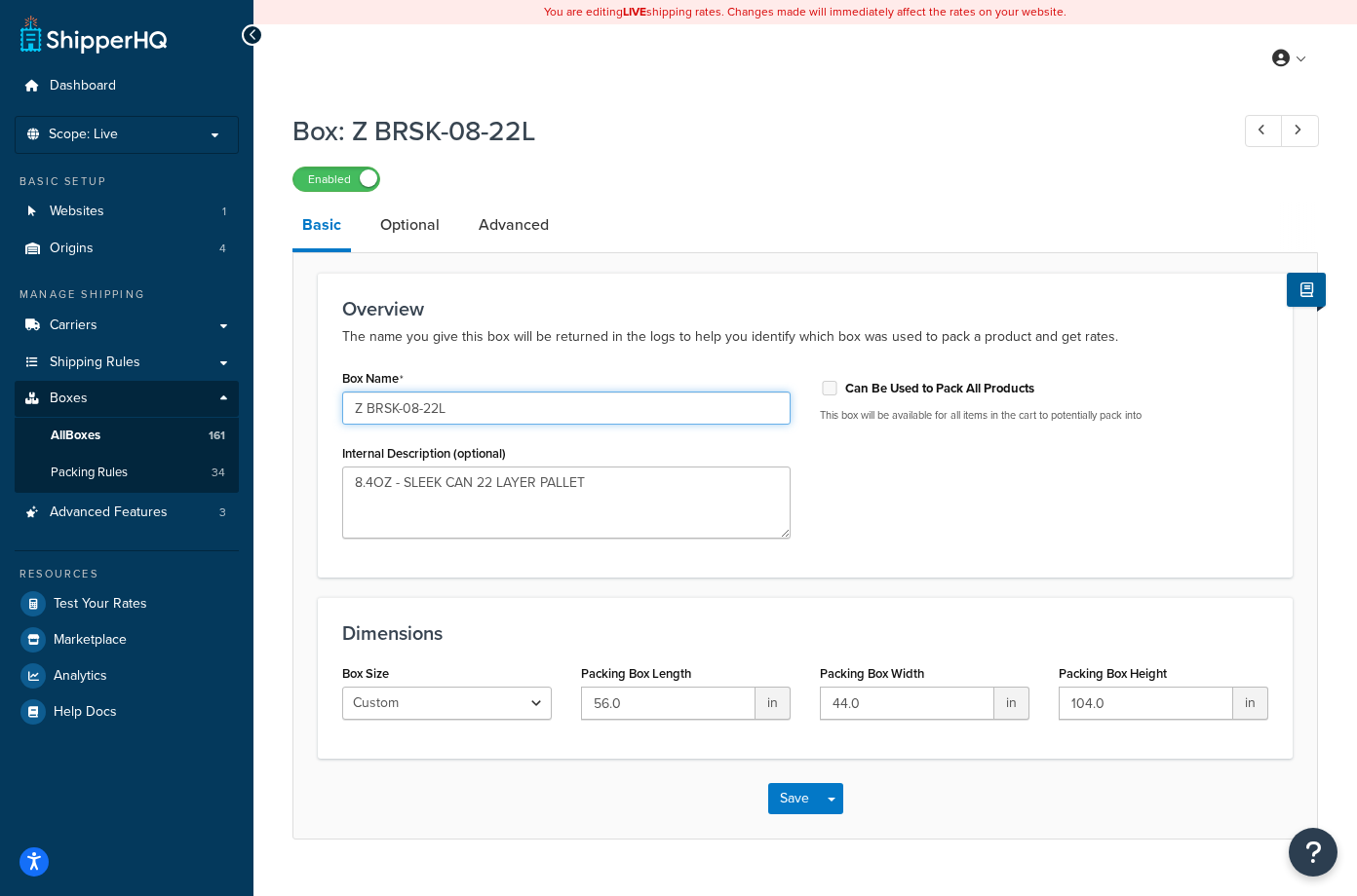
drag, startPoint x: 469, startPoint y: 406, endPoint x: 309, endPoint y: 404, distance: 160.0
click at [309, 404] on form "Overview The name you give this box will be returned in the logs to help you id…" at bounding box center [805, 556] width 1024 height 566
type input "6.PTSTD 4-pk 20-box PLT NEW"
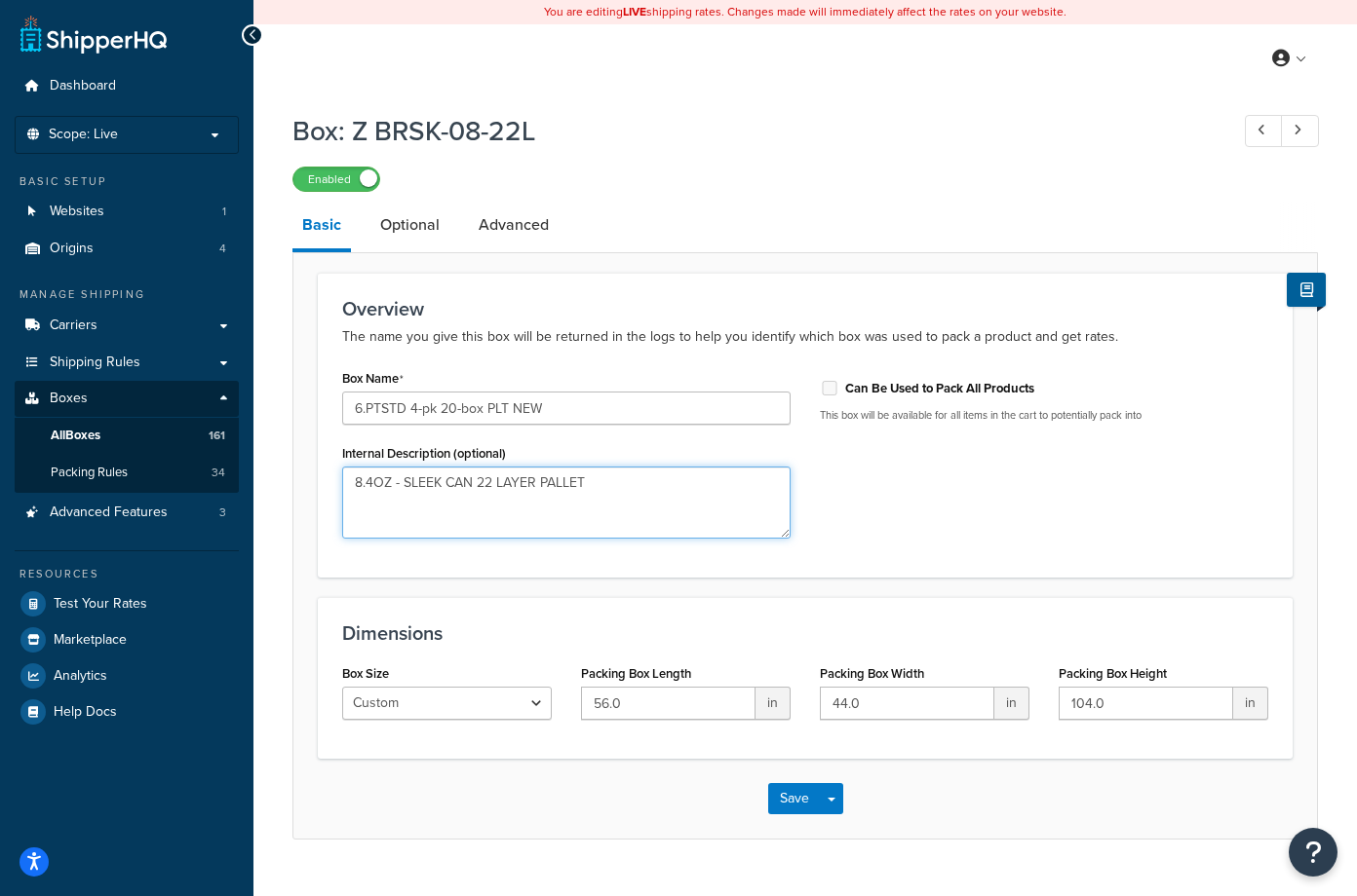
drag, startPoint x: 600, startPoint y: 481, endPoint x: 343, endPoint y: 485, distance: 257.0
click at [343, 485] on textarea "8.4OZ - SLEEK CAN 22 LAYER PALLET" at bounding box center [566, 502] width 449 height 72
click at [799, 805] on button "Save" at bounding box center [794, 799] width 52 height 32
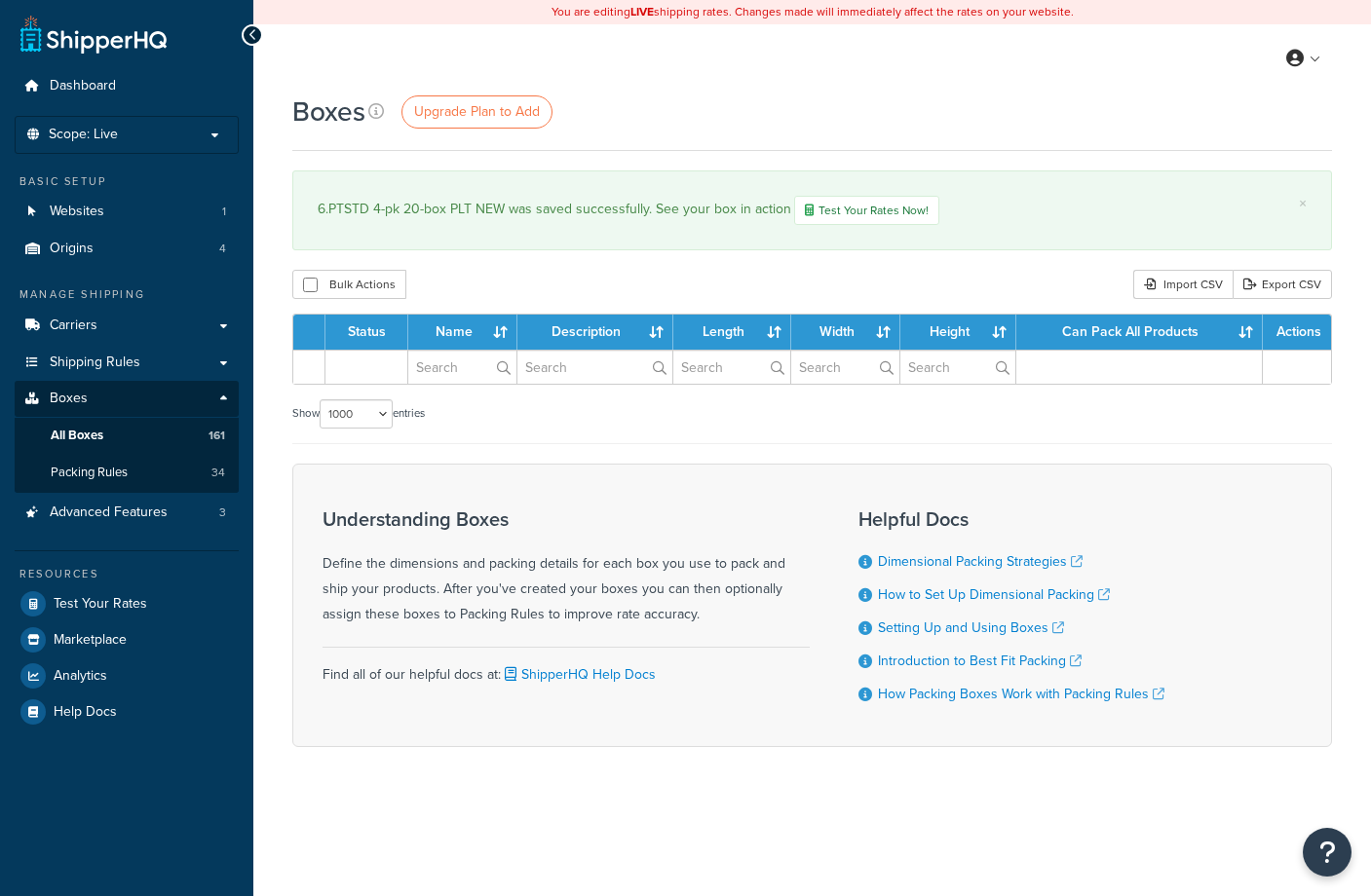
select select "1000"
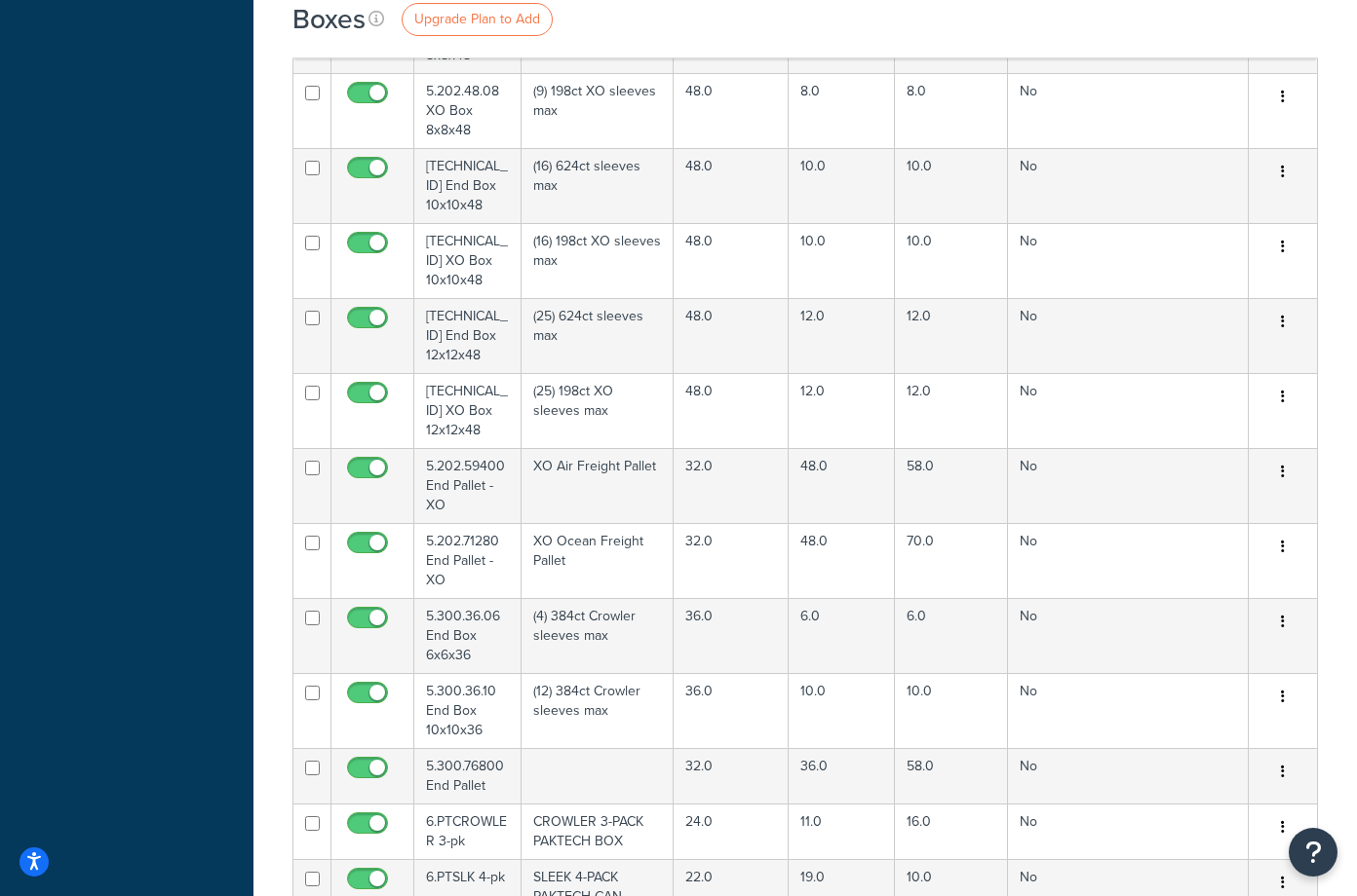
scroll to position [10093, 0]
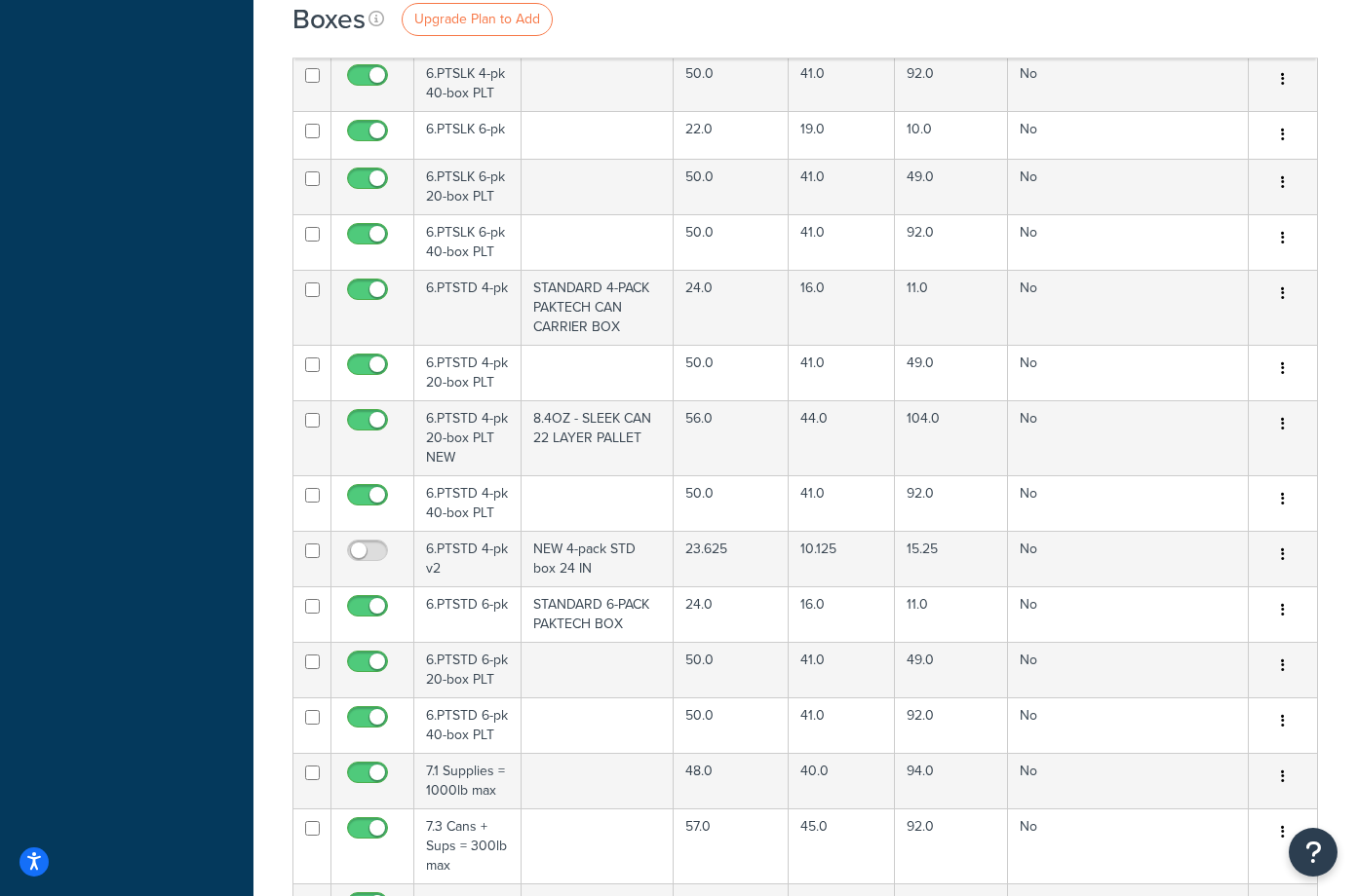
scroll to position [10872, 0]
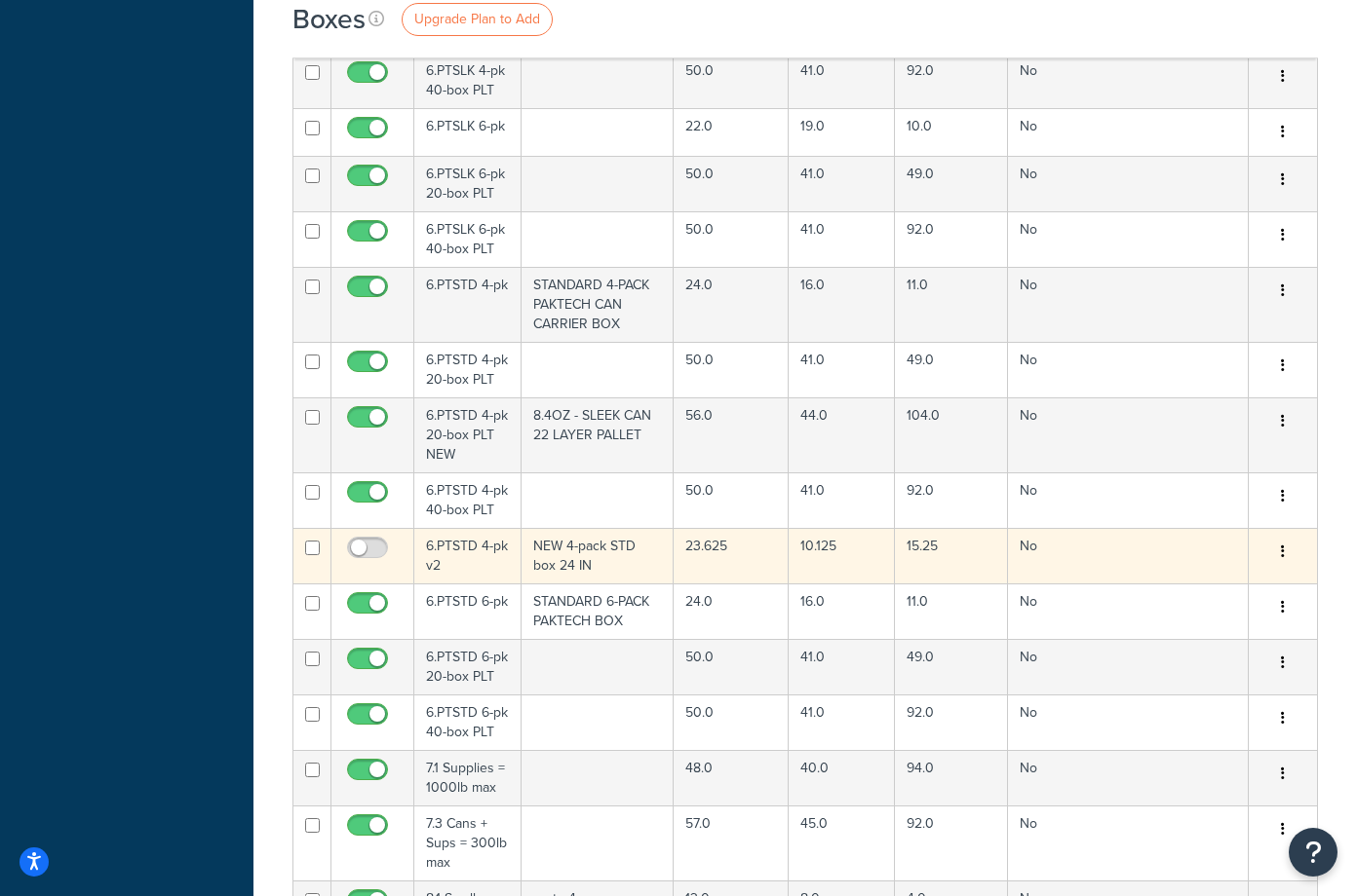
click at [605, 528] on td "NEW 4-pack STD box 24 IN" at bounding box center [598, 556] width 153 height 55
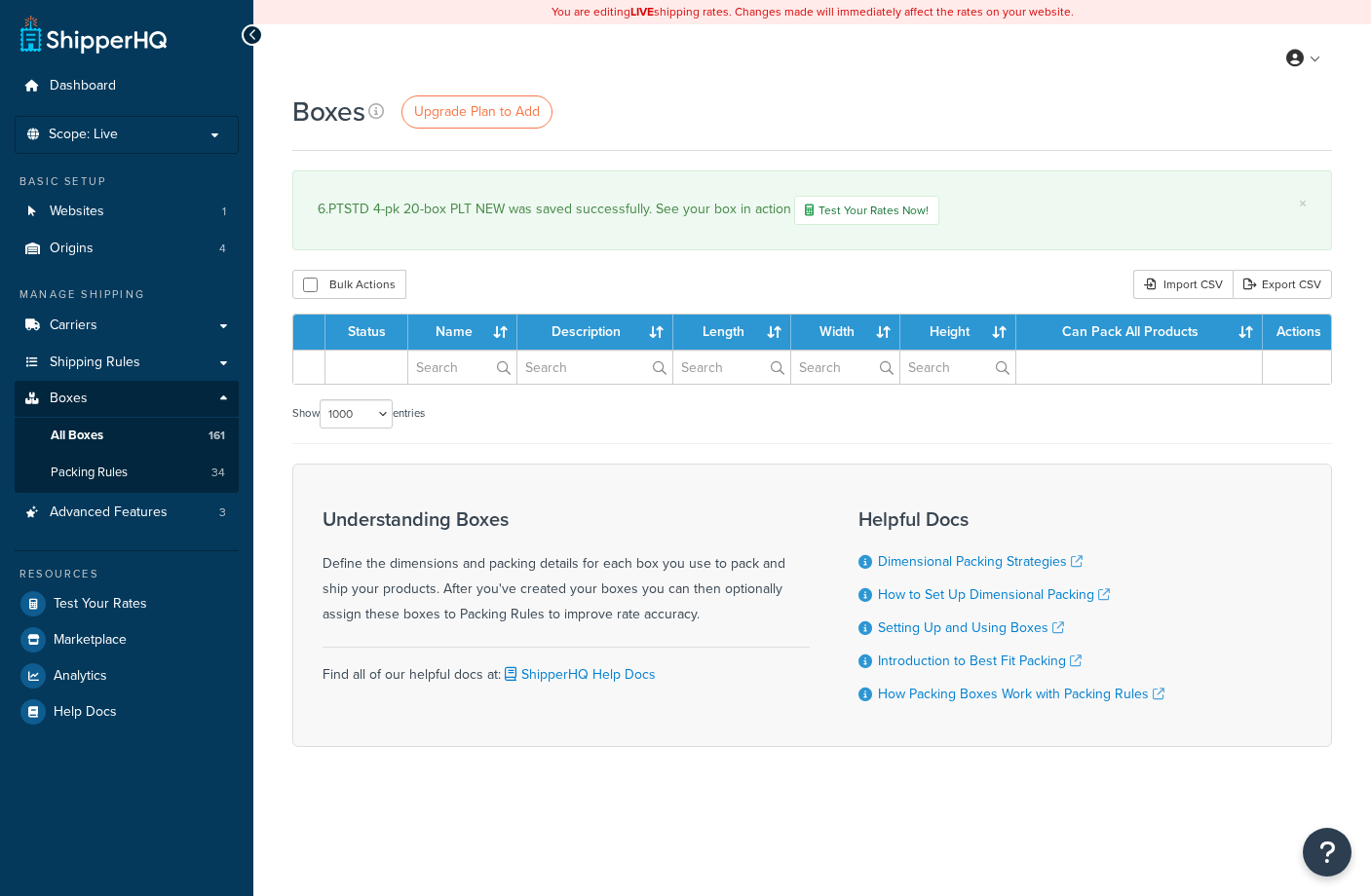
select select "1000"
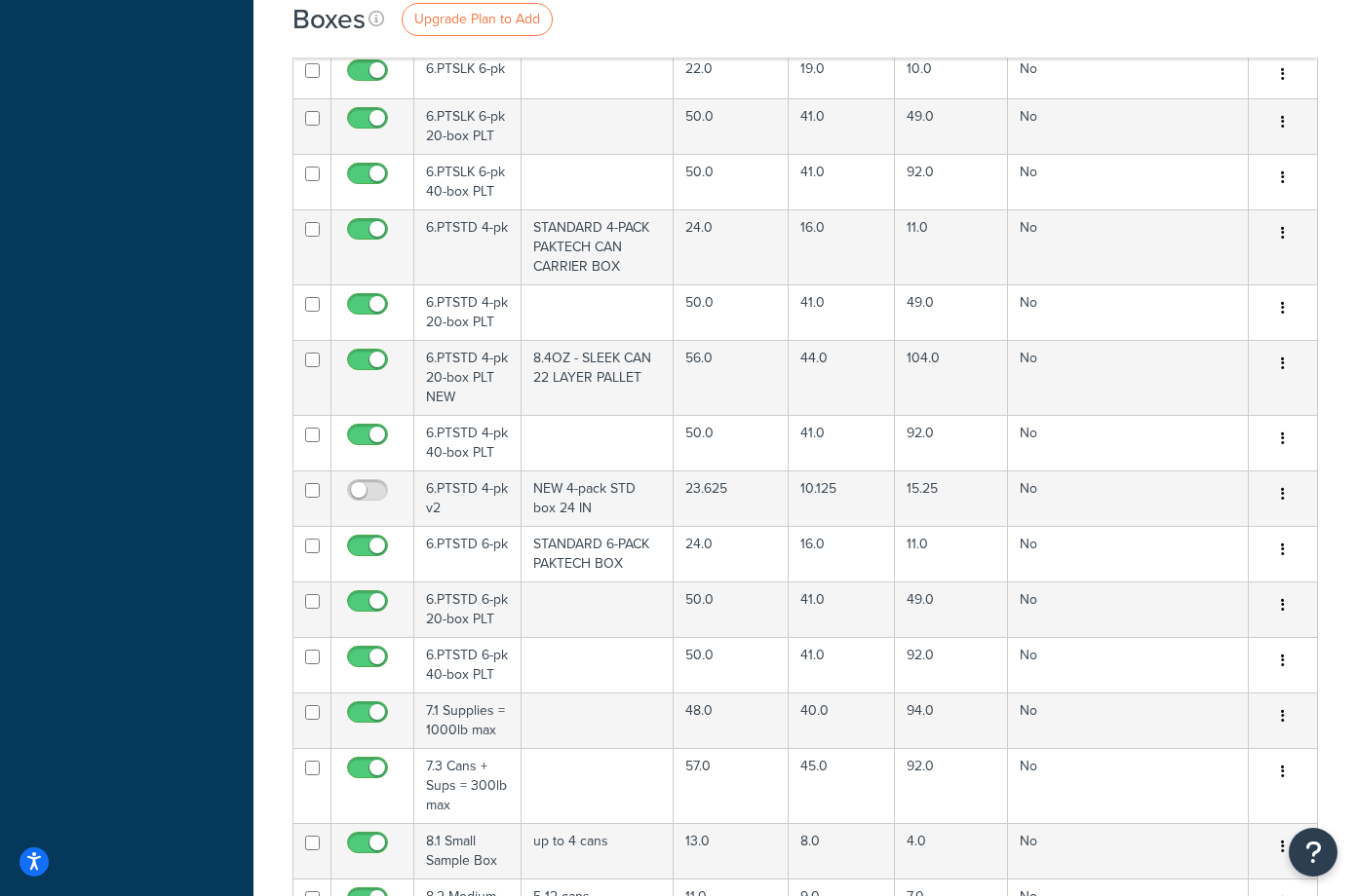
scroll to position [10927, 0]
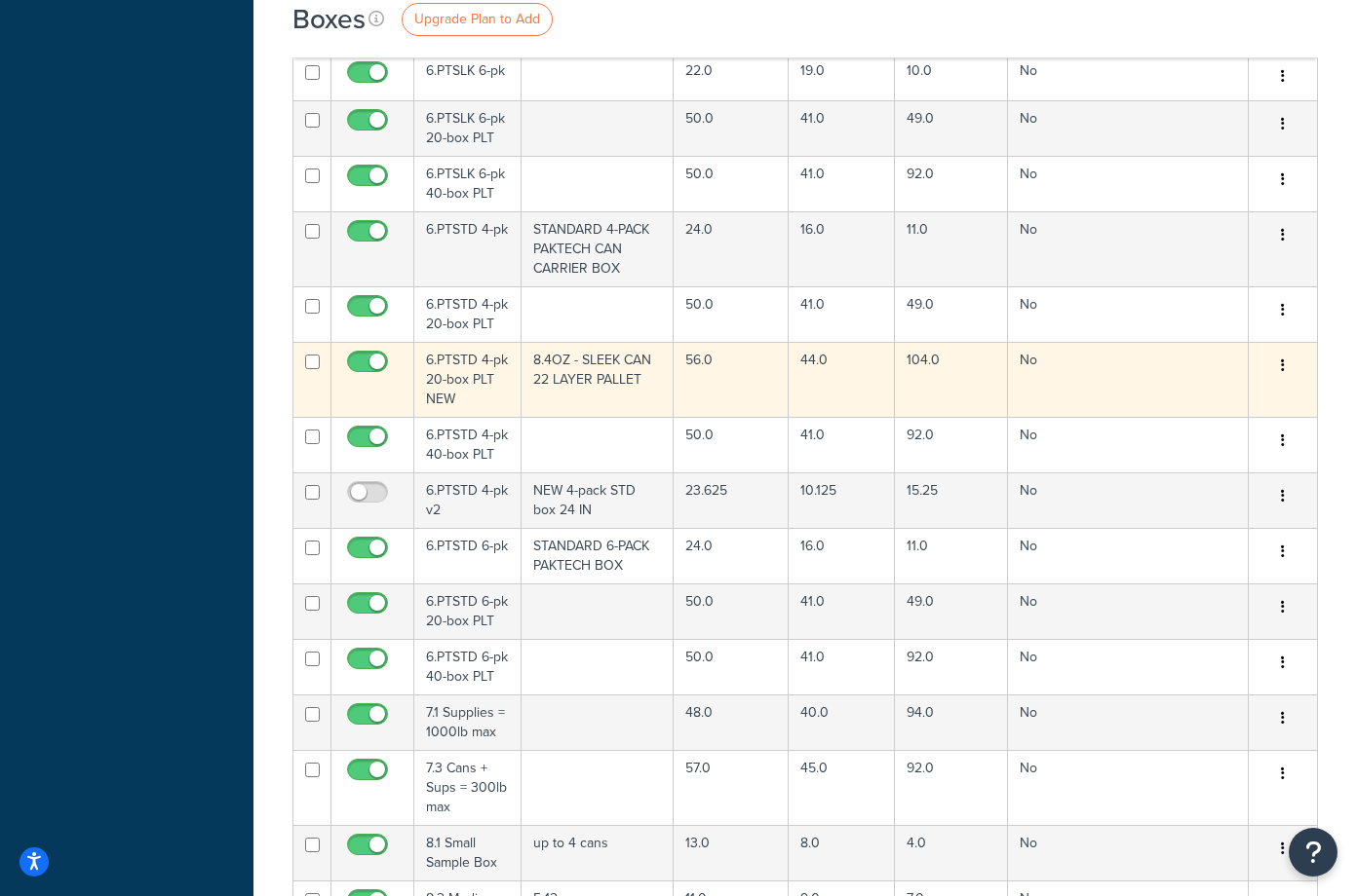
click at [567, 342] on td "8.4OZ - SLEEK CAN 22 LAYER PALLET" at bounding box center [598, 379] width 153 height 75
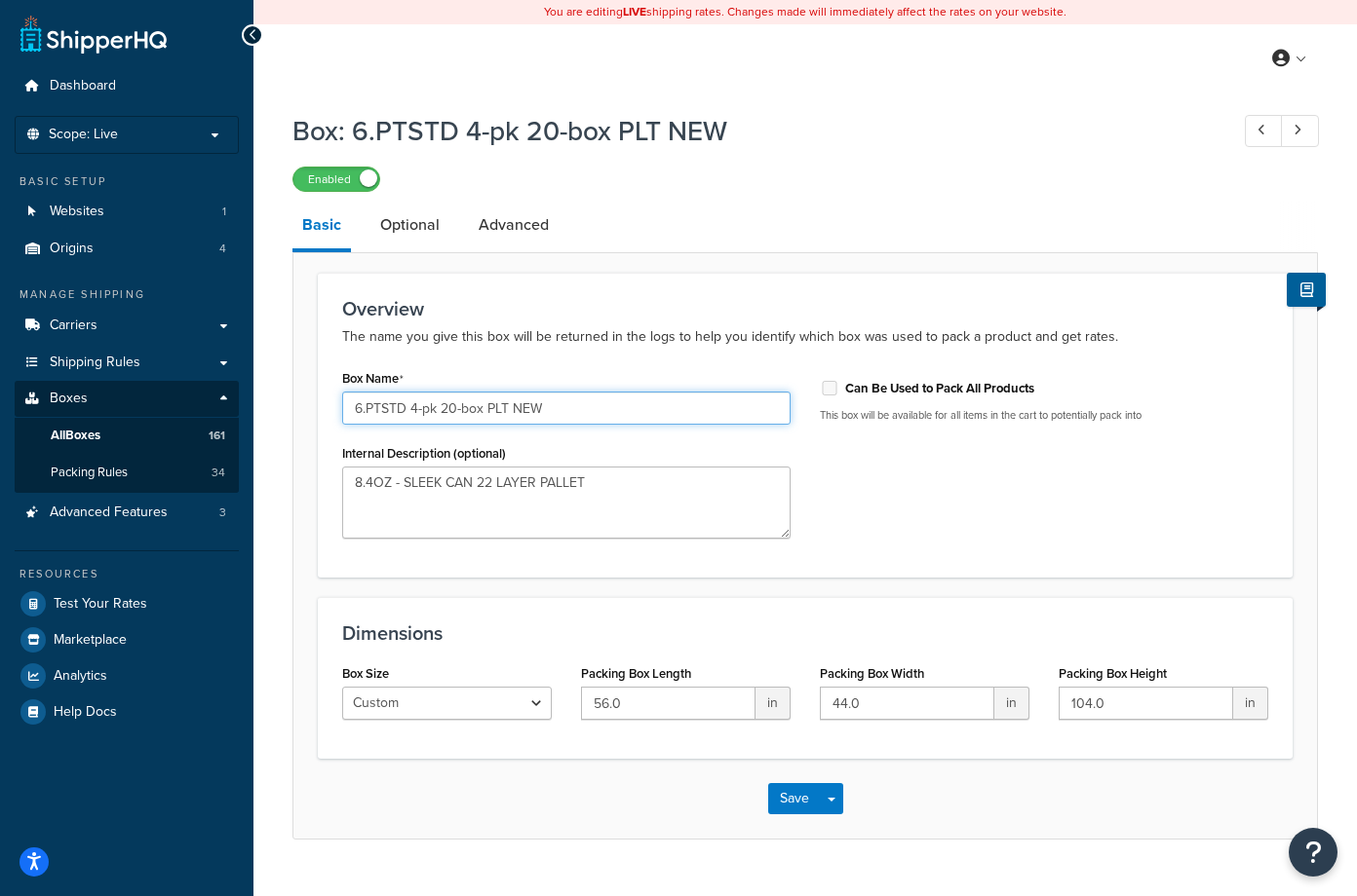
drag, startPoint x: 553, startPoint y: 408, endPoint x: 515, endPoint y: 404, distance: 38.2
click at [515, 404] on input "6.PTSTD 4-pk 20-box PLT NEW" at bounding box center [566, 408] width 449 height 34
type input "6.PTSTD 4-pk 20-box PLT v2"
drag, startPoint x: 608, startPoint y: 483, endPoint x: 393, endPoint y: 483, distance: 215.0
click at [393, 483] on textarea "8.4OZ - SLEEK CAN 22 LAYER PALLET" at bounding box center [566, 502] width 449 height 72
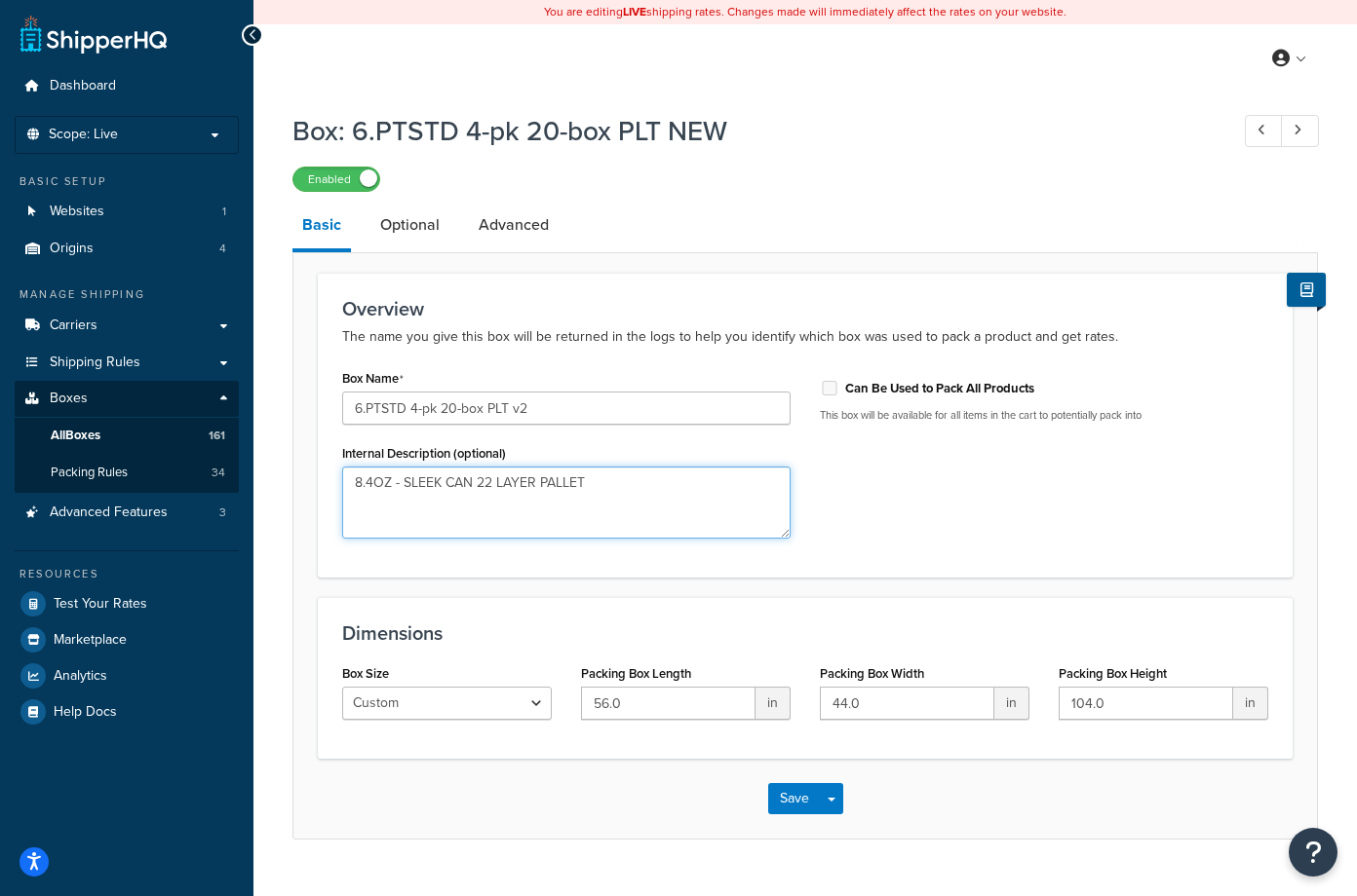
click at [709, 490] on textarea "8.4OZ - SLEEK CAN 22 LAYER PALLET" at bounding box center [566, 502] width 449 height 72
drag, startPoint x: 660, startPoint y: 485, endPoint x: 333, endPoint y: 483, distance: 327.0
click at [333, 483] on div "Box Name 6.PTSTD 4-pk 20-box PLT v2 Internal Description (optional) 8.4OZ - SLE…" at bounding box center [566, 459] width 477 height 189
type textarea "NEW 4-pack STD 20-box pallet"
click at [594, 837] on div "Save Save Dropdown Save and Edit Save and Duplicate Save and Create New" at bounding box center [805, 798] width 1024 height 80
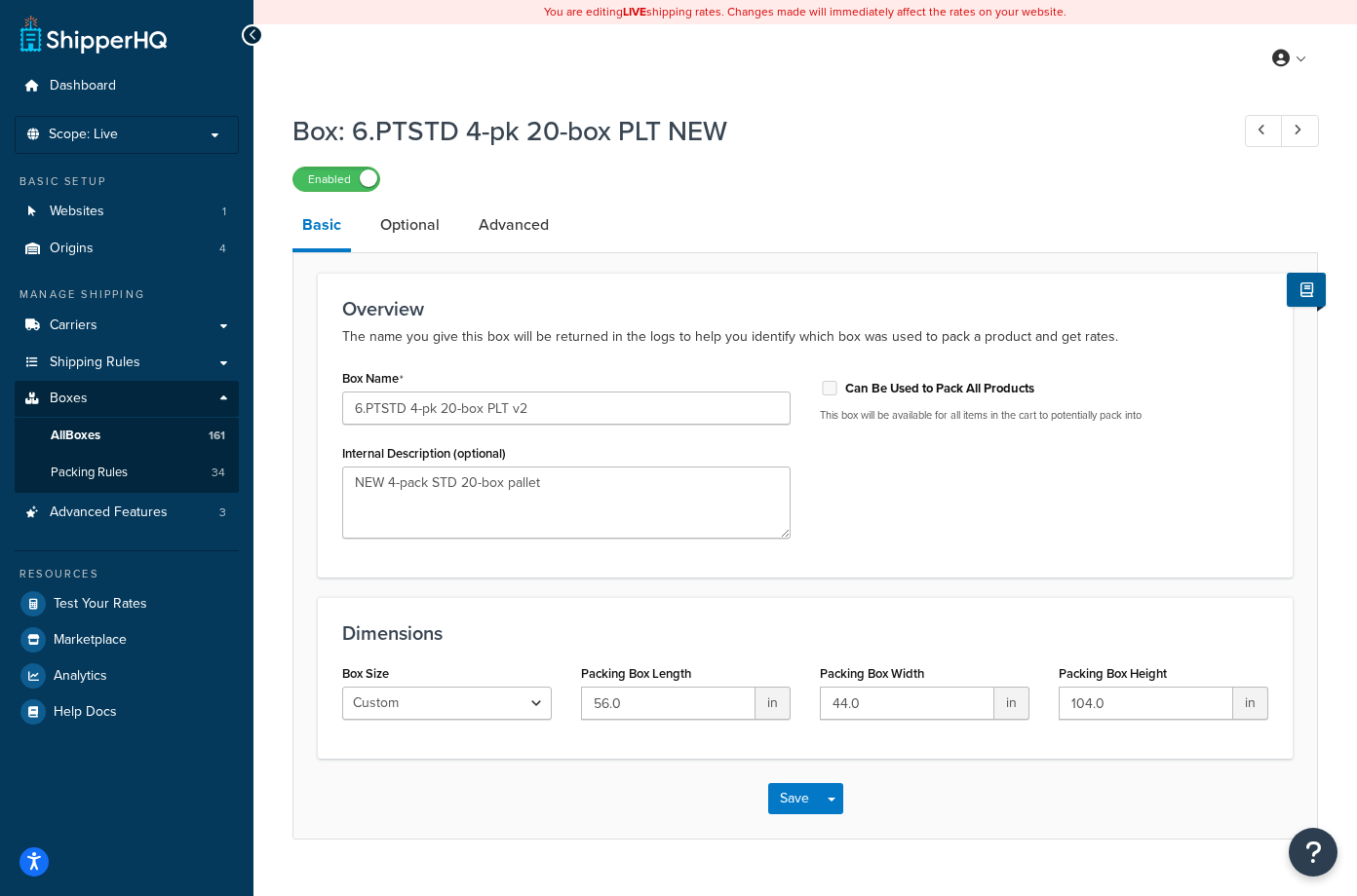
click at [1052, 495] on div "Box Name 6.PTSTD 4-pk 20-box PLT v2 Internal Description (optional) NEW 4-pack …" at bounding box center [805, 459] width 956 height 189
drag, startPoint x: 641, startPoint y: 706, endPoint x: 552, endPoint y: 700, distance: 89.2
click at [552, 700] on div "Box Size Custom USPS Small Flat Box USPS Medium Flat Box USPS Large Flat Box US…" at bounding box center [805, 697] width 956 height 75
type input "48"
type input "42"
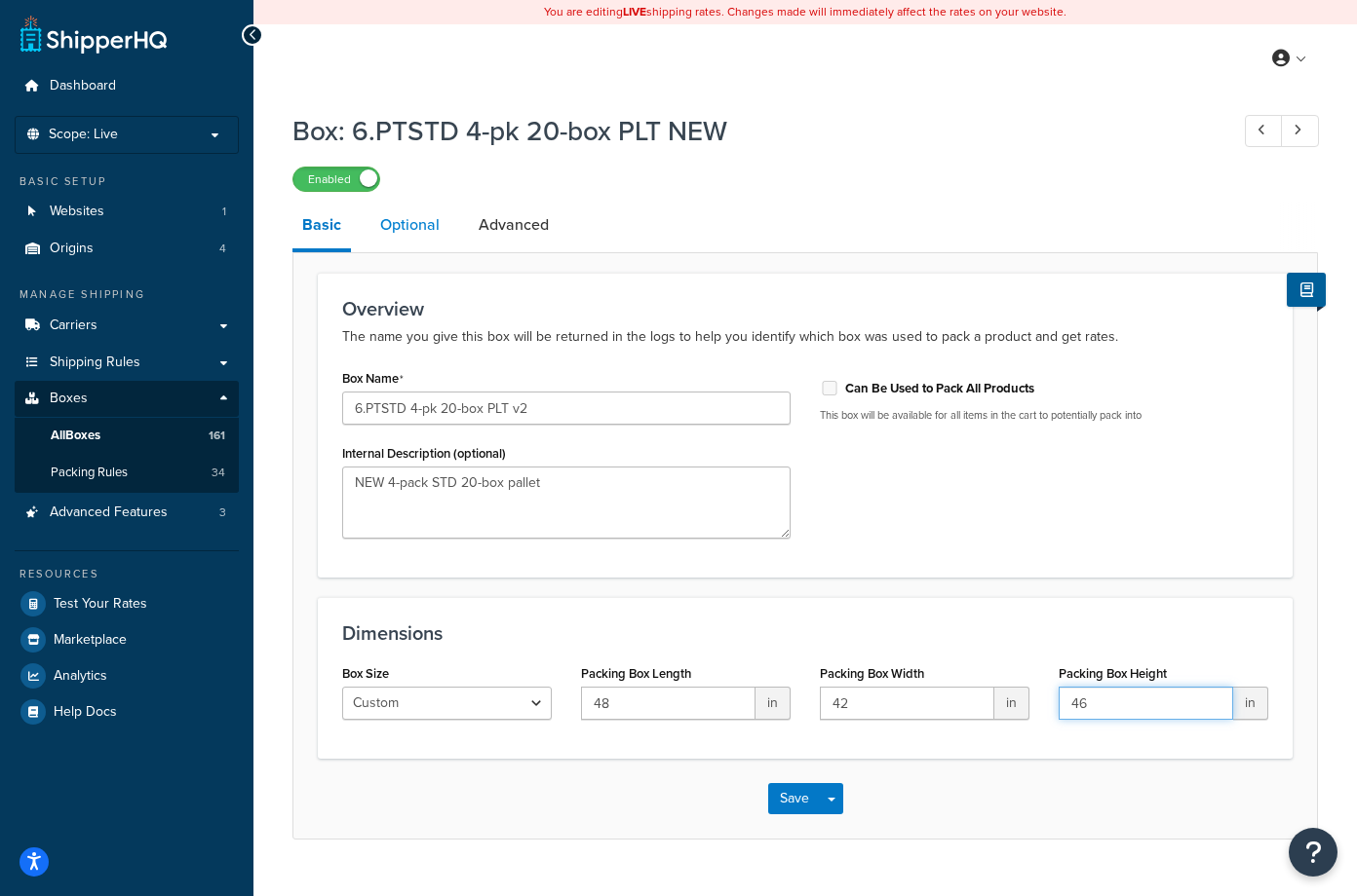
type input "46"
click at [417, 230] on link "Optional" at bounding box center [410, 225] width 79 height 46
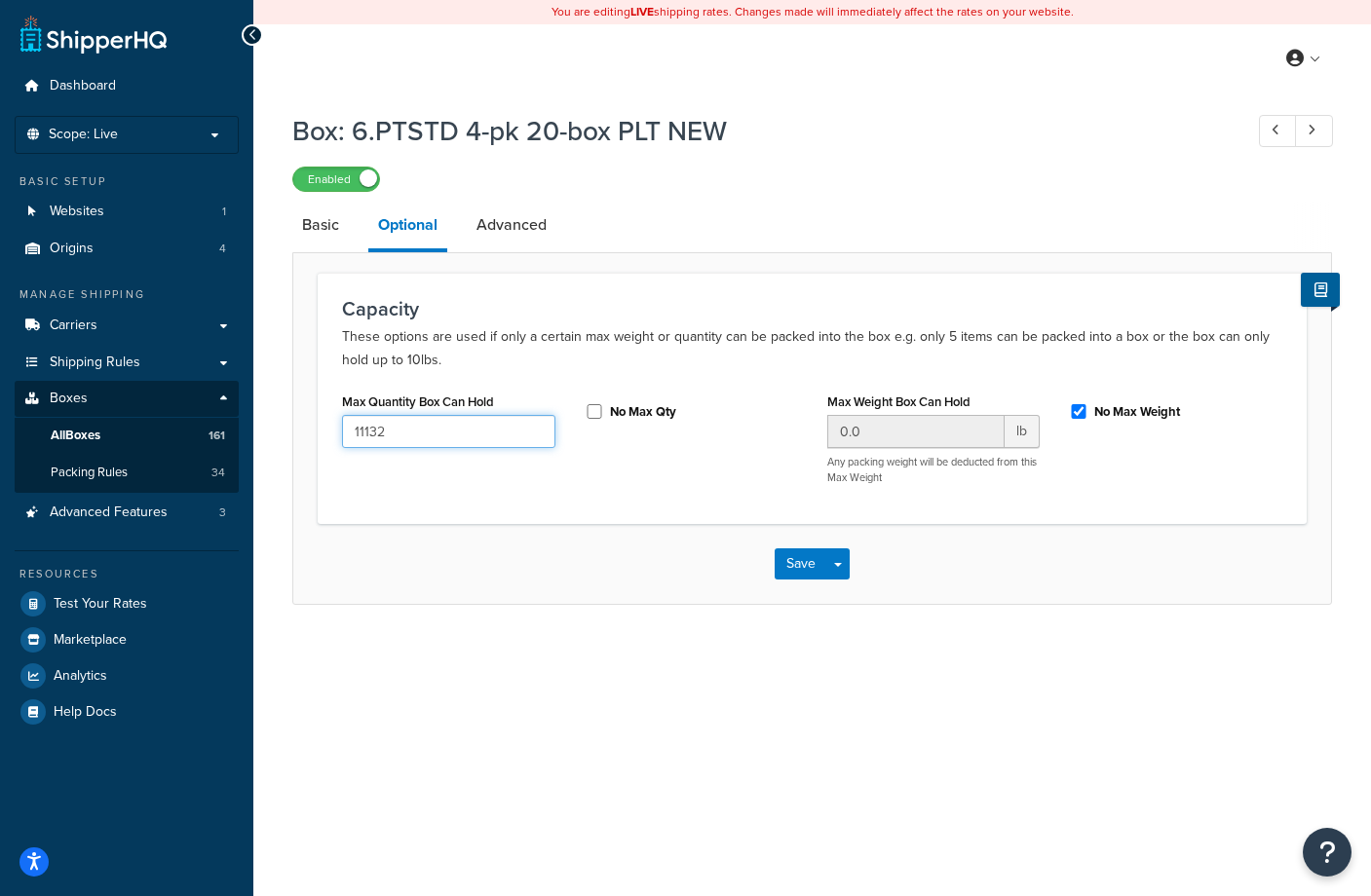
drag, startPoint x: 422, startPoint y: 437, endPoint x: 320, endPoint y: 434, distance: 102.0
click at [320, 434] on div "Capacity These options are used if only a certain max weight or quantity can be…" at bounding box center [811, 398] width 989 height 251
type input "15750"
click at [596, 727] on div "You are editing LIVE shipping rates. Changes made will immediately affect the r…" at bounding box center [812, 448] width 1118 height 896
click at [522, 229] on link "Advanced" at bounding box center [511, 225] width 90 height 46
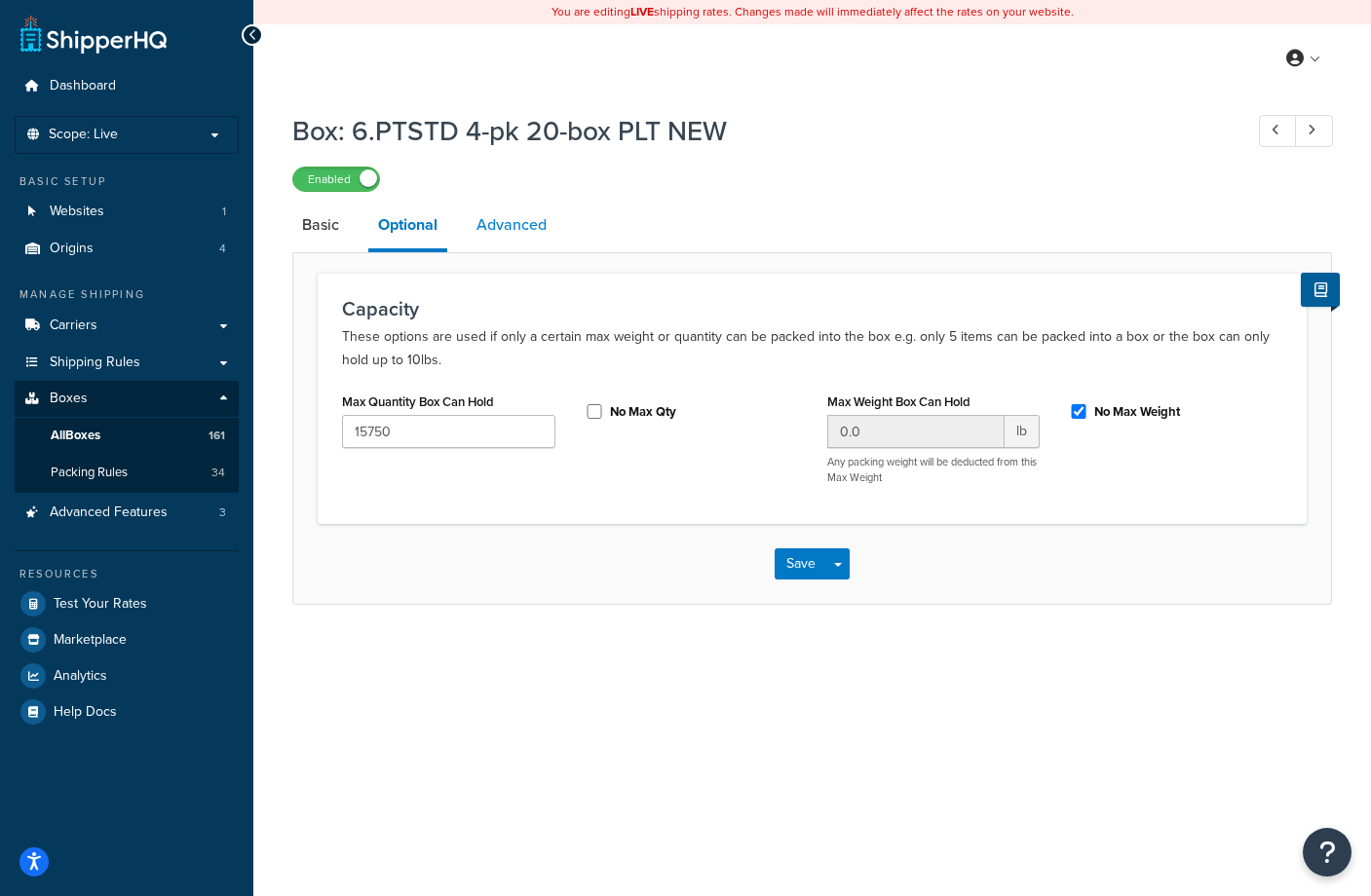
select select "250"
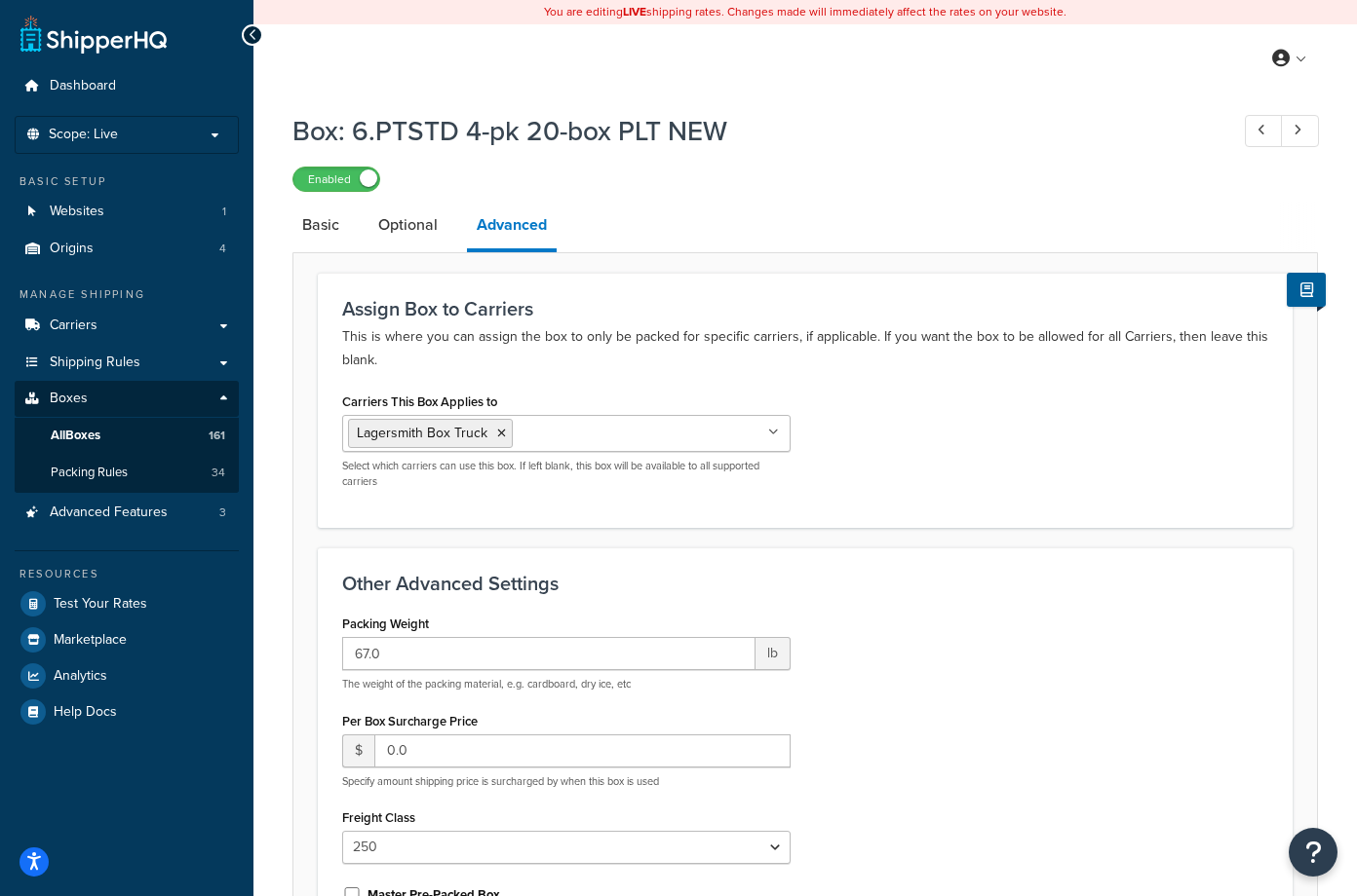
scroll to position [98, 0]
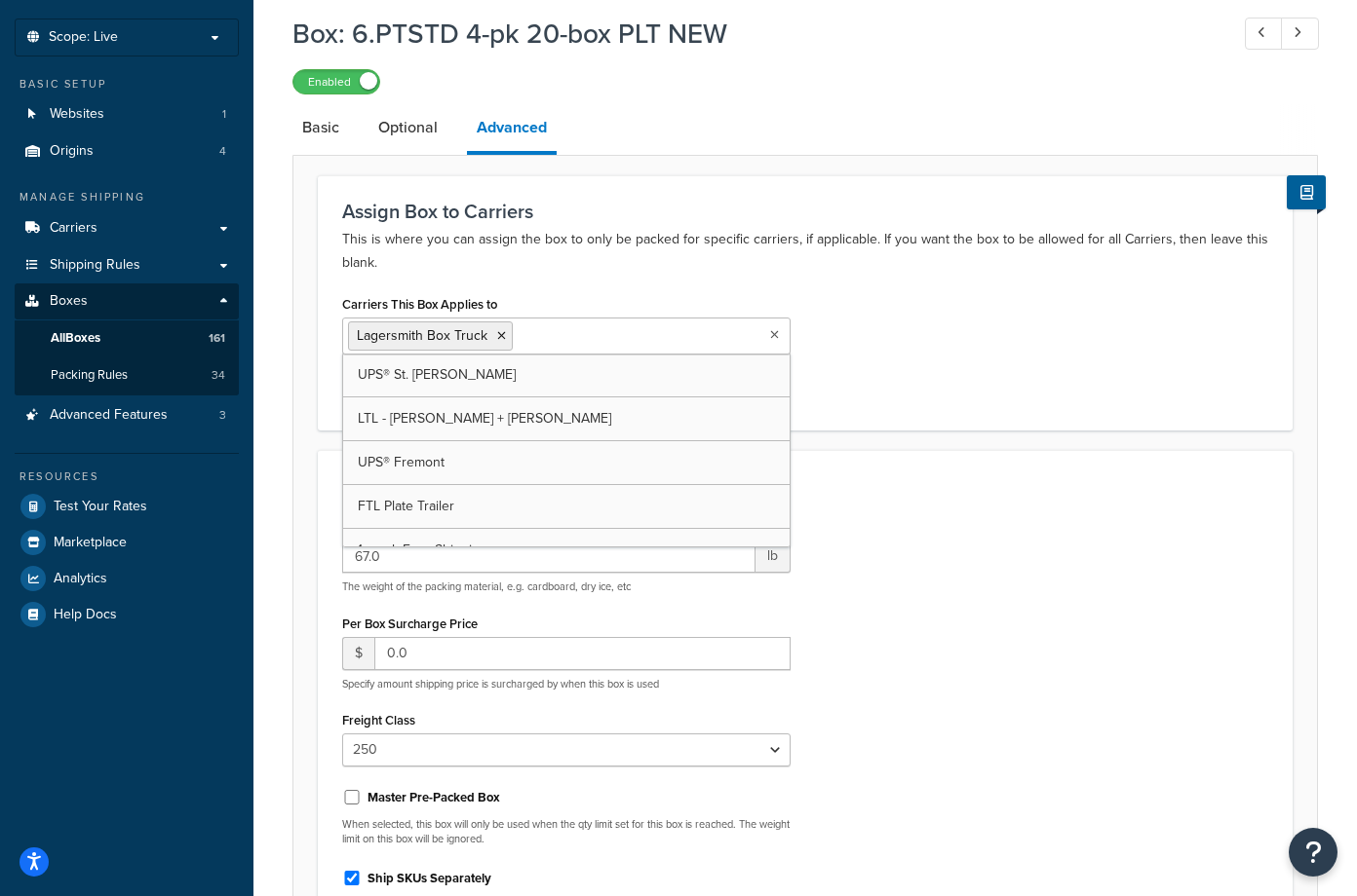
click at [644, 350] on ul "Lagersmith Box Truck" at bounding box center [566, 336] width 449 height 37
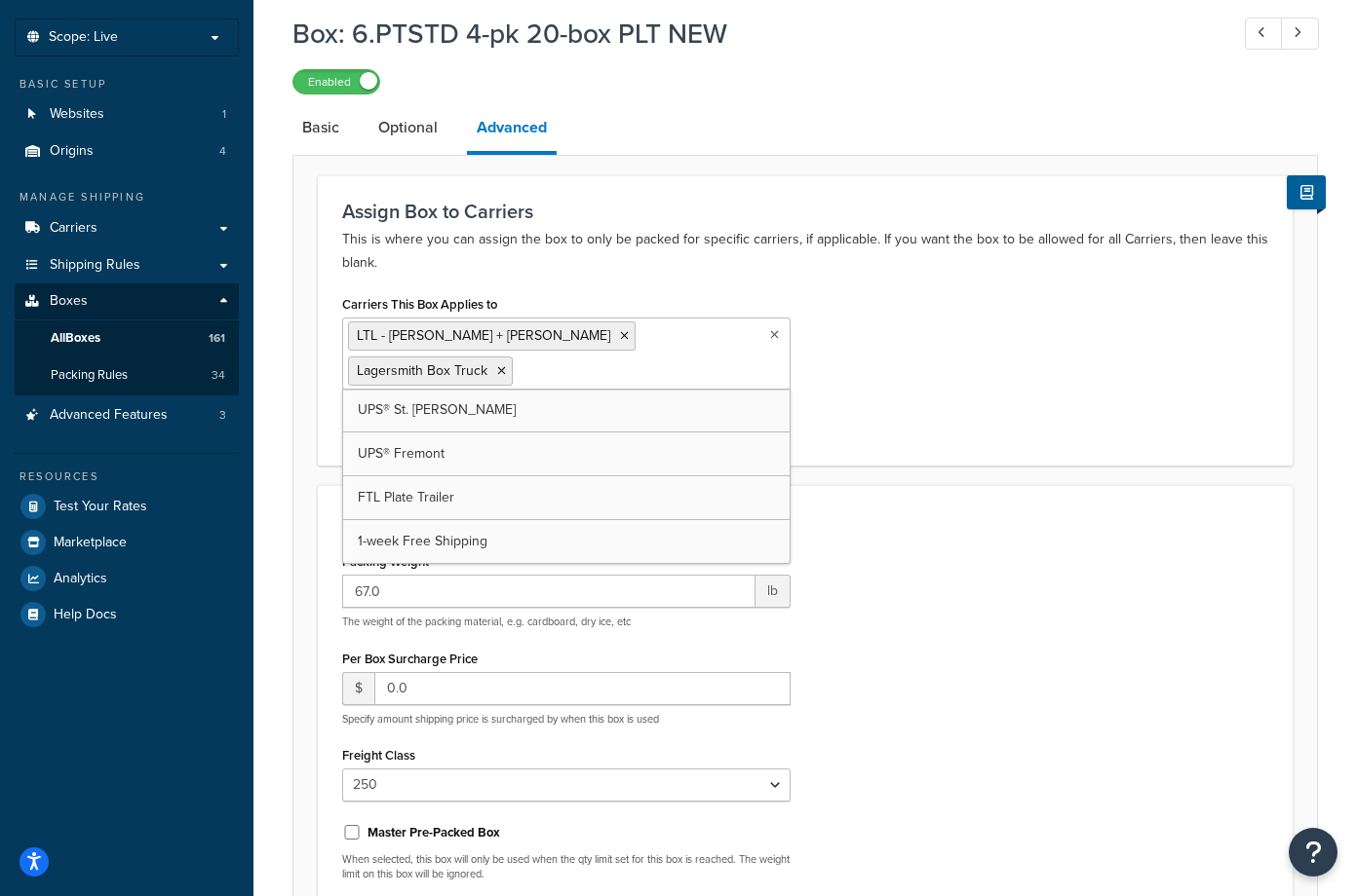
click at [731, 359] on ul "LTL - Kuehne + Nagel Lagersmith Box Truck" at bounding box center [566, 353] width 449 height 72
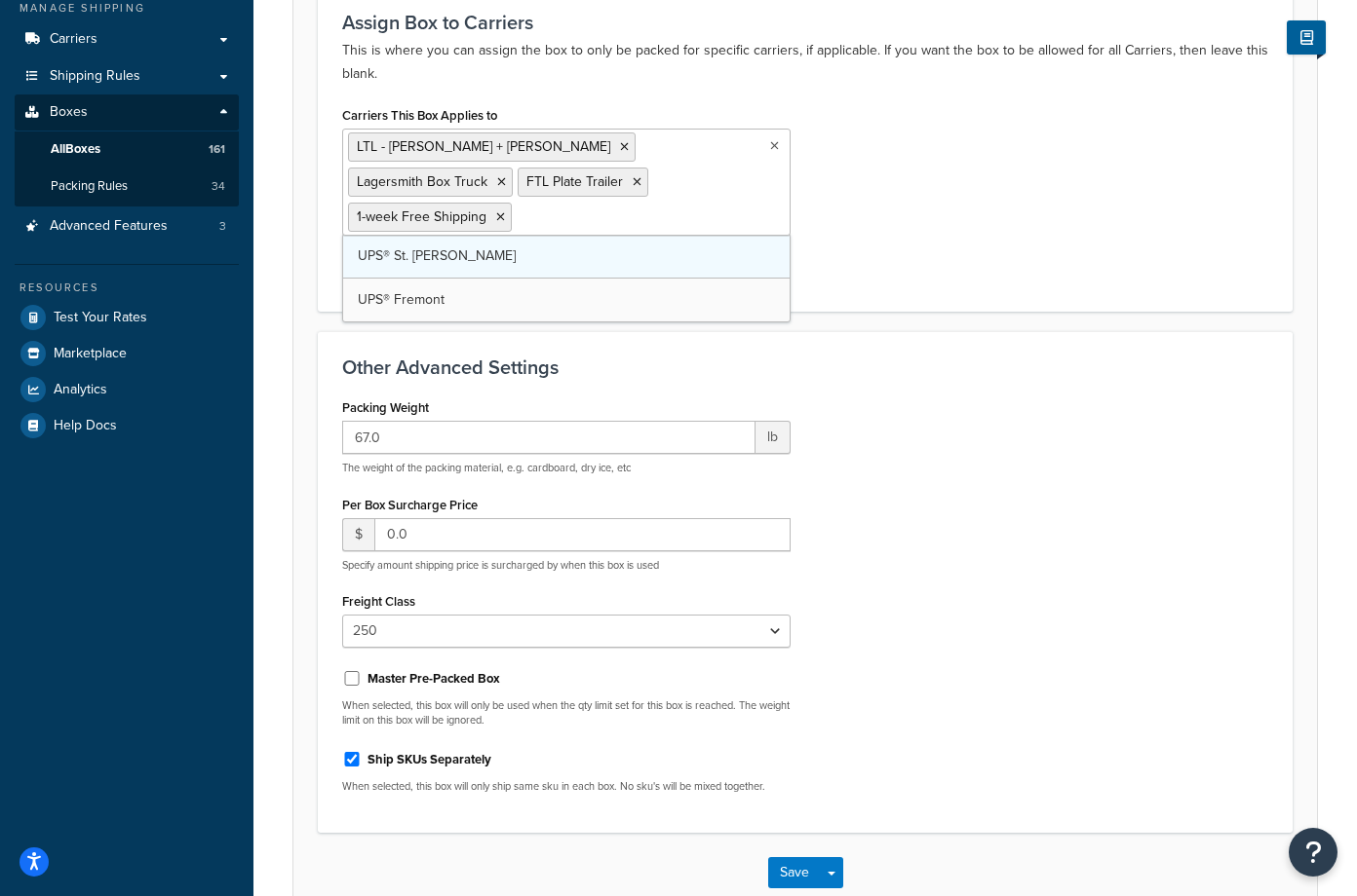
scroll to position [293, 0]
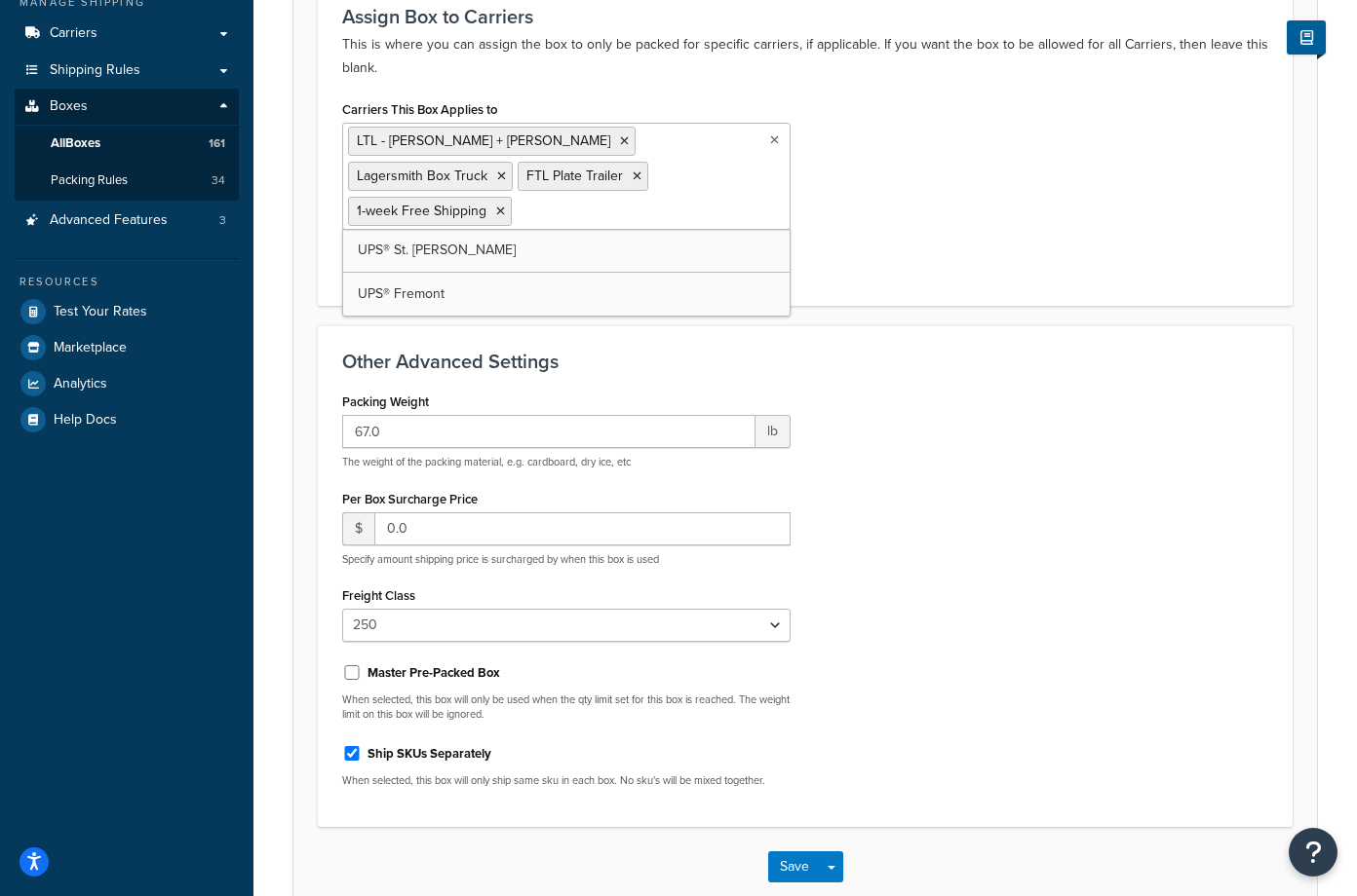
click at [1043, 195] on div "Carriers This Box Applies to LTL - Kuehne + Nagel Lagersmith Box Truck FTL Plat…" at bounding box center [805, 188] width 956 height 186
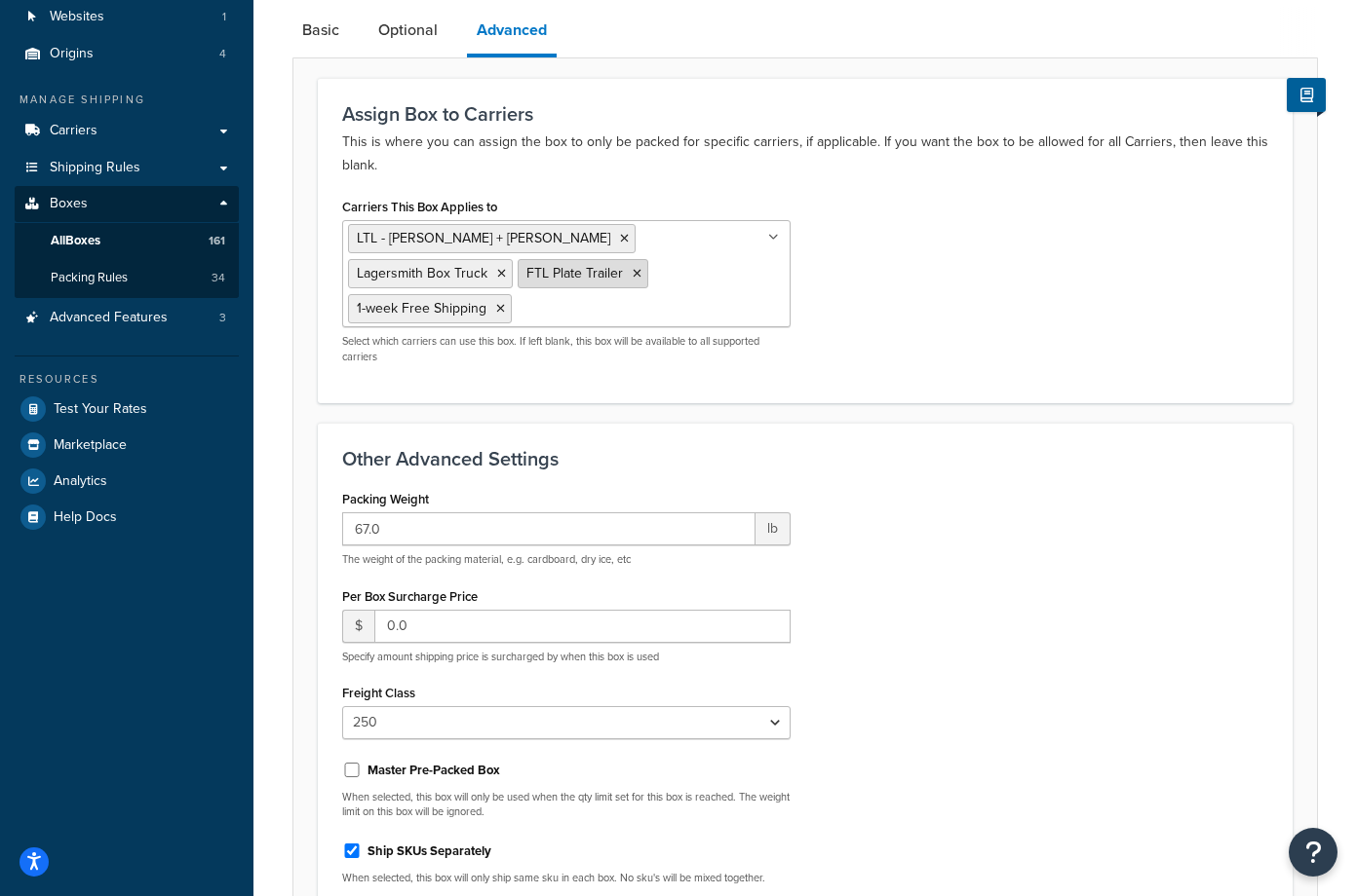
click at [632, 273] on icon at bounding box center [636, 274] width 9 height 12
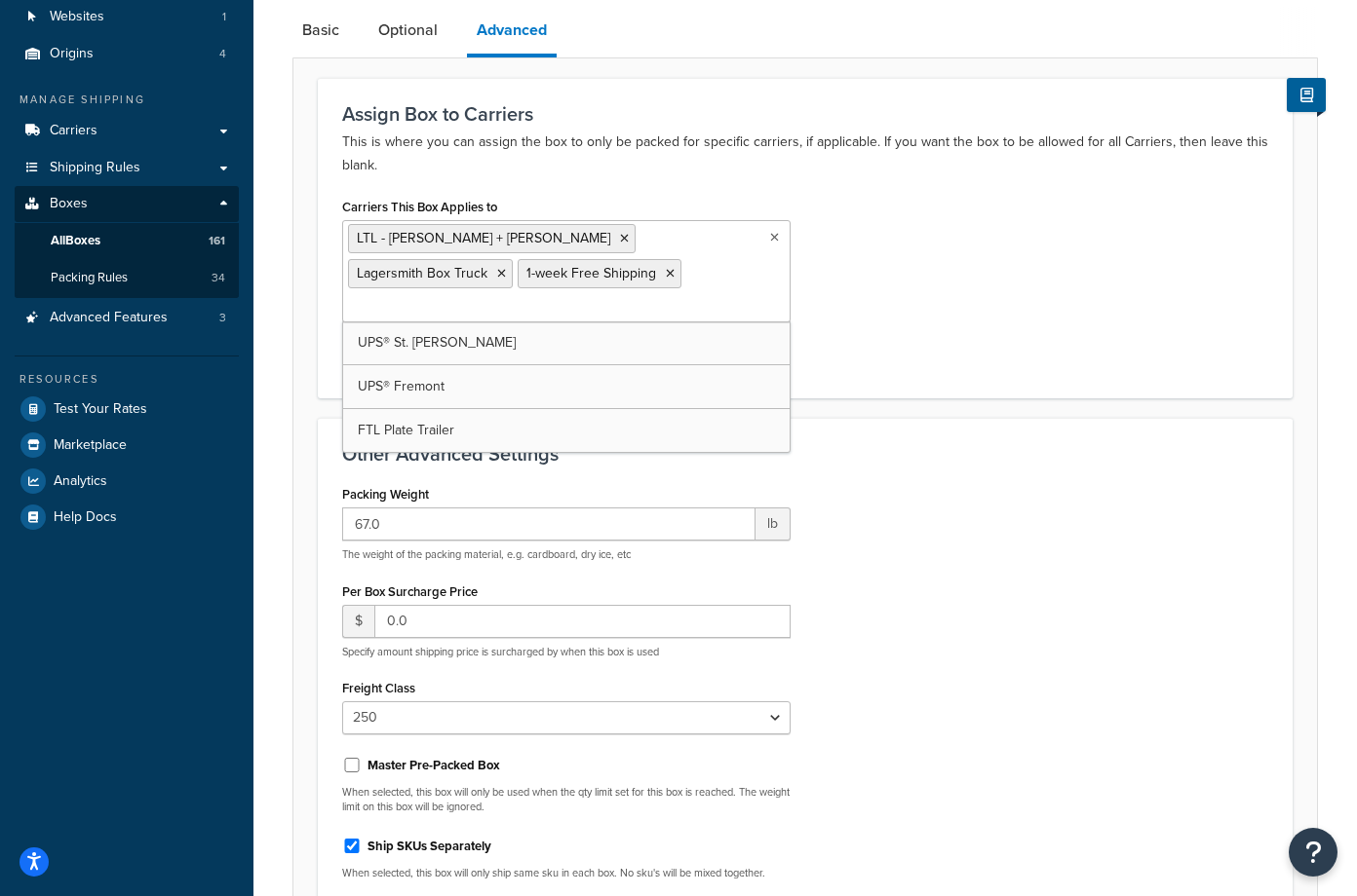
click at [1206, 302] on div "Carriers This Box Applies to LTL - Kuehne + Nagel Lagersmith Box Truck 1-week F…" at bounding box center [805, 284] width 956 height 181
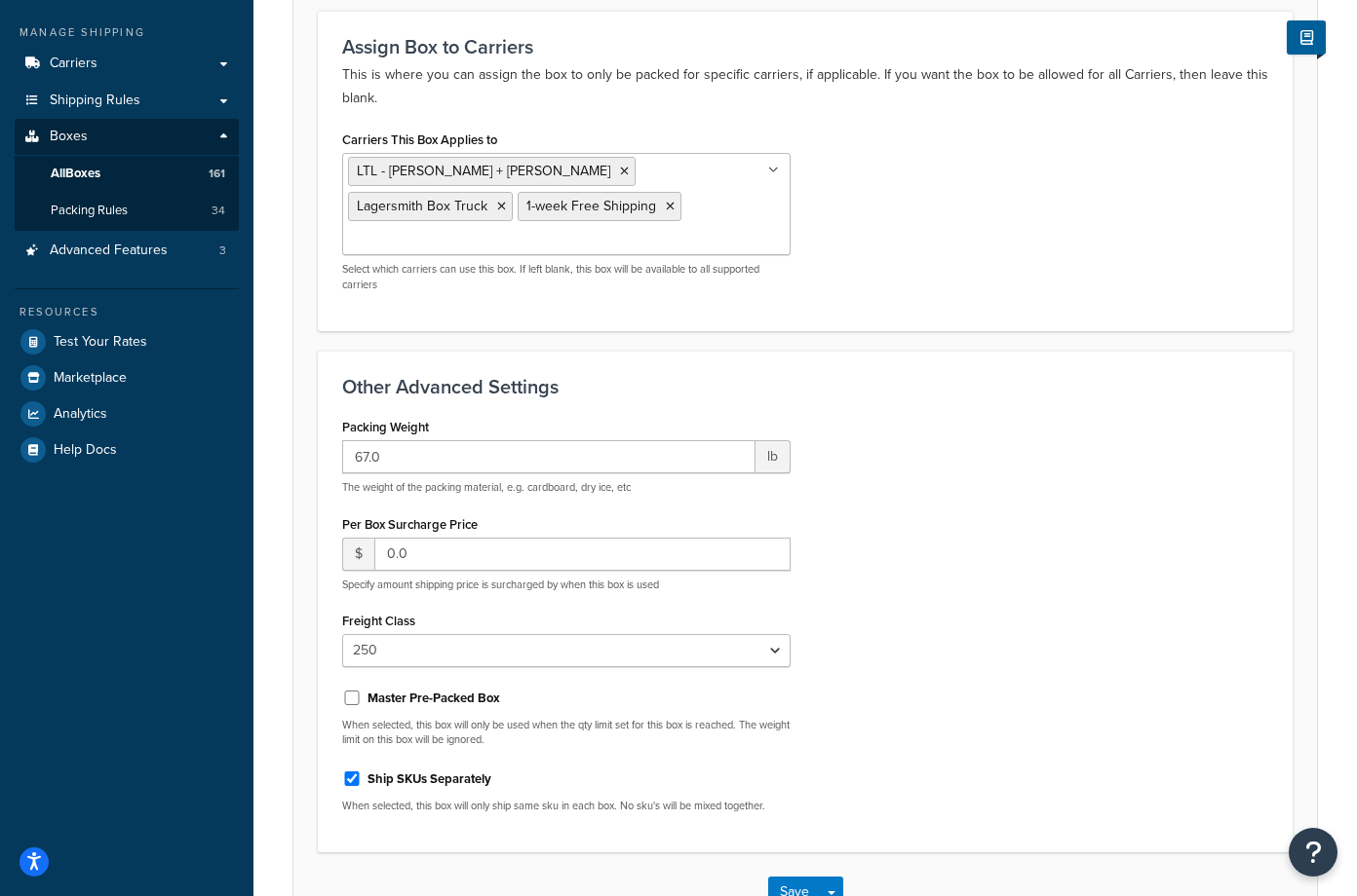
scroll to position [293, 0]
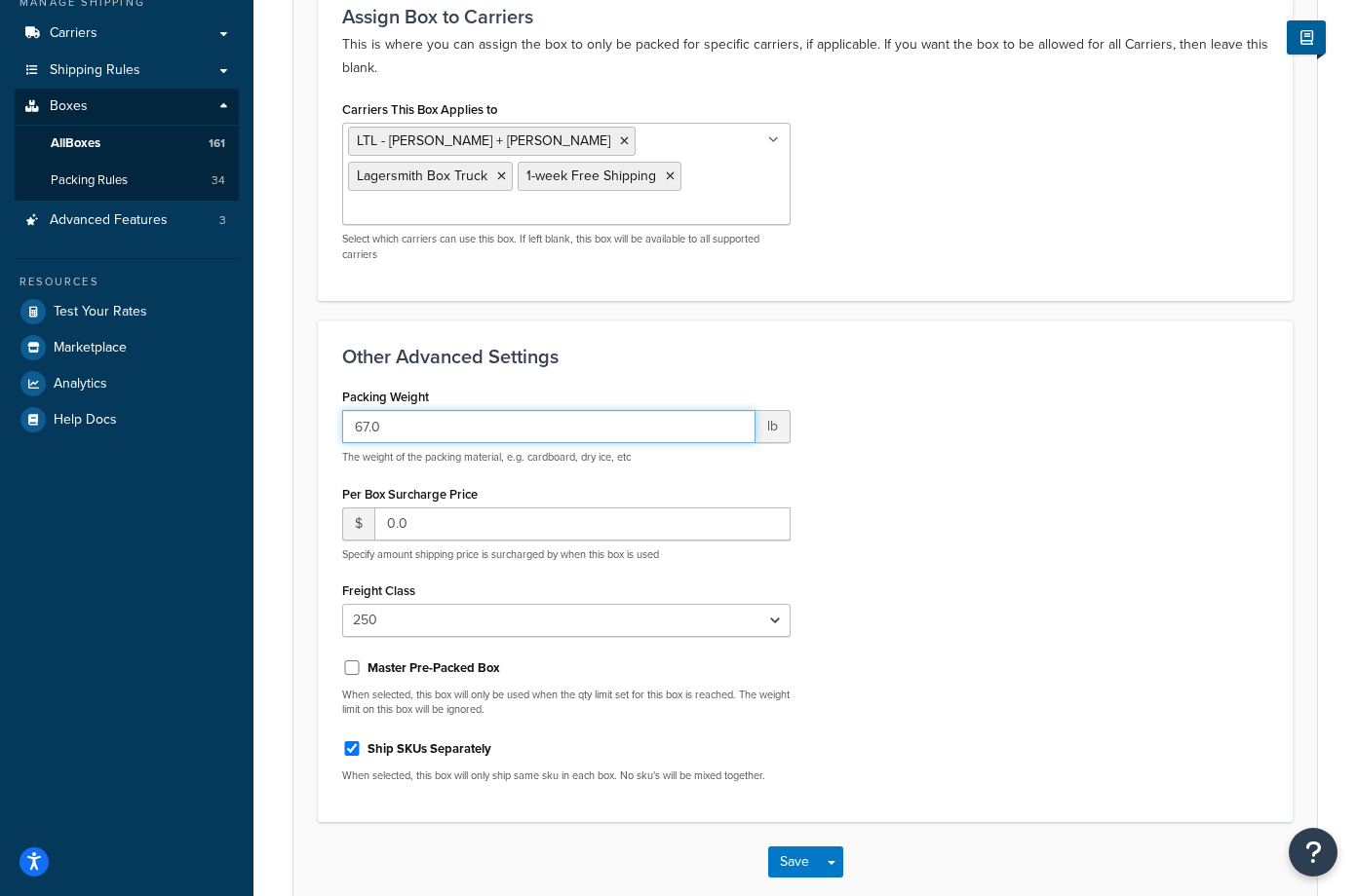
drag, startPoint x: 410, startPoint y: 396, endPoint x: 267, endPoint y: 390, distance: 143.1
click at [267, 390] on div "Box: 6.PTSTD 4-pk 20-box PLT NEW Enabled Basic Optional Advanced Assign Box to …" at bounding box center [805, 380] width 1104 height 1141
type input "38"
click at [1119, 461] on div "Packing Weight 38 lb The weight of the packing material, e.g. cardboard, dry ic…" at bounding box center [805, 589] width 956 height 415
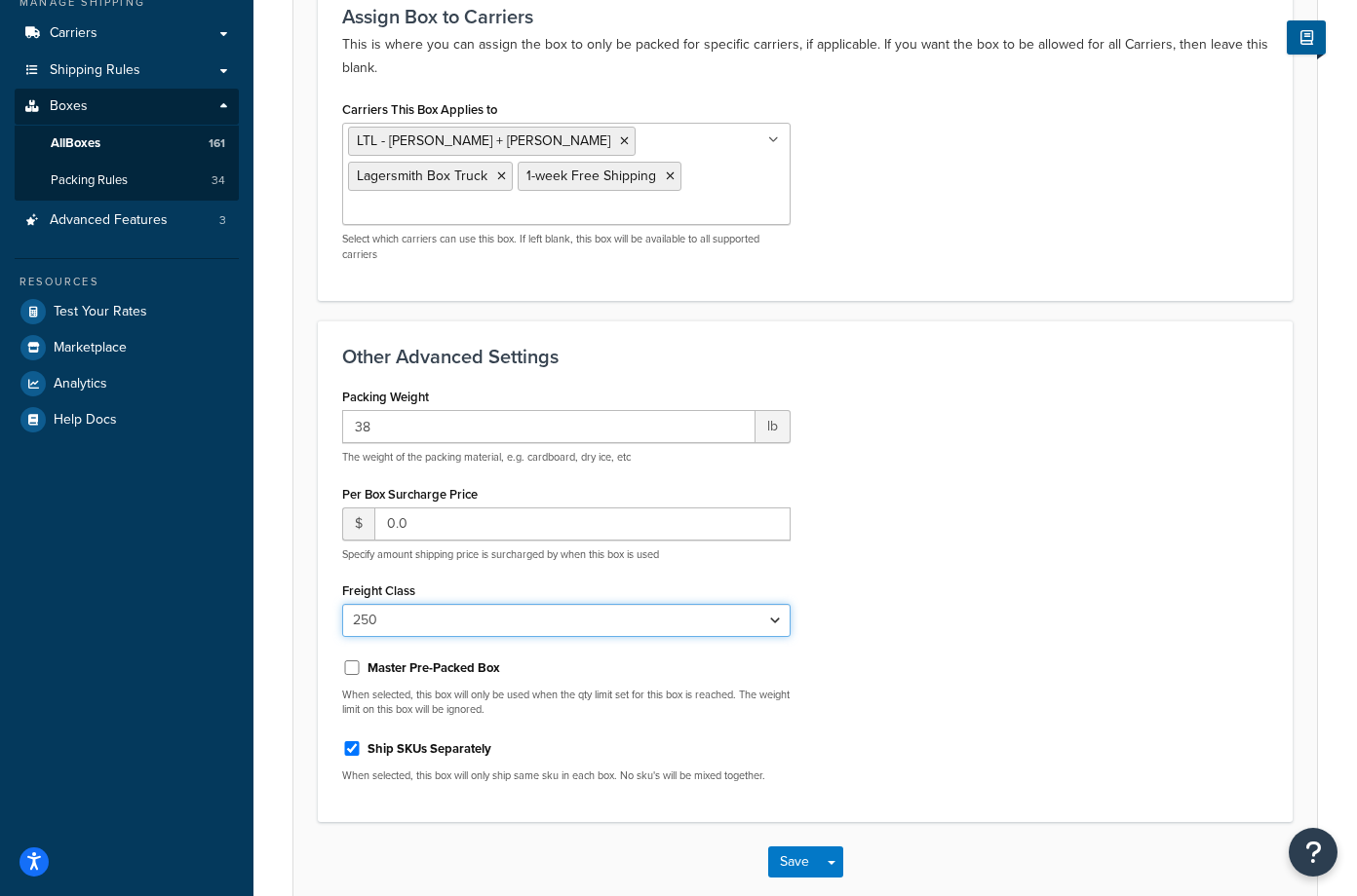
click at [778, 604] on select "N/A 50 55 60 65 70 77.5 85 92.5 100 110 125 150 175 200 250 300 400 500" at bounding box center [566, 621] width 449 height 34
select select "100"
click at [342, 604] on select "N/A 50 55 60 65 70 77.5 85 92.5 100 110 125 150 175 200 250 300 400 500" at bounding box center [566, 621] width 449 height 34
click at [954, 445] on div "Packing Weight 38 lb The weight of the packing material, e.g. cardboard, dry ic…" at bounding box center [805, 589] width 956 height 415
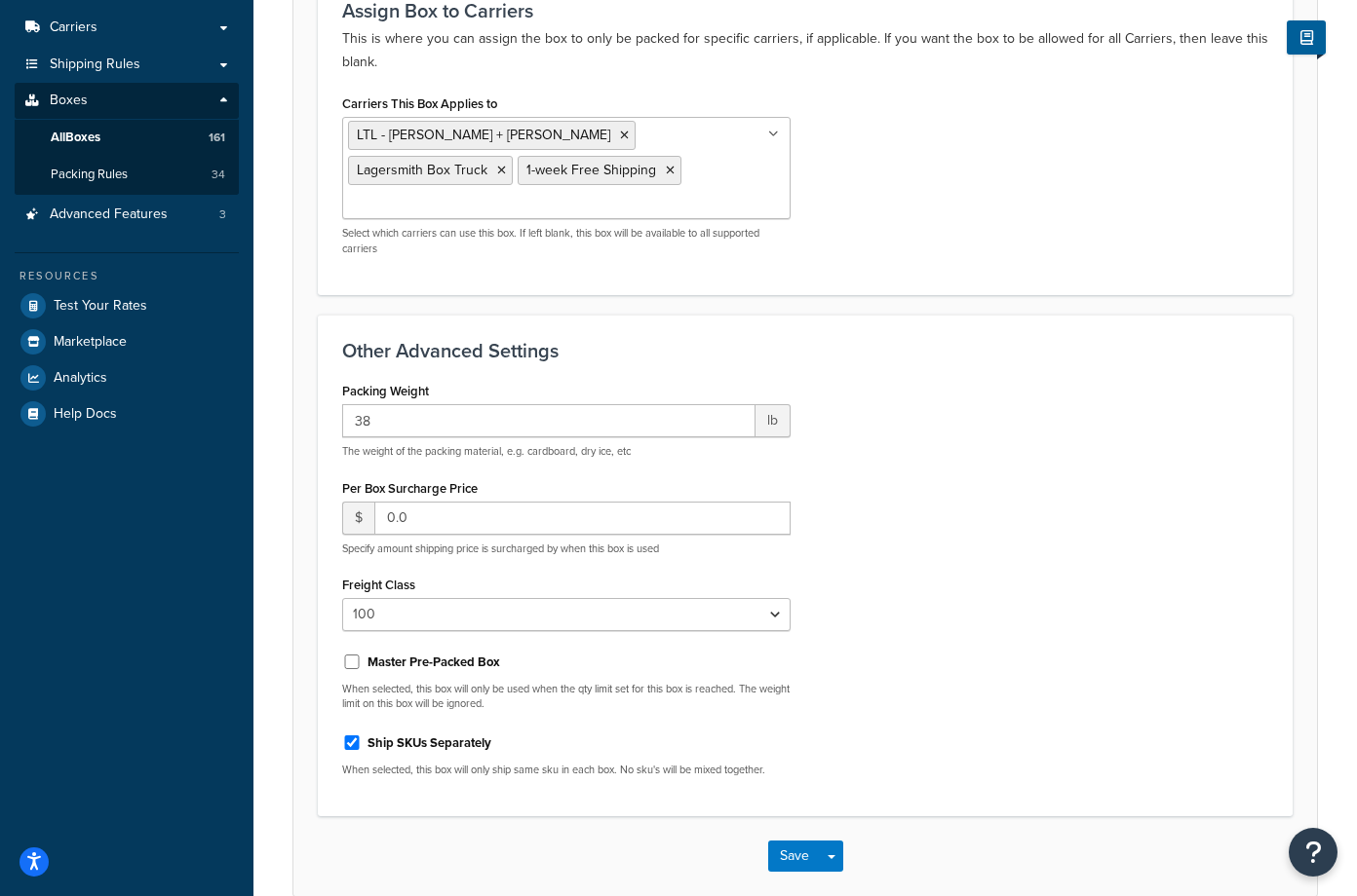
scroll to position [369, 0]
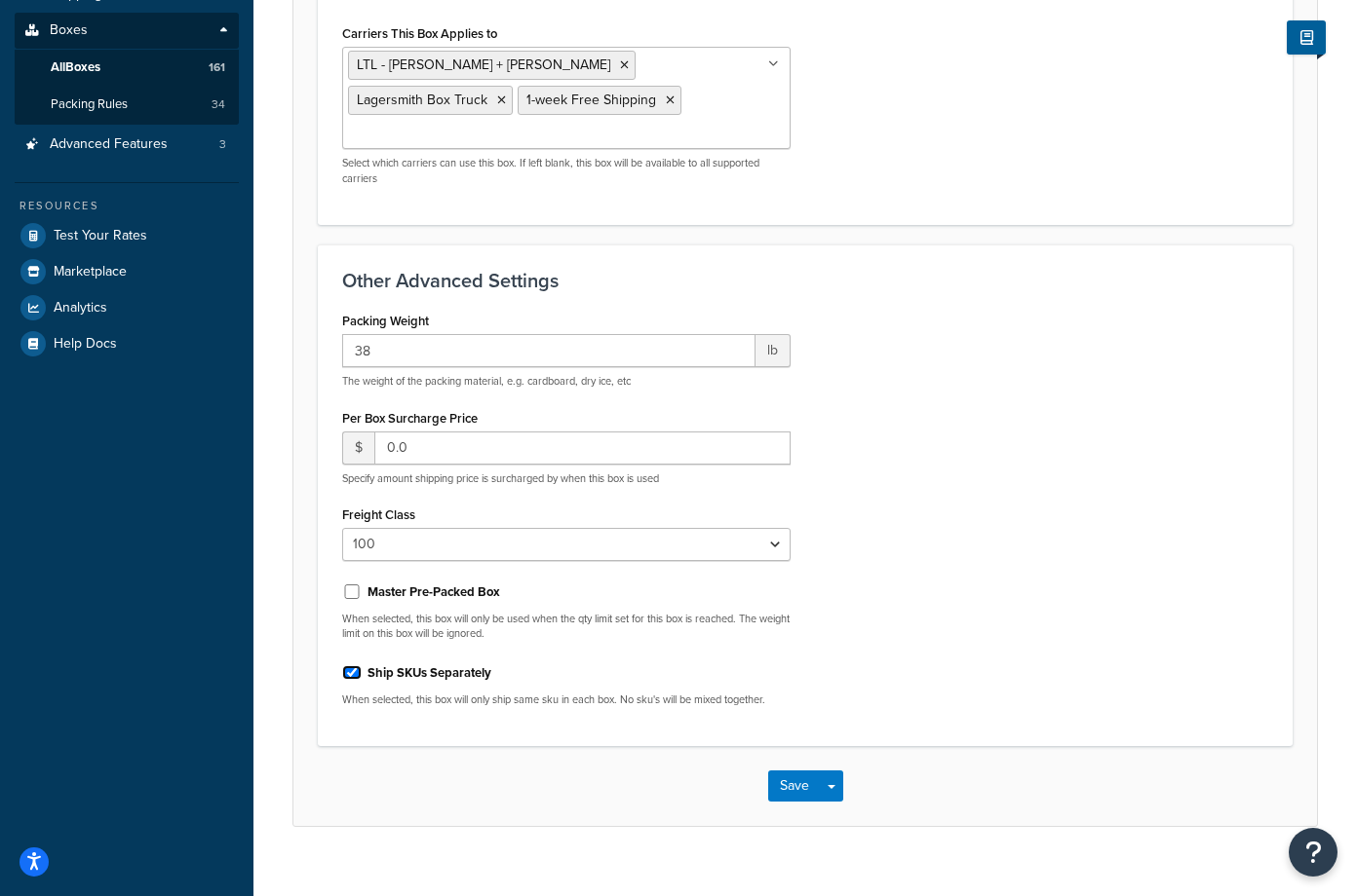
click at [358, 665] on input "Ship SKUs Separately" at bounding box center [352, 672] width 20 height 15
checkbox input "false"
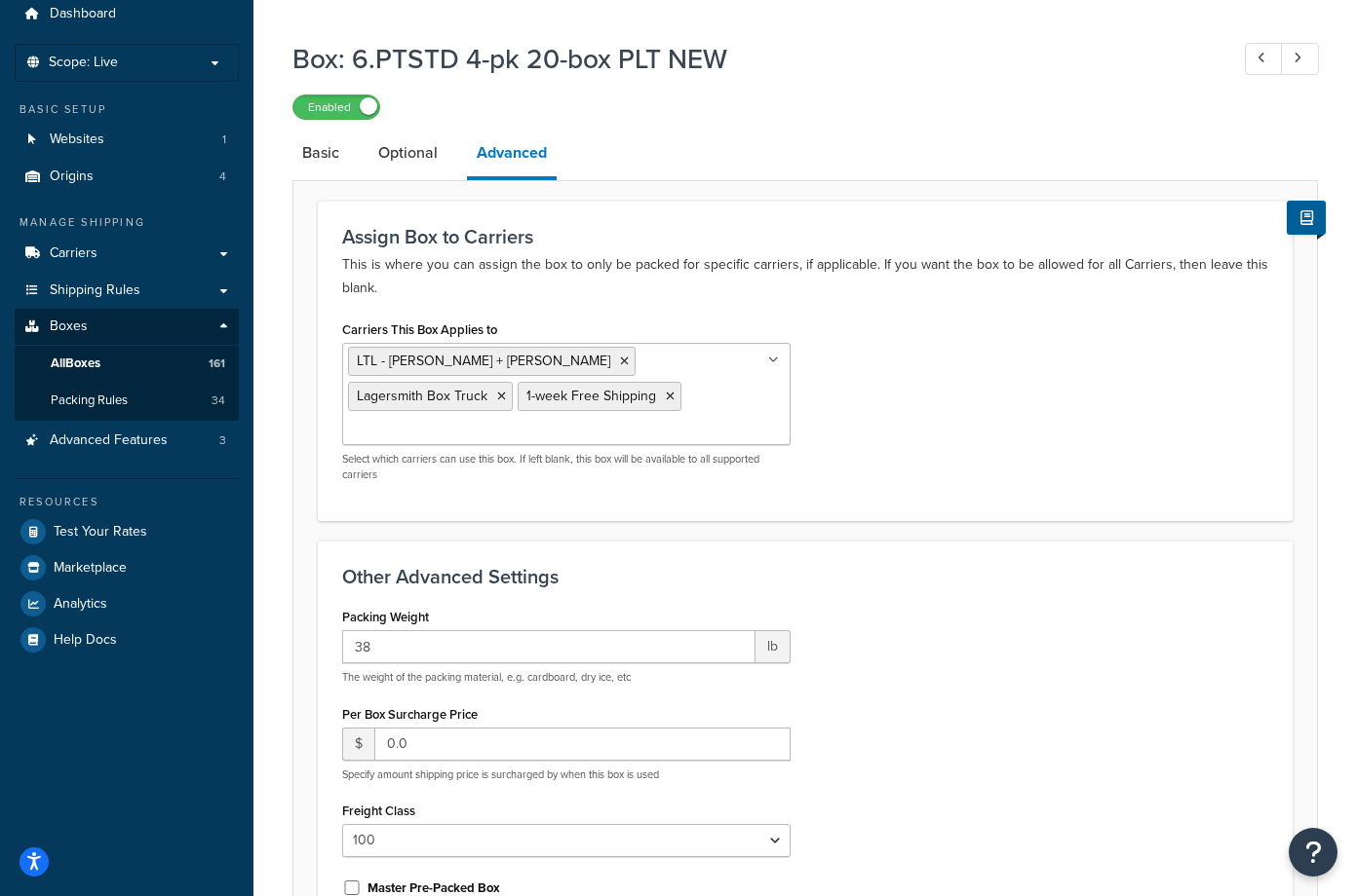
scroll to position [0, 0]
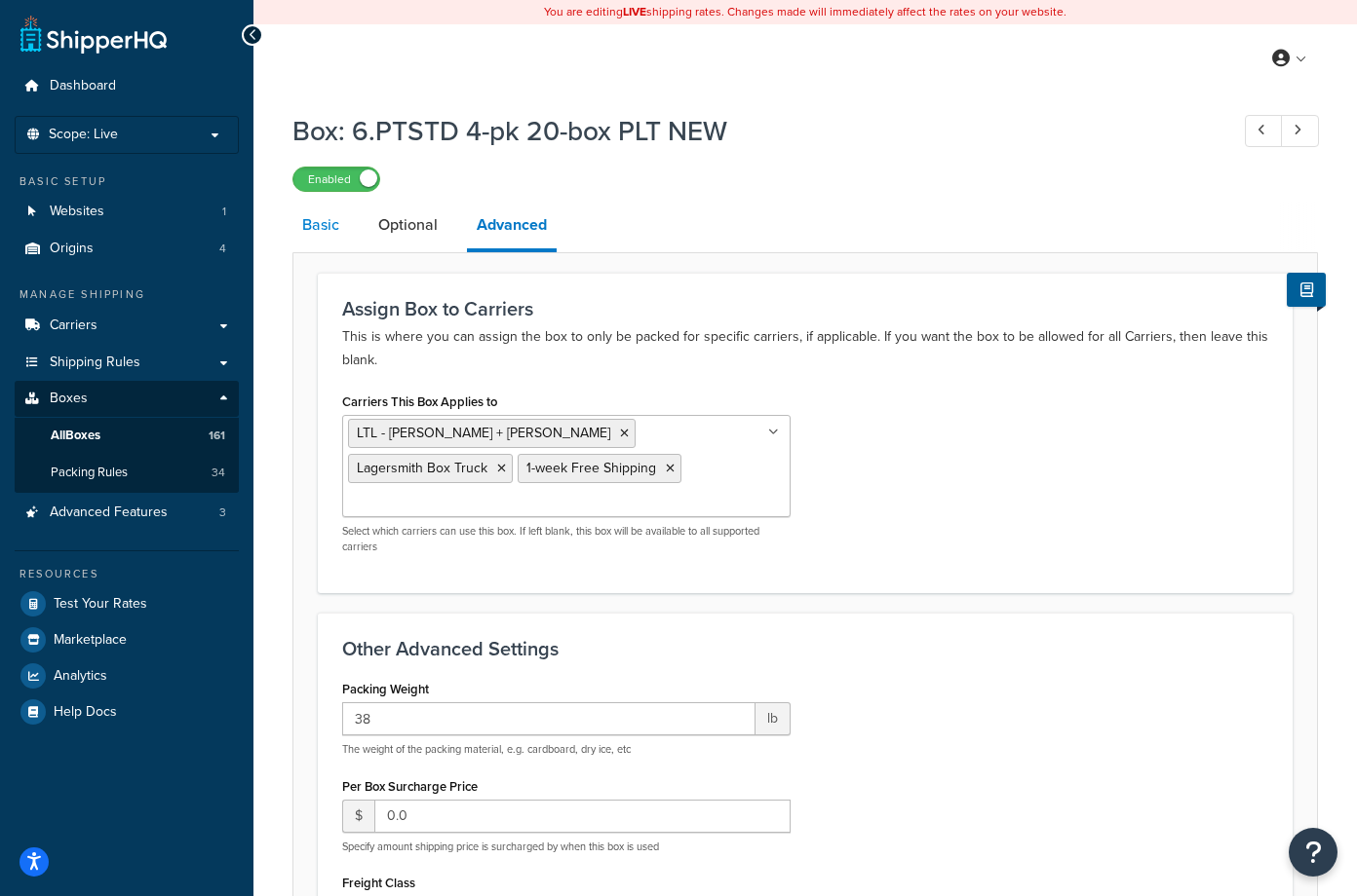
click at [310, 224] on link "Basic" at bounding box center [321, 225] width 56 height 46
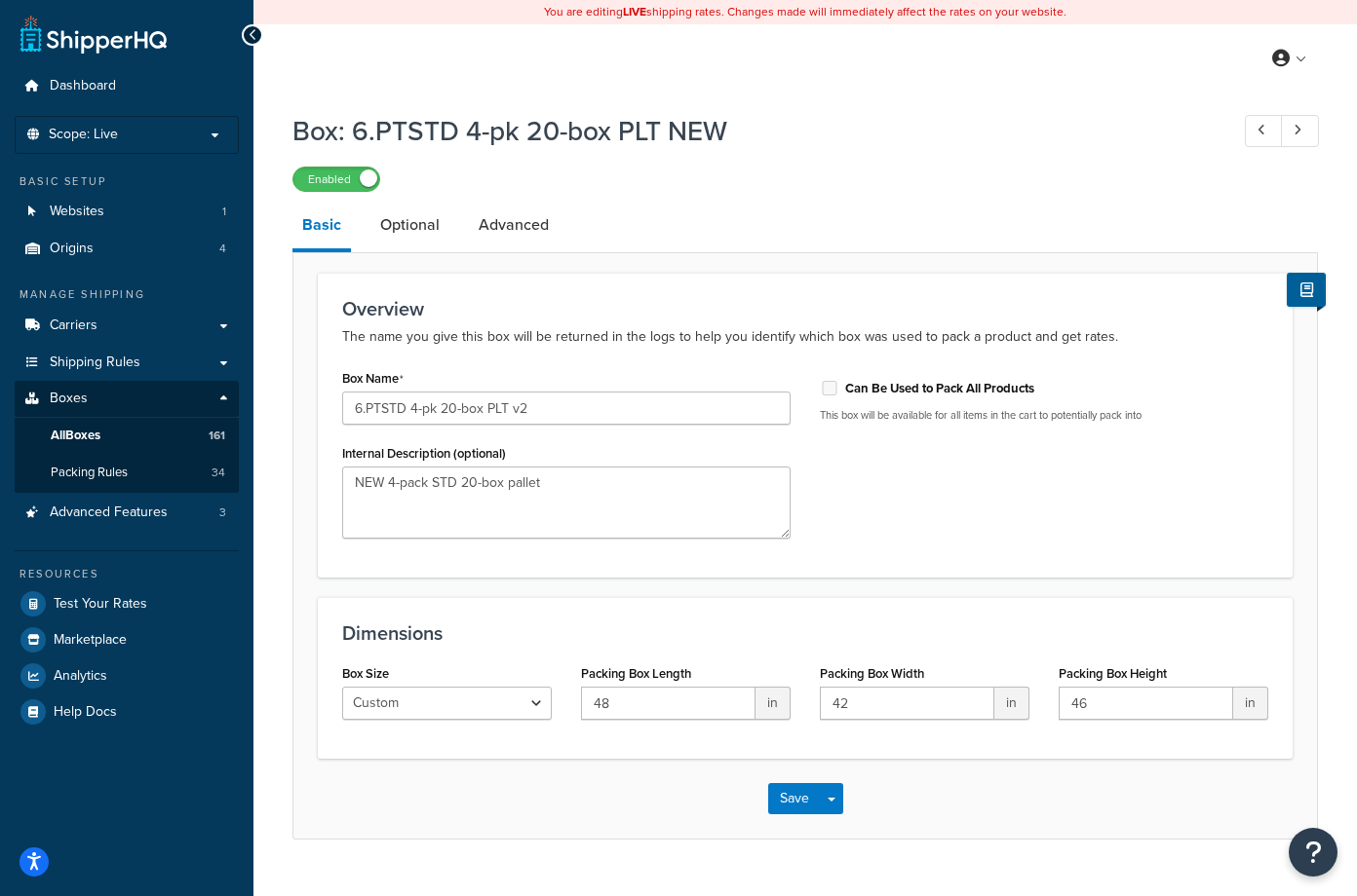
scroll to position [42, 0]
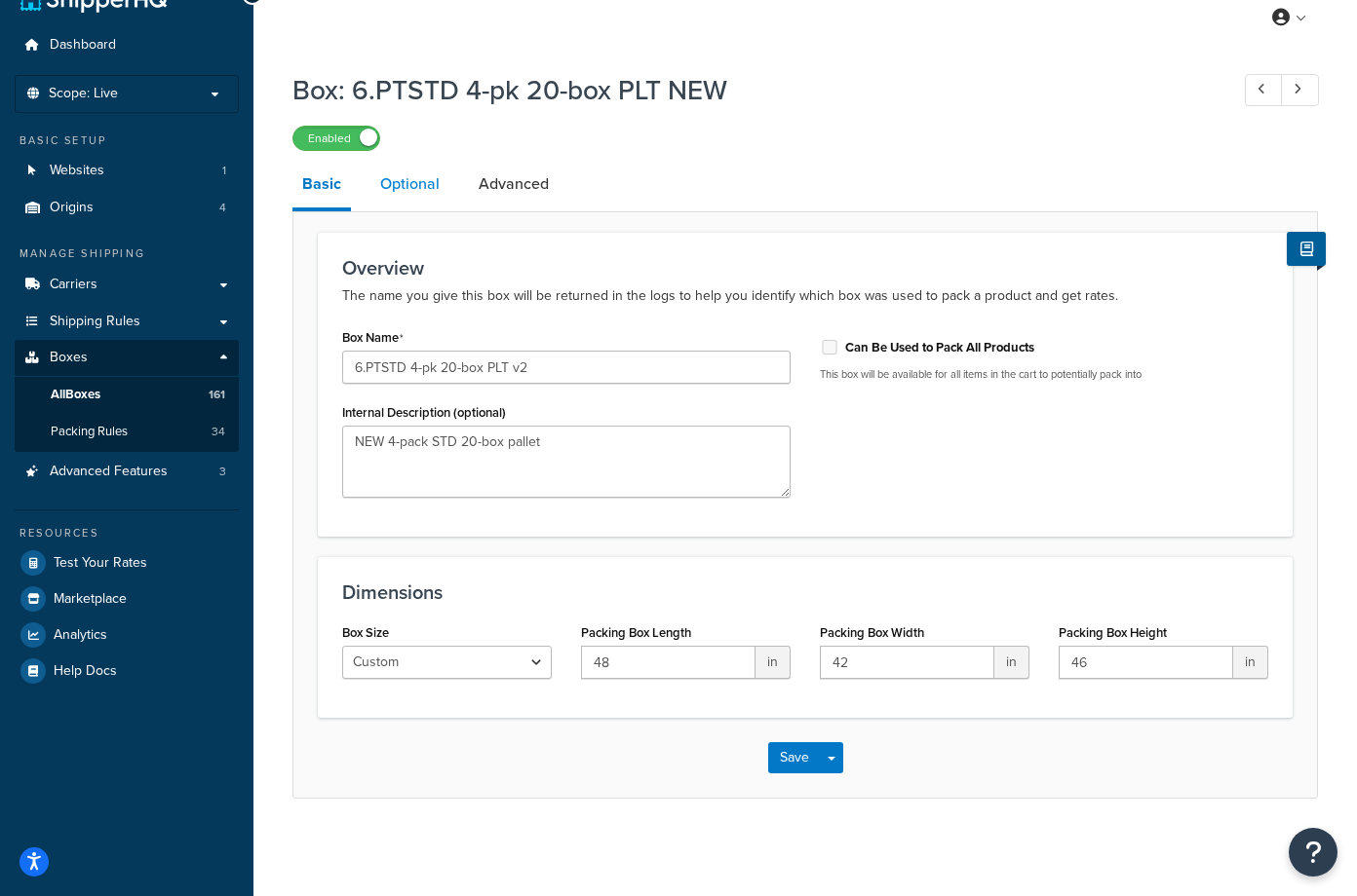
click at [396, 184] on link "Optional" at bounding box center [410, 183] width 79 height 46
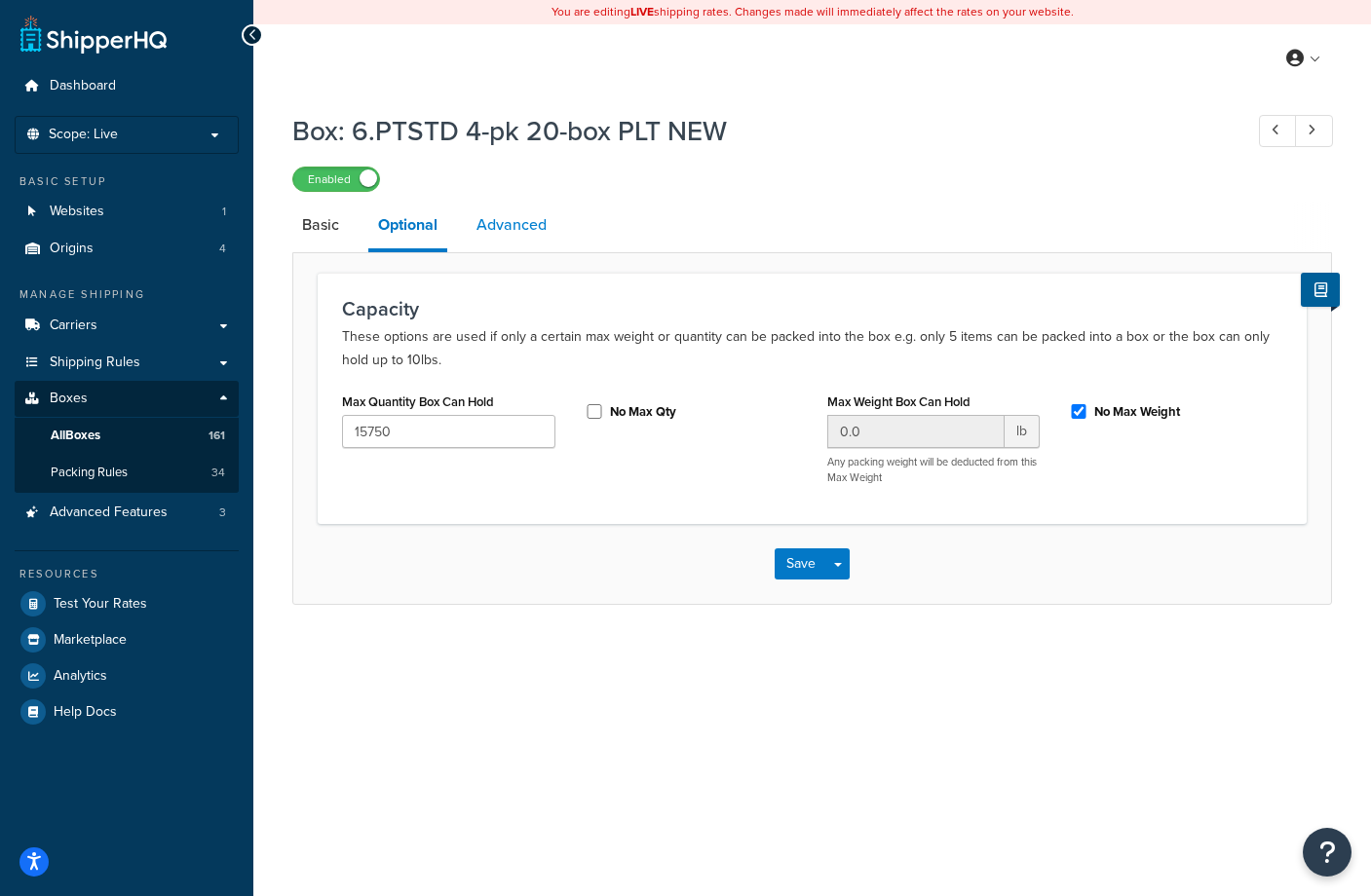
click at [497, 227] on link "Advanced" at bounding box center [511, 225] width 90 height 46
select select "100"
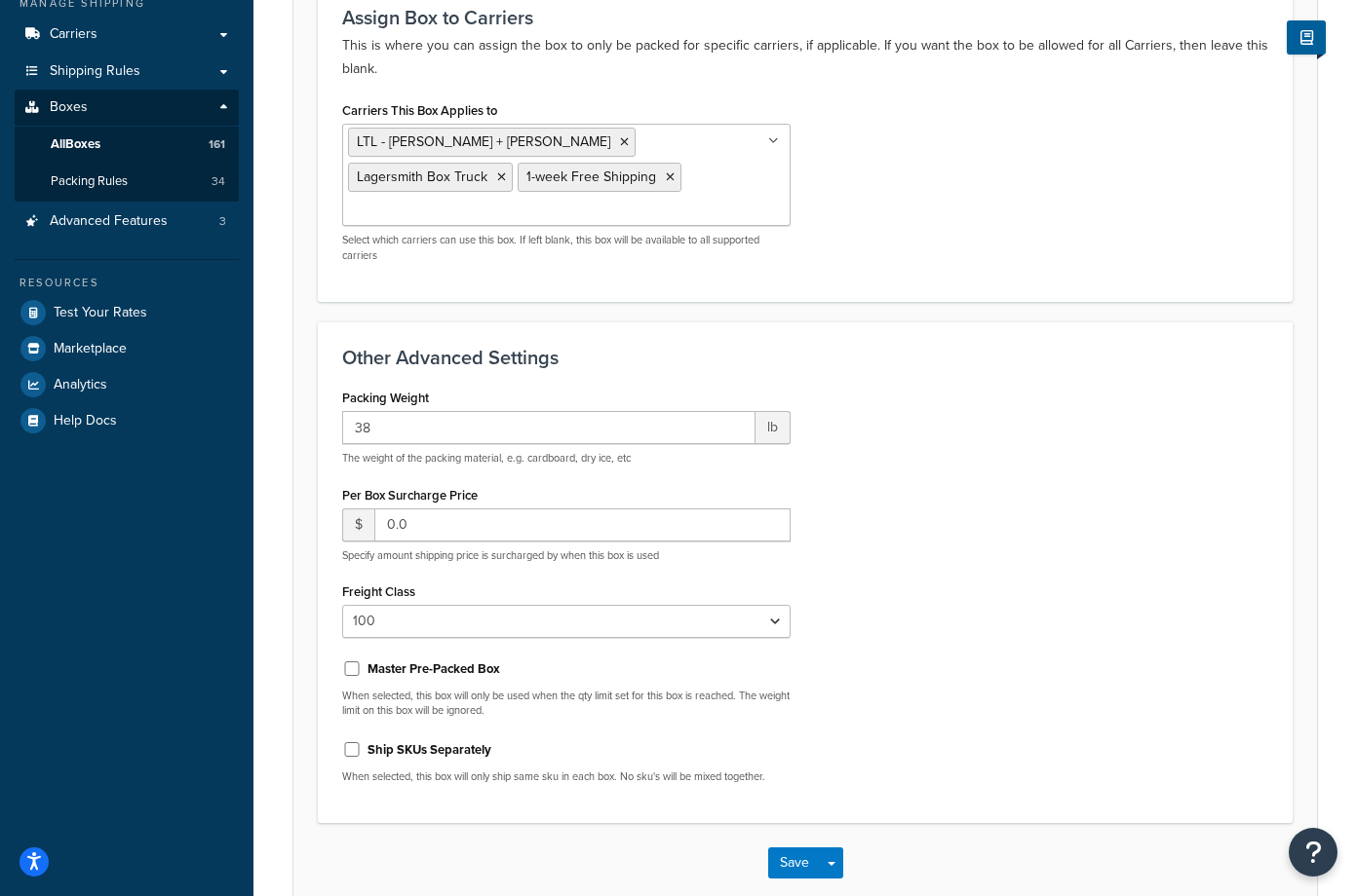
scroll to position [293, 0]
click at [796, 847] on button "Save" at bounding box center [794, 862] width 52 height 32
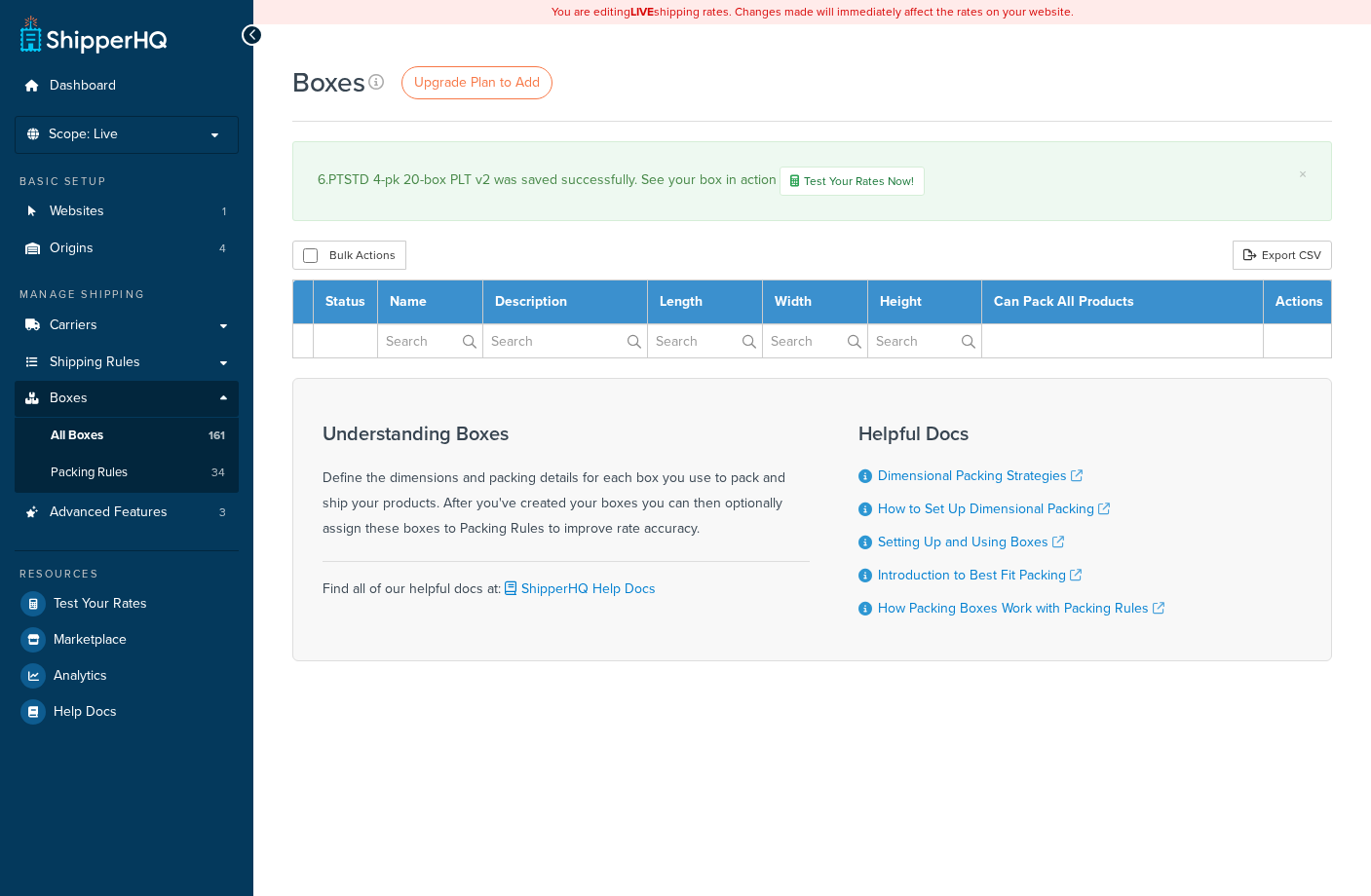
select select "1000"
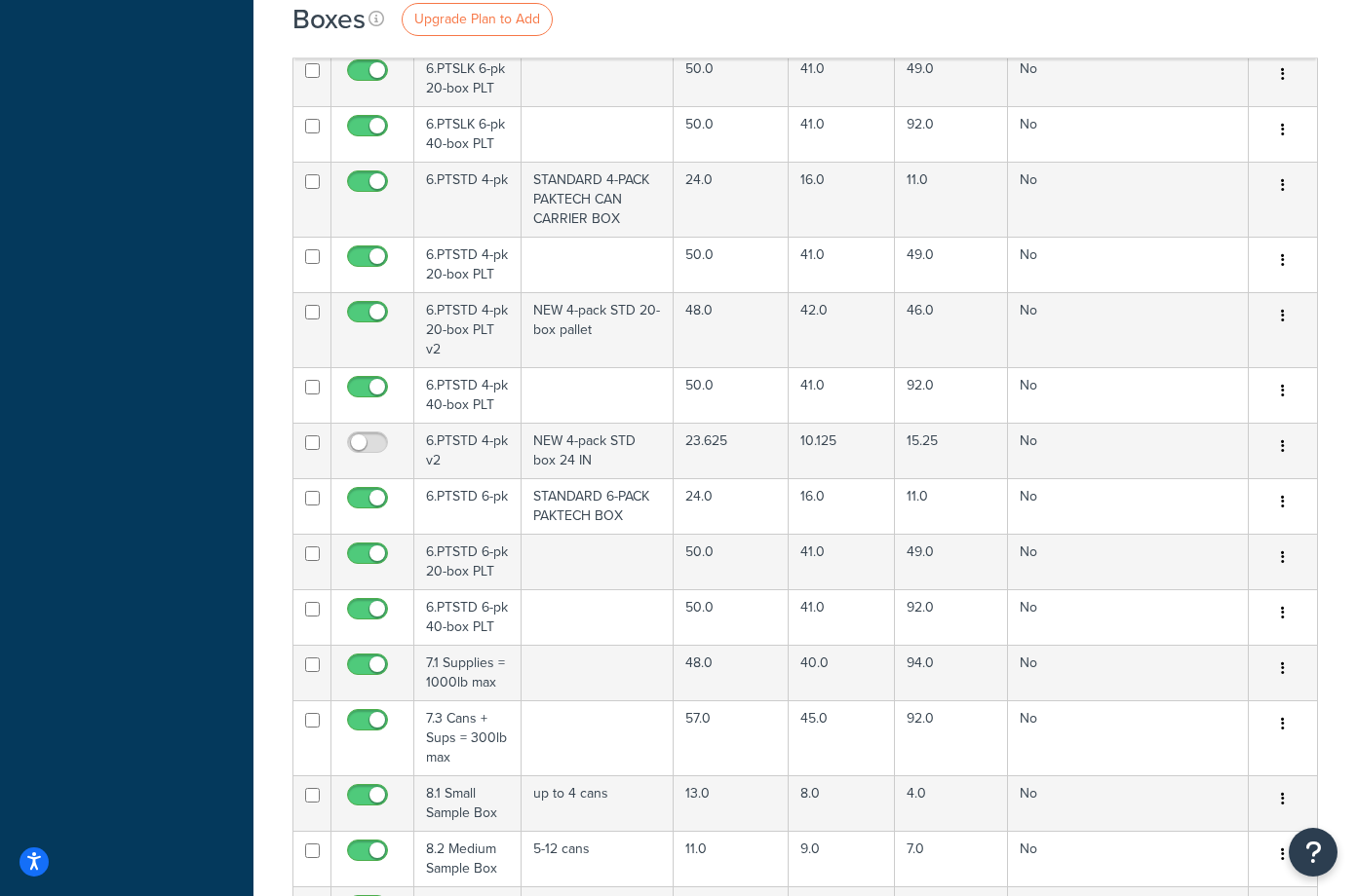
scroll to position [10992, 0]
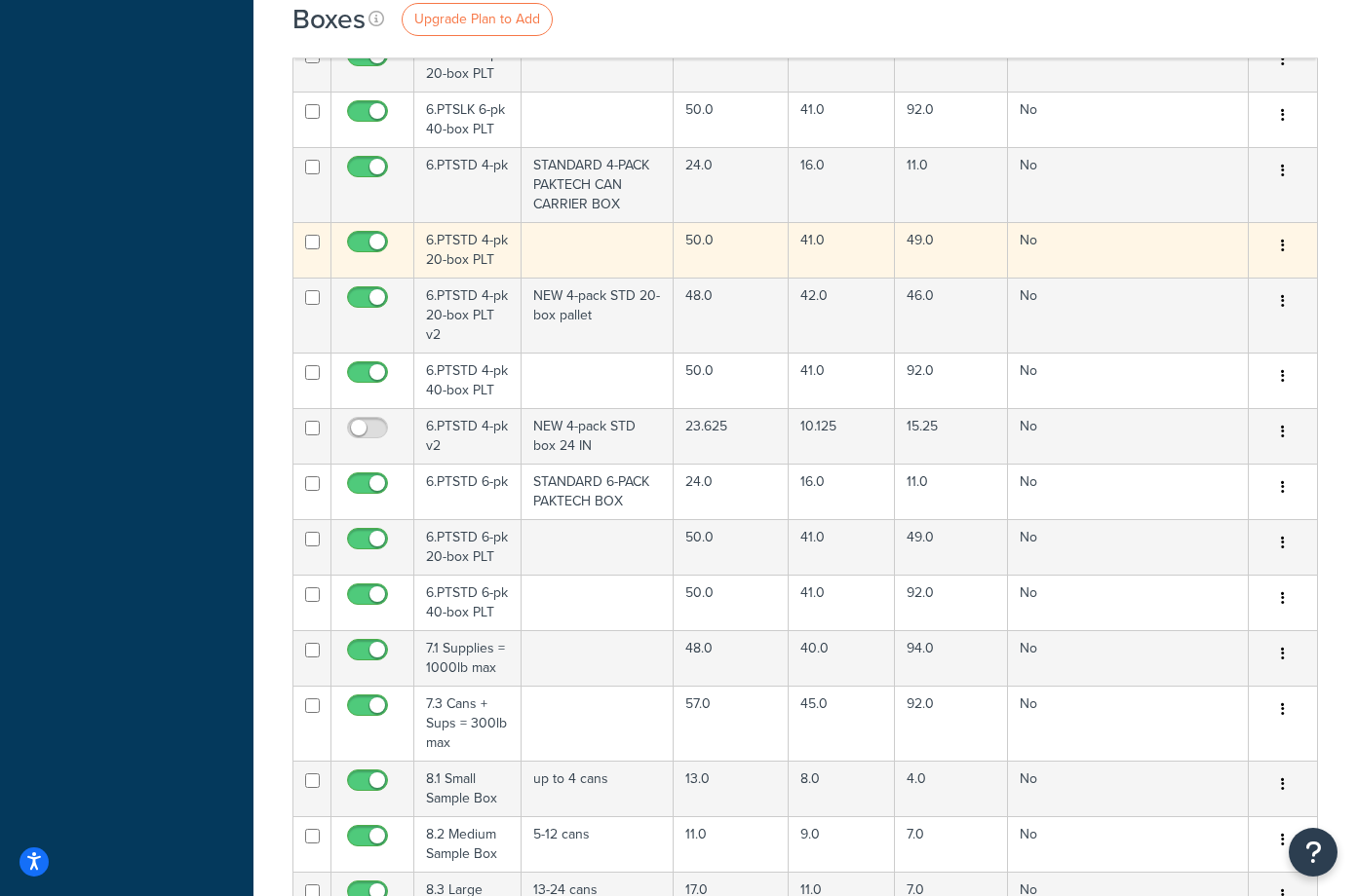
click at [471, 222] on td "6.PTSTD 4-pk 20-box PLT" at bounding box center [467, 249] width 107 height 55
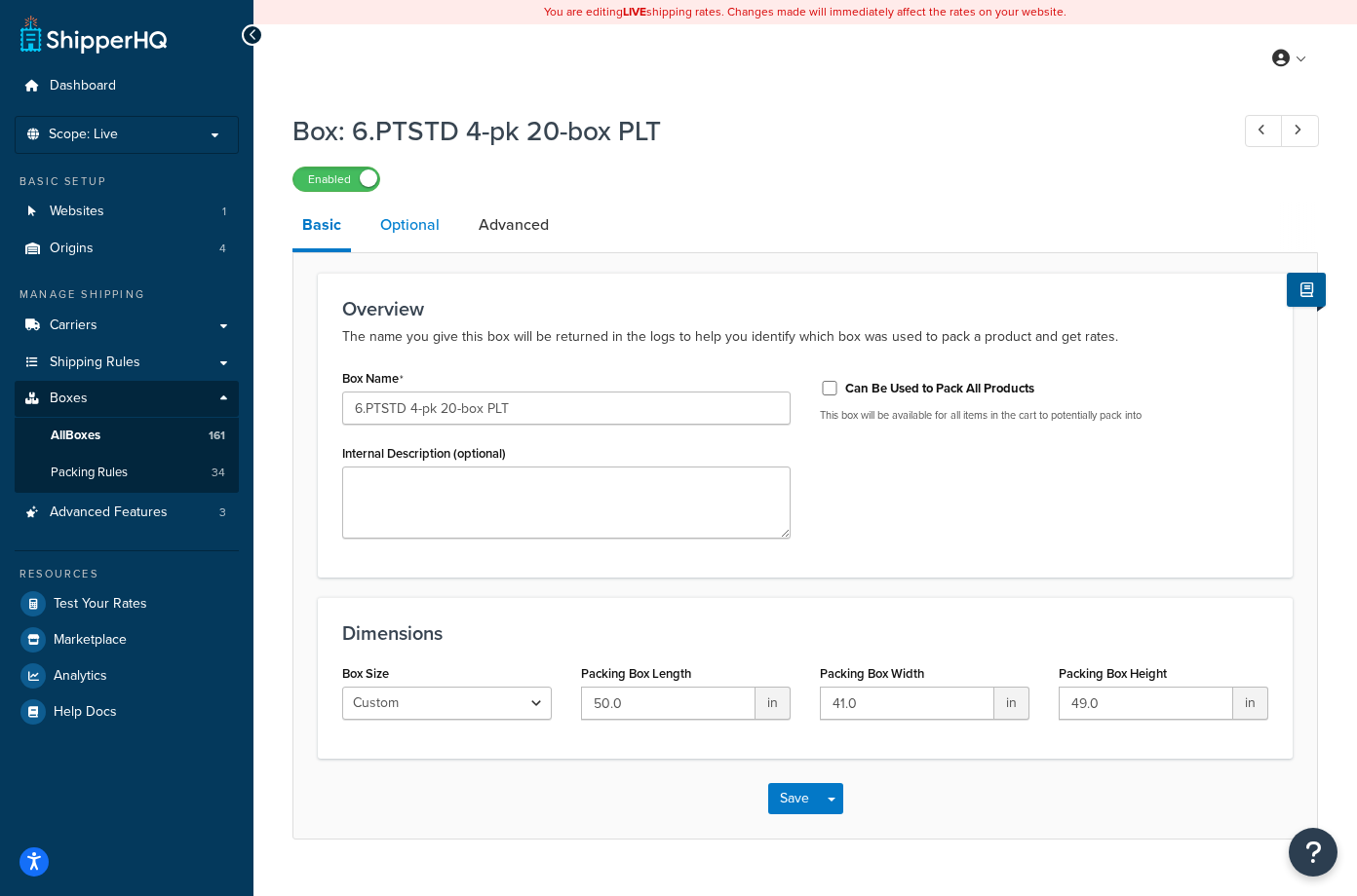
click at [410, 232] on link "Optional" at bounding box center [410, 225] width 79 height 46
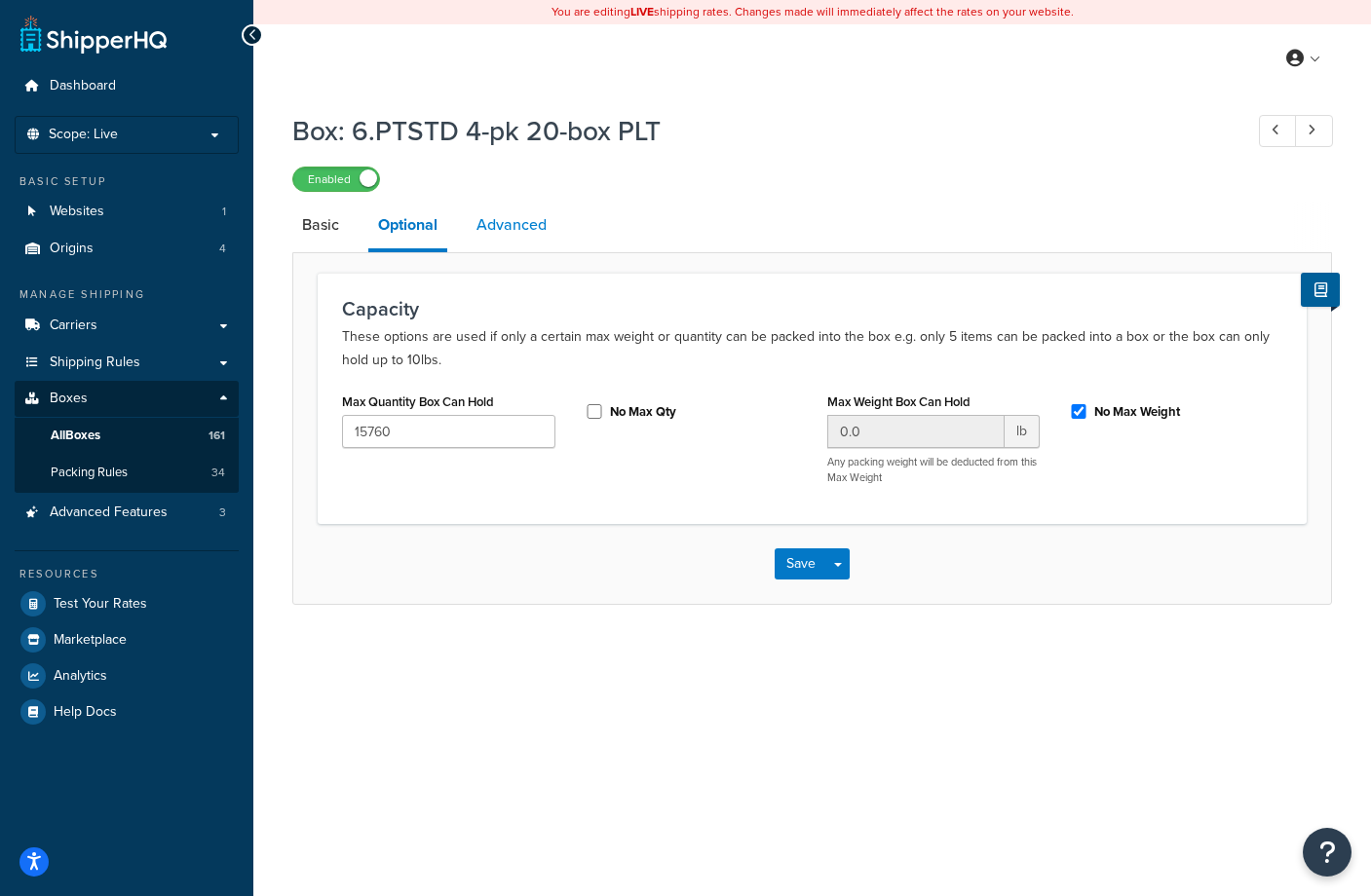
click at [503, 230] on link "Advanced" at bounding box center [511, 225] width 90 height 46
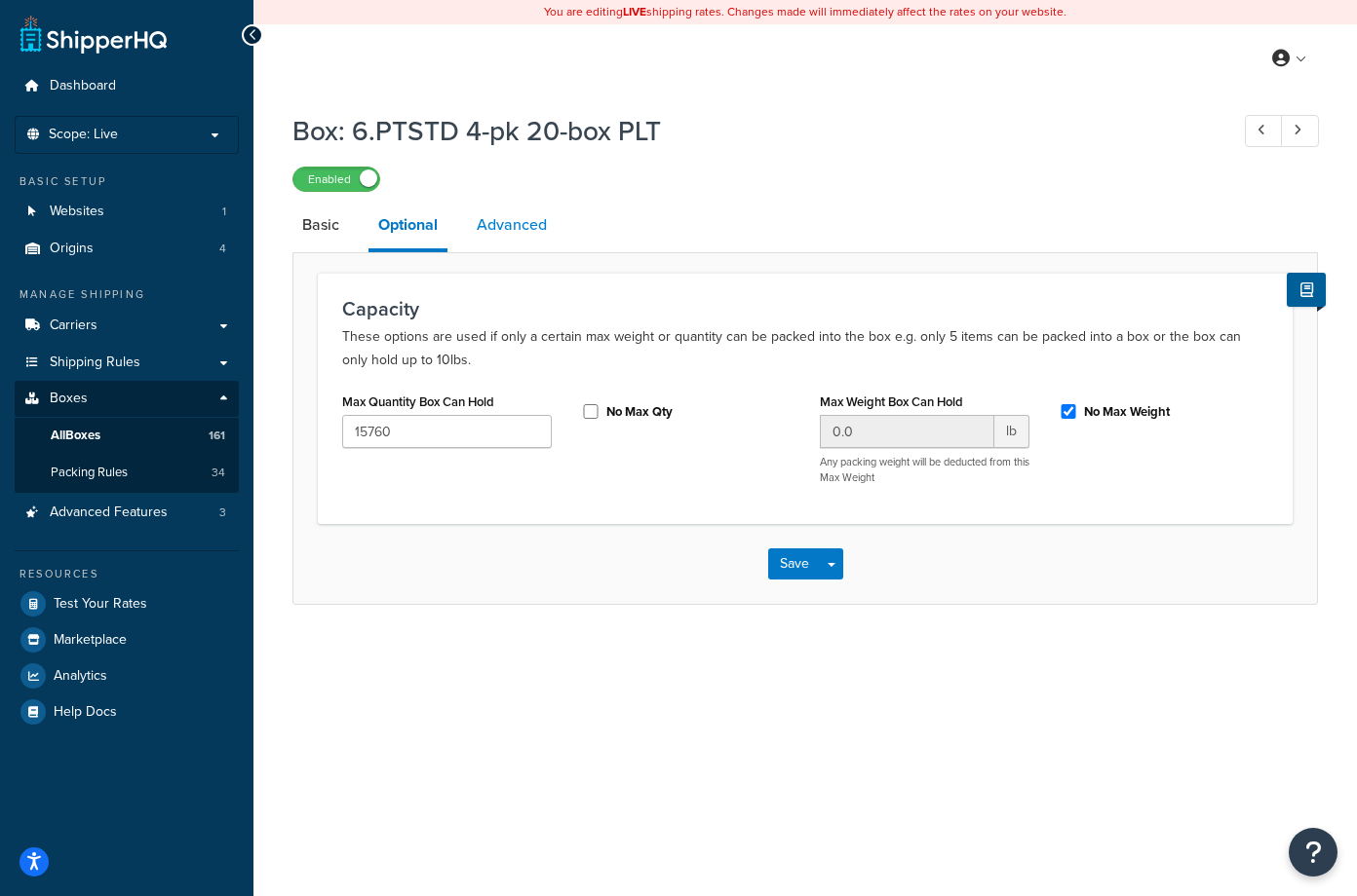
select select "100"
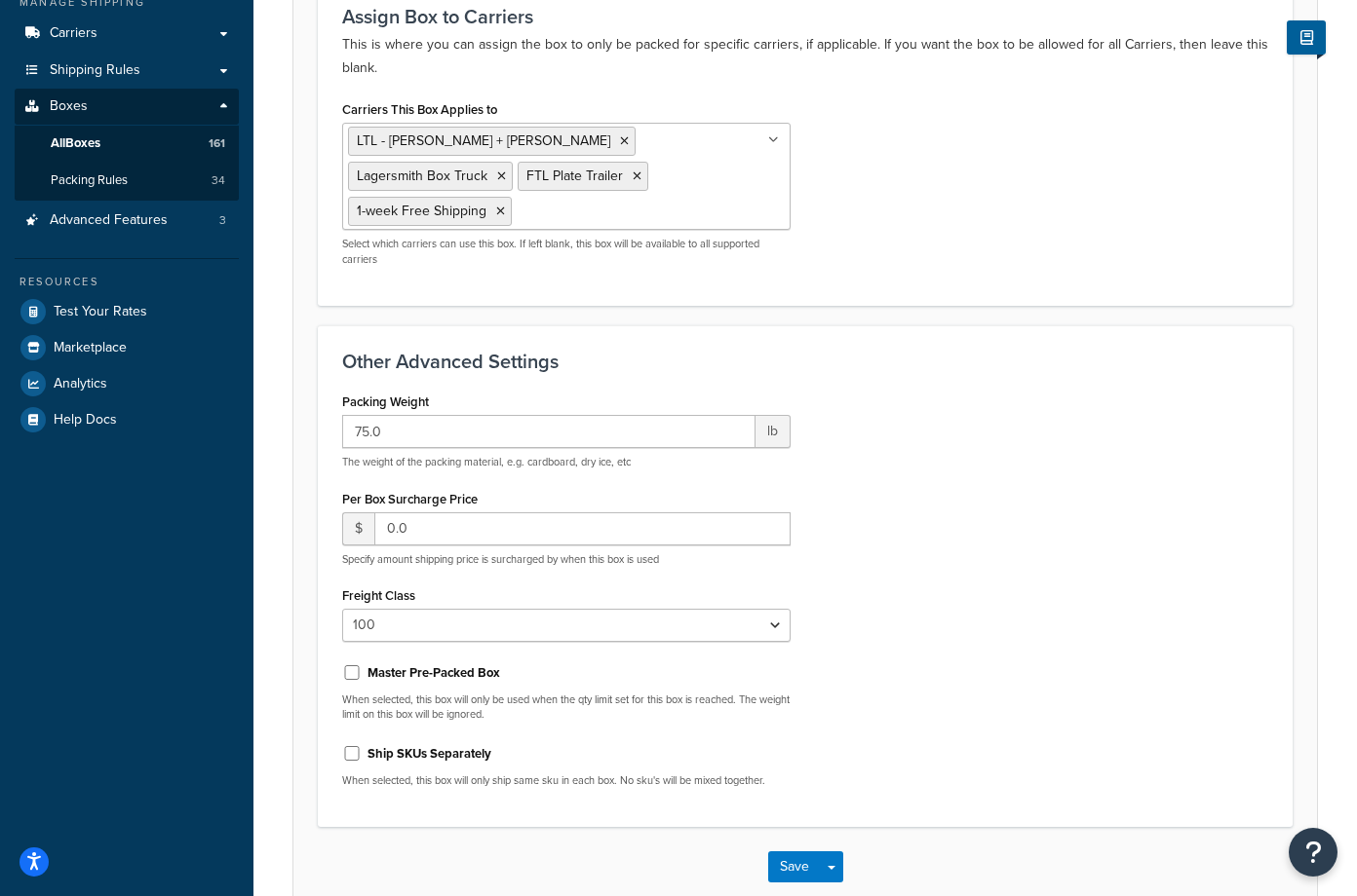
scroll to position [98, 0]
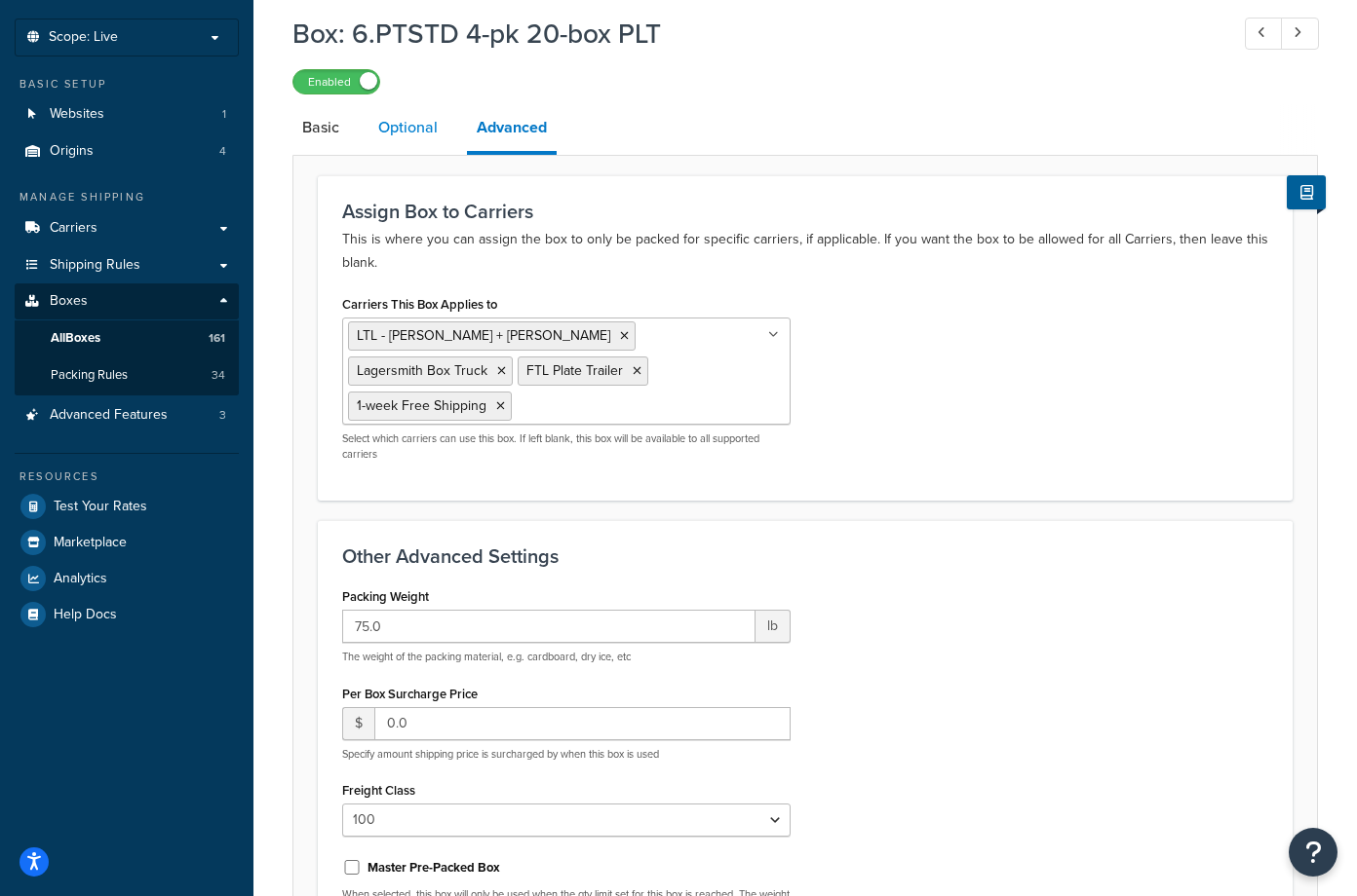
click at [398, 134] on link "Optional" at bounding box center [408, 127] width 79 height 46
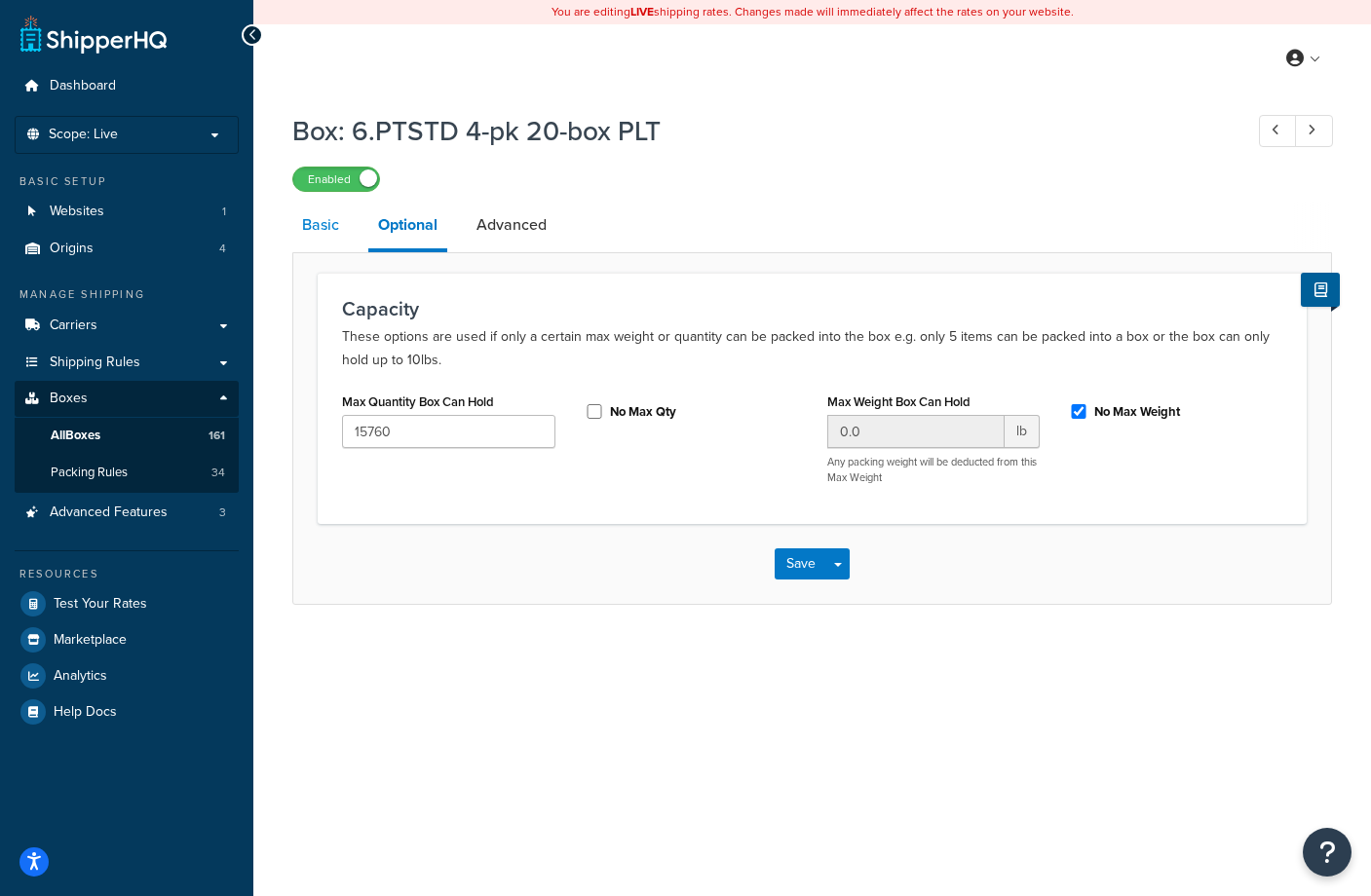
click at [326, 223] on link "Basic" at bounding box center [320, 225] width 56 height 46
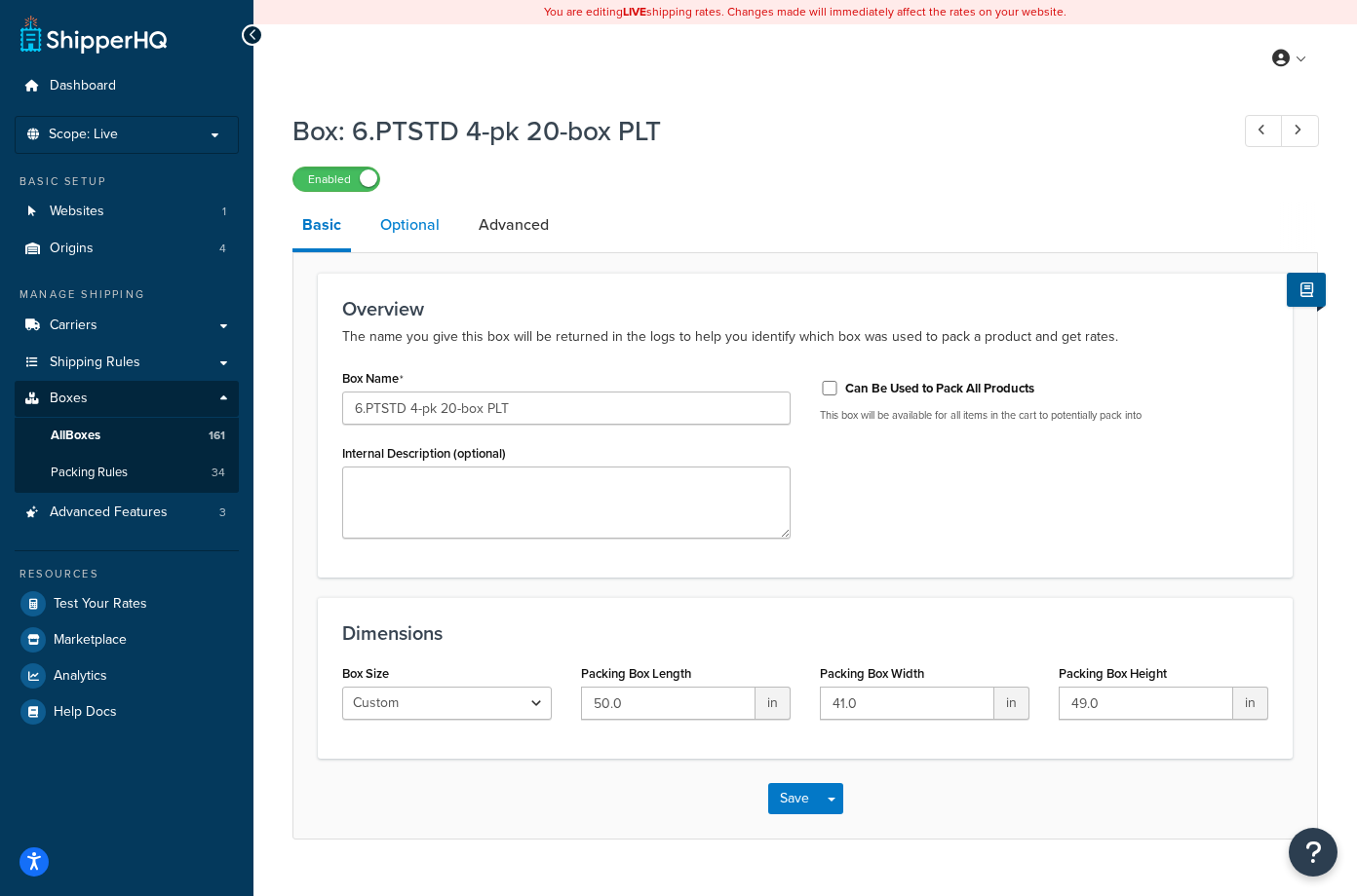
click at [413, 225] on link "Optional" at bounding box center [410, 225] width 79 height 46
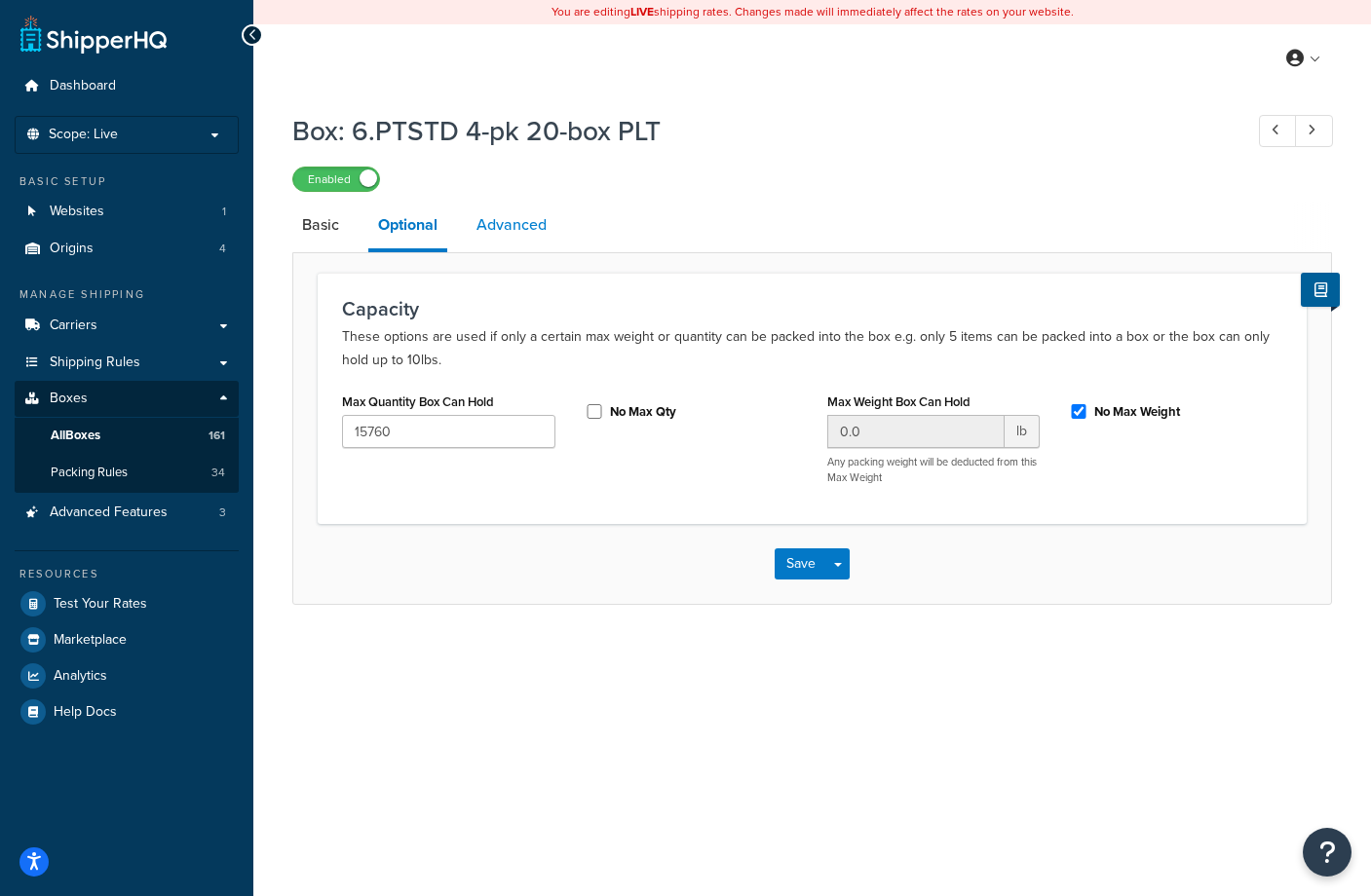
click at [502, 225] on link "Advanced" at bounding box center [511, 225] width 90 height 46
select select "100"
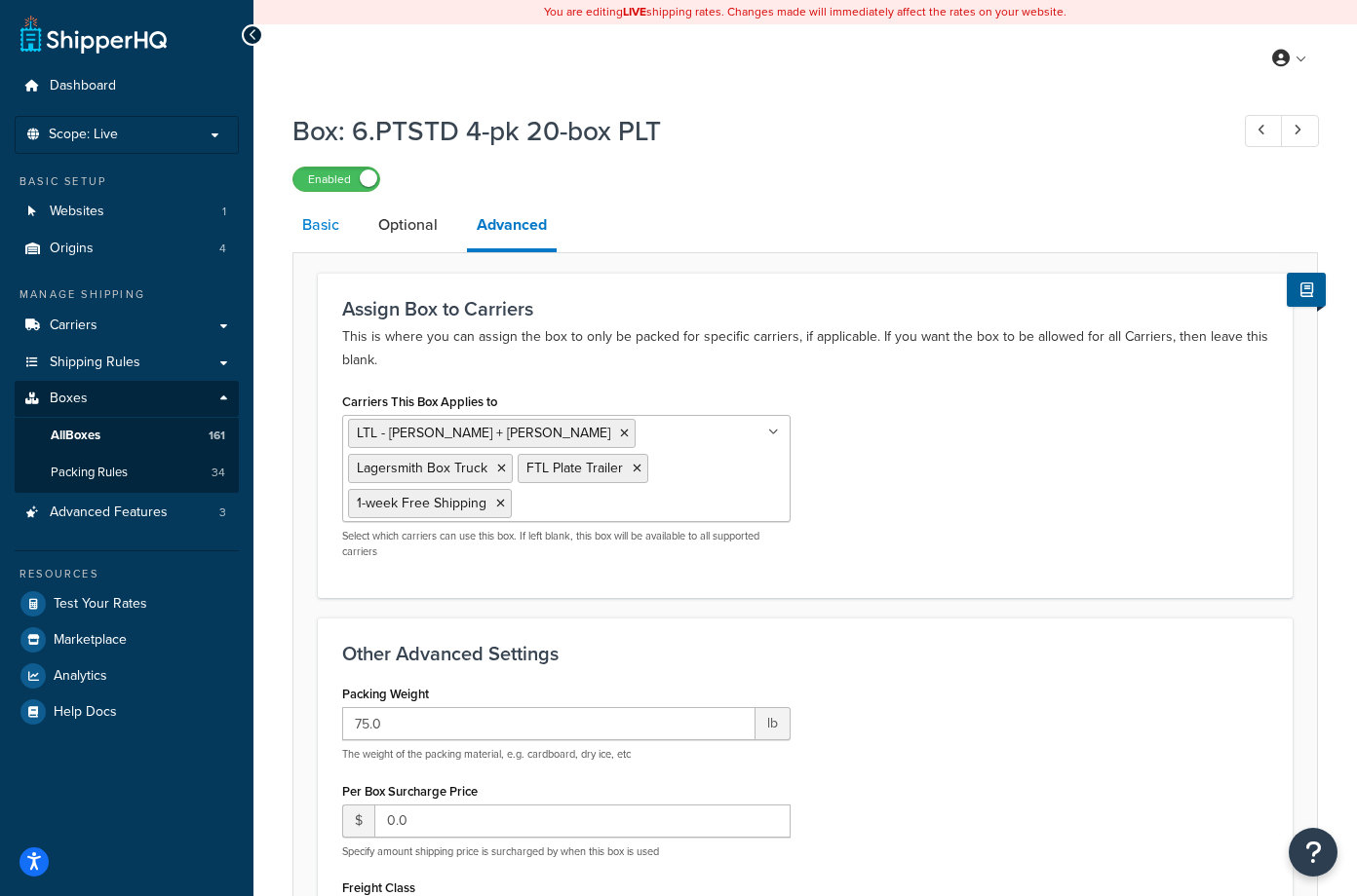
click at [320, 225] on link "Basic" at bounding box center [321, 225] width 56 height 46
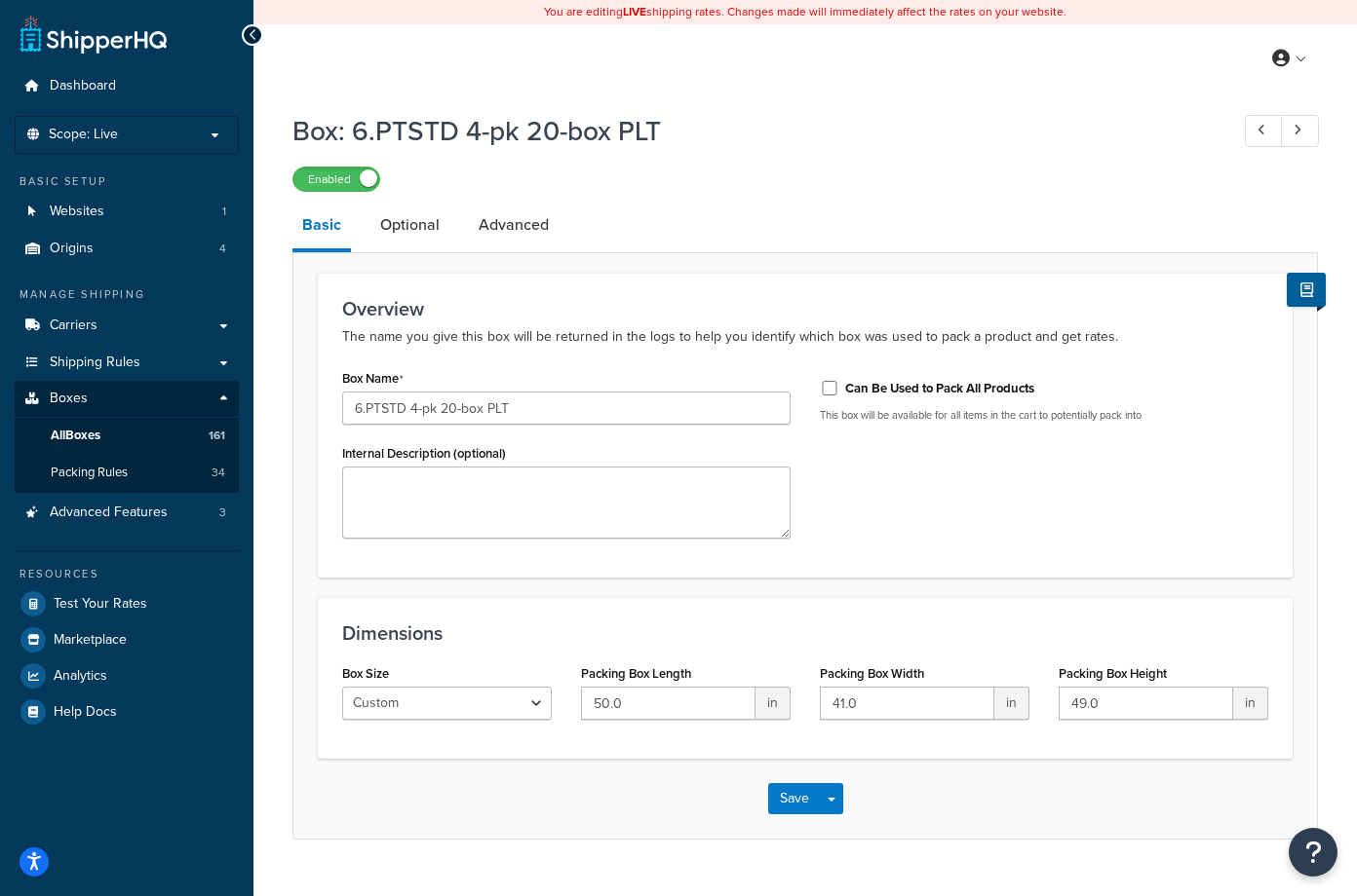
select select "100"
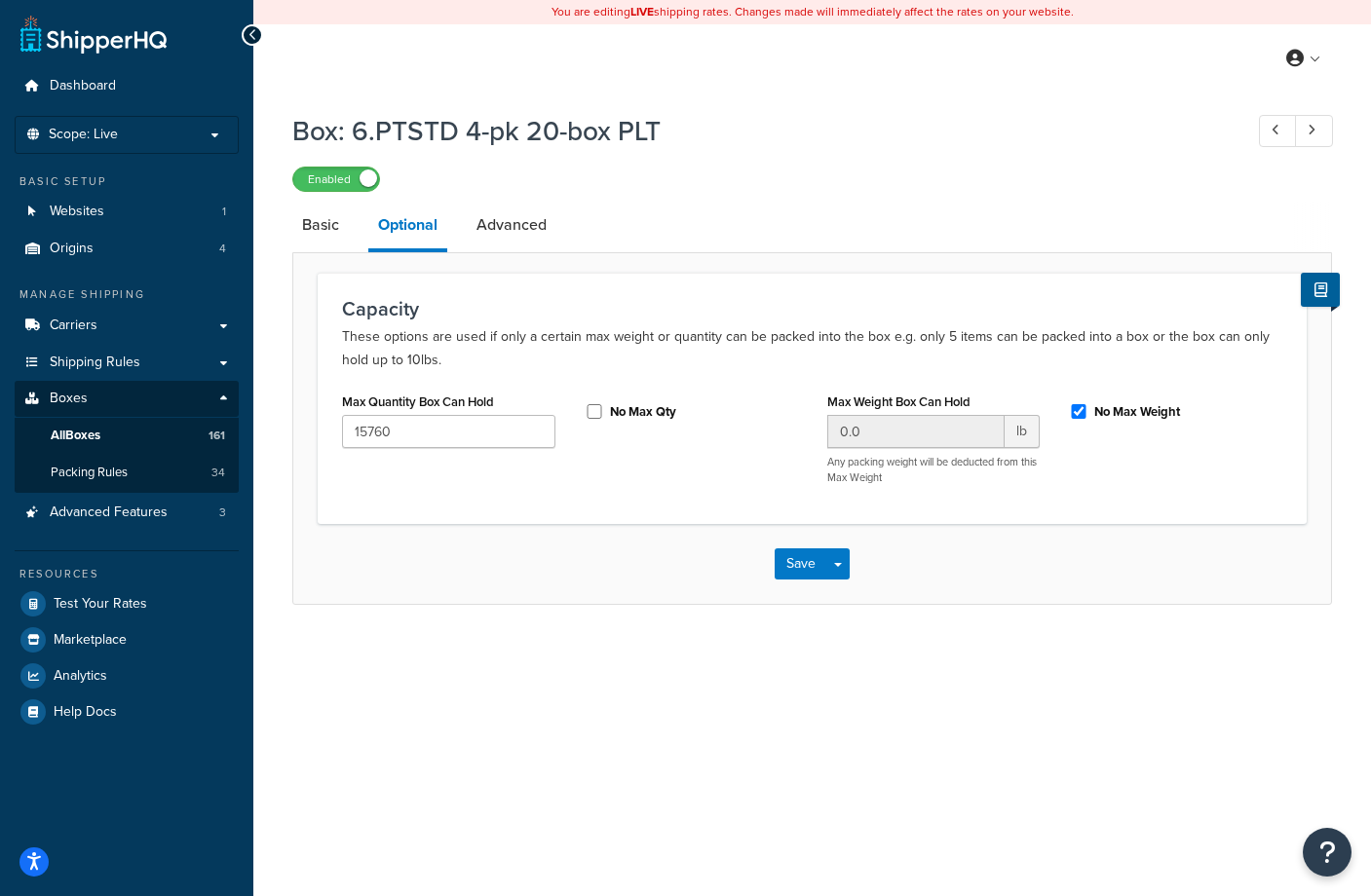
select select "100"
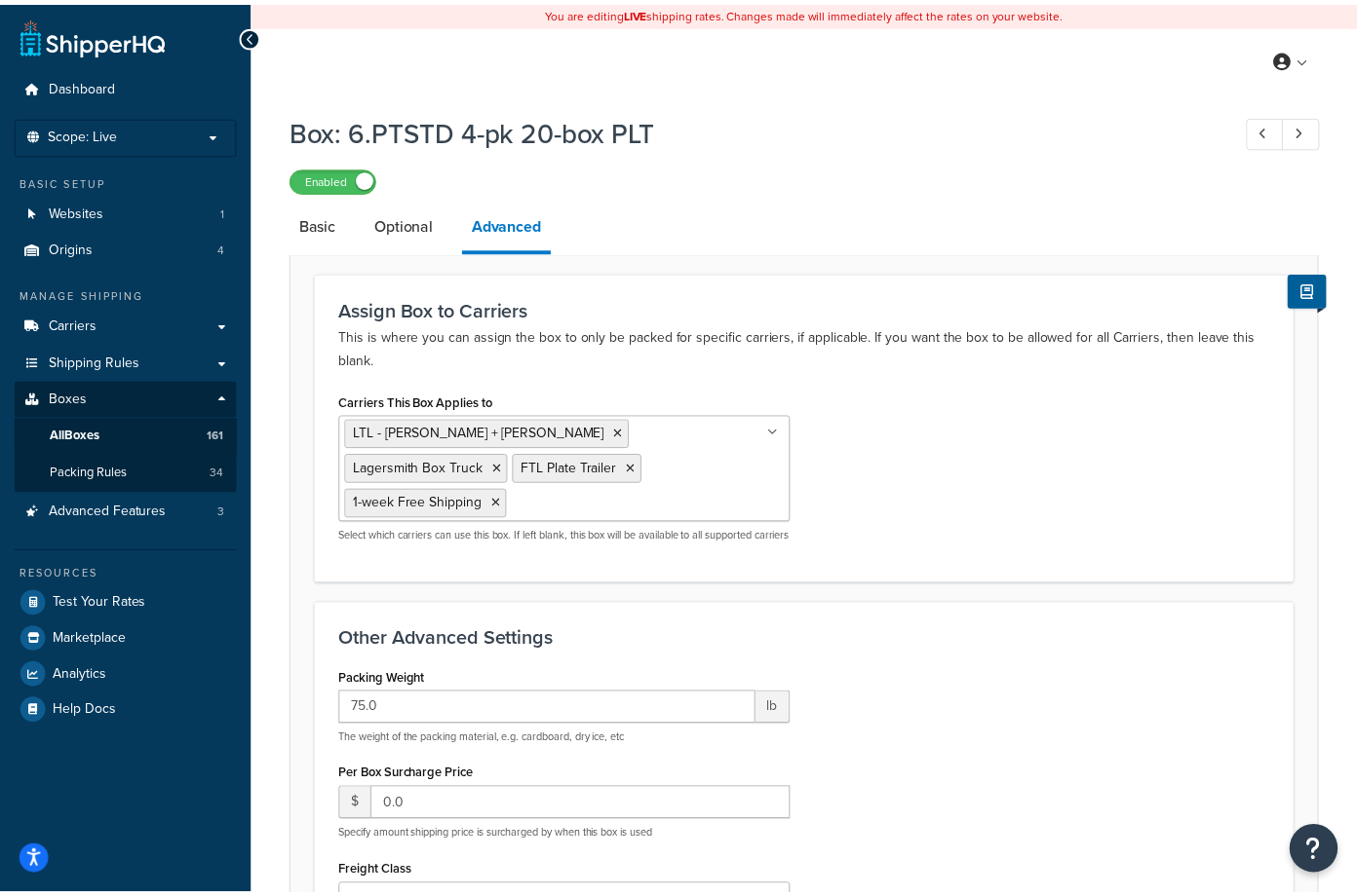
scroll to position [98, 0]
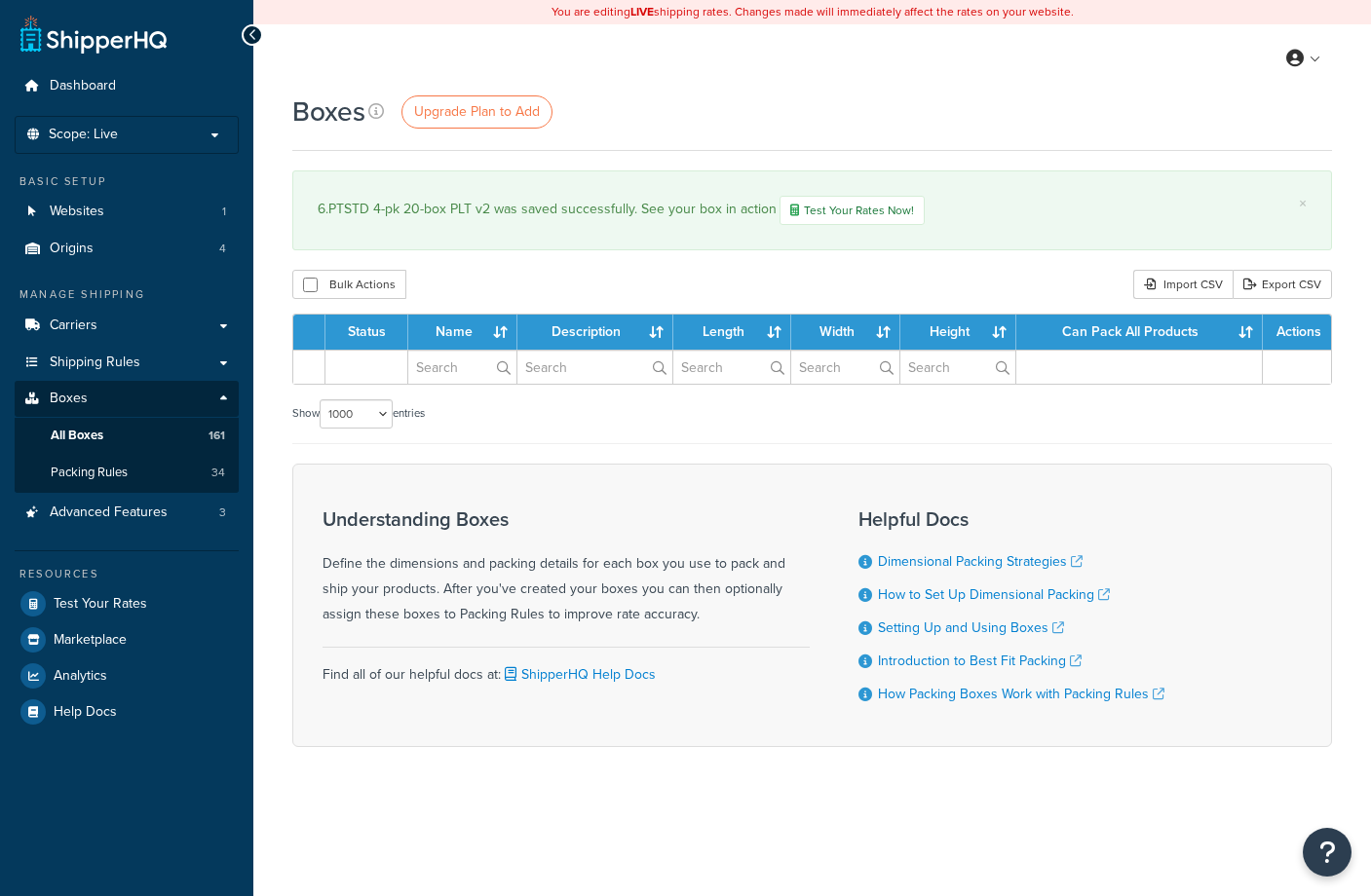
select select "1000"
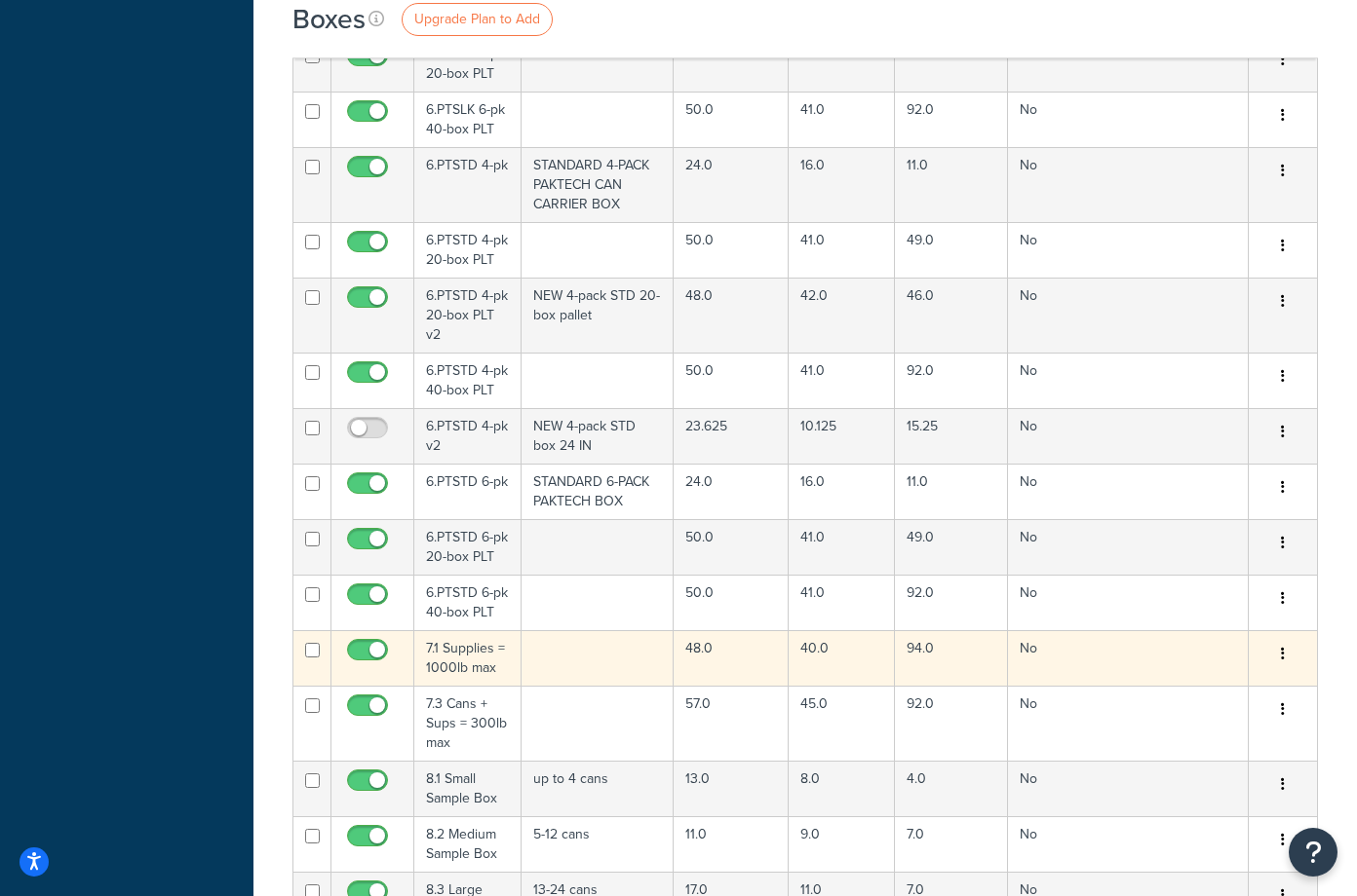
scroll to position [11089, 0]
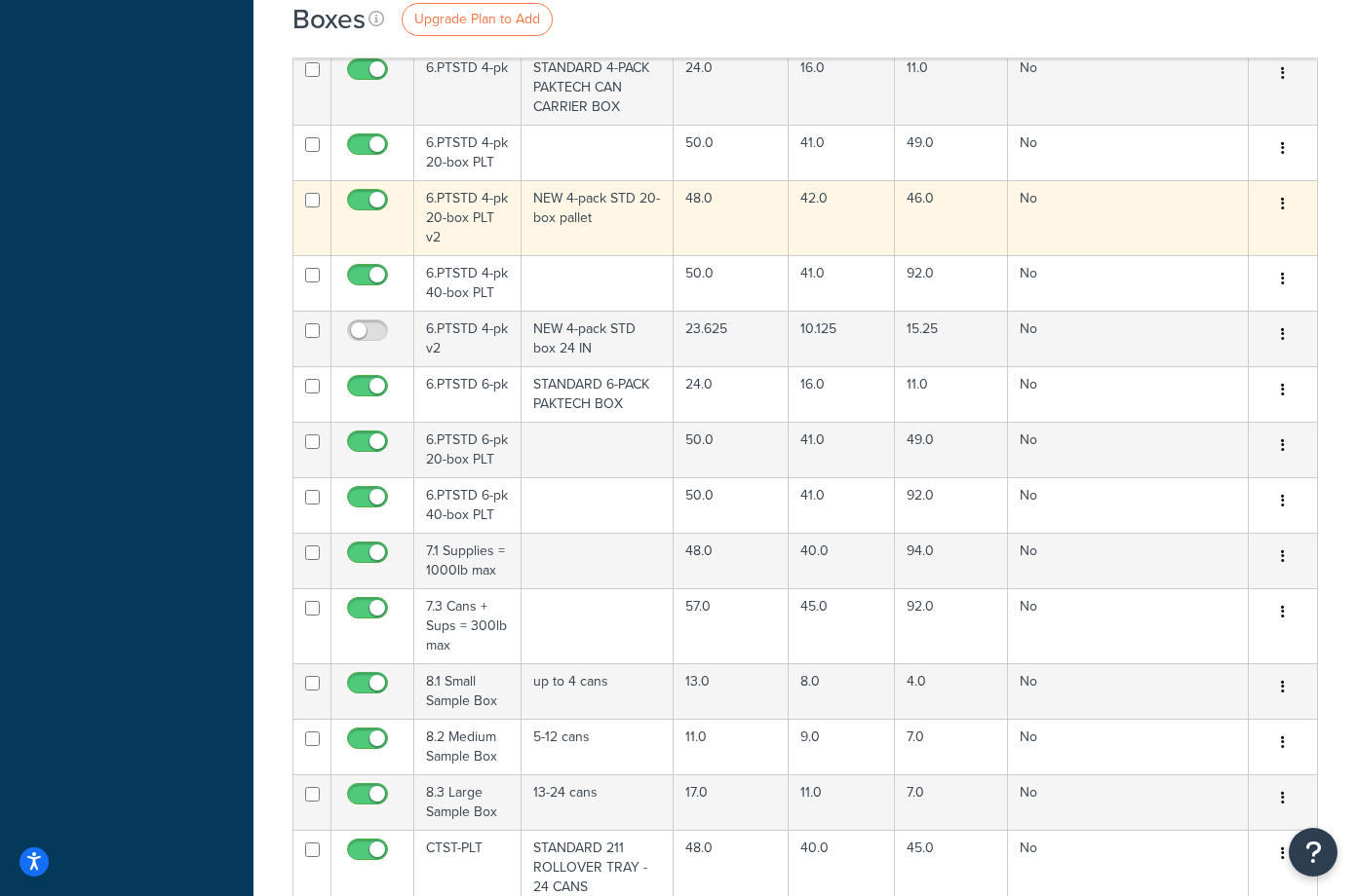
click at [608, 180] on td "NEW 4-pack STD 20-box pallet" at bounding box center [598, 218] width 153 height 75
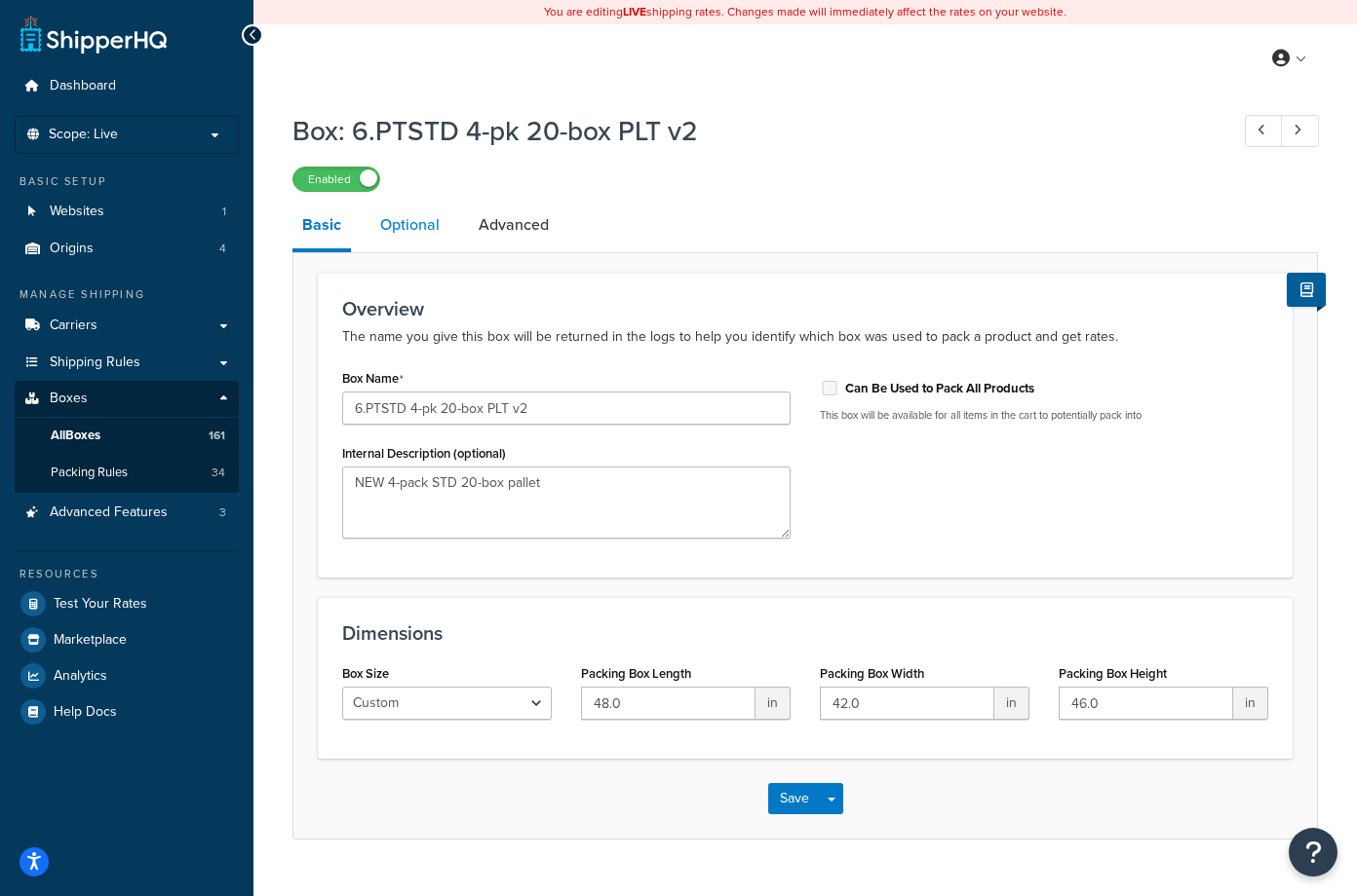
click at [418, 224] on link "Optional" at bounding box center [410, 225] width 79 height 46
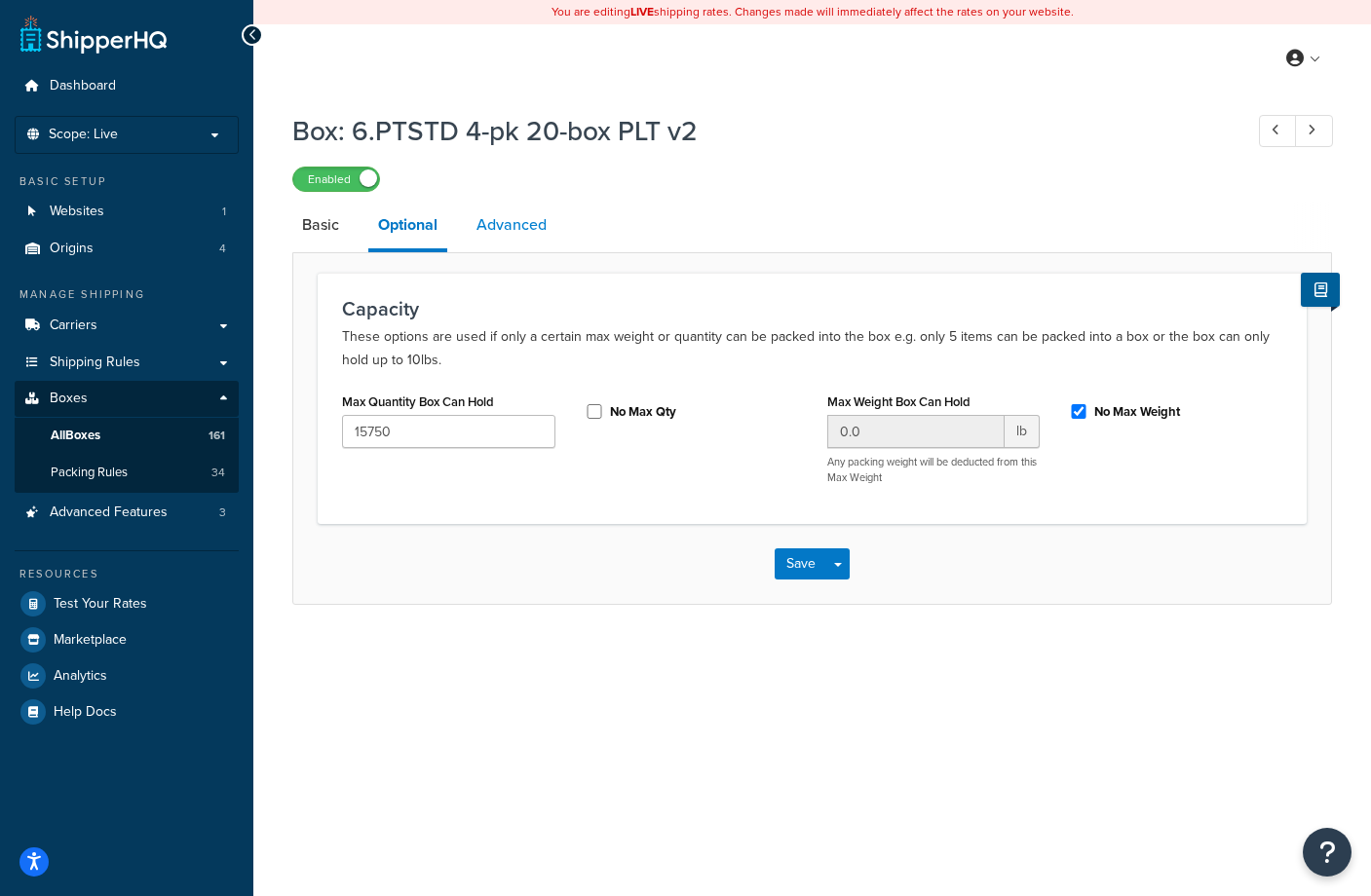
click at [497, 222] on link "Advanced" at bounding box center [511, 225] width 90 height 46
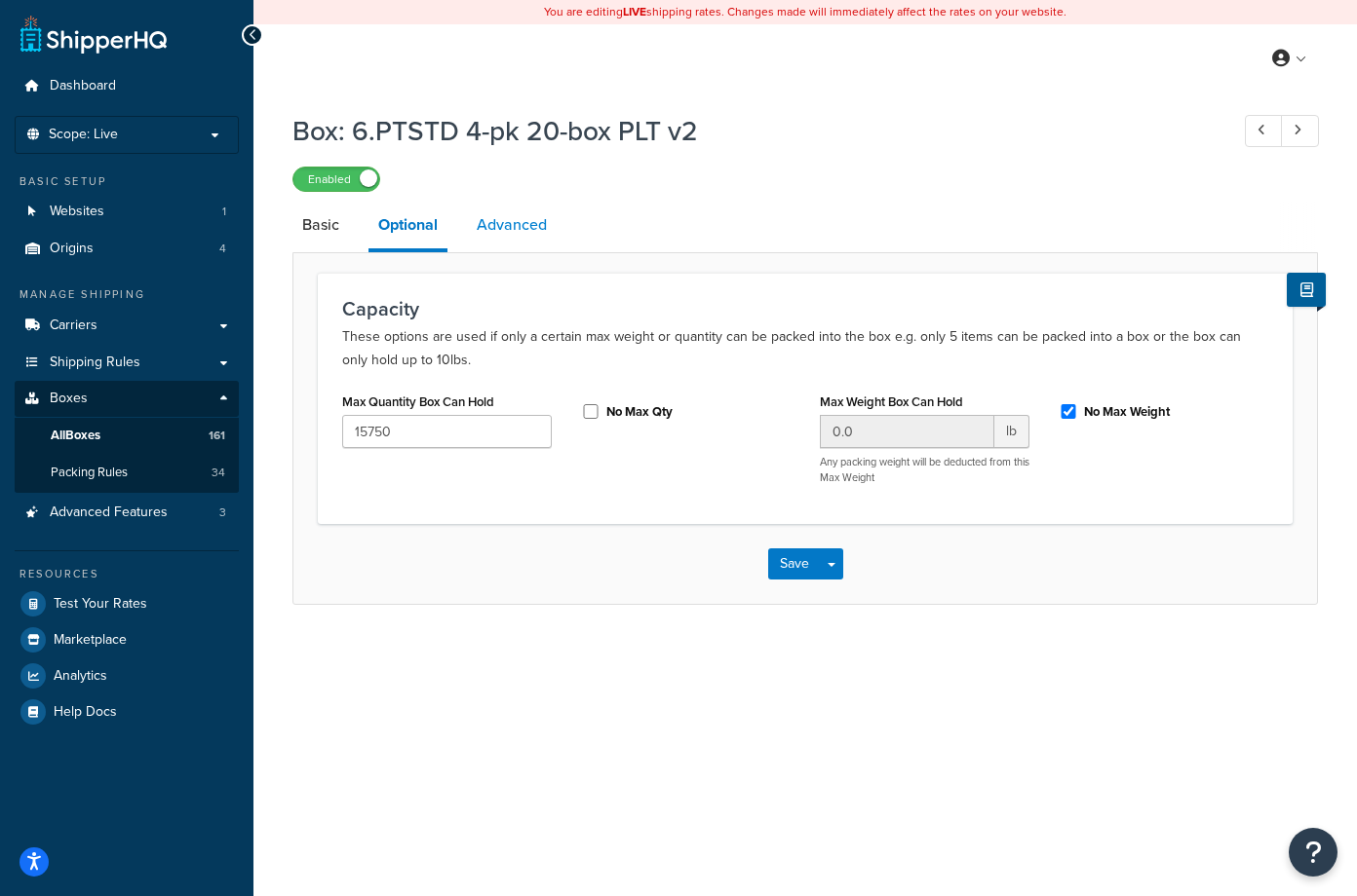
select select "100"
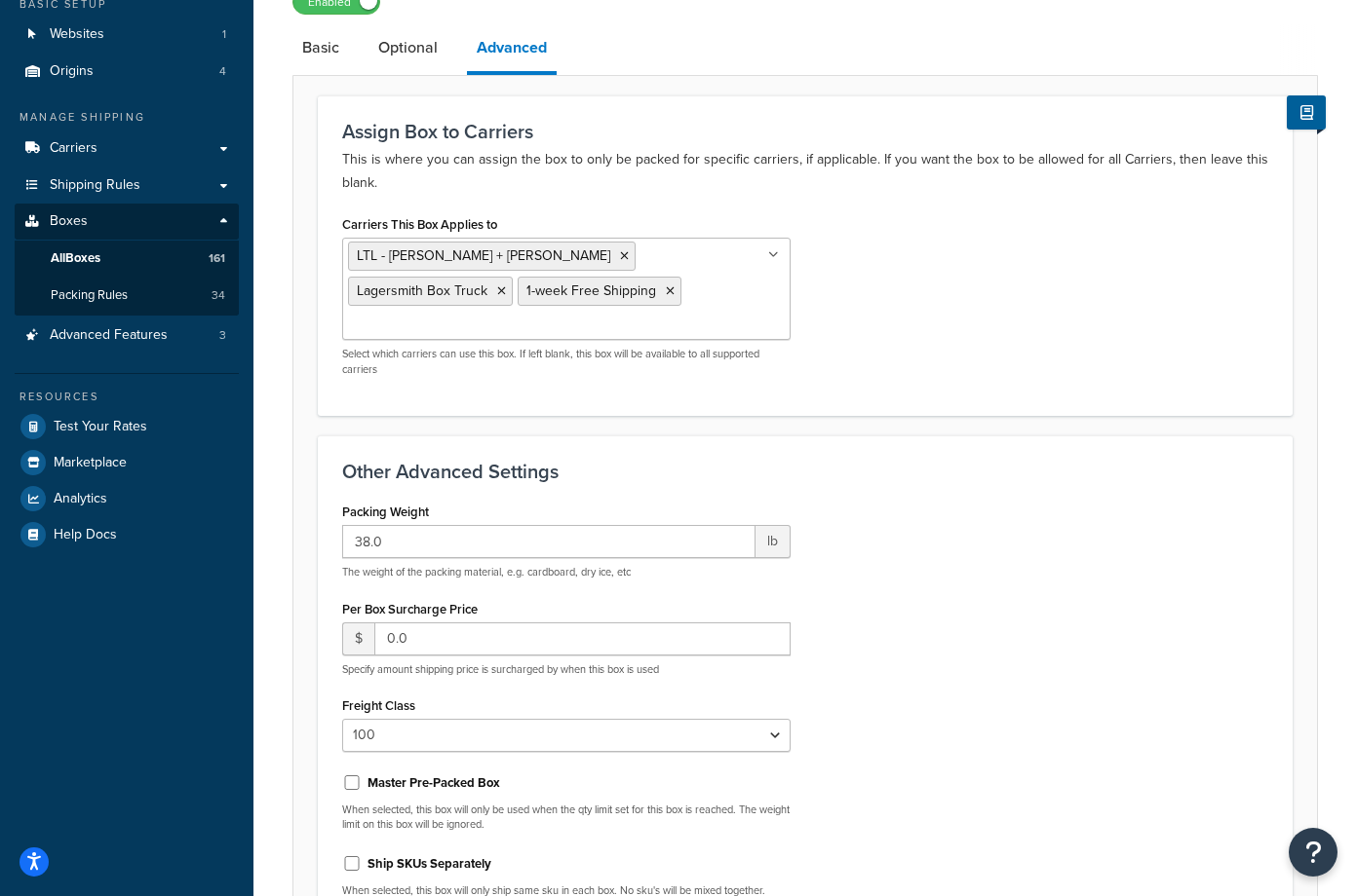
scroll to position [195, 0]
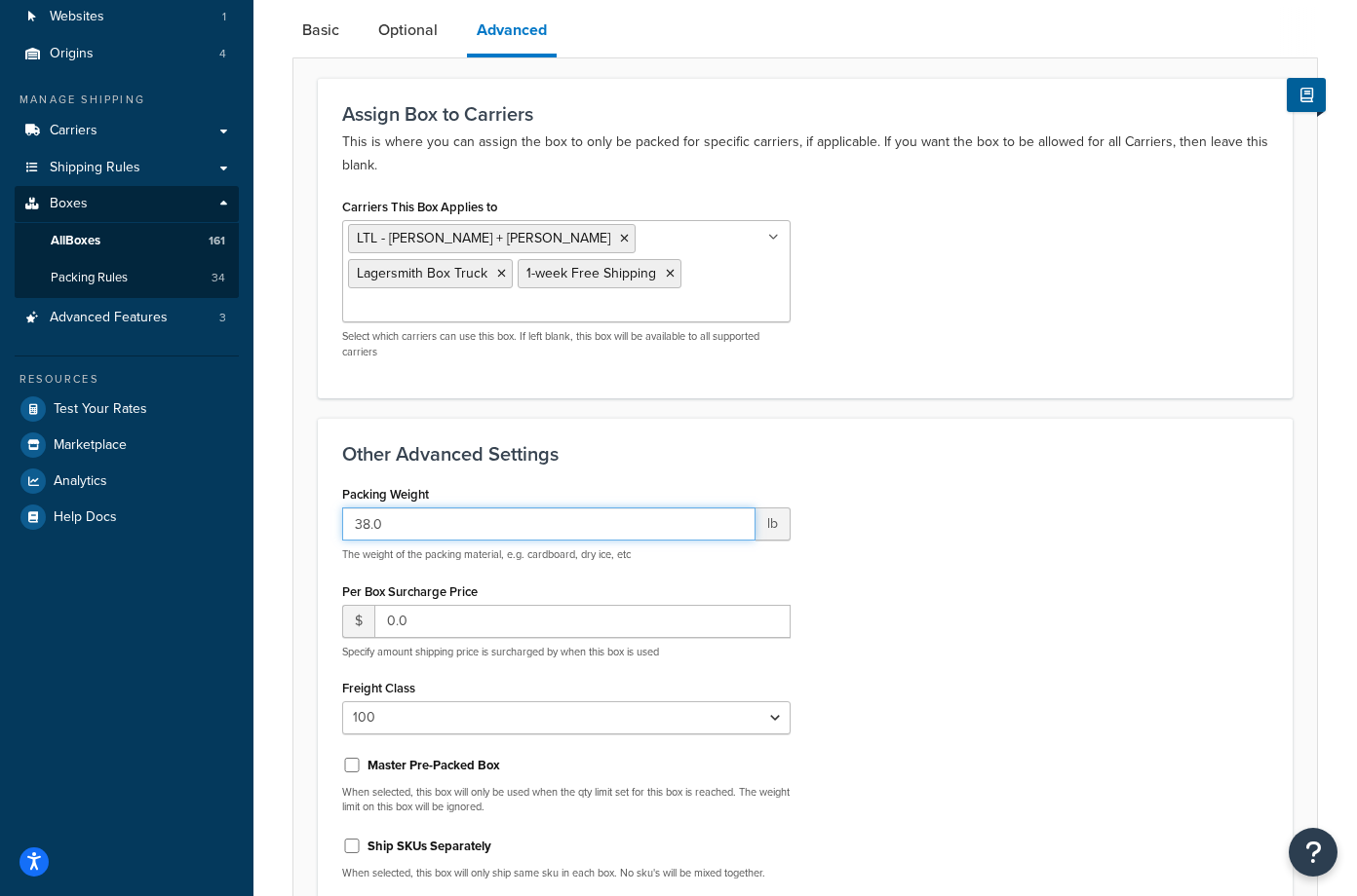
drag, startPoint x: 367, startPoint y: 497, endPoint x: 318, endPoint y: 494, distance: 49.1
click at [318, 494] on div "Other Advanced Settings Packing Weight 38.0 lb The weight of the packing materi…" at bounding box center [805, 668] width 974 height 502
type input "50"
click at [1103, 553] on div "Packing Weight 50 lb The weight of the packing material, e.g. cardboard, dry ic…" at bounding box center [805, 687] width 956 height 415
click at [402, 28] on link "Optional" at bounding box center [408, 30] width 79 height 46
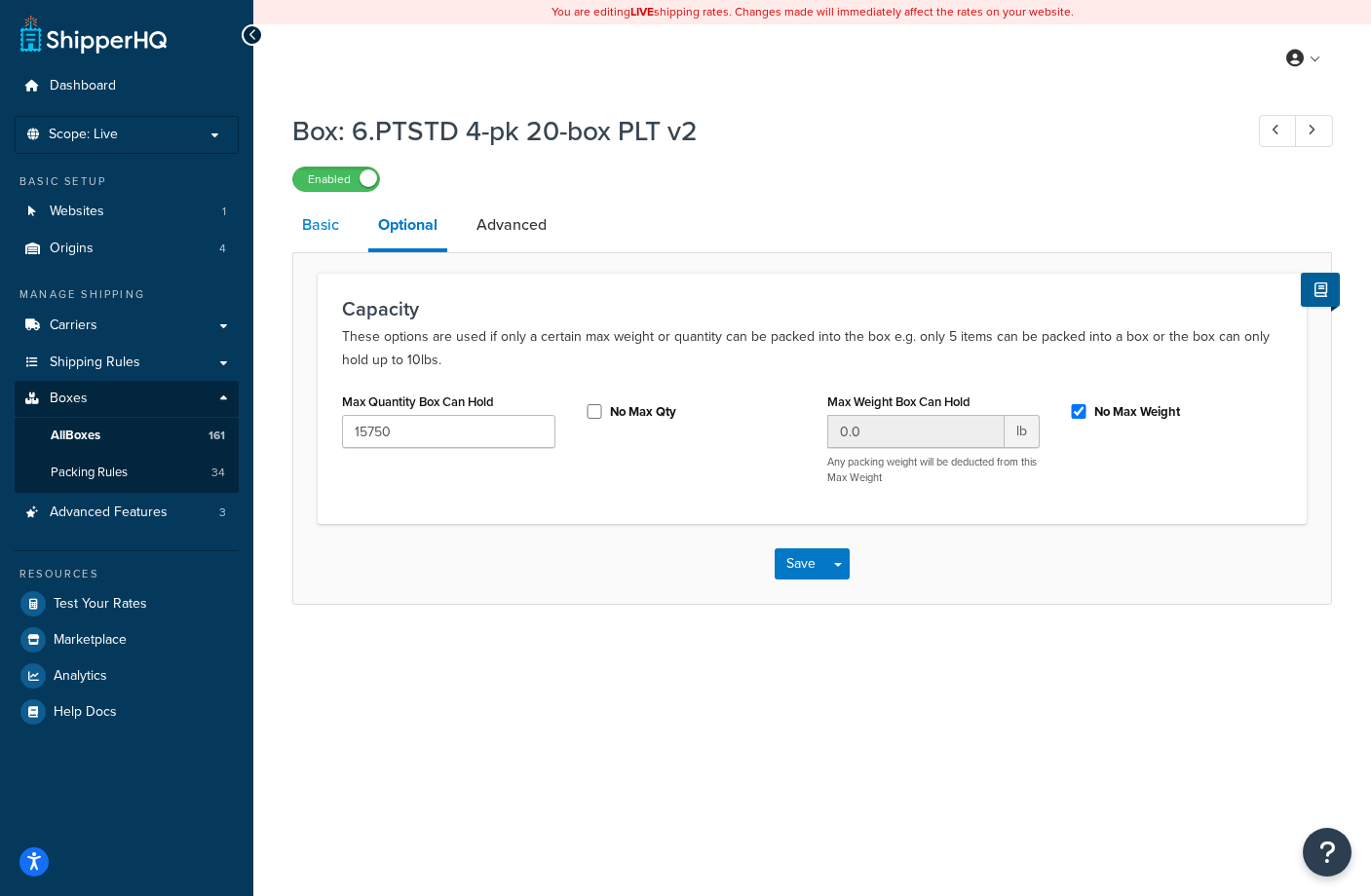
click at [324, 226] on link "Basic" at bounding box center [320, 225] width 56 height 46
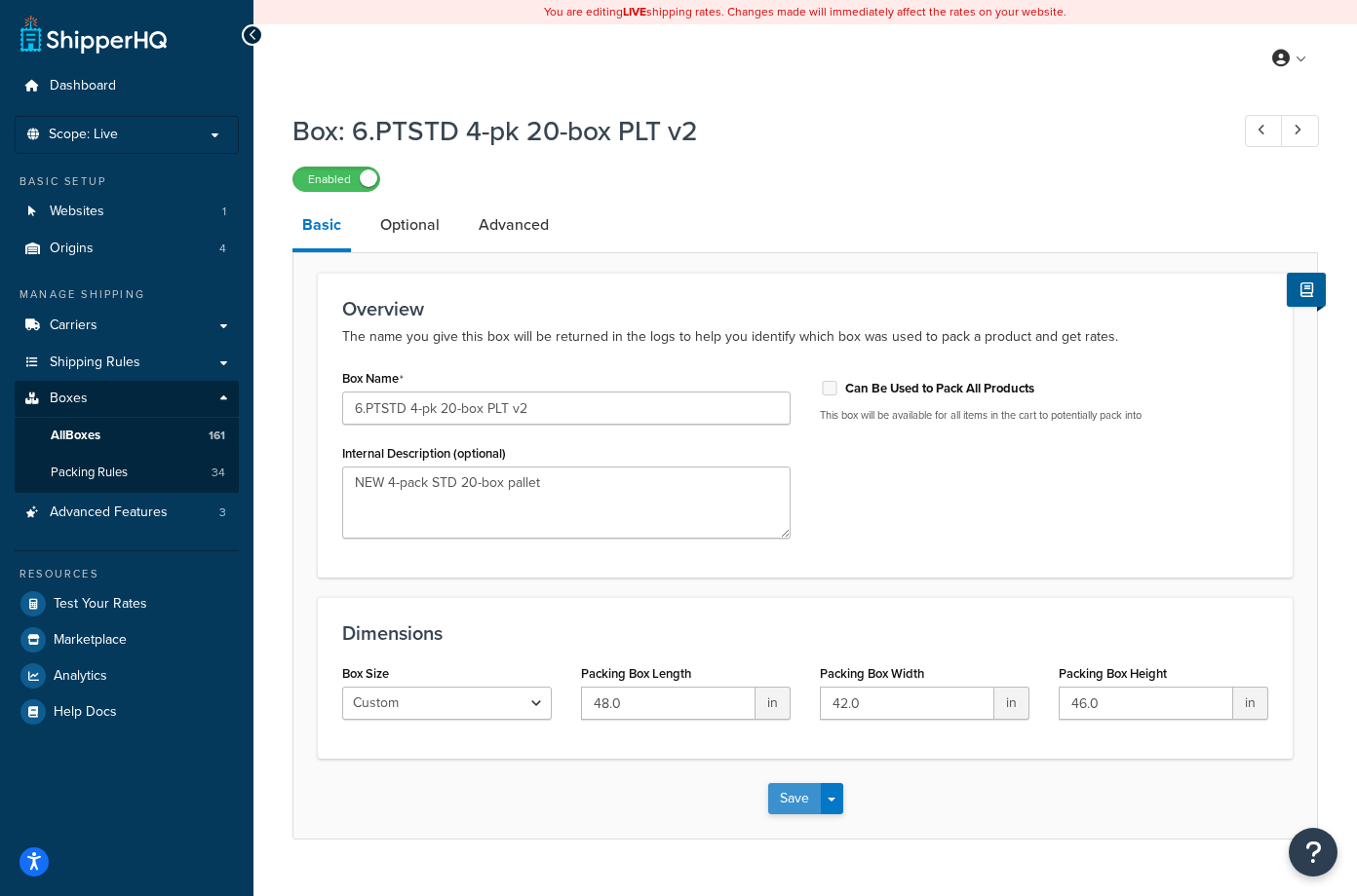
click at [795, 798] on button "Save" at bounding box center [794, 799] width 52 height 32
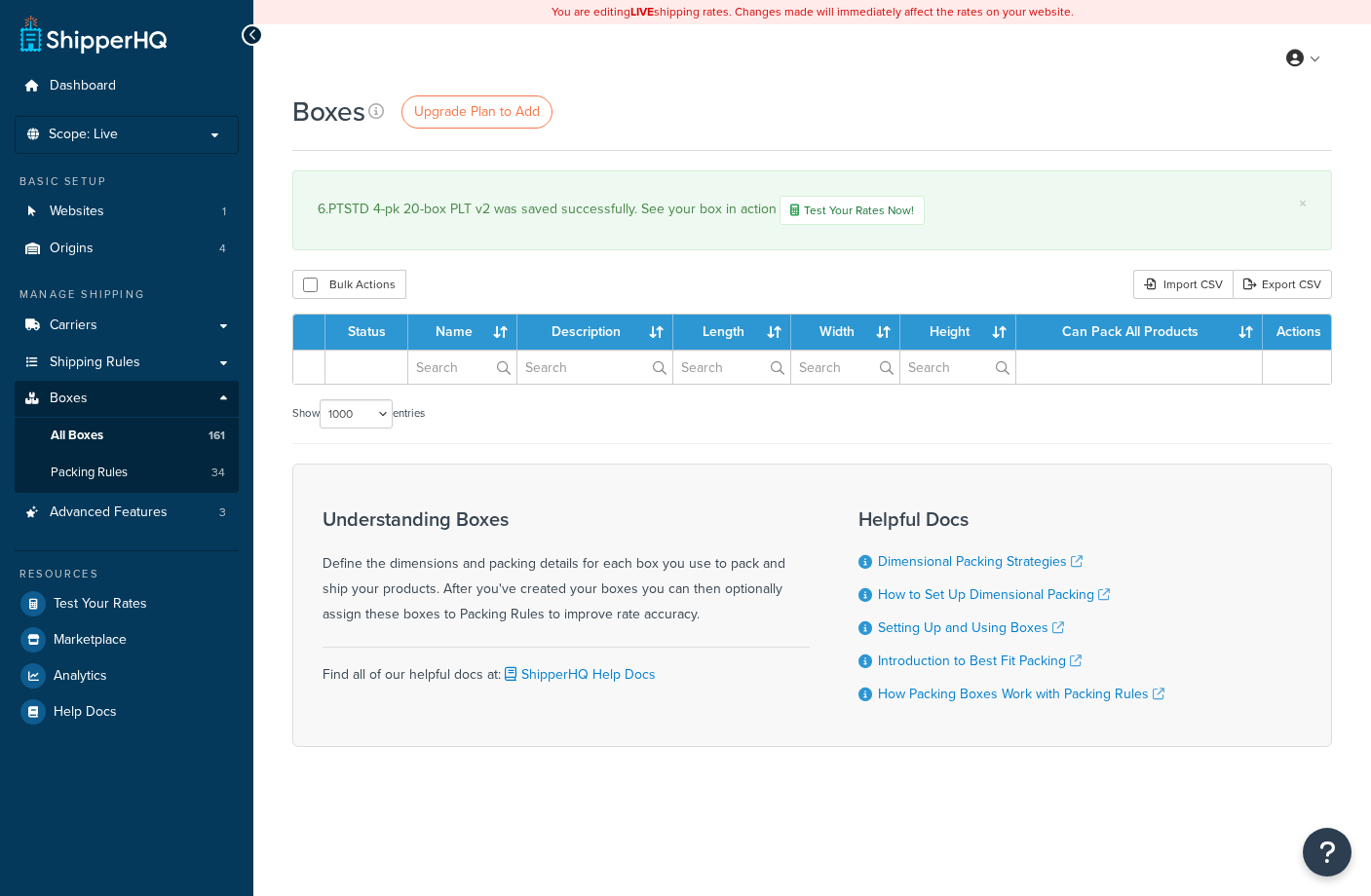
select select "1000"
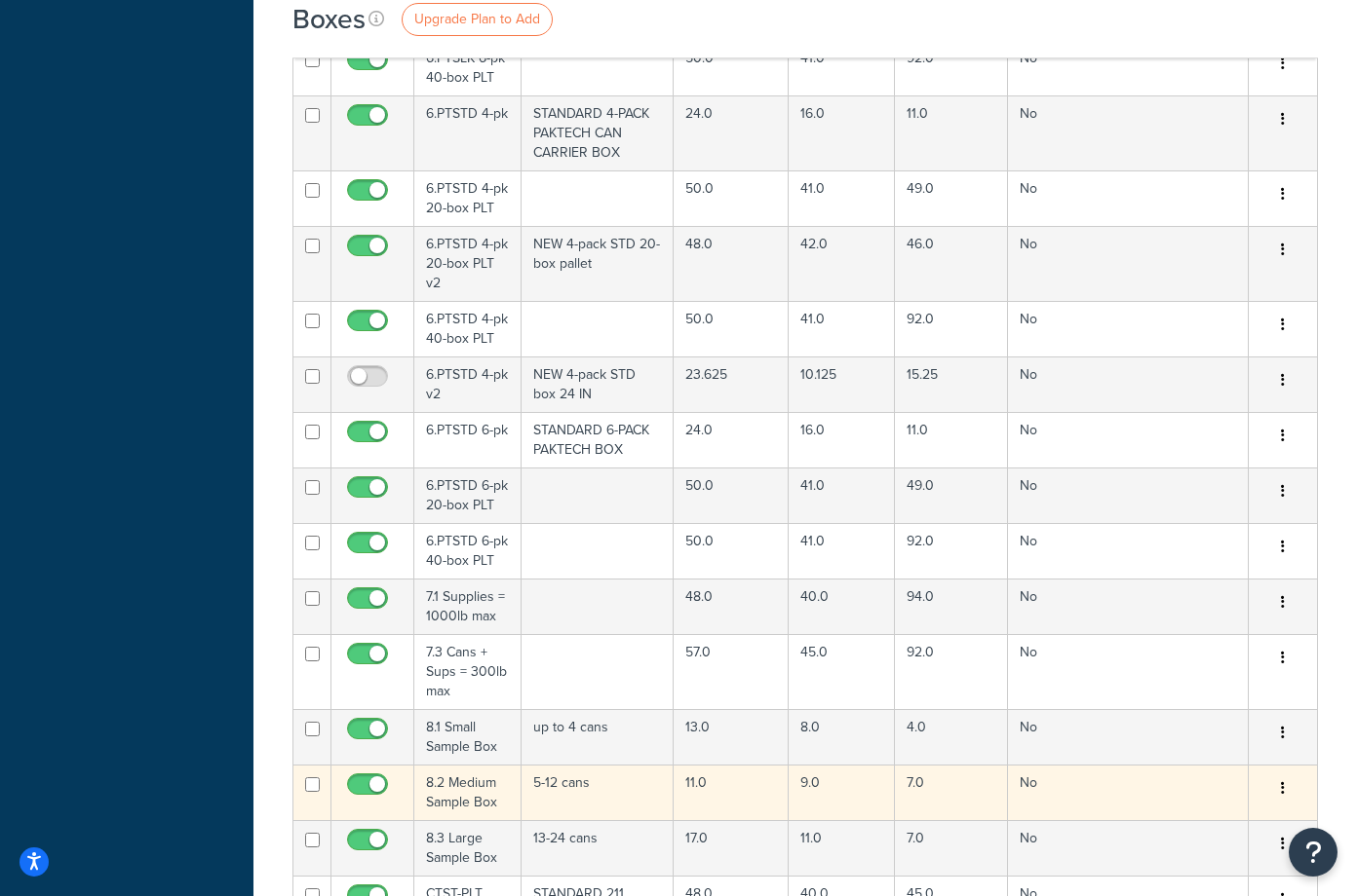
scroll to position [10917, 0]
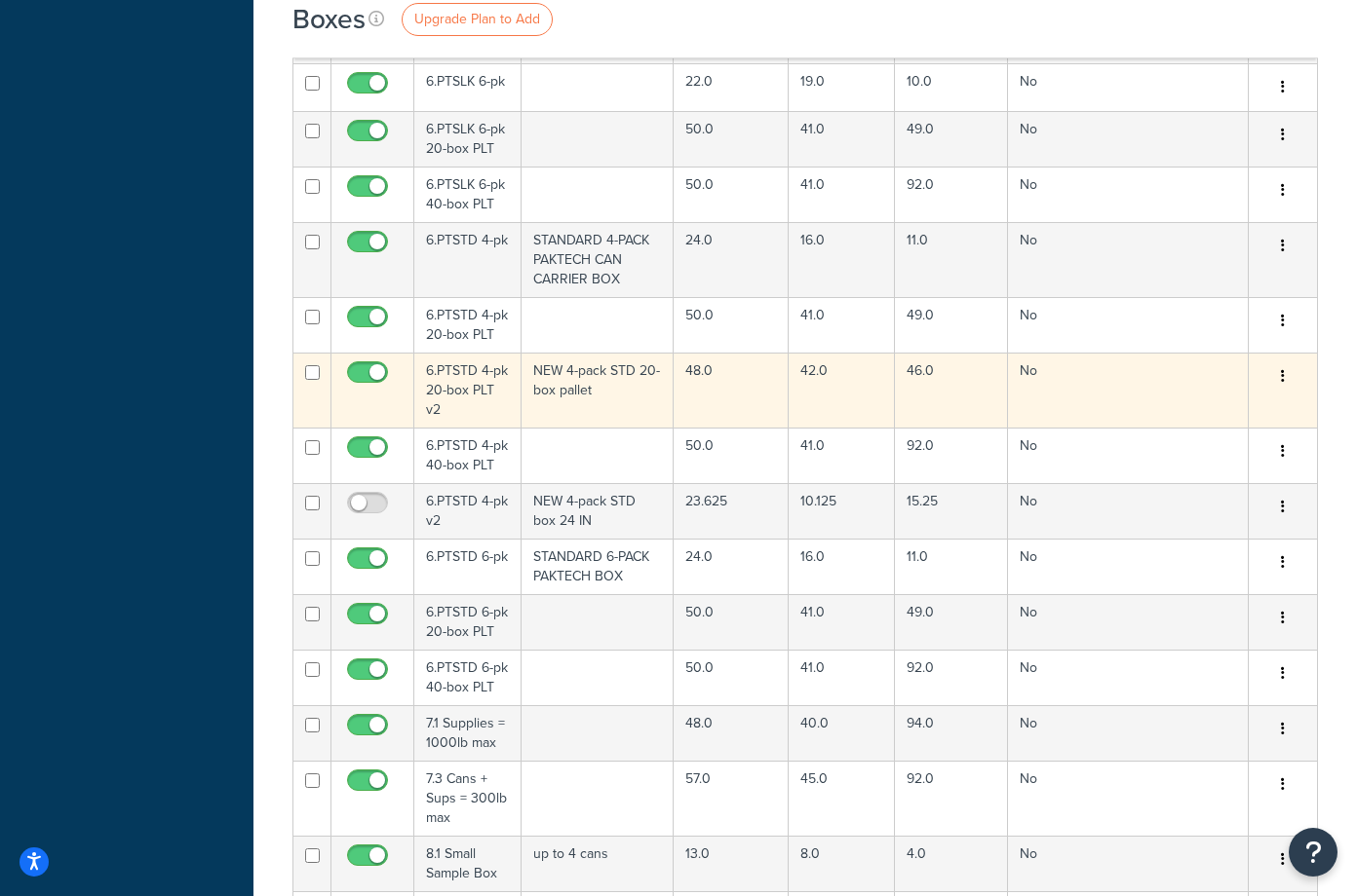
click at [601, 353] on td "NEW 4-pack STD 20-box pallet" at bounding box center [598, 390] width 153 height 75
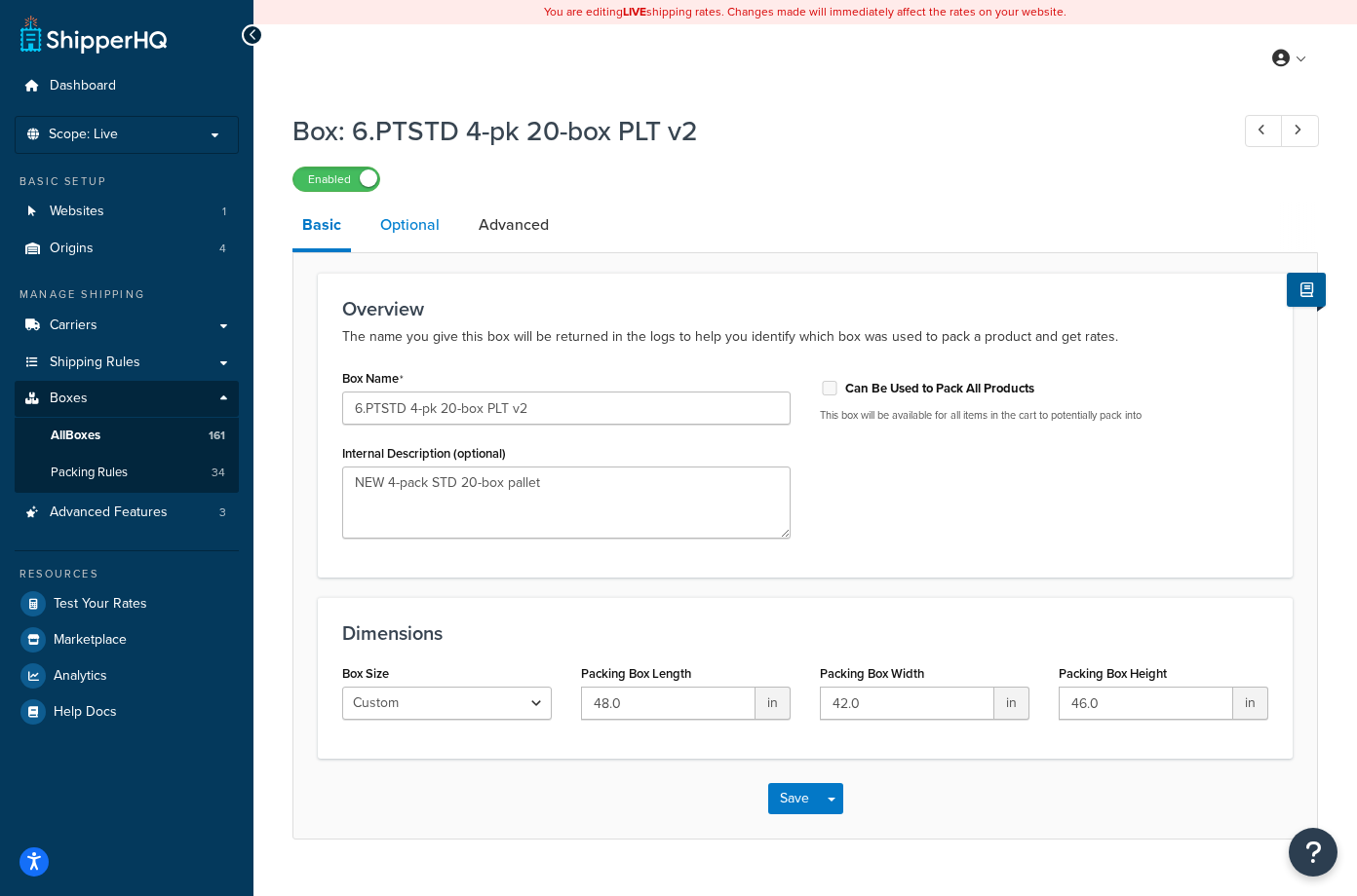
click at [417, 223] on link "Optional" at bounding box center [410, 225] width 79 height 46
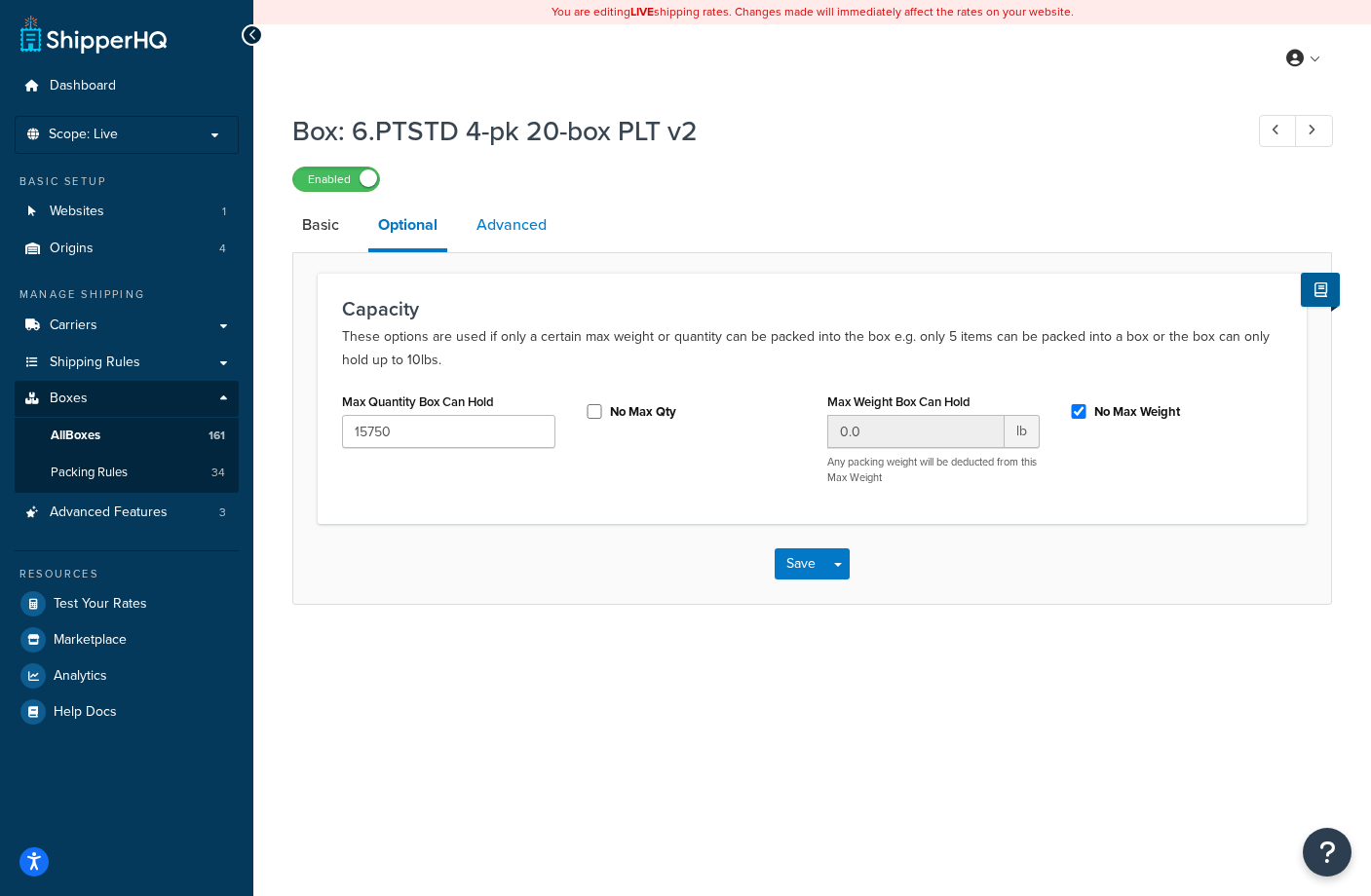
click at [524, 218] on link "Advanced" at bounding box center [511, 225] width 90 height 46
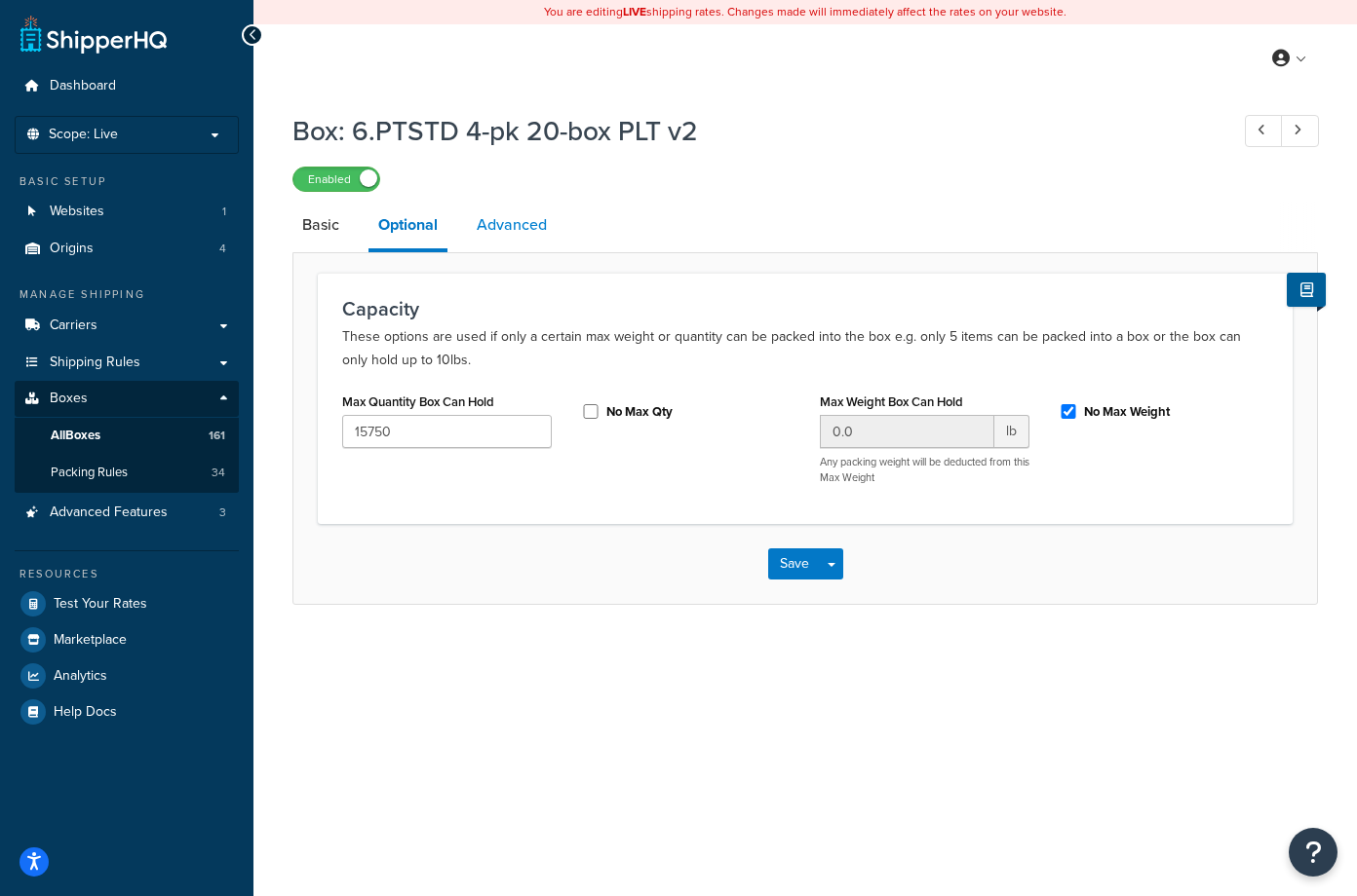
select select "100"
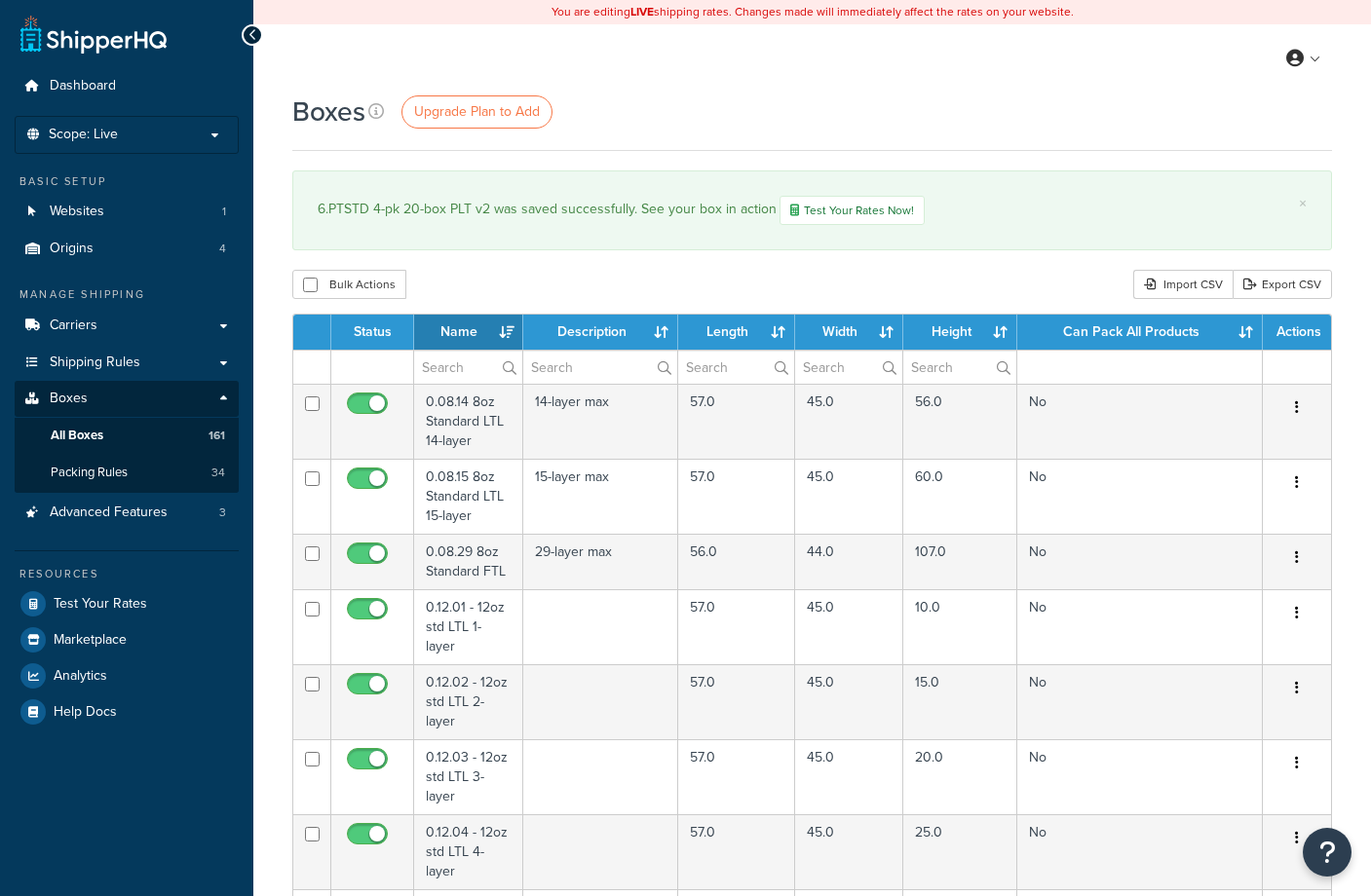
select select "1000"
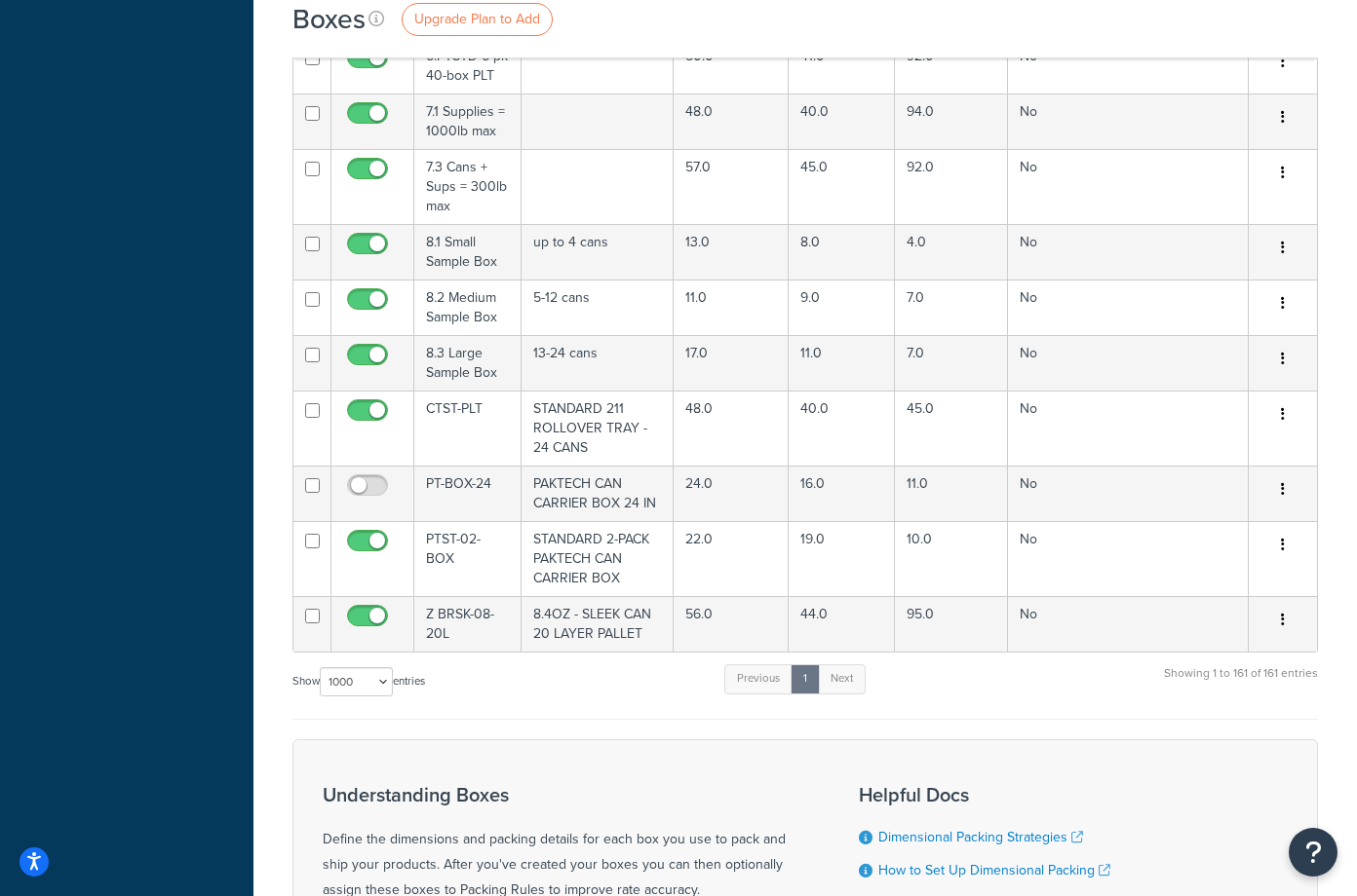
scroll to position [11525, 0]
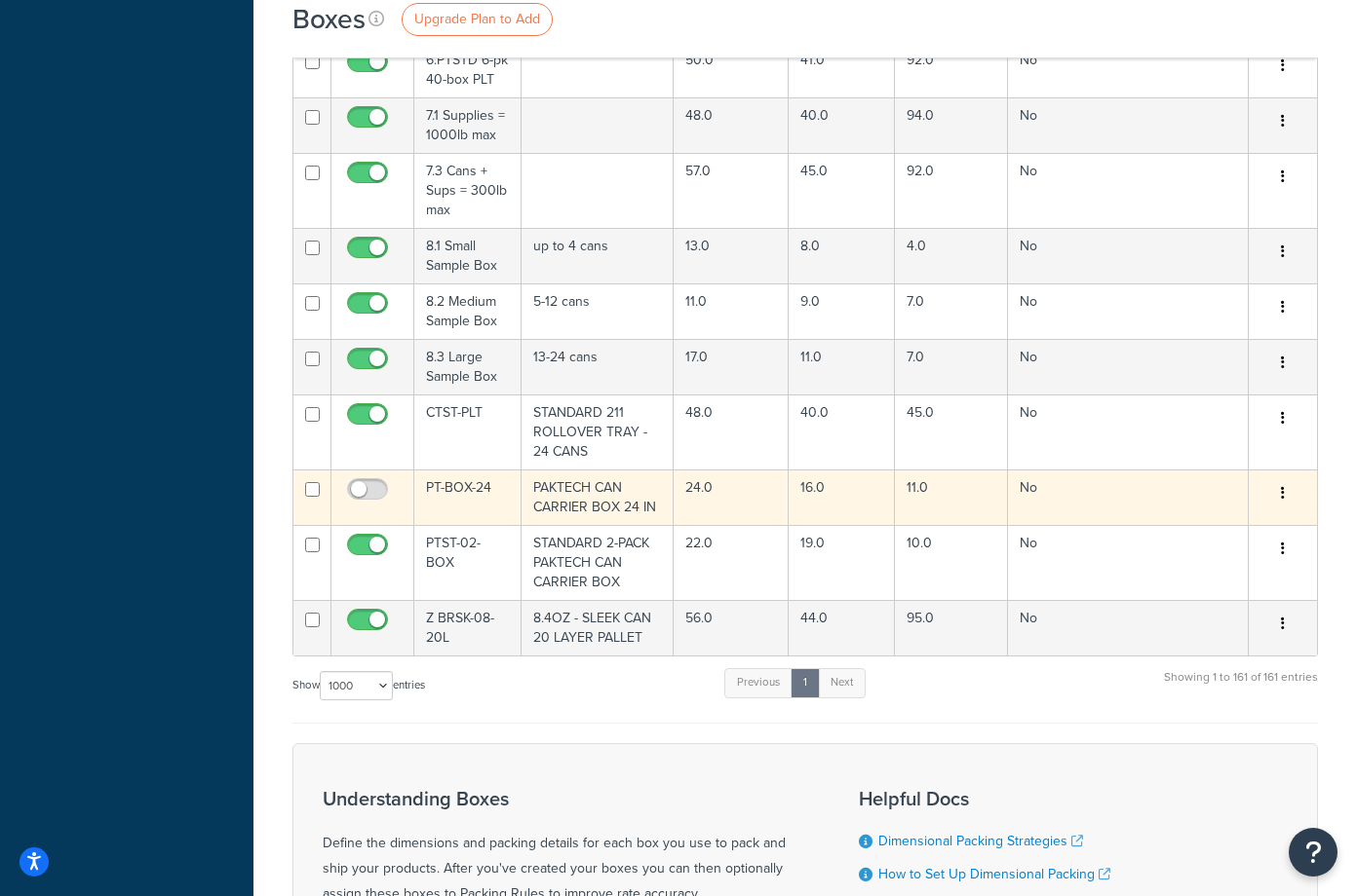
click at [584, 469] on td "PAKTECH CAN CARRIER BOX 24 IN" at bounding box center [598, 497] width 153 height 55
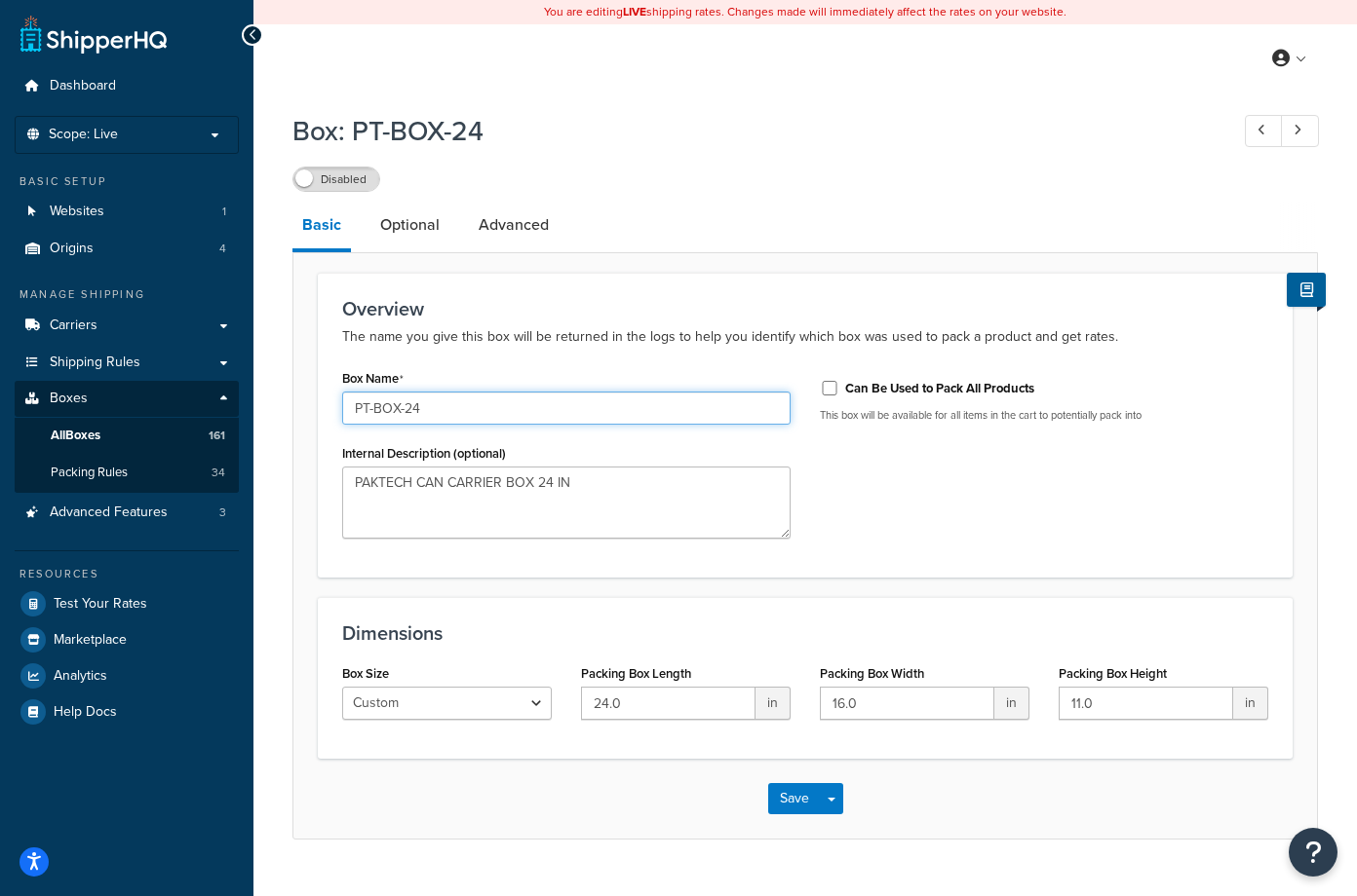
drag, startPoint x: 439, startPoint y: 405, endPoint x: 301, endPoint y: 395, distance: 138.4
click at [301, 395] on form "Overview The name you give this box will be returned in the logs to help you id…" at bounding box center [805, 556] width 1024 height 566
type input "6.PTSTD 4-pk 40-box PLT v2"
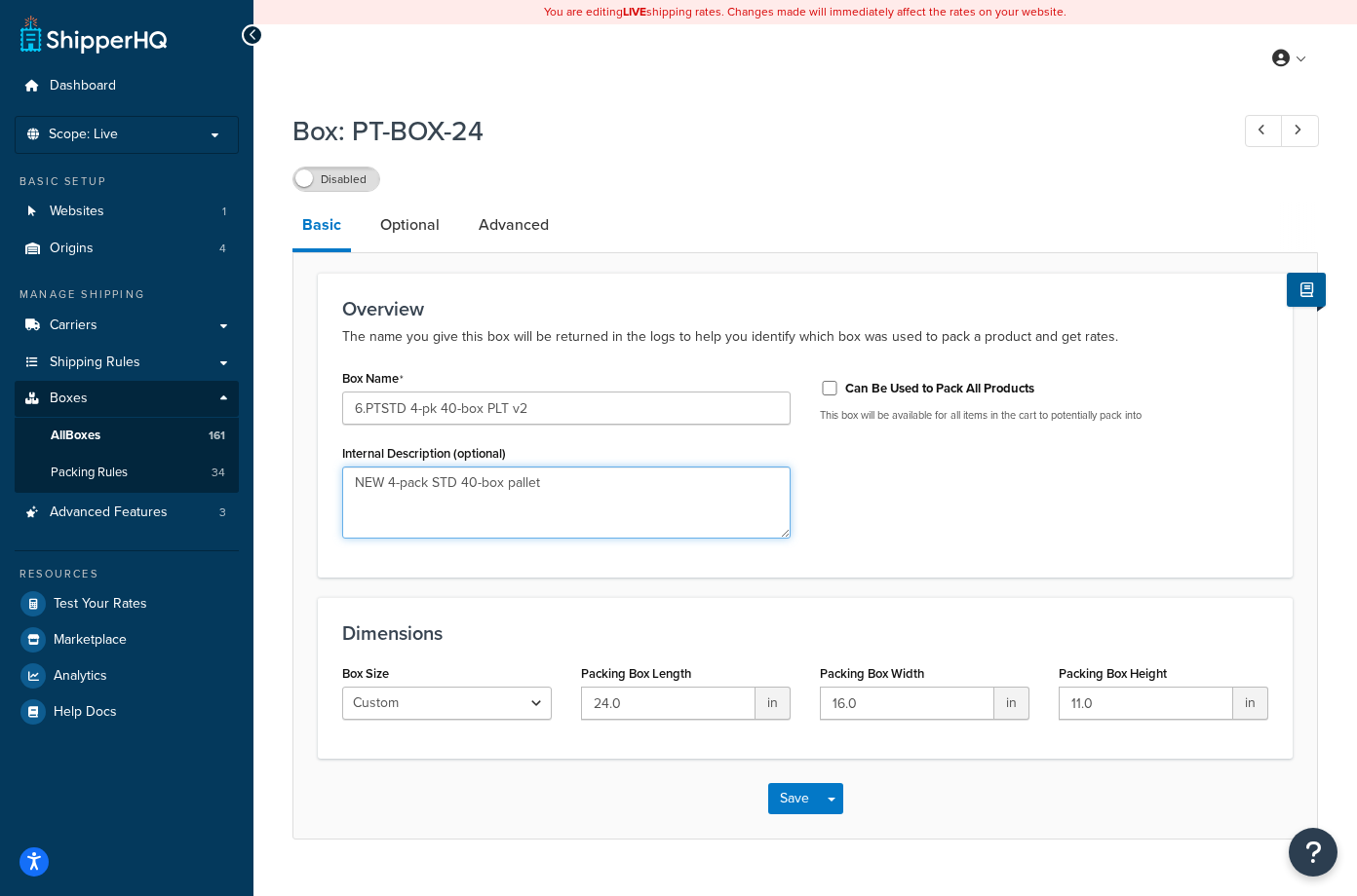
type textarea "NEW 4-pack STD 40-box pallet"
click at [379, 785] on div "Save Save Dropdown Save and Edit Save and Duplicate Save and Create New" at bounding box center [805, 798] width 1024 height 80
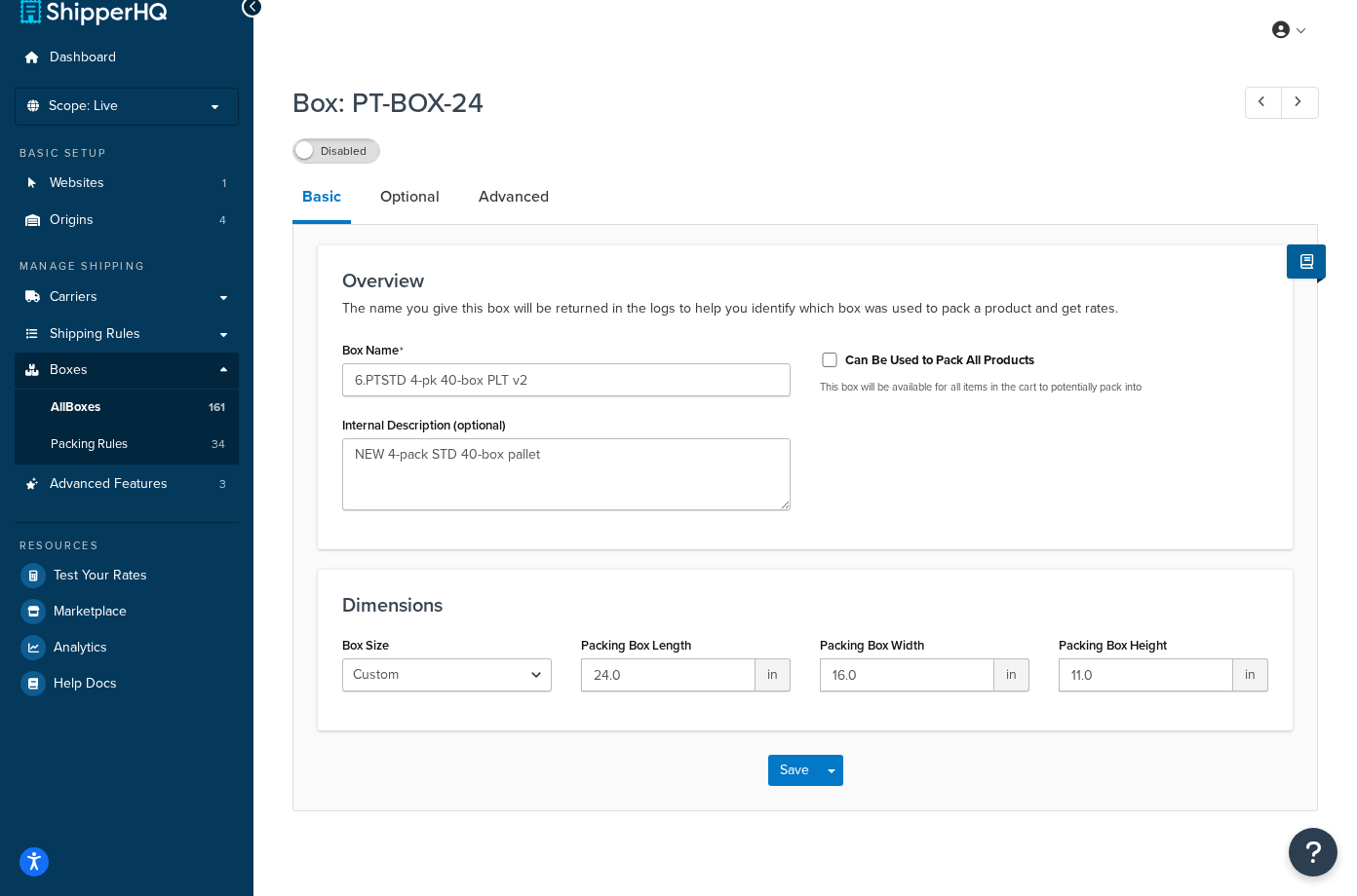
scroll to position [42, 0]
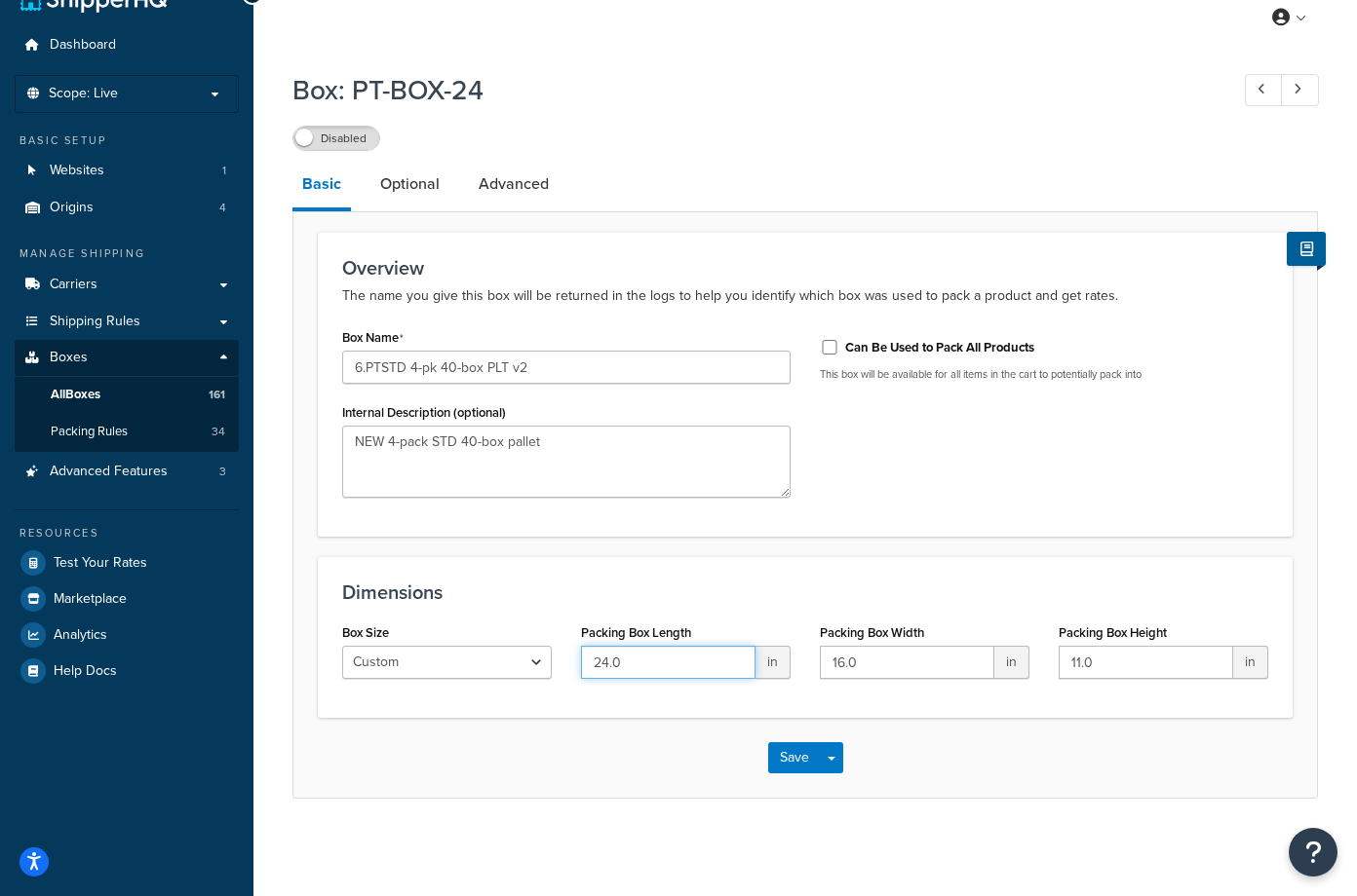
drag, startPoint x: 664, startPoint y: 664, endPoint x: 567, endPoint y: 656, distance: 97.3
click at [567, 656] on div "Packing Box Length 24.0 in" at bounding box center [685, 656] width 239 height 75
type input "48"
type input "42"
click at [1114, 662] on input "11.0" at bounding box center [1145, 662] width 175 height 34
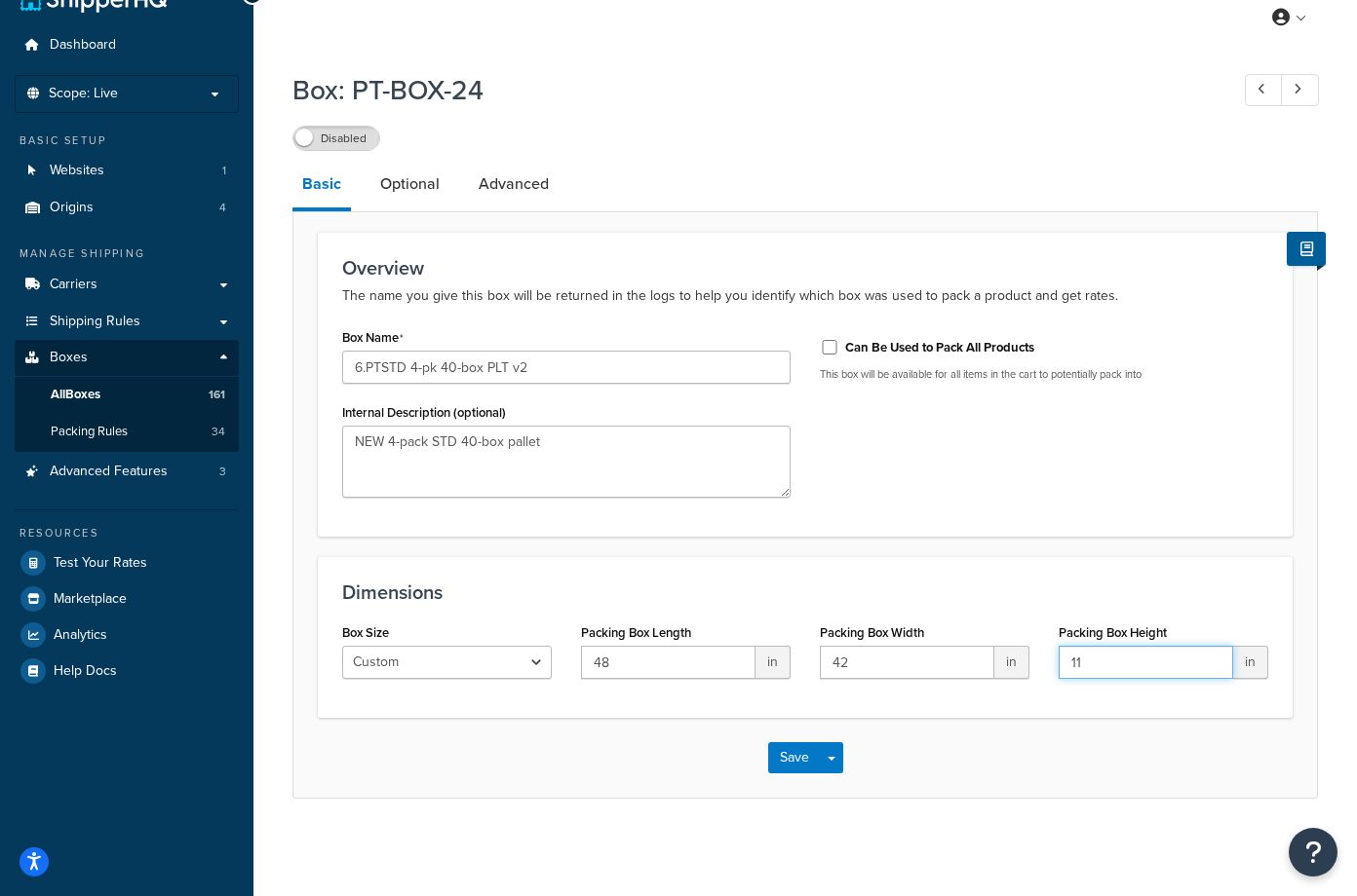
type input "1"
type input "82"
click at [394, 186] on link "Optional" at bounding box center [410, 183] width 79 height 46
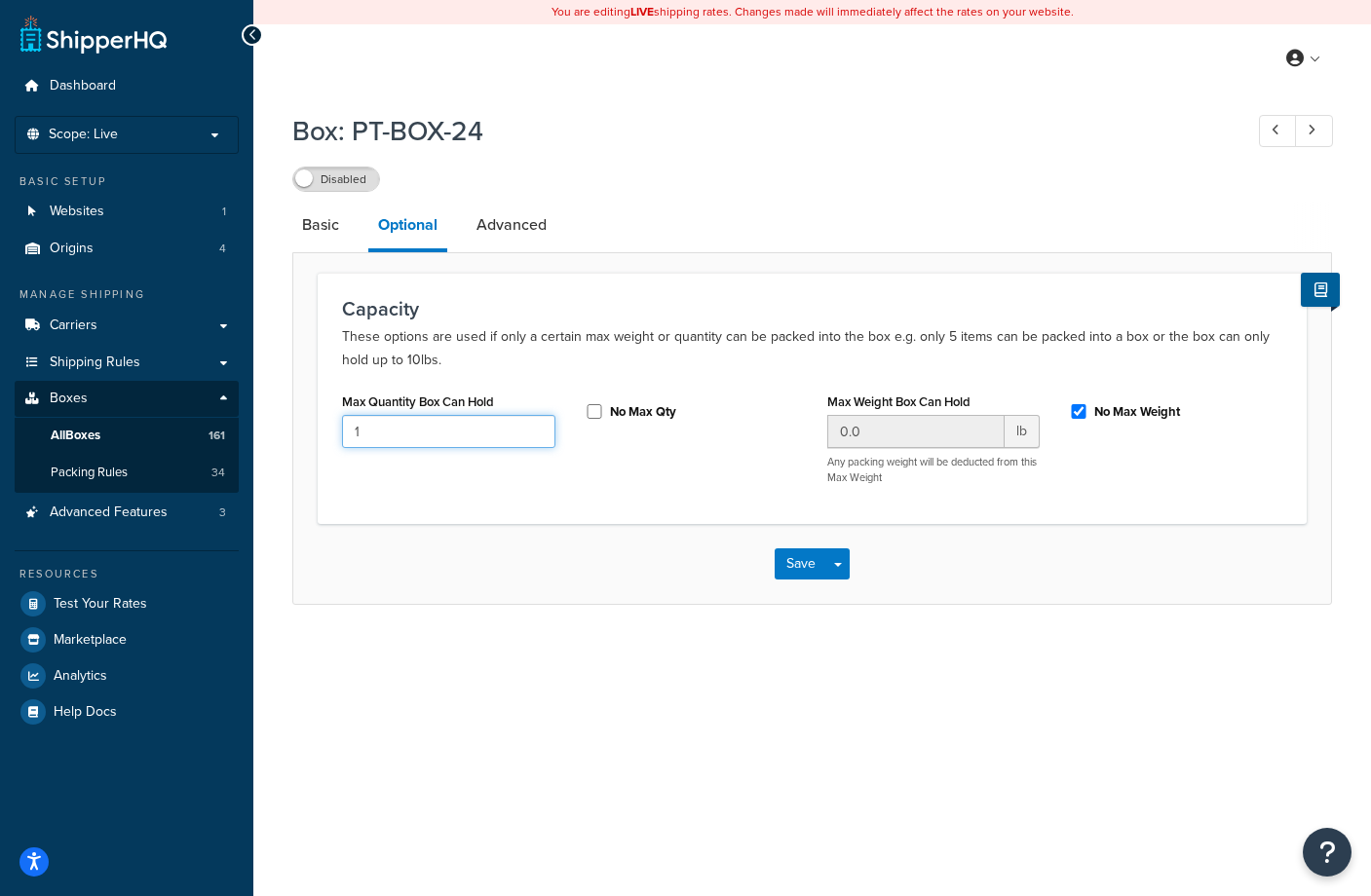
drag, startPoint x: 386, startPoint y: 430, endPoint x: 346, endPoint y: 430, distance: 40.0
click at [346, 430] on input "1" at bounding box center [448, 432] width 213 height 34
type input "30000"
click at [507, 223] on link "Advanced" at bounding box center [511, 225] width 90 height 46
select select "100"
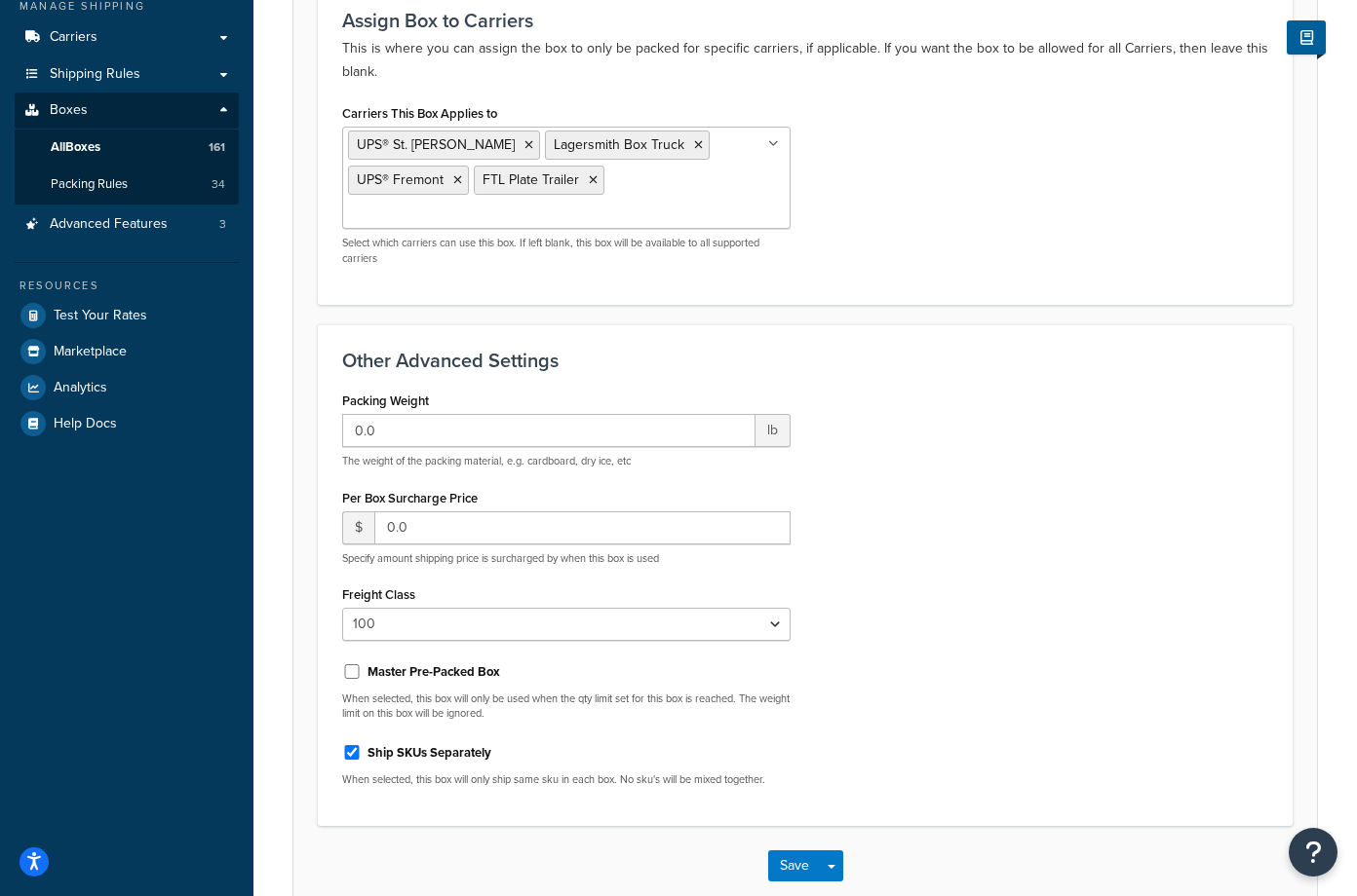
scroll to position [293, 0]
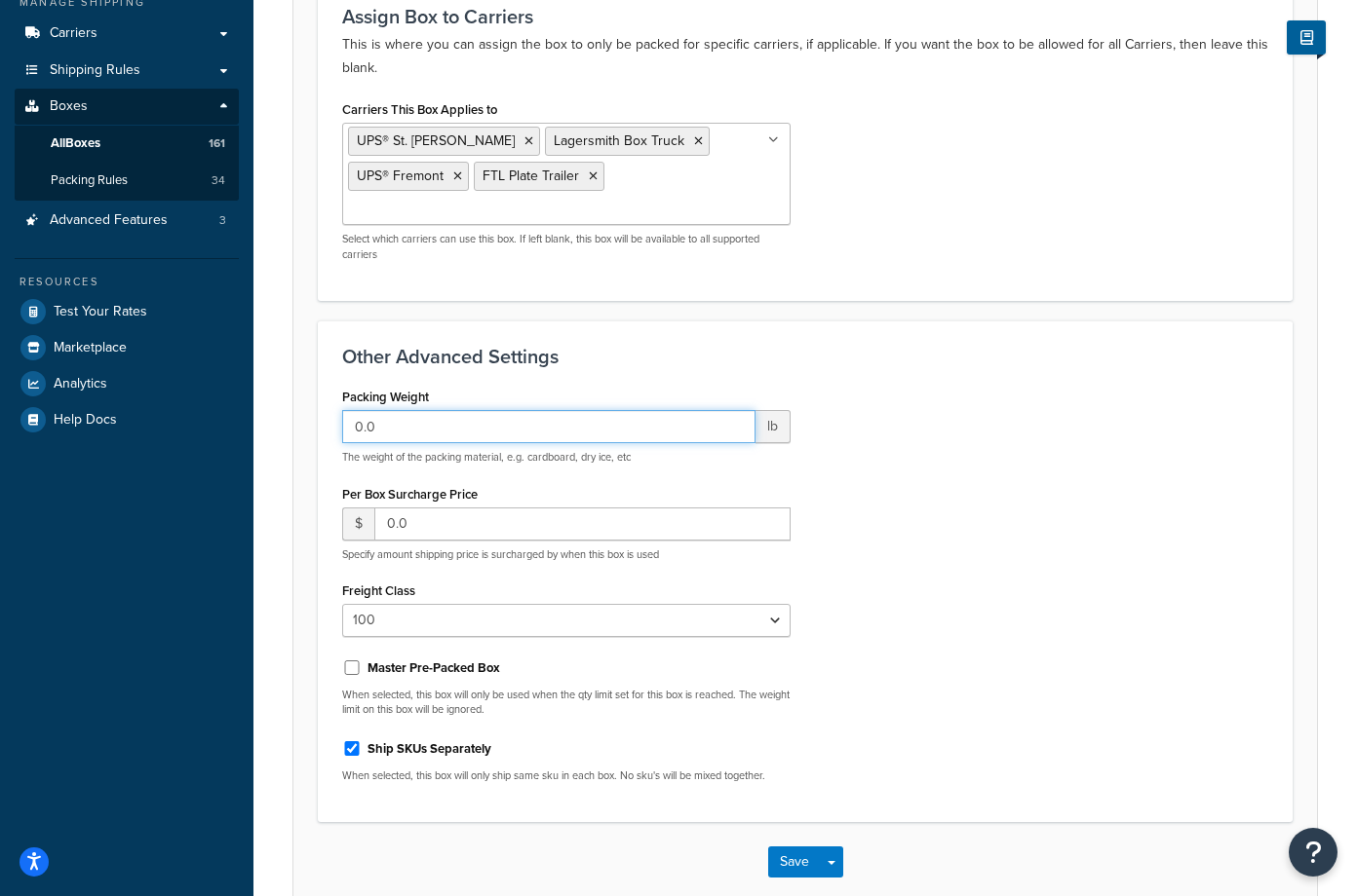
drag, startPoint x: 415, startPoint y: 399, endPoint x: 291, endPoint y: 396, distance: 124.0
click at [291, 396] on div "Box: PT-BOX-24 Disabled Basic Optional Advanced Assign Box to Carriers This is …" at bounding box center [805, 380] width 1104 height 1141
type input "50"
click at [1056, 420] on div "Packing Weight 50 lb The weight of the packing material, e.g. cardboard, dry ic…" at bounding box center [805, 589] width 956 height 415
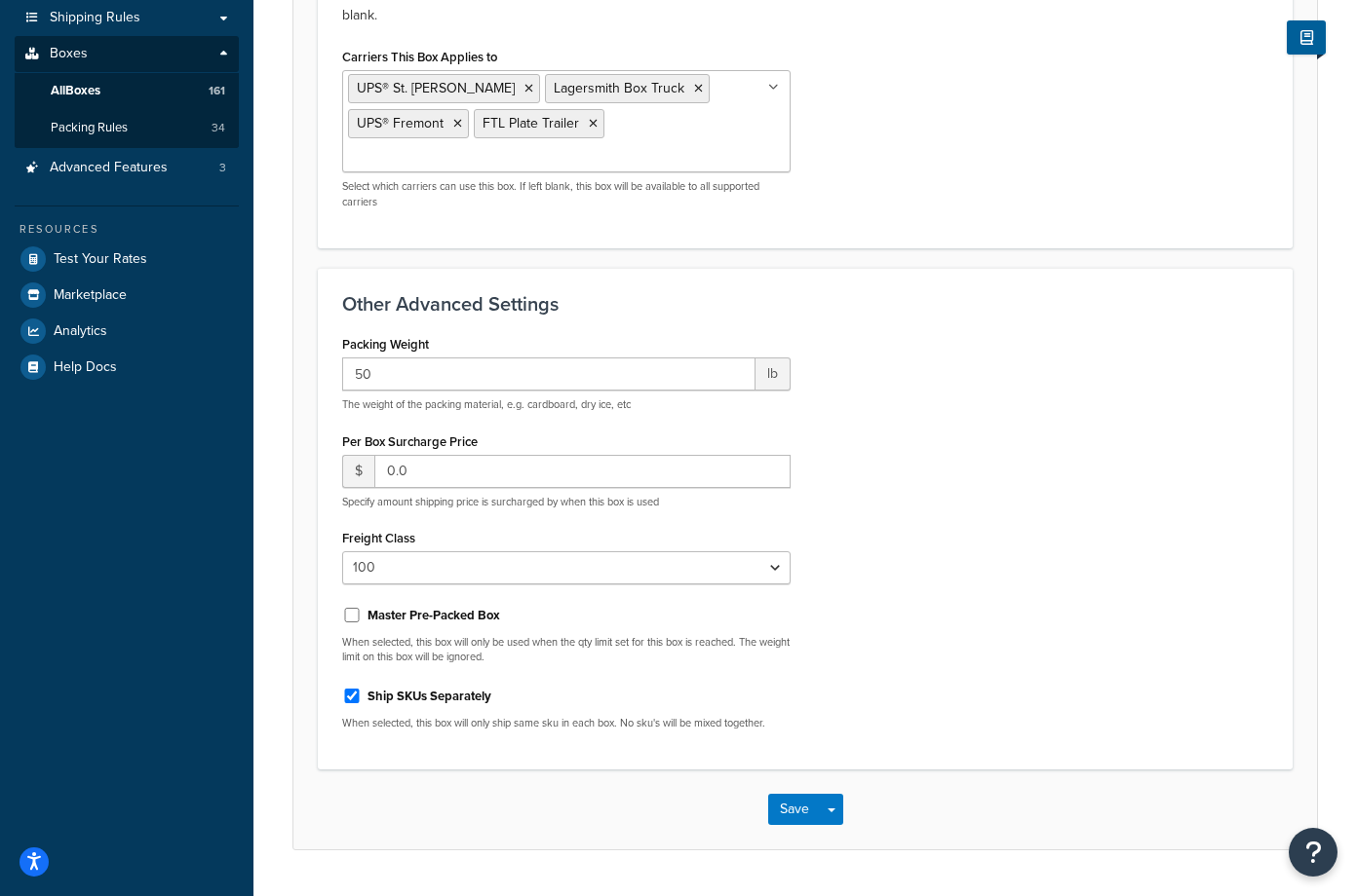
scroll to position [369, 0]
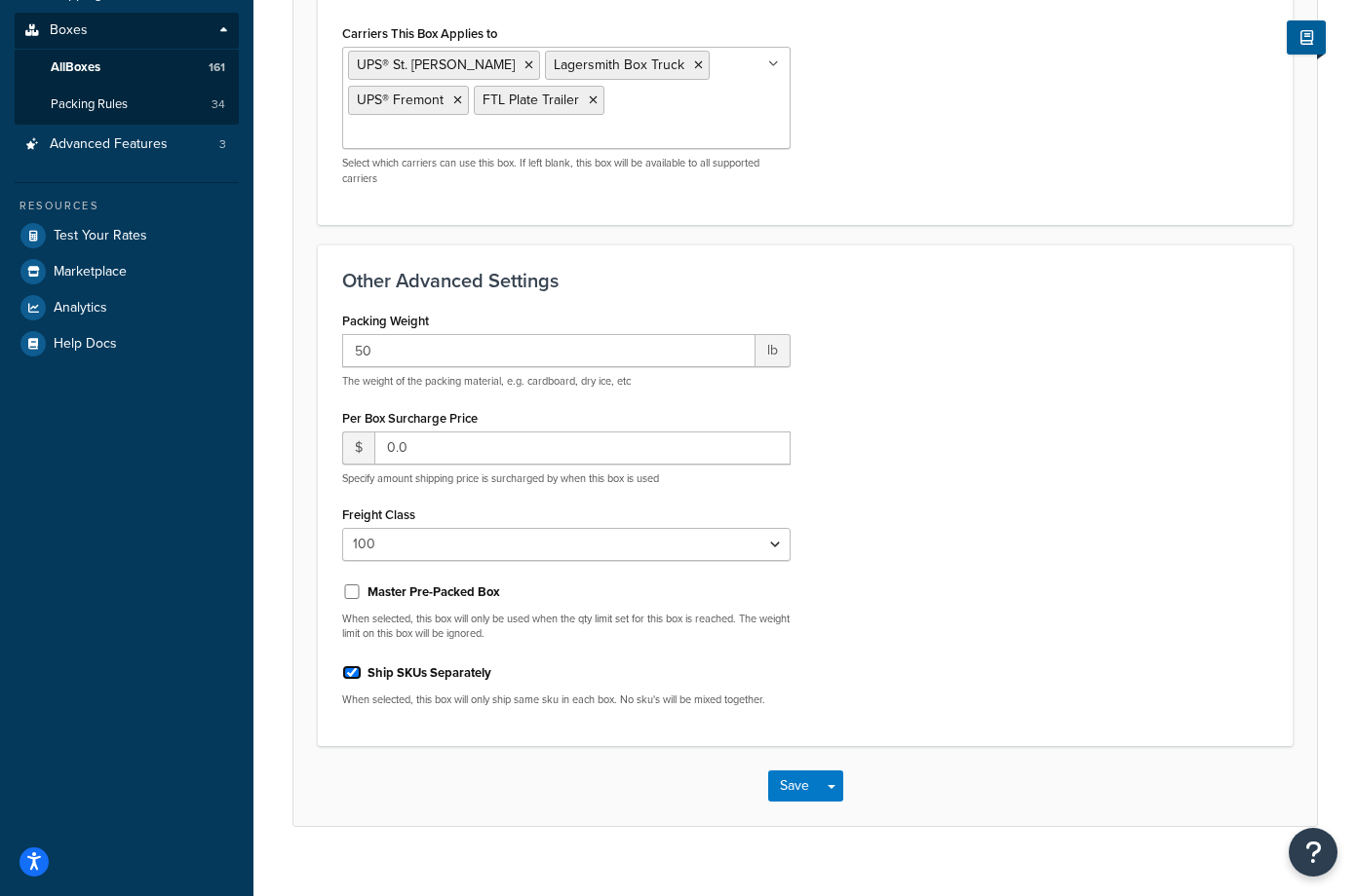
click at [355, 665] on input "Ship SKUs Separately" at bounding box center [352, 672] width 20 height 15
checkbox input "false"
click at [1021, 475] on div "Packing Weight 50 lb The weight of the packing material, e.g. cardboard, dry ic…" at bounding box center [805, 514] width 956 height 415
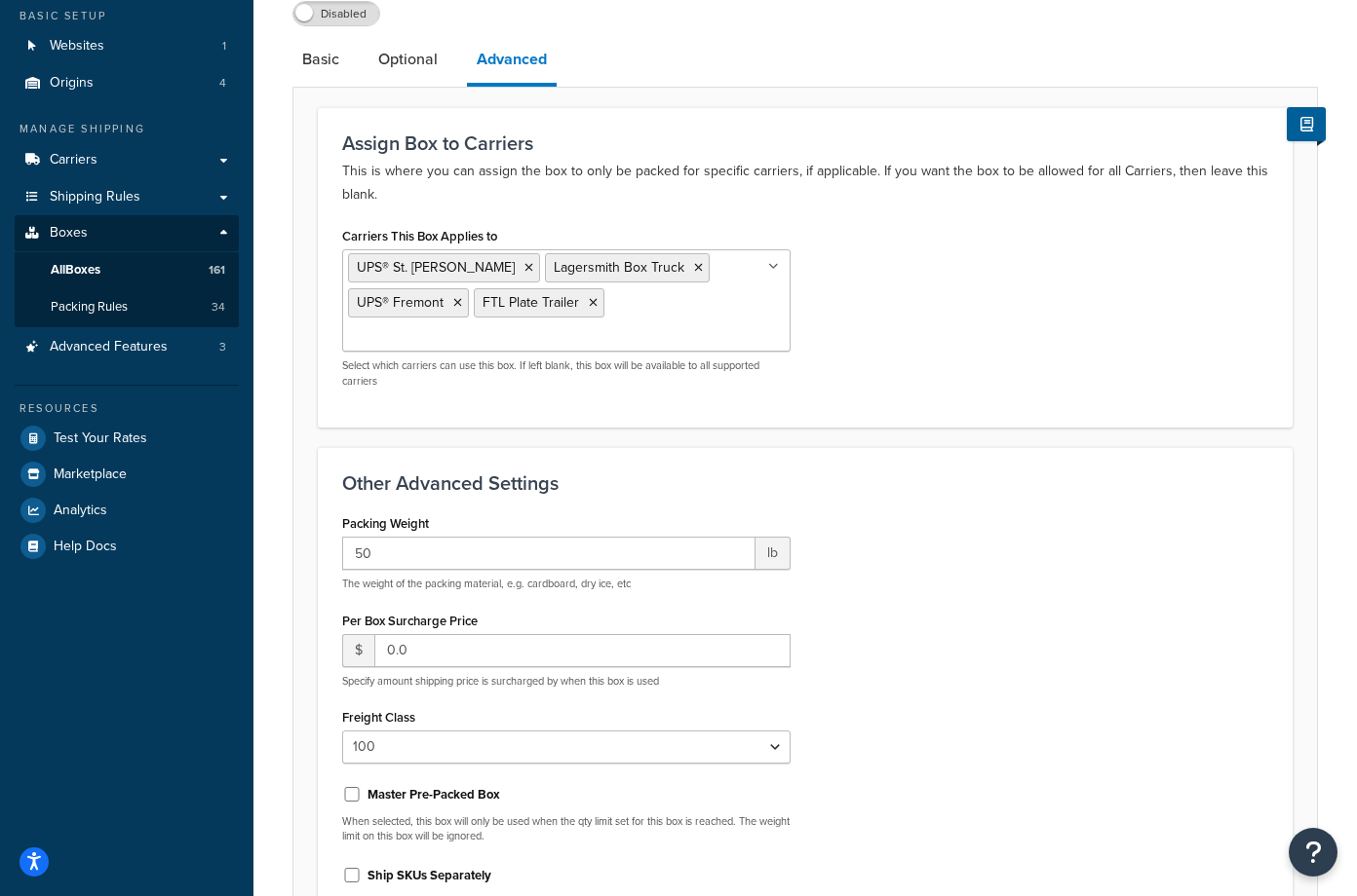
scroll to position [0, 0]
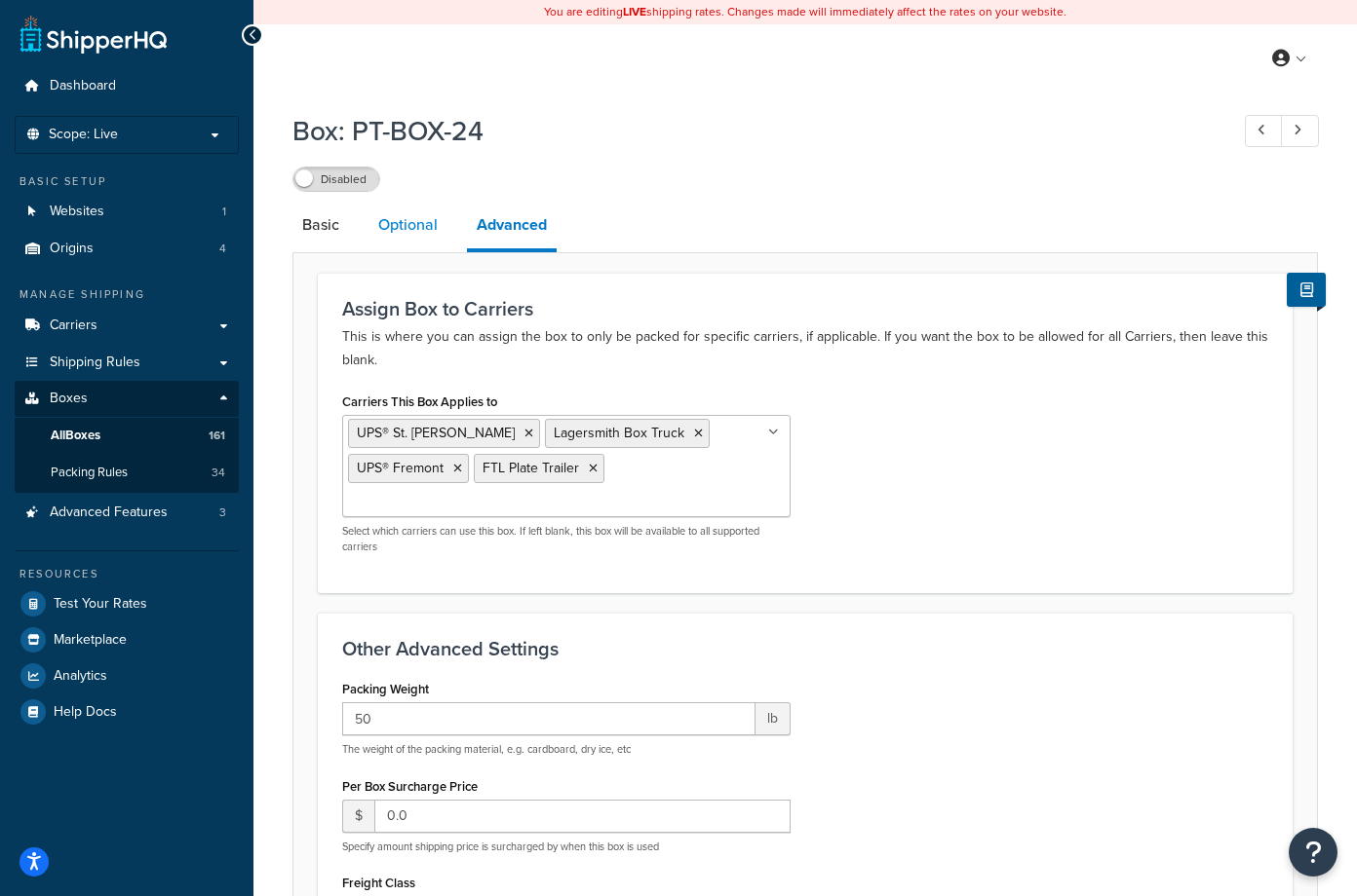
click at [412, 229] on link "Optional" at bounding box center [408, 225] width 79 height 46
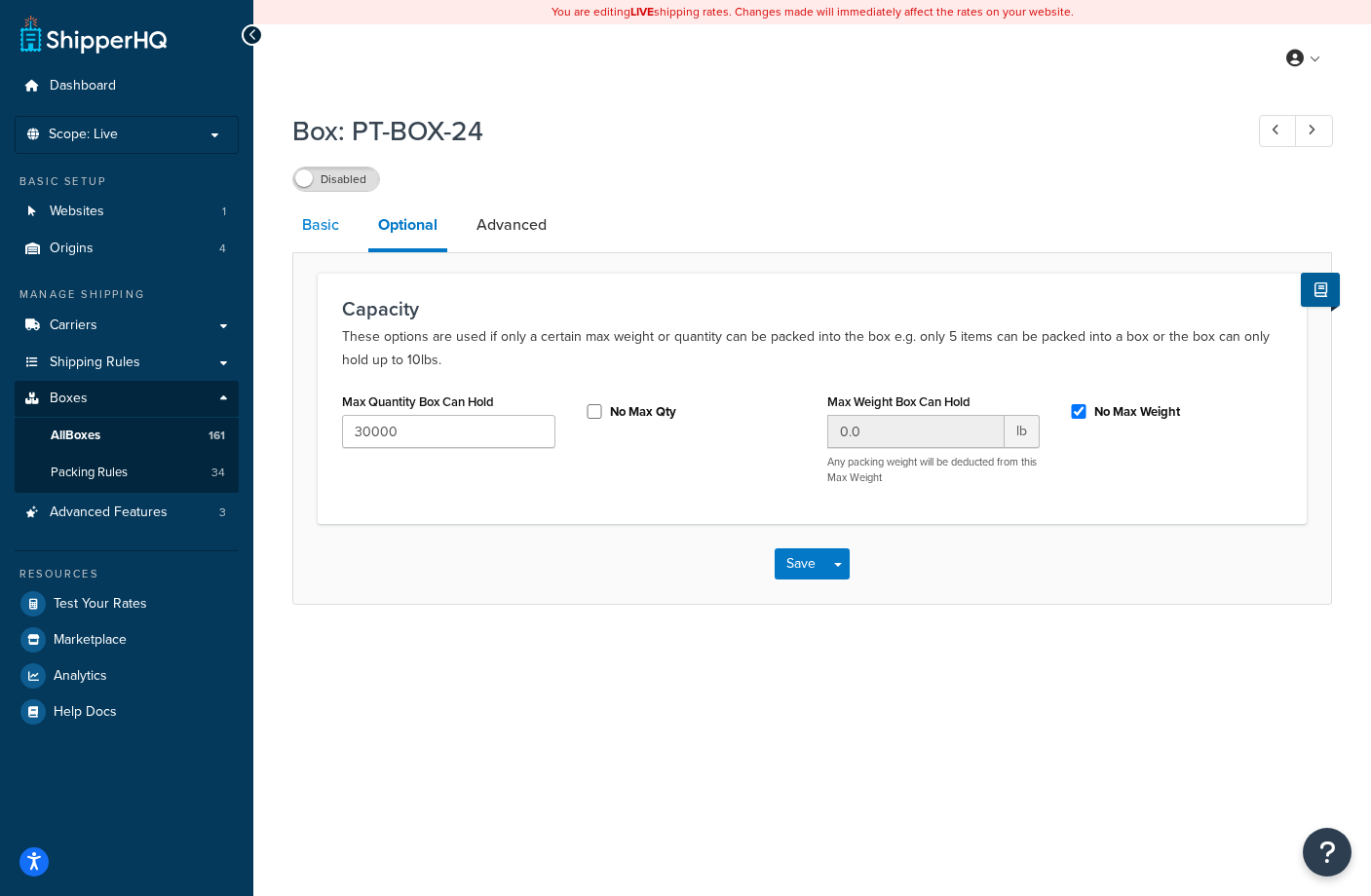
click at [321, 227] on link "Basic" at bounding box center [320, 225] width 56 height 46
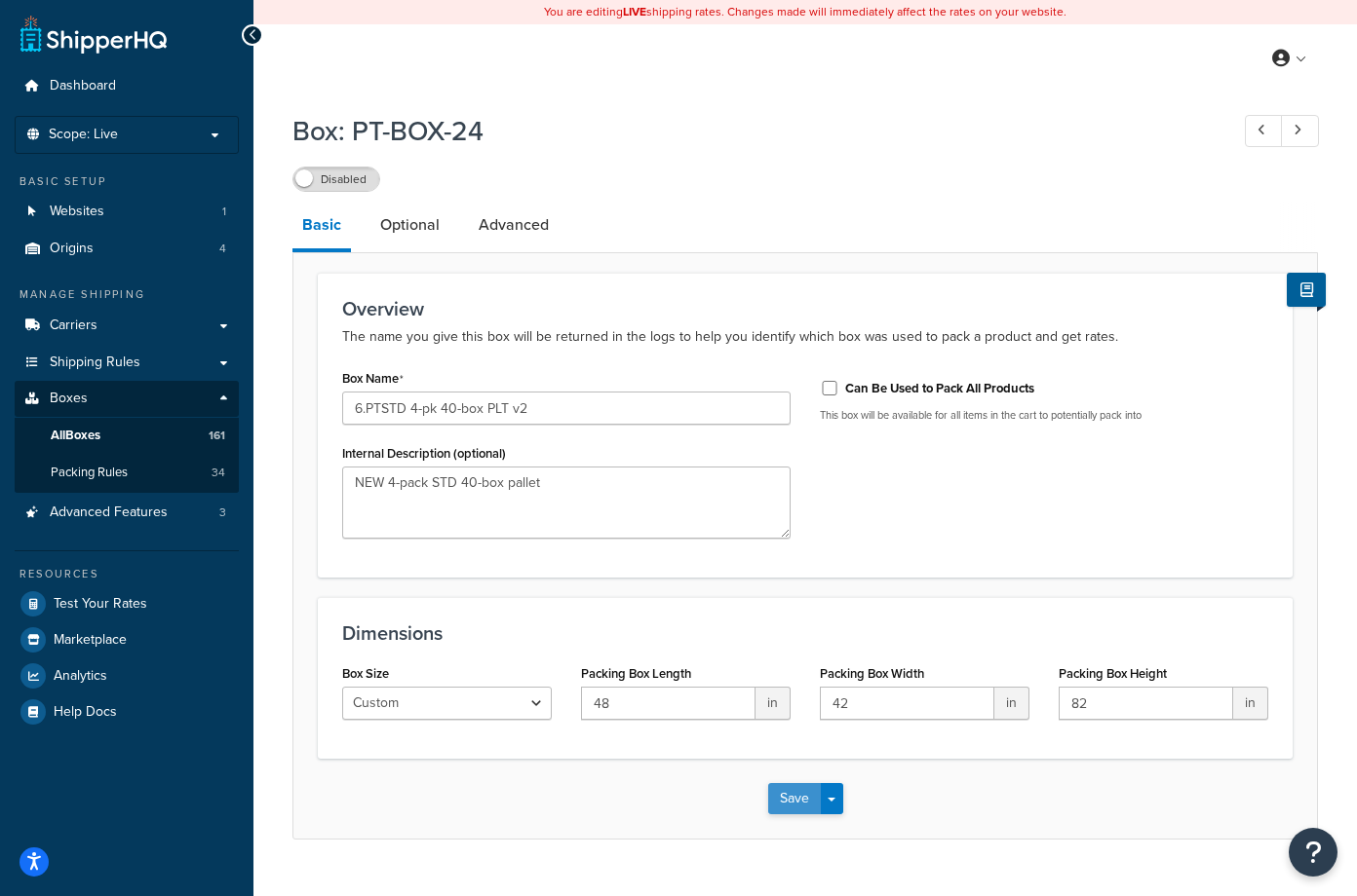
click at [795, 805] on button "Save" at bounding box center [794, 799] width 52 height 32
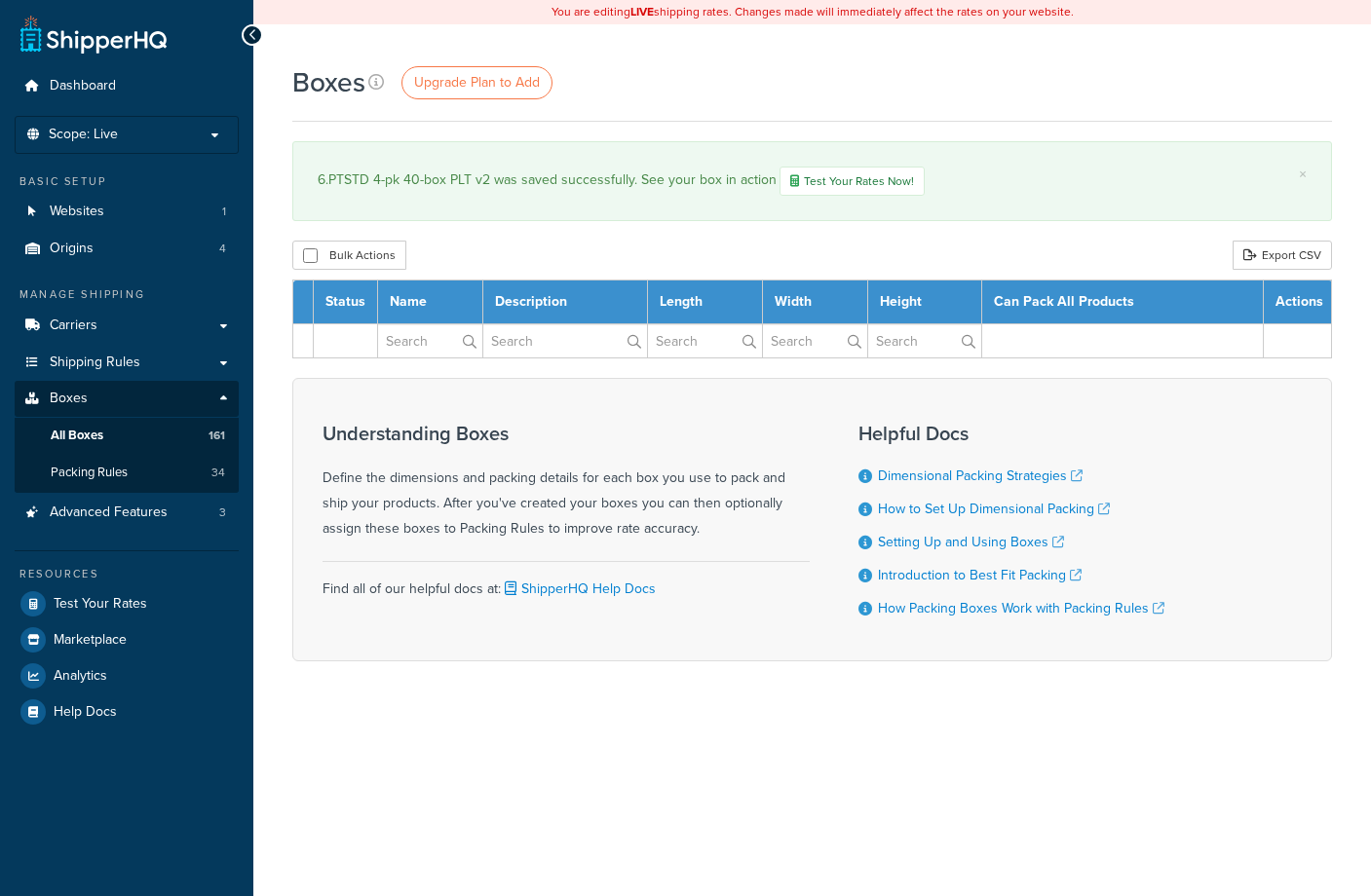
select select "1000"
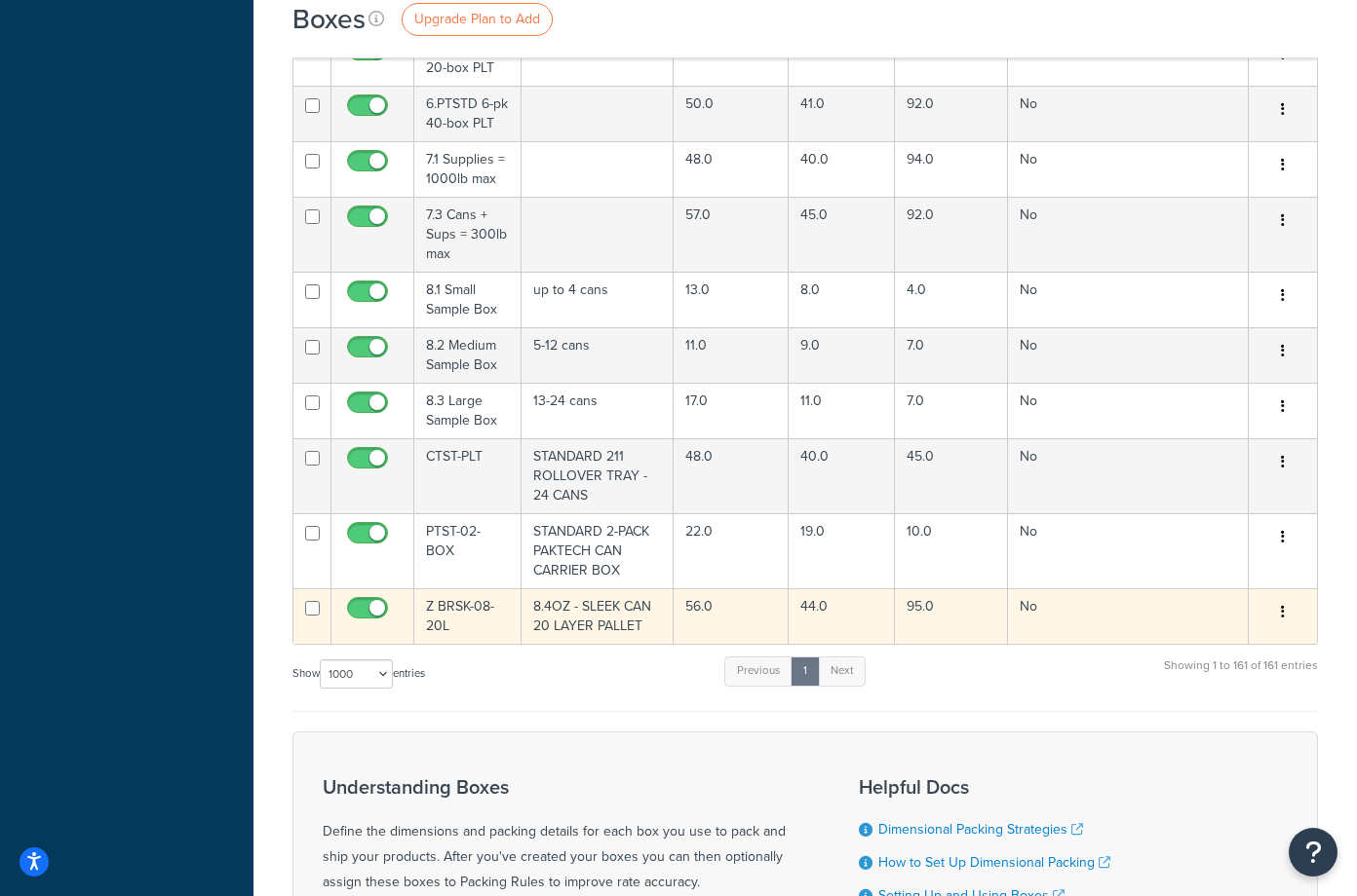
scroll to position [11459, 0]
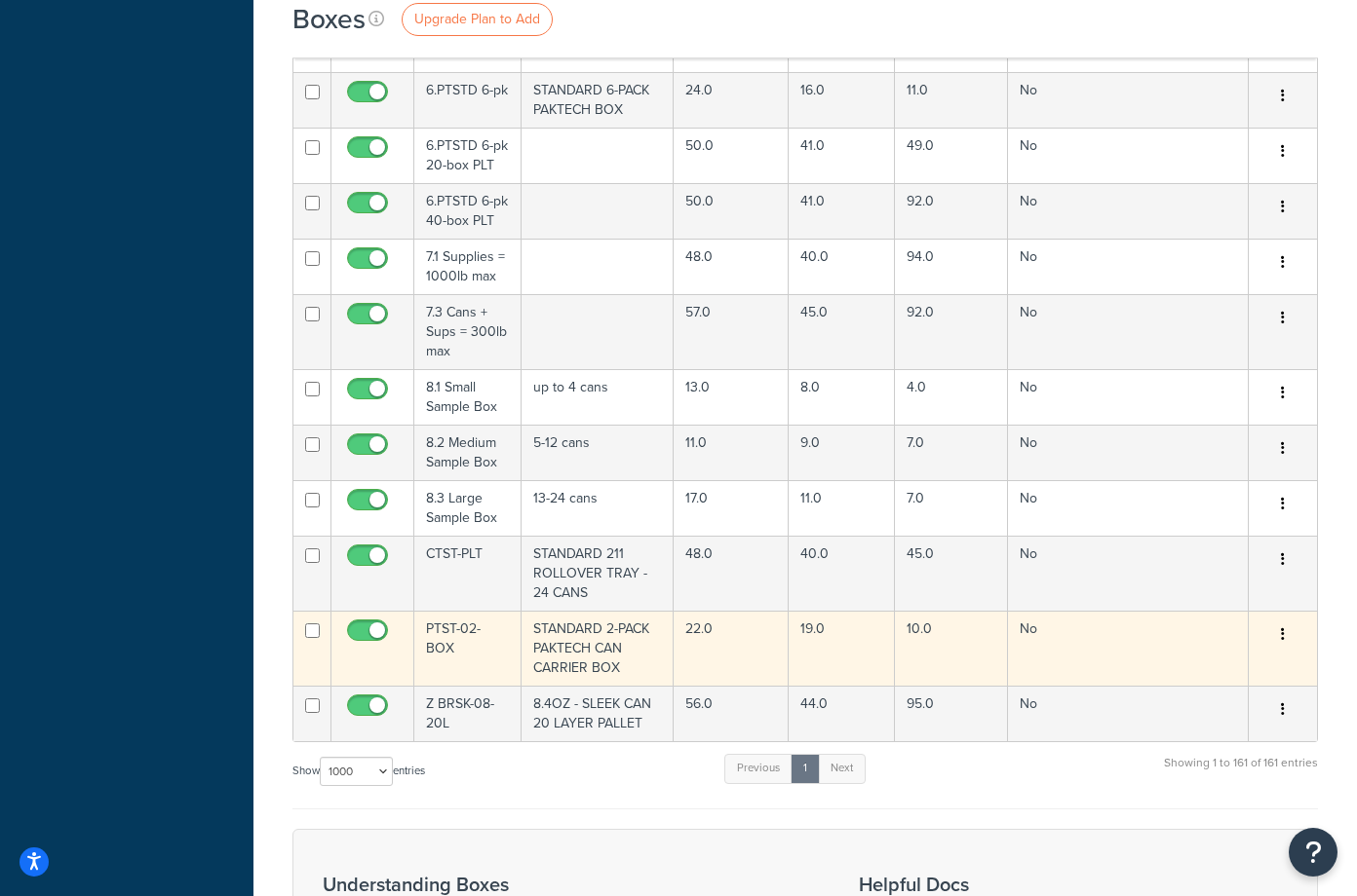
click at [462, 611] on td "PTST-02-BOX" at bounding box center [467, 649] width 107 height 75
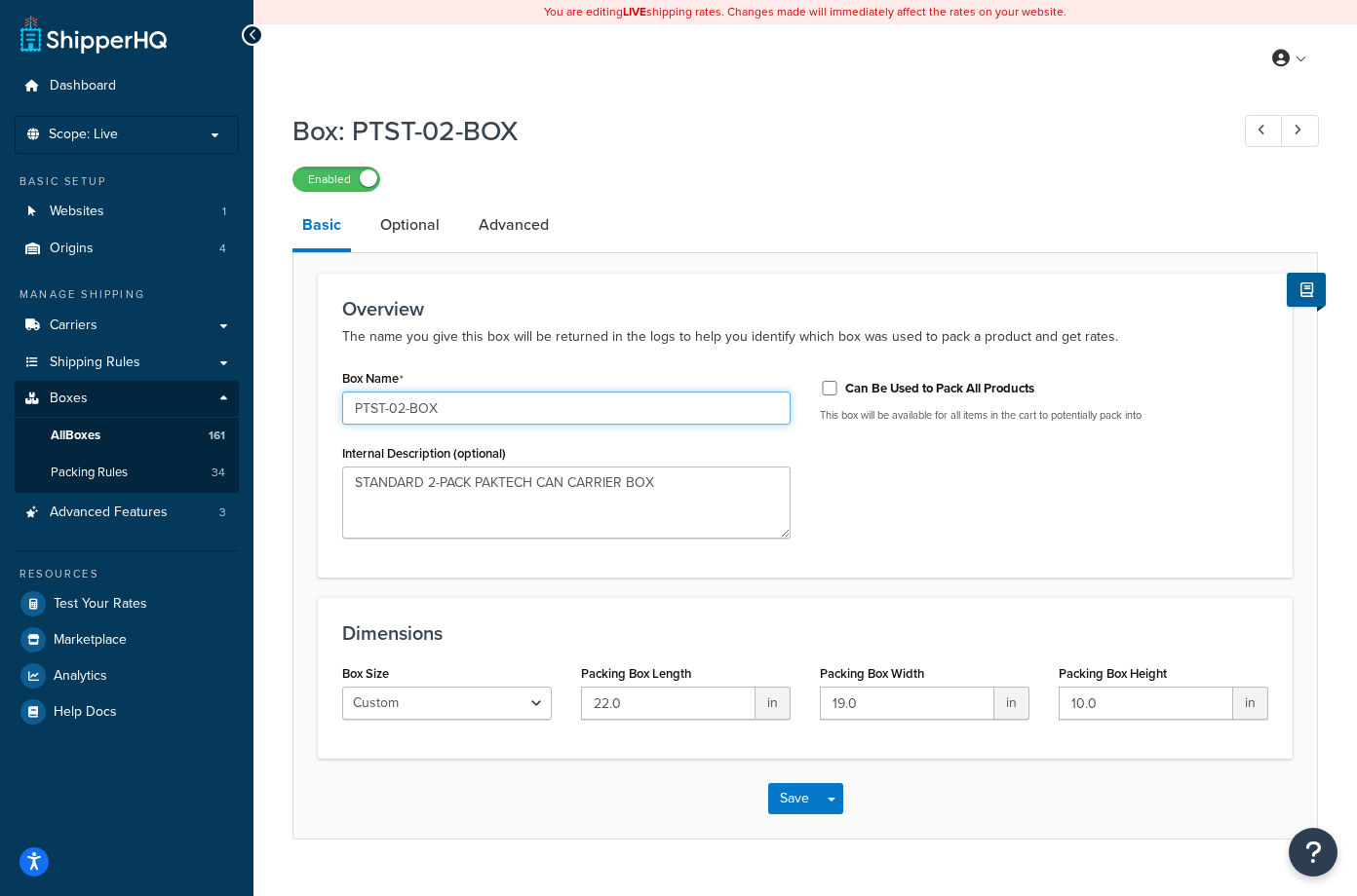
drag, startPoint x: 456, startPoint y: 405, endPoint x: 328, endPoint y: 405, distance: 128.0
click at [328, 405] on div "Box Name PTST-02-BOX Internal Description (optional) STANDARD 2-PACK PAKTECH CA…" at bounding box center [566, 459] width 477 height 189
type input "6.PTSTD 4-pk 45-box PLT"
drag, startPoint x: 685, startPoint y: 483, endPoint x: 555, endPoint y: 580, distance: 162.2
click at [203, 510] on div "Dashboard Scope: Live Basic Setup Websites 1 Origins 4 Manage Shipping Carriers…" at bounding box center [678, 468] width 1357 height 937
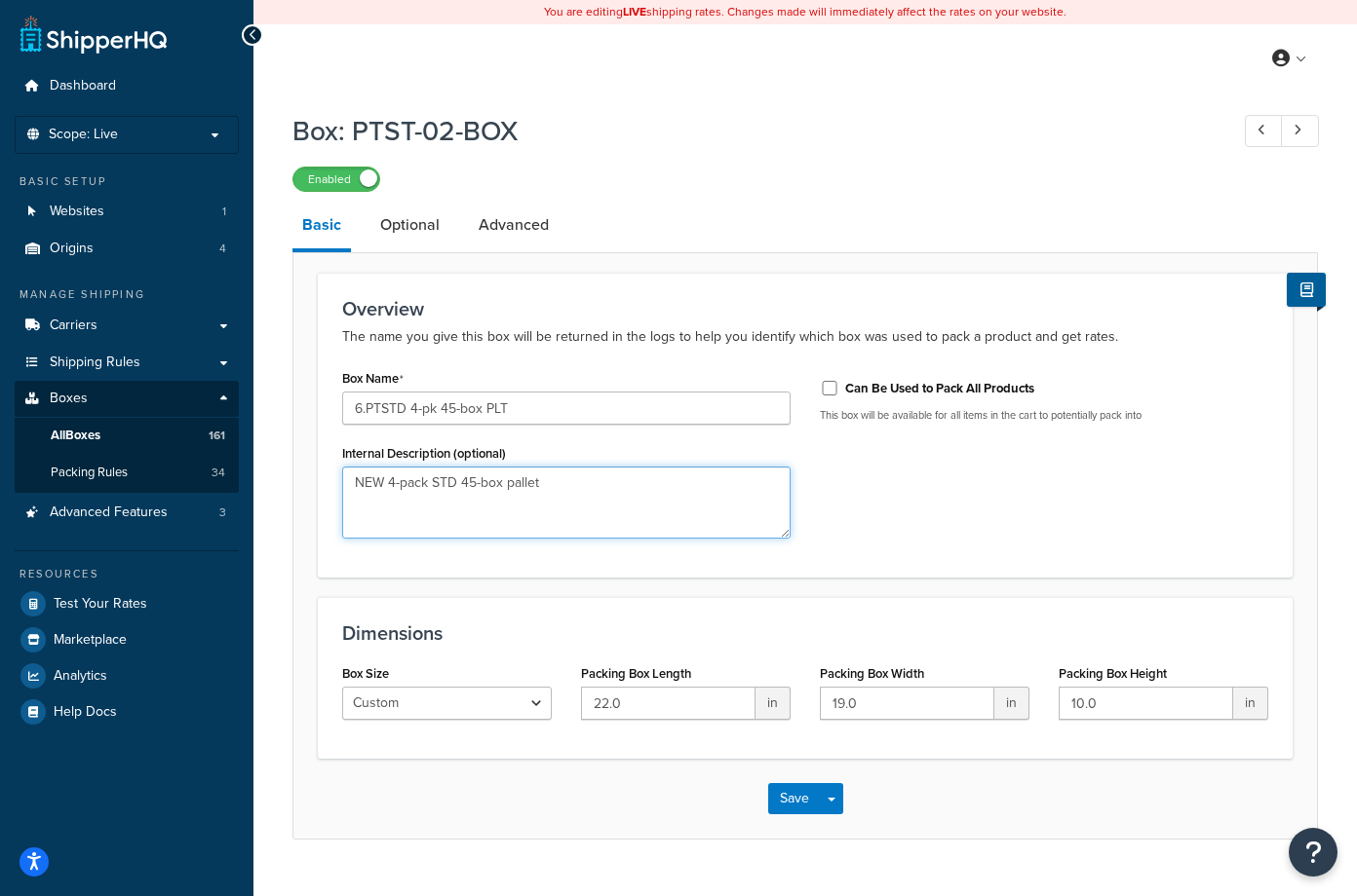
type textarea "NEW 4-pack STD 45-box pallet"
drag, startPoint x: 651, startPoint y: 703, endPoint x: 563, endPoint y: 702, distance: 88.0
click at [564, 702] on div "Box Size Custom USPS Small Flat Box USPS Medium Flat Box USPS Large Flat Box US…" at bounding box center [805, 697] width 956 height 75
type input "48"
type input "42"
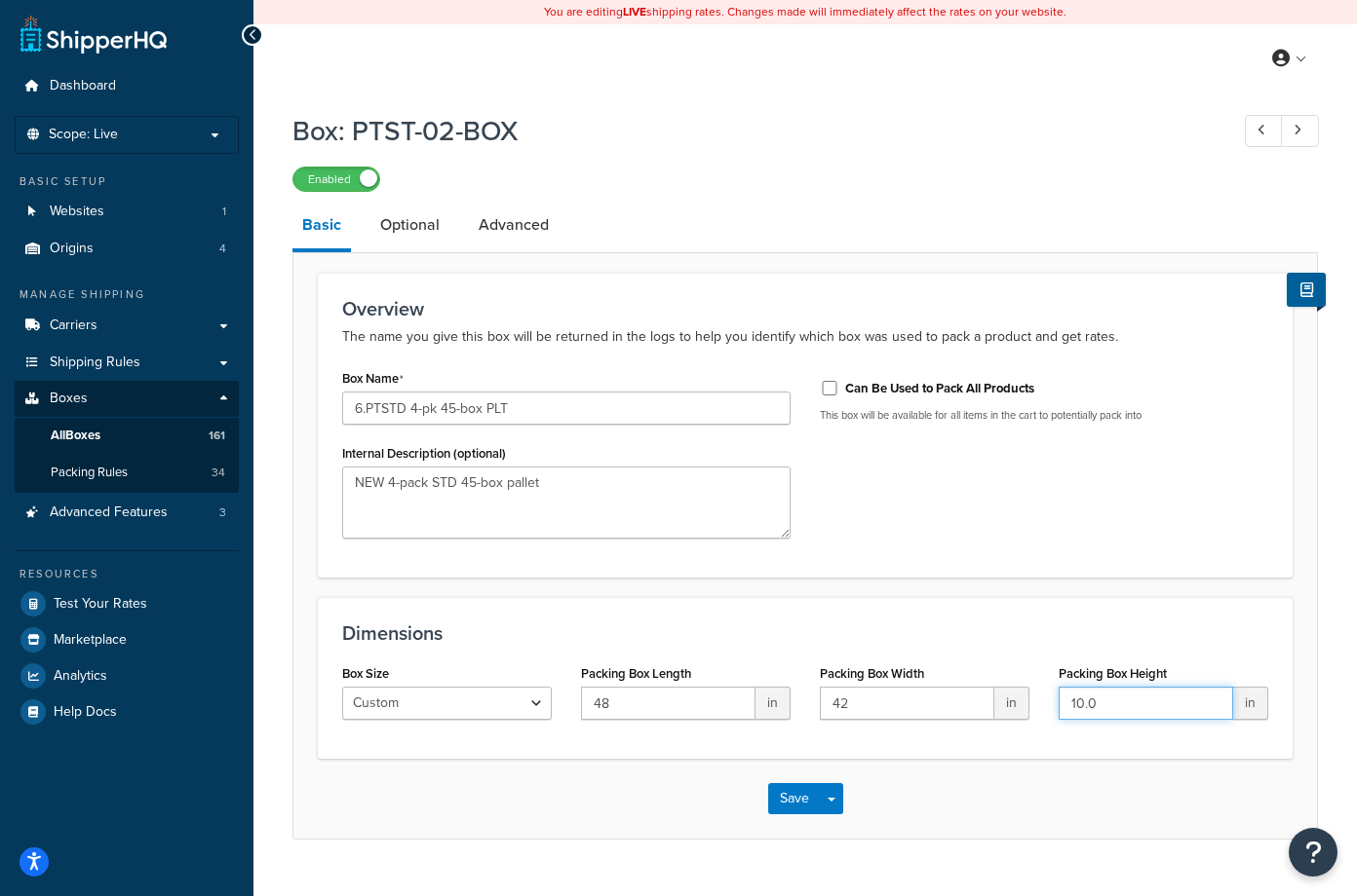
click at [1162, 709] on input "10.0" at bounding box center [1145, 704] width 175 height 34
drag, startPoint x: 1162, startPoint y: 709, endPoint x: 1036, endPoint y: 721, distance: 126.6
click at [1036, 721] on div "Box Size Custom USPS Small Flat Box USPS Medium Flat Box USPS Large Flat Box US…" at bounding box center [805, 697] width 956 height 75
type input "94"
click at [1039, 759] on div "Dimensions Box Size Custom USPS Small Flat Box USPS Medium Flat Box USPS Large …" at bounding box center [805, 678] width 974 height 162
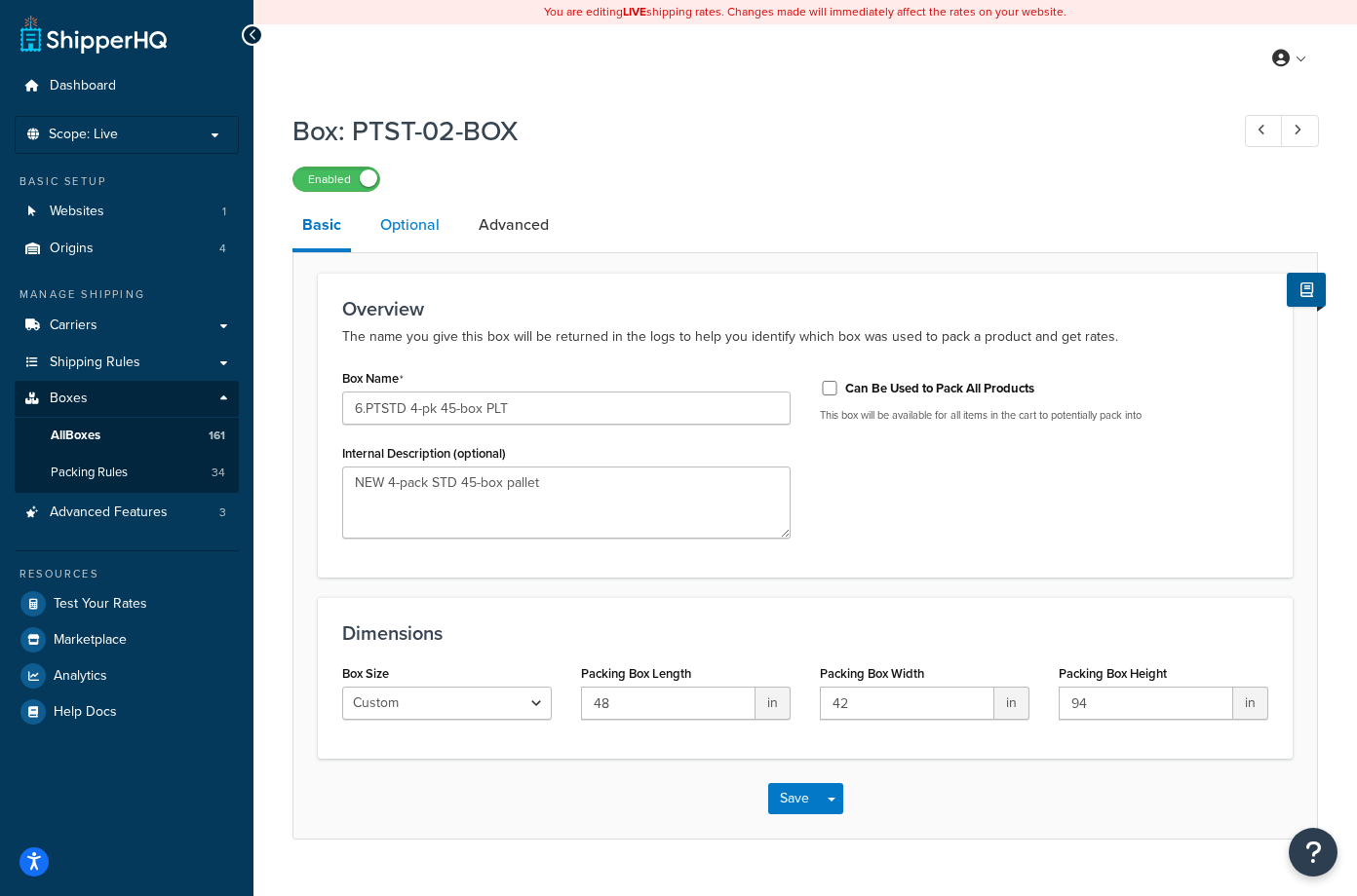
click at [415, 224] on link "Optional" at bounding box center [410, 225] width 79 height 46
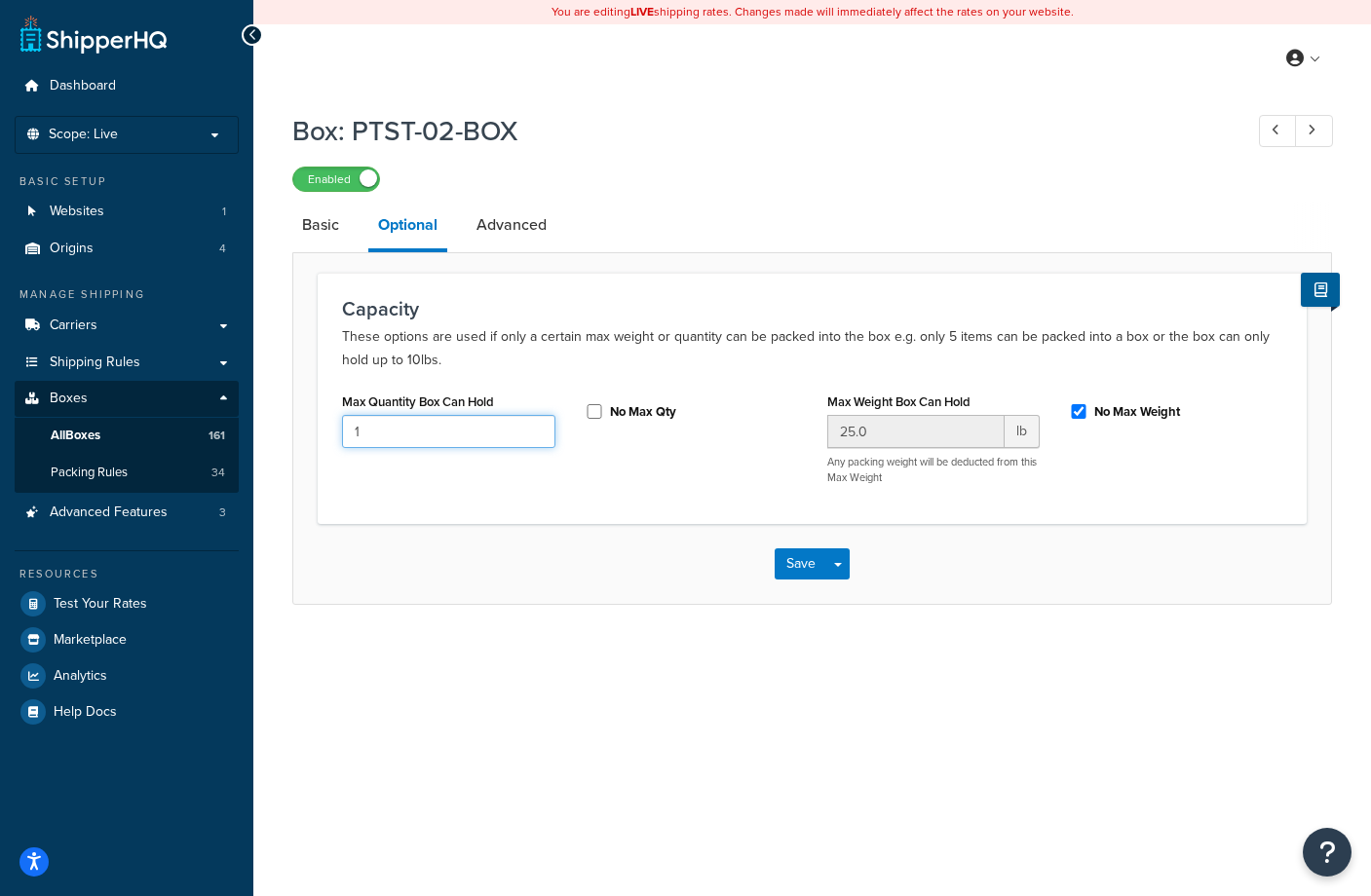
drag, startPoint x: 400, startPoint y: 435, endPoint x: 335, endPoint y: 437, distance: 65.0
click at [335, 437] on div "Max Quantity Box Can Hold 1" at bounding box center [448, 425] width 242 height 75
type input "33750"
click at [500, 227] on link "Advanced" at bounding box center [511, 225] width 90 height 46
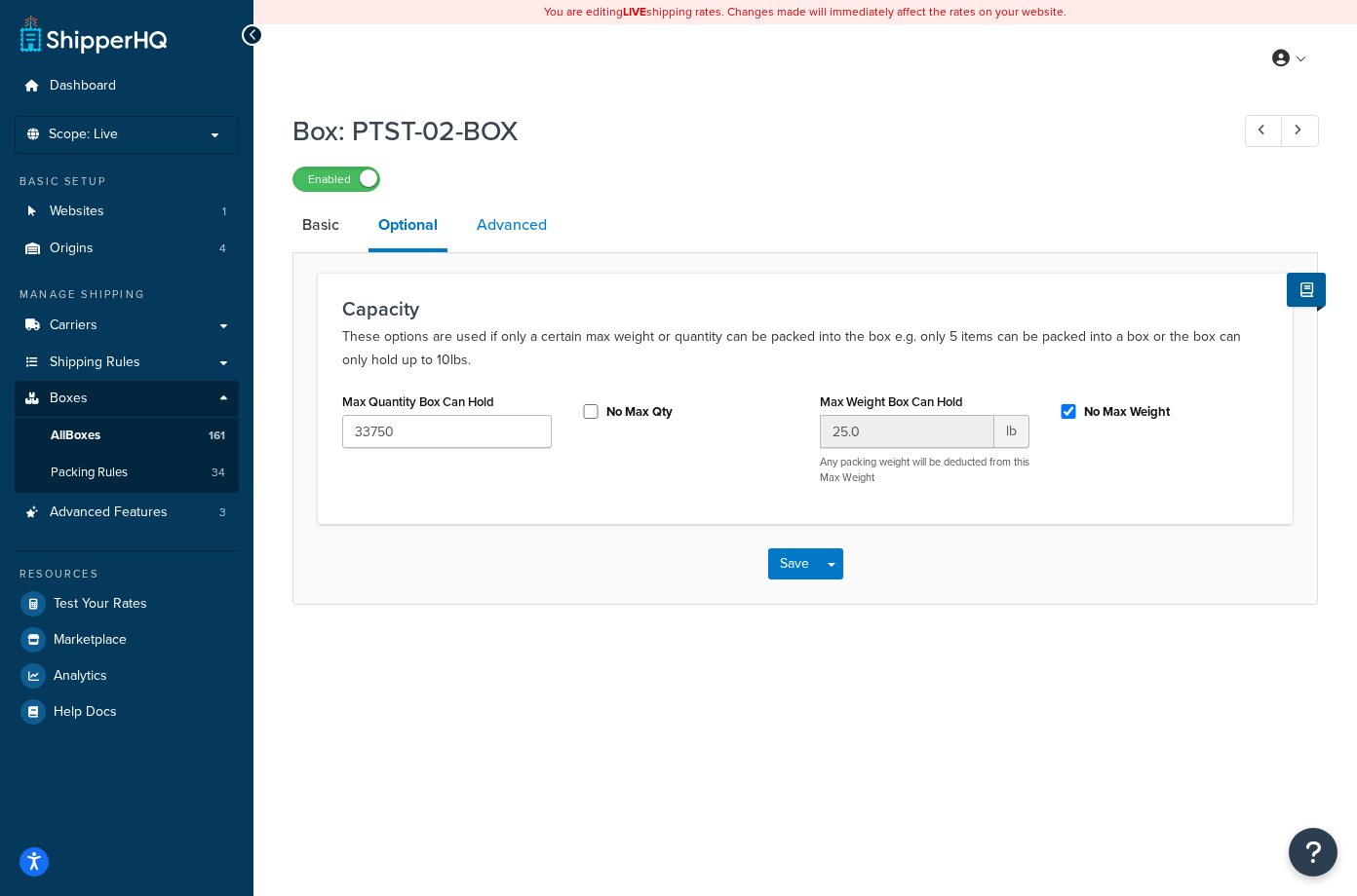
select select "100"
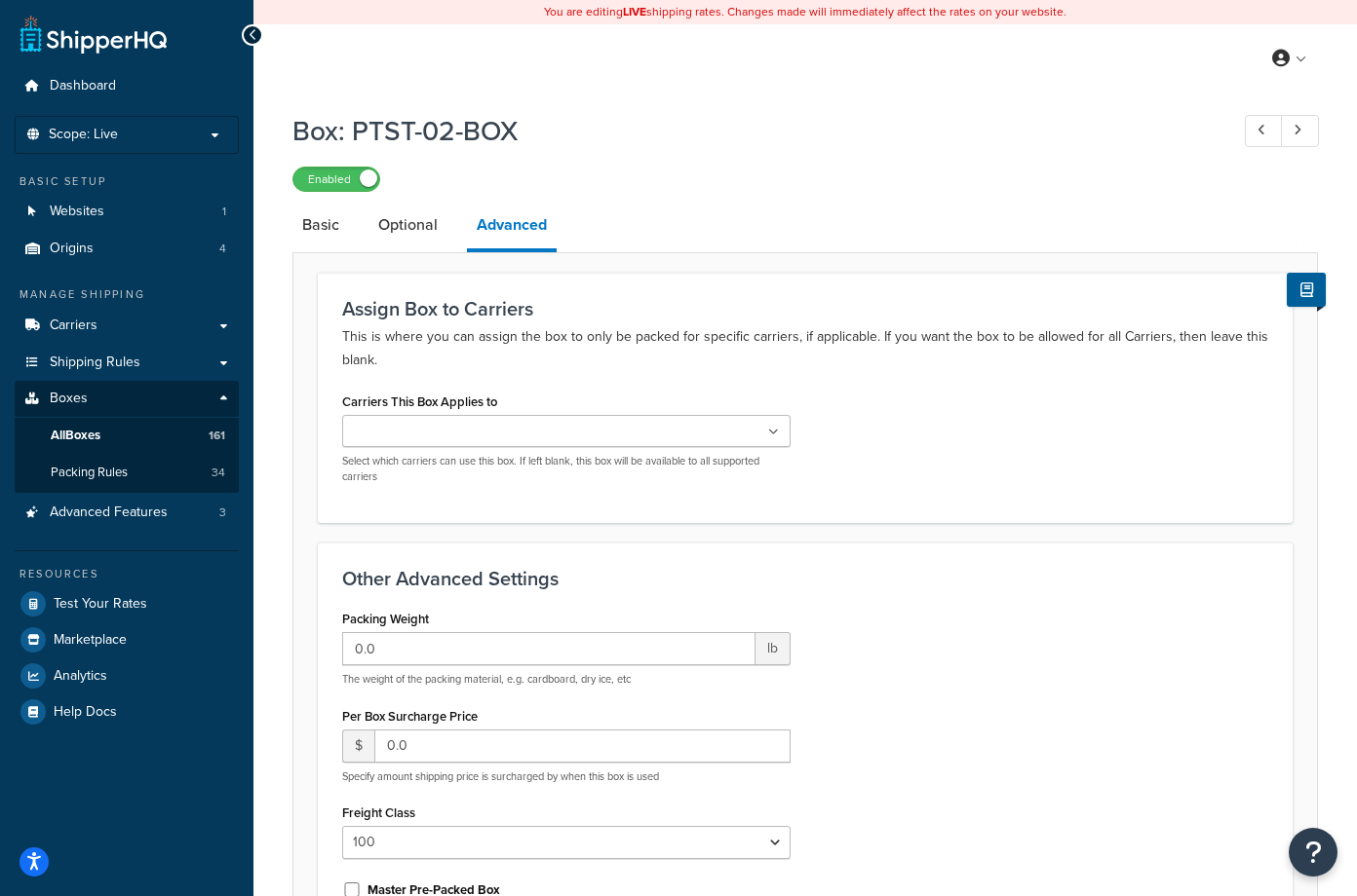
click at [778, 436] on icon at bounding box center [773, 433] width 11 height 12
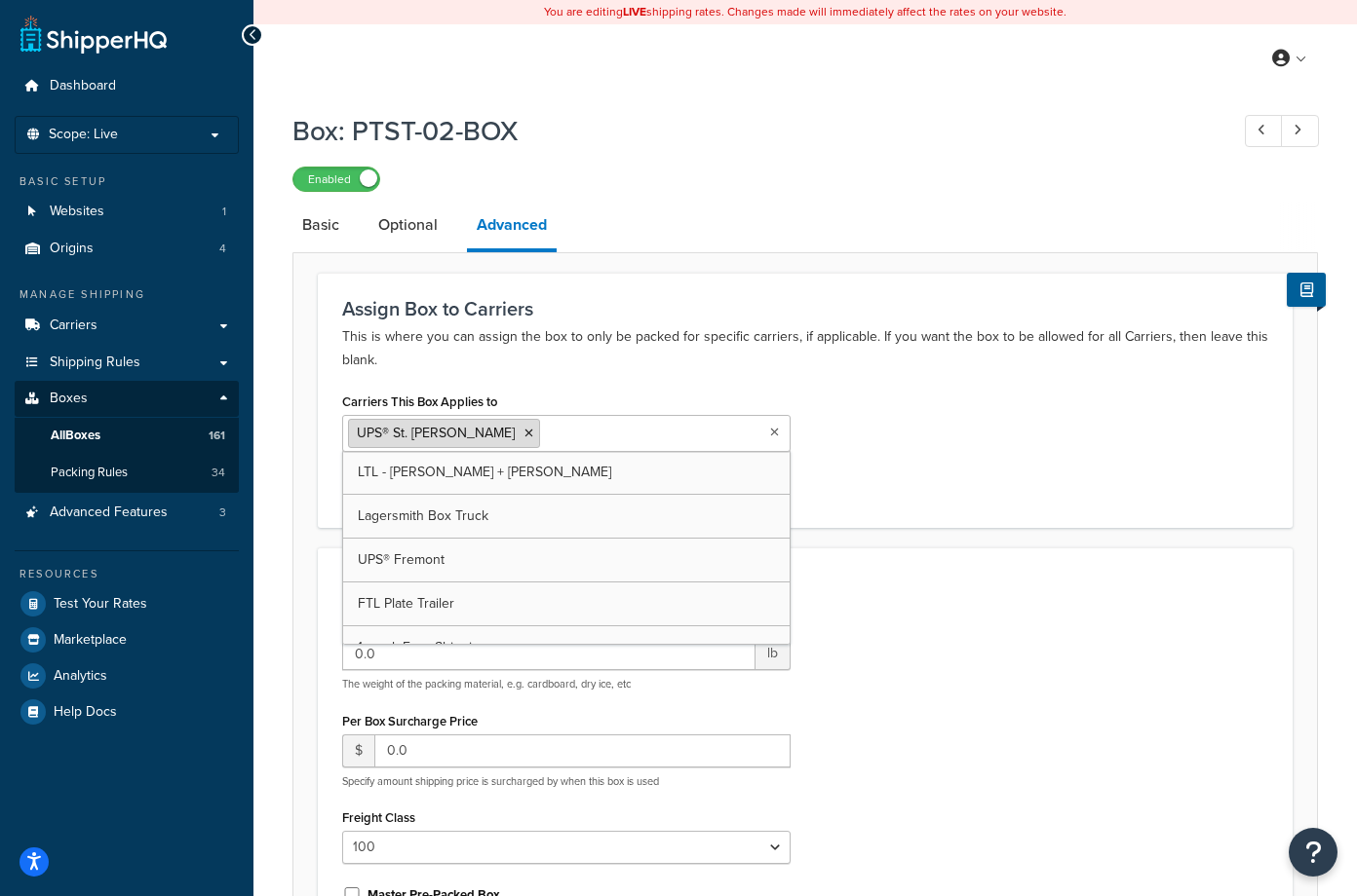
click at [525, 438] on icon at bounding box center [529, 434] width 9 height 12
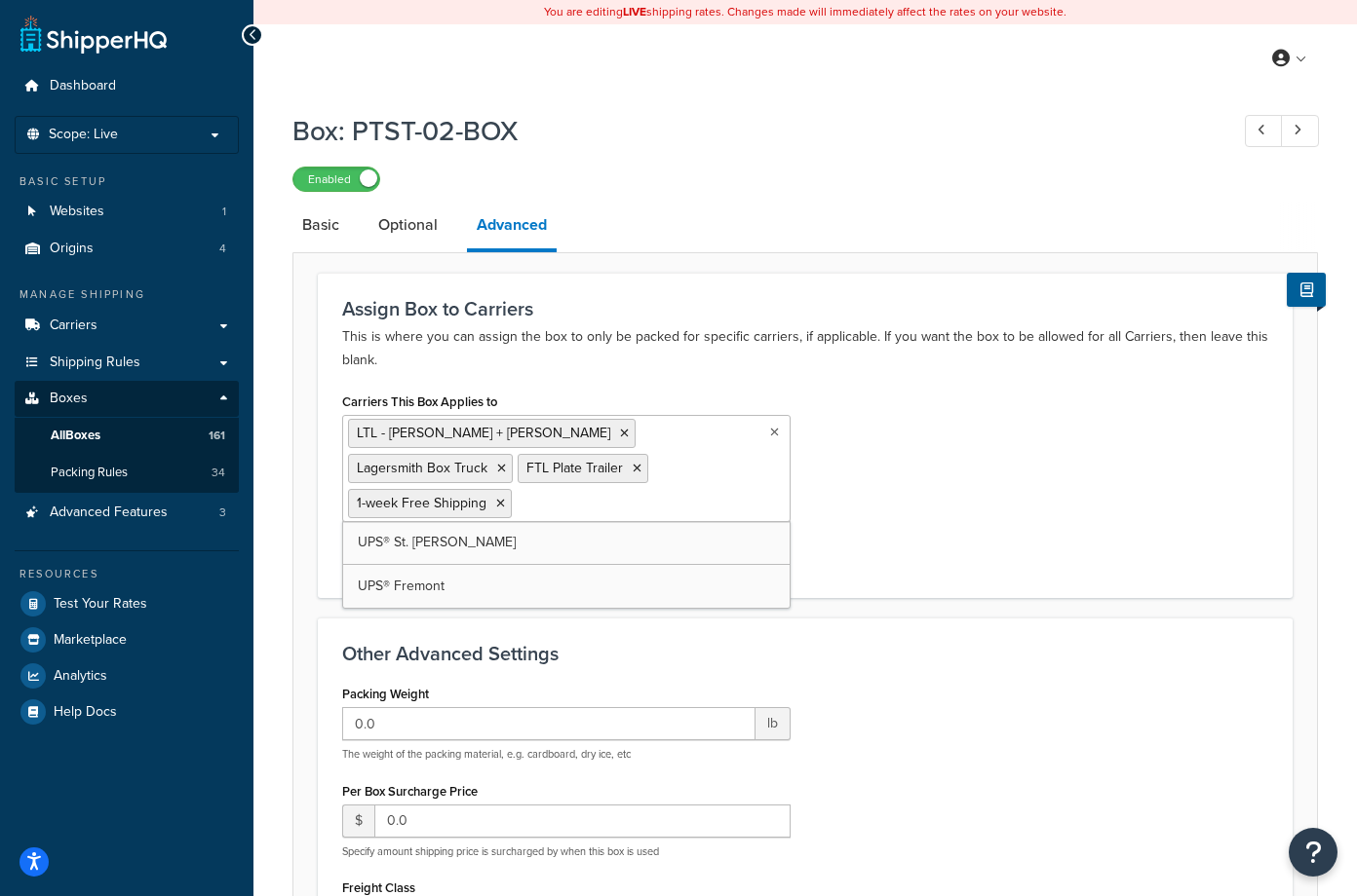
click at [931, 494] on div "Carriers This Box Applies to LTL - [PERSON_NAME] + [PERSON_NAME] Lagersmith Box…" at bounding box center [805, 480] width 956 height 186
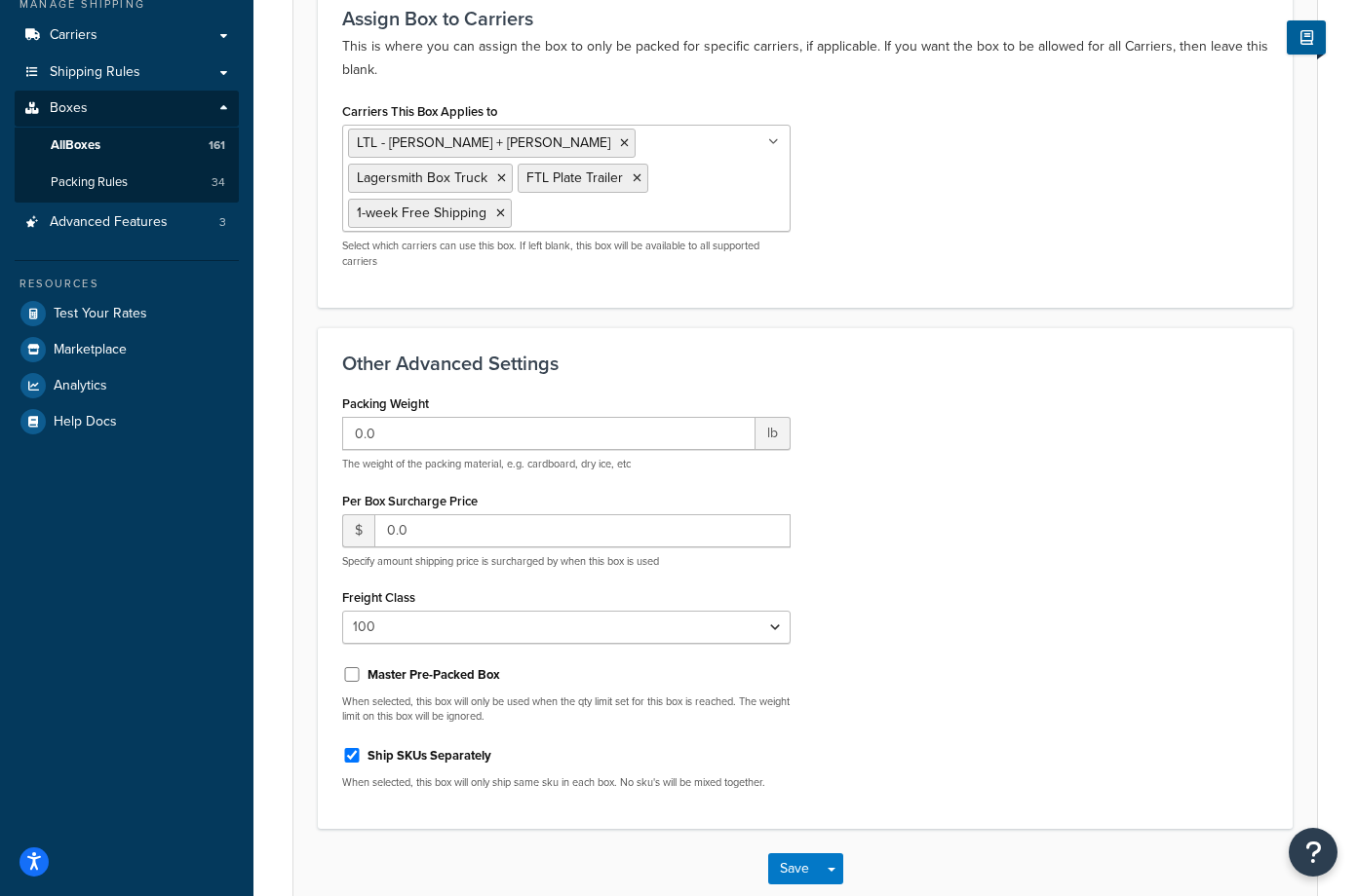
scroll to position [293, 0]
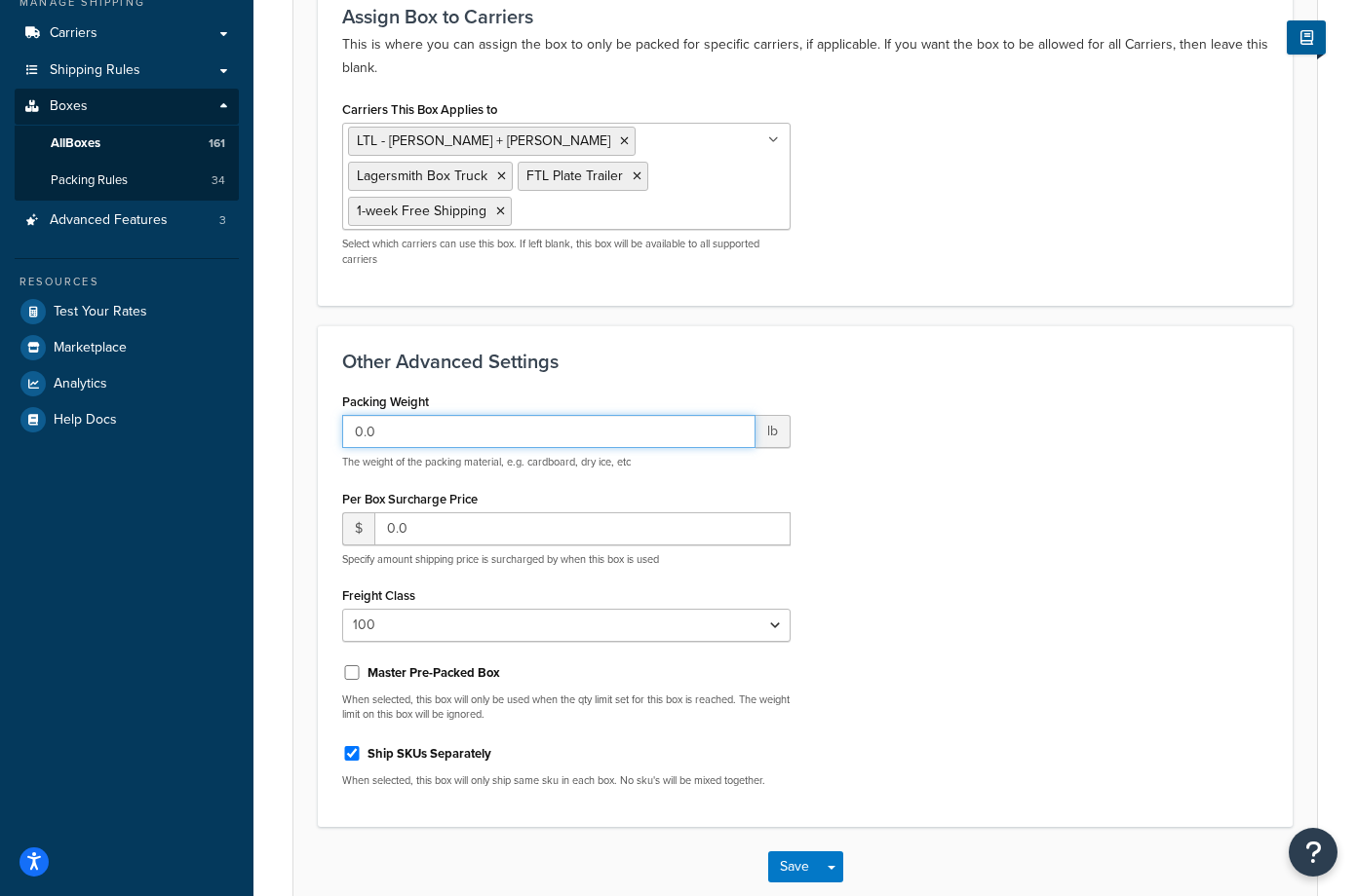
drag, startPoint x: 398, startPoint y: 437, endPoint x: 304, endPoint y: 438, distance: 94.0
click at [307, 438] on form "Assign Box to Carriers This is where you can assign the box to only be packed f…" at bounding box center [805, 444] width 1024 height 927
type input "50"
click at [1077, 498] on div "Packing Weight 50 lb The weight of the packing material, e.g. cardboard, dry ic…" at bounding box center [805, 594] width 956 height 415
click at [352, 754] on input "Ship SKUs Separately" at bounding box center [352, 753] width 20 height 15
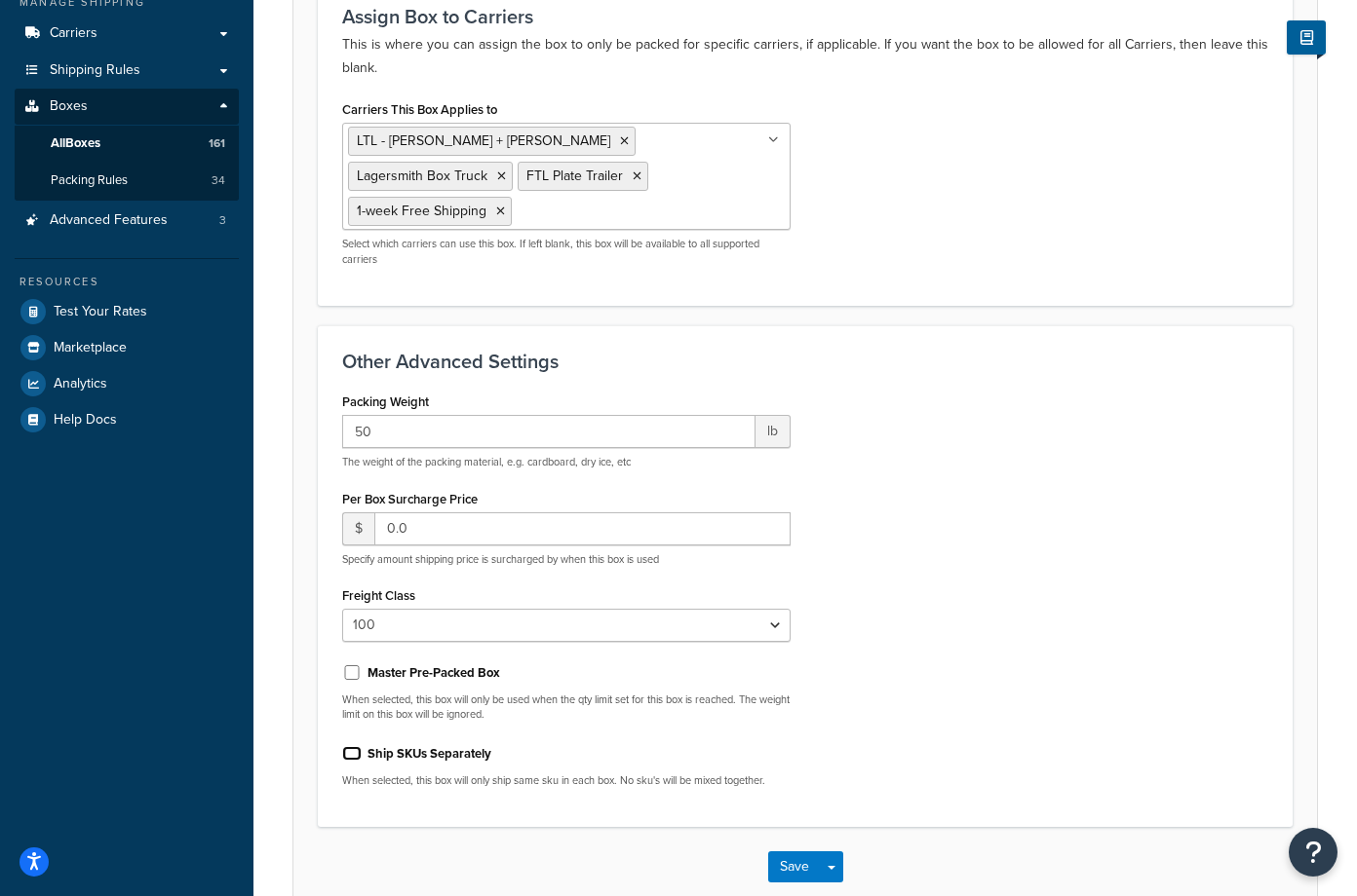
checkbox input "false"
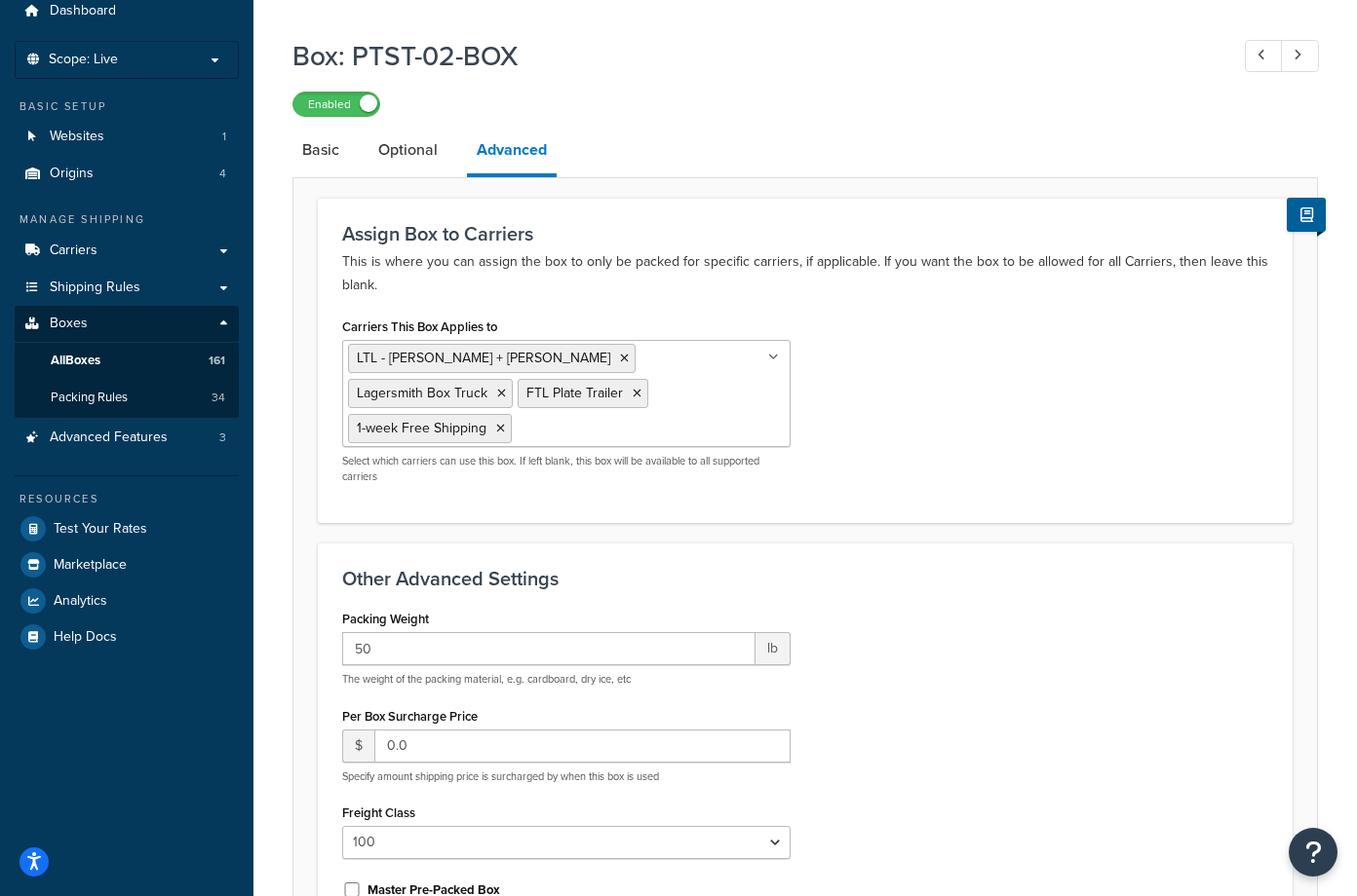
scroll to position [98, 0]
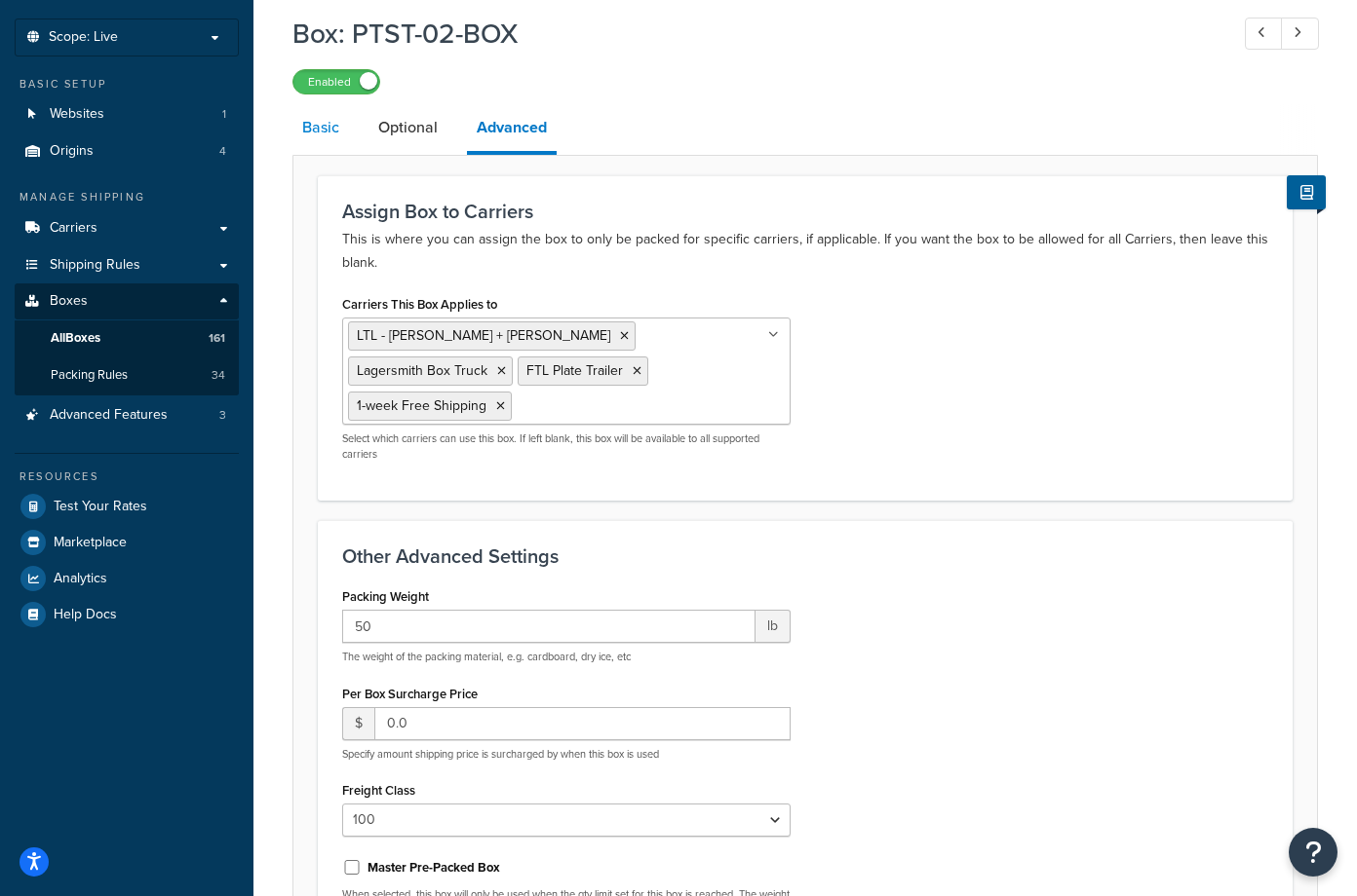
click at [312, 127] on link "Basic" at bounding box center [321, 127] width 56 height 46
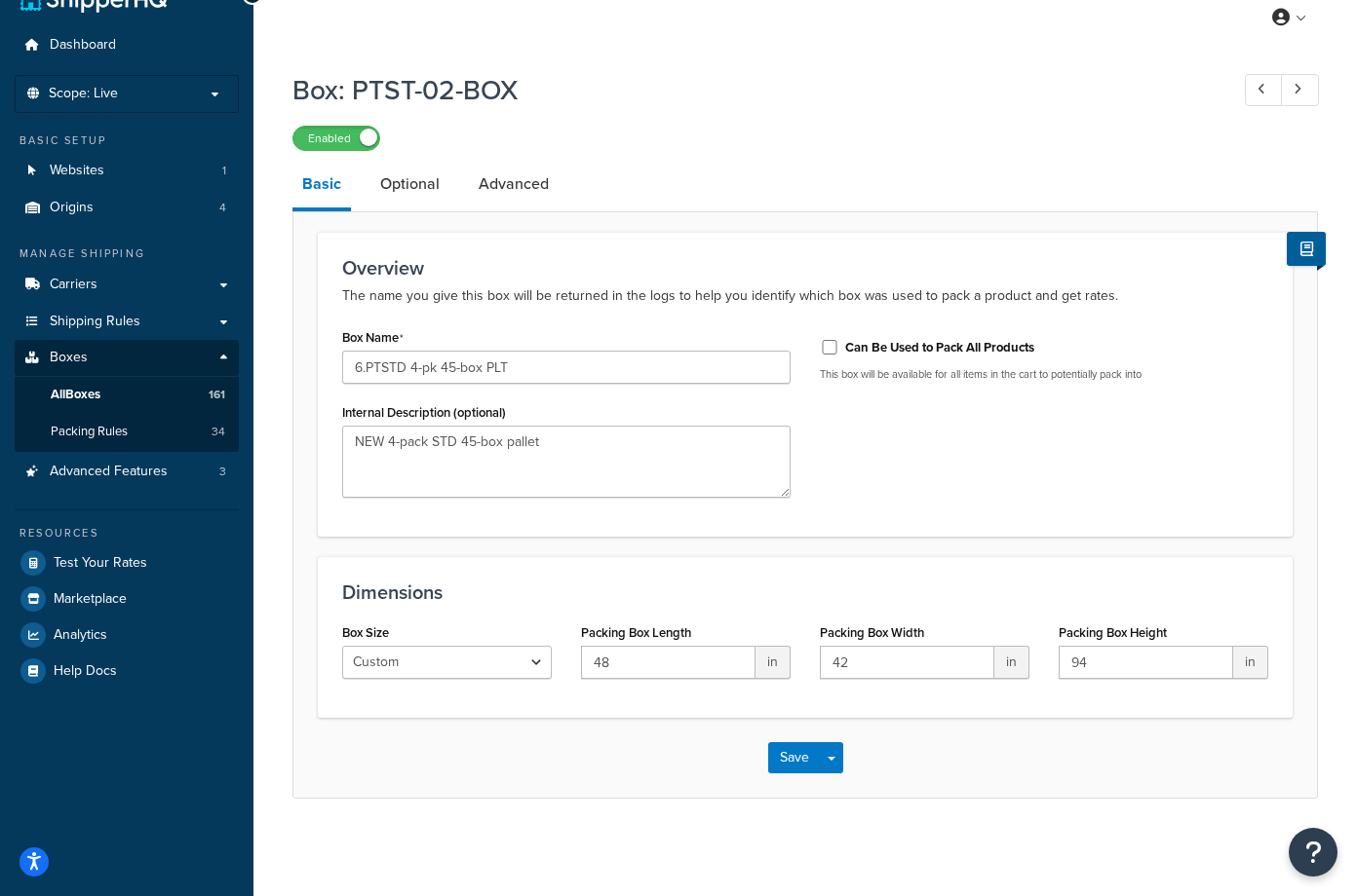
scroll to position [42, 0]
click at [788, 752] on button "Save" at bounding box center [794, 758] width 52 height 32
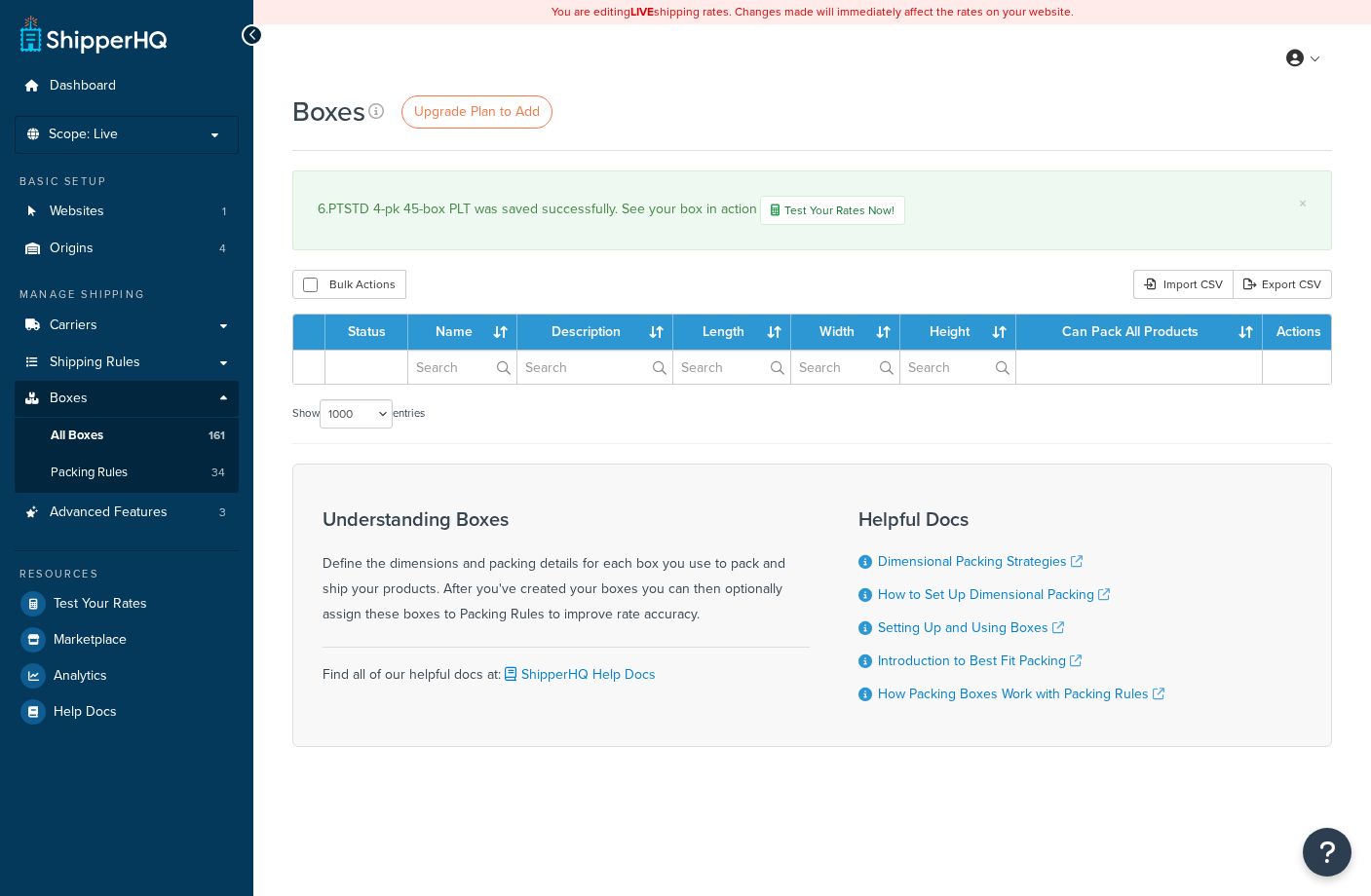
select select "1000"
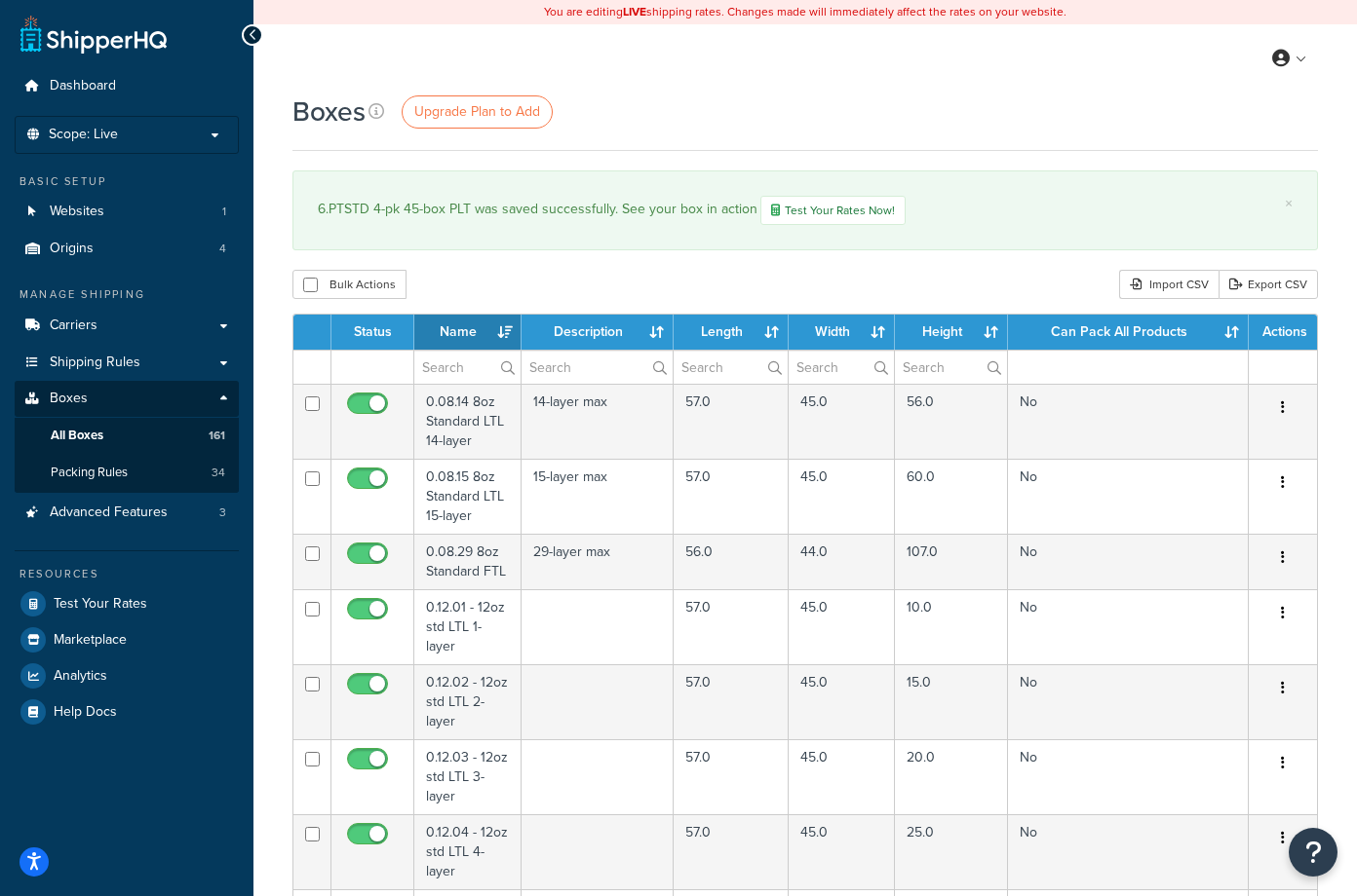
click at [637, 75] on div "My Profile Billing Global Settings Contact Us Logout" at bounding box center [805, 58] width 1104 height 68
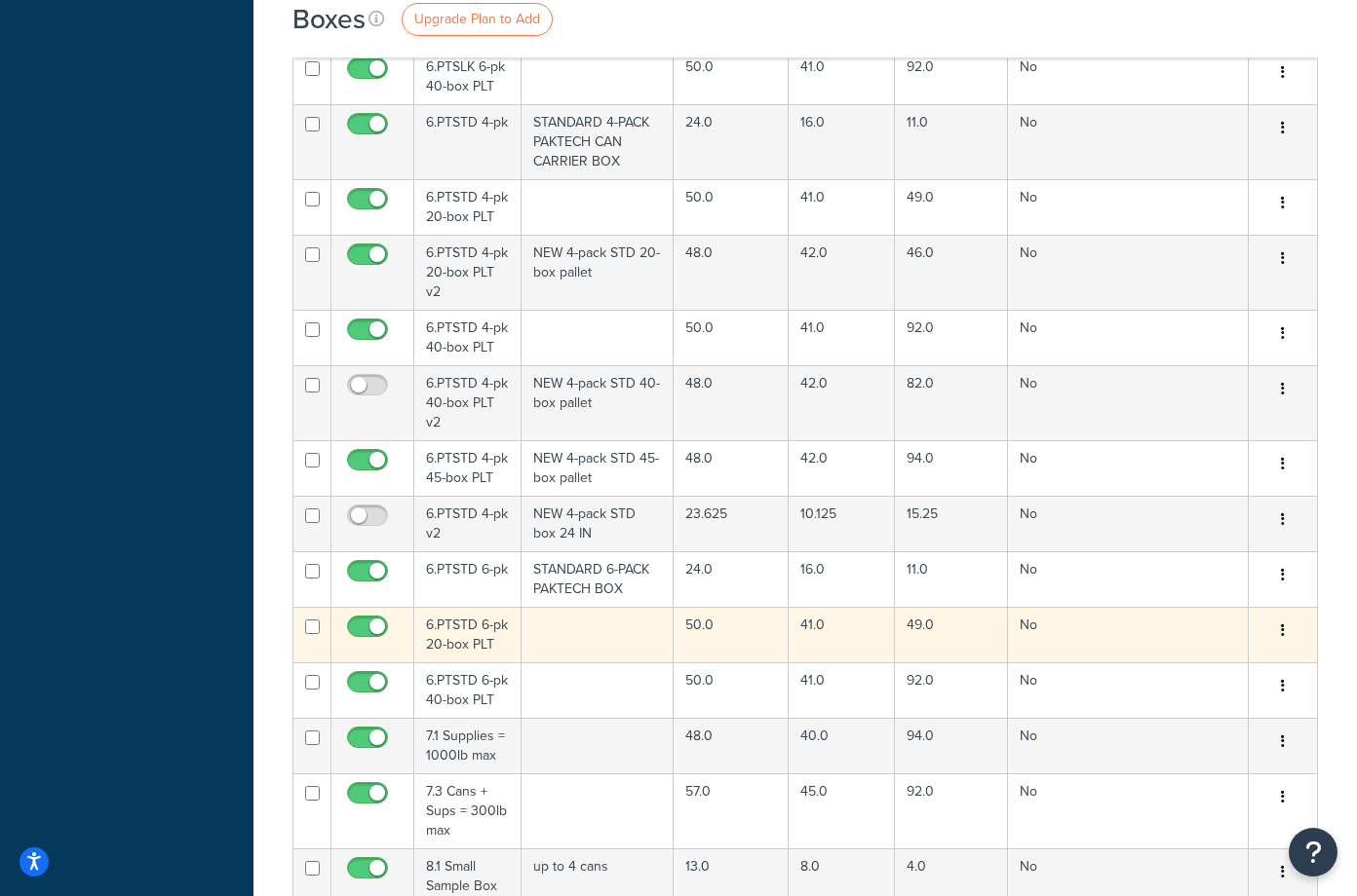
scroll to position [10937, 0]
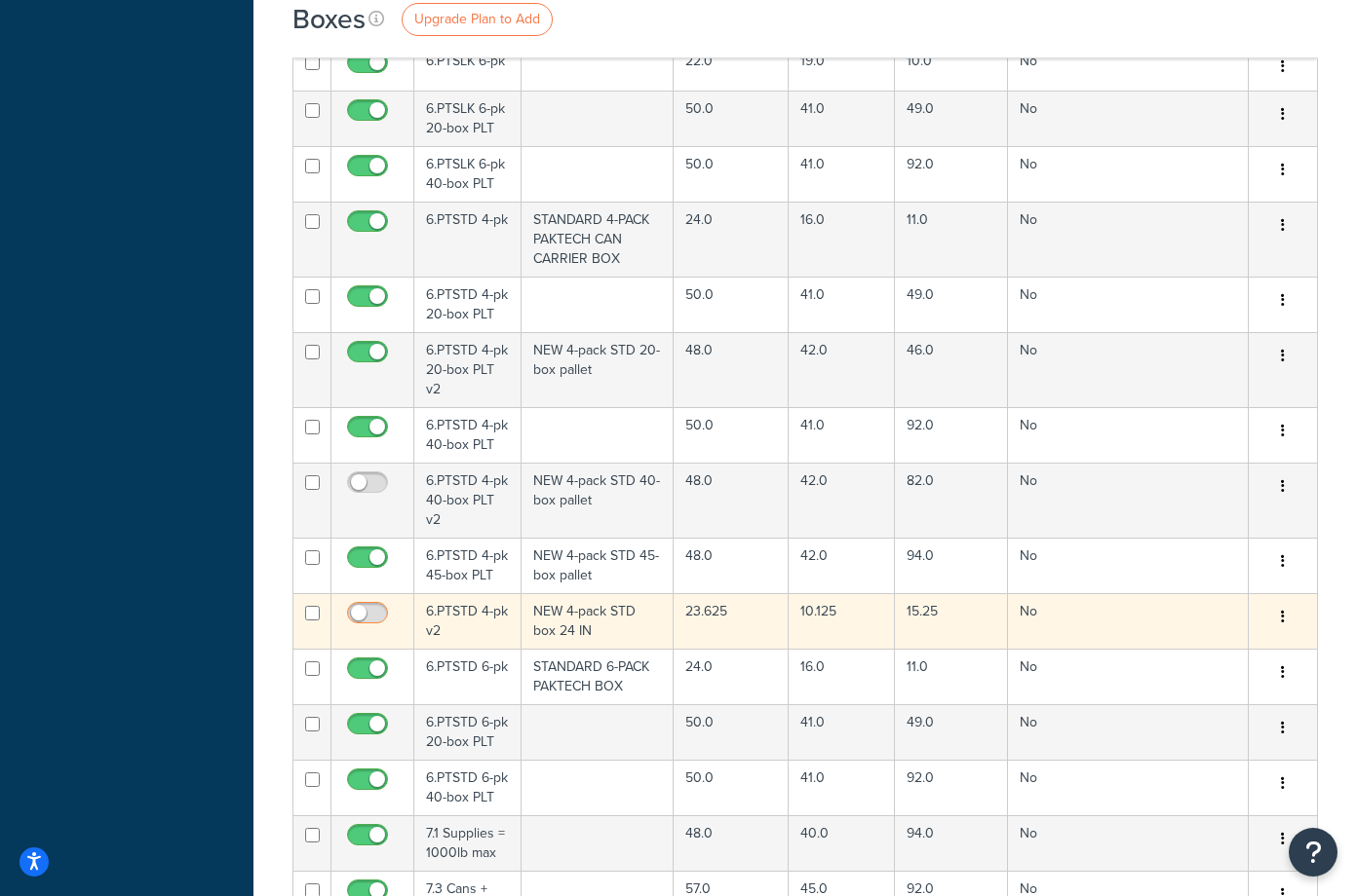
click at [362, 606] on input "checkbox" at bounding box center [370, 618] width 53 height 25
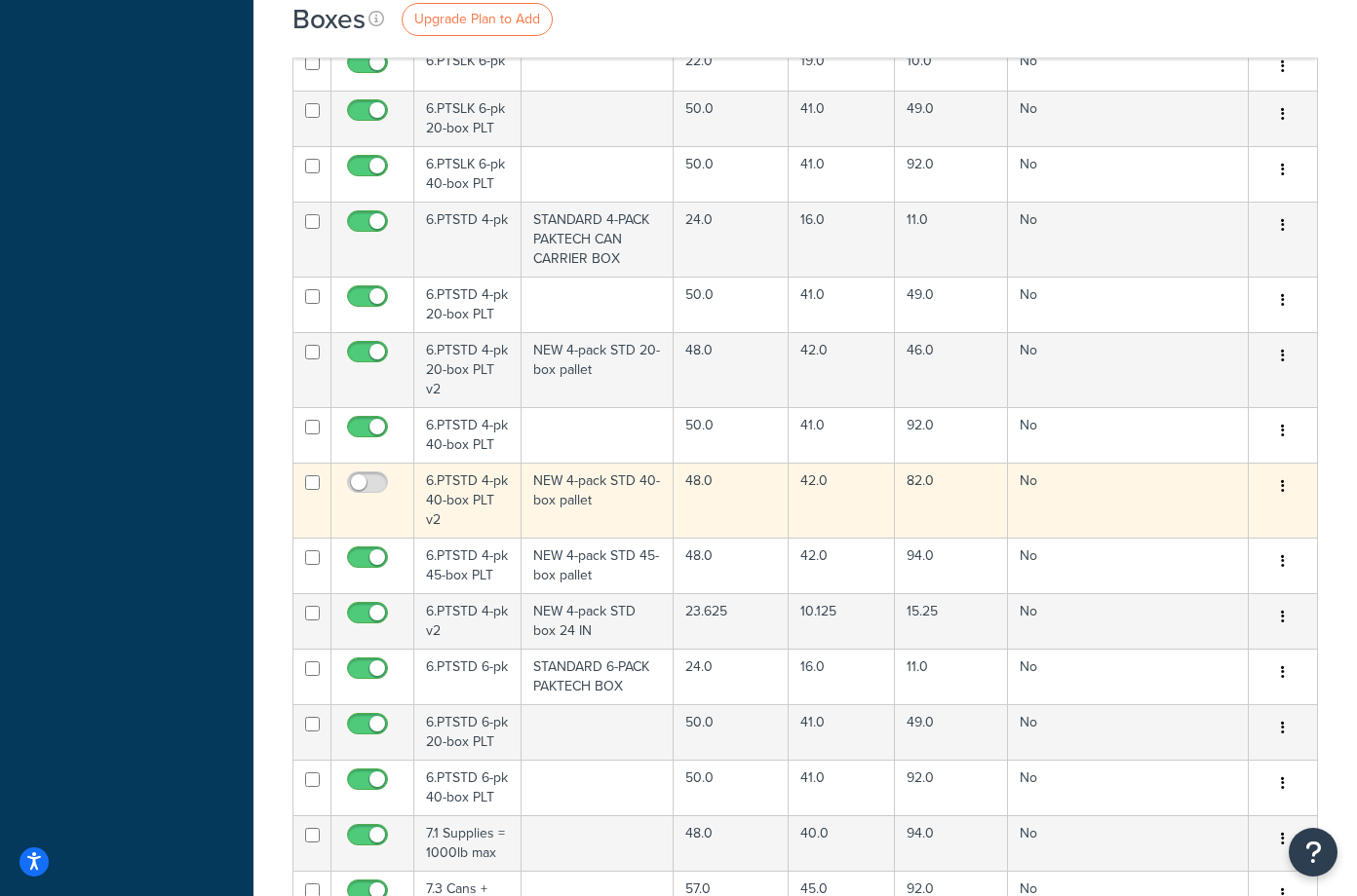
checkbox input "false"
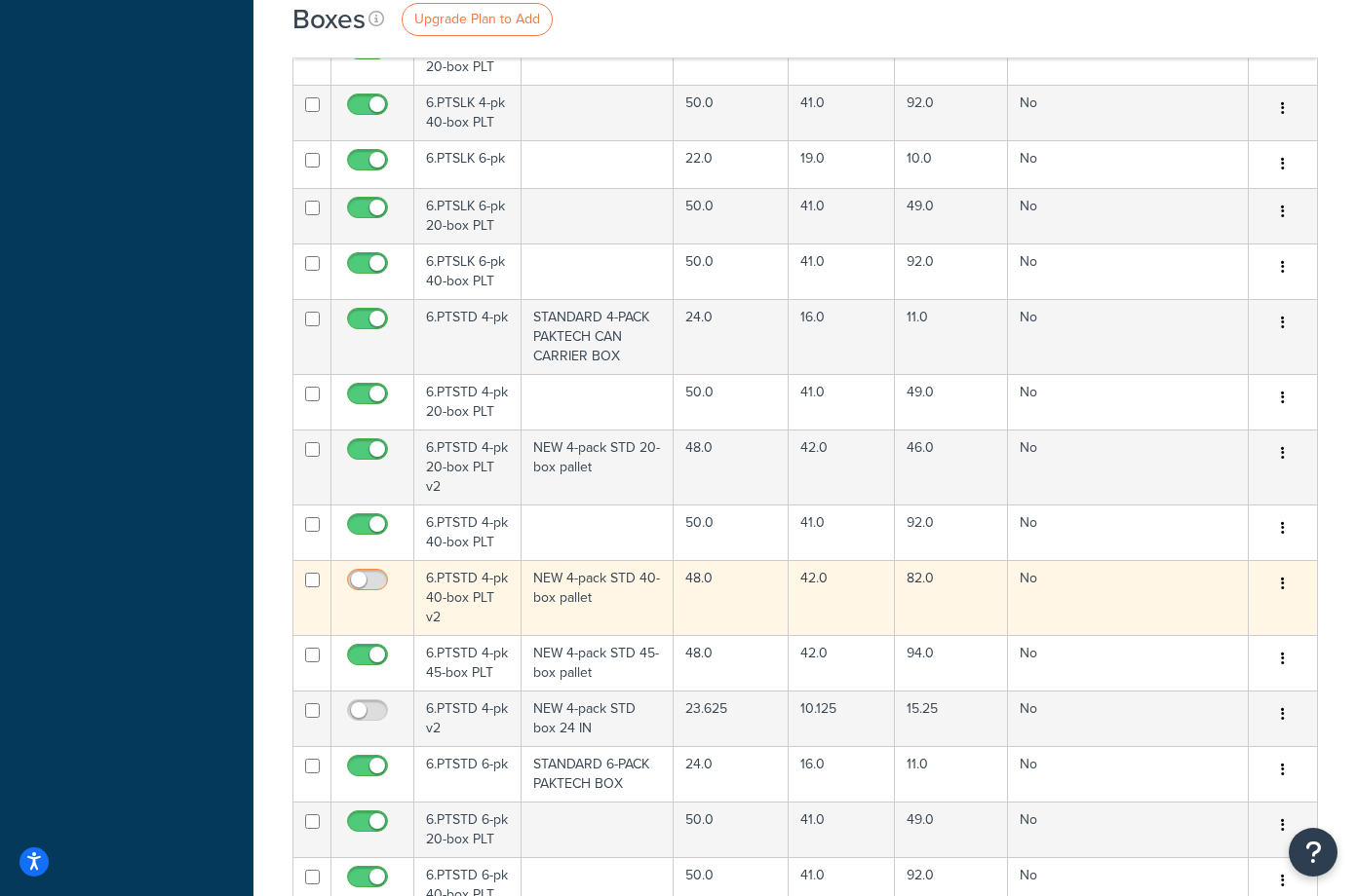
click at [377, 573] on input "checkbox" at bounding box center [370, 585] width 53 height 25
checkbox input "false"
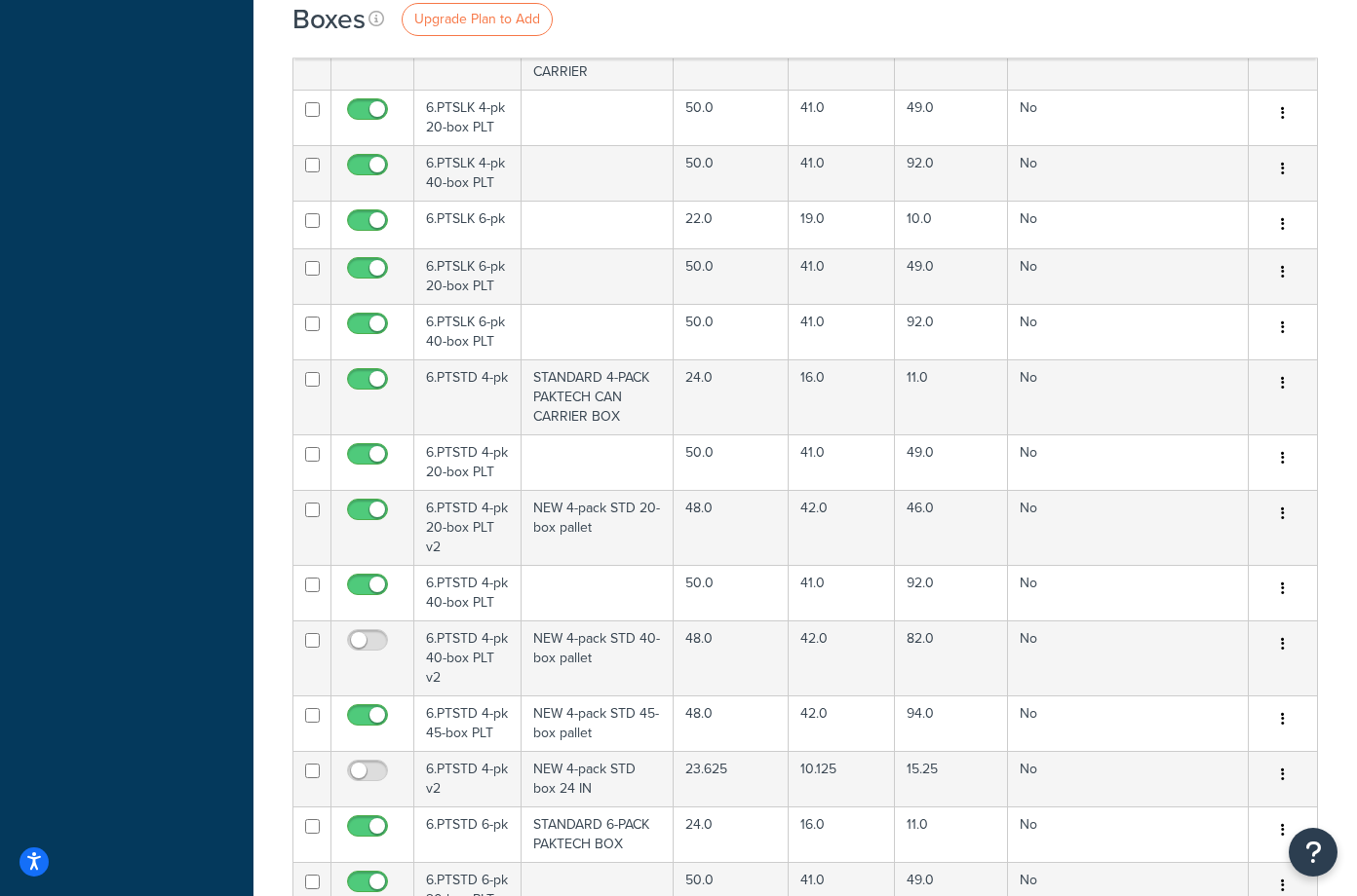
scroll to position [10966, 0]
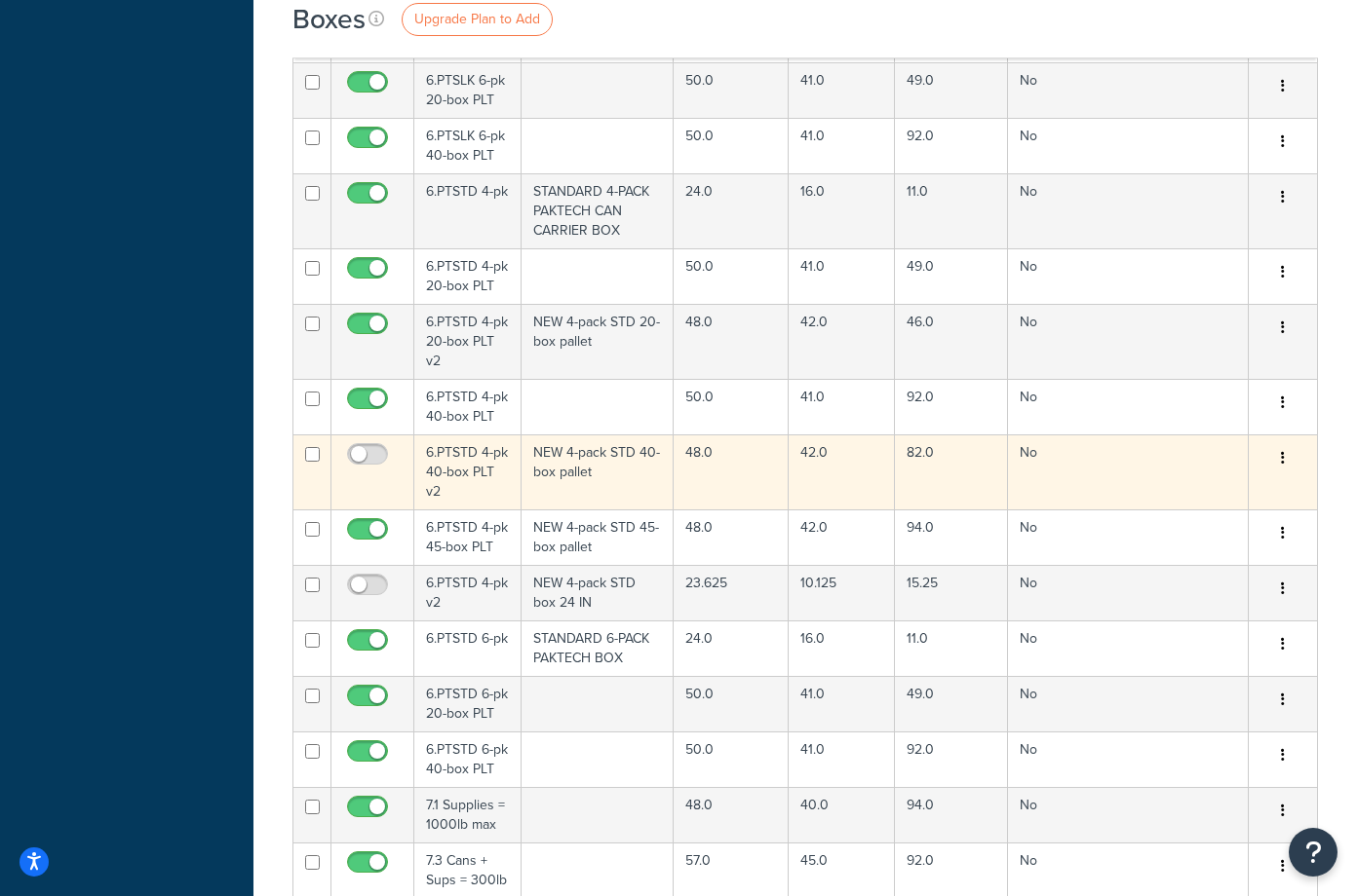
click at [456, 435] on td "6.PTSTD 4-pk 40-box PLT v2" at bounding box center [467, 472] width 107 height 75
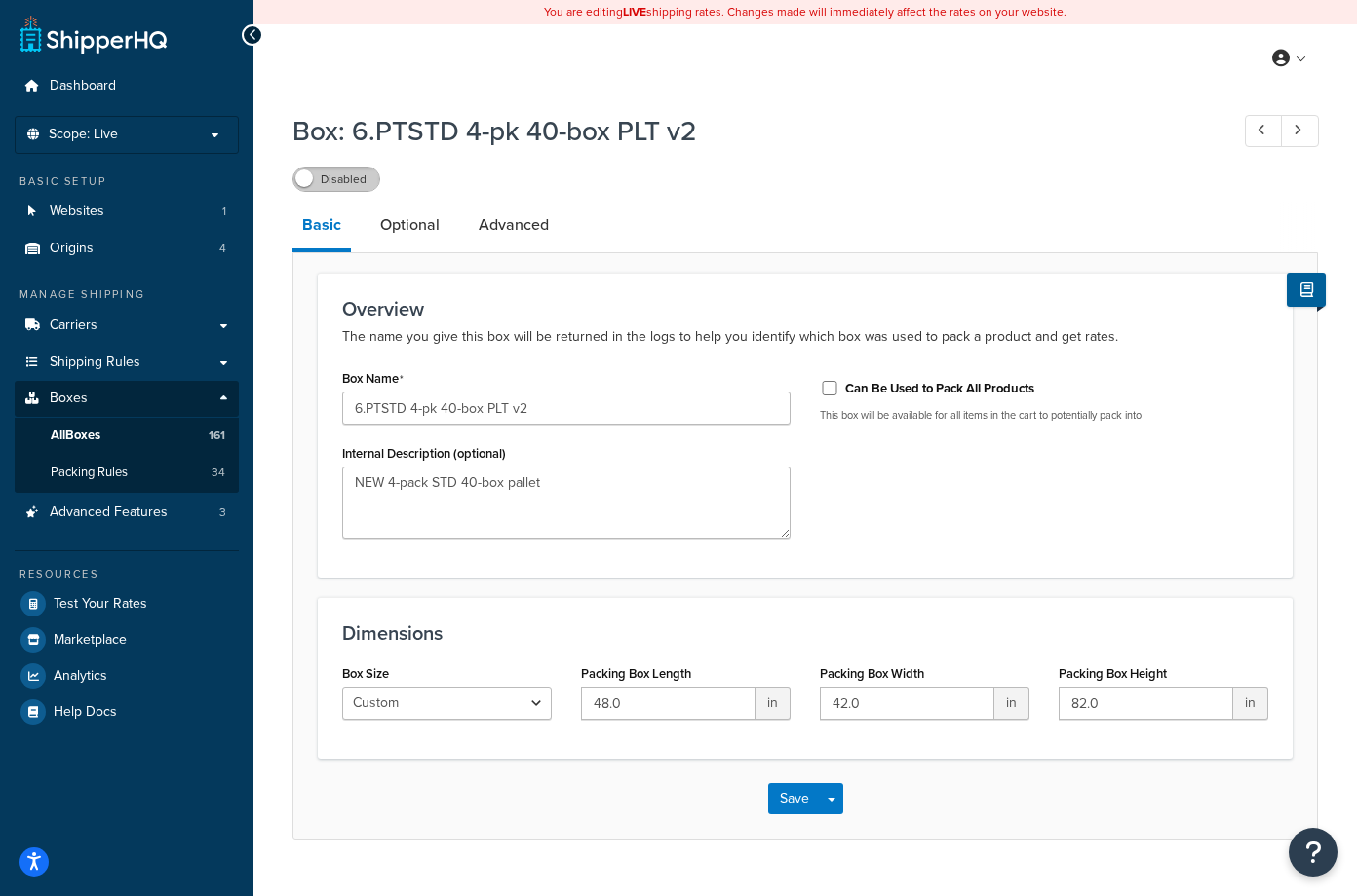
click at [357, 188] on label "Disabled" at bounding box center [335, 179] width 86 height 24
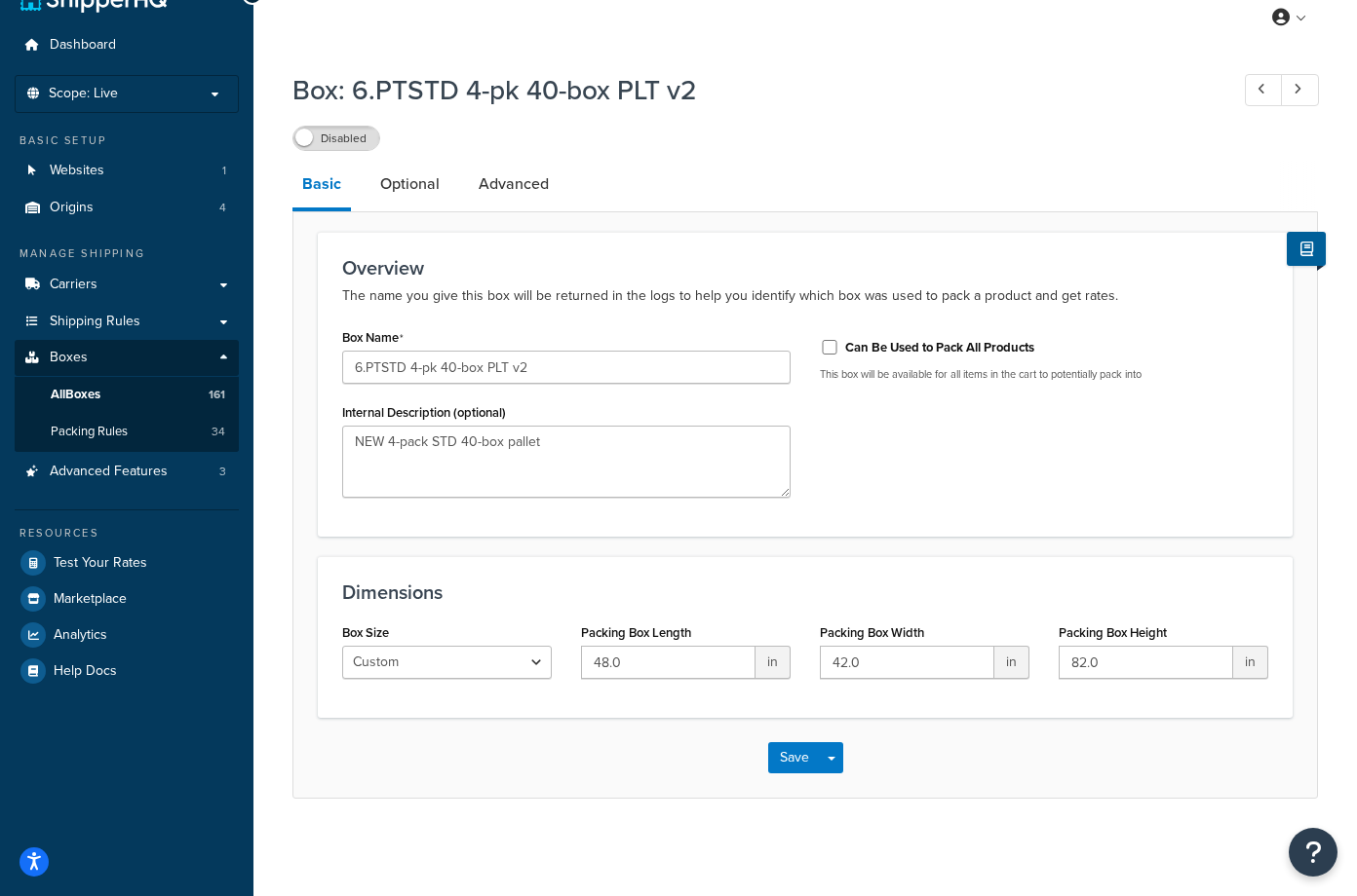
scroll to position [42, 0]
click at [1317, 517] on div "Overview The name you give this box will be returned in the logs to help you id…" at bounding box center [806, 505] width 1026 height 587
click at [409, 181] on link "Optional" at bounding box center [410, 183] width 79 height 46
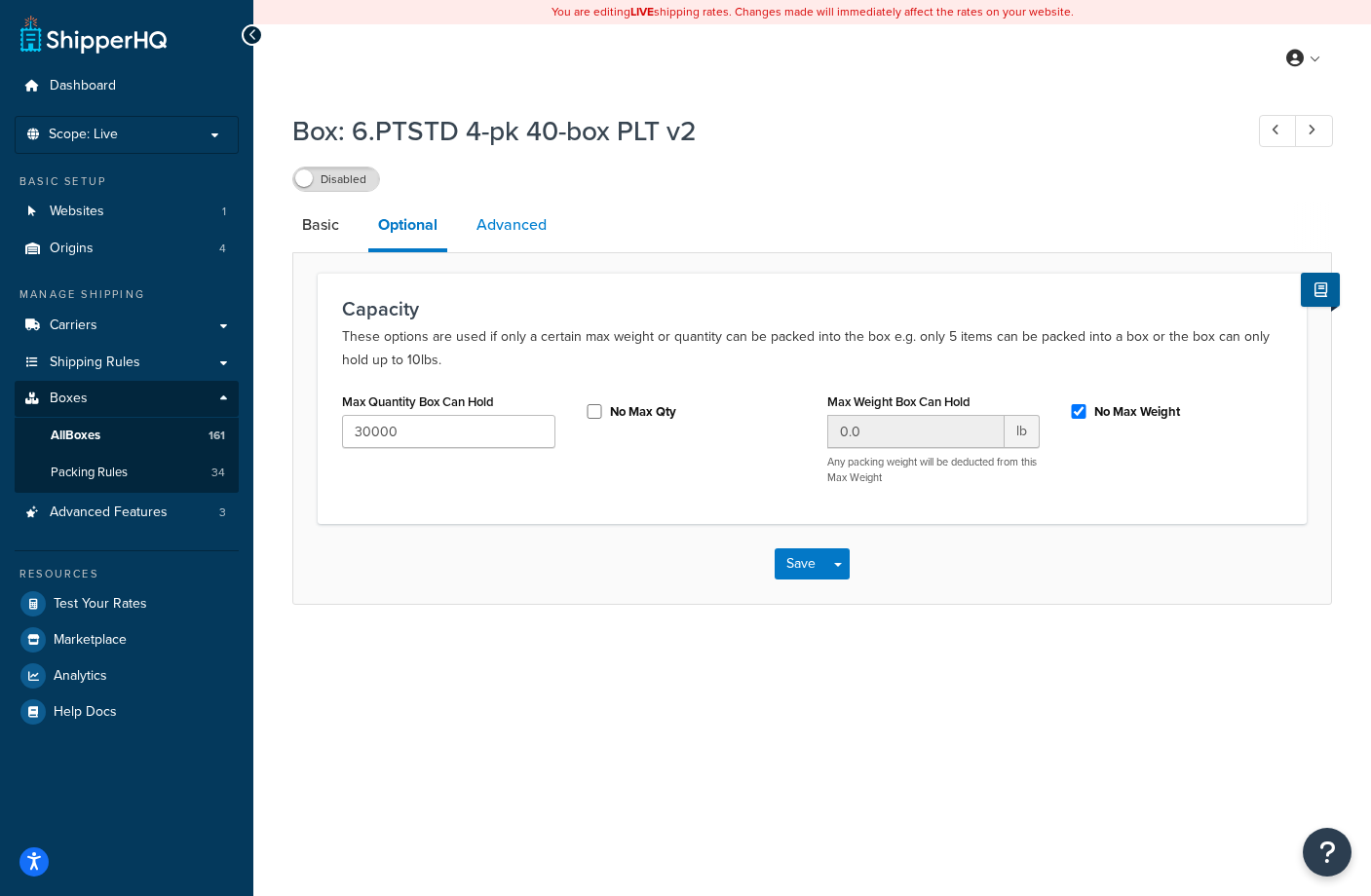
click at [525, 227] on link "Advanced" at bounding box center [511, 225] width 90 height 46
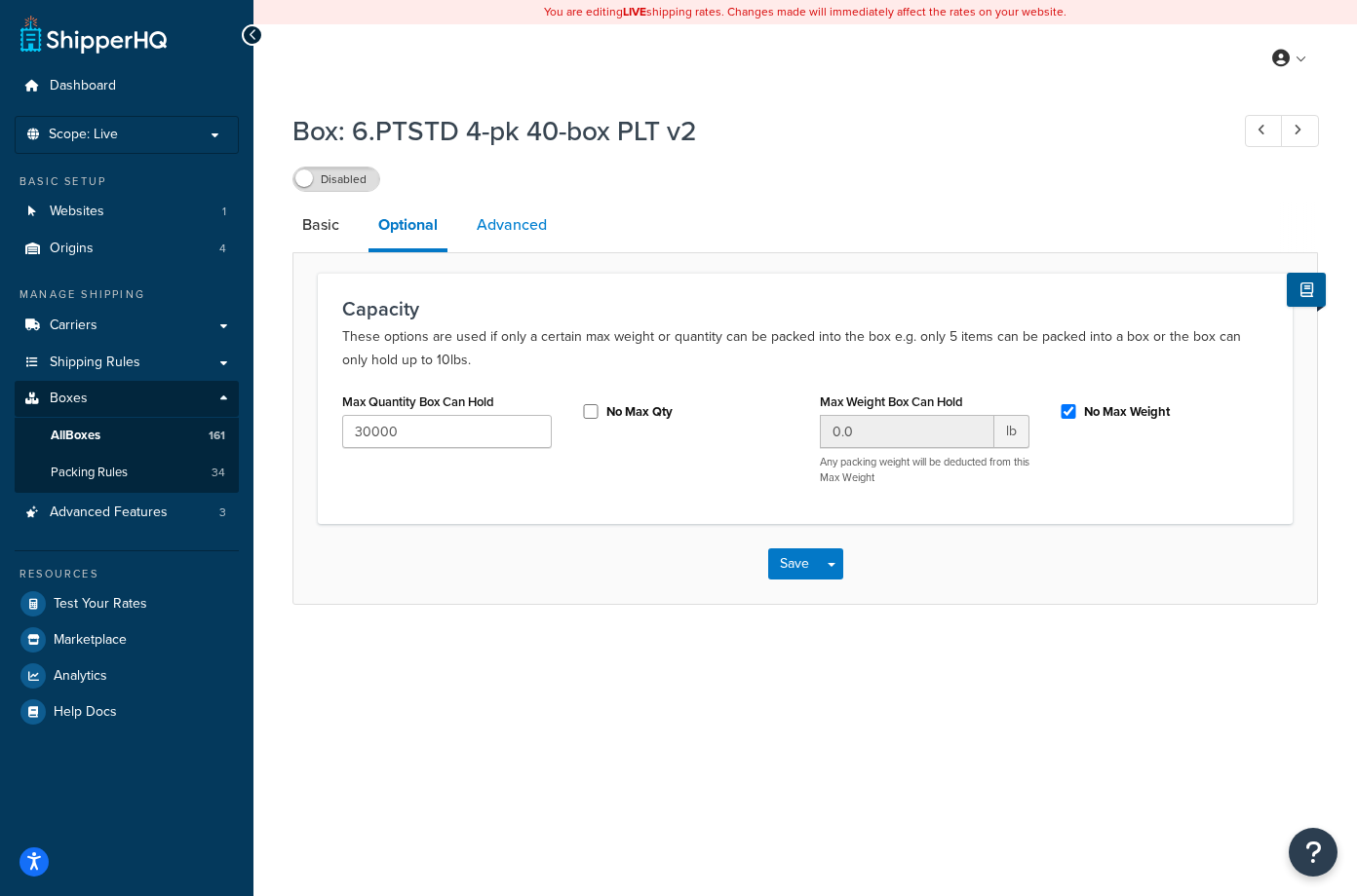
select select "100"
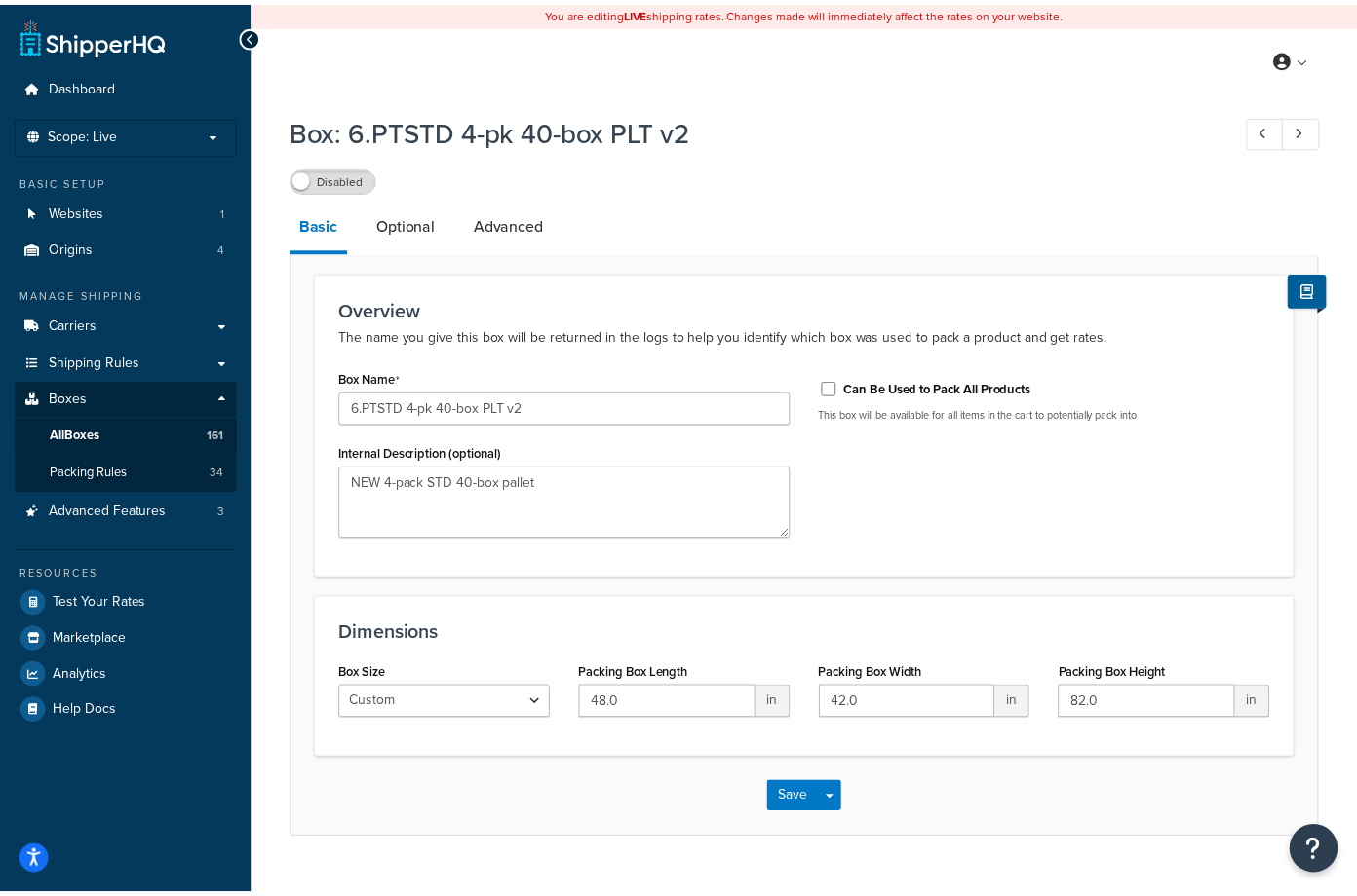
scroll to position [42, 0]
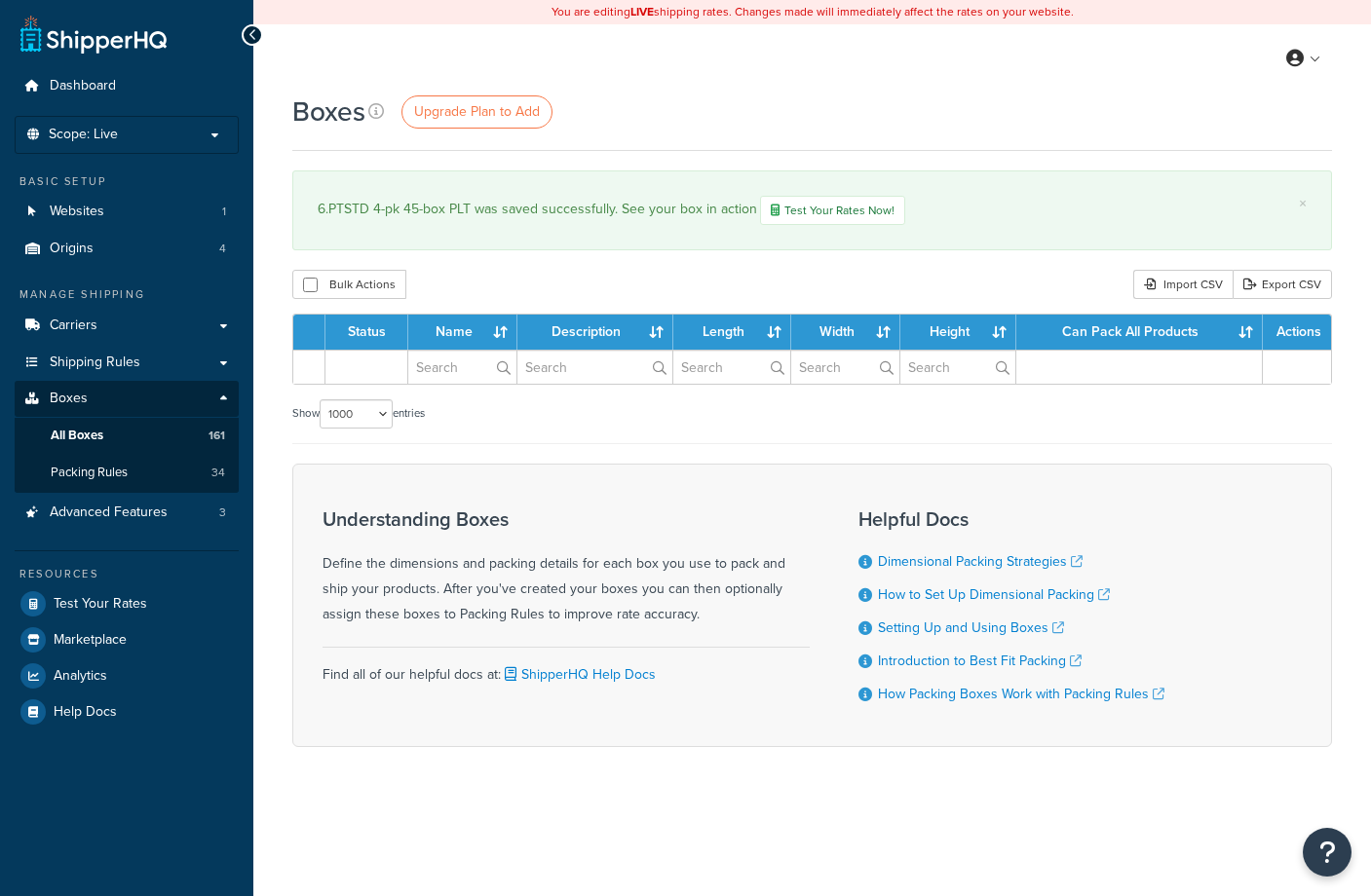
select select "1000"
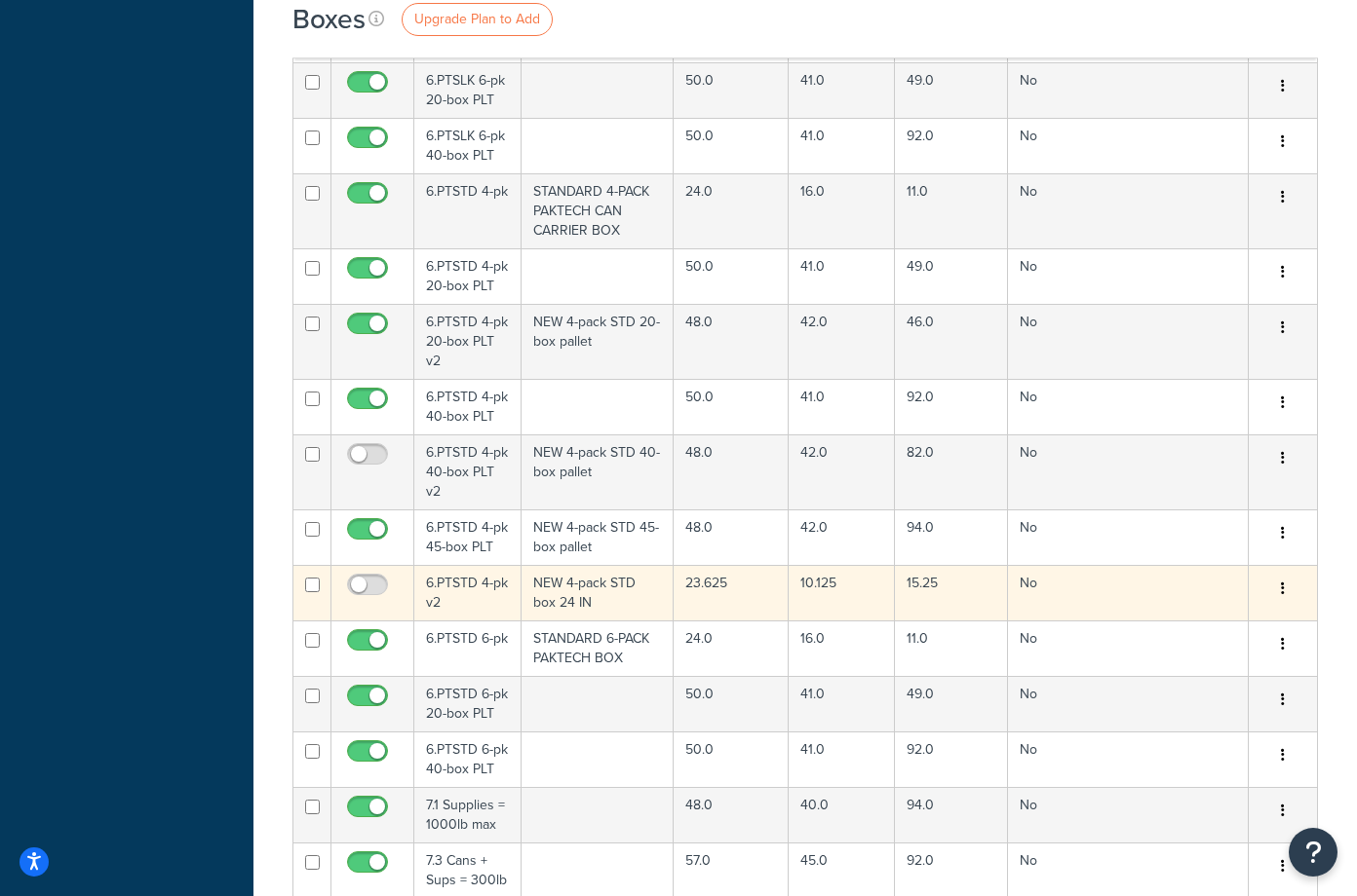
click at [583, 565] on td "NEW 4-pack STD box 24 IN" at bounding box center [598, 592] width 153 height 55
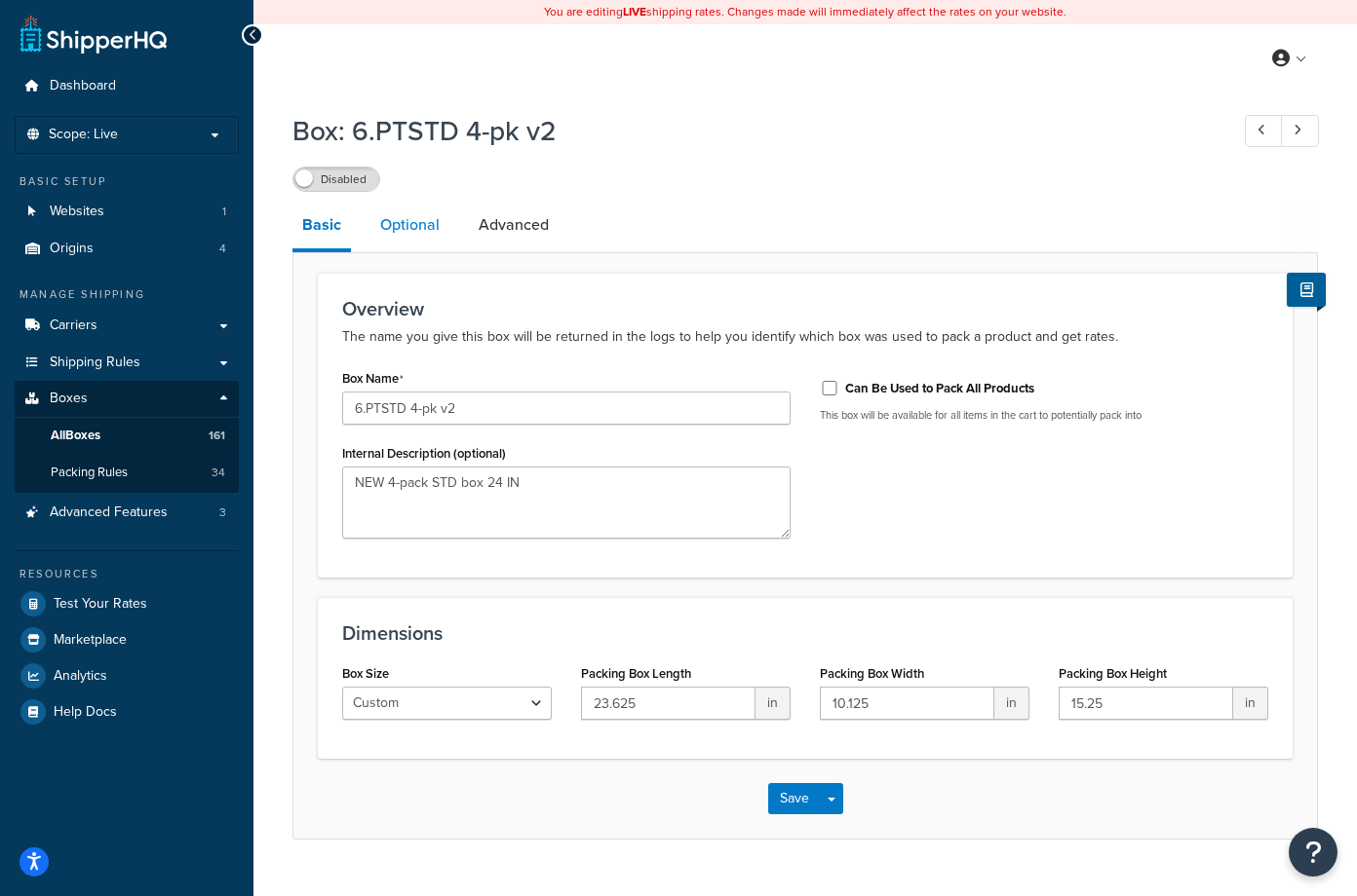
click at [403, 233] on link "Optional" at bounding box center [410, 225] width 79 height 46
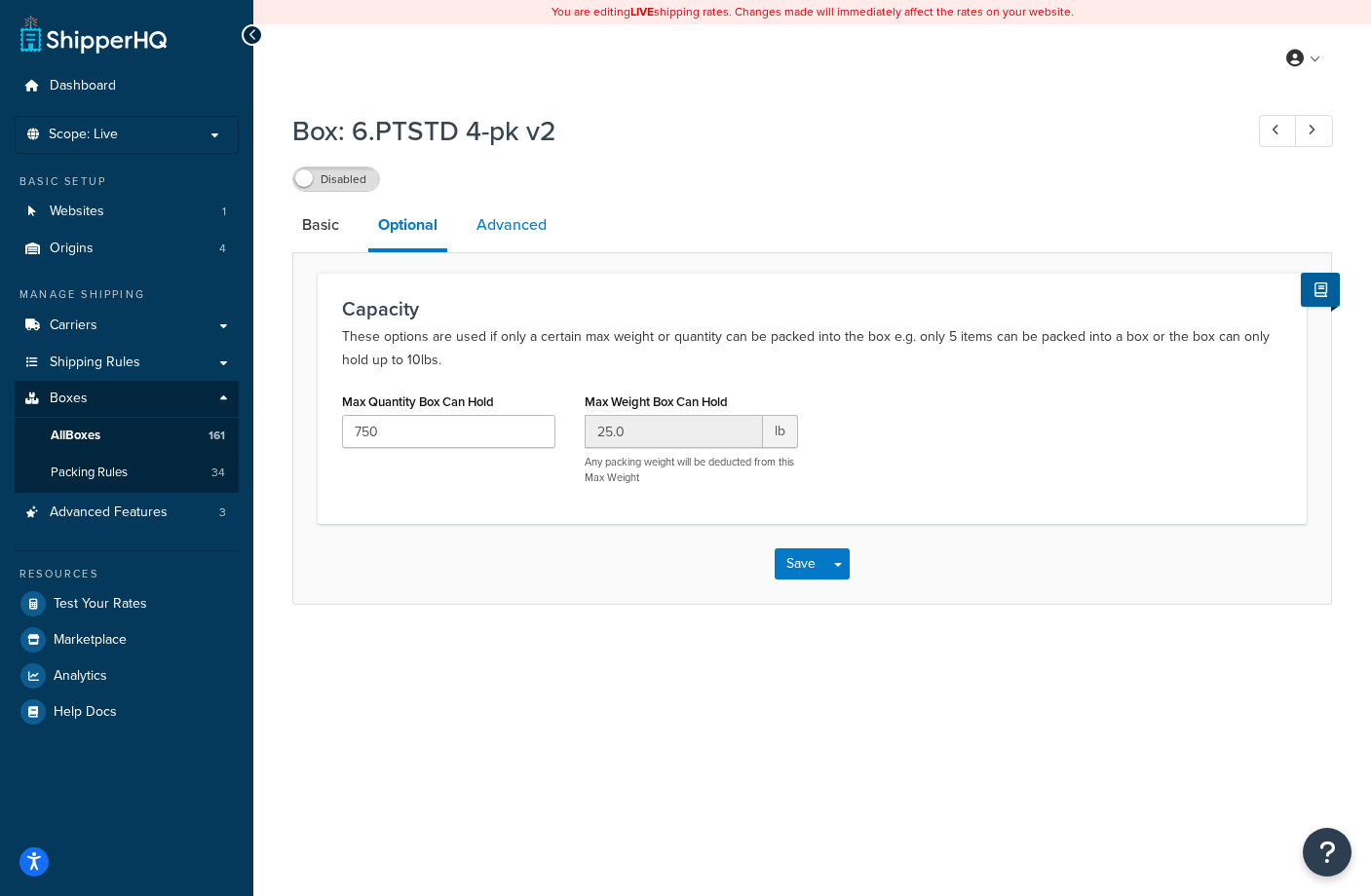
click at [503, 226] on link "Advanced" at bounding box center [511, 225] width 90 height 46
select select "100"
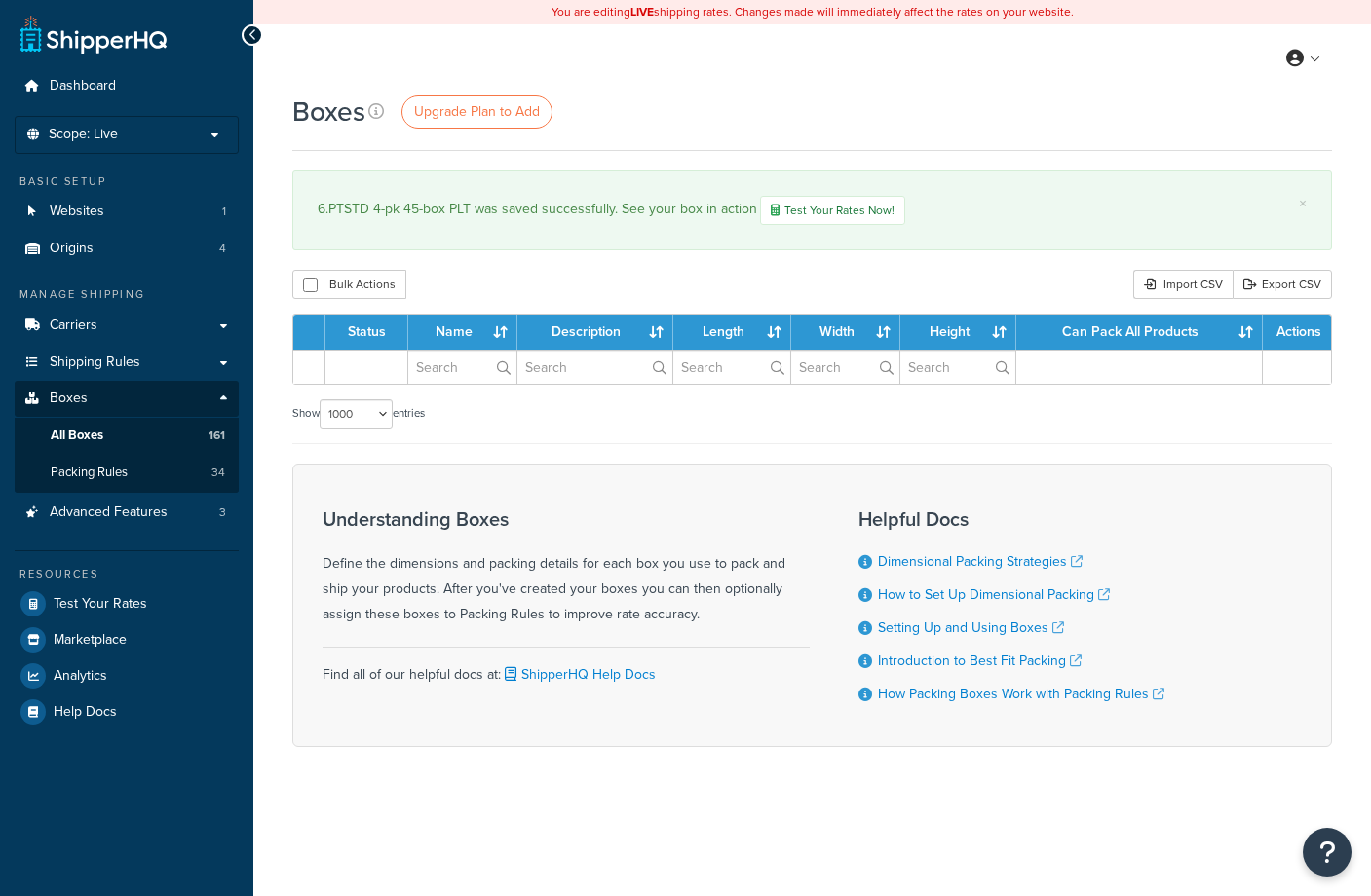
select select "1000"
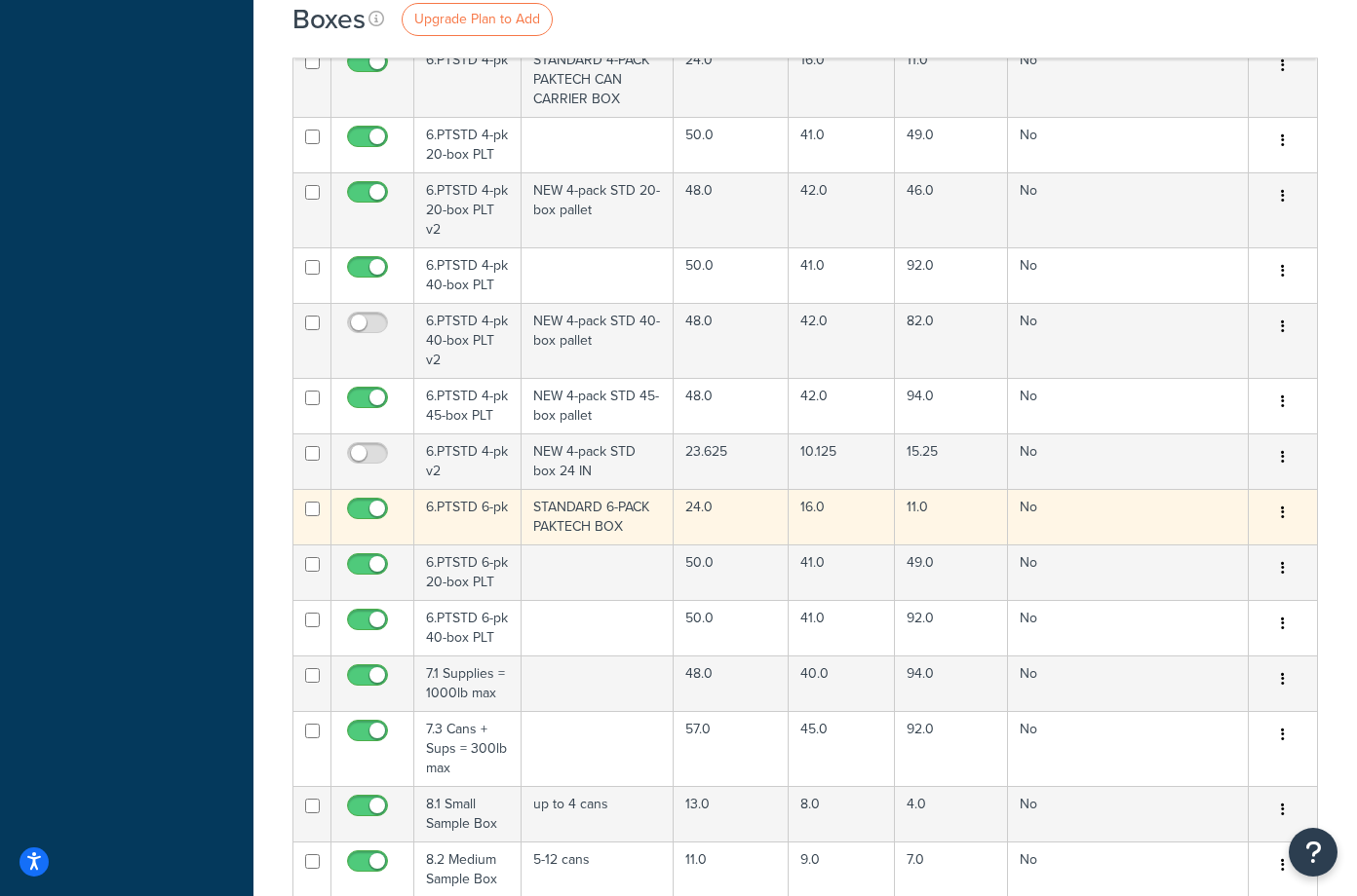
scroll to position [11063, 0]
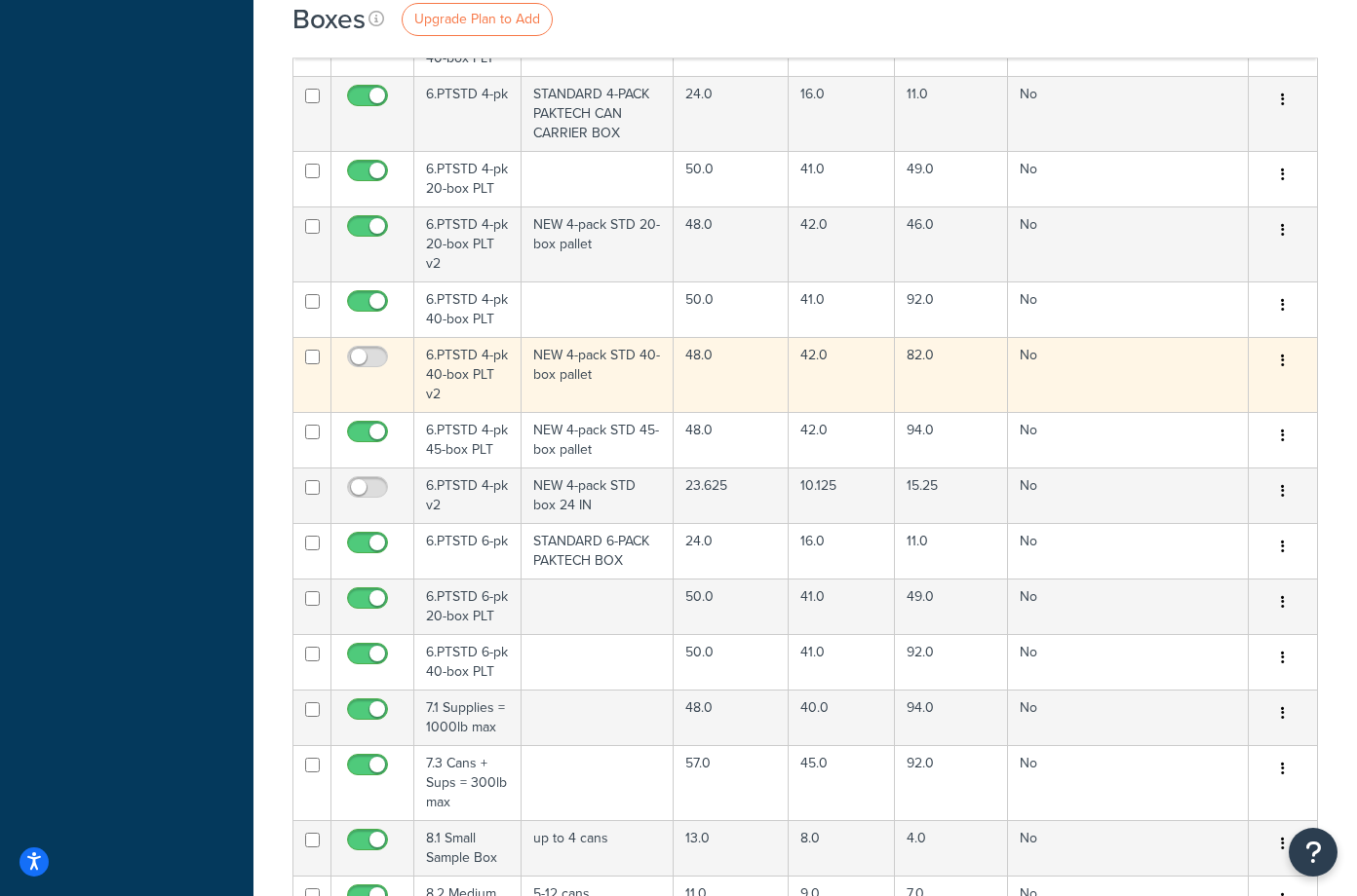
click at [312, 350] on input "checkbox" at bounding box center [312, 357] width 15 height 15
checkbox input "true"
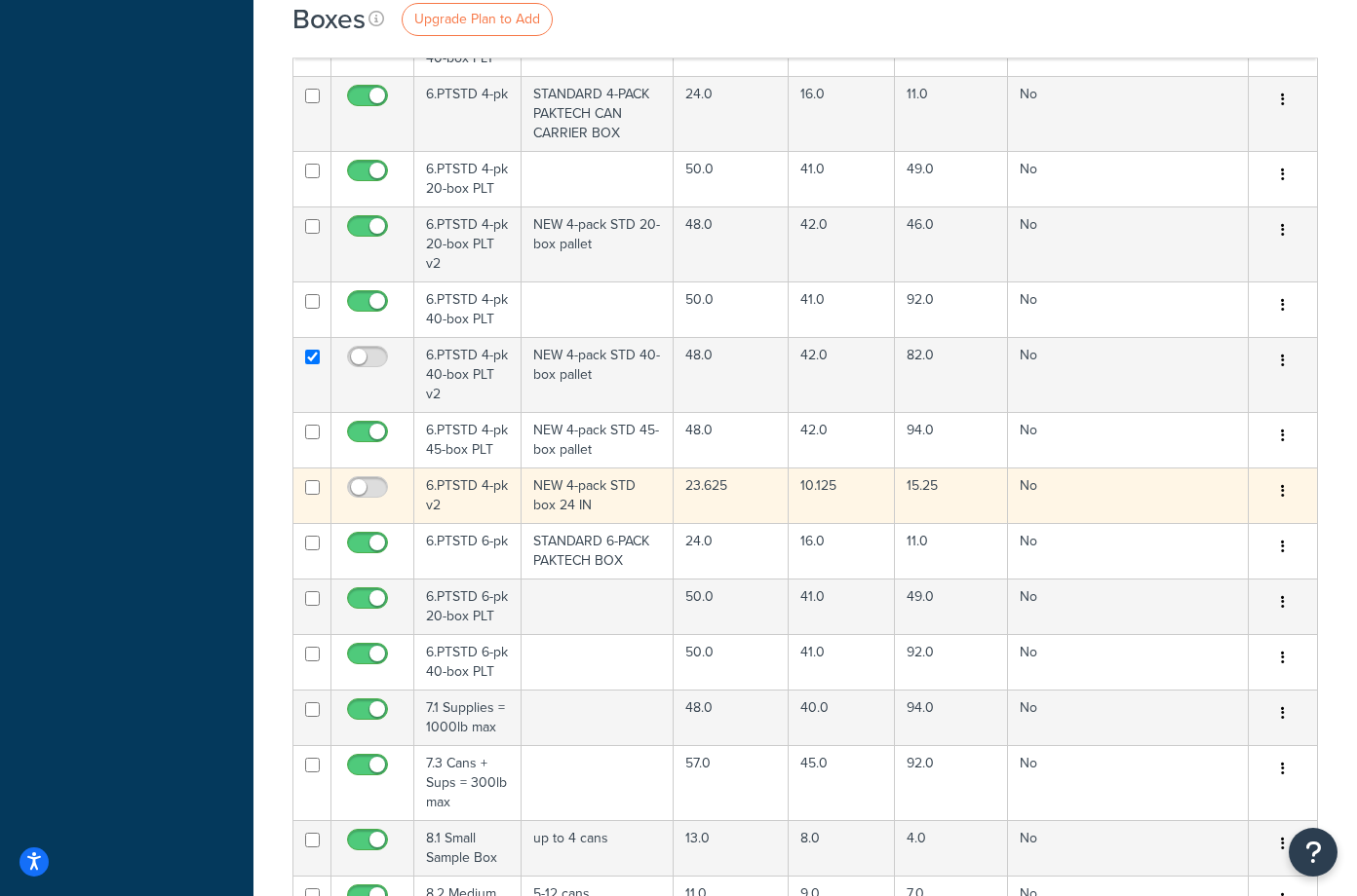
click at [312, 480] on input "checkbox" at bounding box center [312, 487] width 15 height 15
checkbox input "true"
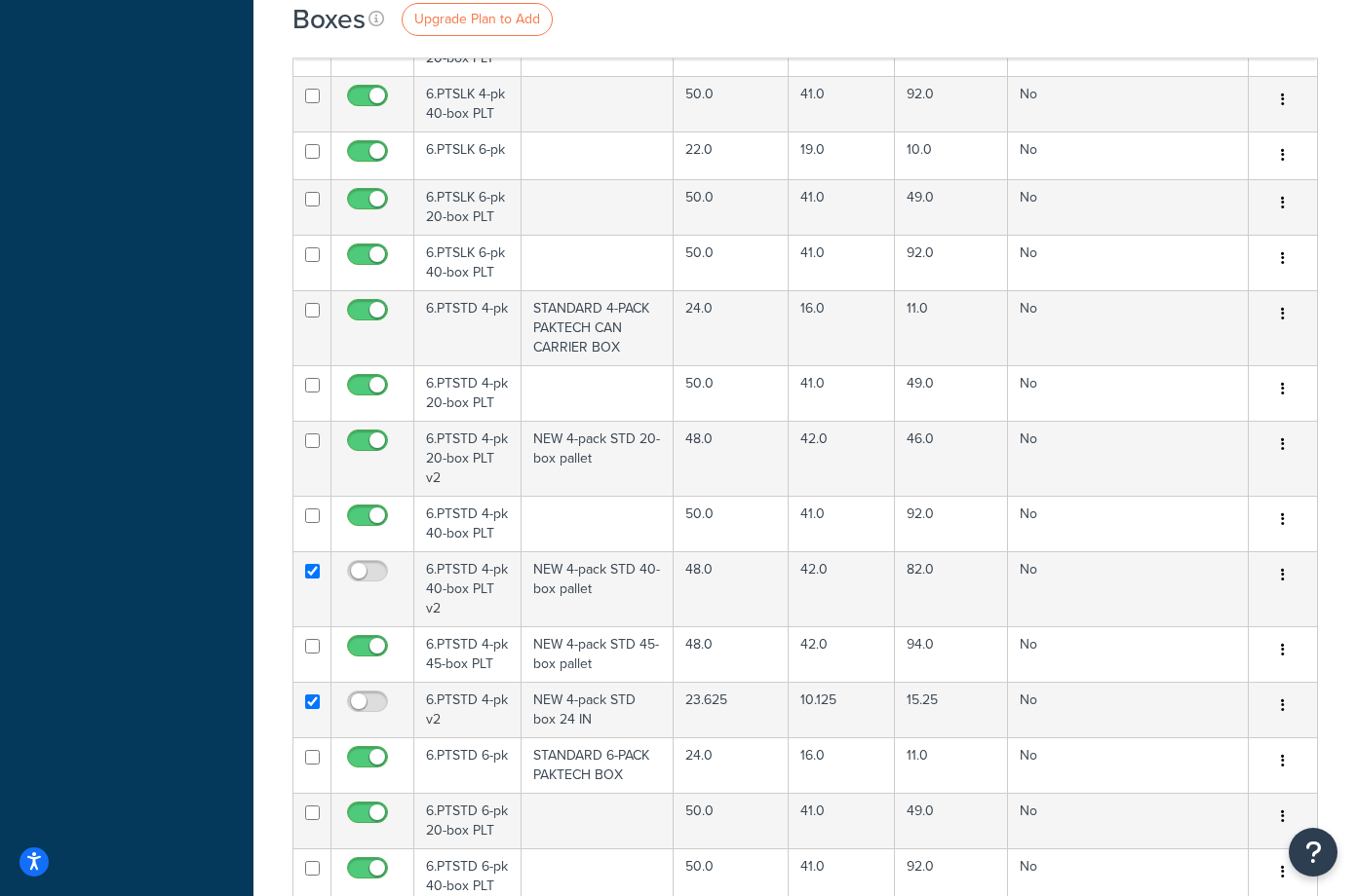
scroll to position [10949, 0]
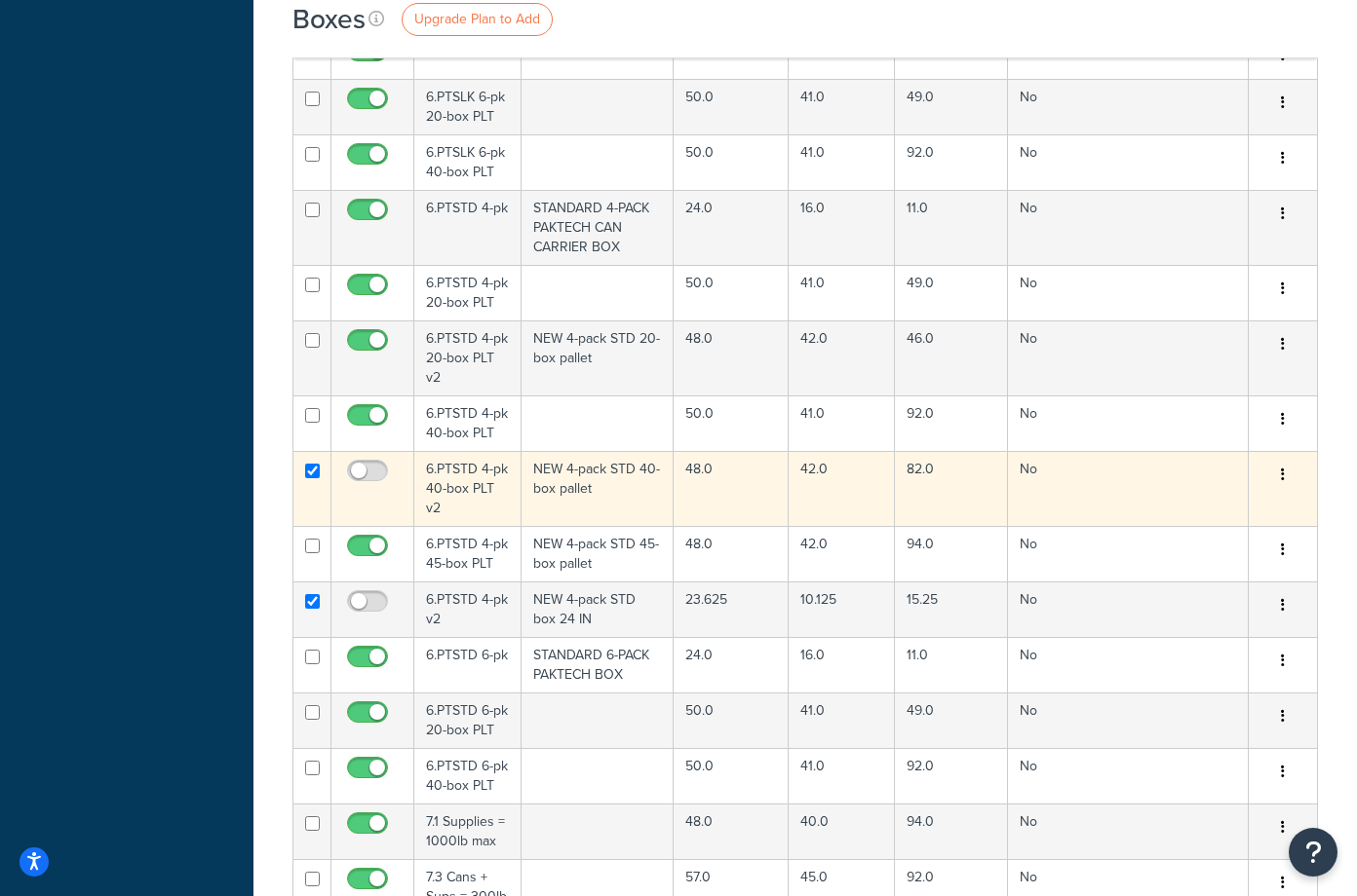
click at [1278, 459] on button "button" at bounding box center [1283, 475] width 28 height 32
click at [1217, 532] on link "Delete" at bounding box center [1218, 552] width 154 height 40
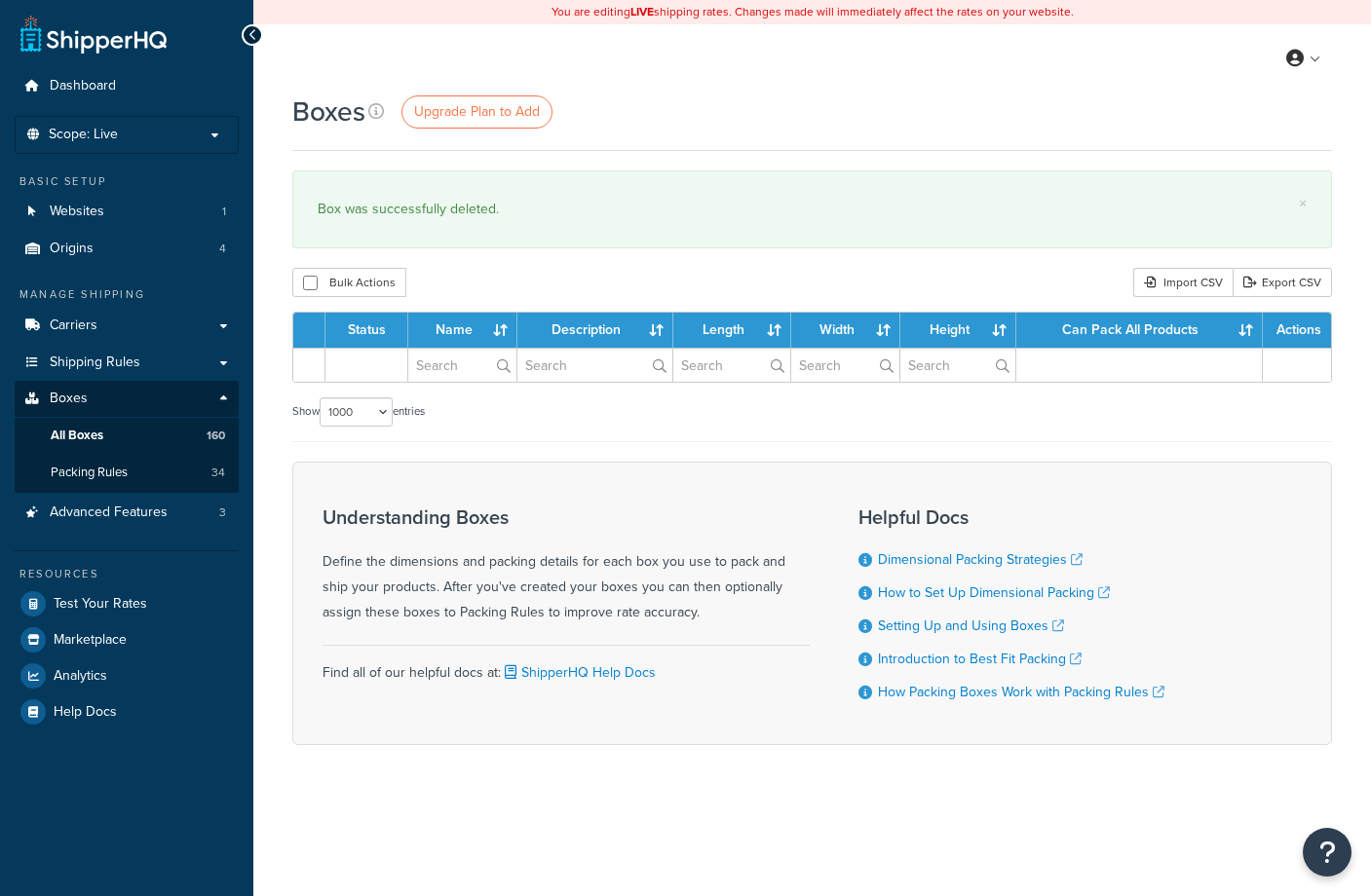
select select "1000"
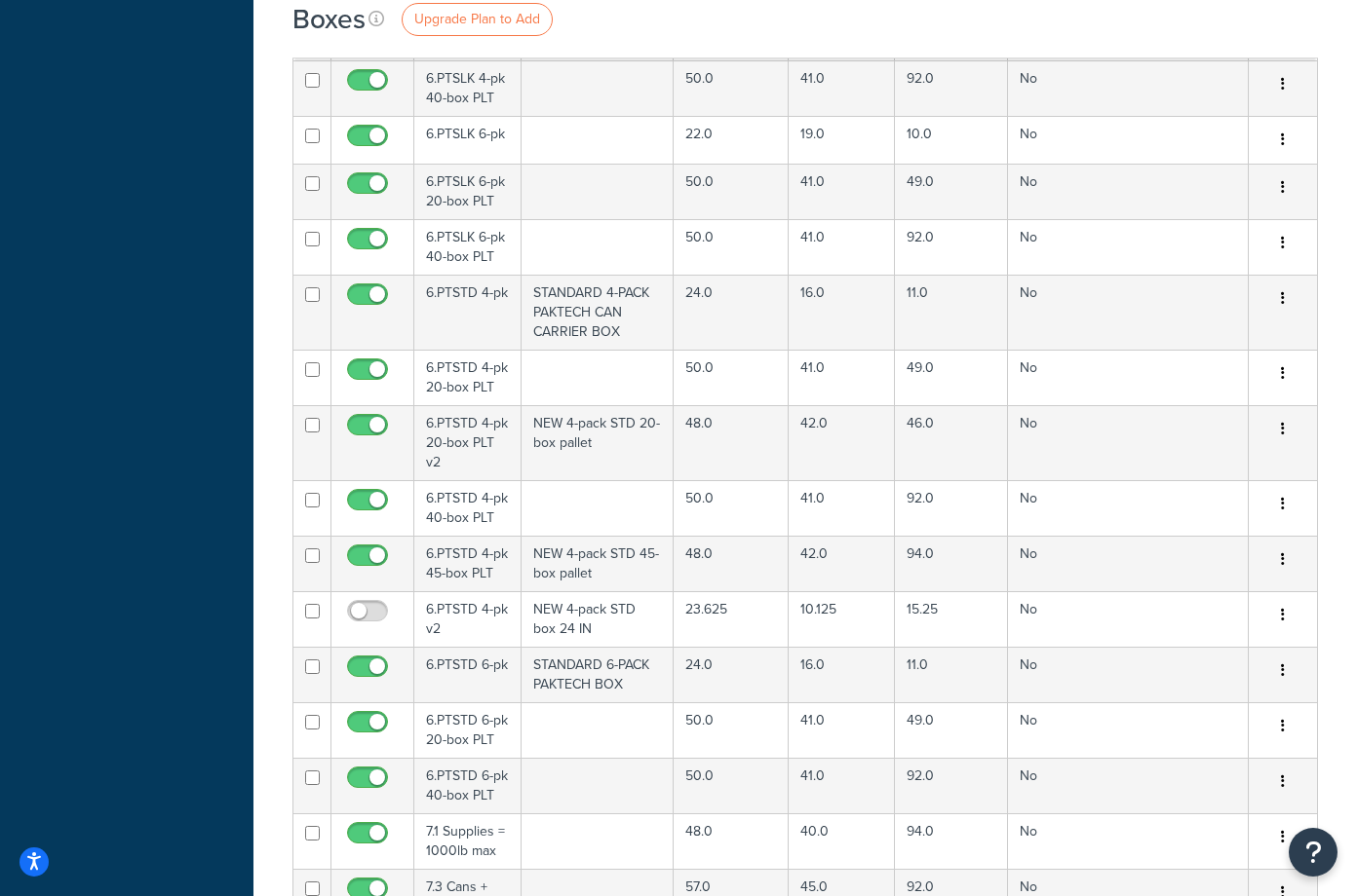
scroll to position [10960, 0]
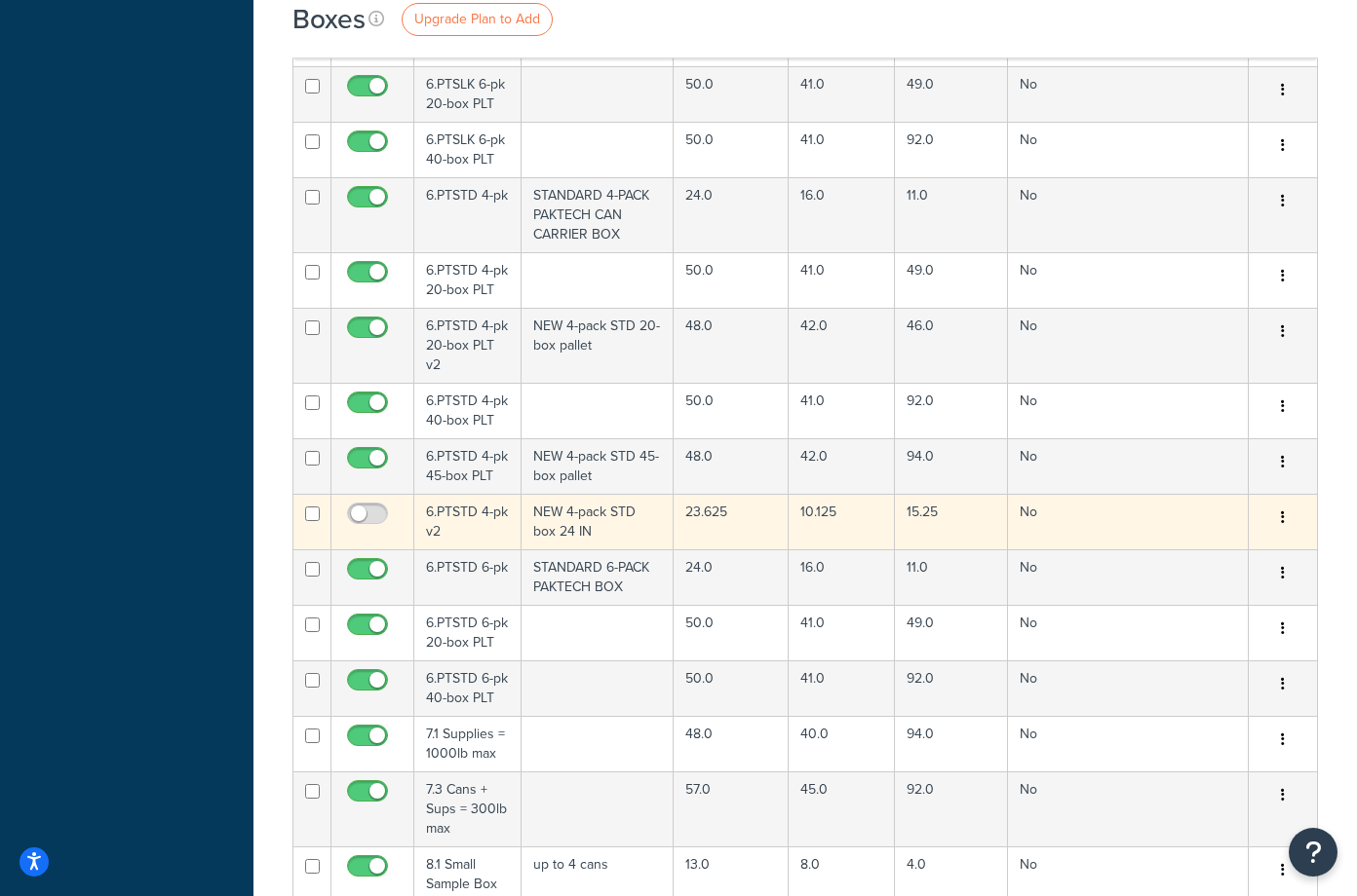
click at [1282, 511] on icon "button" at bounding box center [1283, 517] width 4 height 14
click at [1217, 575] on link "Delete" at bounding box center [1218, 594] width 154 height 40
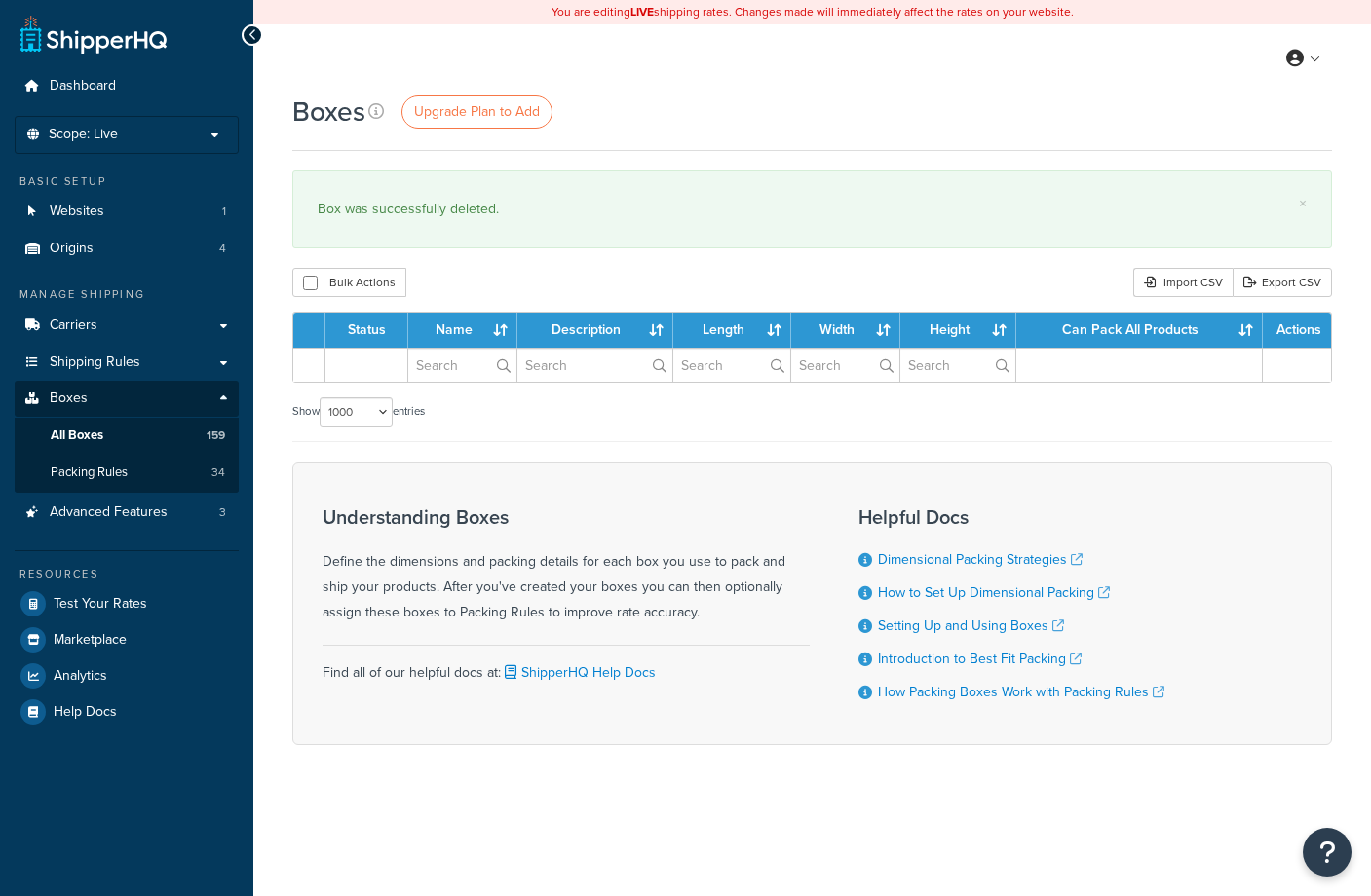
select select "1000"
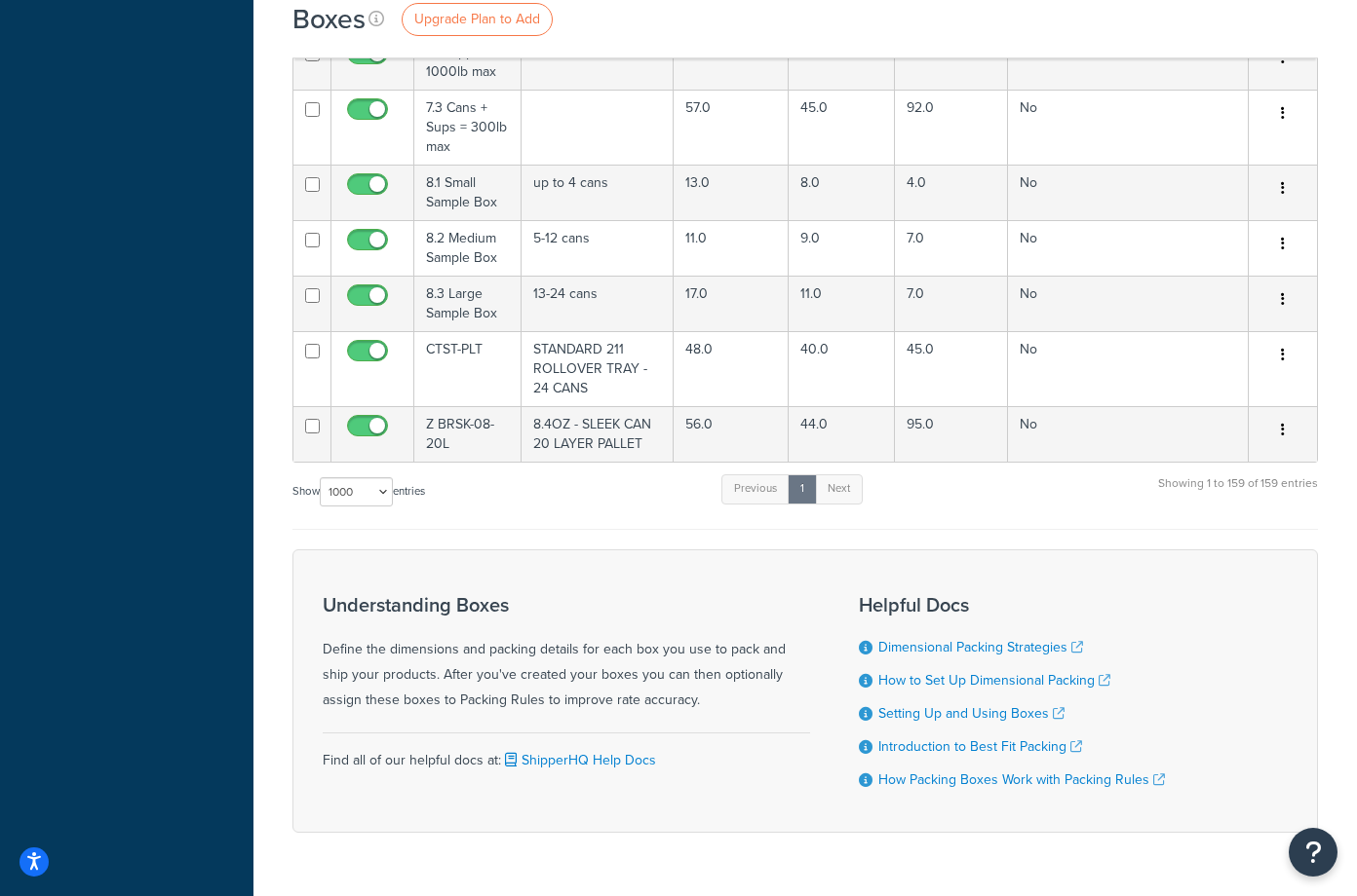
scroll to position [11489, 0]
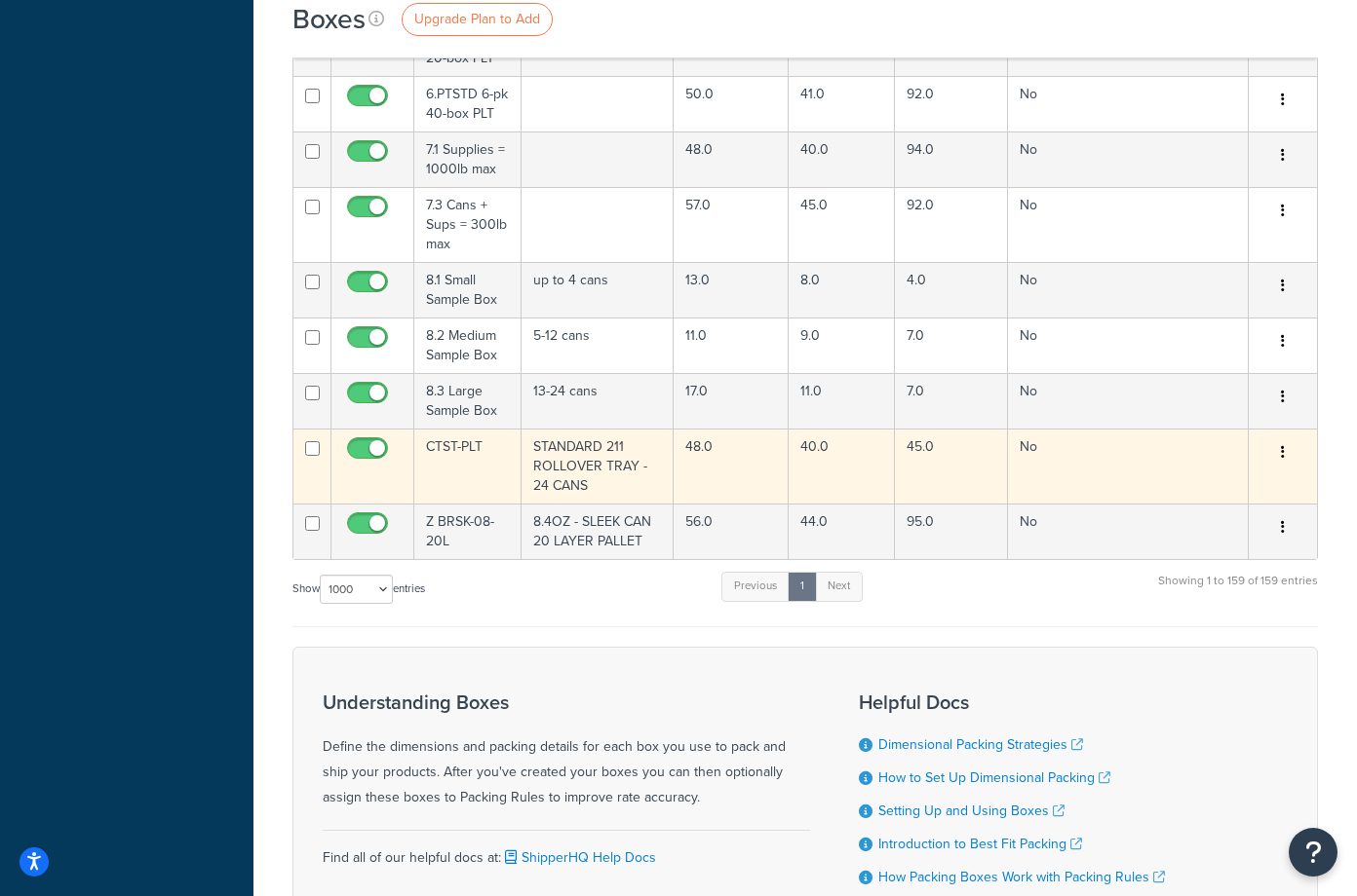
click at [460, 429] on td "CTST-PLT" at bounding box center [467, 466] width 107 height 75
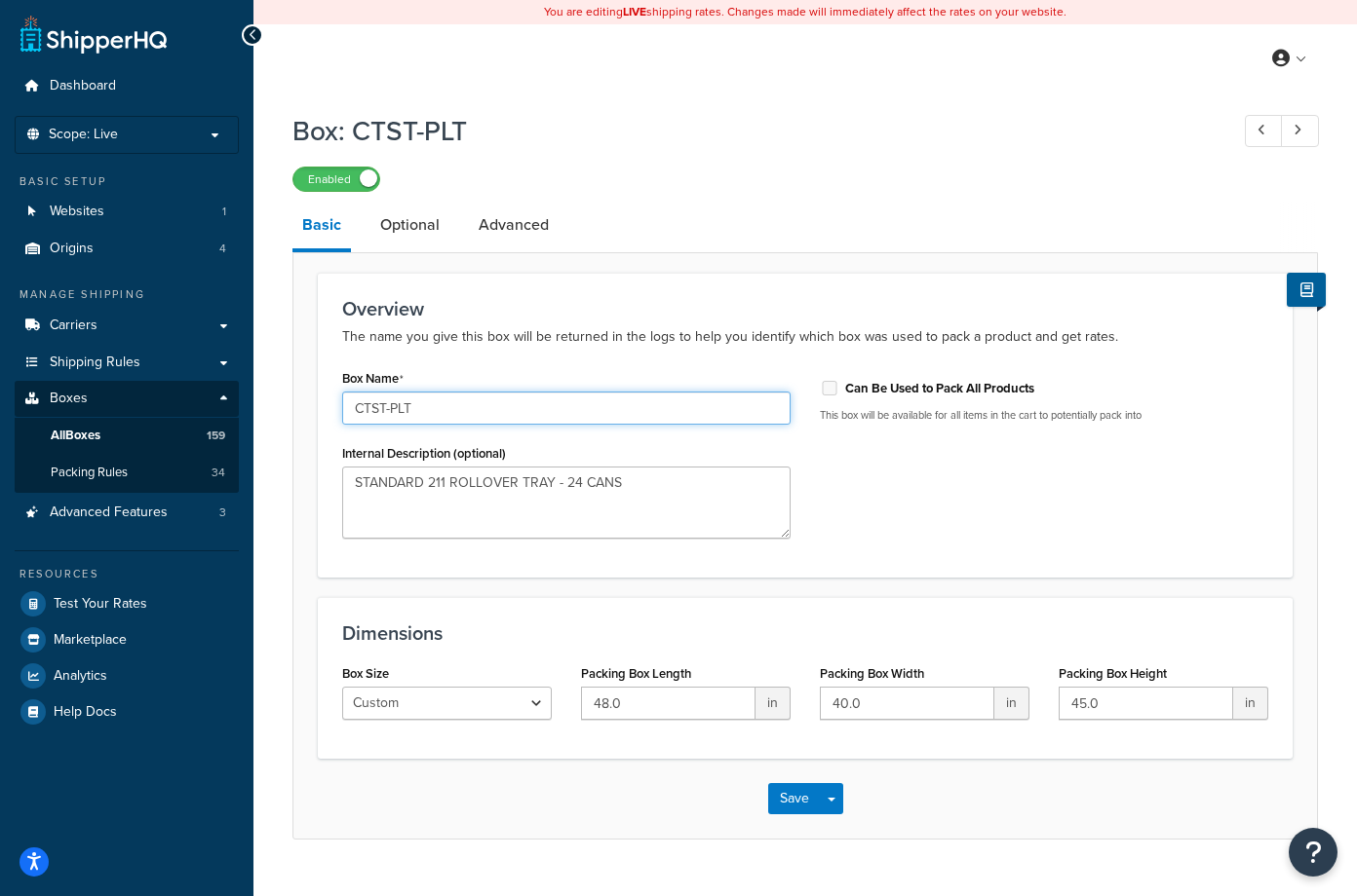
drag, startPoint x: 458, startPoint y: 410, endPoint x: 317, endPoint y: 410, distance: 141.0
click at [317, 410] on form "Overview The name you give this box will be returned in the logs to help you id…" at bounding box center [805, 556] width 1024 height 566
type input "6.PTSTD 4-pk 40-box PLT v2"
drag, startPoint x: 640, startPoint y: 485, endPoint x: 345, endPoint y: 484, distance: 295.0
click at [345, 484] on textarea "STANDARD 211 ROLLOVER TRAY - 24 CANS" at bounding box center [566, 502] width 449 height 72
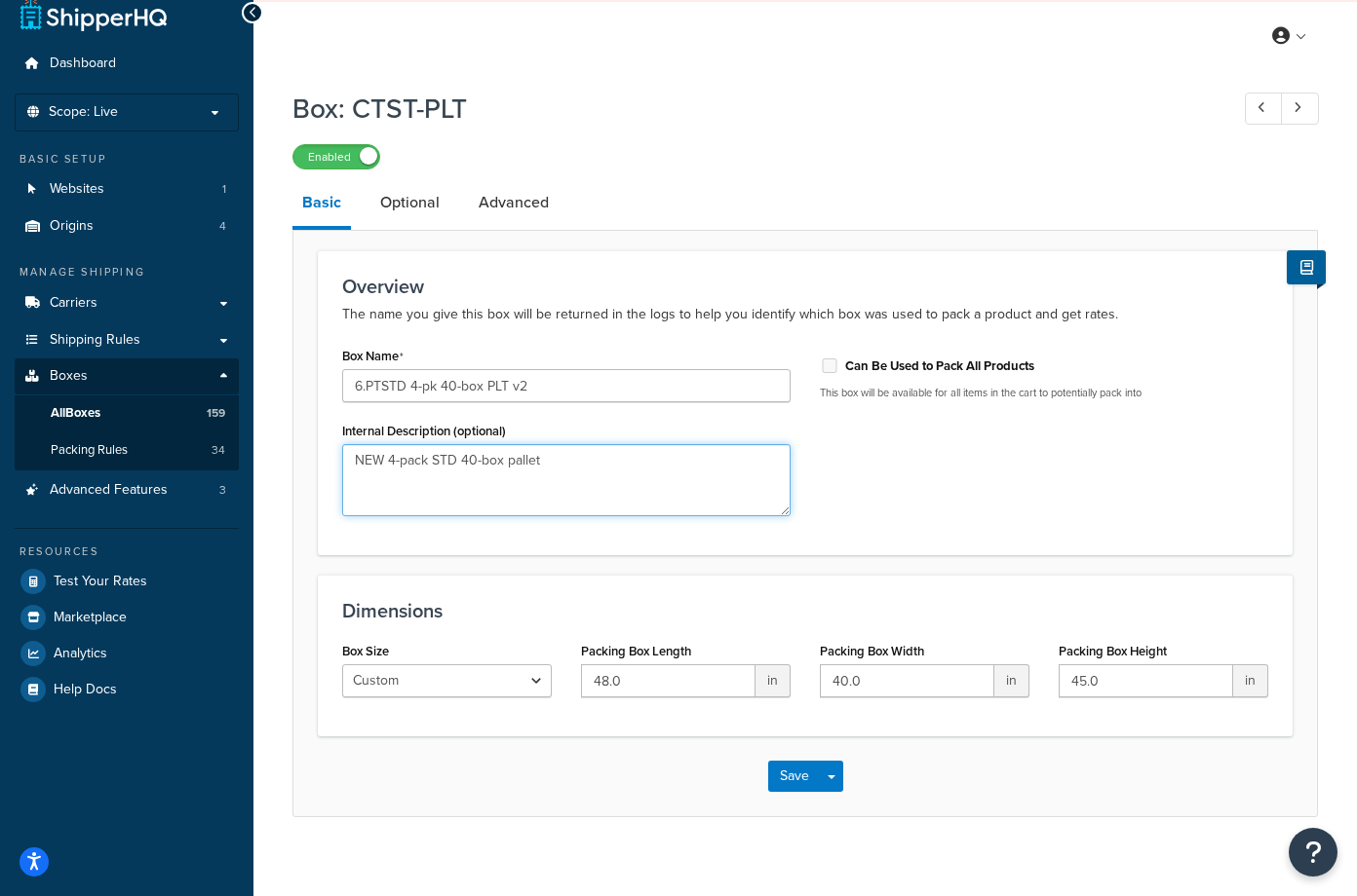
scroll to position [42, 0]
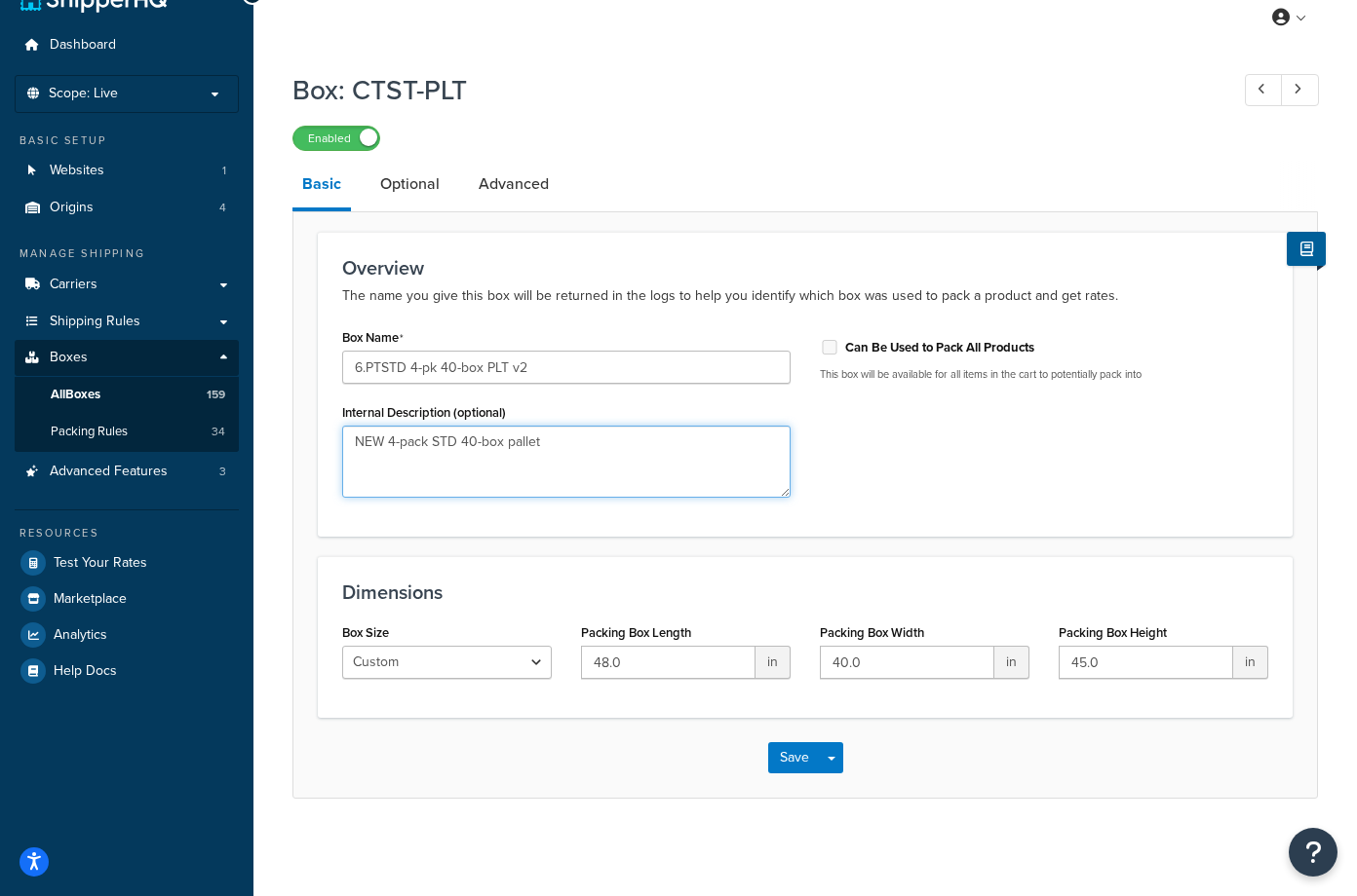
type textarea "NEW 4-pack STD 40-box pallet"
click at [575, 786] on div "Save Save Dropdown Save and Edit Save and Duplicate Save and Create New" at bounding box center [805, 757] width 1024 height 80
drag, startPoint x: 887, startPoint y: 664, endPoint x: 800, endPoint y: 655, distance: 87.5
click at [800, 655] on div "Box Size Custom USPS Small Flat Box USPS Medium Flat Box USPS Large Flat Box US…" at bounding box center [805, 656] width 956 height 75
type input "42"
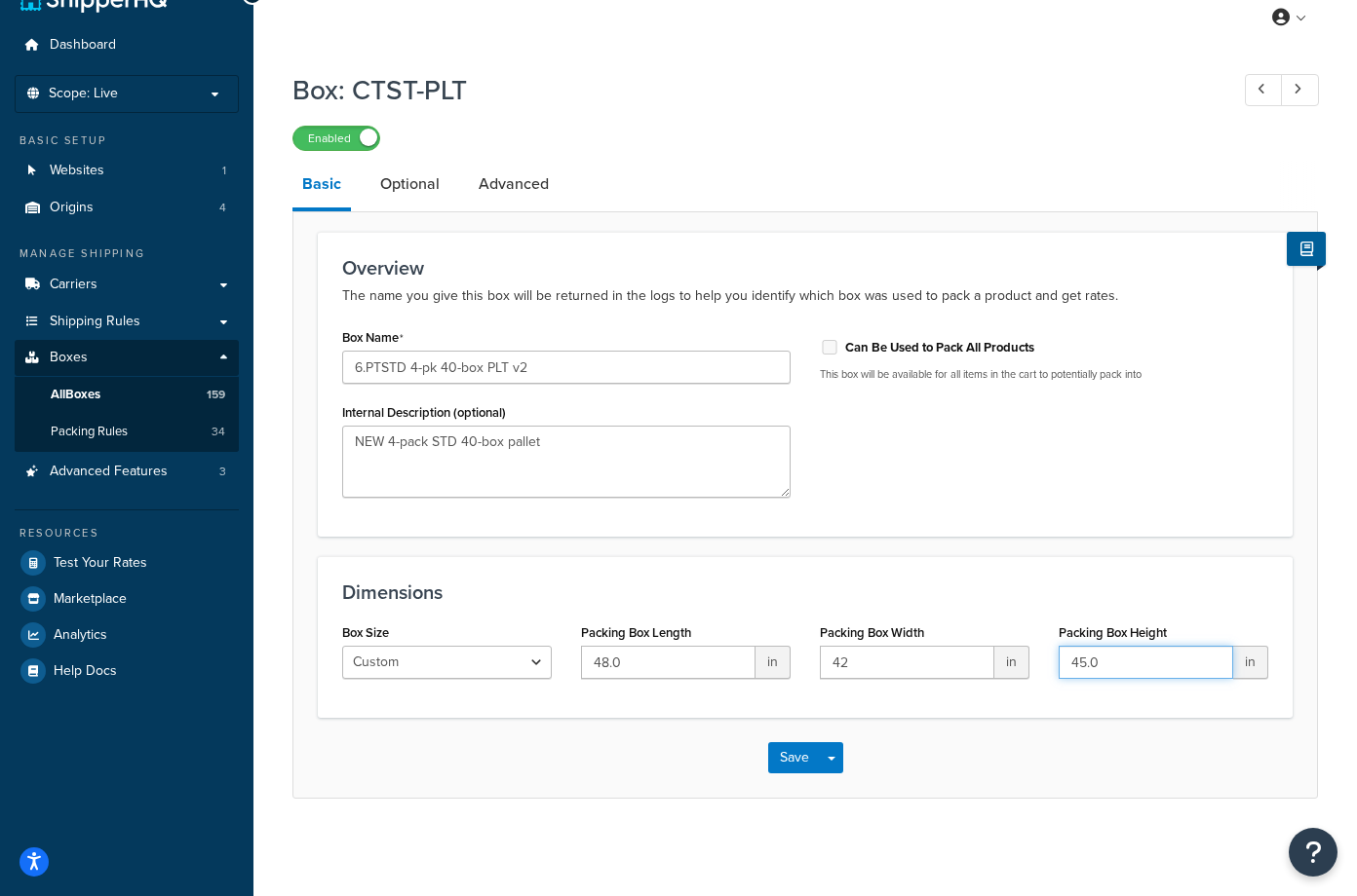
drag, startPoint x: 1112, startPoint y: 662, endPoint x: 1045, endPoint y: 662, distance: 67.0
click at [1045, 662] on div "Packing Box Height 45.0 in" at bounding box center [1164, 656] width 239 height 75
type input "82"
click at [395, 176] on link "Optional" at bounding box center [410, 183] width 79 height 46
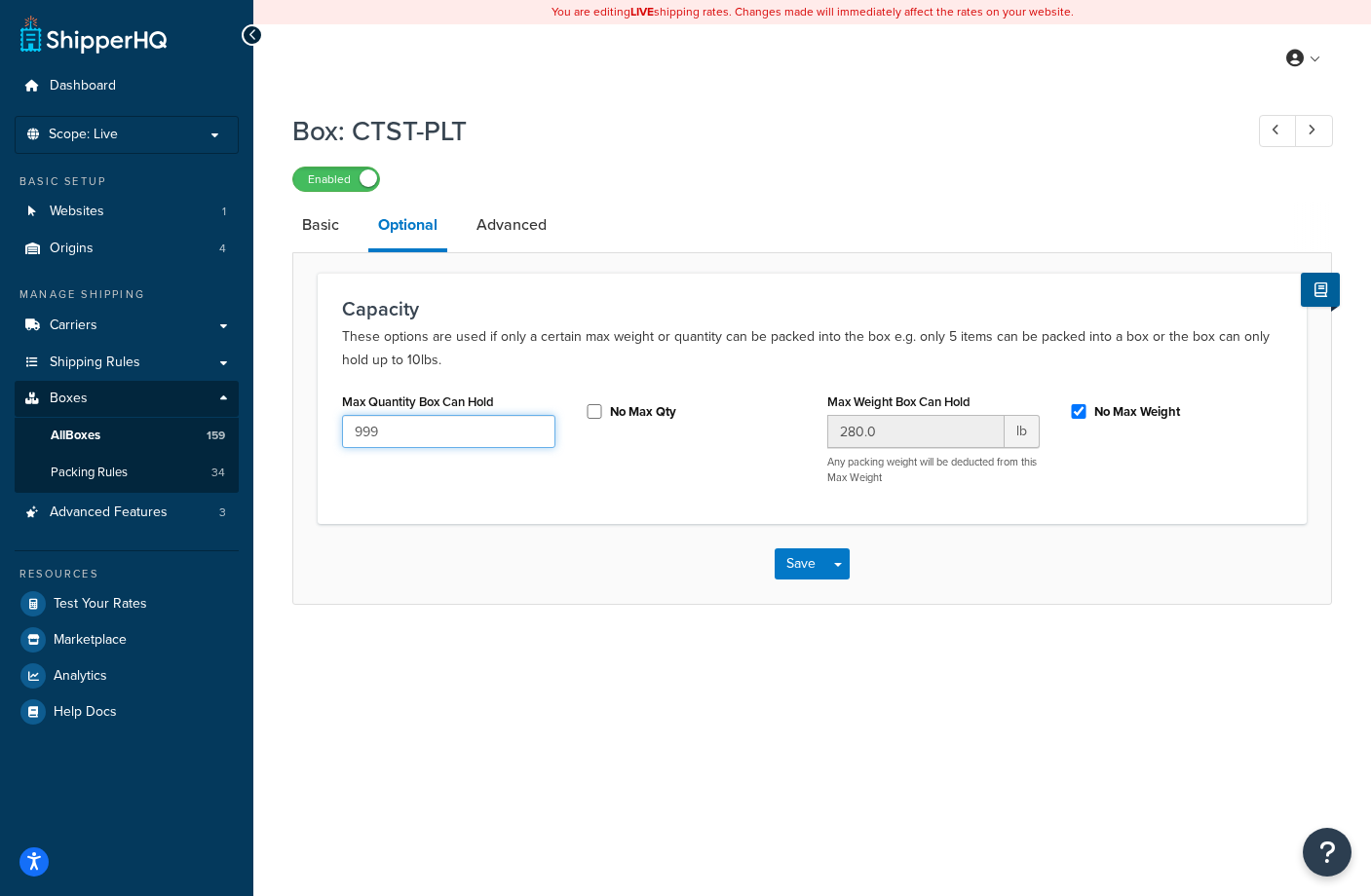
drag, startPoint x: 358, startPoint y: 430, endPoint x: 286, endPoint y: 426, distance: 72.1
click at [282, 426] on div "Box: CTST-PLT Enabled Basic Optional Advanced Capacity These options are used i…" at bounding box center [812, 378] width 1118 height 551
type input "30000"
click at [1077, 411] on input "No Max Weight" at bounding box center [1078, 411] width 20 height 15
checkbox input "false"
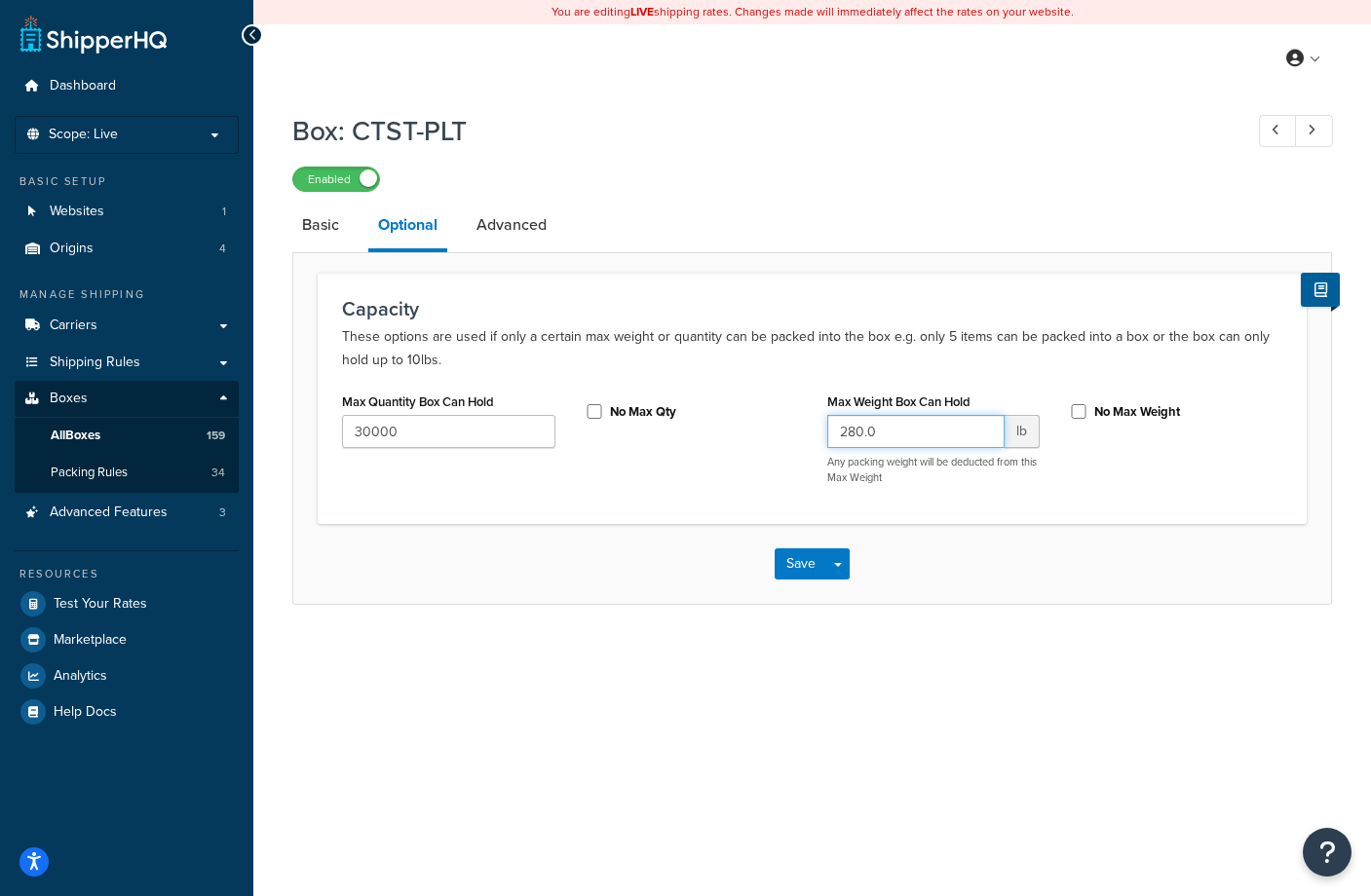
drag, startPoint x: 911, startPoint y: 441, endPoint x: 791, endPoint y: 439, distance: 120.0
click at [791, 439] on div "Max Quantity Box Can Hold 30000 No Max Qty Max Weight Box Can Hold 280.0 lb Any…" at bounding box center [811, 444] width 969 height 112
type input "1100"
drag, startPoint x: 1079, startPoint y: 411, endPoint x: 1075, endPoint y: 439, distance: 28.3
click at [1079, 413] on input "No Max Weight" at bounding box center [1078, 411] width 20 height 15
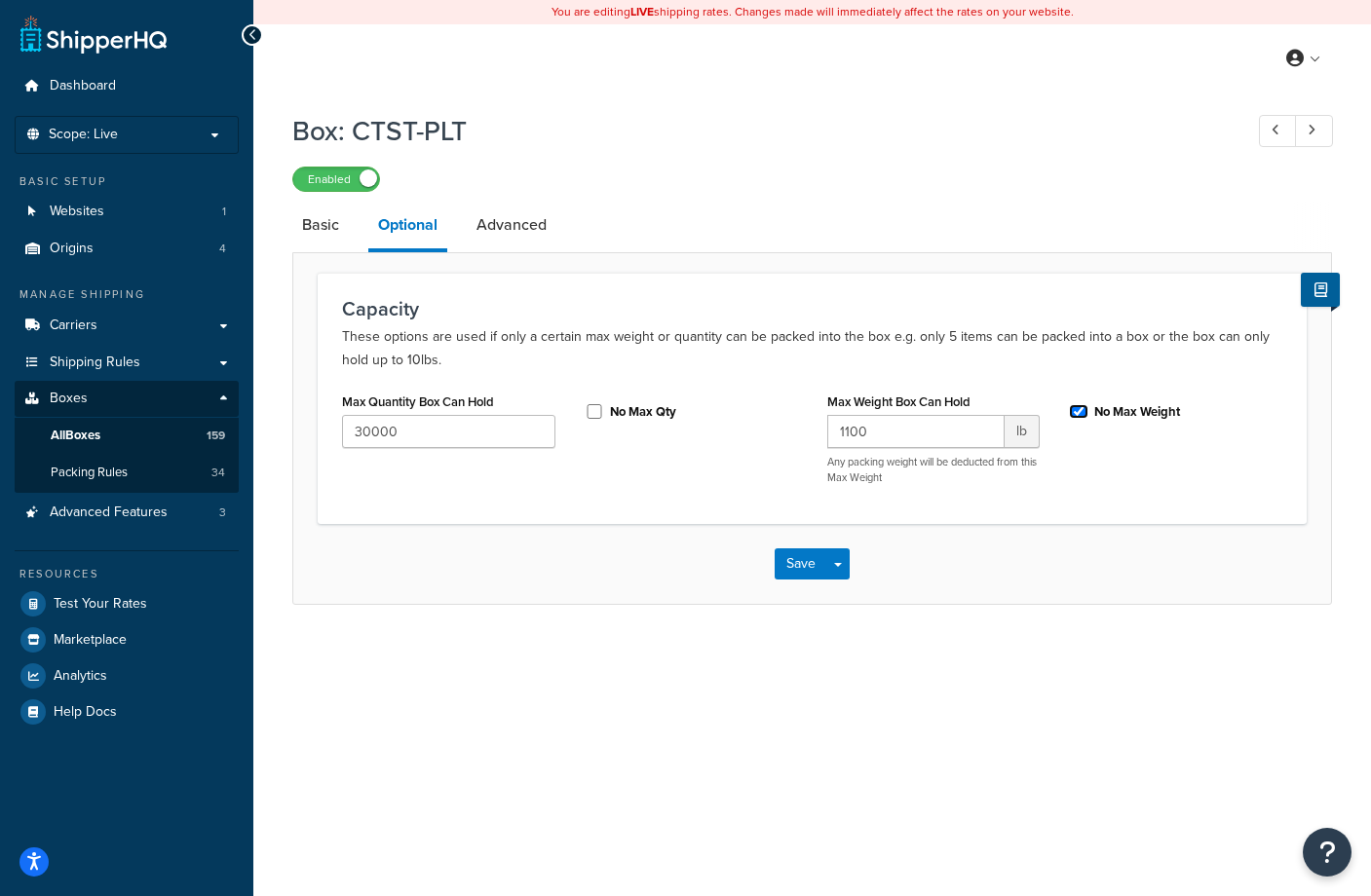
checkbox input "true"
click at [493, 232] on link "Advanced" at bounding box center [511, 225] width 90 height 46
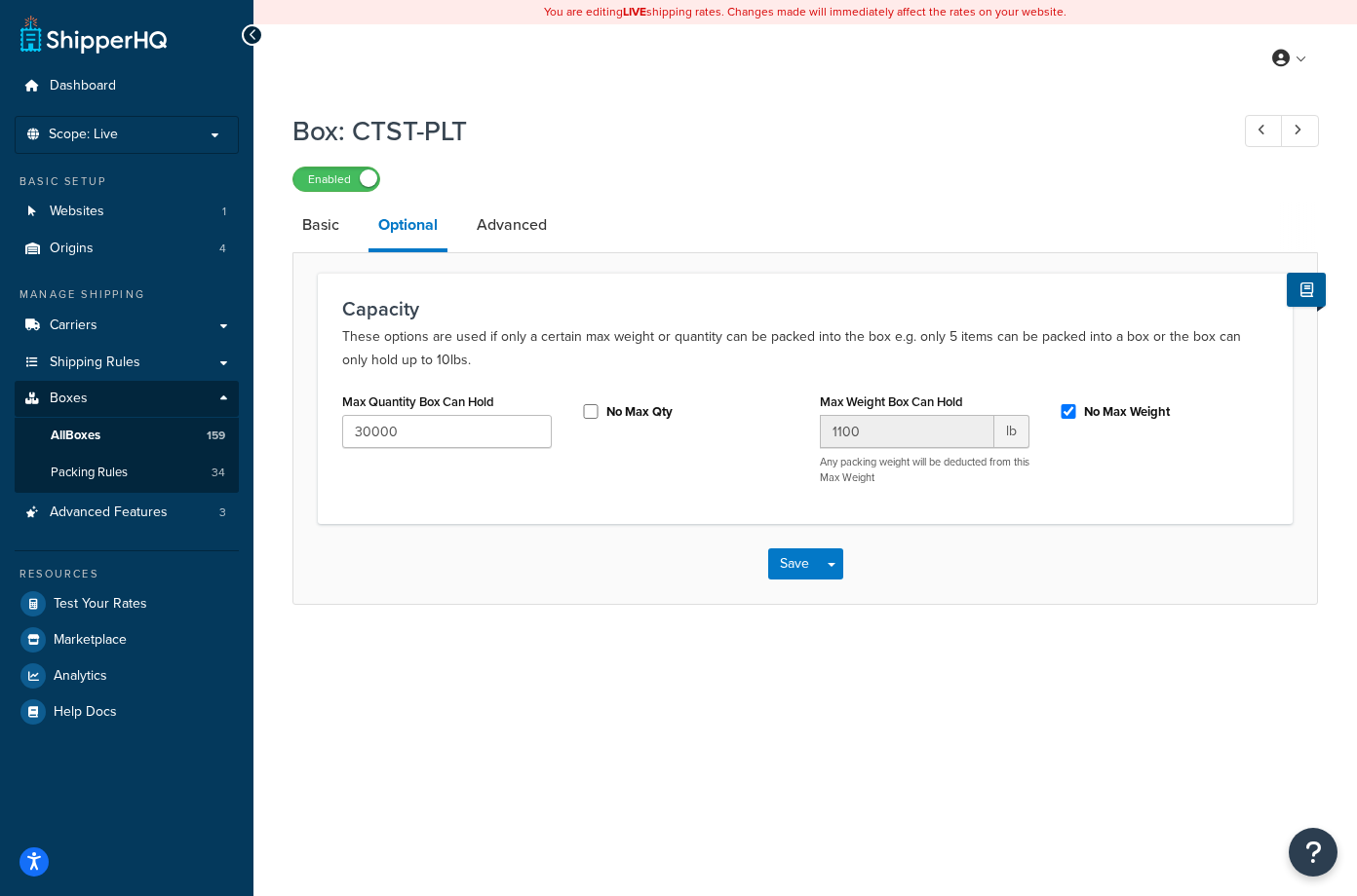
select select "150"
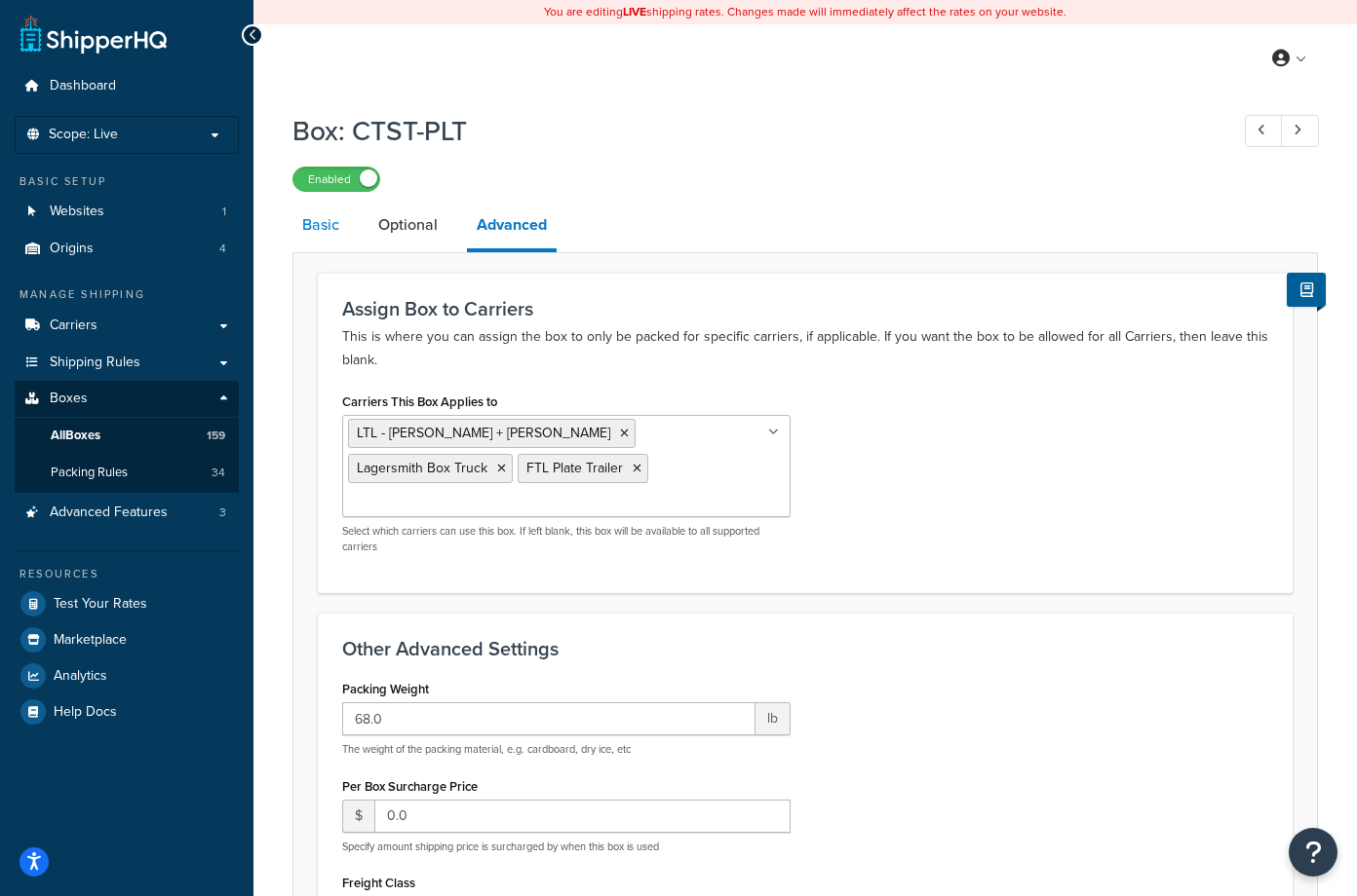
click at [315, 219] on link "Basic" at bounding box center [321, 225] width 56 height 46
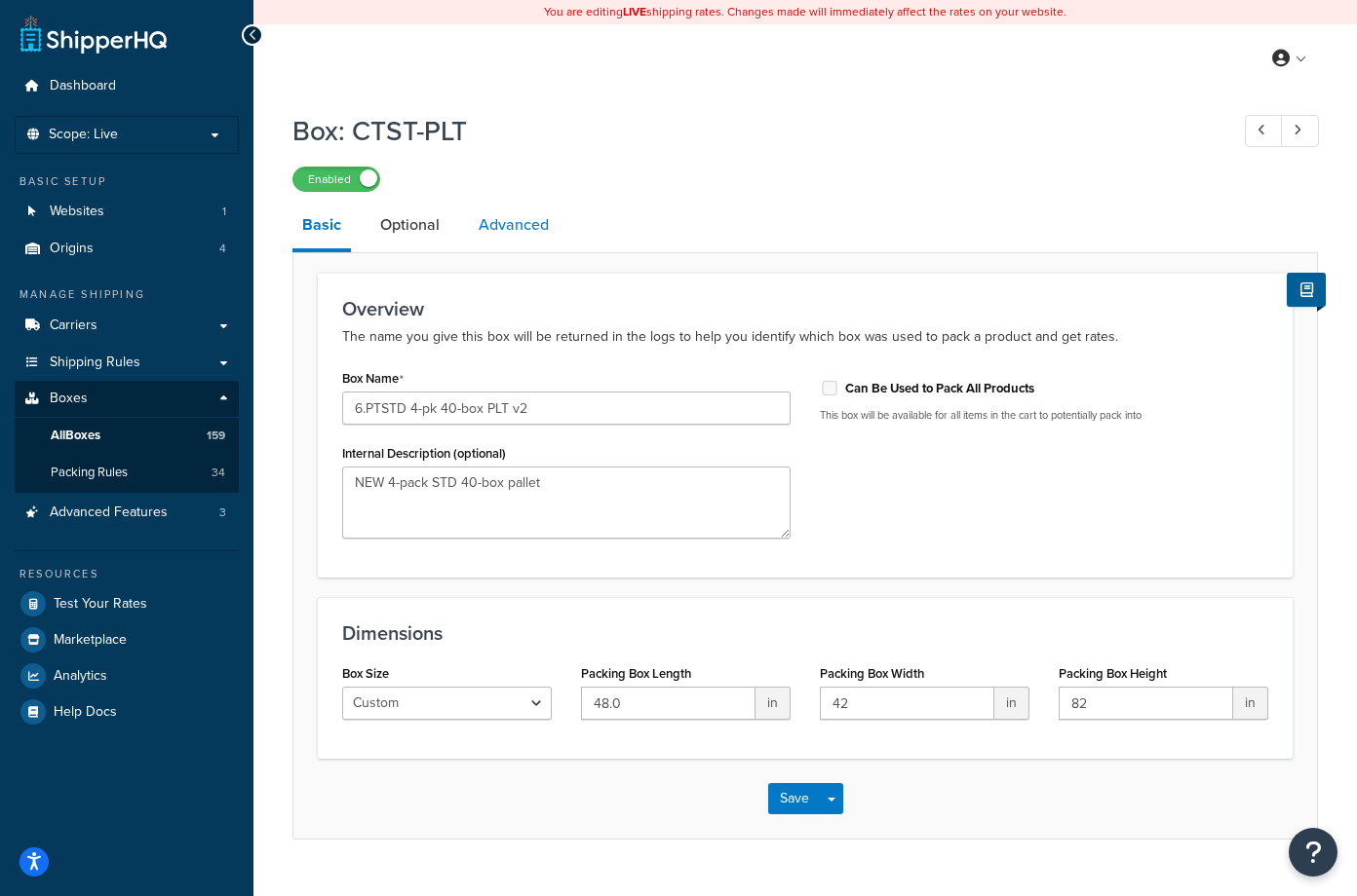
click at [507, 224] on link "Advanced" at bounding box center [513, 225] width 90 height 46
select select "150"
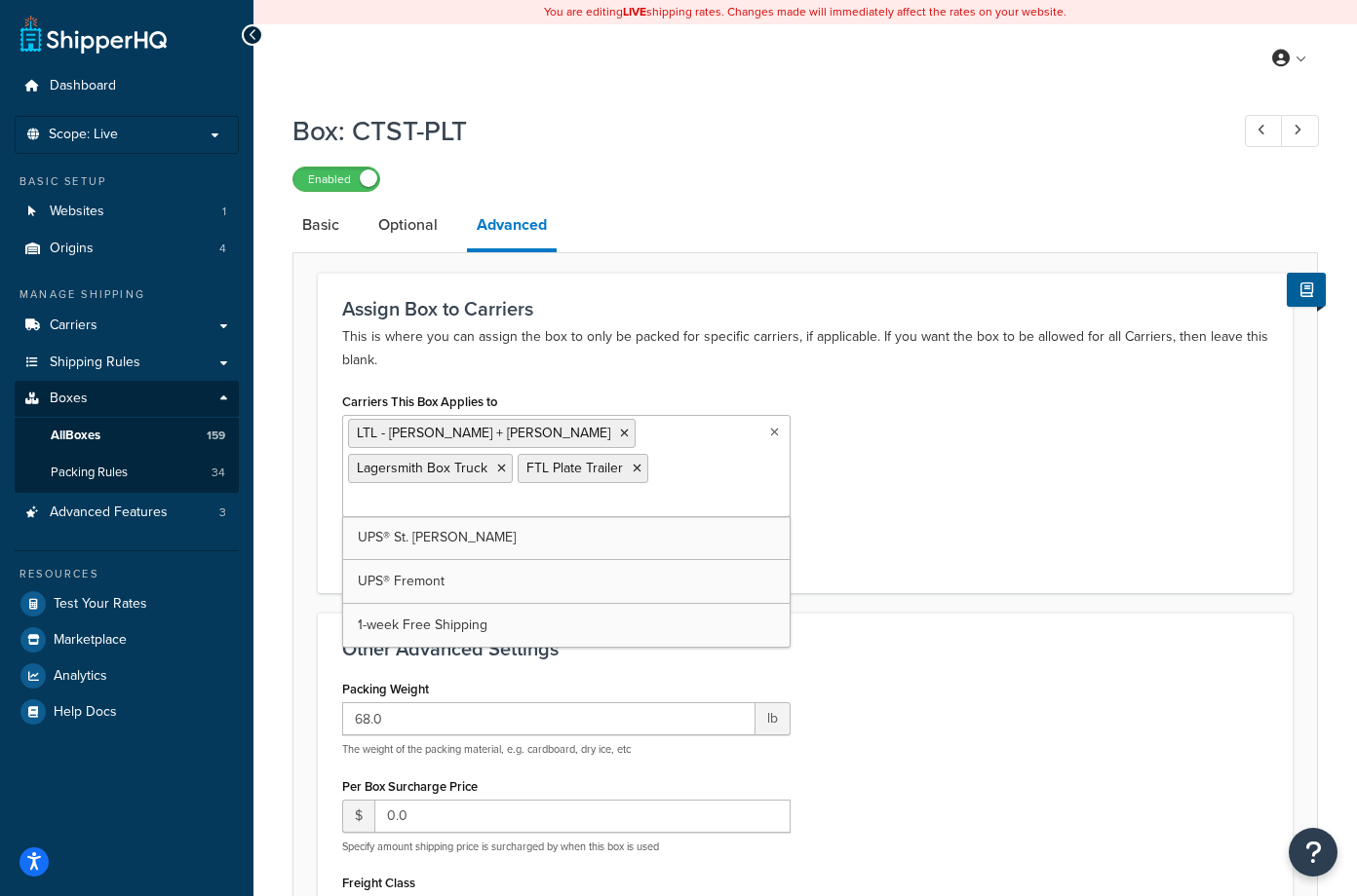
click at [769, 431] on ul "LTL - Kuehne + Nagel Lagersmith Box Truck FTL Plate Trailer" at bounding box center [566, 466] width 449 height 103
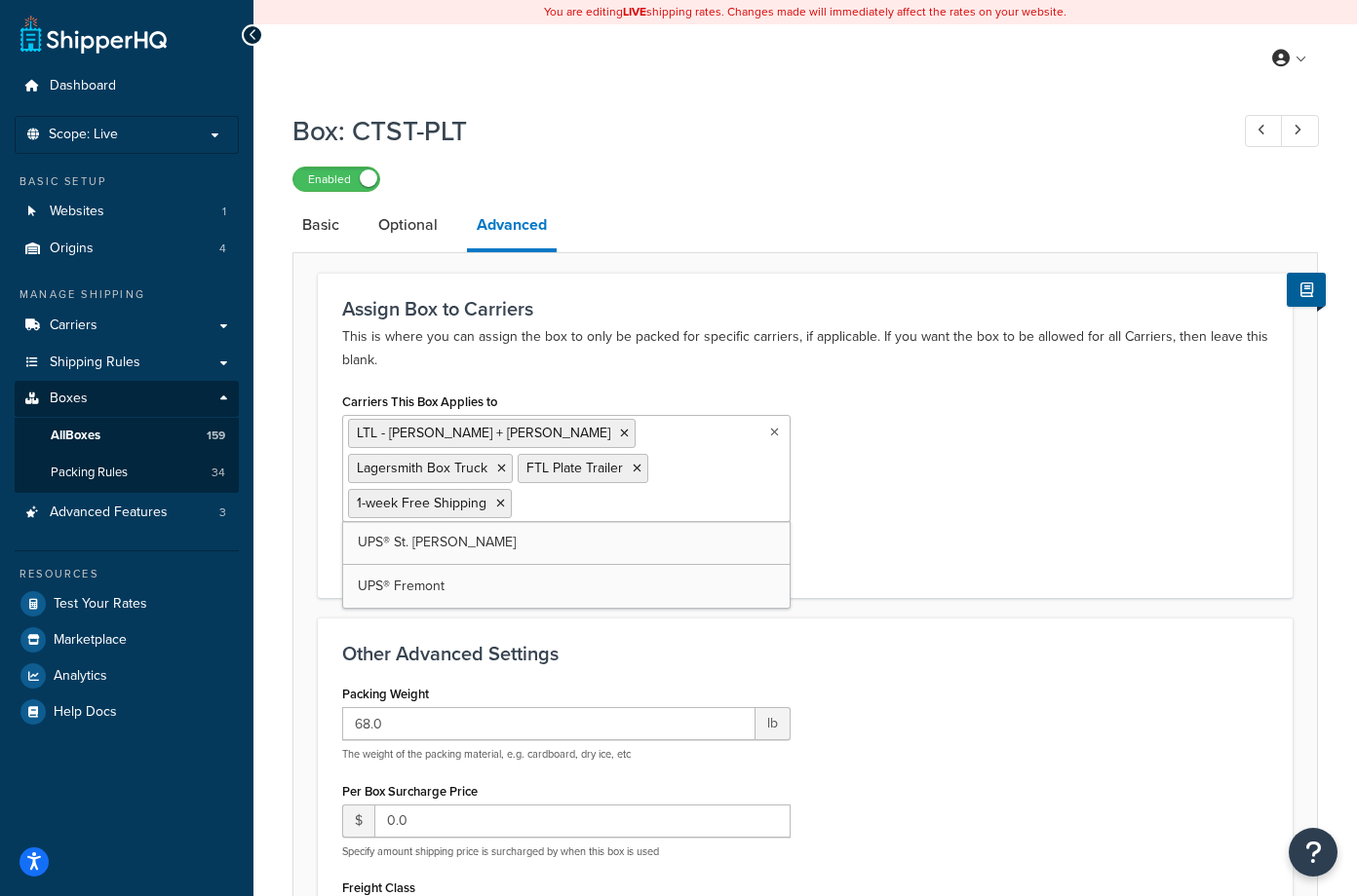
click at [1037, 476] on div "Carriers This Box Applies to LTL - Kuehne + Nagel Lagersmith Box Truck FTL Plat…" at bounding box center [805, 480] width 956 height 186
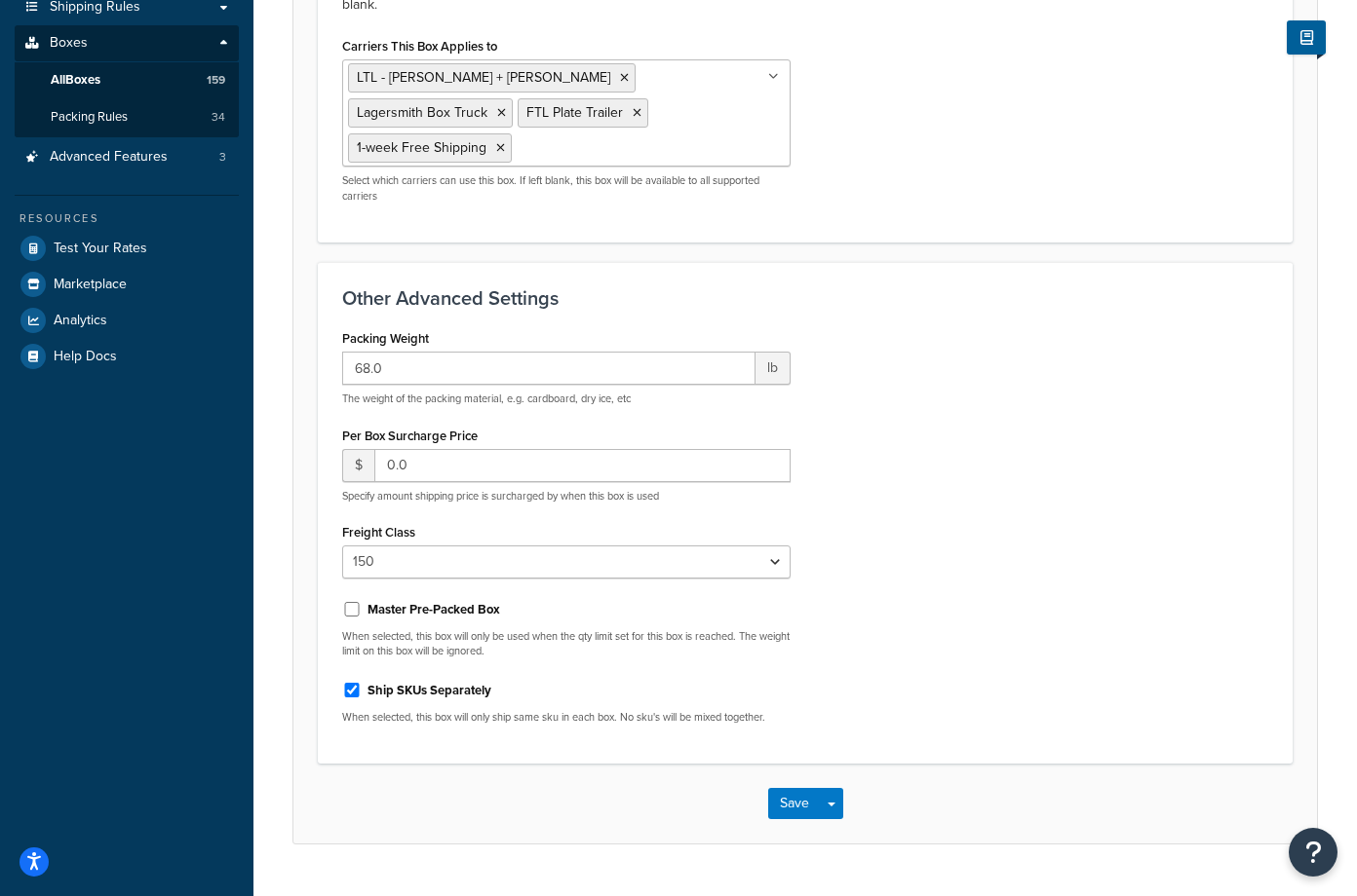
scroll to position [389, 0]
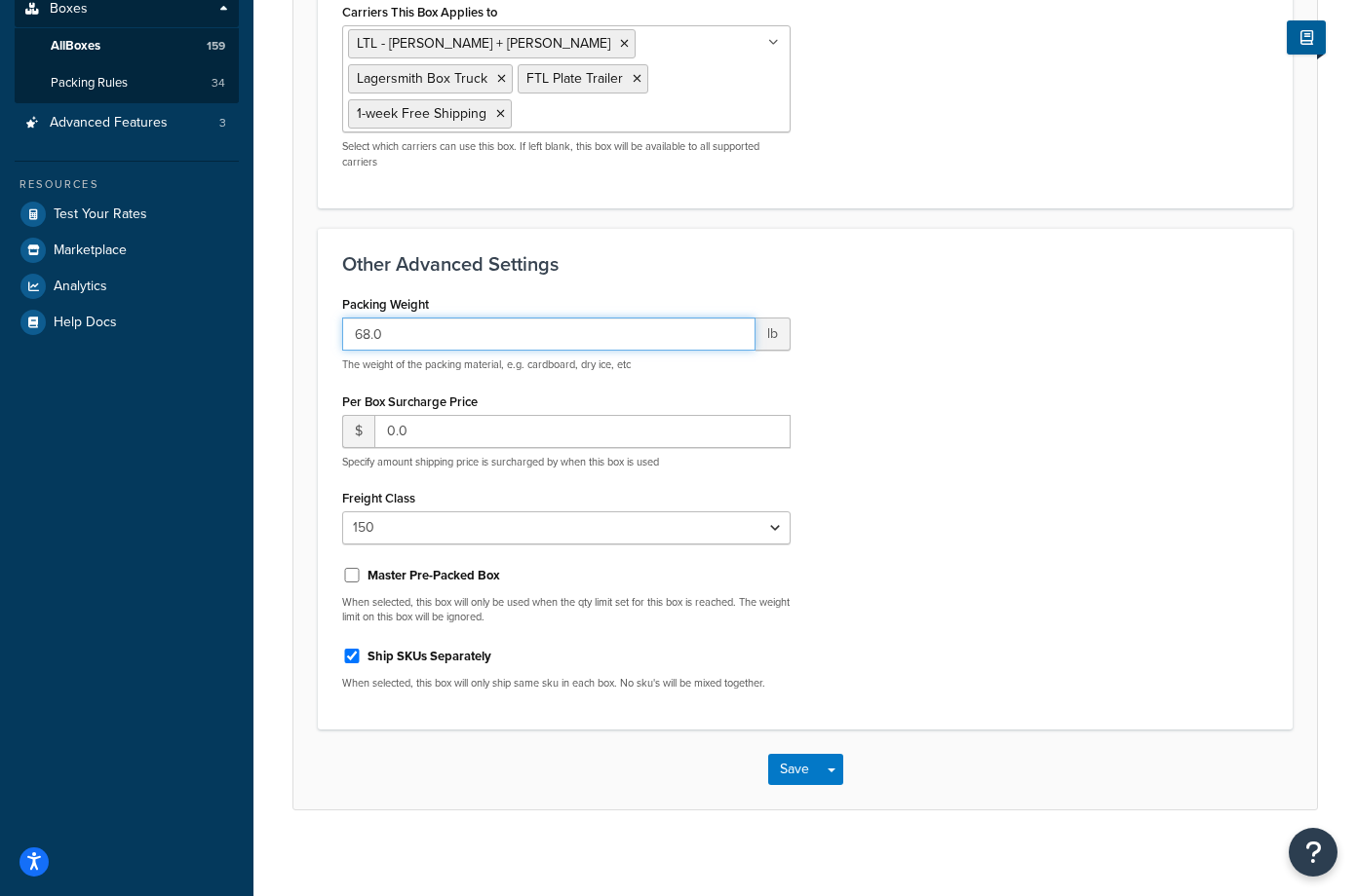
drag, startPoint x: 420, startPoint y: 337, endPoint x: 272, endPoint y: 337, distance: 148.0
click at [272, 337] on div "Box: CTST-PLT Enabled Basic Optional Advanced Assign Box to Carriers This is wh…" at bounding box center [805, 285] width 1104 height 1146
type input "50"
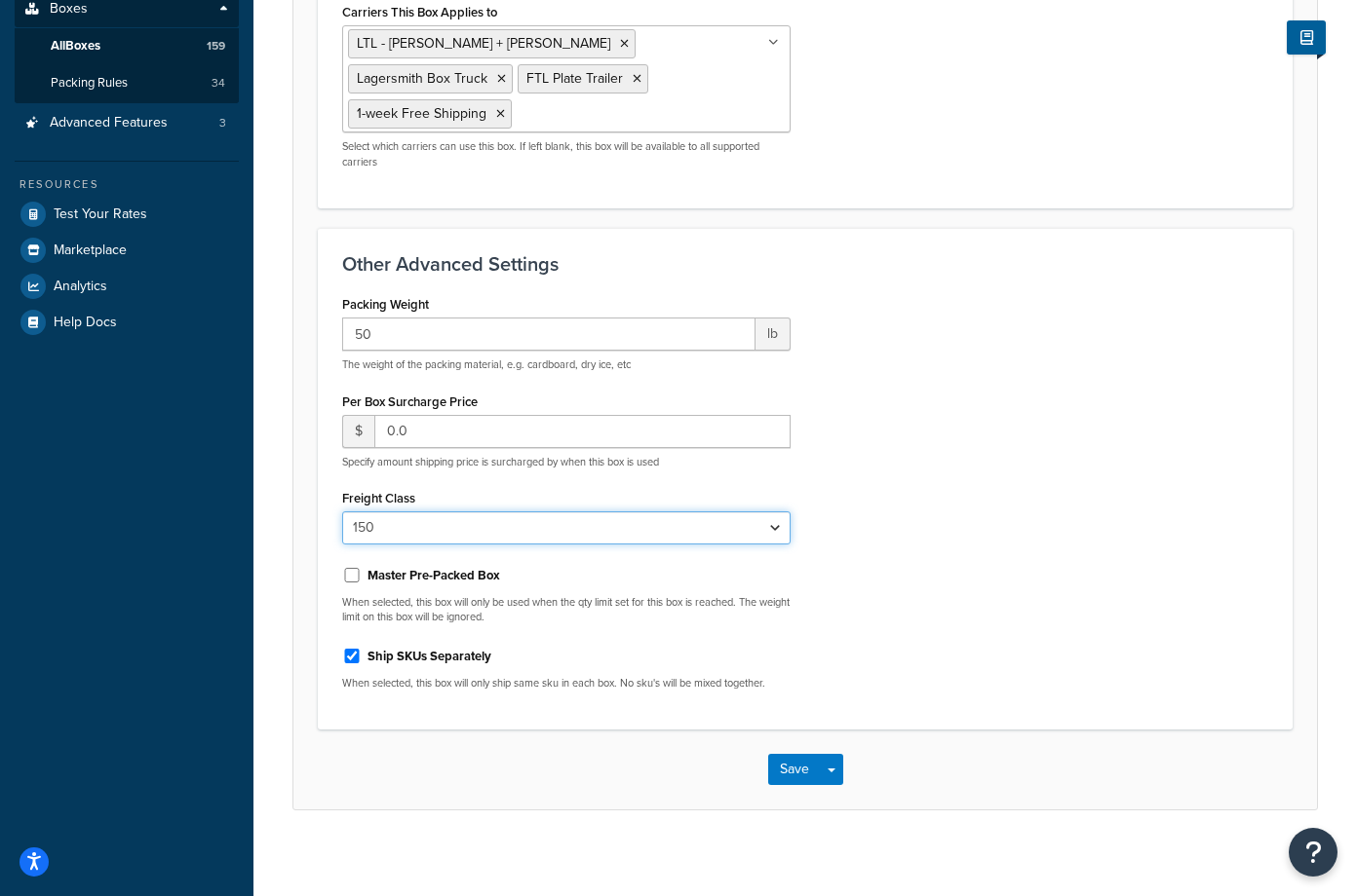
click at [771, 527] on select "N/A 50 55 60 65 70 77.5 85 92.5 100 110 125 150 175 200 250 300 400 500" at bounding box center [566, 528] width 449 height 34
select select "100"
click at [342, 512] on select "N/A 50 55 60 65 70 77.5 85 92.5 100 110 125 150 175 200 250 300 400 500" at bounding box center [566, 528] width 449 height 34
click at [1036, 401] on div "Packing Weight 50 lb The weight of the packing material, e.g. cardboard, dry ic…" at bounding box center [805, 498] width 956 height 415
click at [349, 654] on input "Ship SKUs Separately" at bounding box center [352, 655] width 20 height 15
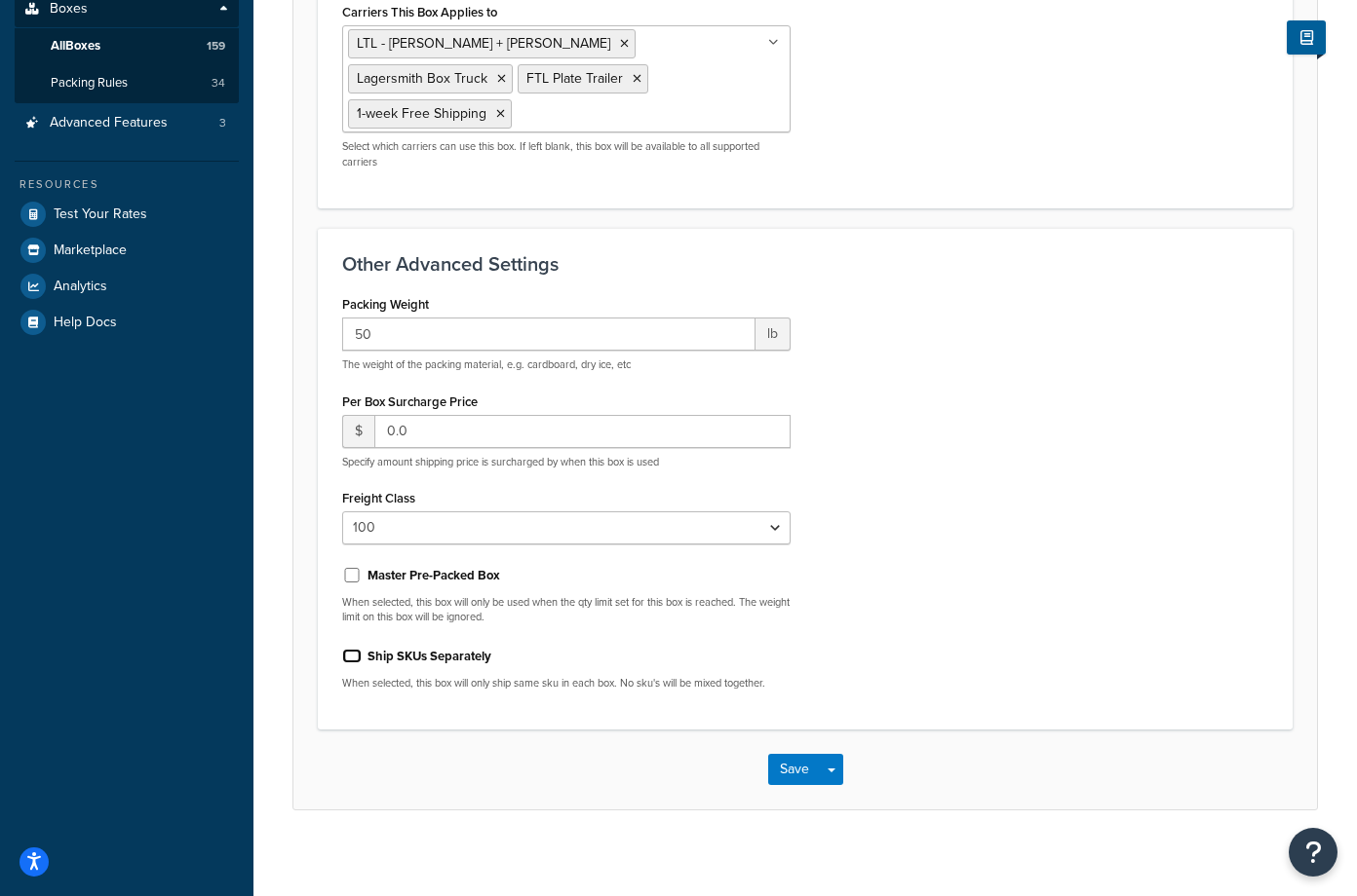
checkbox input "false"
click at [785, 773] on button "Save" at bounding box center [794, 770] width 52 height 32
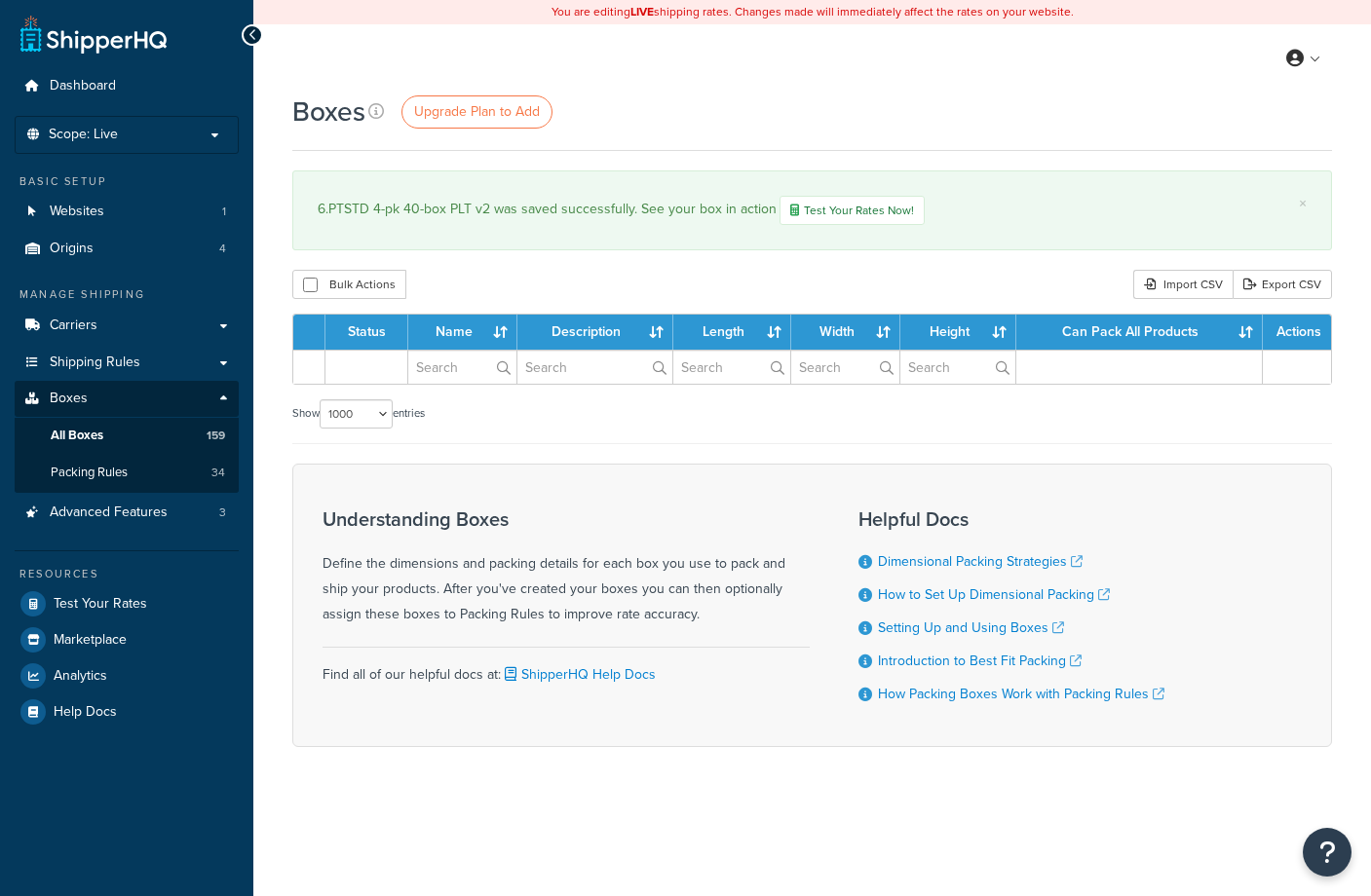
select select "1000"
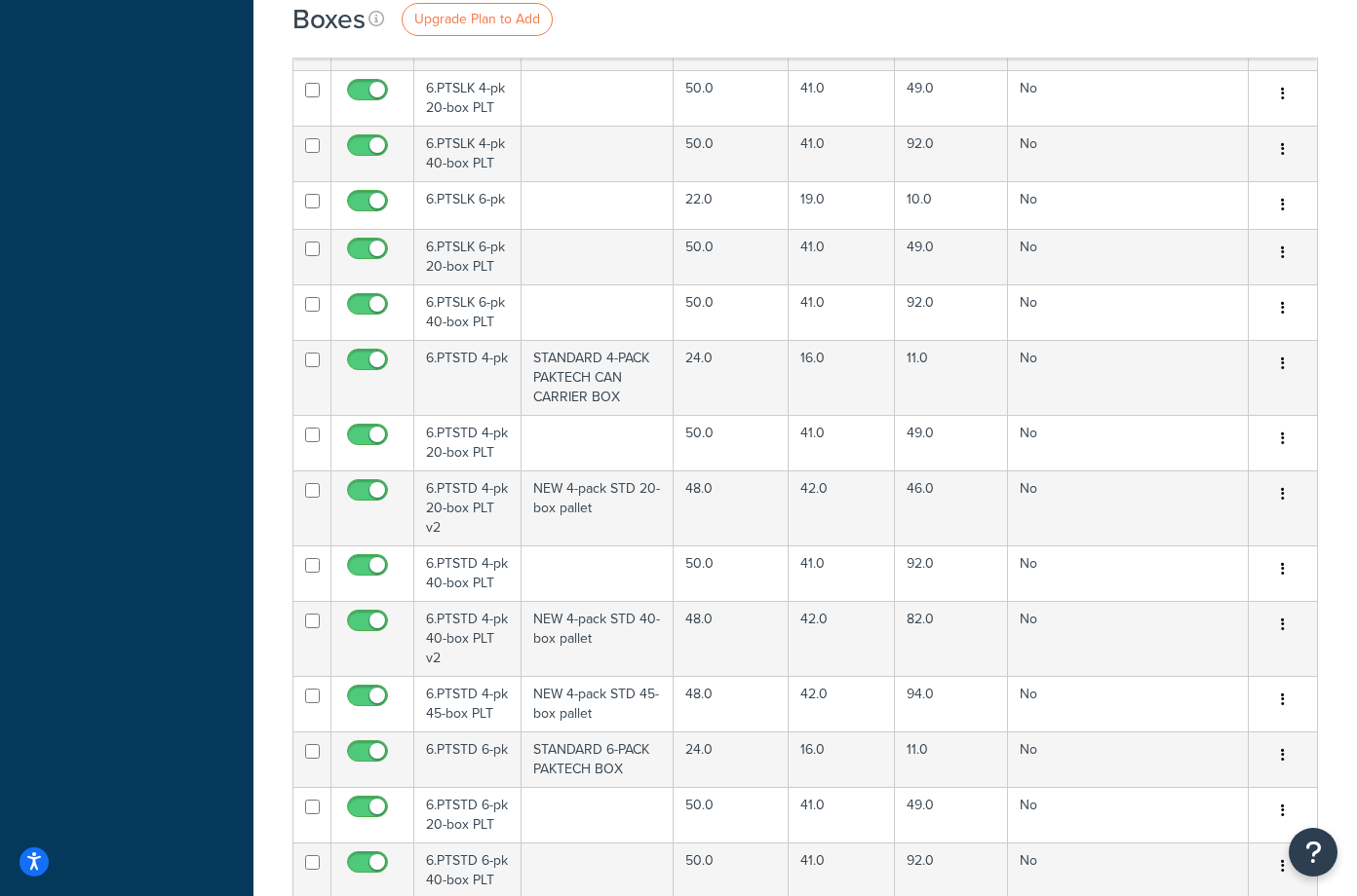
scroll to position [10813, 0]
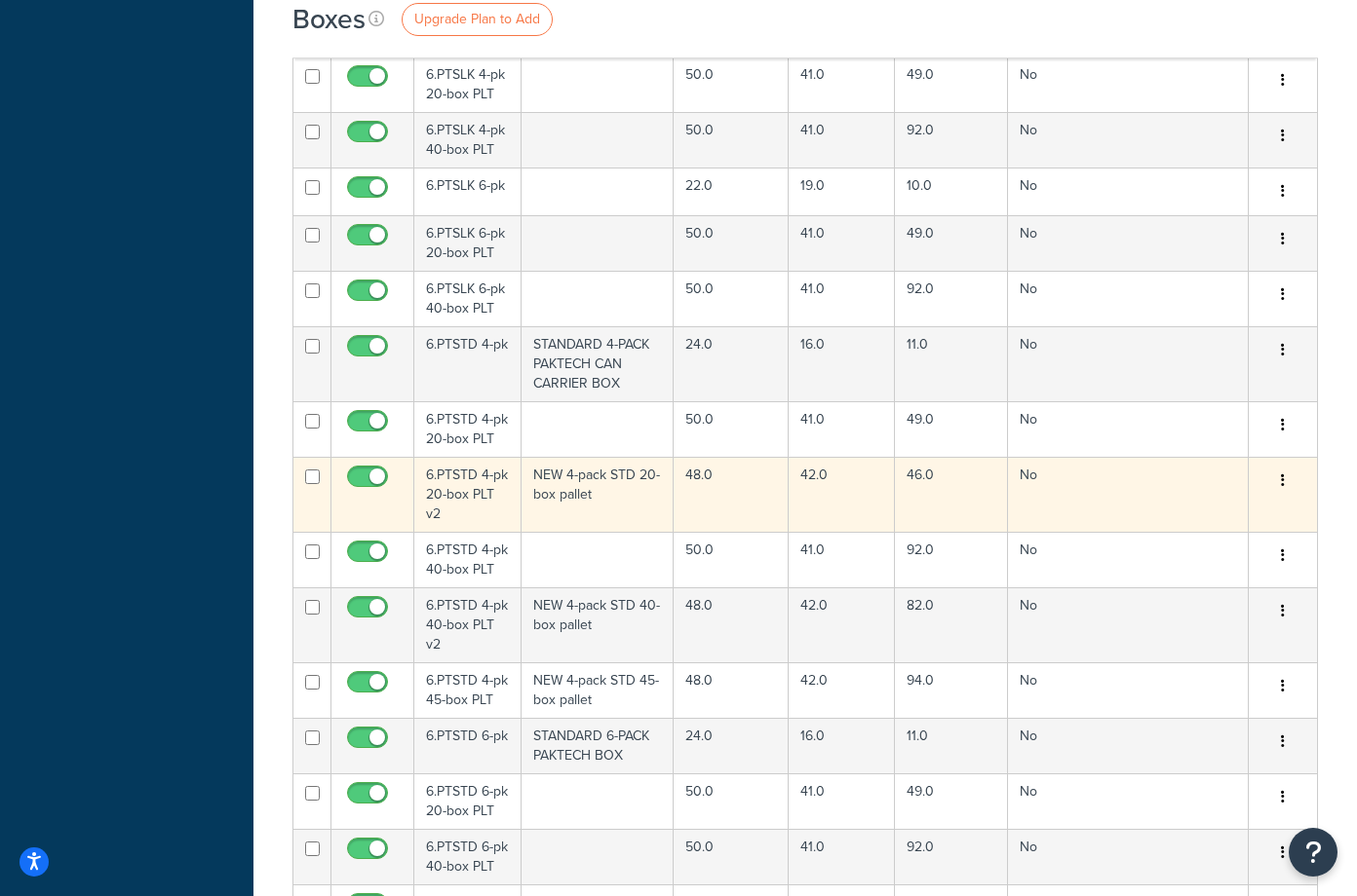
click at [576, 457] on td "NEW 4-pack STD 20-box pallet" at bounding box center [598, 495] width 153 height 75
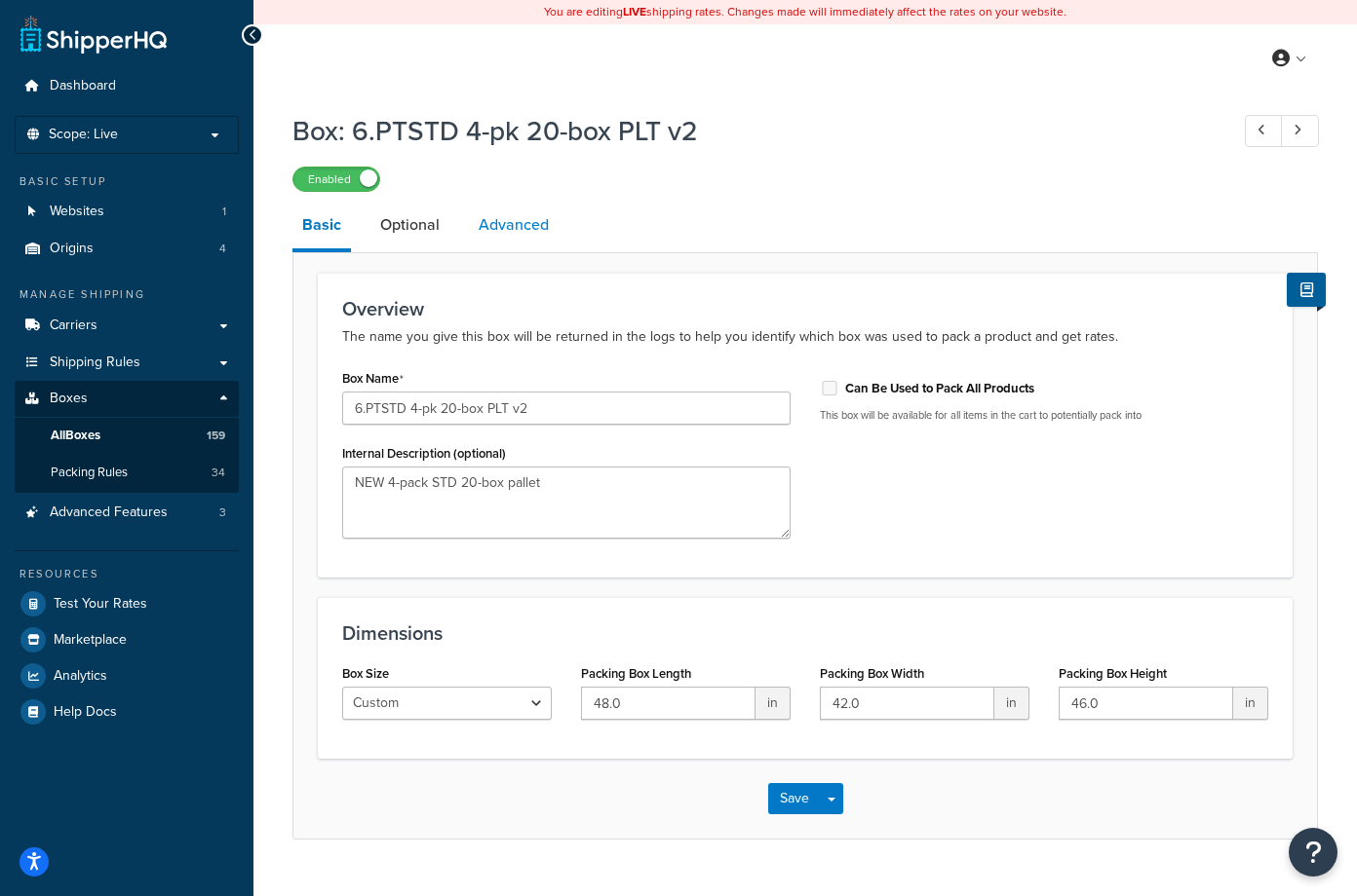
click at [506, 217] on link "Advanced" at bounding box center [513, 225] width 90 height 46
select select "100"
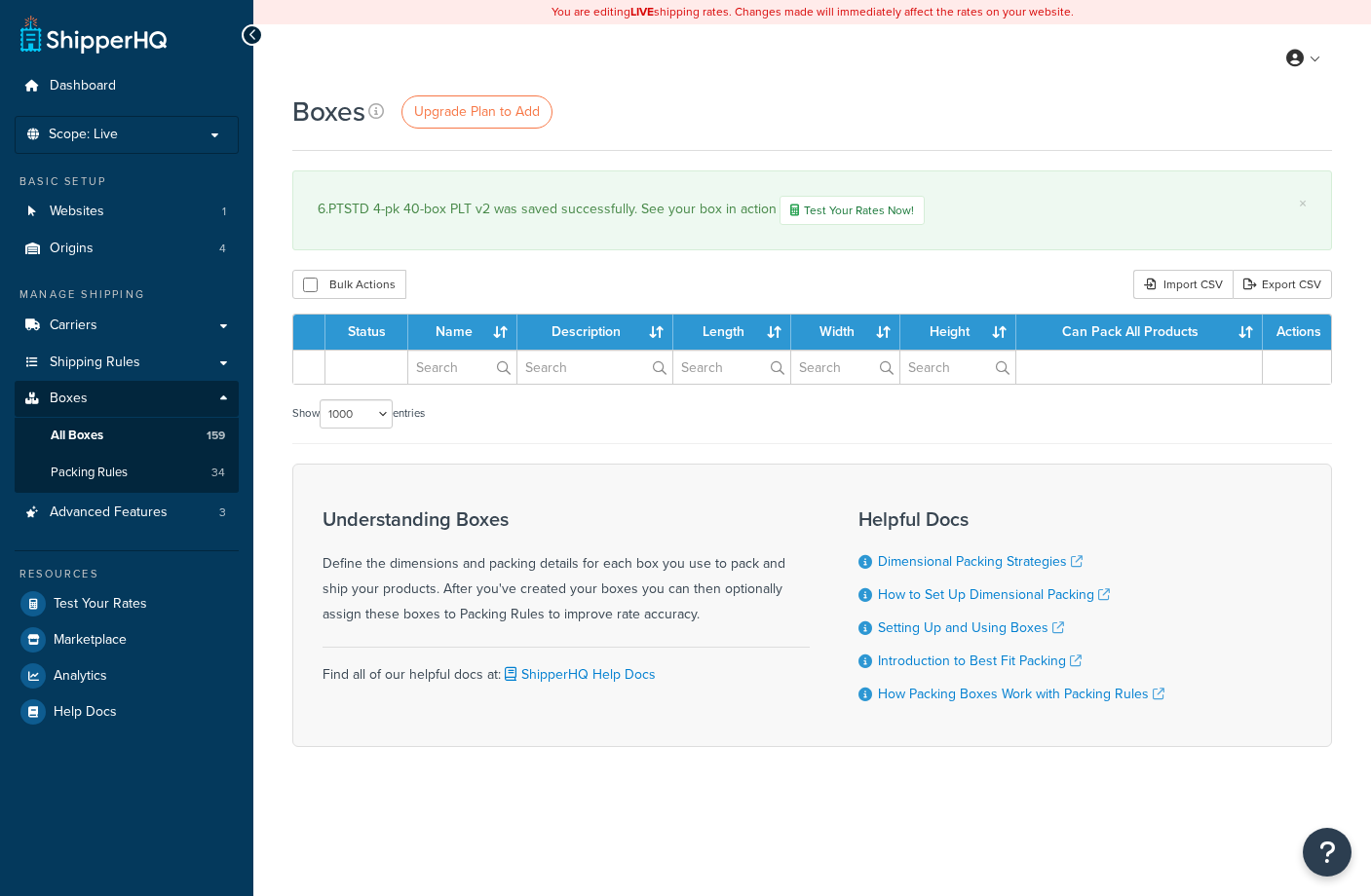
select select "1000"
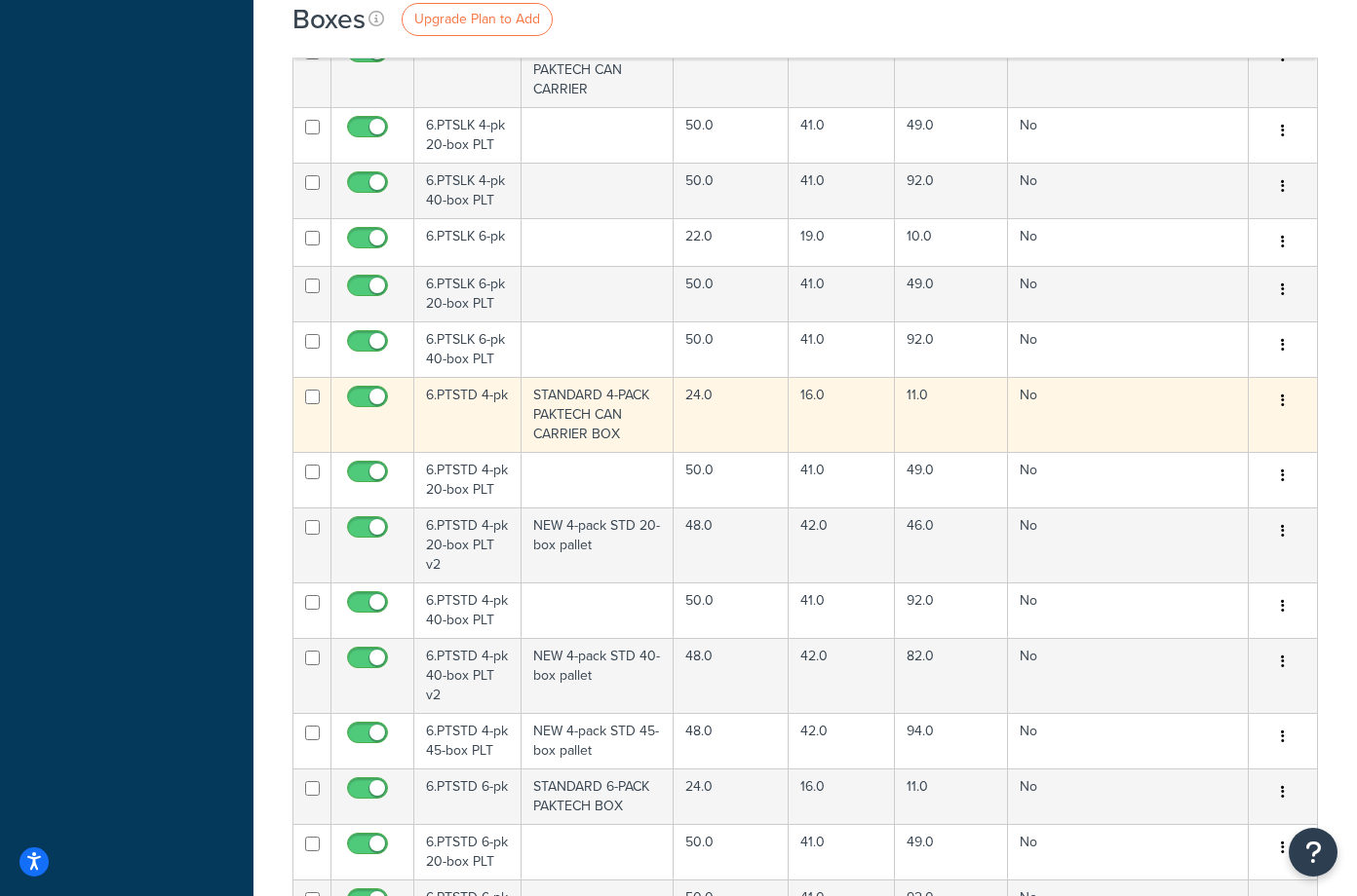
scroll to position [10810, 0]
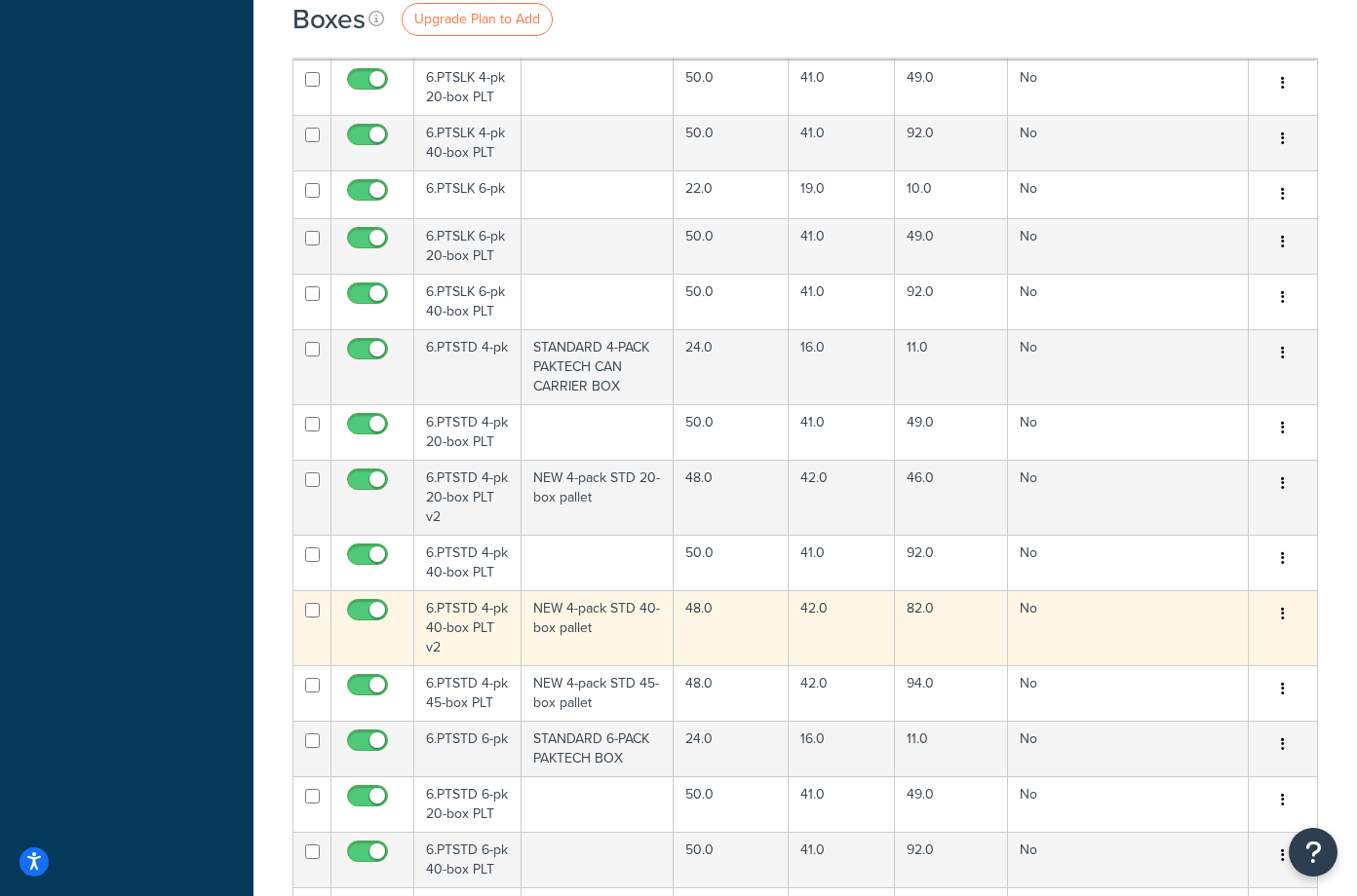
click at [598, 590] on td "NEW 4-pack STD 40-box pallet" at bounding box center [598, 628] width 153 height 75
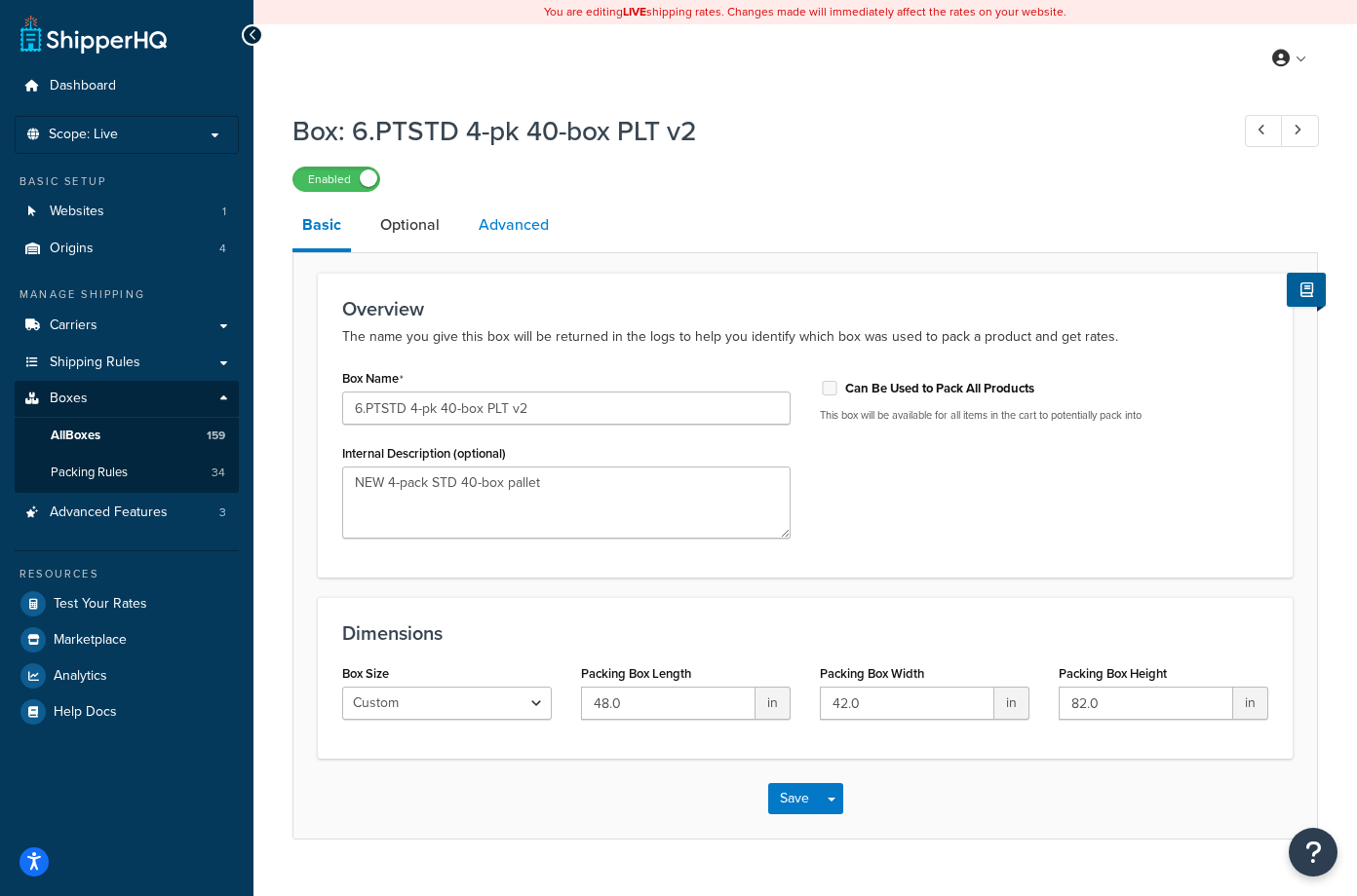
click at [516, 227] on link "Advanced" at bounding box center [513, 225] width 90 height 46
select select "100"
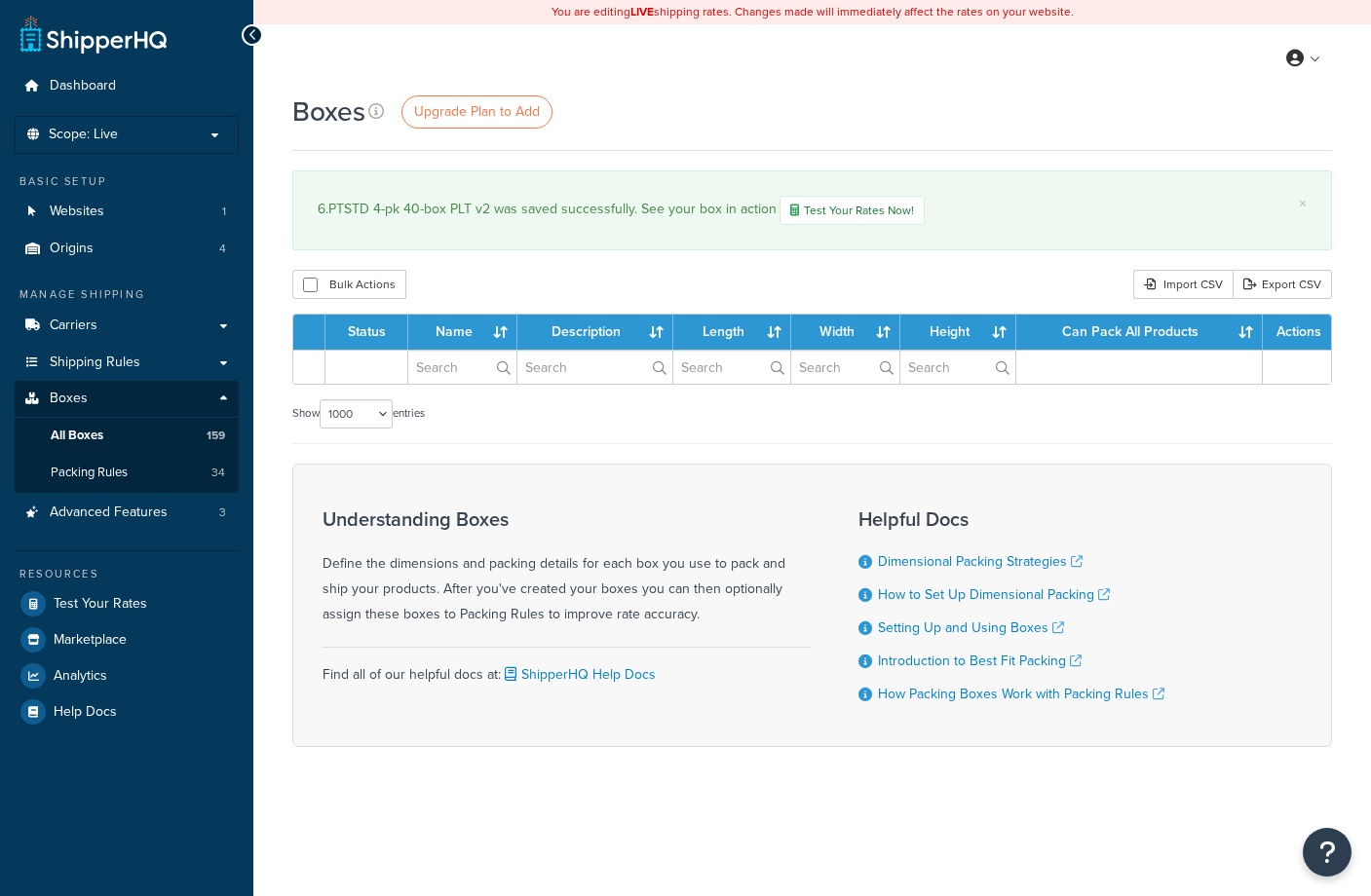
select select "1000"
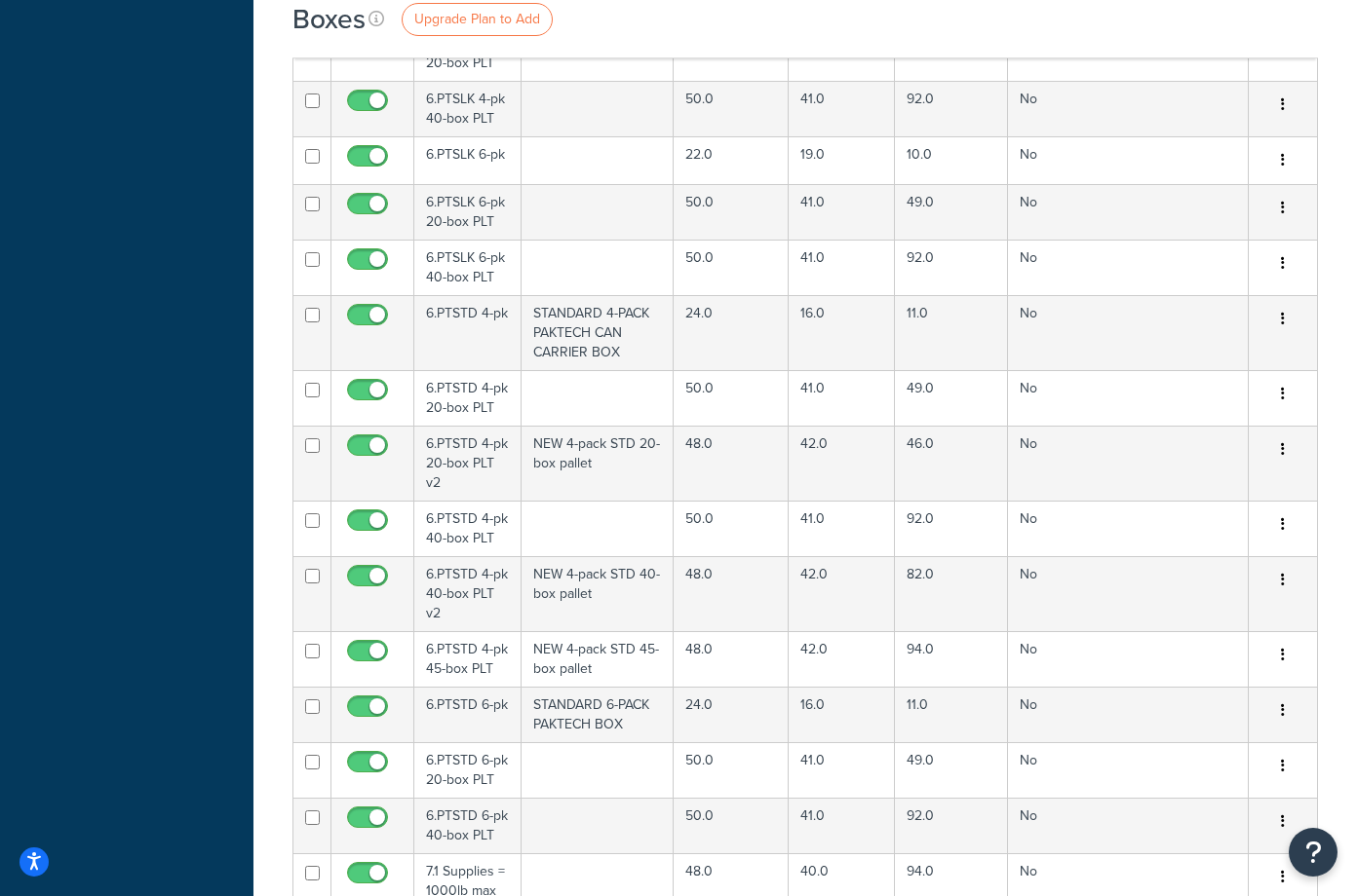
scroll to position [10810, 0]
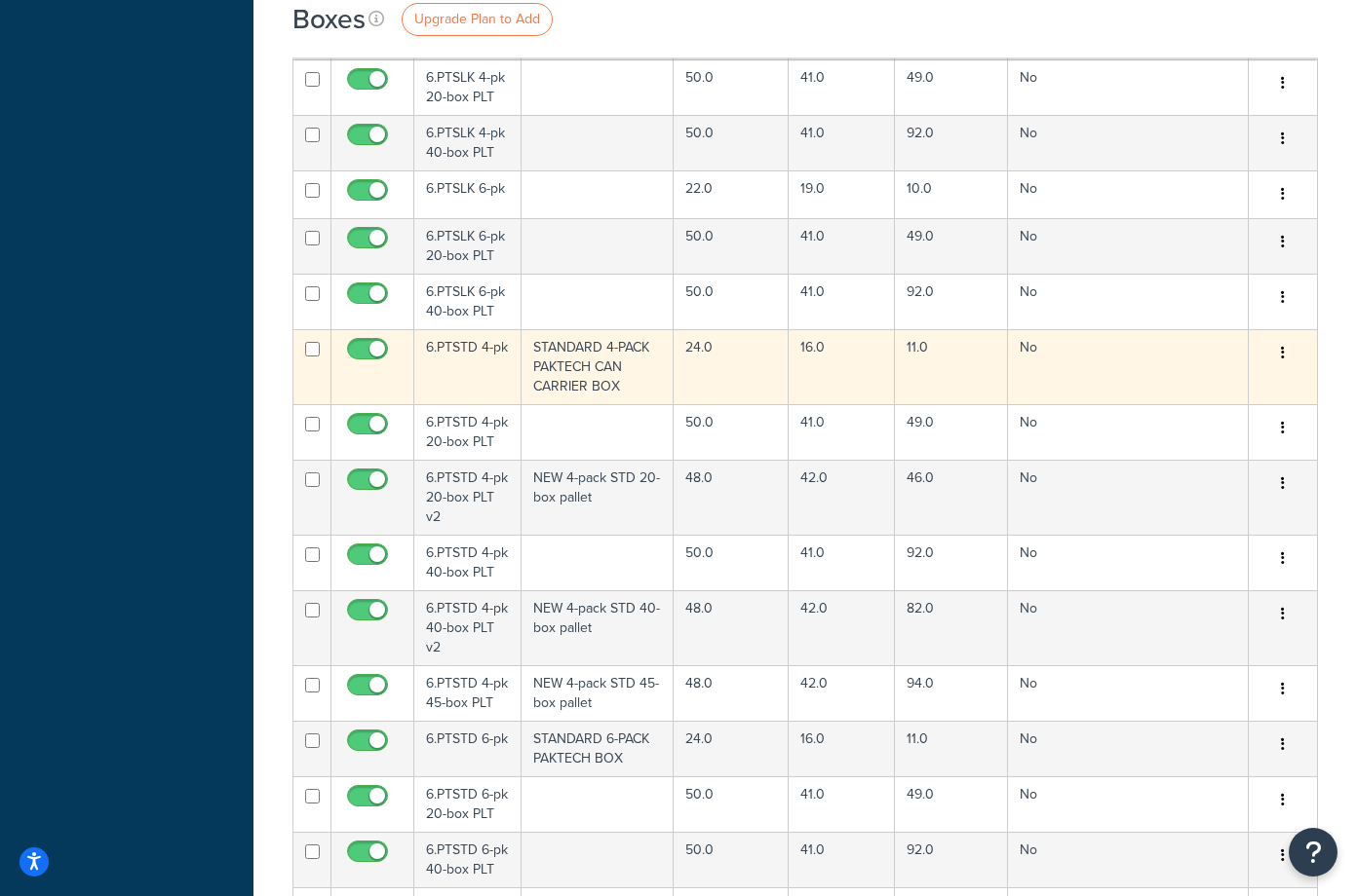
click at [473, 329] on td "6.PTSTD 4-pk" at bounding box center [467, 367] width 107 height 75
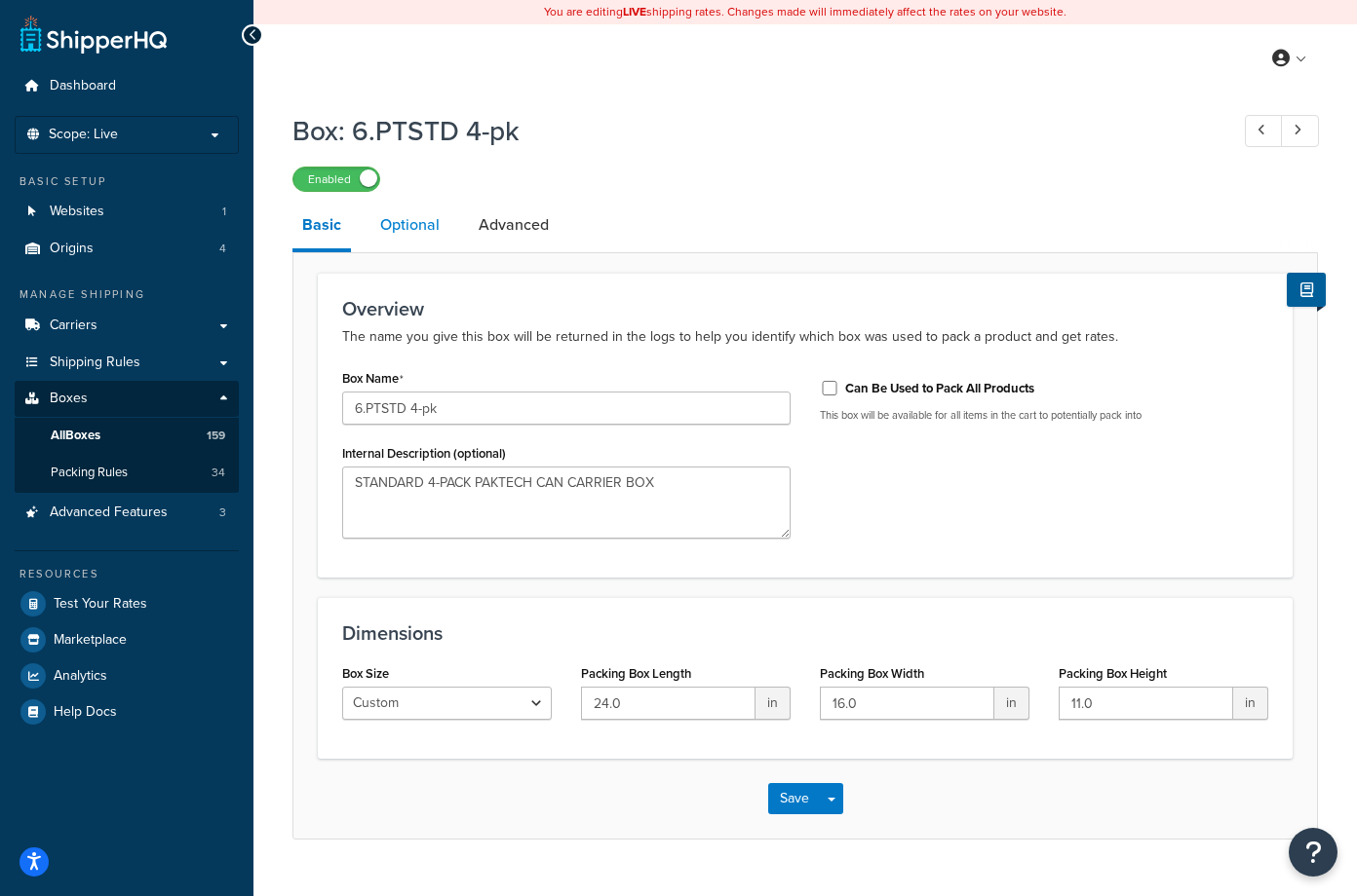
drag, startPoint x: 418, startPoint y: 209, endPoint x: 414, endPoint y: 223, distance: 14.6
click at [418, 209] on link "Optional" at bounding box center [410, 225] width 79 height 46
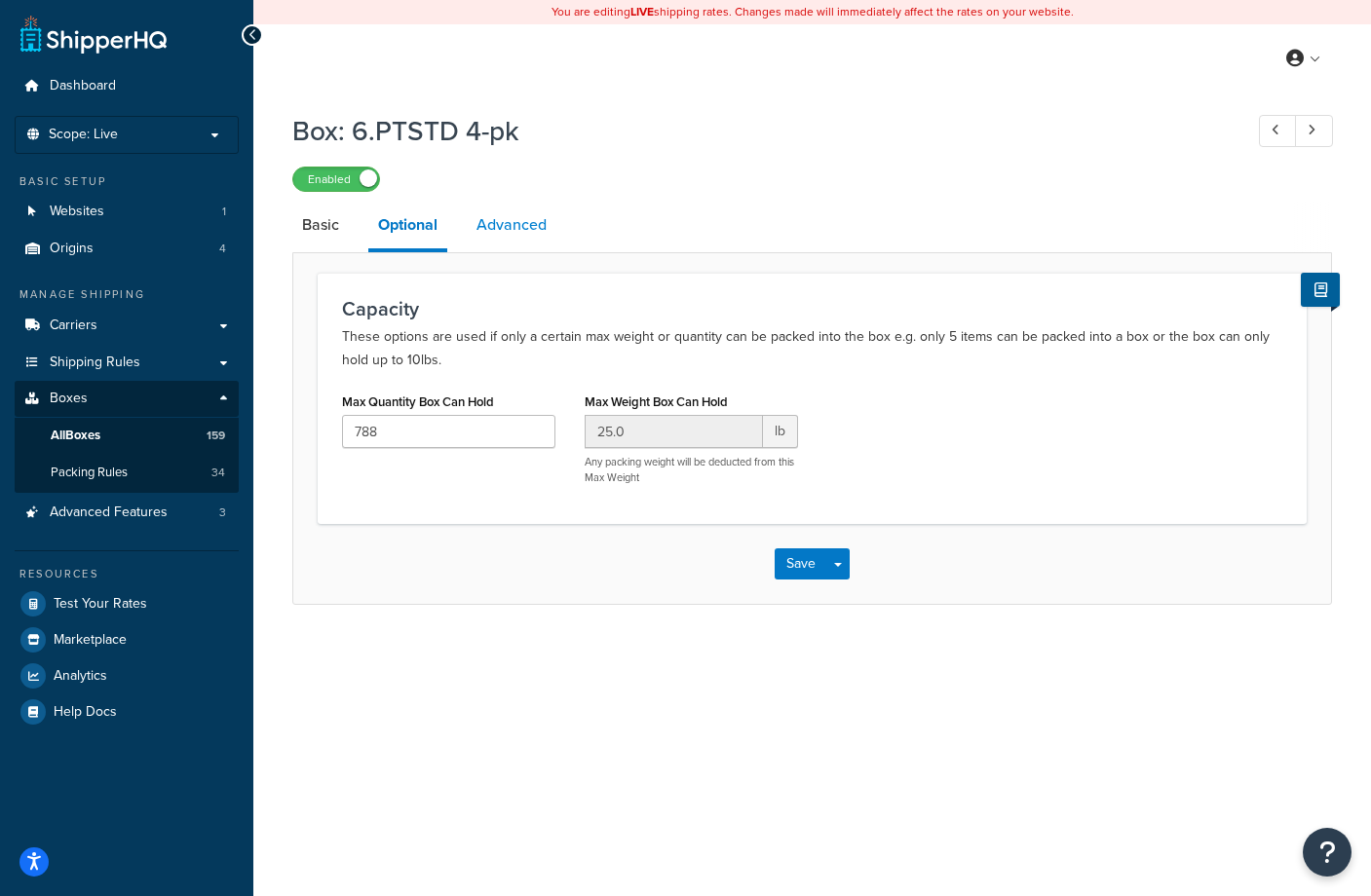
click at [521, 217] on link "Advanced" at bounding box center [511, 225] width 90 height 46
select select "100"
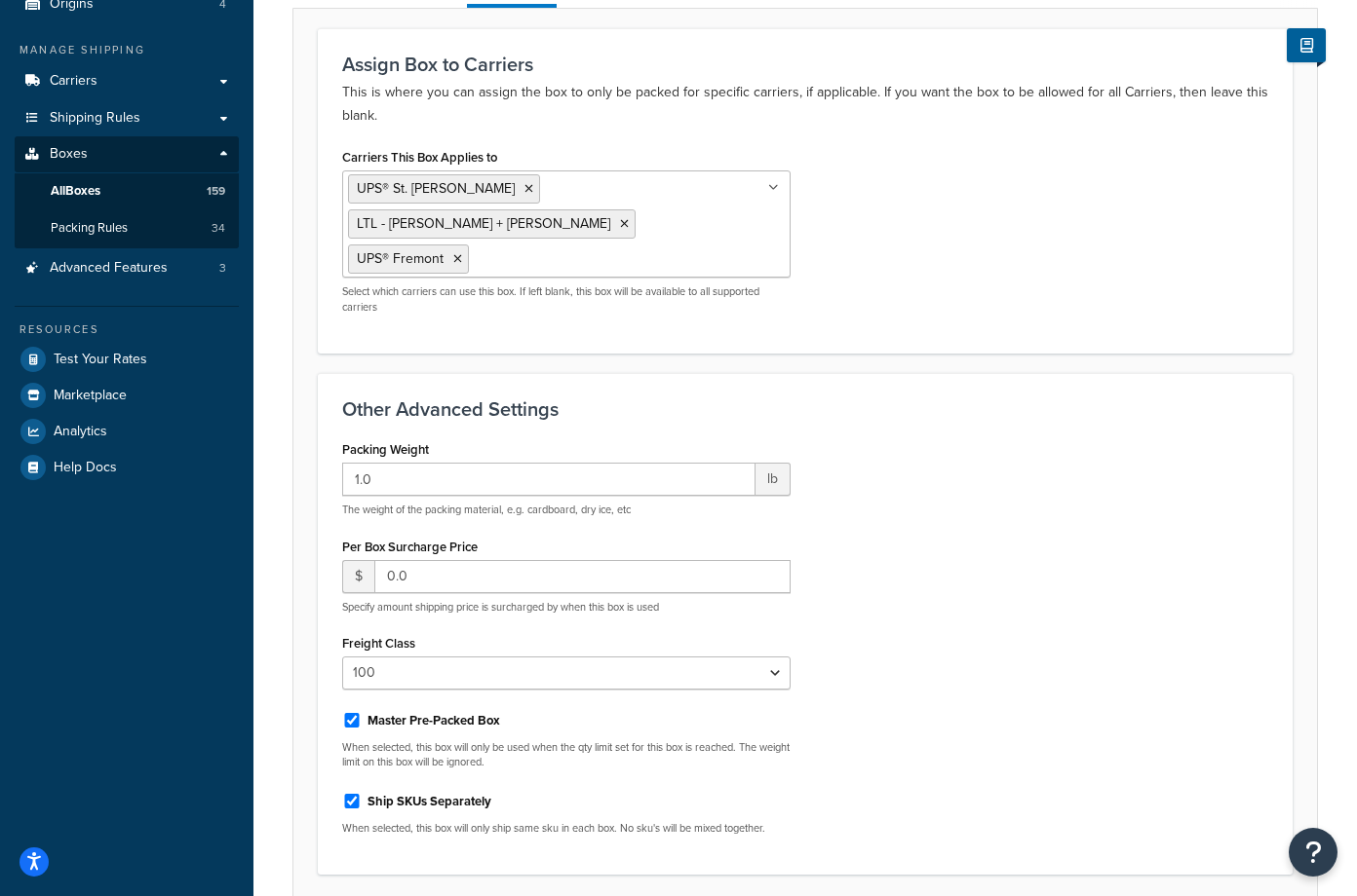
scroll to position [293, 0]
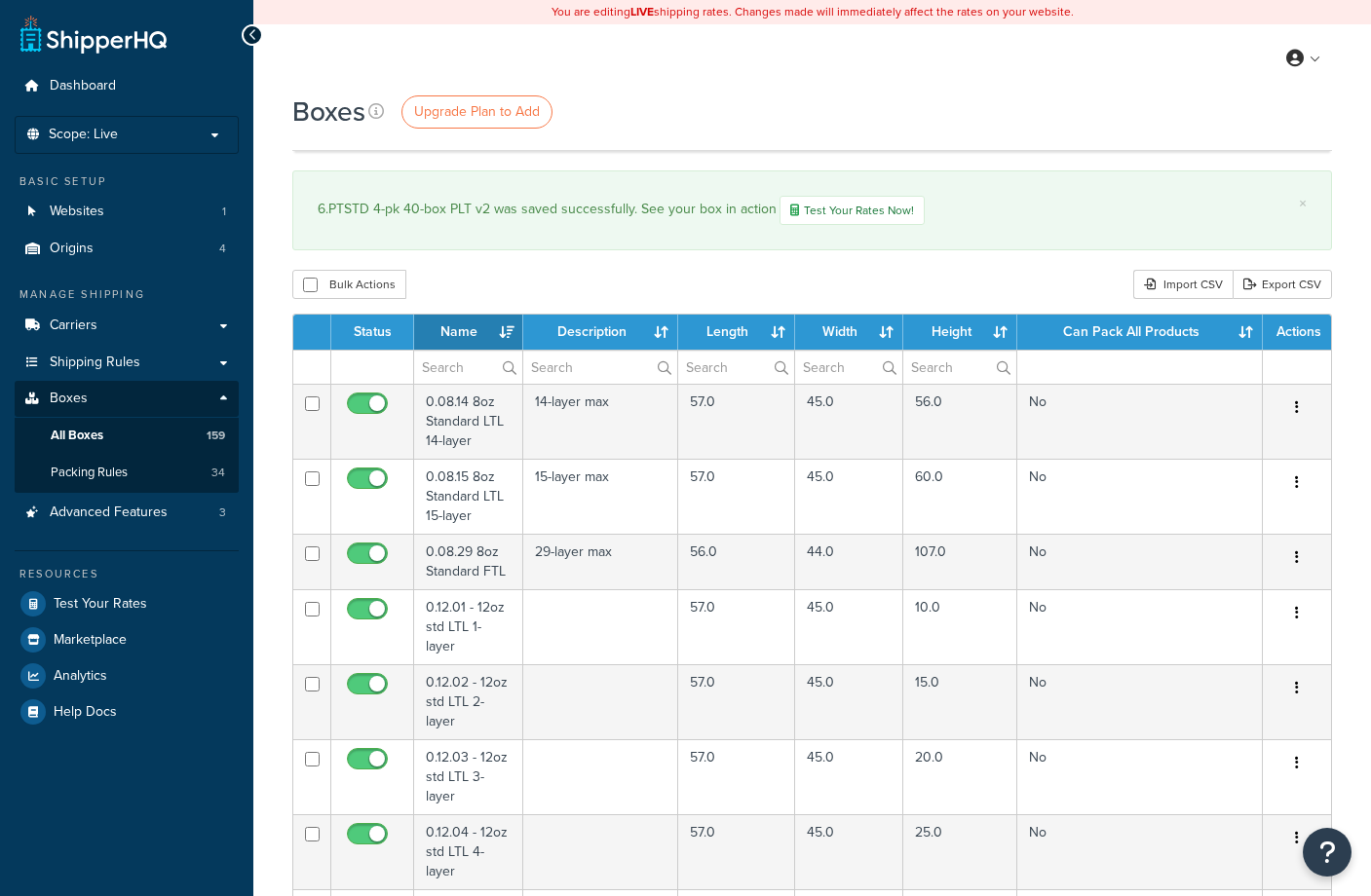
select select "1000"
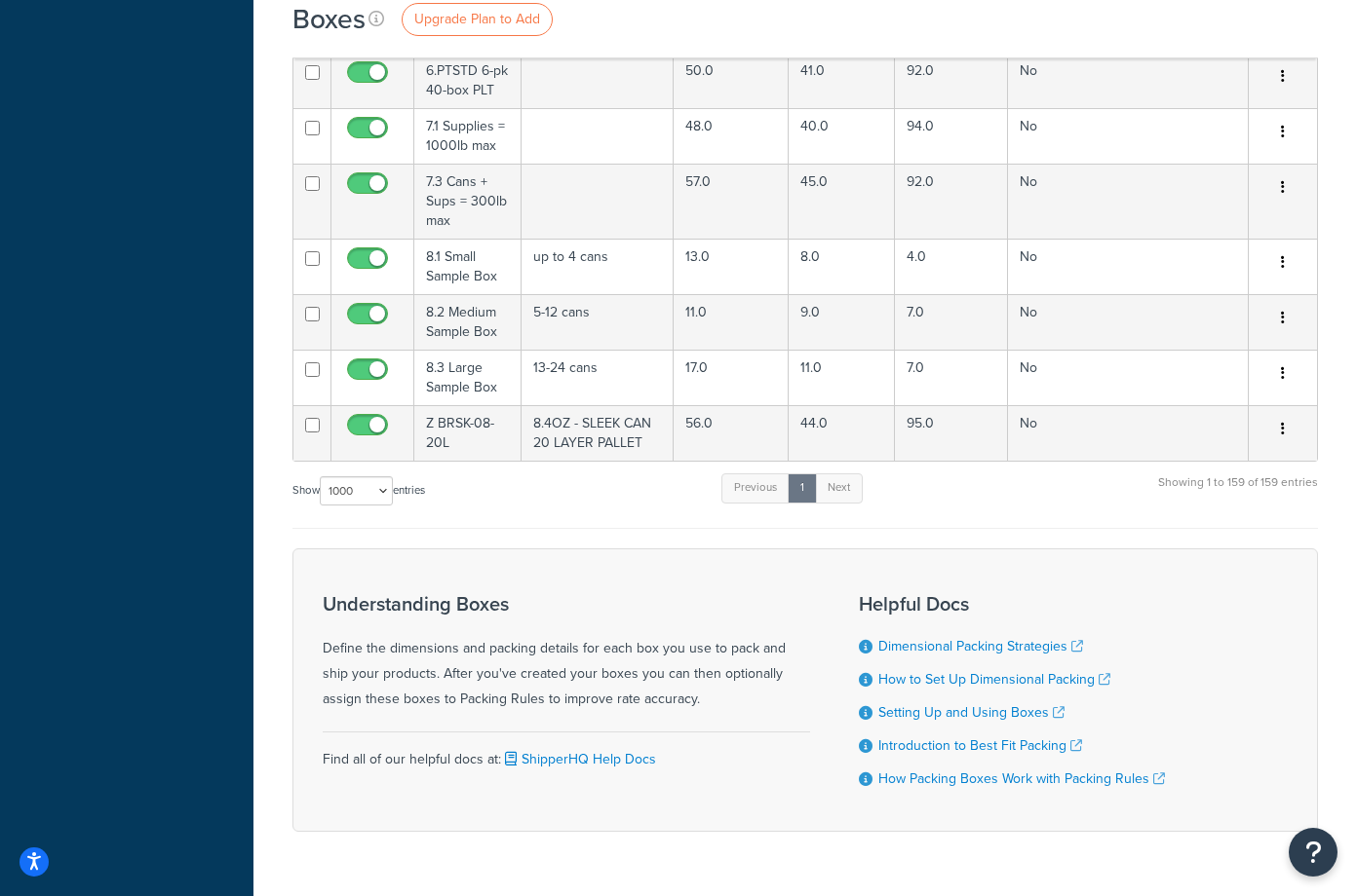
scroll to position [11395, 0]
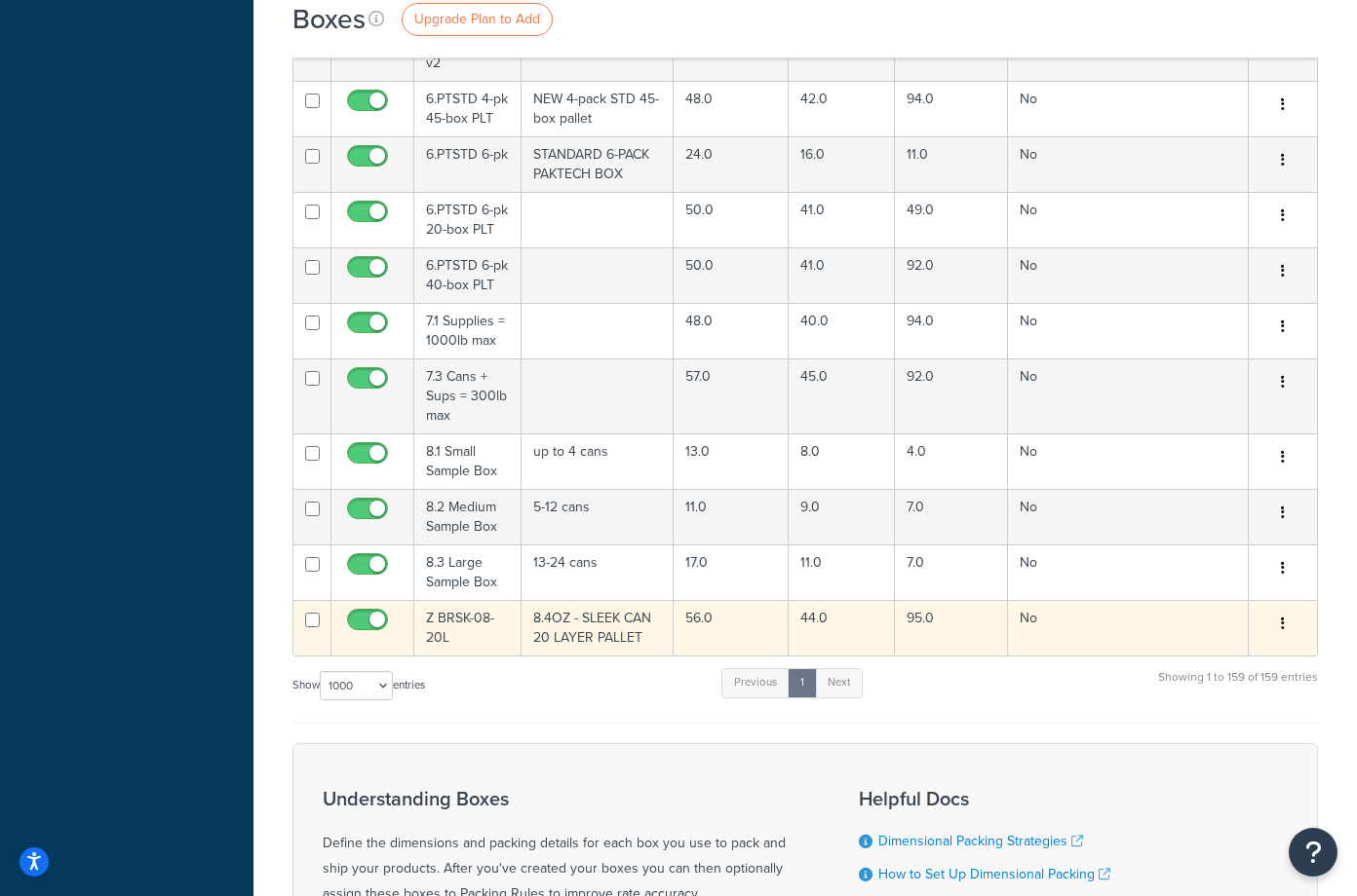
click at [475, 600] on td "Z BRSK-08-20L" at bounding box center [467, 628] width 107 height 55
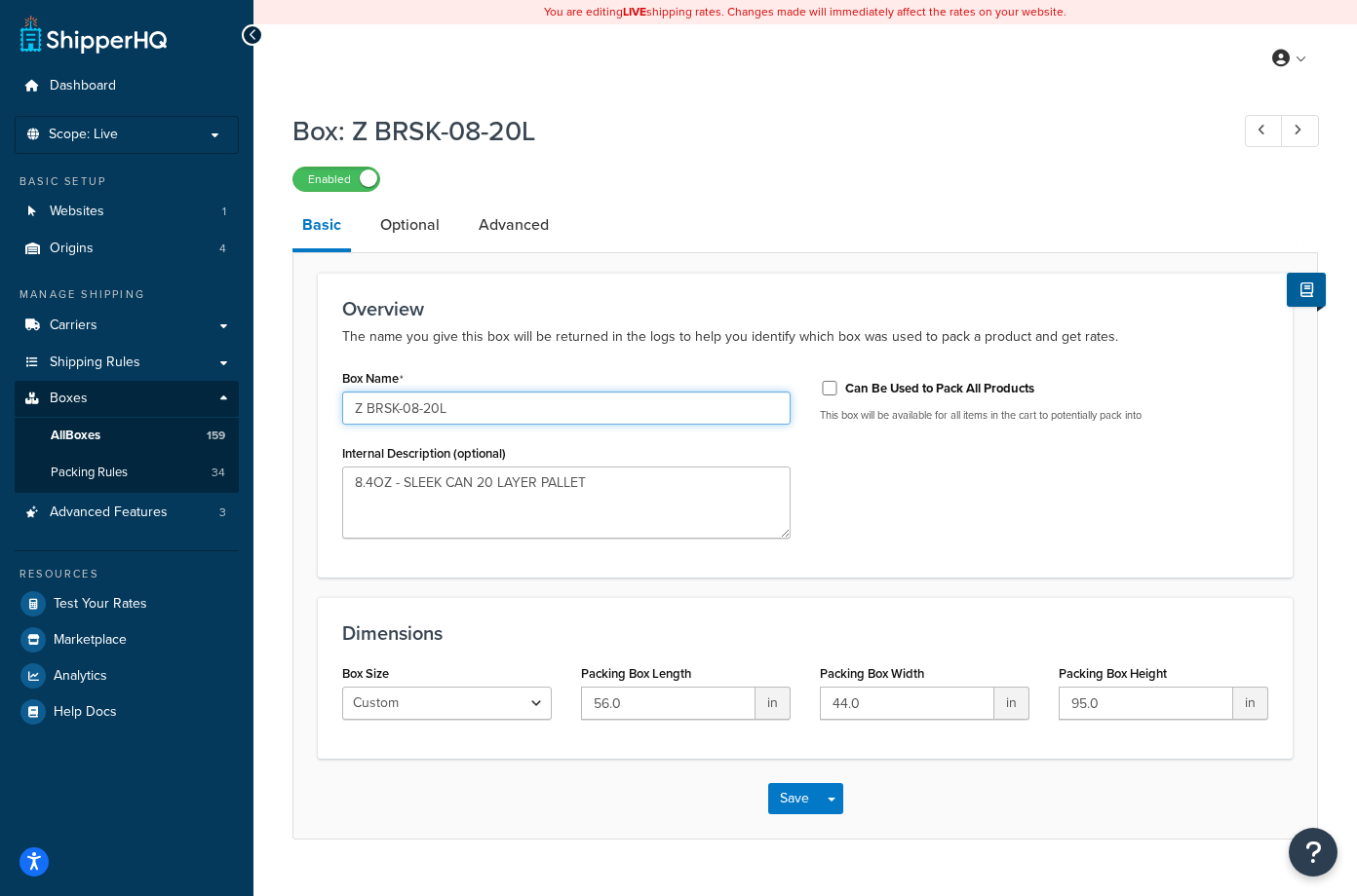
drag, startPoint x: 461, startPoint y: 411, endPoint x: 305, endPoint y: 413, distance: 156.0
click at [305, 413] on form "Overview The name you give this box will be returned in the logs to help you id…" at bounding box center [805, 556] width 1024 height 566
type input "6.PTSTD 4-pk v2"
drag, startPoint x: 551, startPoint y: 492, endPoint x: 304, endPoint y: 496, distance: 247.0
click at [304, 496] on form "Overview The name you give this box will be returned in the logs to help you id…" at bounding box center [805, 556] width 1024 height 566
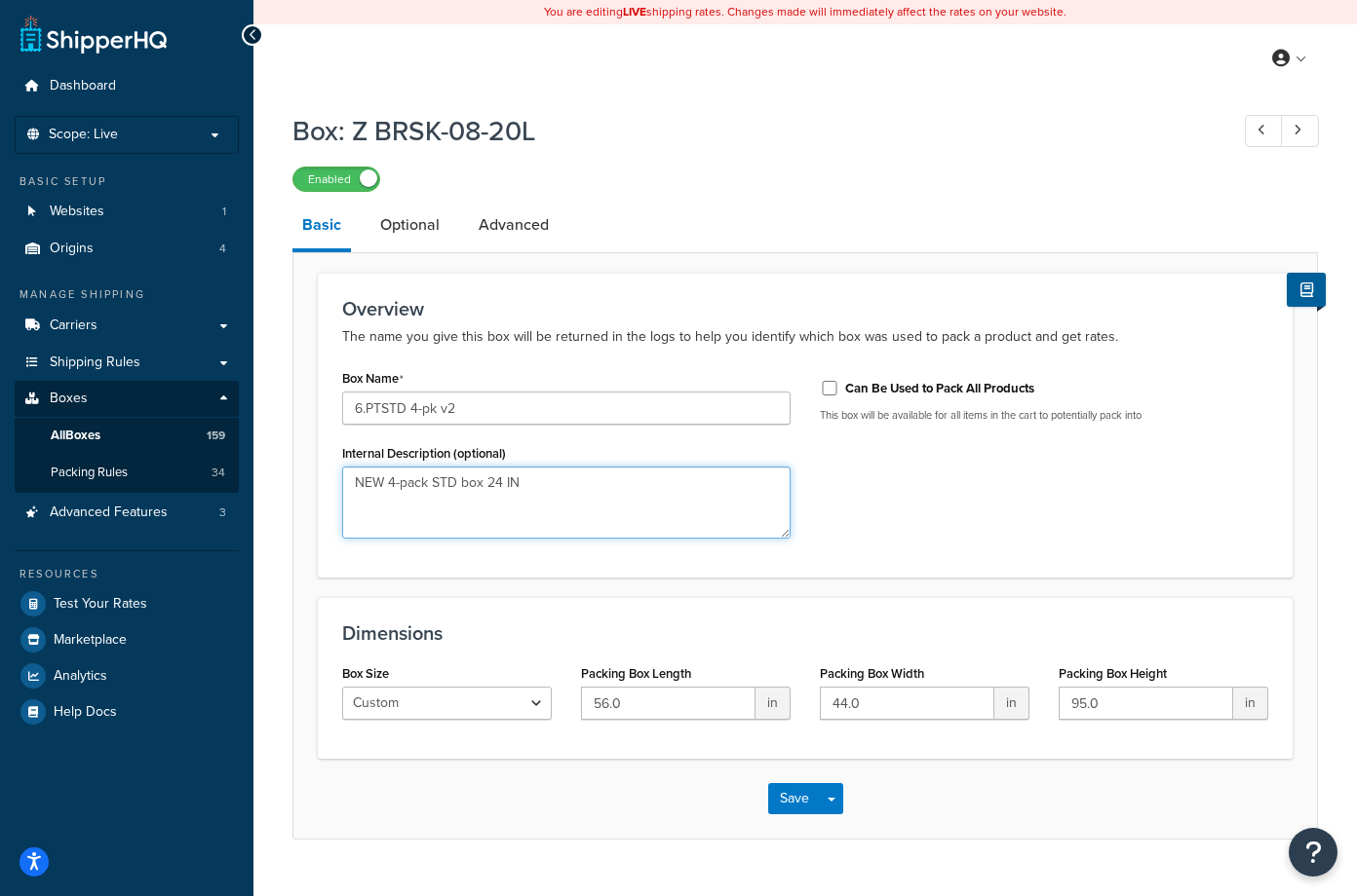
type textarea "NEW 4-pack STD box 24 IN"
drag, startPoint x: 591, startPoint y: 701, endPoint x: 538, endPoint y: 698, distance: 53.1
click at [538, 698] on div "Box Size Custom USPS Small Flat Box USPS Medium Flat Box USPS Large Flat Box US…" at bounding box center [805, 697] width 956 height 75
type input "23.625"
drag, startPoint x: 876, startPoint y: 710, endPoint x: 757, endPoint y: 699, distance: 119.5
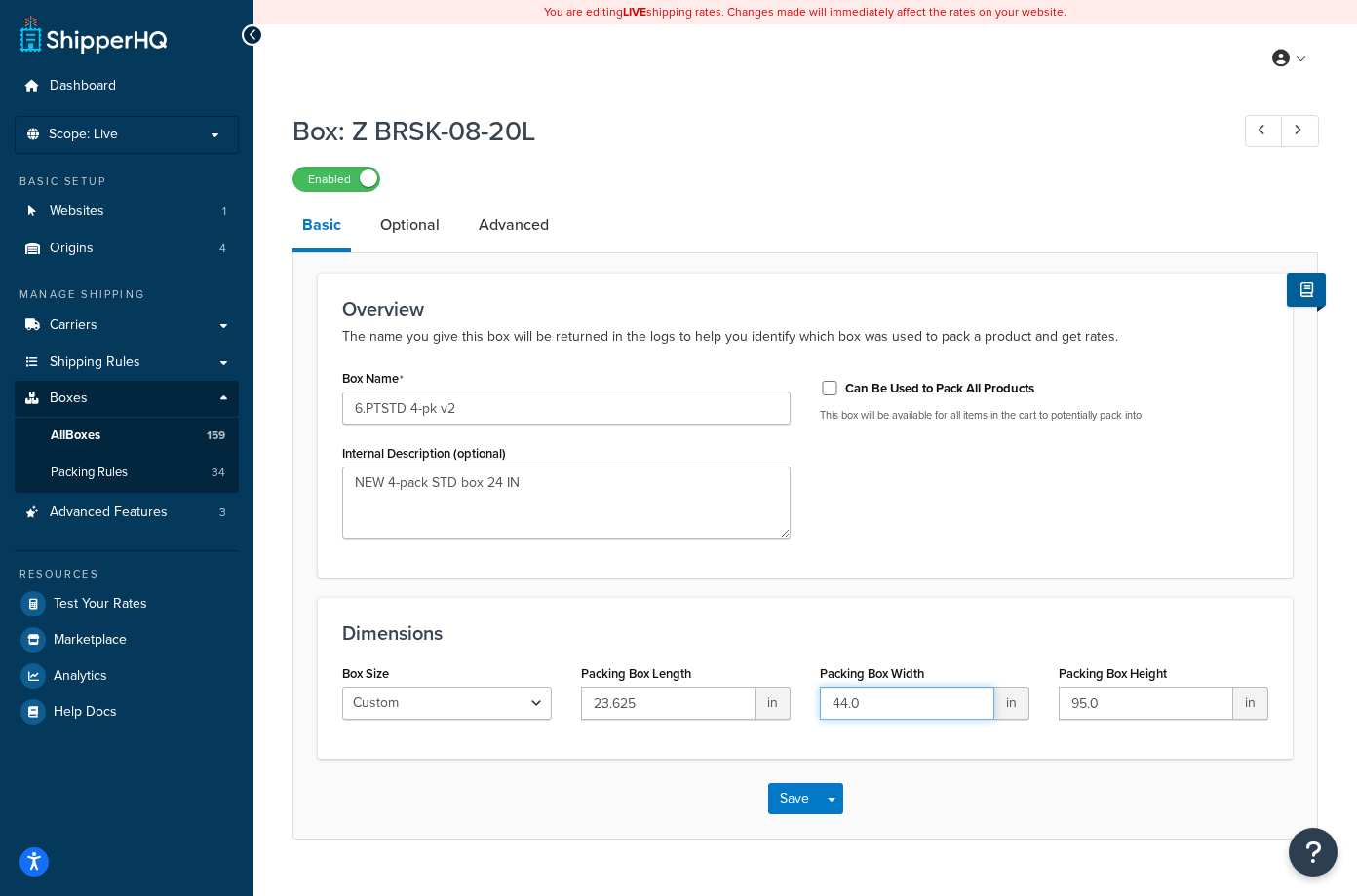
click at [757, 699] on div "Box Size Custom USPS Small Flat Box USPS Medium Flat Box USPS Large Flat Box US…" at bounding box center [805, 697] width 956 height 75
type input "10.125"
drag, startPoint x: 1119, startPoint y: 702, endPoint x: 989, endPoint y: 705, distance: 130.0
click at [989, 705] on div "Box Size Custom USPS Small Flat Box USPS Medium Flat Box USPS Large Flat Box US…" at bounding box center [805, 697] width 956 height 75
type input "15.25"
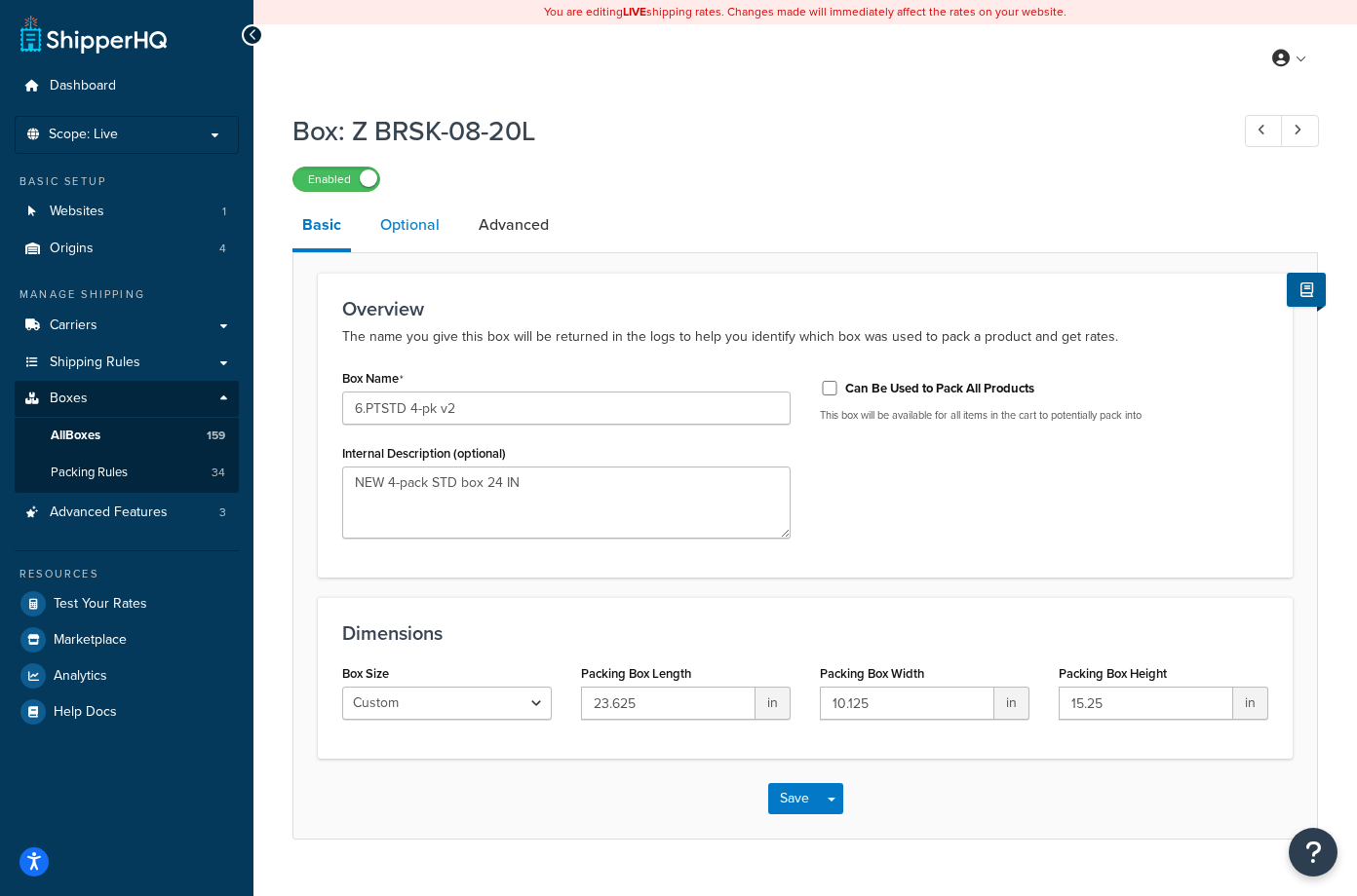
click at [404, 230] on link "Optional" at bounding box center [410, 225] width 79 height 46
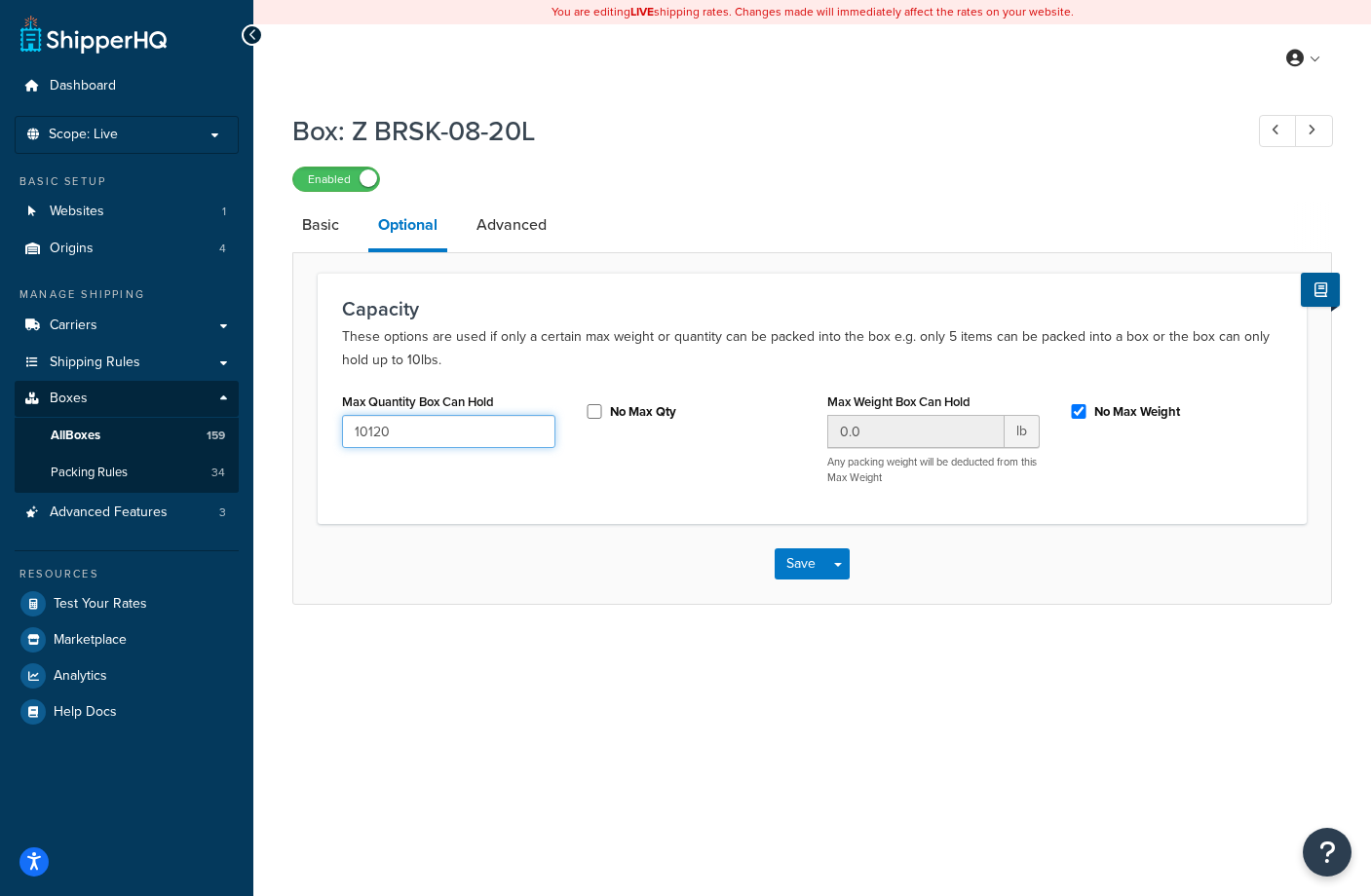
drag, startPoint x: 432, startPoint y: 435, endPoint x: 324, endPoint y: 434, distance: 108.0
click at [324, 434] on div "Capacity These options are used if only a certain max weight or quantity can be…" at bounding box center [811, 398] width 989 height 251
type input "750"
click at [1074, 415] on input "No Max Weight" at bounding box center [1078, 411] width 20 height 15
checkbox input "false"
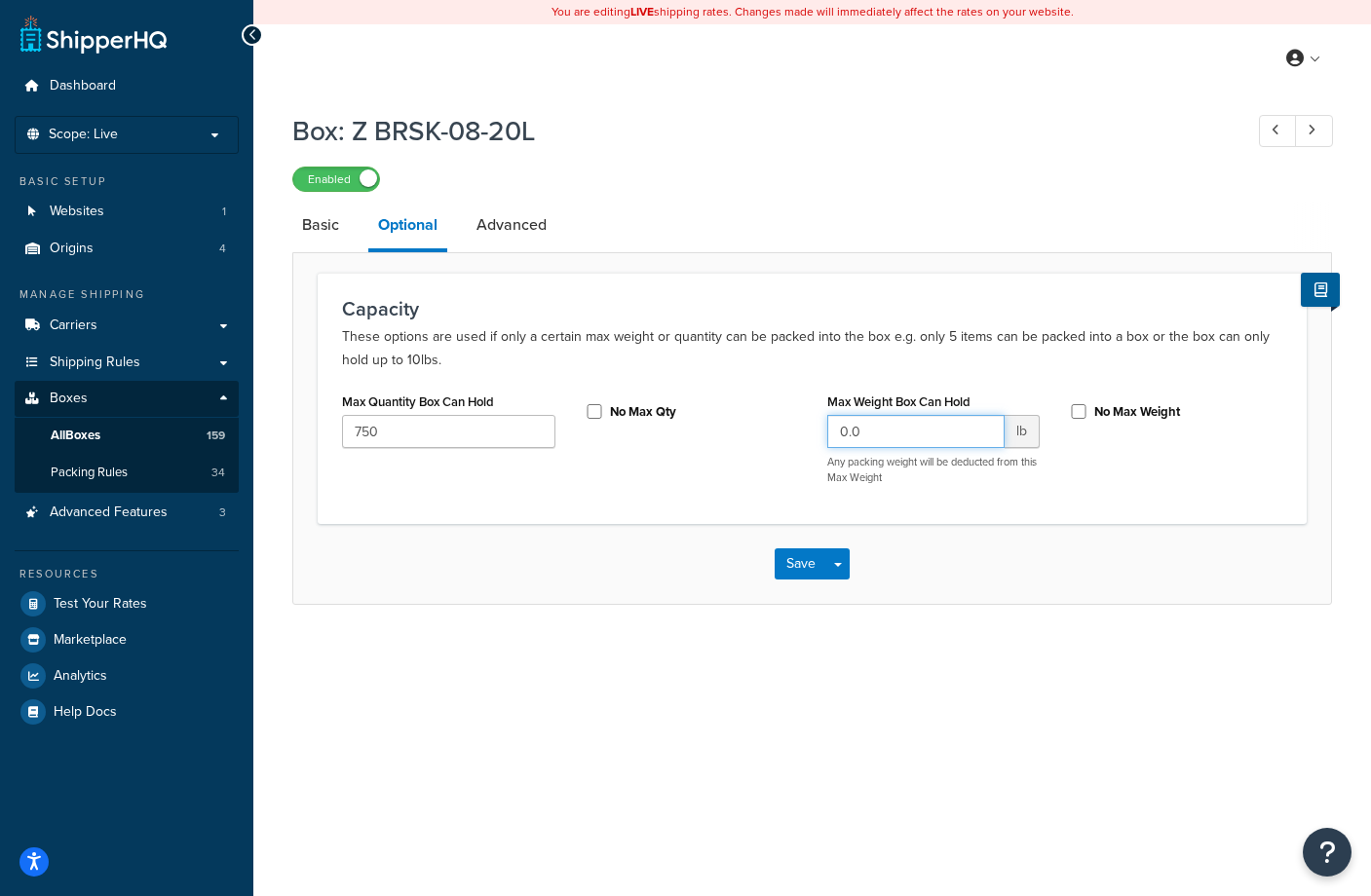
drag, startPoint x: 875, startPoint y: 434, endPoint x: 806, endPoint y: 436, distance: 69.0
click at [806, 436] on div "Max Quantity Box Can Hold 750 No Max Qty Max Weight Box Can Hold 0.0 lb Any pac…" at bounding box center [811, 444] width 969 height 112
type input "25"
click at [1134, 492] on div "Max Quantity Box Can Hold 750 No Max Qty Max Weight Box Can Hold 25 lb Any pack…" at bounding box center [811, 444] width 969 height 112
click at [1068, 407] on input "No Max Weight" at bounding box center [1078, 411] width 20 height 15
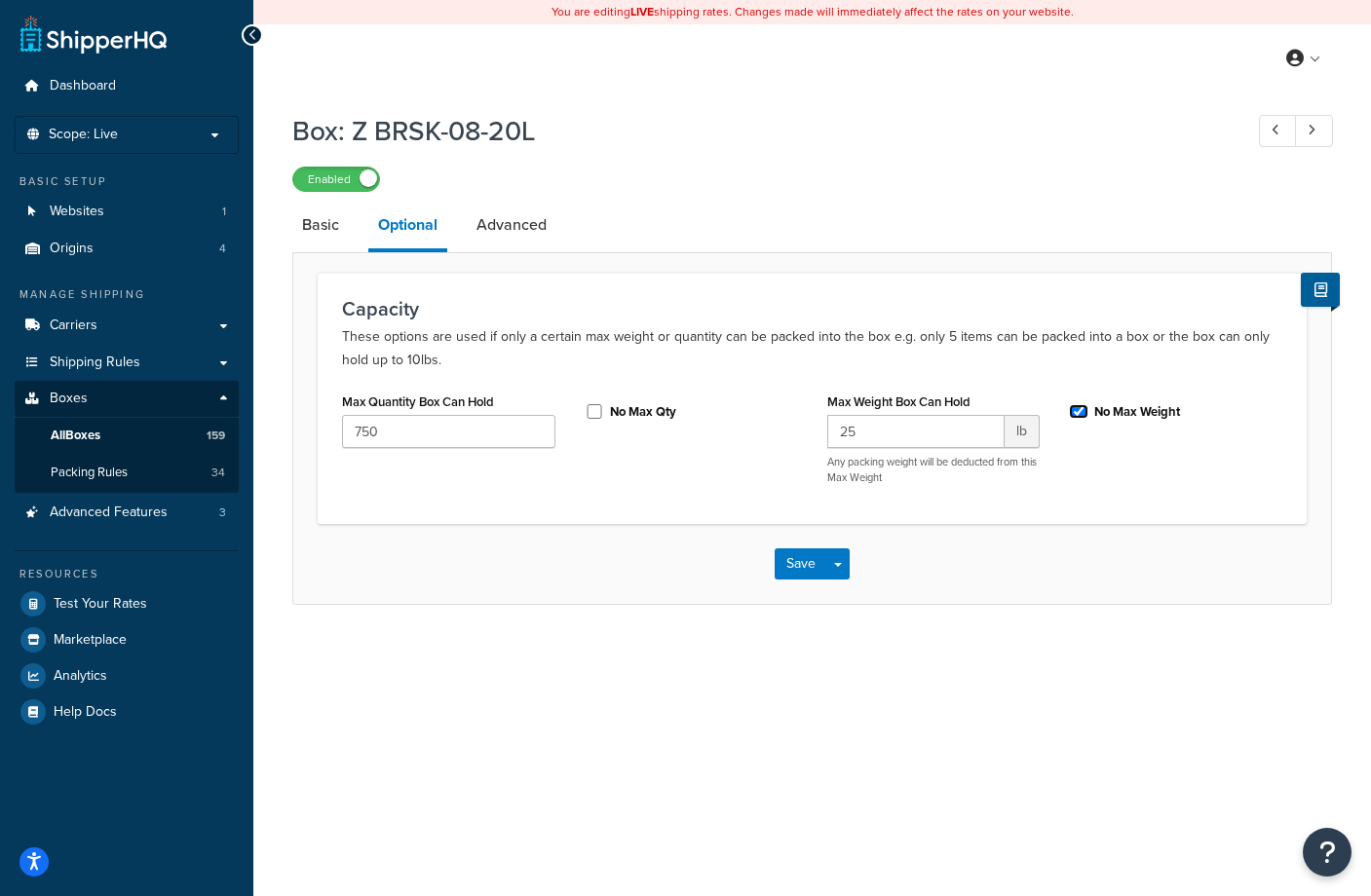
checkbox input "true"
click at [512, 216] on link "Advanced" at bounding box center [511, 225] width 90 height 46
select select "250"
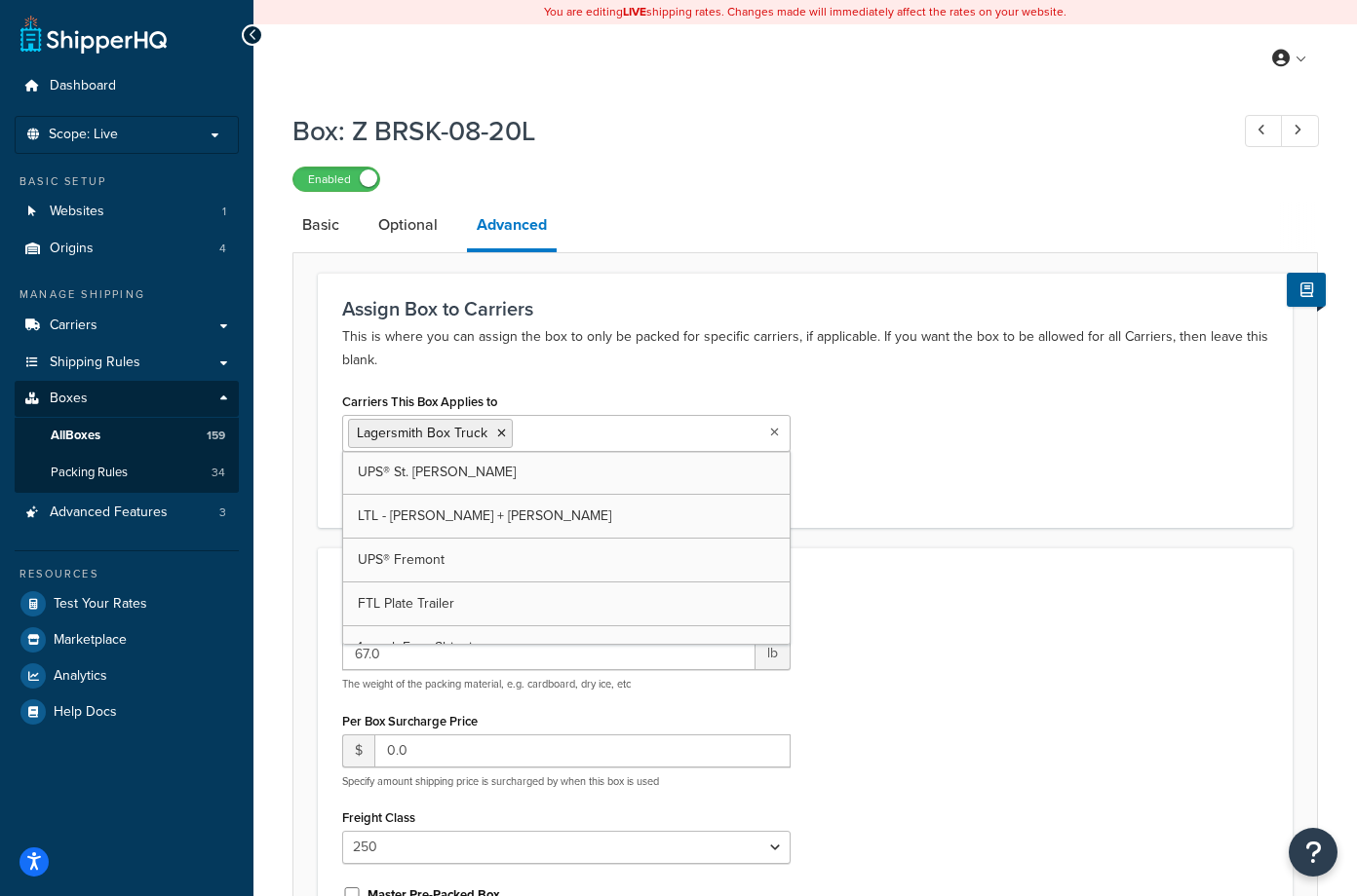
click at [699, 439] on ul "Lagersmith Box Truck" at bounding box center [566, 434] width 449 height 37
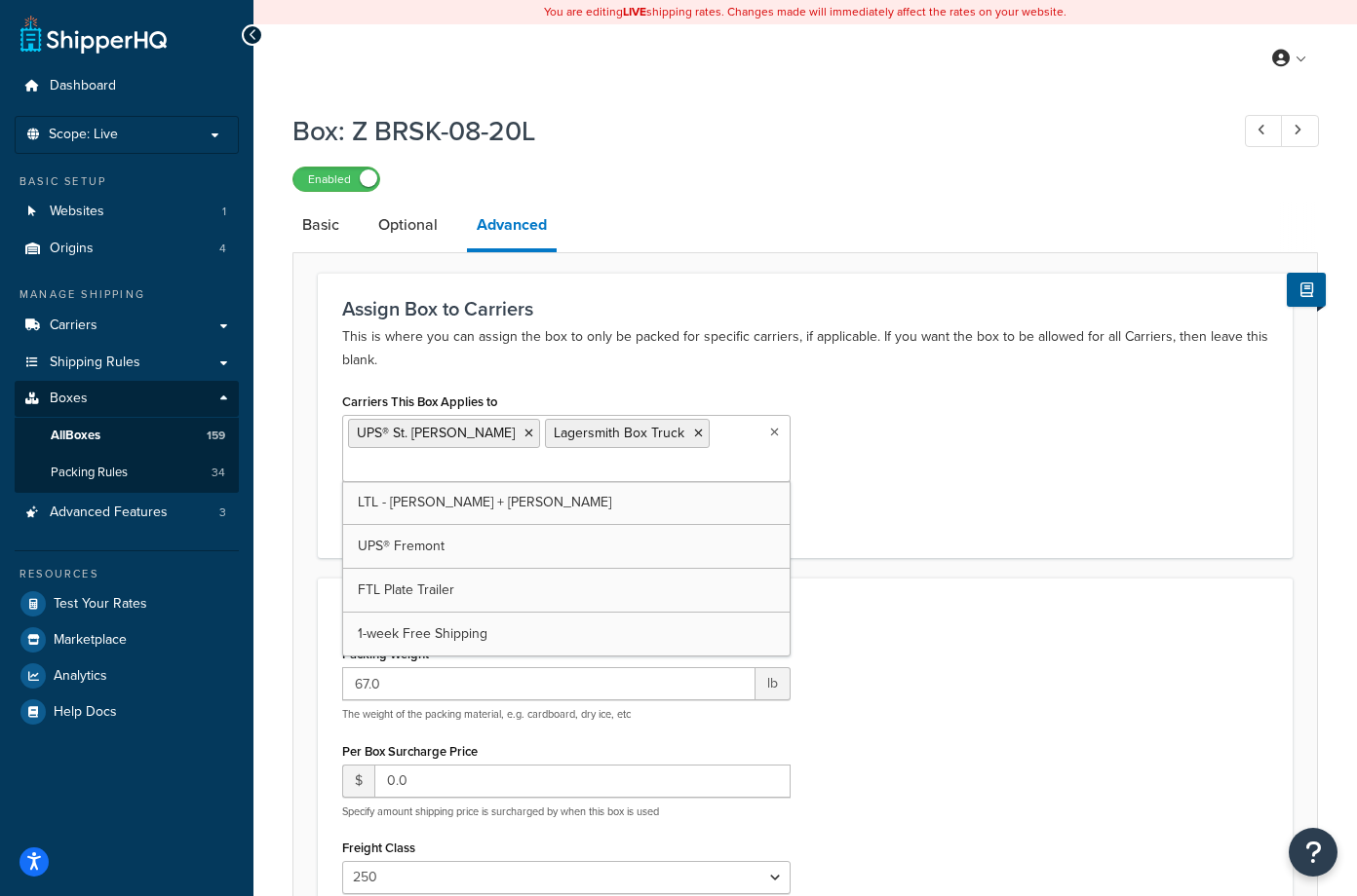
click at [711, 443] on ul "UPS® St. [PERSON_NAME] Box Truck" at bounding box center [566, 448] width 449 height 67
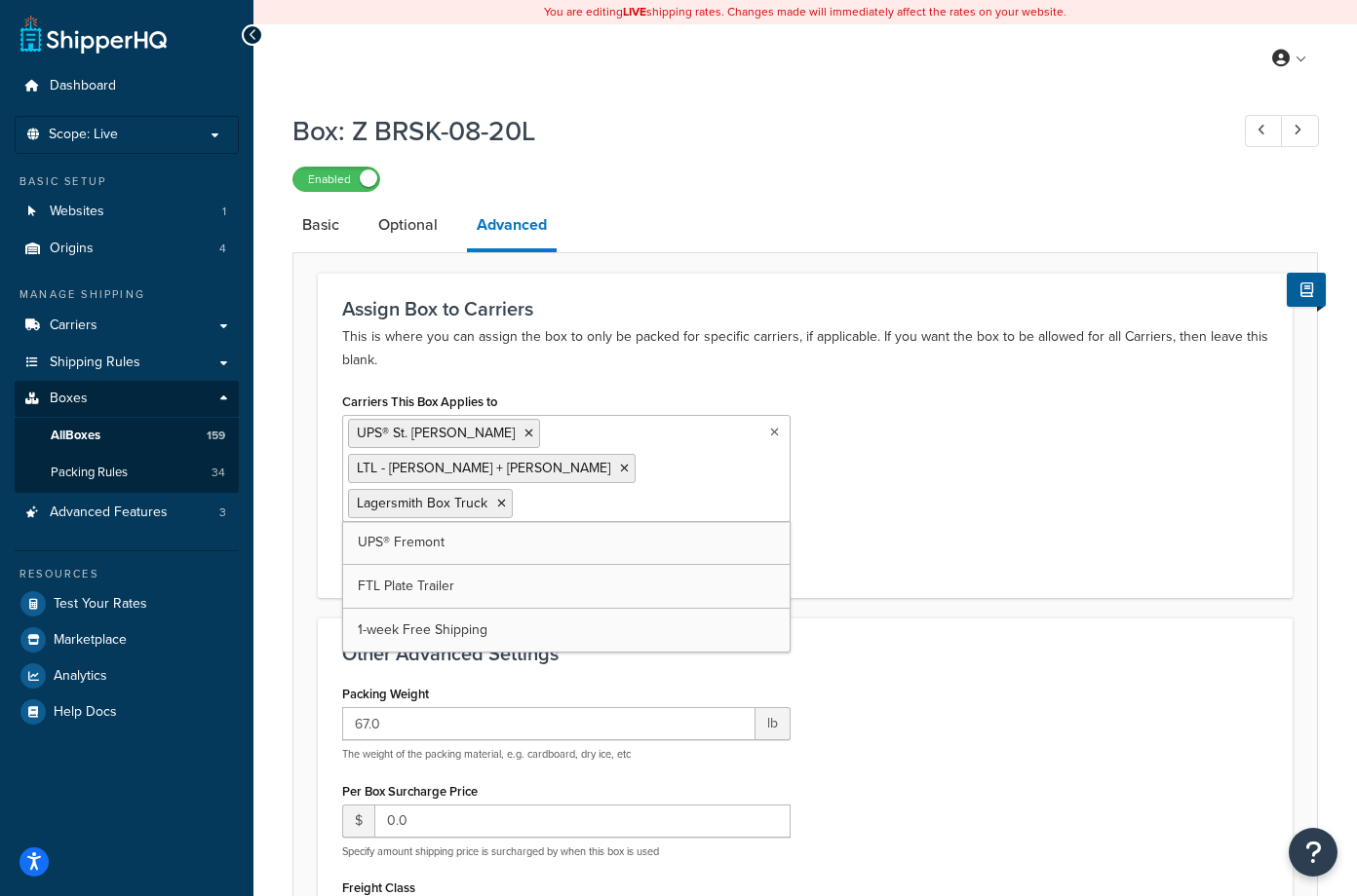
click at [681, 465] on ul "UPS® St. [PERSON_NAME] LTL - [PERSON_NAME] + [PERSON_NAME] Lagersmith Box Truck" at bounding box center [566, 468] width 449 height 107
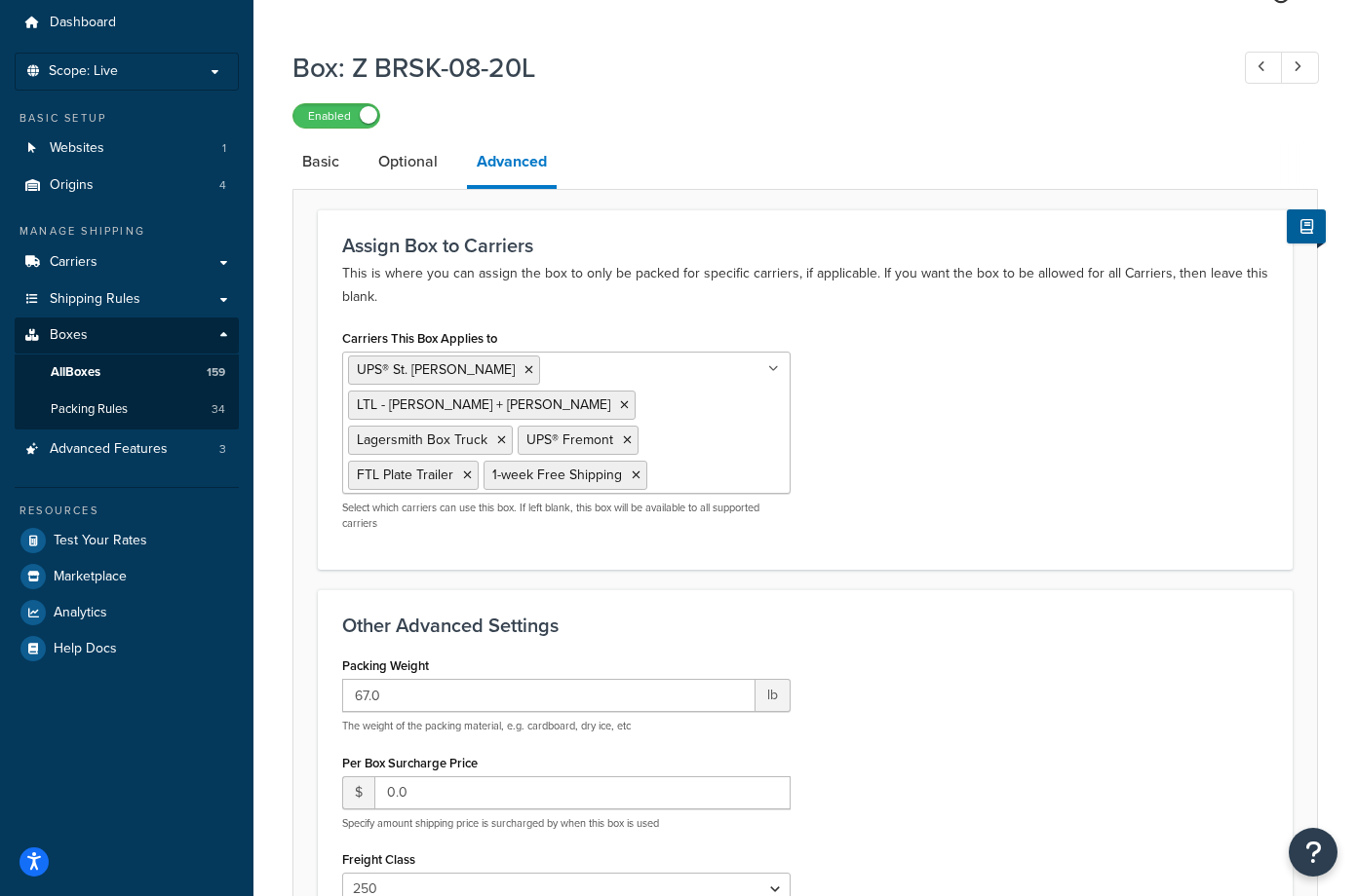
scroll to position [98, 0]
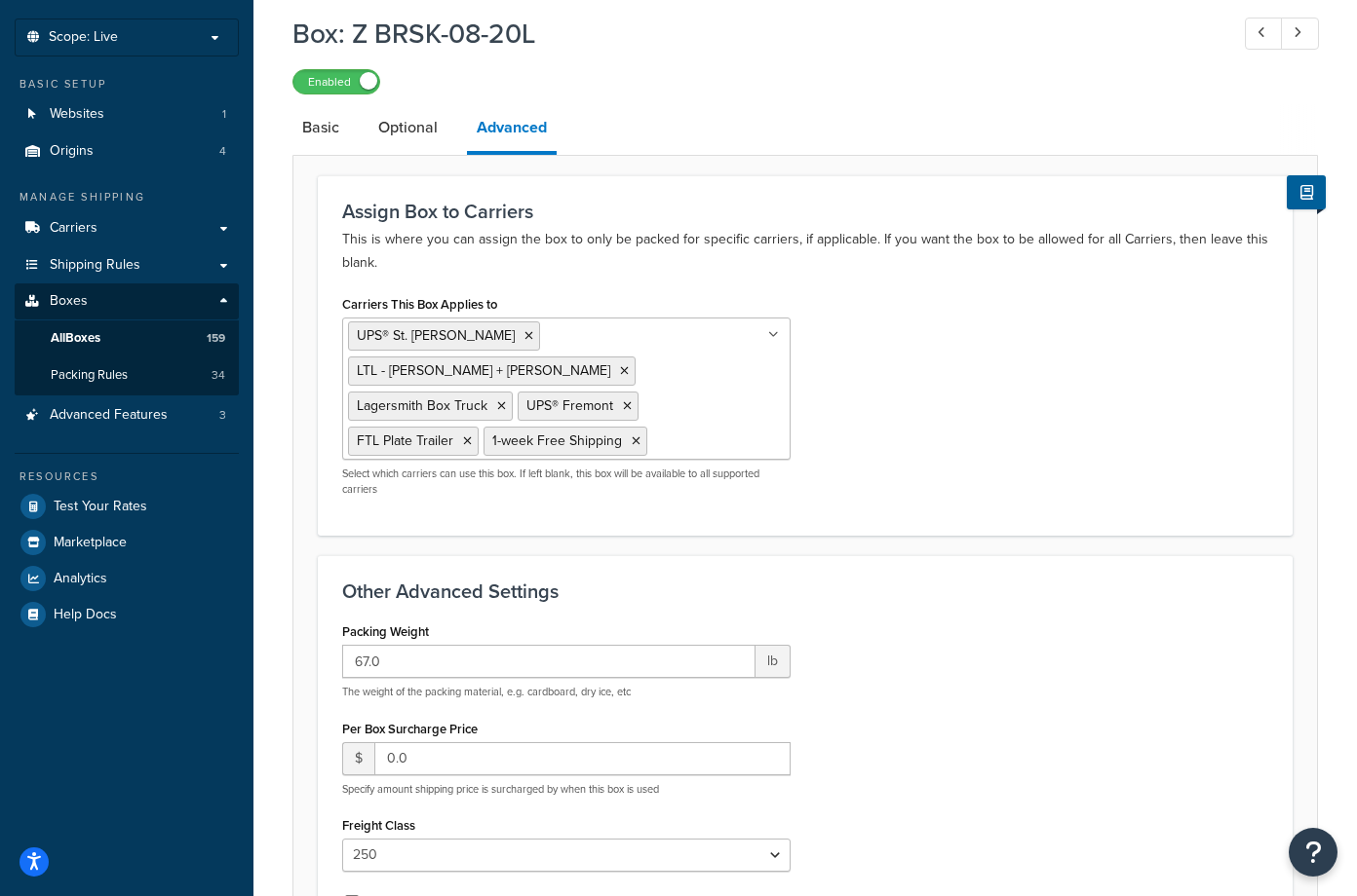
click at [1072, 618] on div "Packing Weight 67.0 lb The weight of the packing material, e.g. cardboard, dry …" at bounding box center [805, 825] width 956 height 415
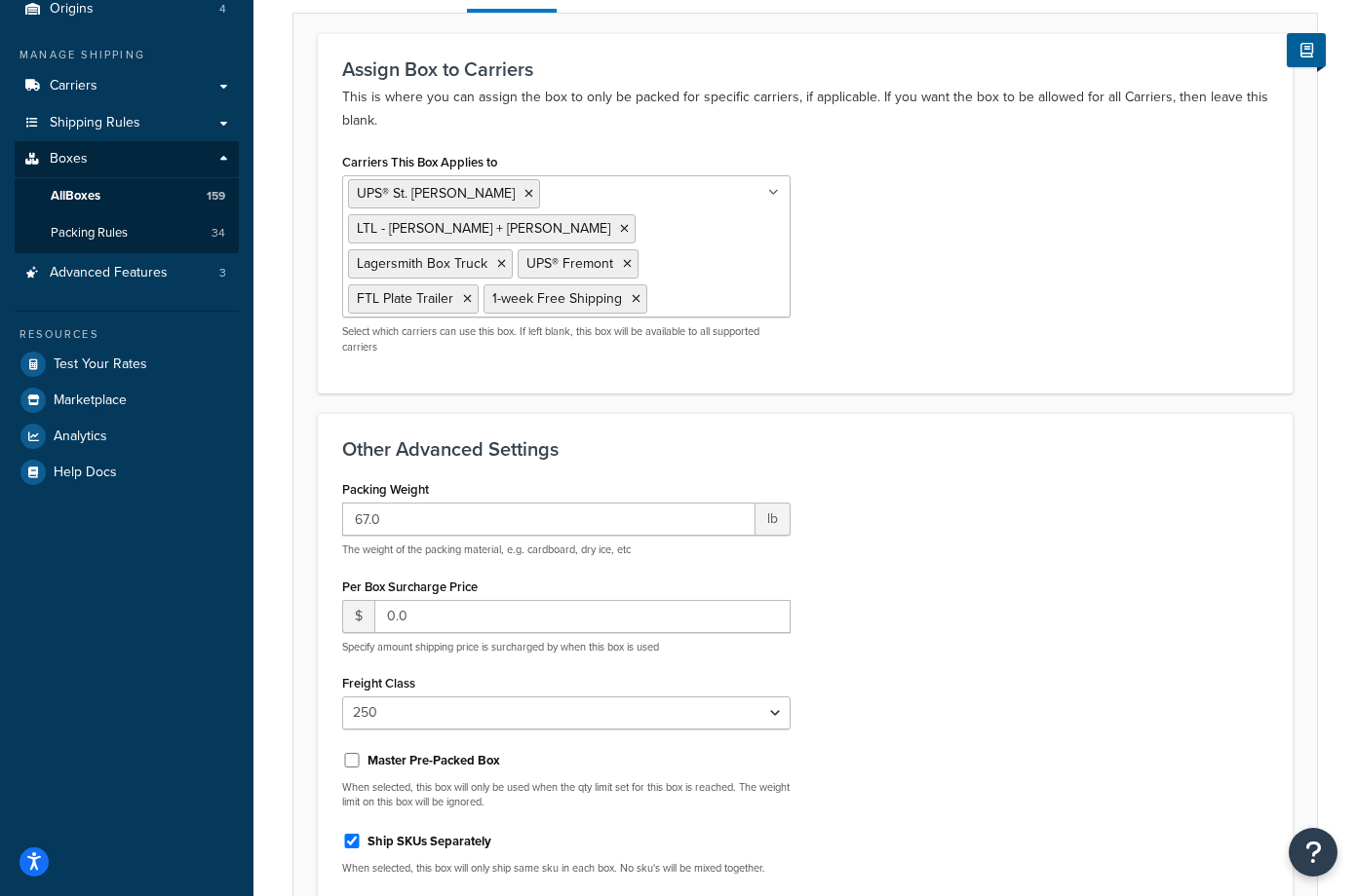
scroll to position [293, 0]
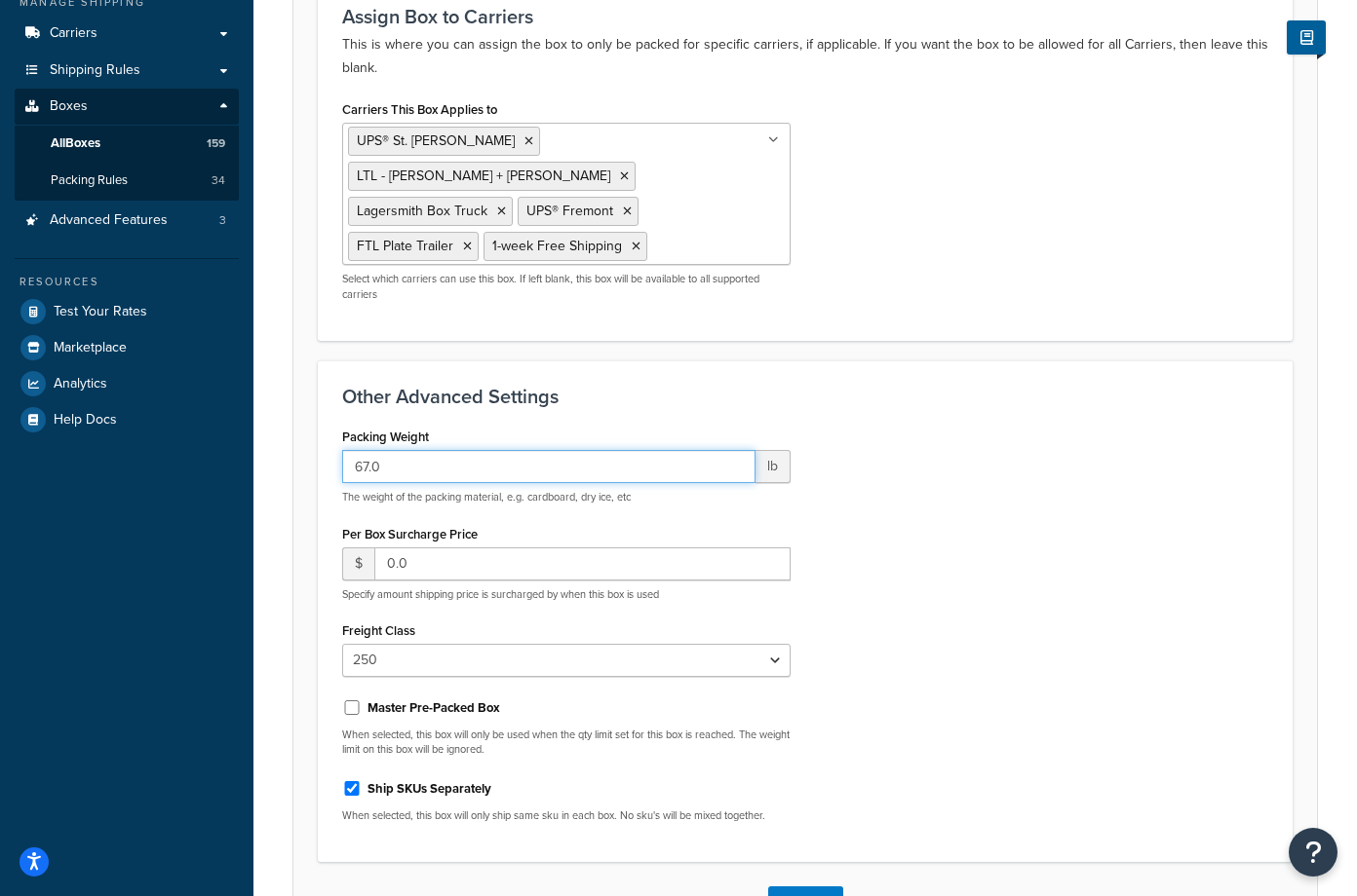
drag, startPoint x: 489, startPoint y: 429, endPoint x: 272, endPoint y: 428, distance: 217.0
click at [272, 428] on div "Box: Z BRSK-08-20L Enabled Basic Optional Advanced Assign Box to Carriers This …" at bounding box center [805, 400] width 1104 height 1182
type input "0"
click at [1044, 541] on div "Packing Weight 0 lb The weight of the packing material, e.g. cardboard, dry ice…" at bounding box center [805, 630] width 956 height 415
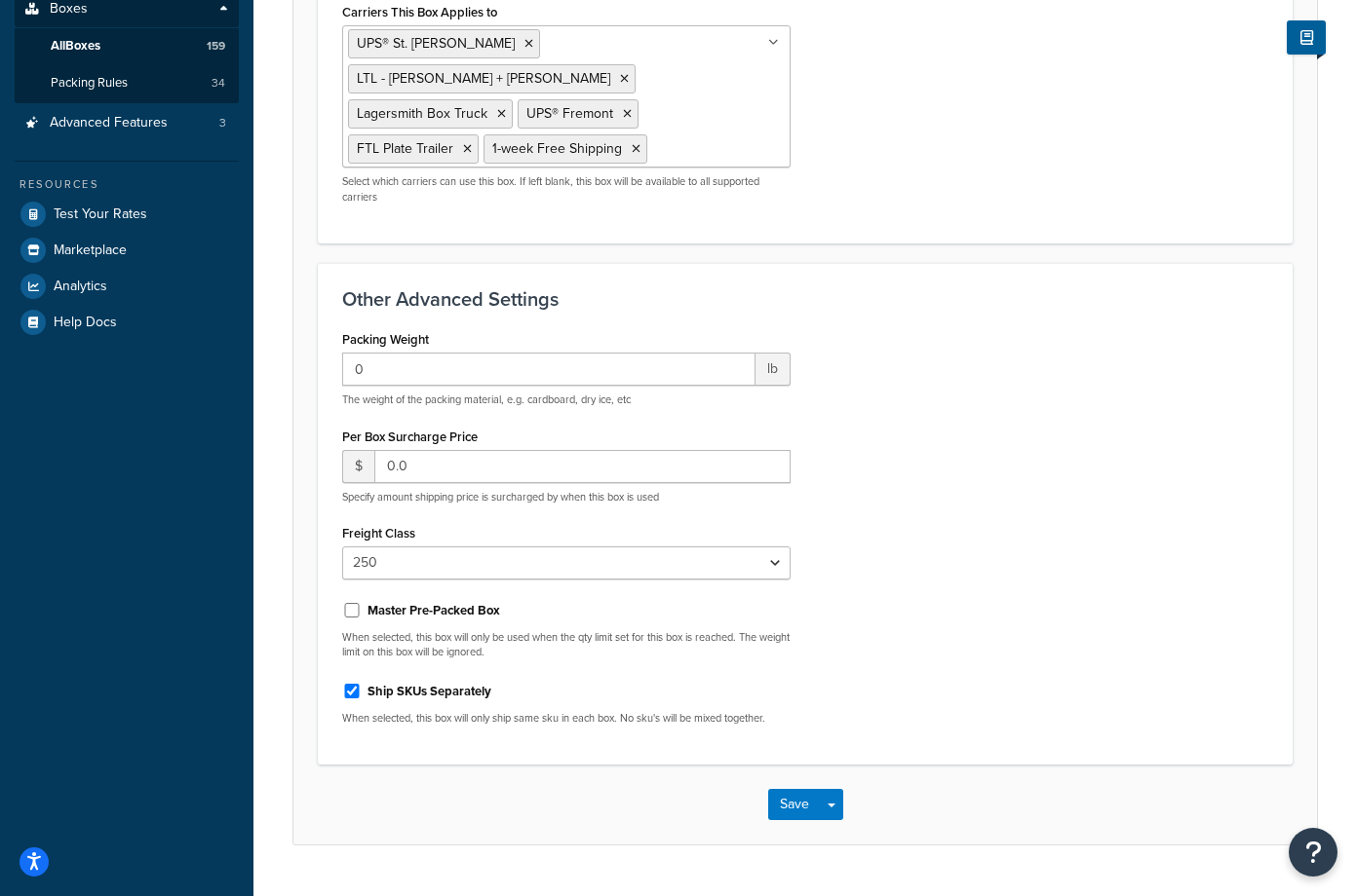
scroll to position [403, 0]
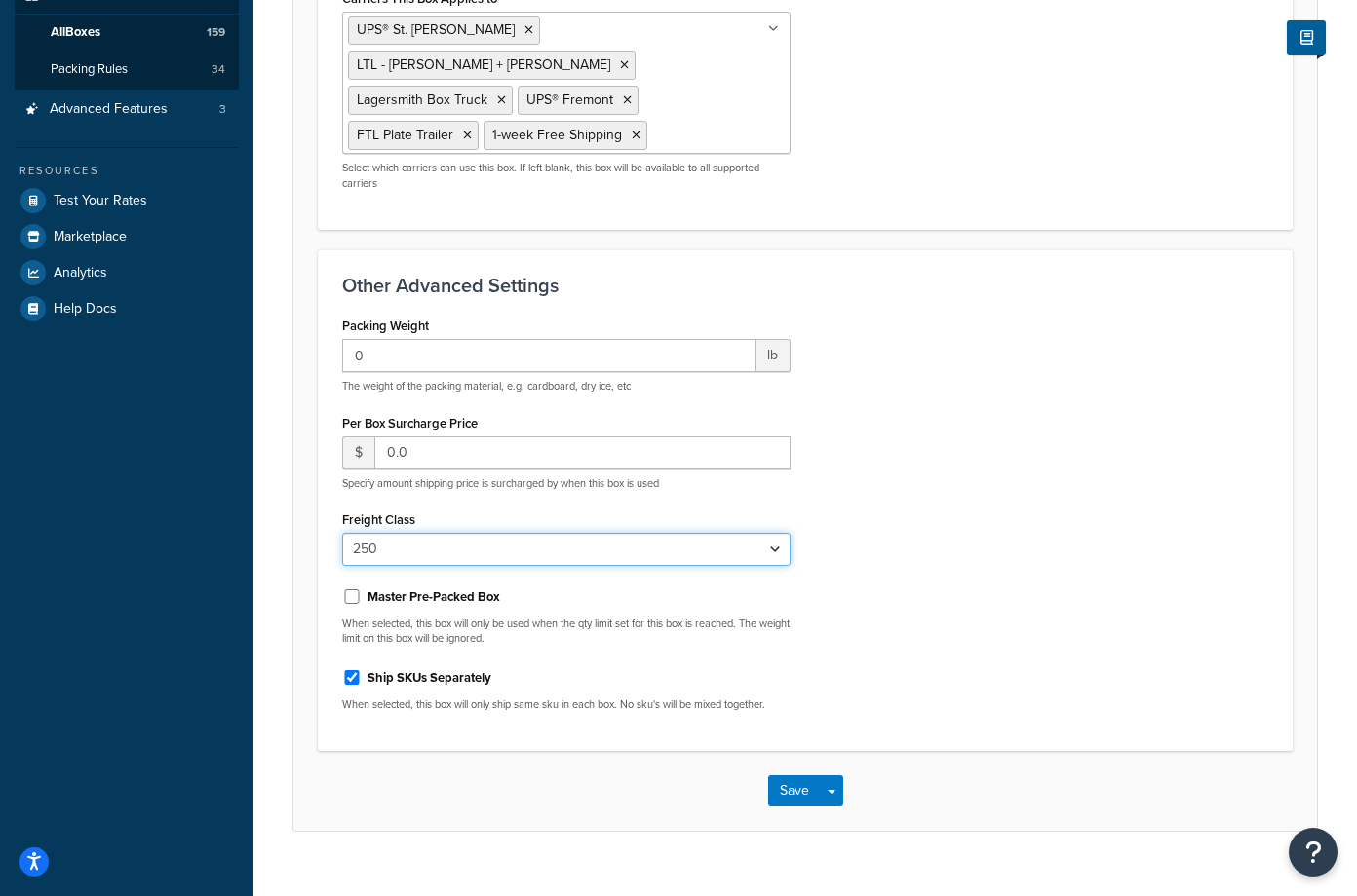
drag, startPoint x: 777, startPoint y: 517, endPoint x: 763, endPoint y: 521, distance: 14.6
click at [777, 533] on select "N/A 50 55 60 65 70 77.5 85 92.5 100 110 125 150 175 200 250 300 400 500" at bounding box center [566, 550] width 449 height 34
select select "100"
click at [342, 533] on select "N/A 50 55 60 65 70 77.5 85 92.5 100 110 125 150 175 200 250 300 400 500" at bounding box center [566, 550] width 449 height 34
click at [1040, 404] on div "Packing Weight 0 lb The weight of the packing material, e.g. cardboard, dry ice…" at bounding box center [805, 518] width 956 height 415
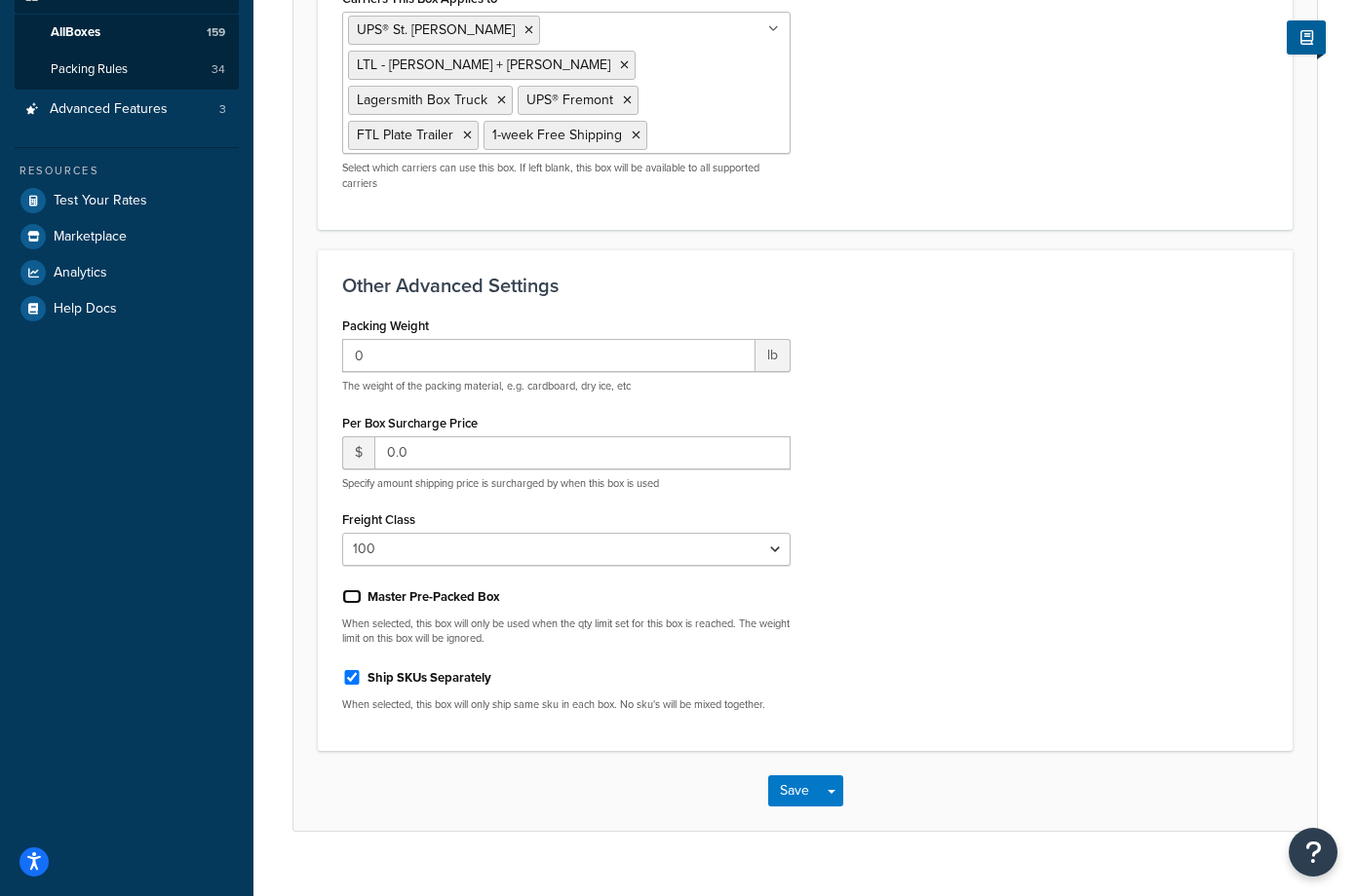
click at [352, 589] on input "Master Pre-Packed Box" at bounding box center [352, 596] width 20 height 15
checkbox input "true"
click at [794, 776] on button "Save" at bounding box center [794, 792] width 52 height 32
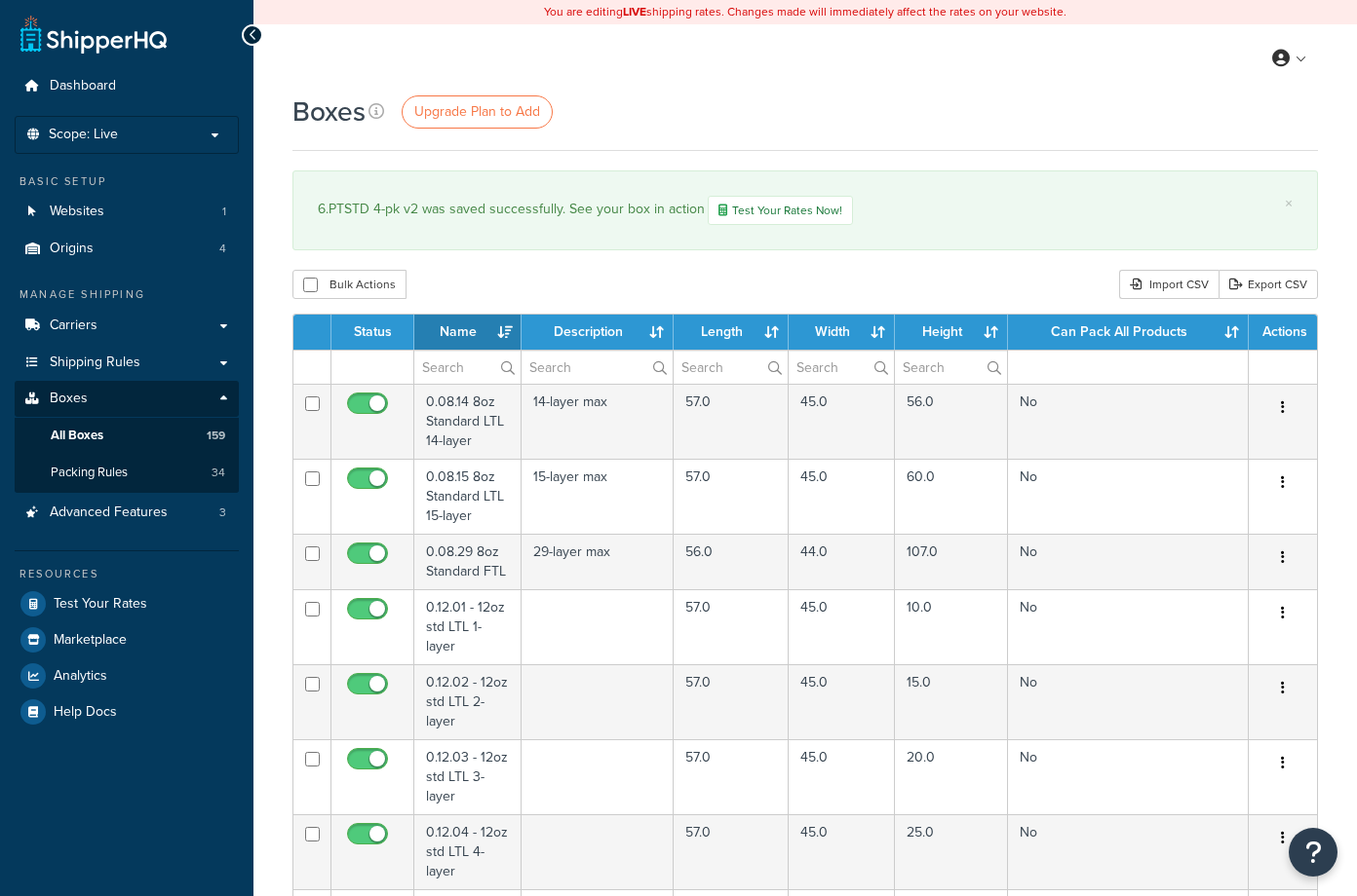
select select "1000"
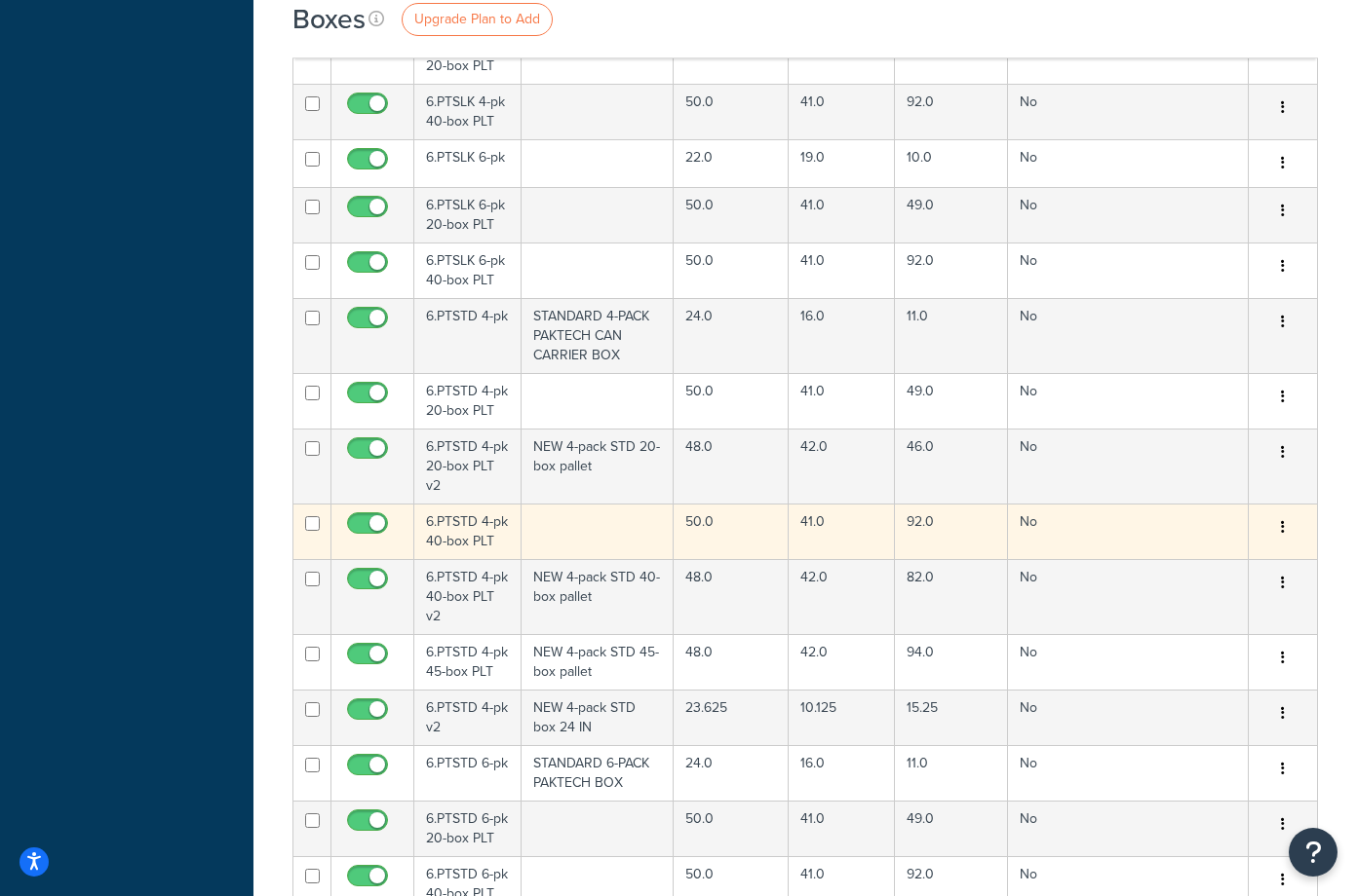
scroll to position [10810, 0]
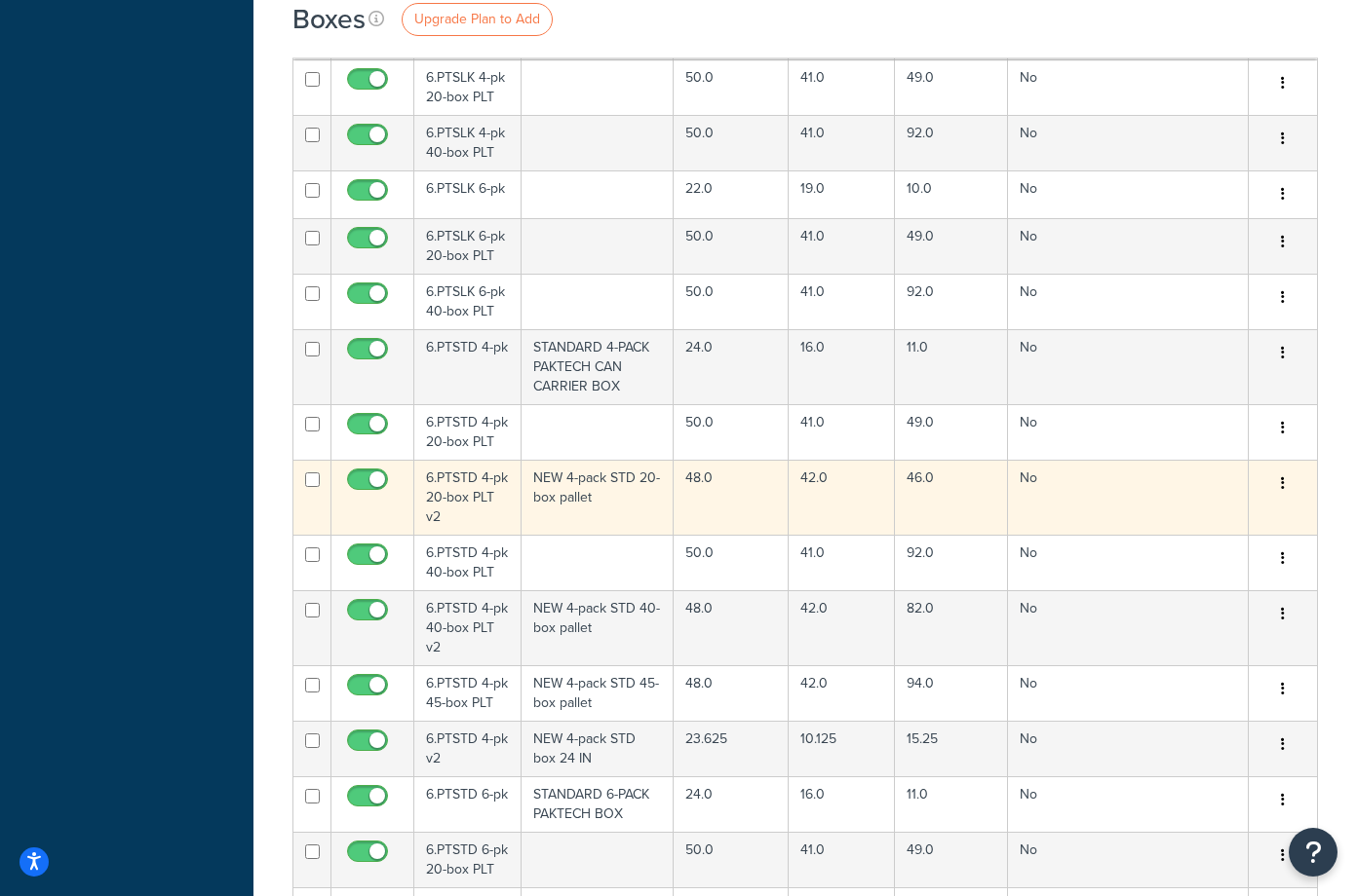
click at [619, 459] on td "NEW 4-pack STD 20-box pallet" at bounding box center [598, 497] width 153 height 75
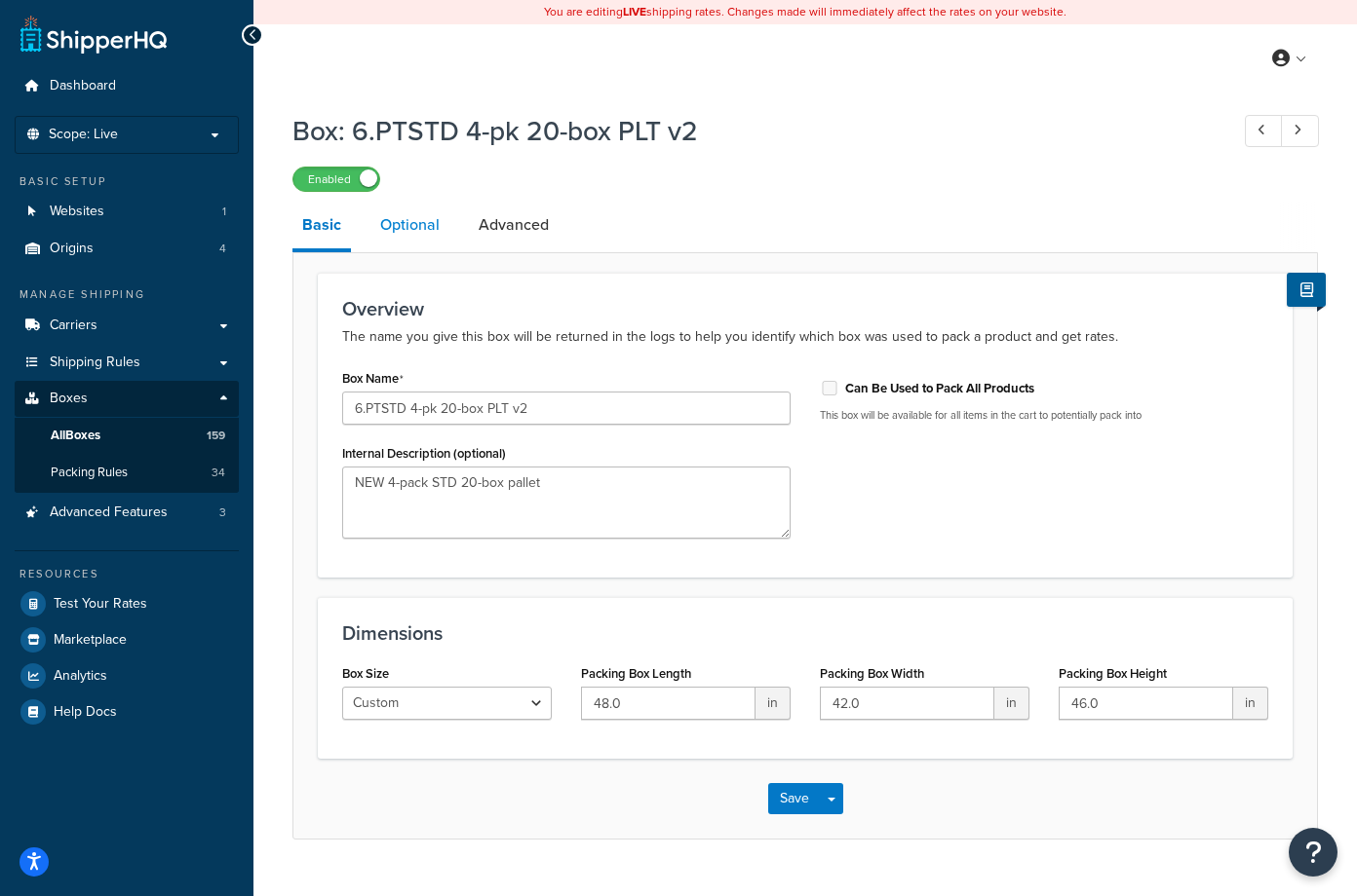
click at [403, 222] on link "Optional" at bounding box center [410, 225] width 79 height 46
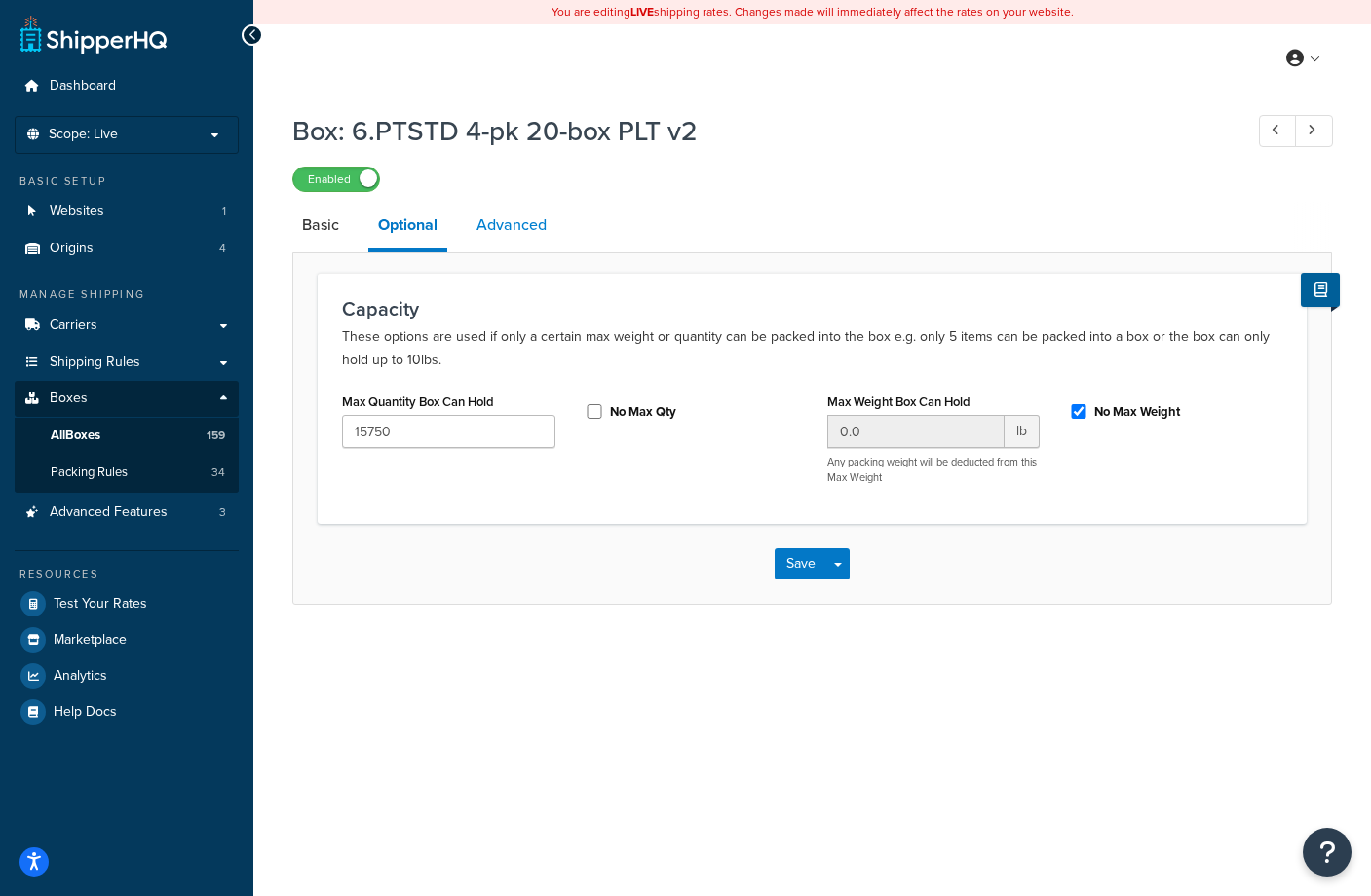
click at [495, 227] on link "Advanced" at bounding box center [511, 225] width 90 height 46
select select "100"
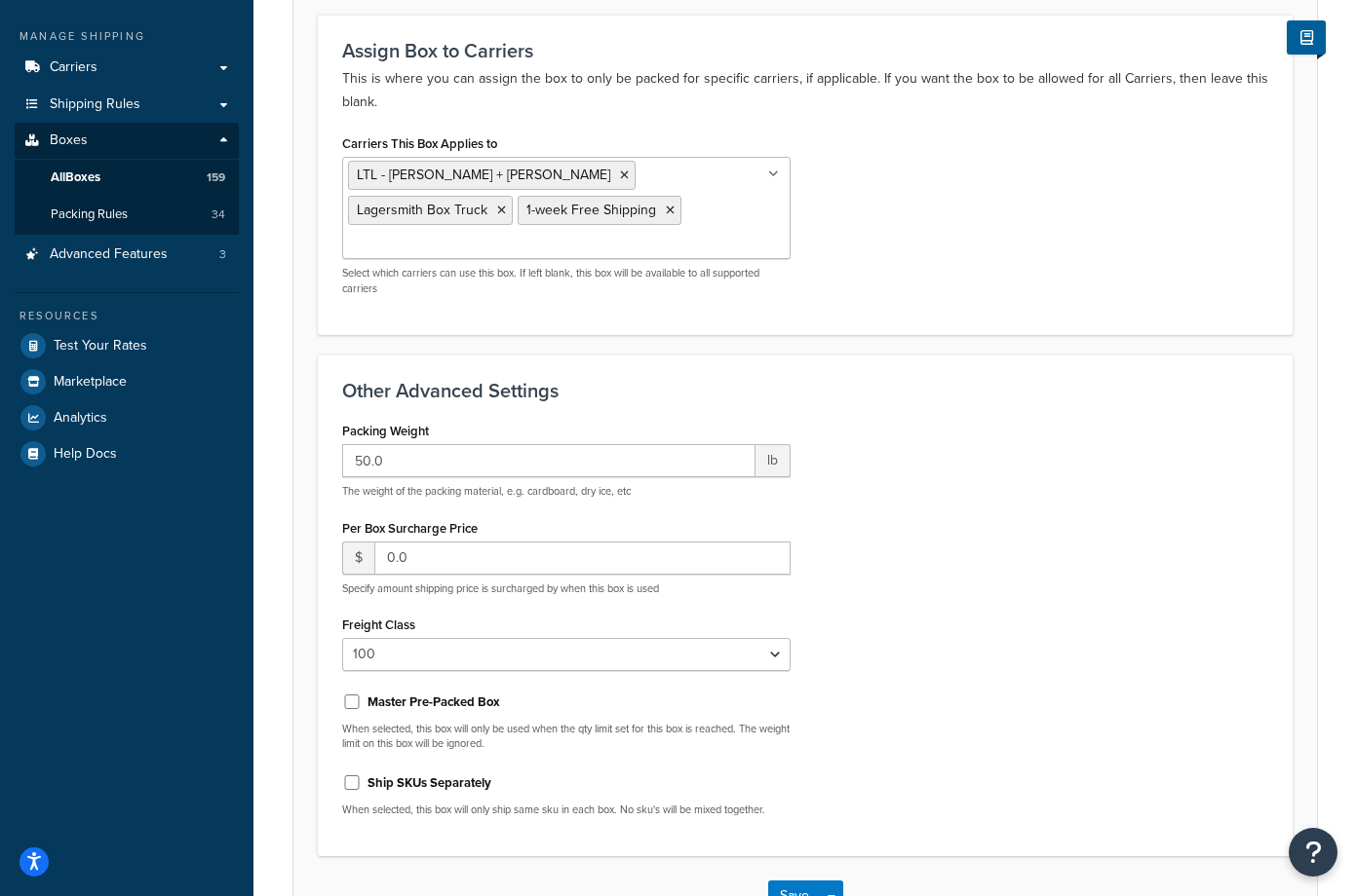
scroll to position [293, 0]
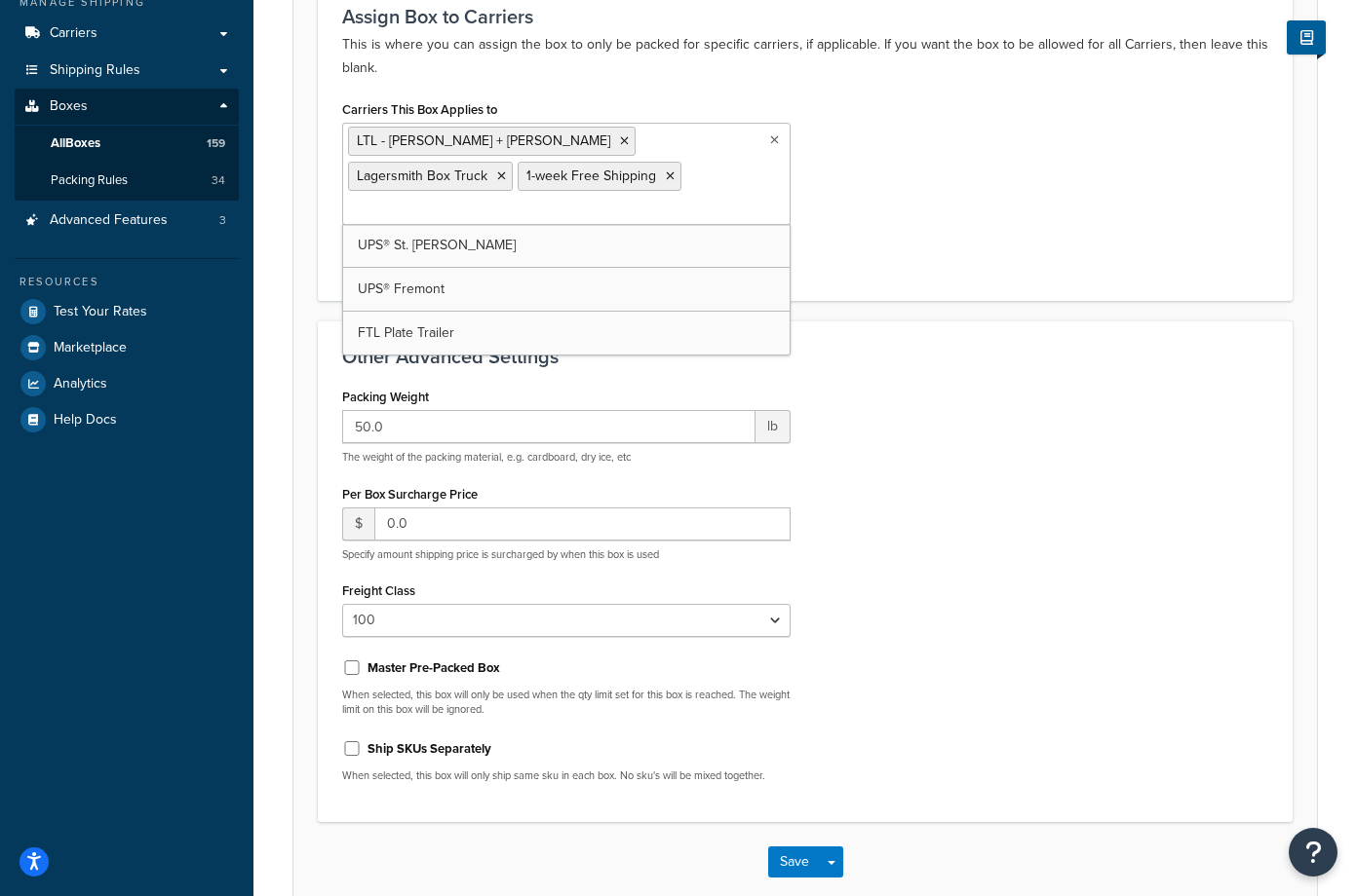
click at [774, 141] on icon at bounding box center [774, 140] width 9 height 12
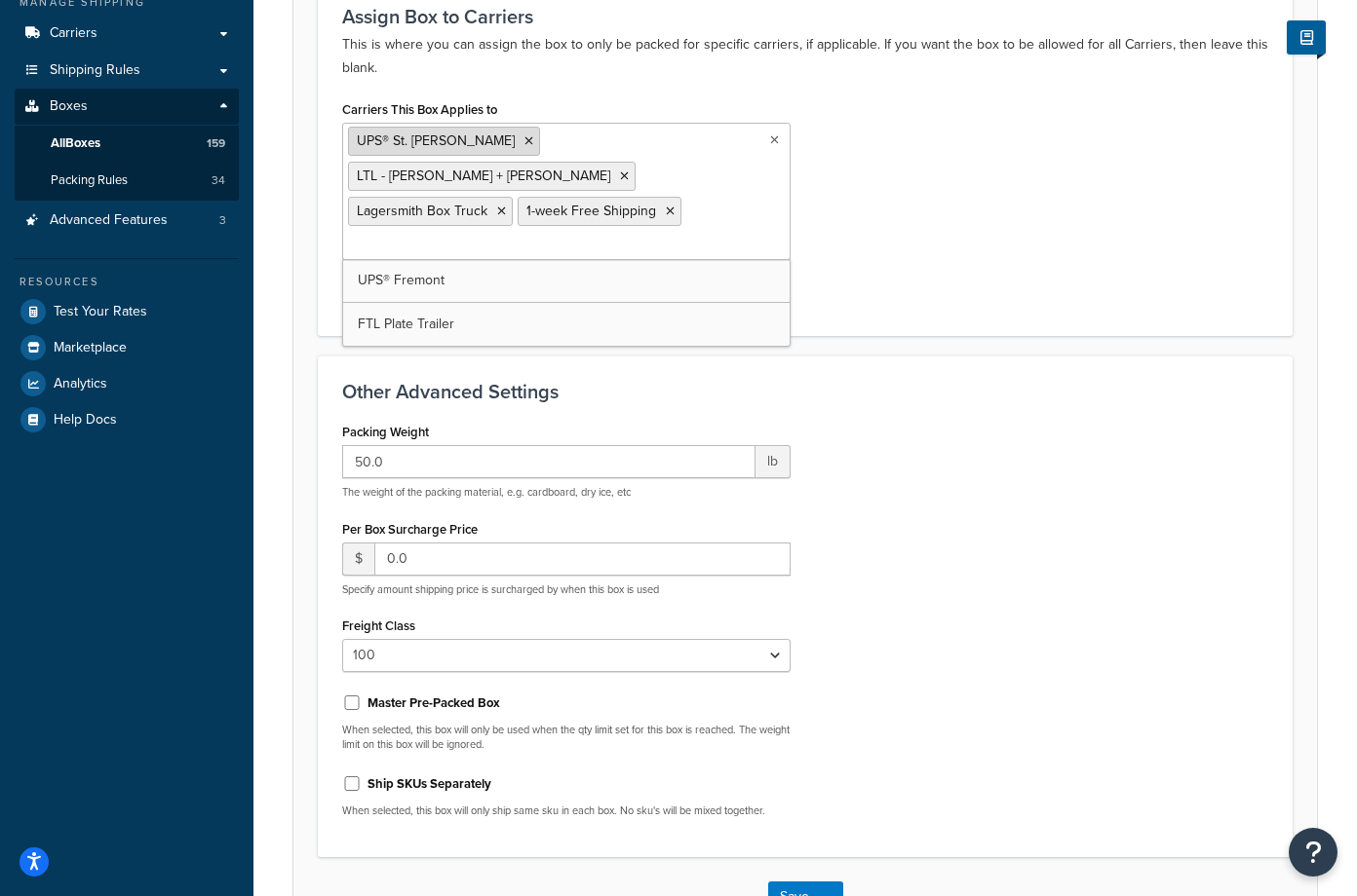
click at [525, 142] on icon at bounding box center [529, 141] width 9 height 12
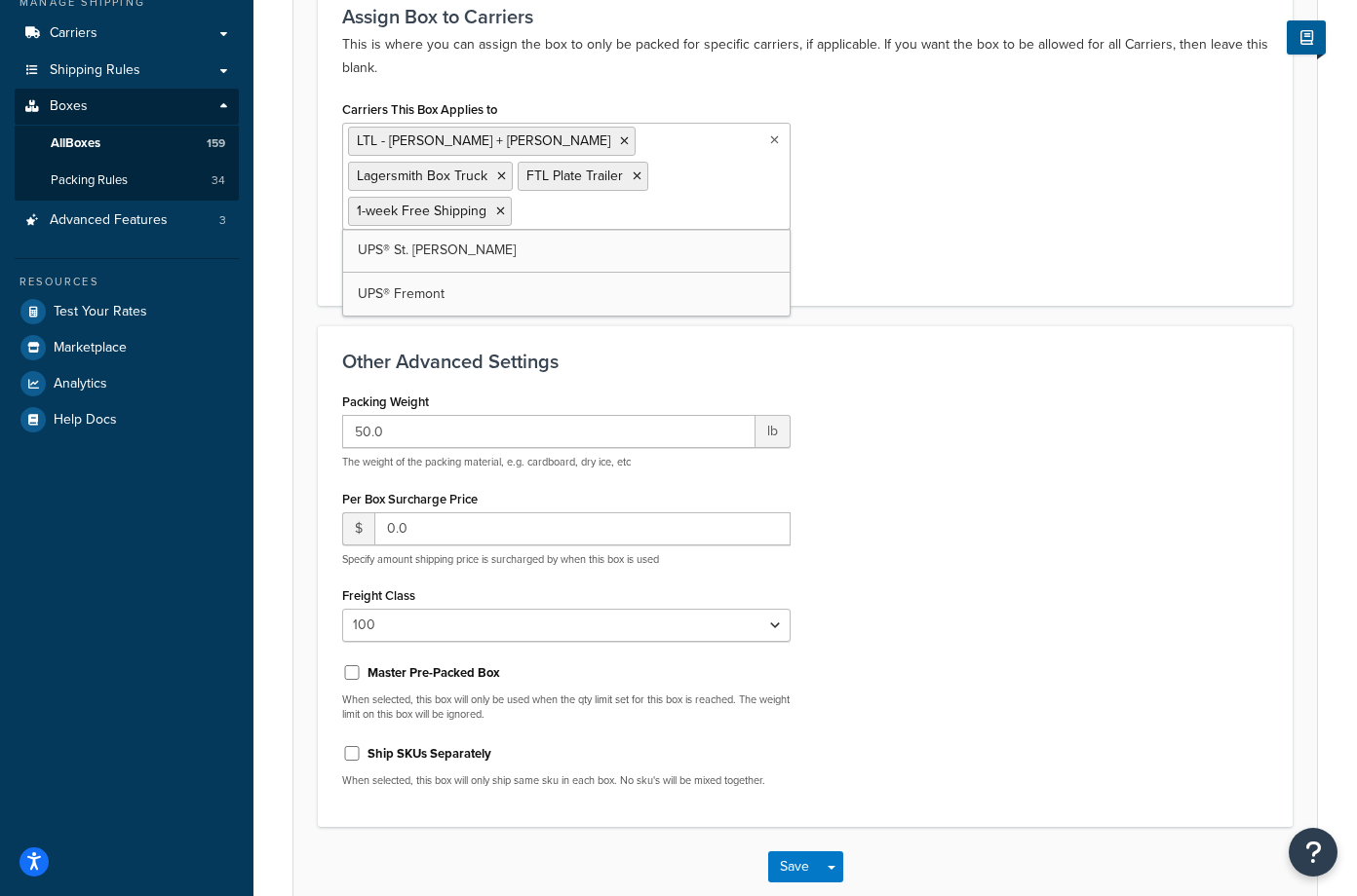
click at [987, 188] on div "Carriers This Box Applies to LTL - [PERSON_NAME] + [PERSON_NAME] Lagersmith Box…" at bounding box center [805, 188] width 956 height 186
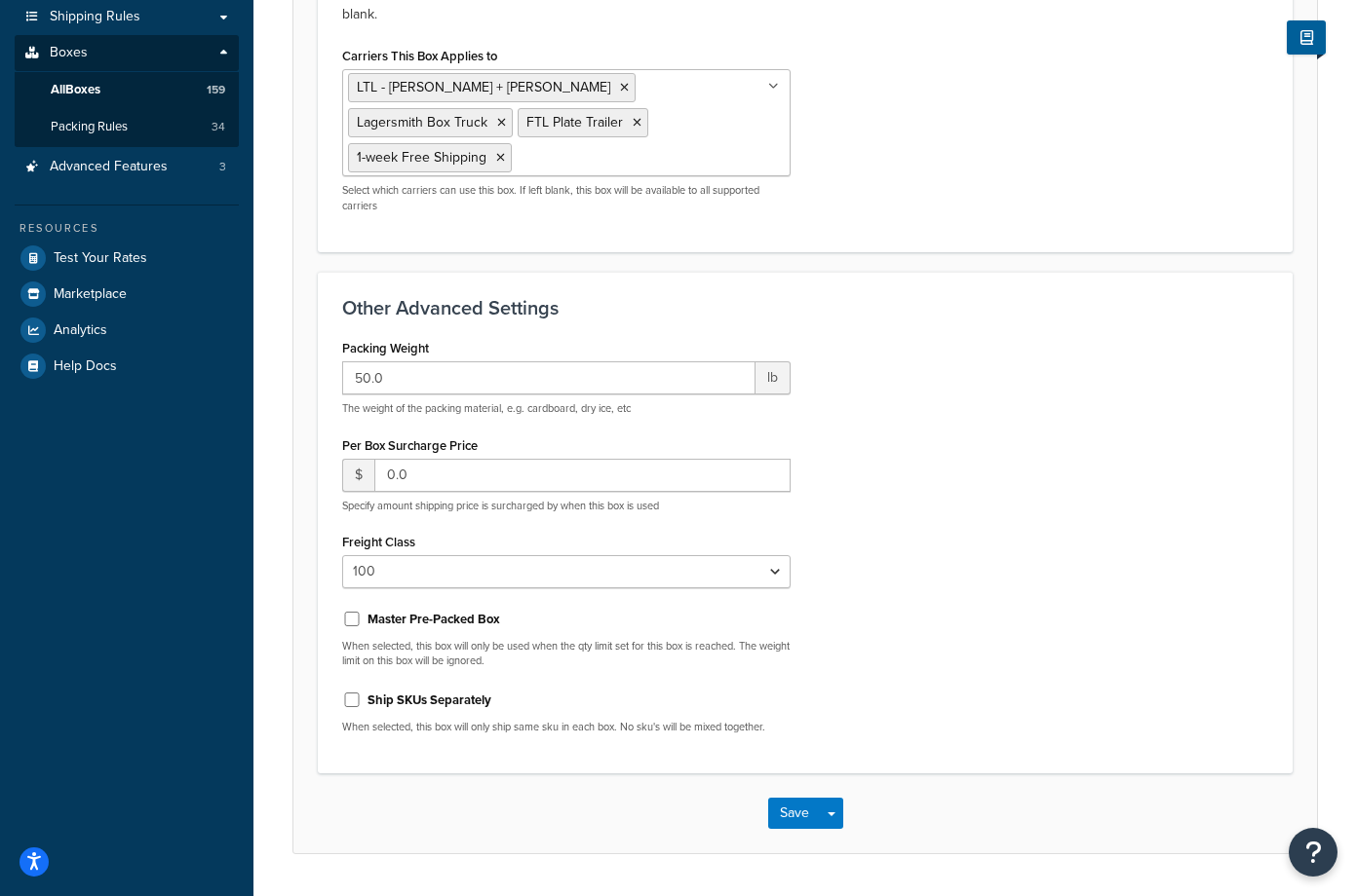
scroll to position [398, 0]
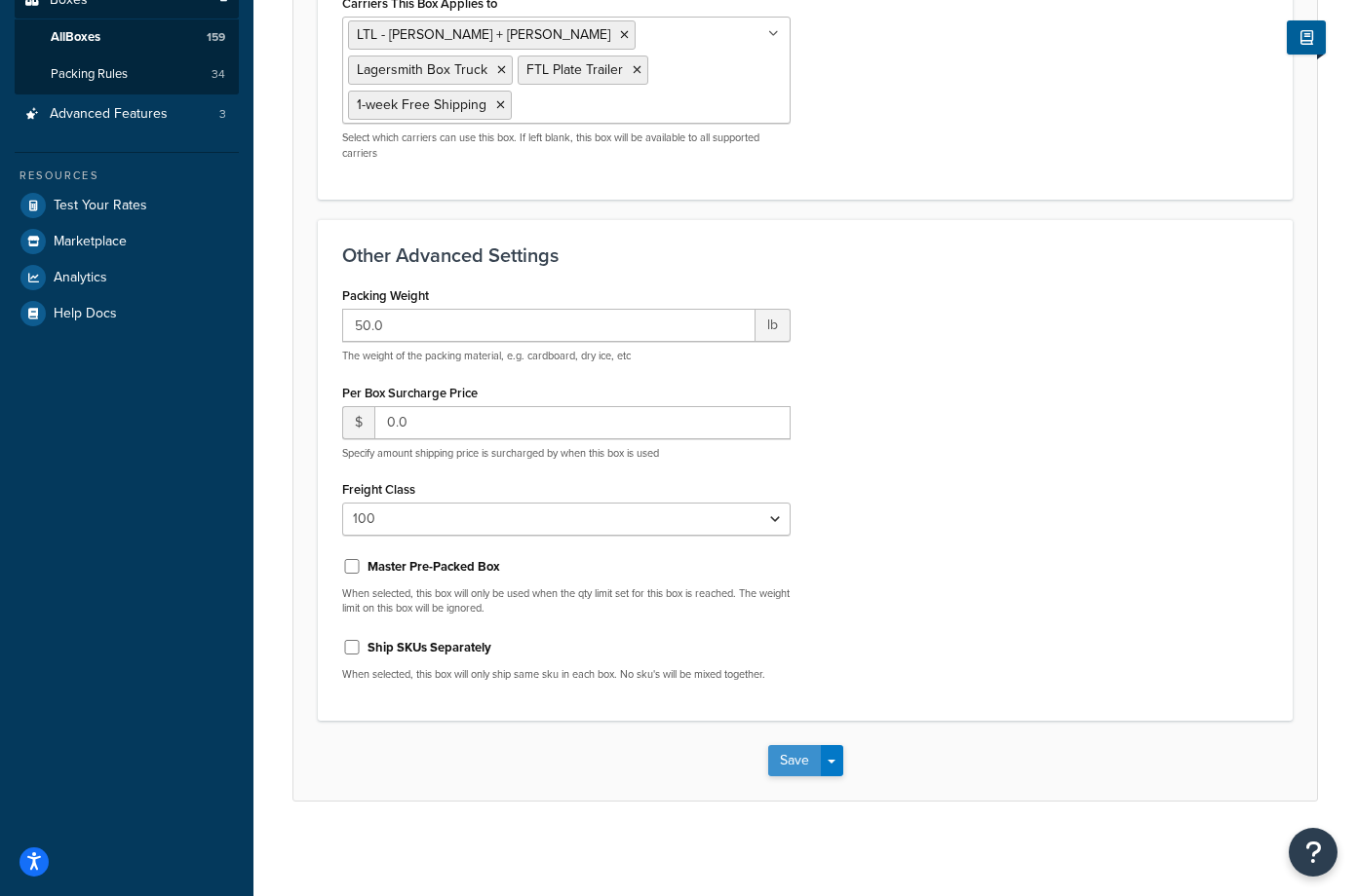
click at [796, 753] on button "Save" at bounding box center [794, 761] width 52 height 32
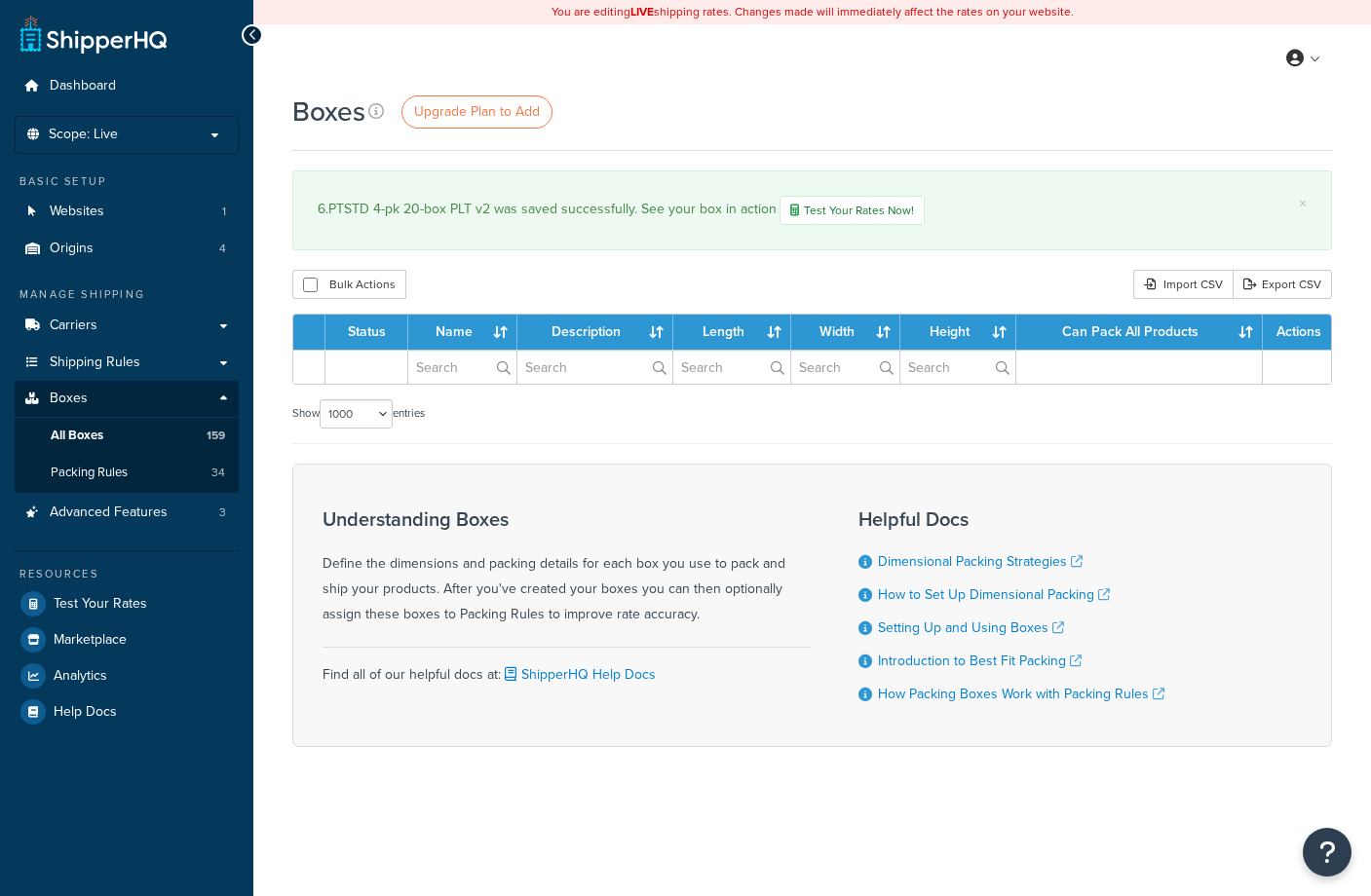
select select "1000"
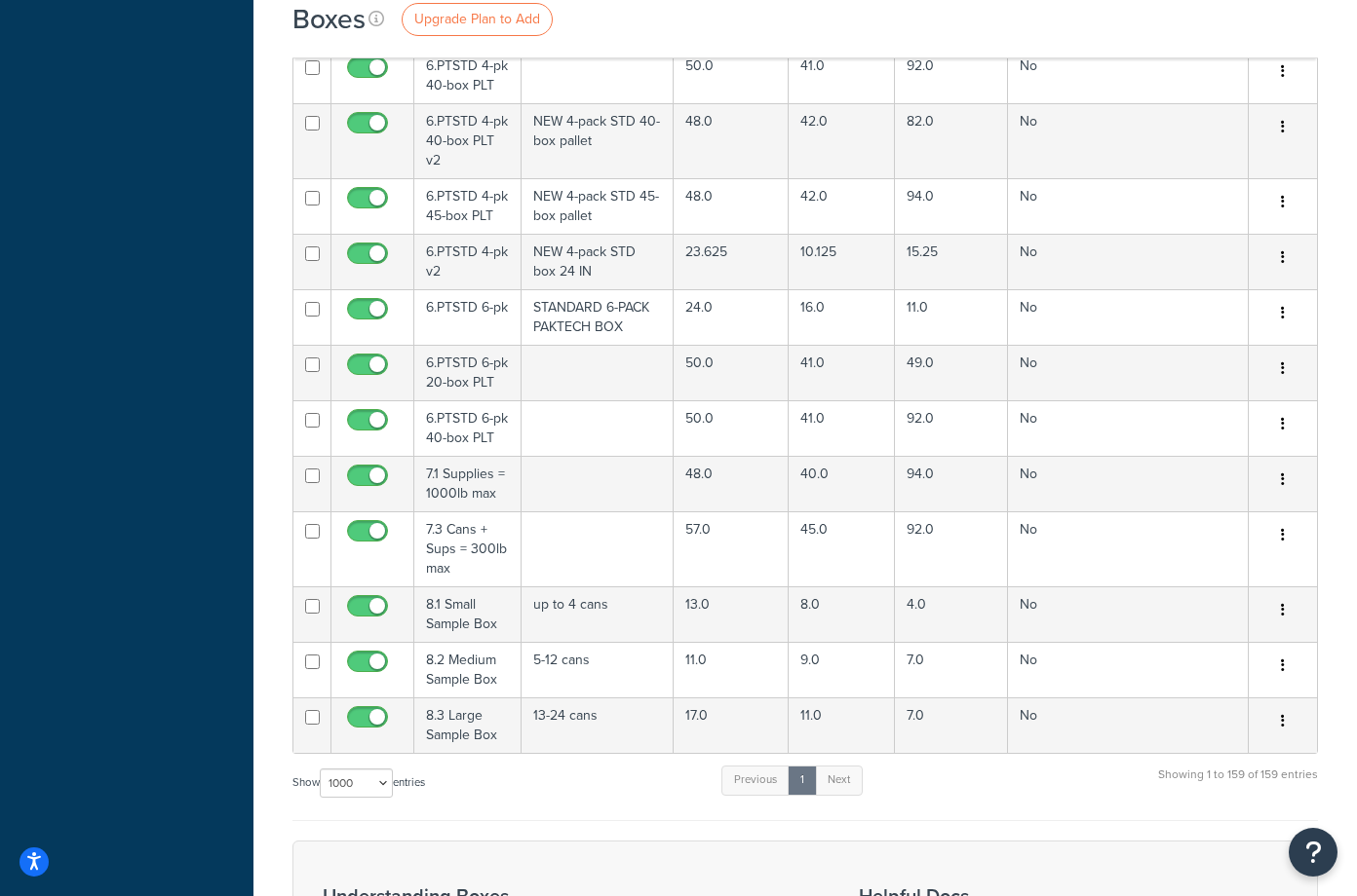
scroll to position [11200, 0]
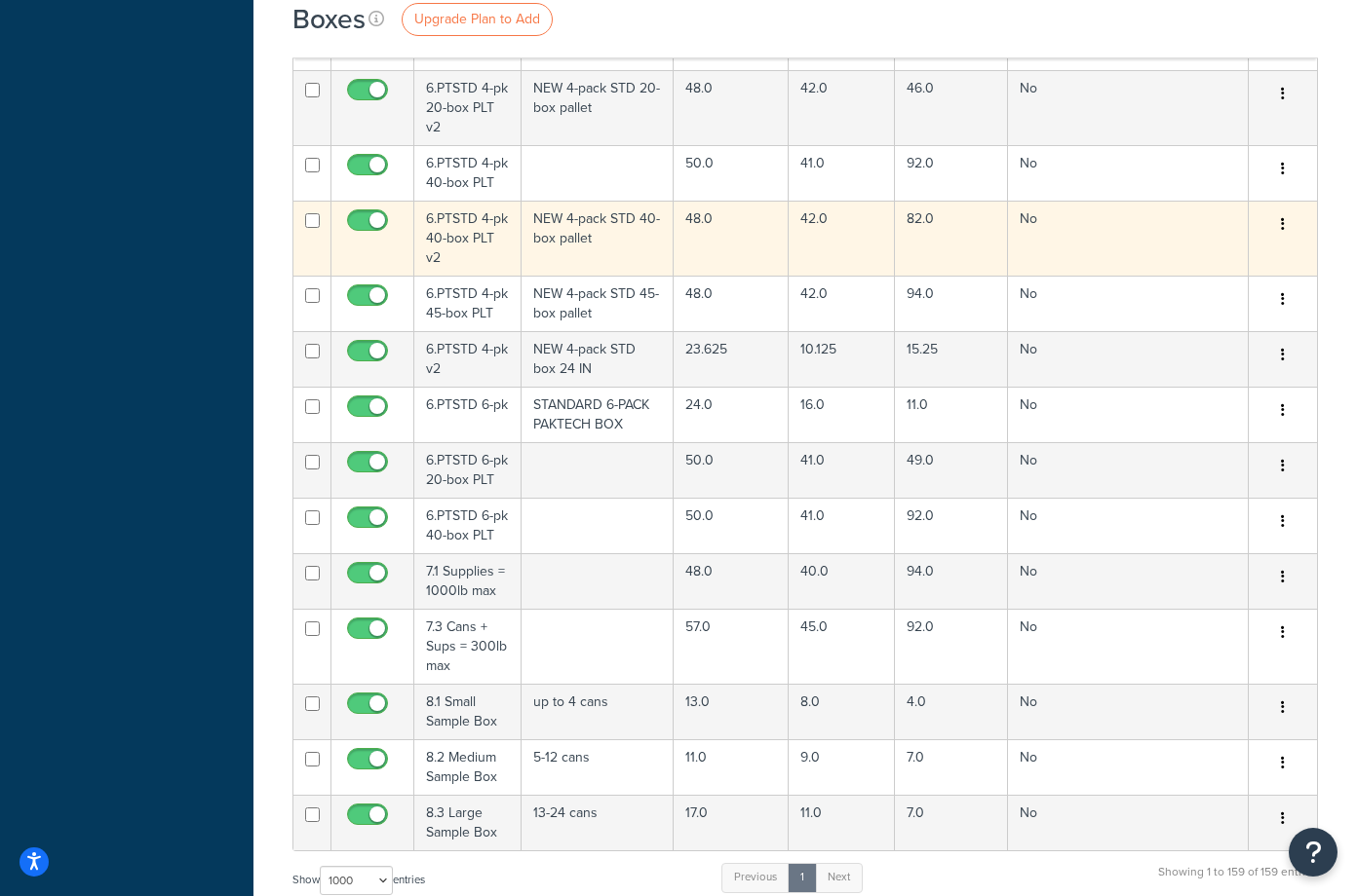
click at [625, 201] on td "NEW 4-pack STD 40-box pallet" at bounding box center [598, 239] width 153 height 75
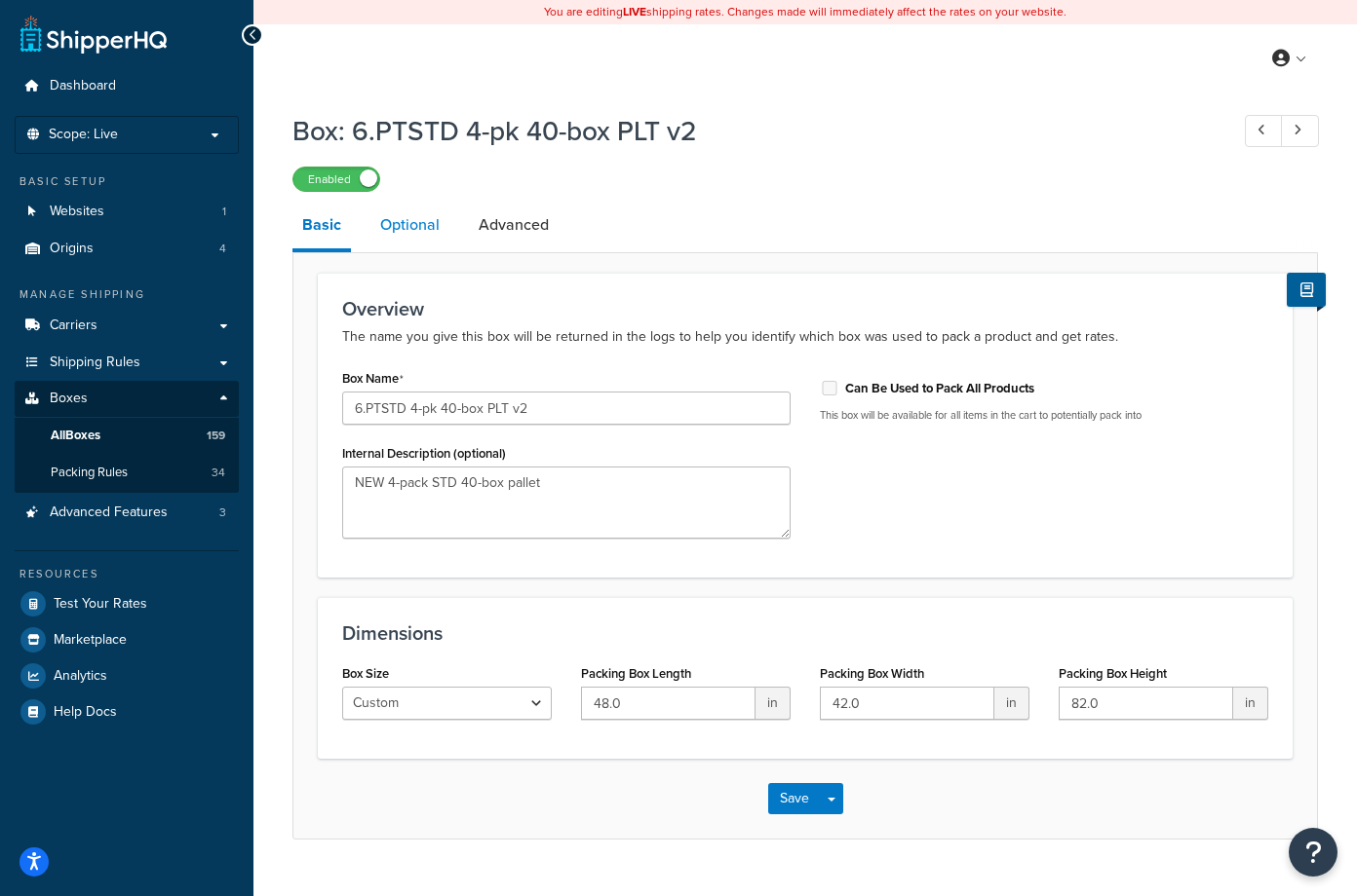
click at [412, 224] on link "Optional" at bounding box center [410, 225] width 79 height 46
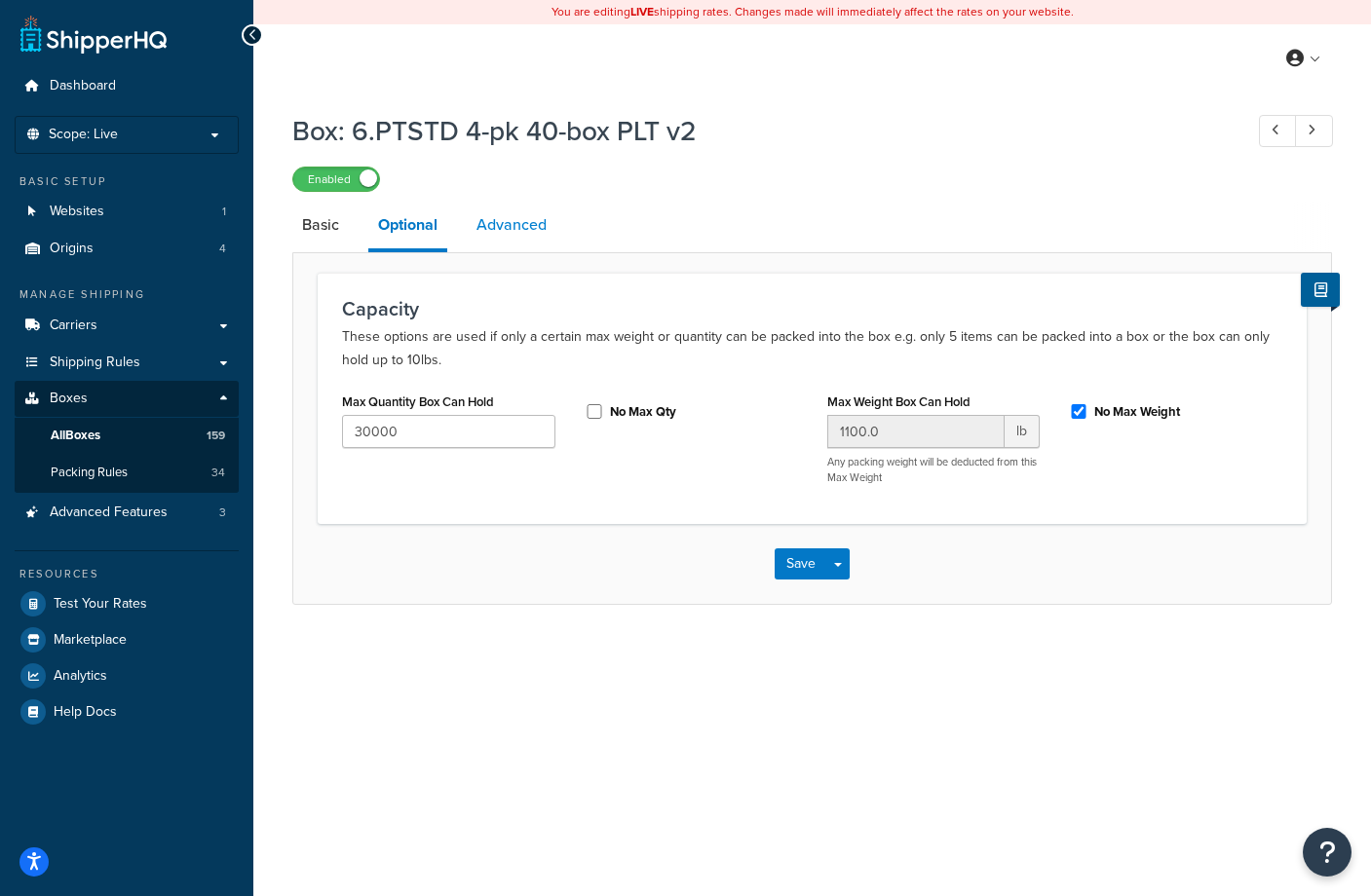
click at [500, 231] on link "Advanced" at bounding box center [511, 225] width 90 height 46
select select "100"
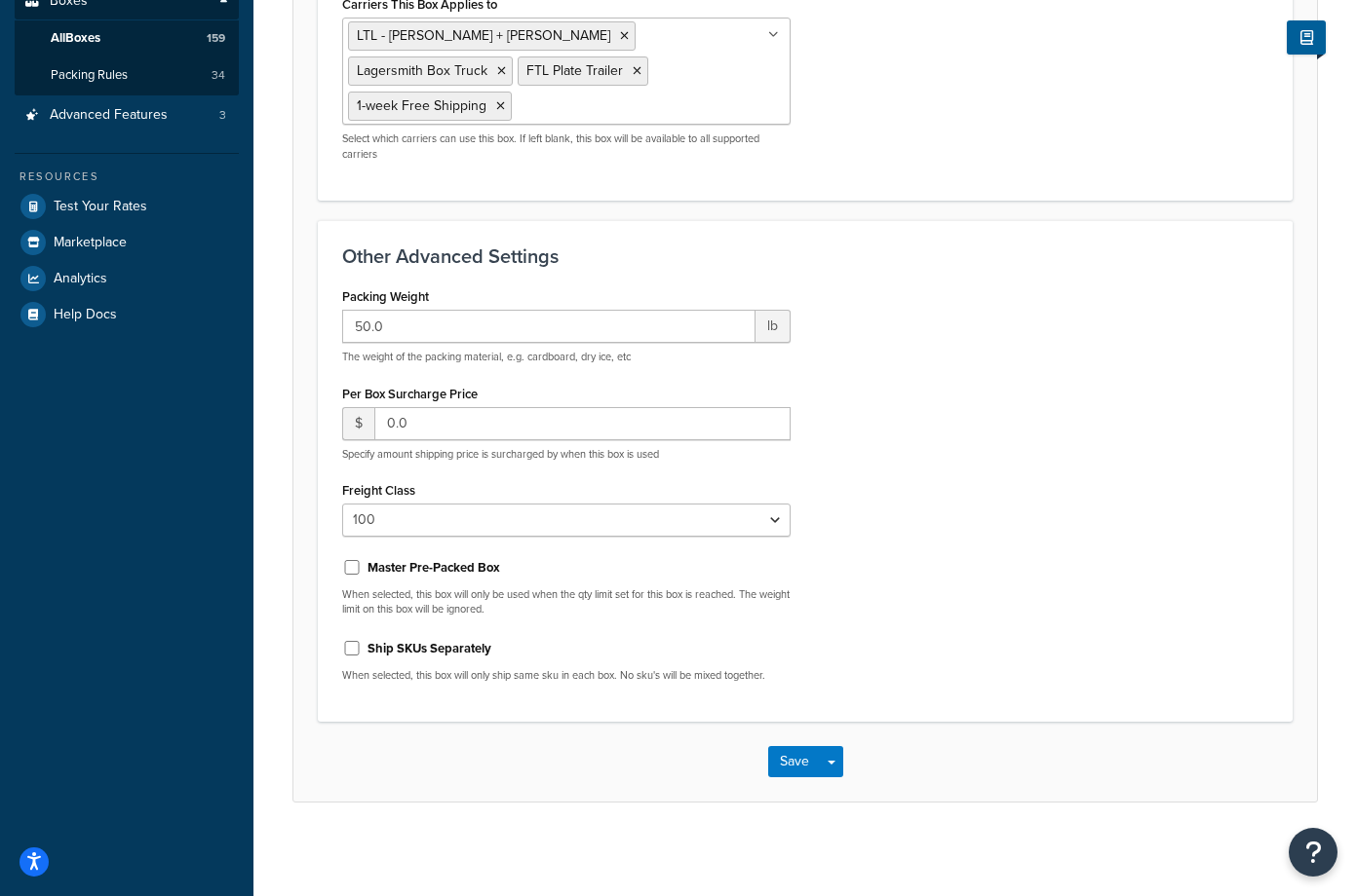
scroll to position [398, 0]
click at [780, 771] on button "Save" at bounding box center [794, 761] width 52 height 32
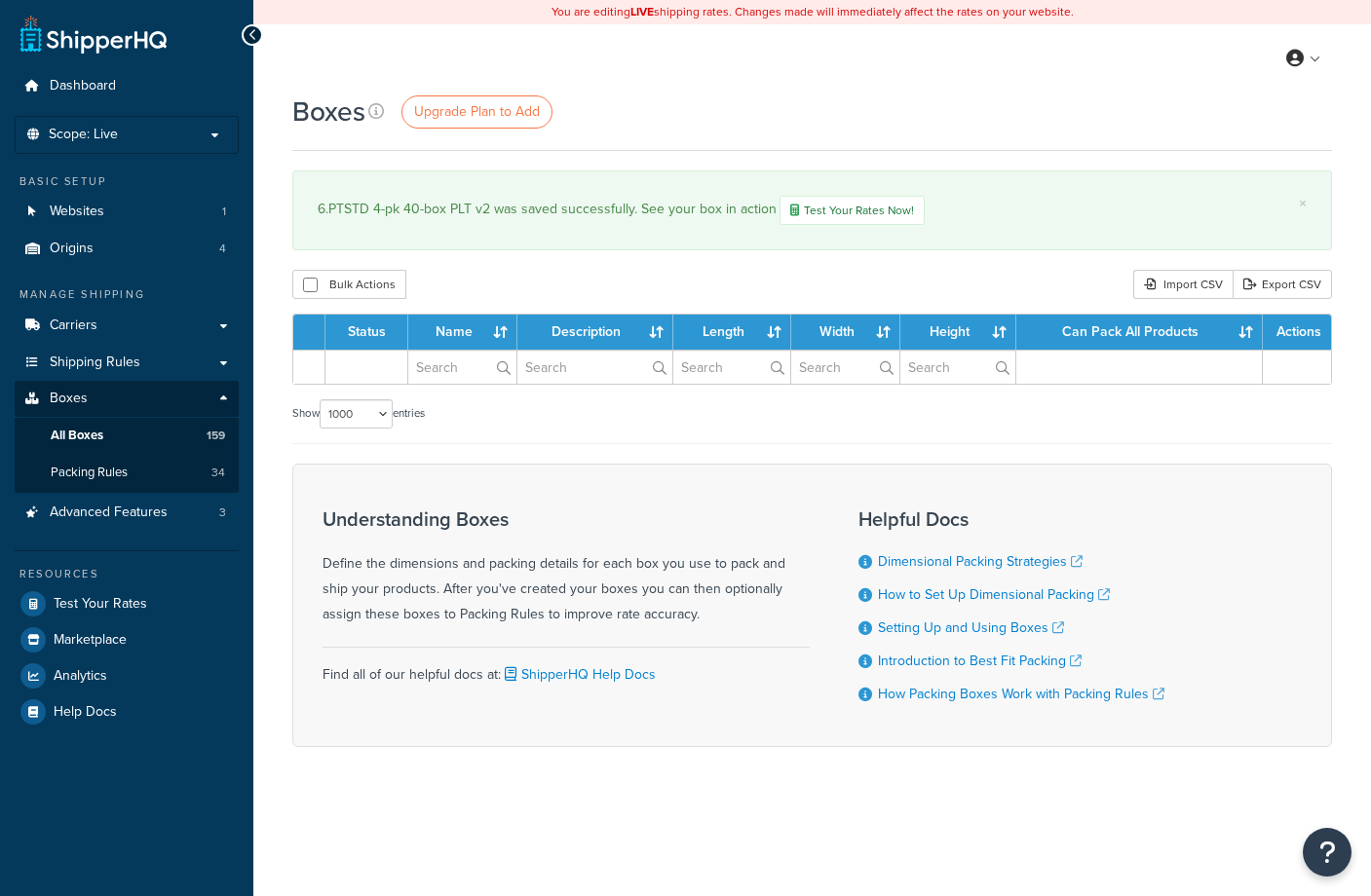
select select "1000"
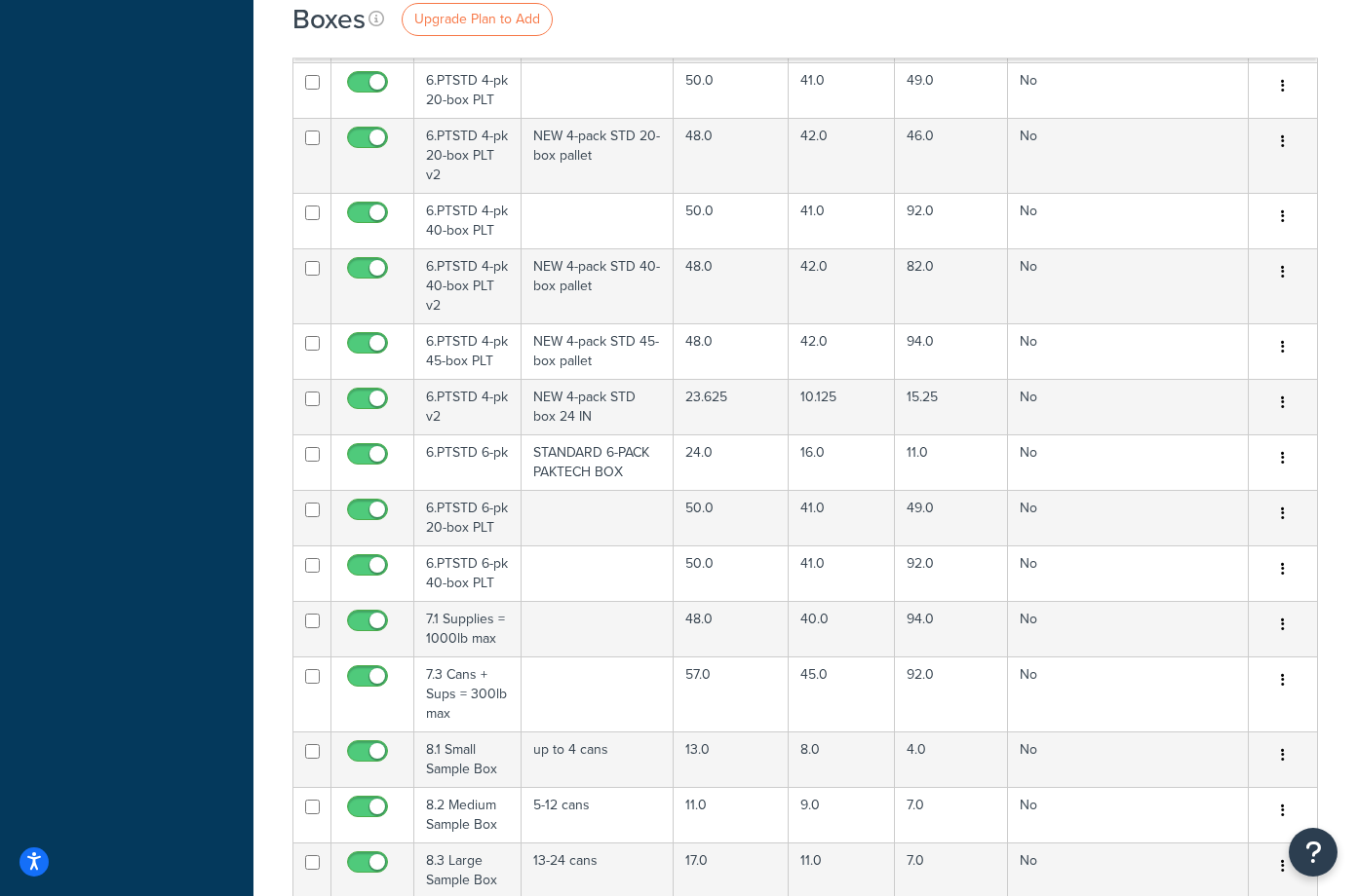
scroll to position [11102, 0]
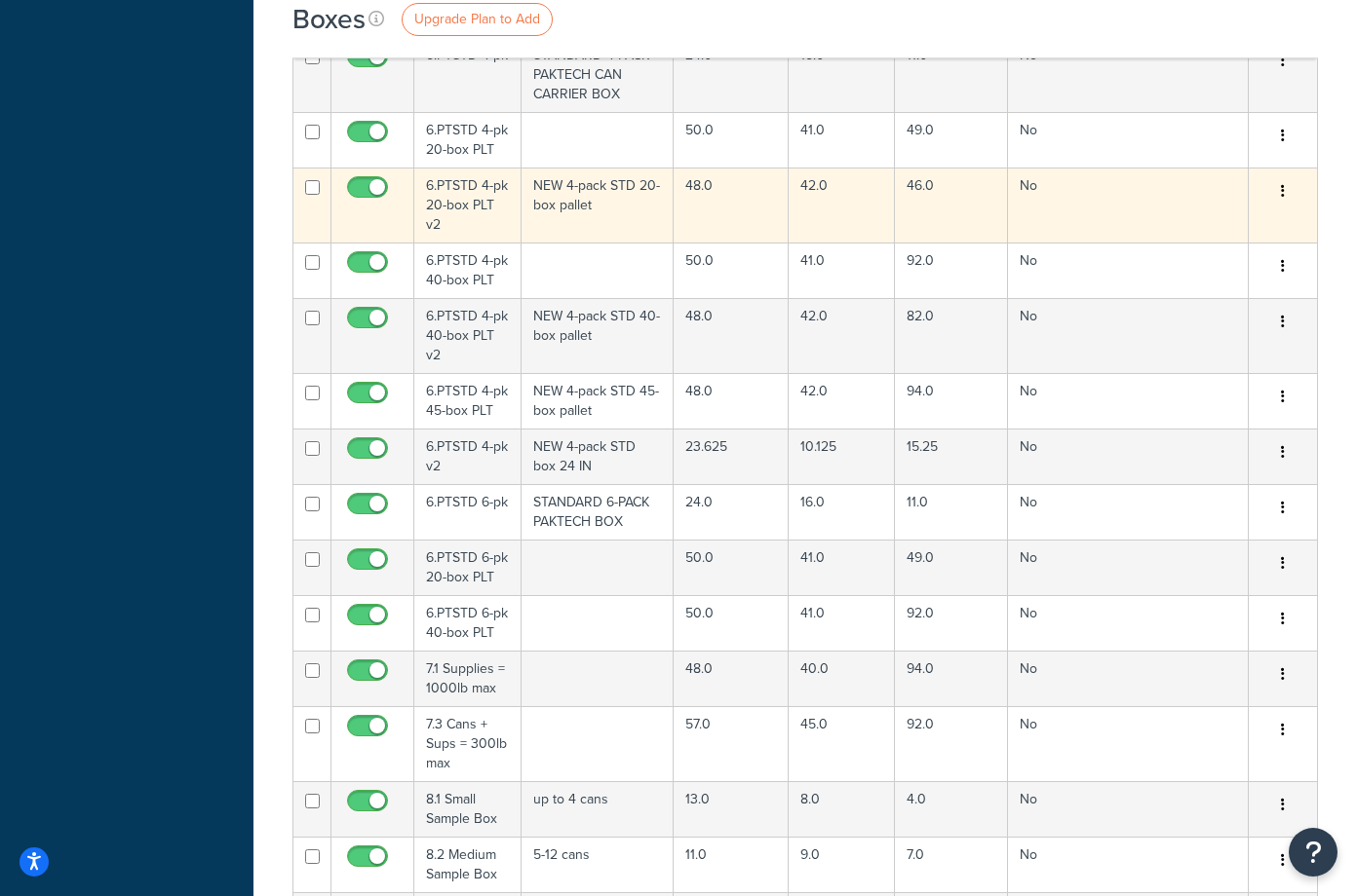
click at [615, 168] on td "NEW 4-pack STD 20-box pallet" at bounding box center [598, 205] width 153 height 75
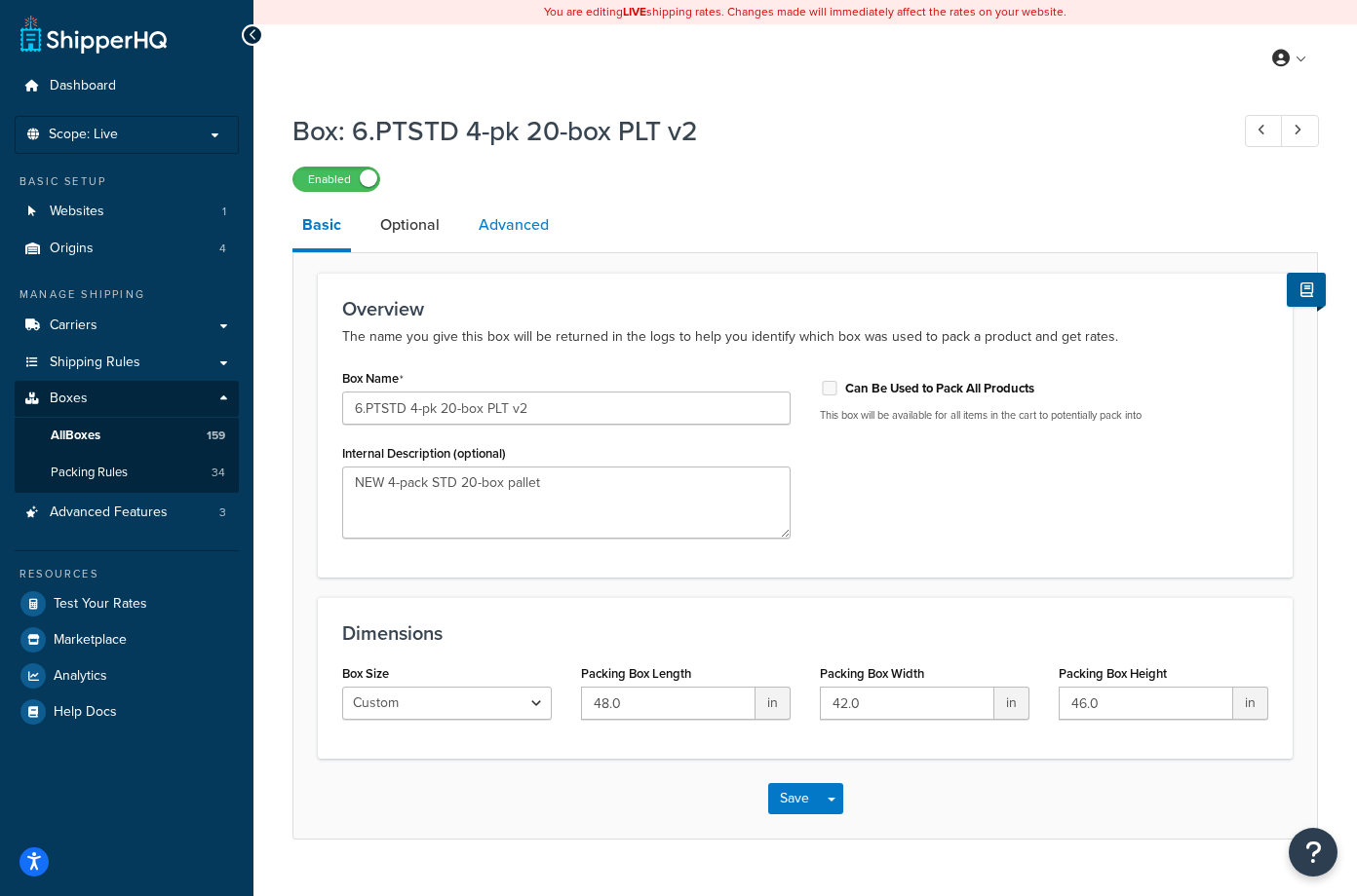
click at [497, 235] on link "Advanced" at bounding box center [513, 225] width 90 height 46
select select "100"
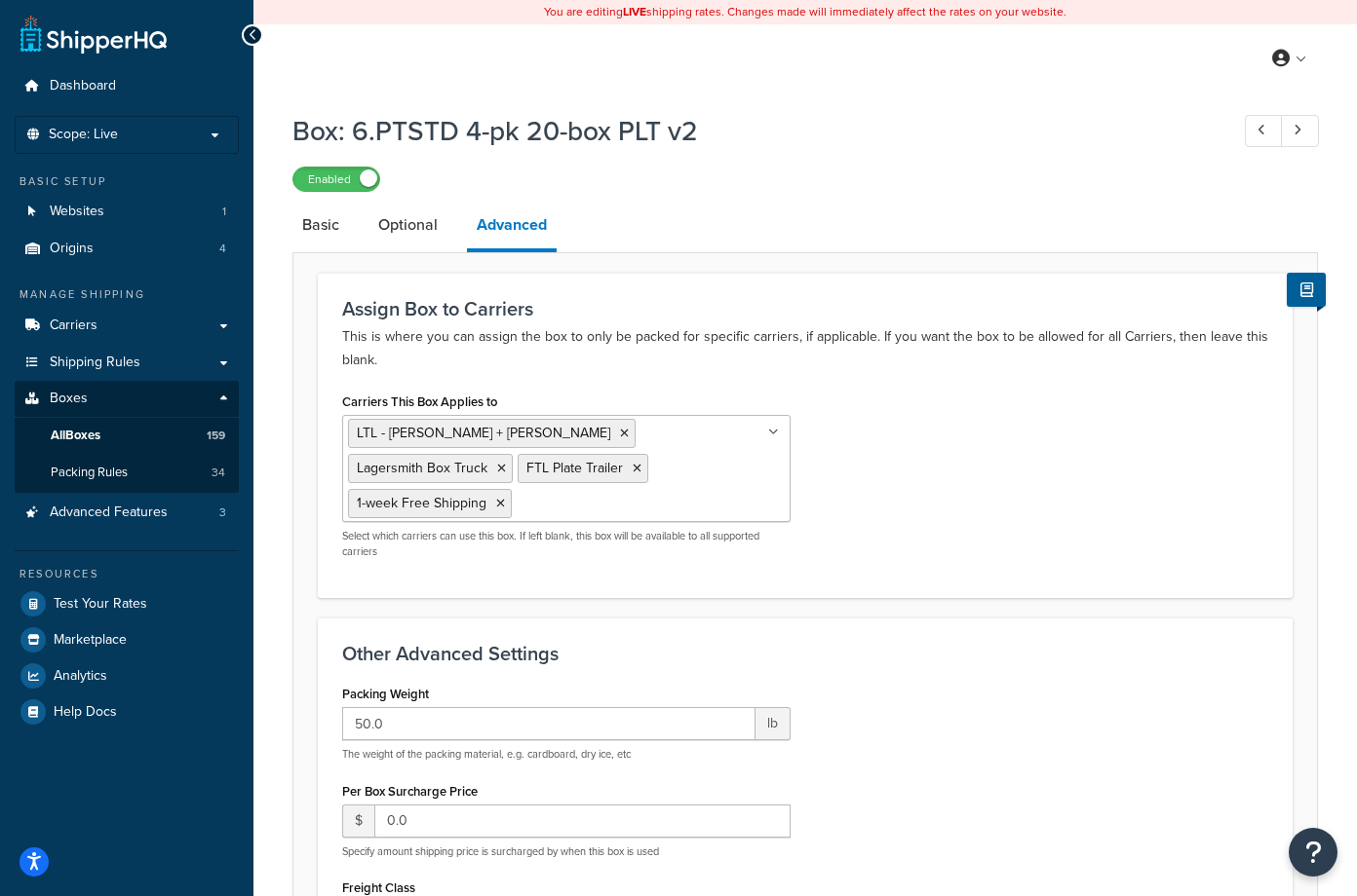
scroll to position [98, 0]
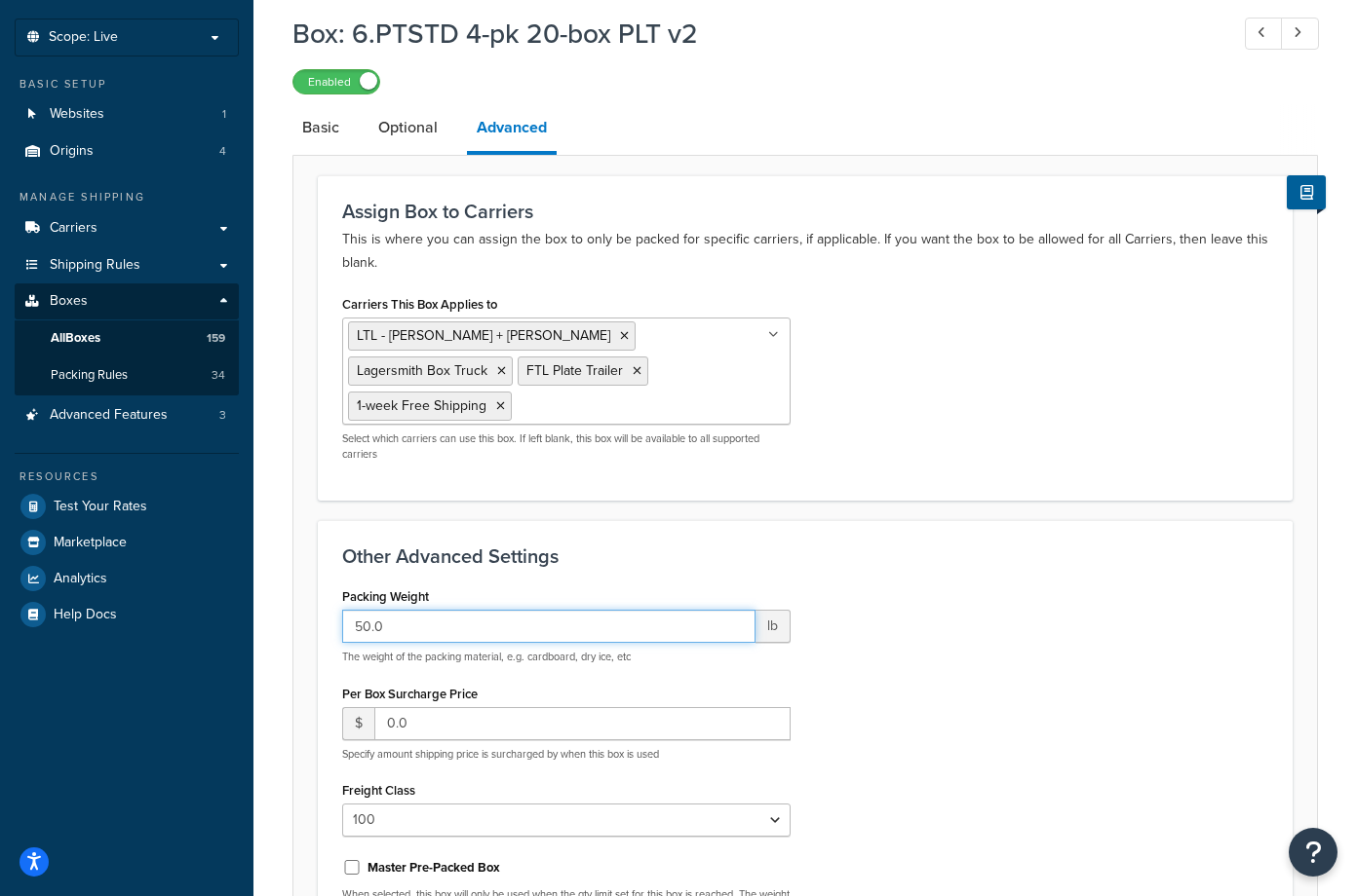
drag, startPoint x: 424, startPoint y: 627, endPoint x: 265, endPoint y: 625, distance: 159.0
click at [265, 625] on div "Box: 6.PTSTD 4-pk 20-box PLT v2 Enabled Basic Optional Advanced Assign Box to C…" at bounding box center [805, 578] width 1104 height 1146
type input "38"
click at [1036, 598] on div "Packing Weight 38 lb The weight of the packing material, e.g. cardboard, dry ic…" at bounding box center [805, 790] width 956 height 415
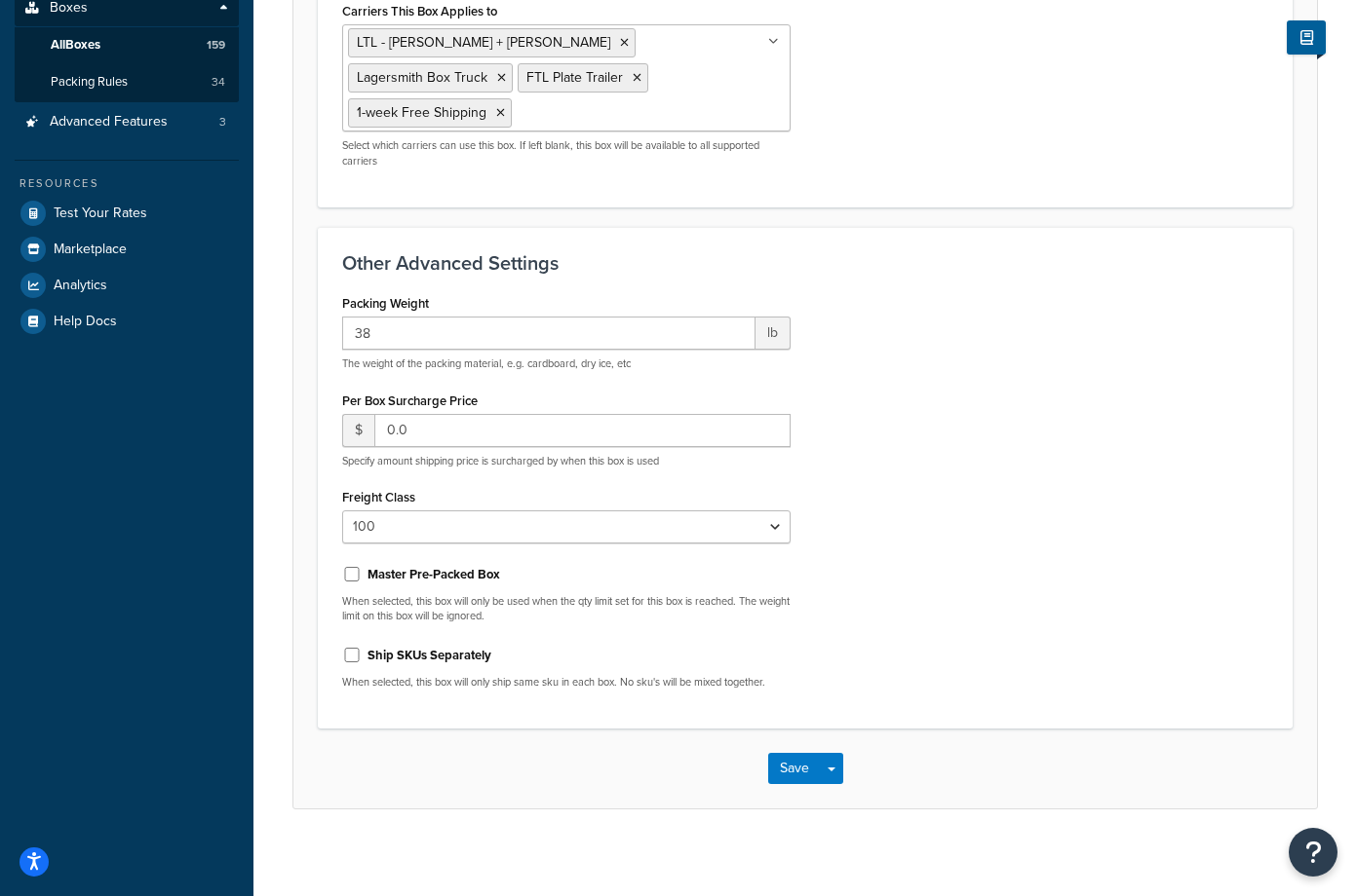
scroll to position [398, 0]
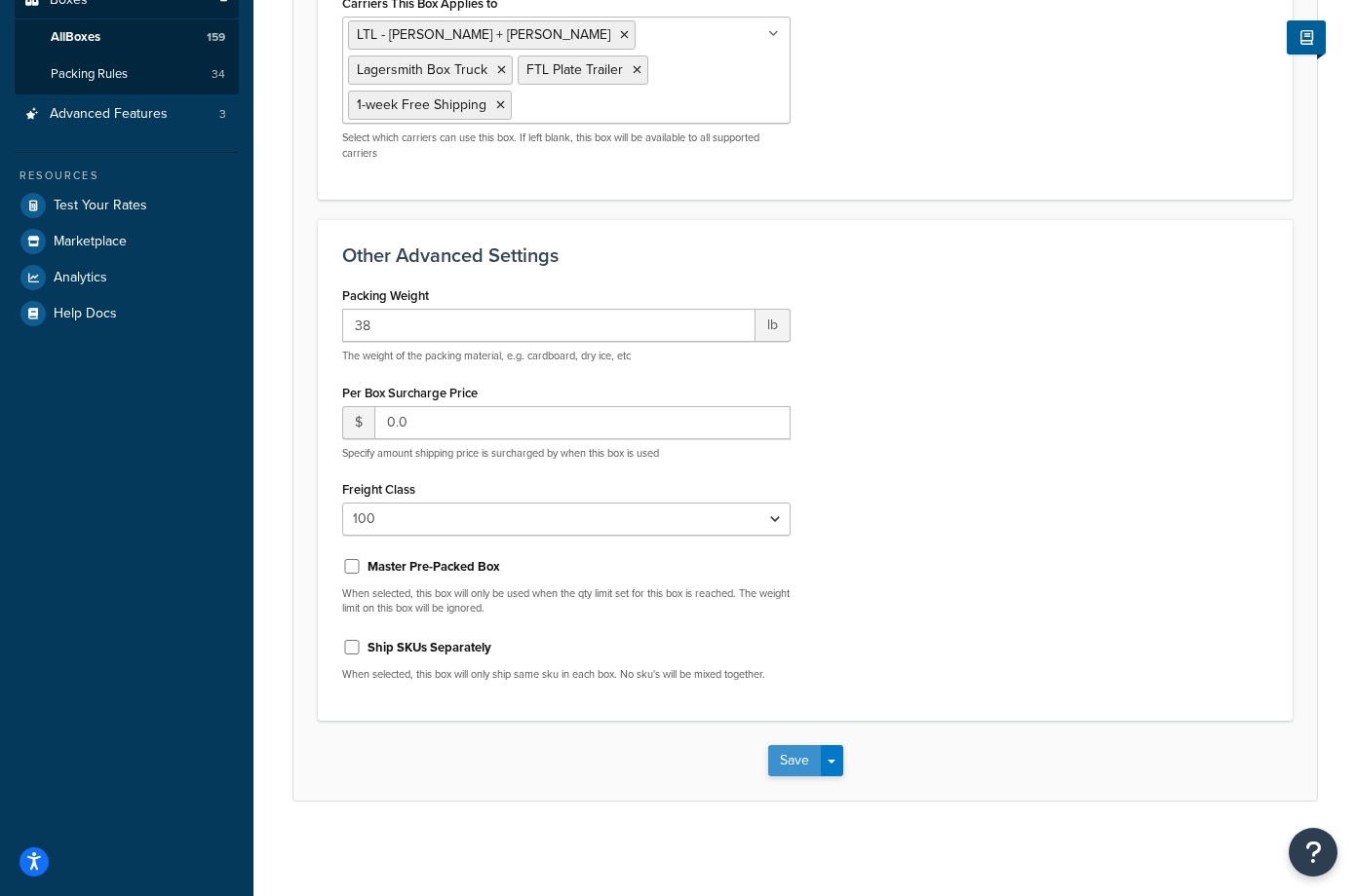
click at [804, 749] on button "Save" at bounding box center [794, 761] width 52 height 32
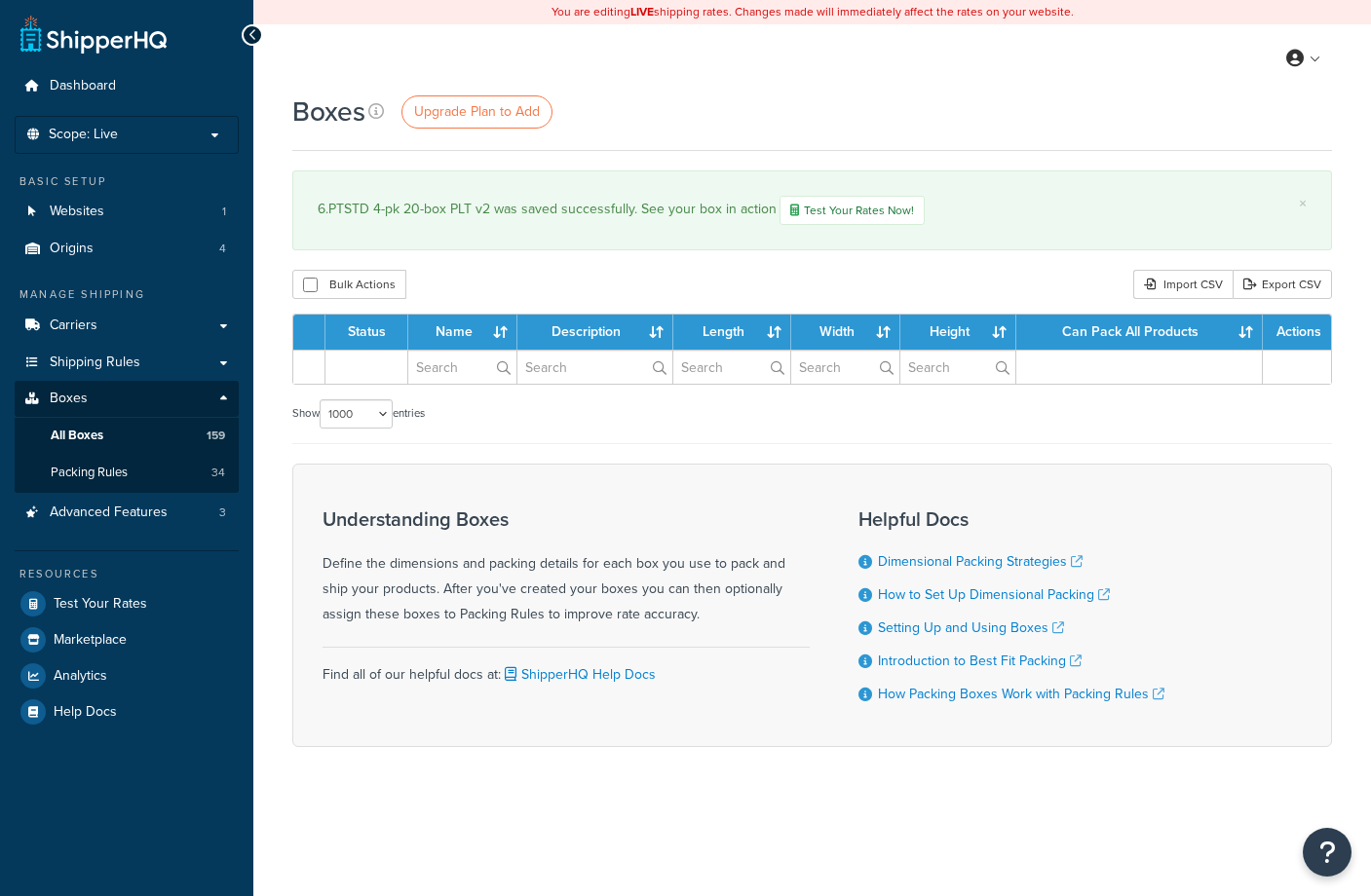
select select "1000"
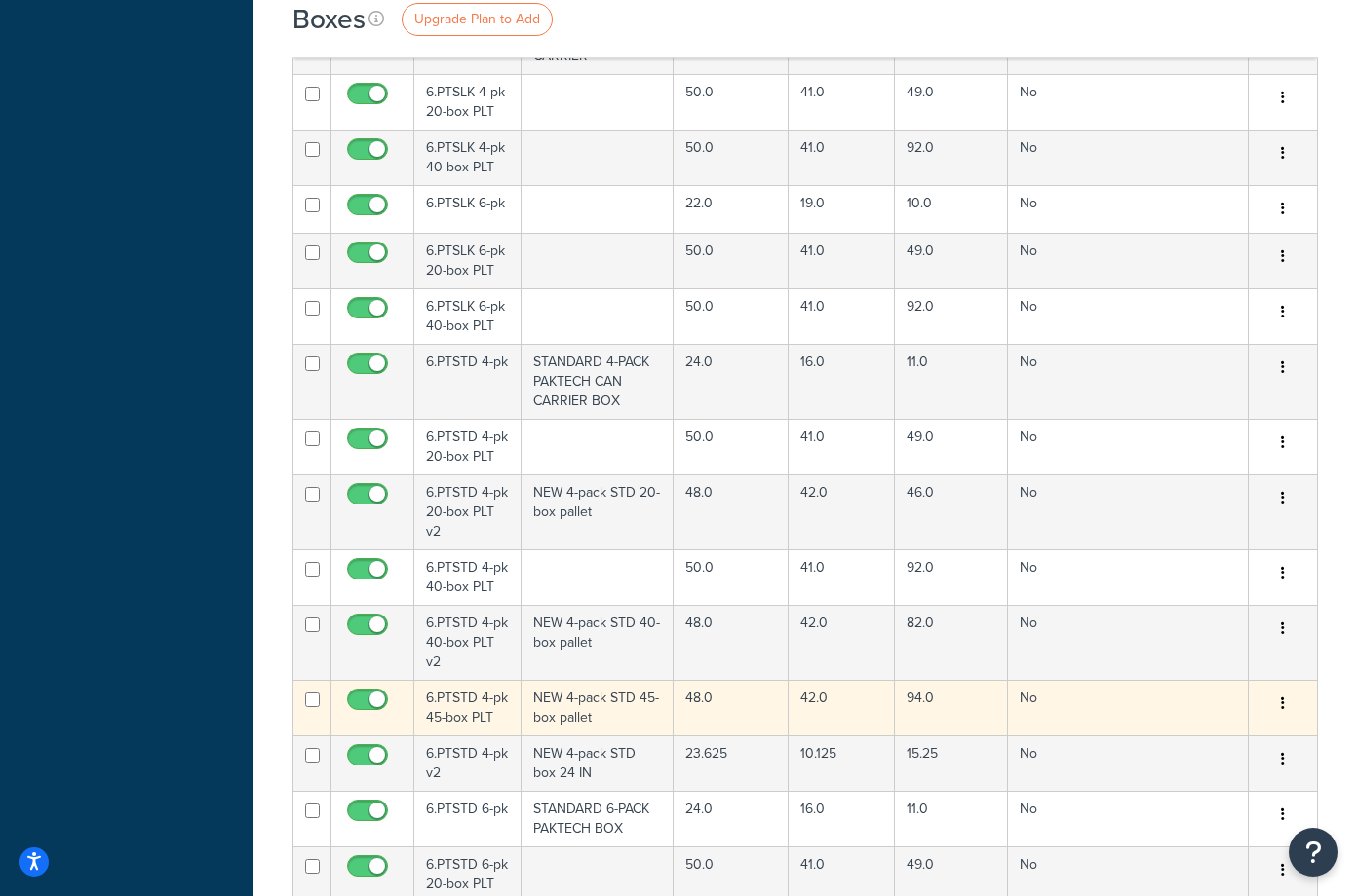
scroll to position [10908, 0]
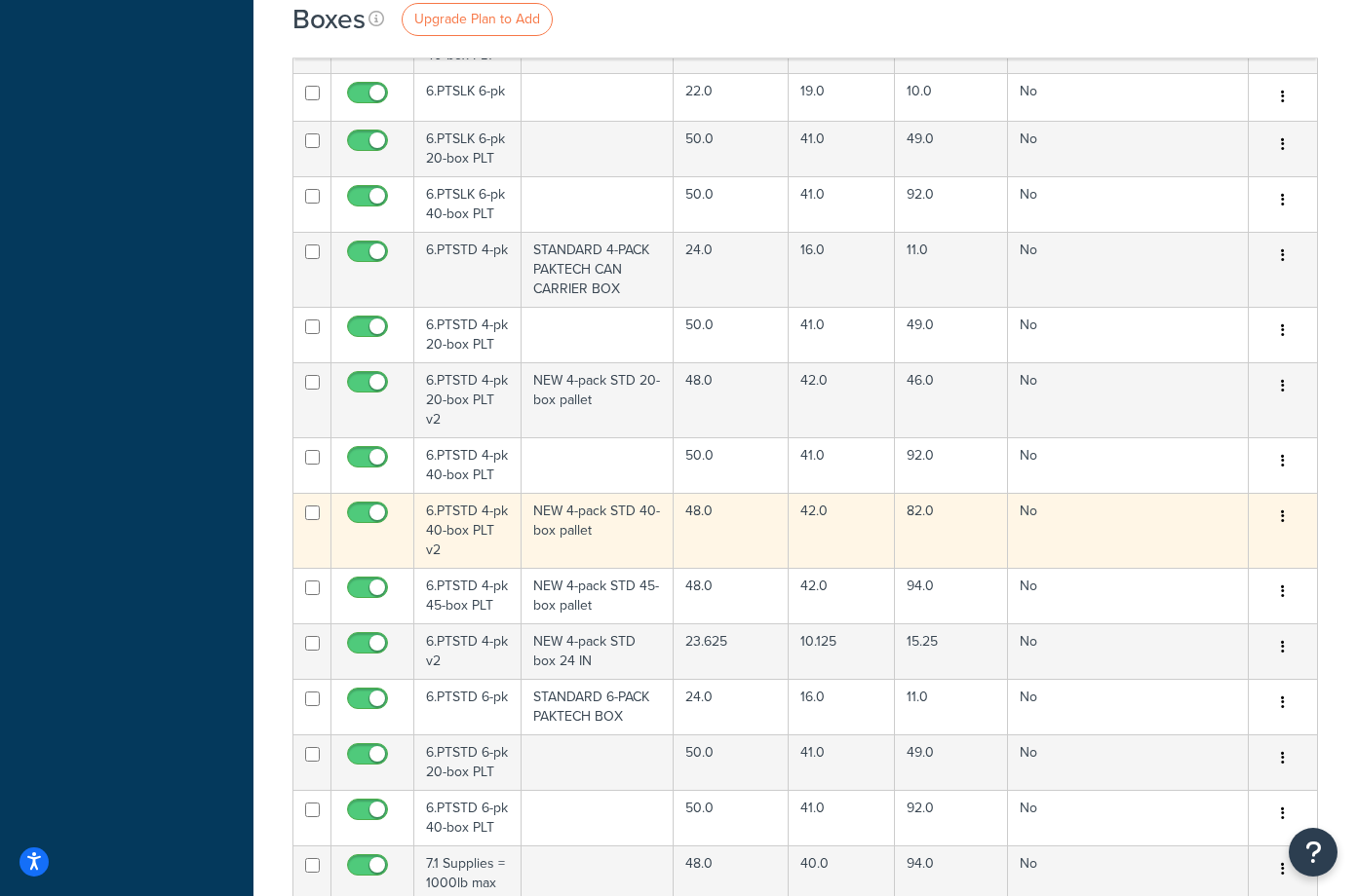
click at [604, 493] on td "NEW 4-pack STD 40-box pallet" at bounding box center [598, 530] width 153 height 75
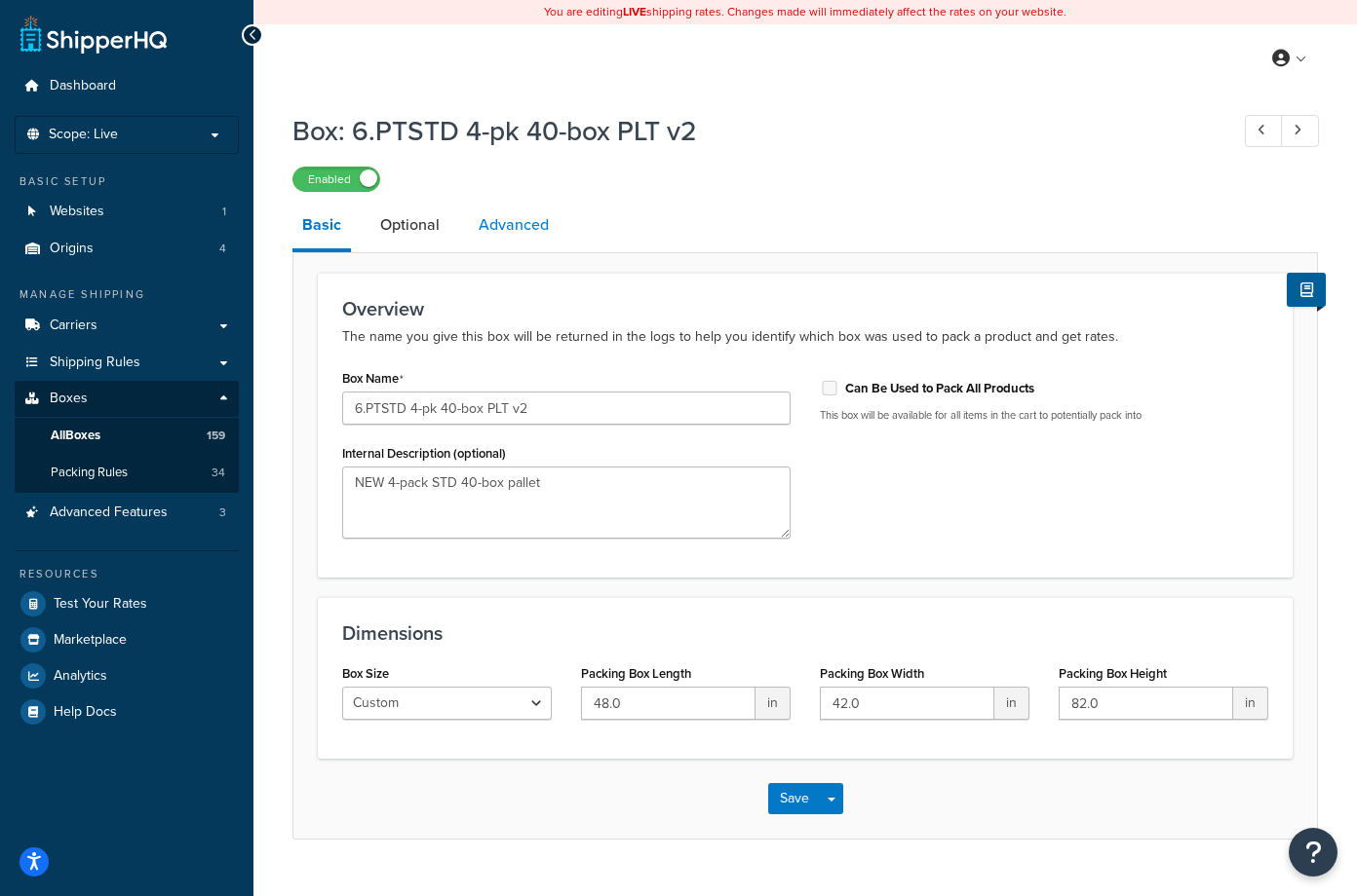
click at [536, 226] on link "Advanced" at bounding box center [513, 225] width 90 height 46
select select "100"
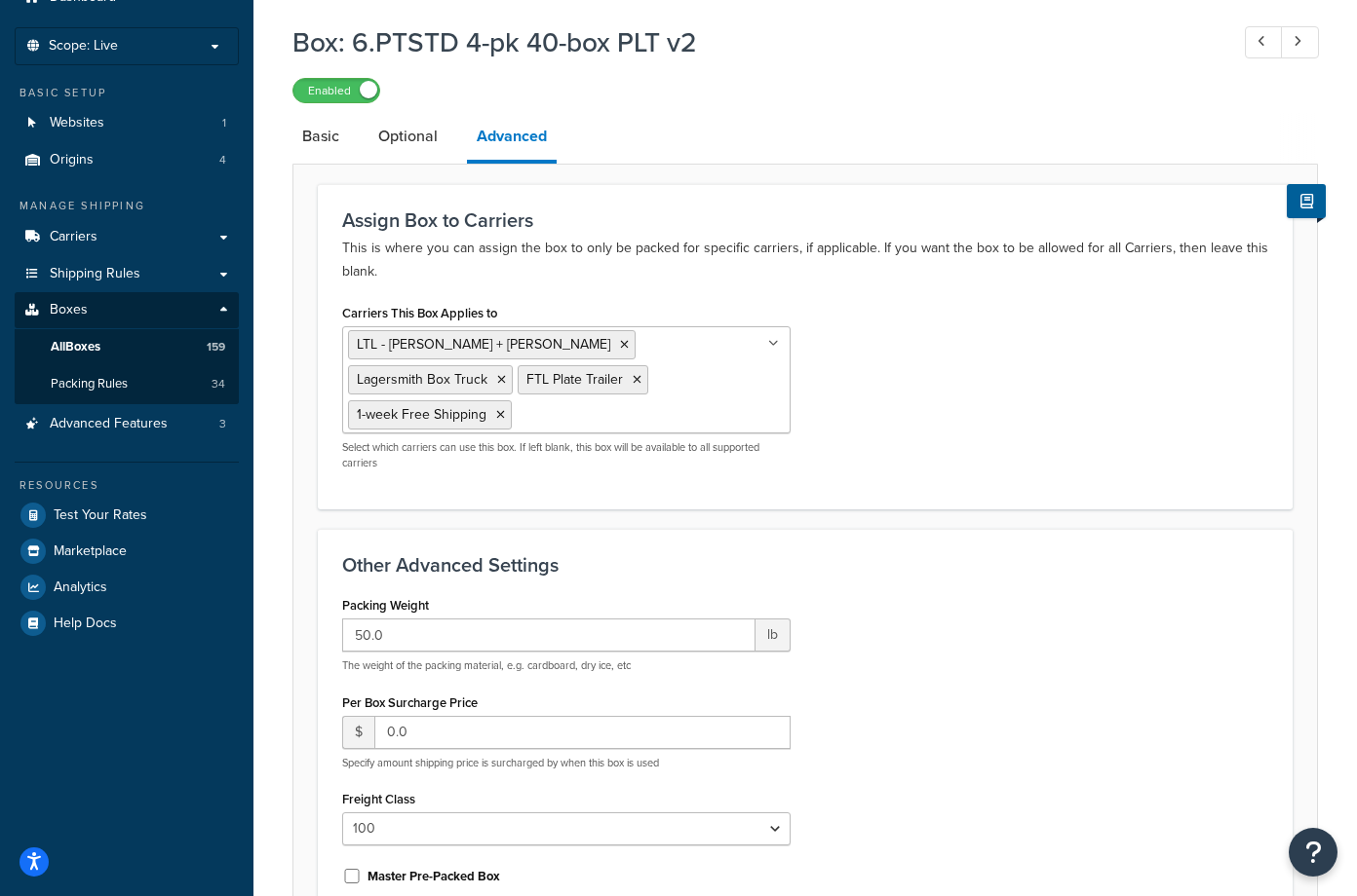
scroll to position [195, 0]
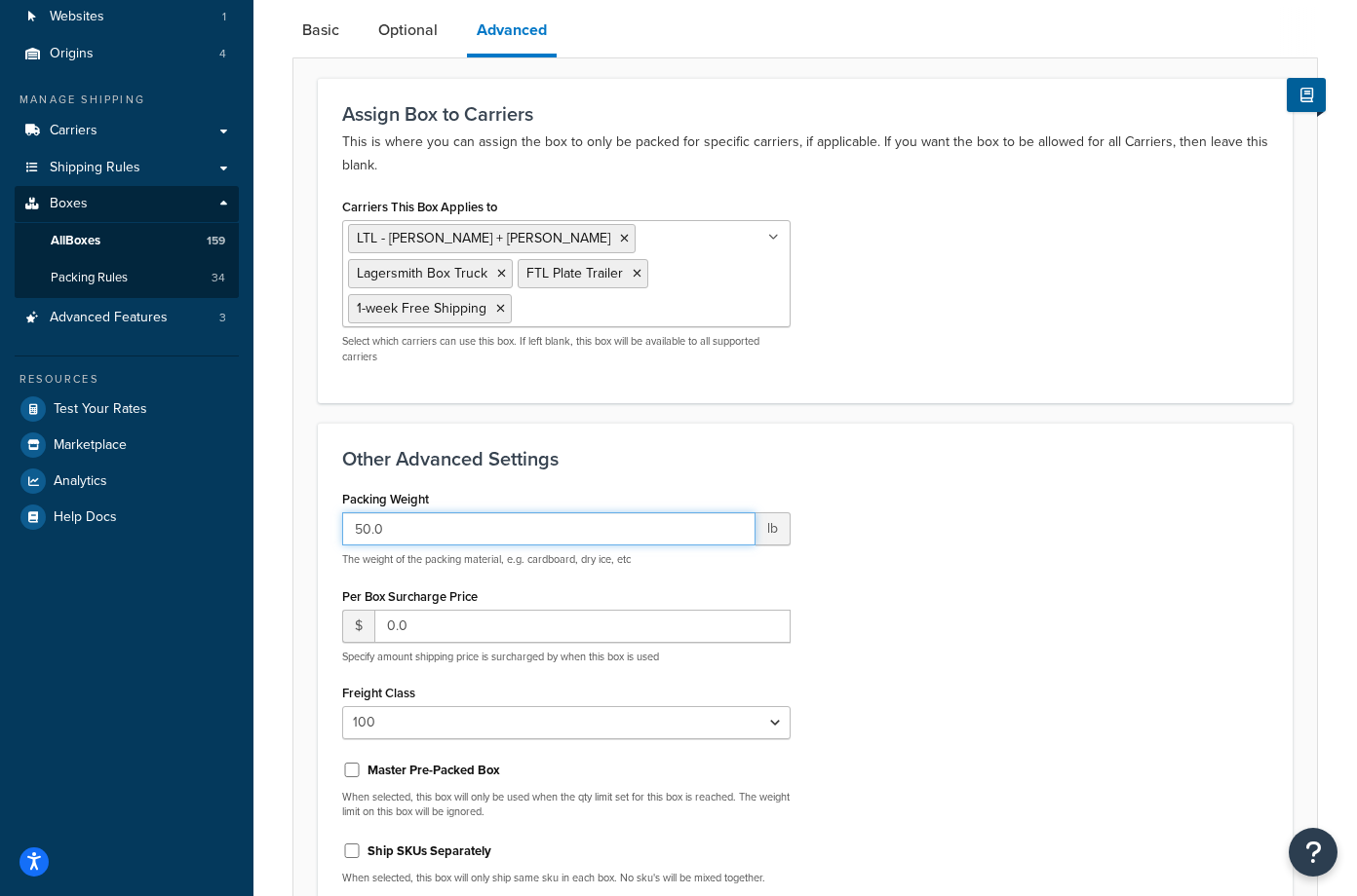
drag, startPoint x: 420, startPoint y: 528, endPoint x: 324, endPoint y: 531, distance: 96.0
click at [326, 531] on div "Other Advanced Settings Packing Weight 50.0 lb The weight of the packing materi…" at bounding box center [805, 673] width 974 height 502
type input "38"
click at [1062, 507] on div "Packing Weight 38 lb The weight of the packing material, e.g. cardboard, dry ic…" at bounding box center [805, 692] width 956 height 415
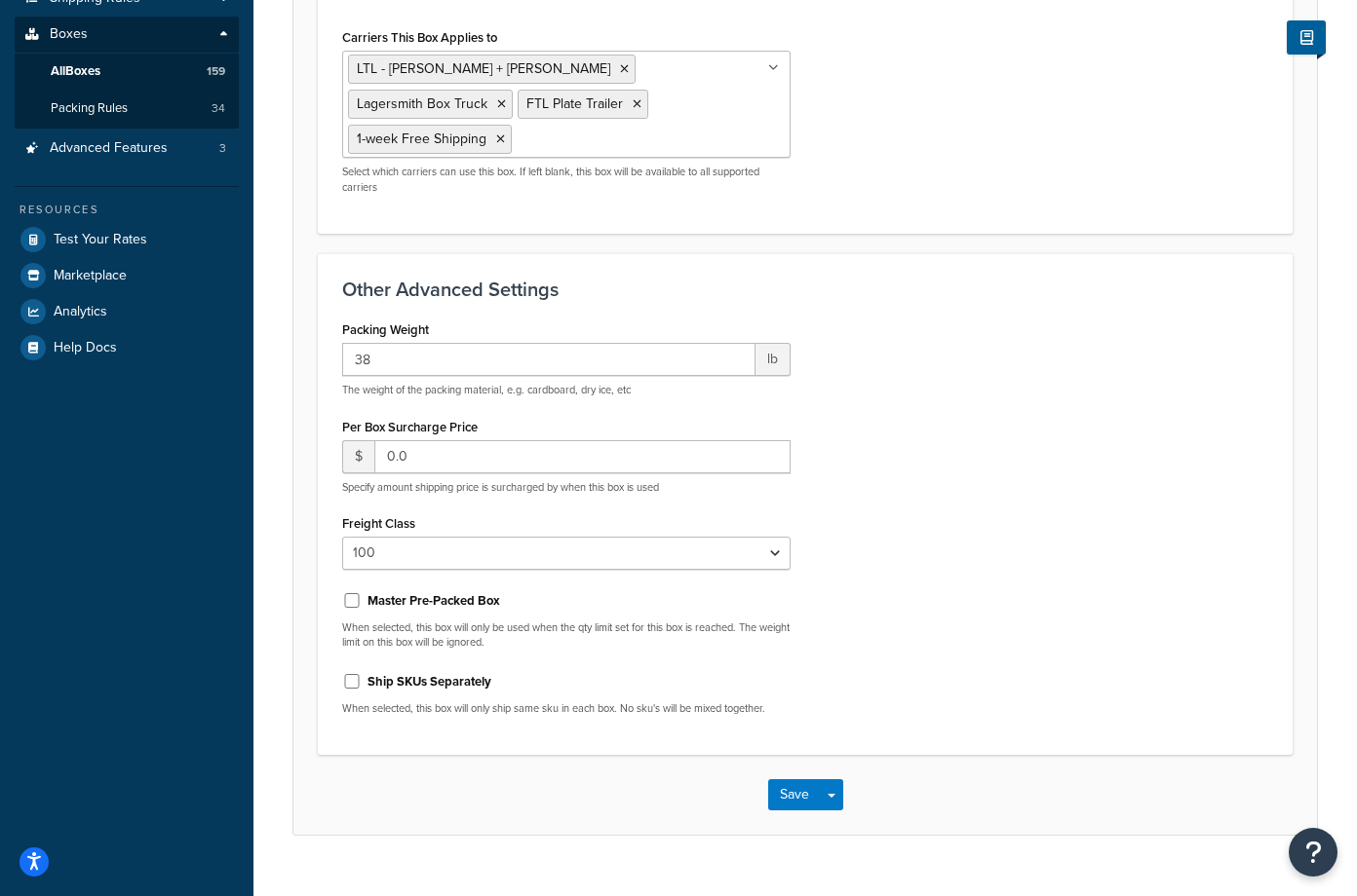
scroll to position [398, 0]
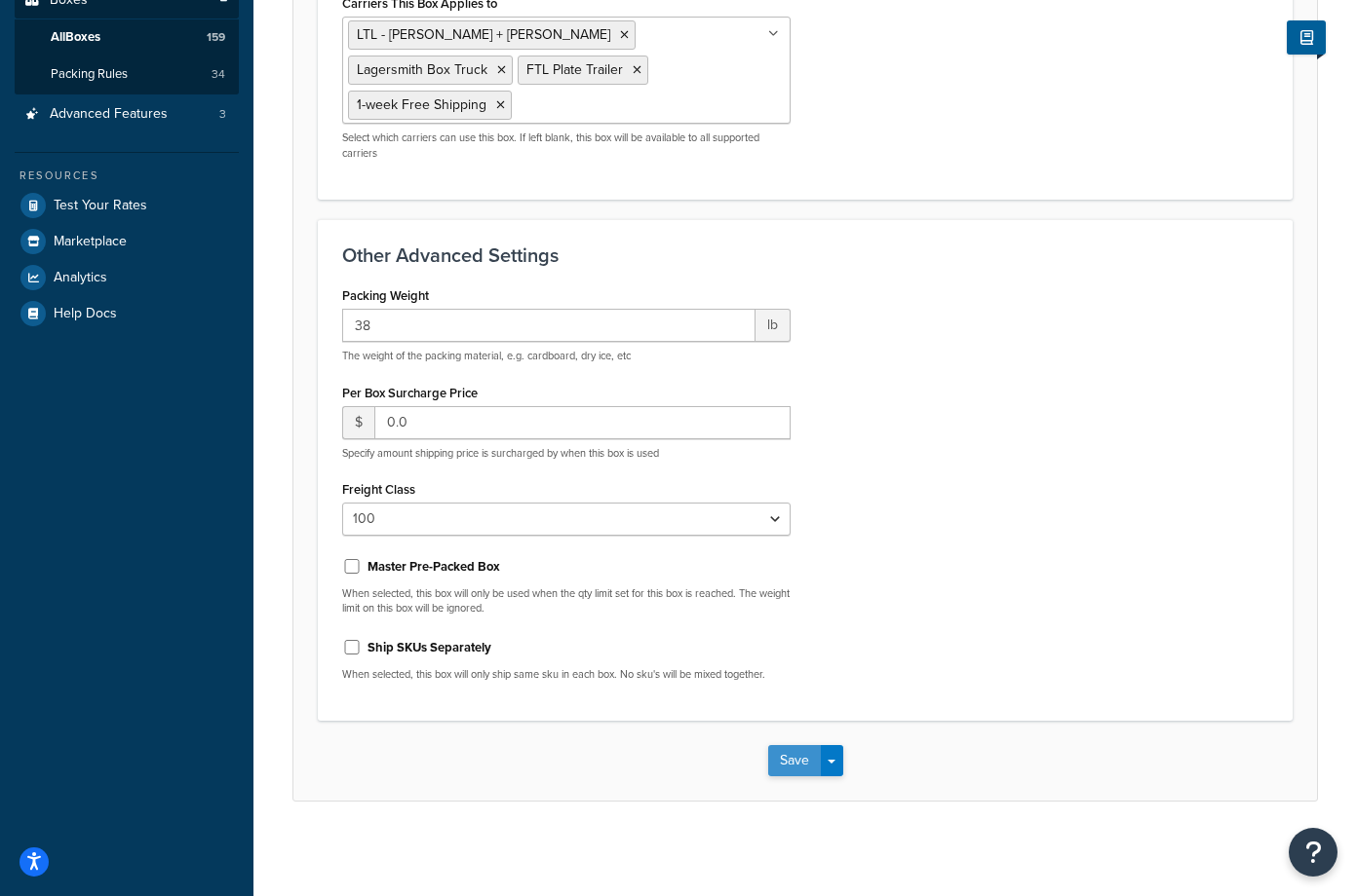
click at [791, 752] on button "Save" at bounding box center [794, 761] width 52 height 32
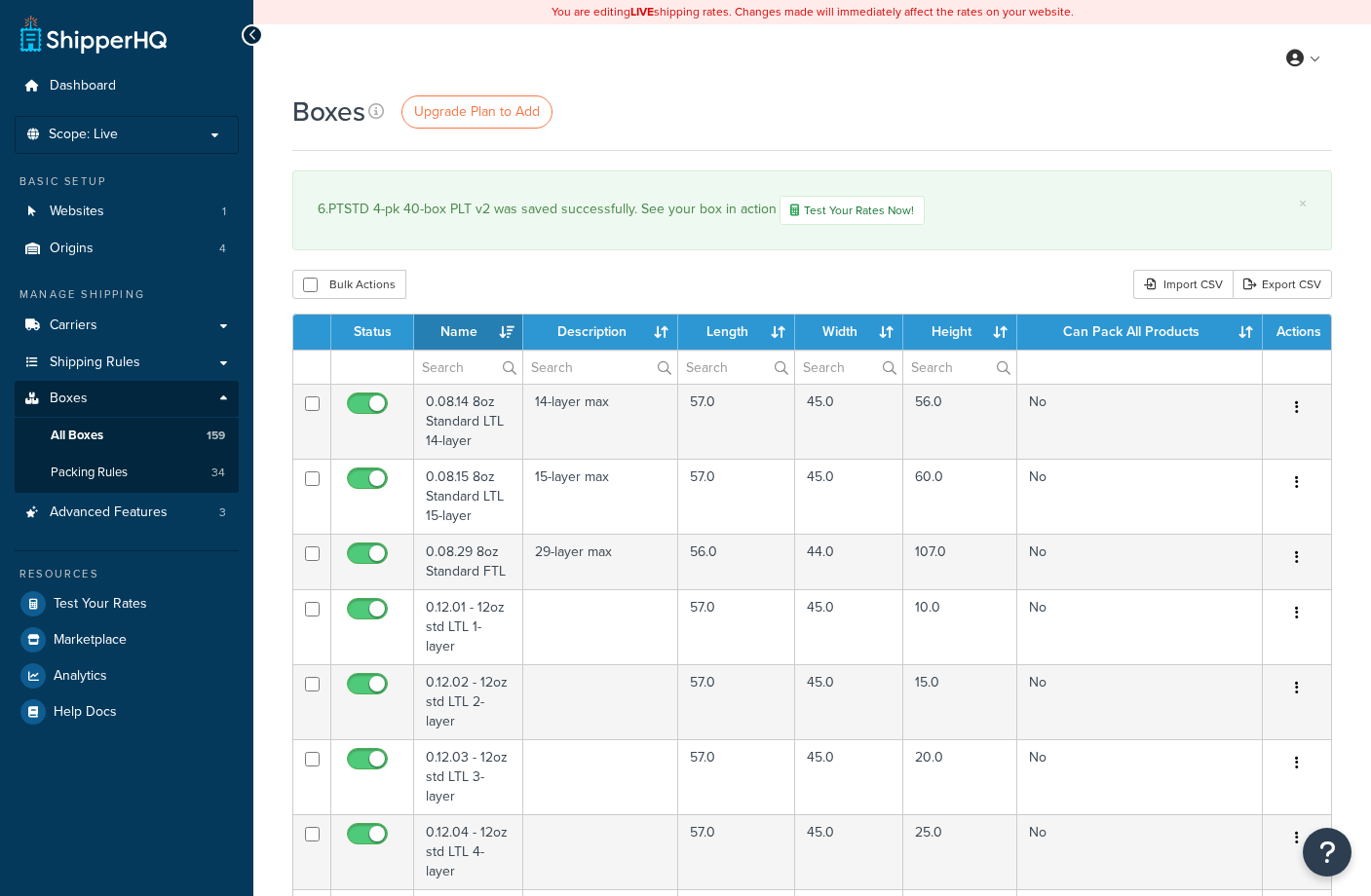
select select "1000"
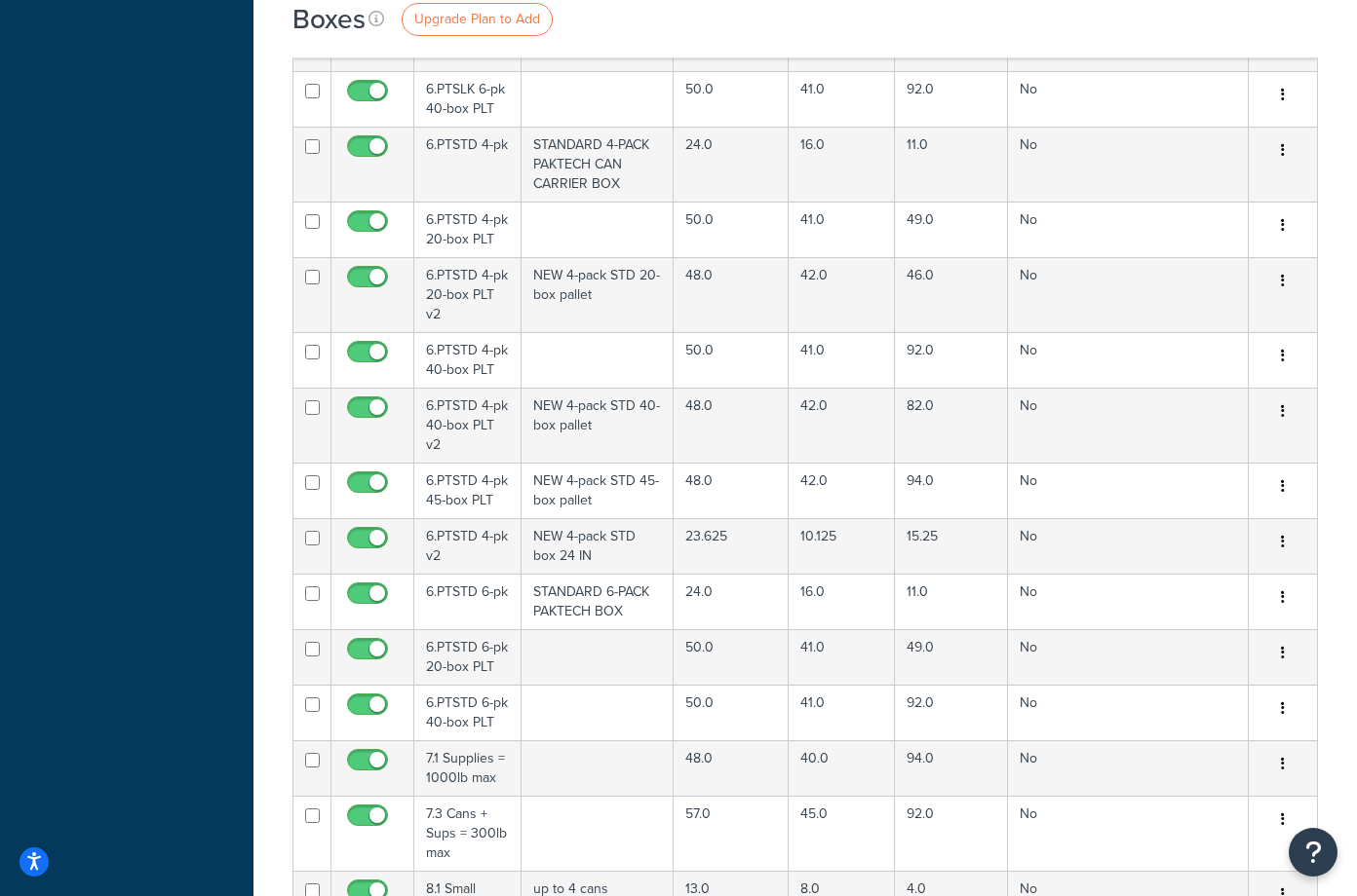
scroll to position [11004, 0]
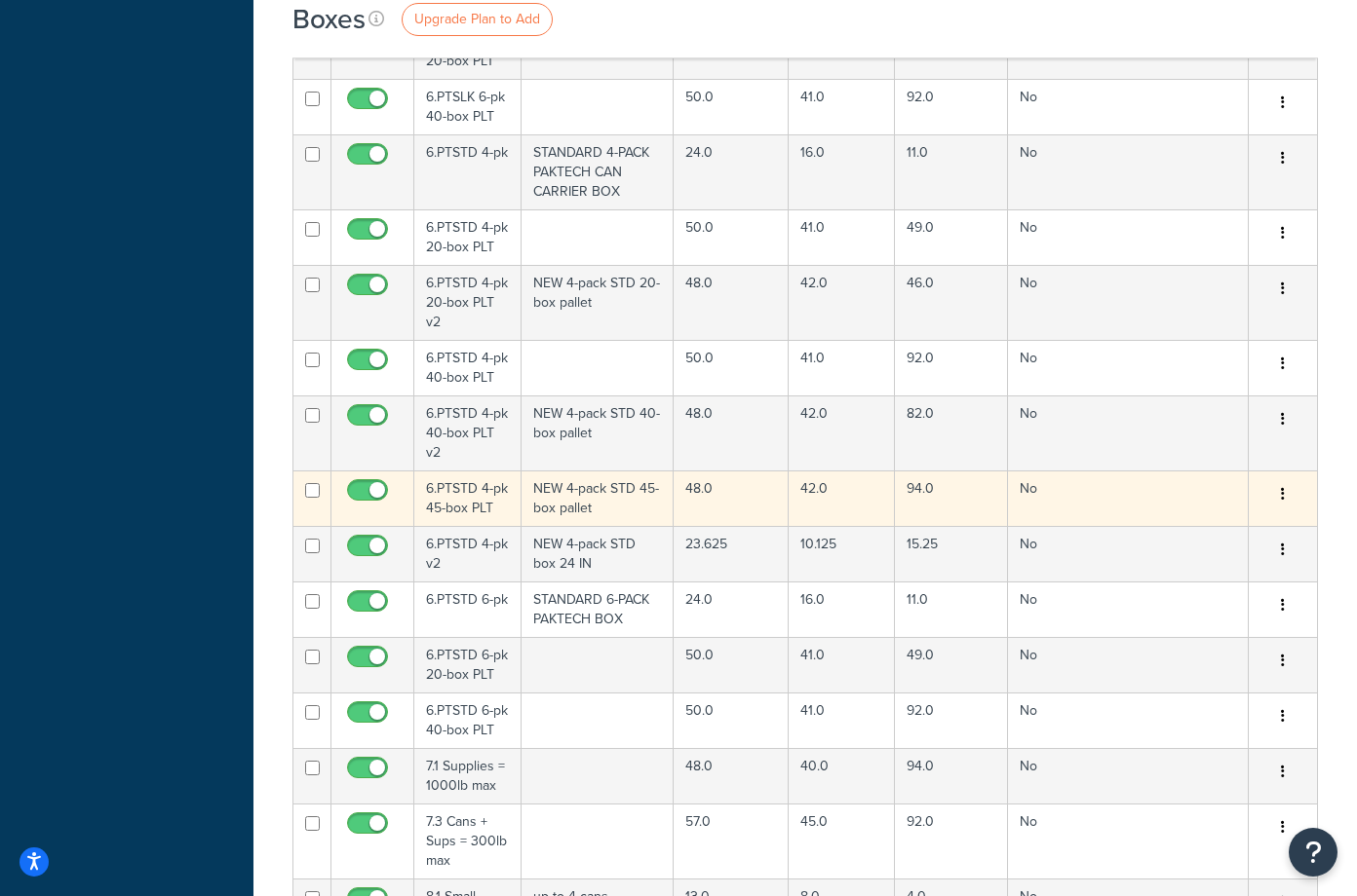
click at [605, 470] on td "NEW 4-pack STD 45-box pallet" at bounding box center [598, 498] width 153 height 55
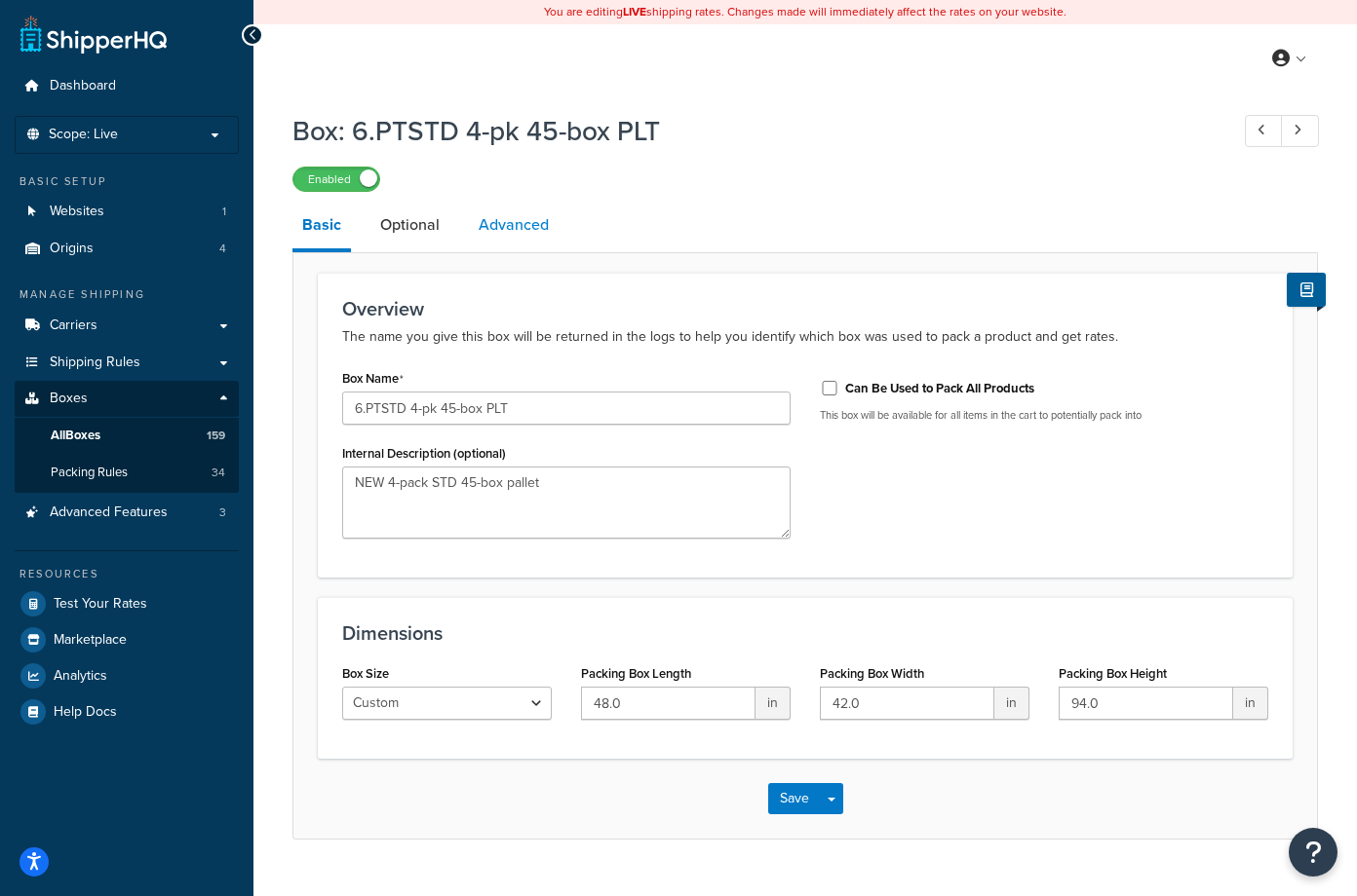
click at [498, 216] on link "Advanced" at bounding box center [513, 225] width 90 height 46
select select "100"
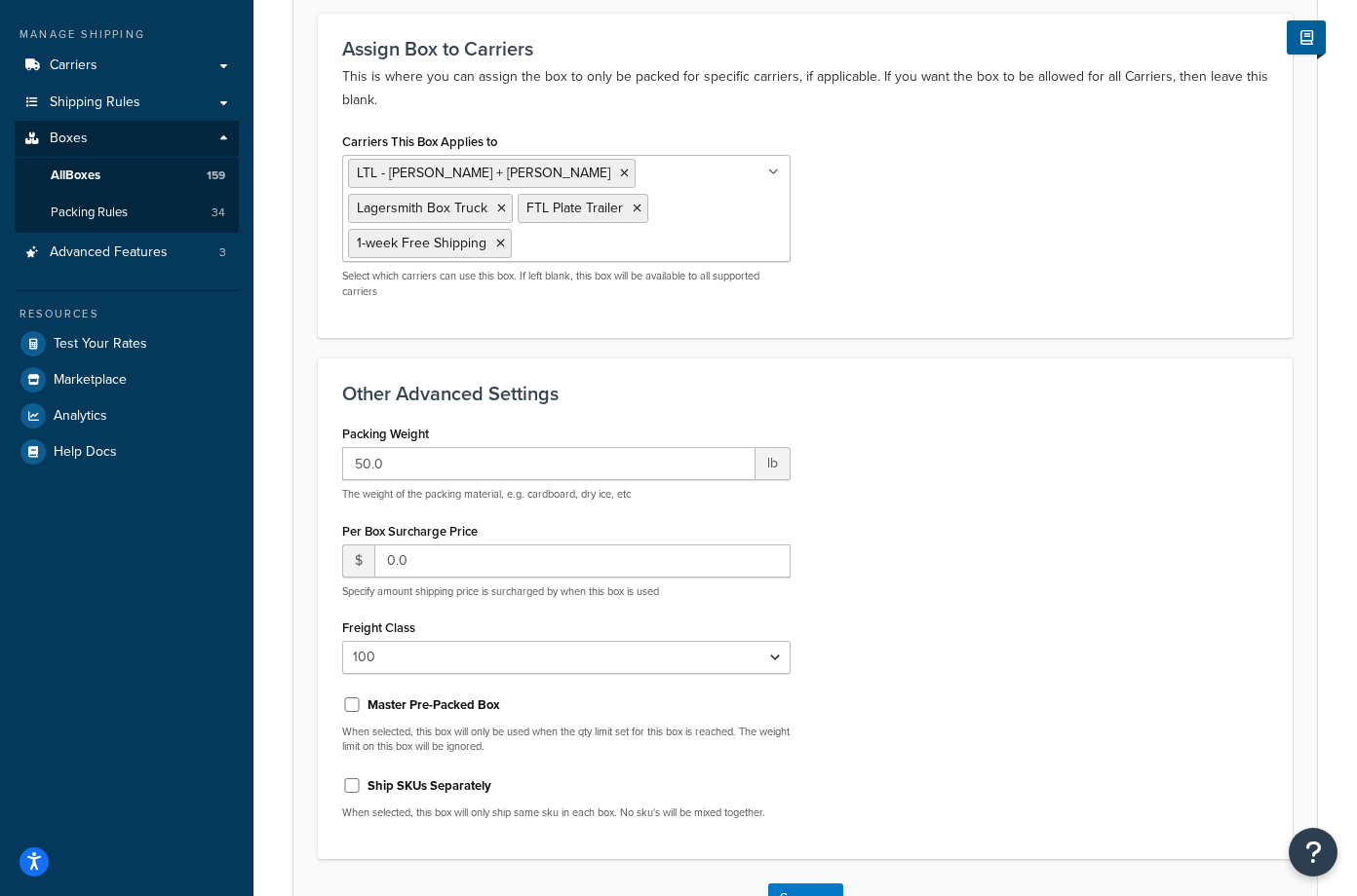
scroll to position [293, 0]
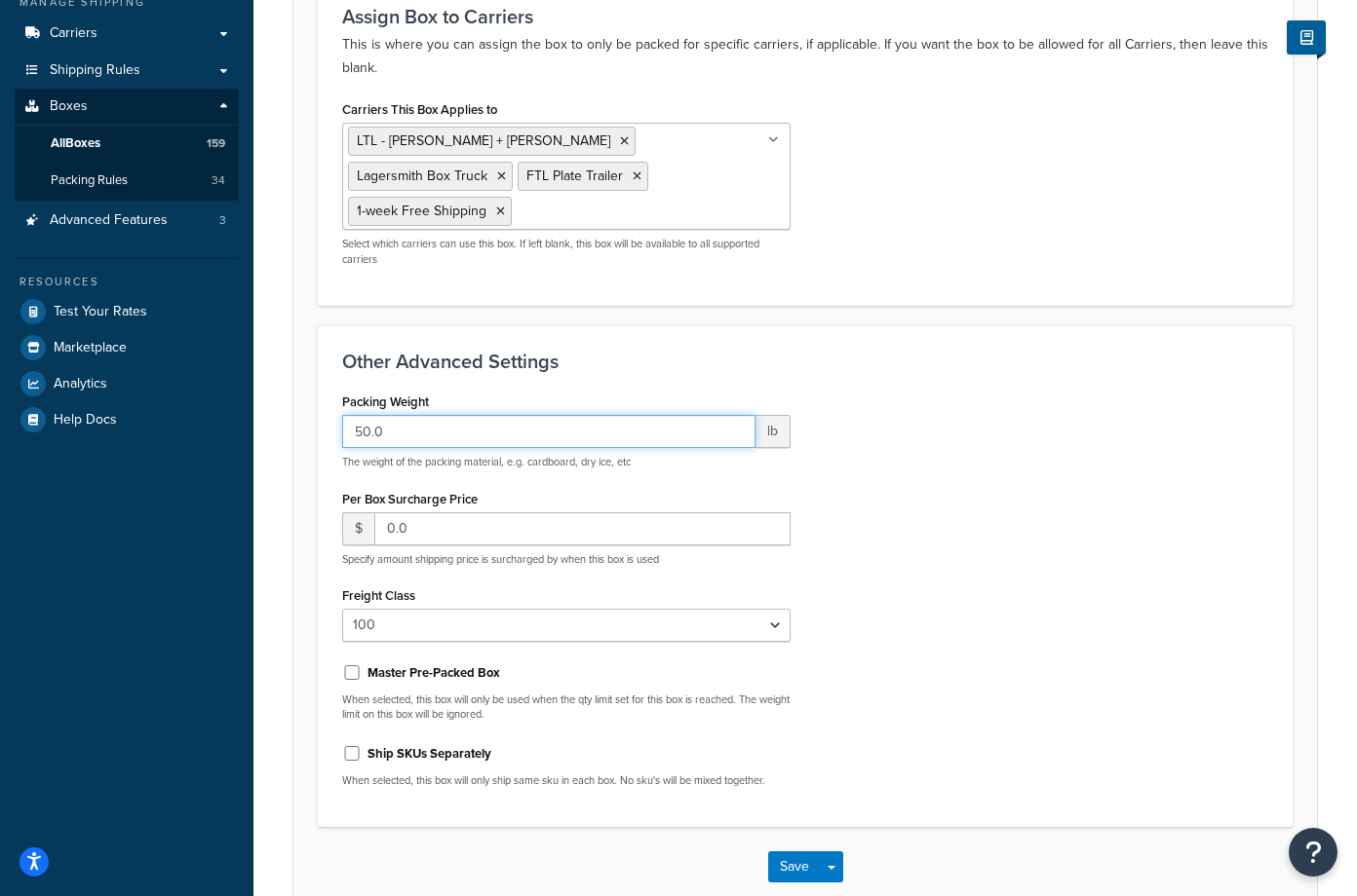
drag, startPoint x: 401, startPoint y: 422, endPoint x: 309, endPoint y: 424, distance: 92.0
click at [309, 424] on form "Assign Box to Carriers This is where you can assign the box to only be packed f…" at bounding box center [805, 444] width 1024 height 927
type input "38"
click at [1111, 391] on div "Packing Weight 38 lb The weight of the packing material, e.g. cardboard, dry ic…" at bounding box center [805, 594] width 956 height 415
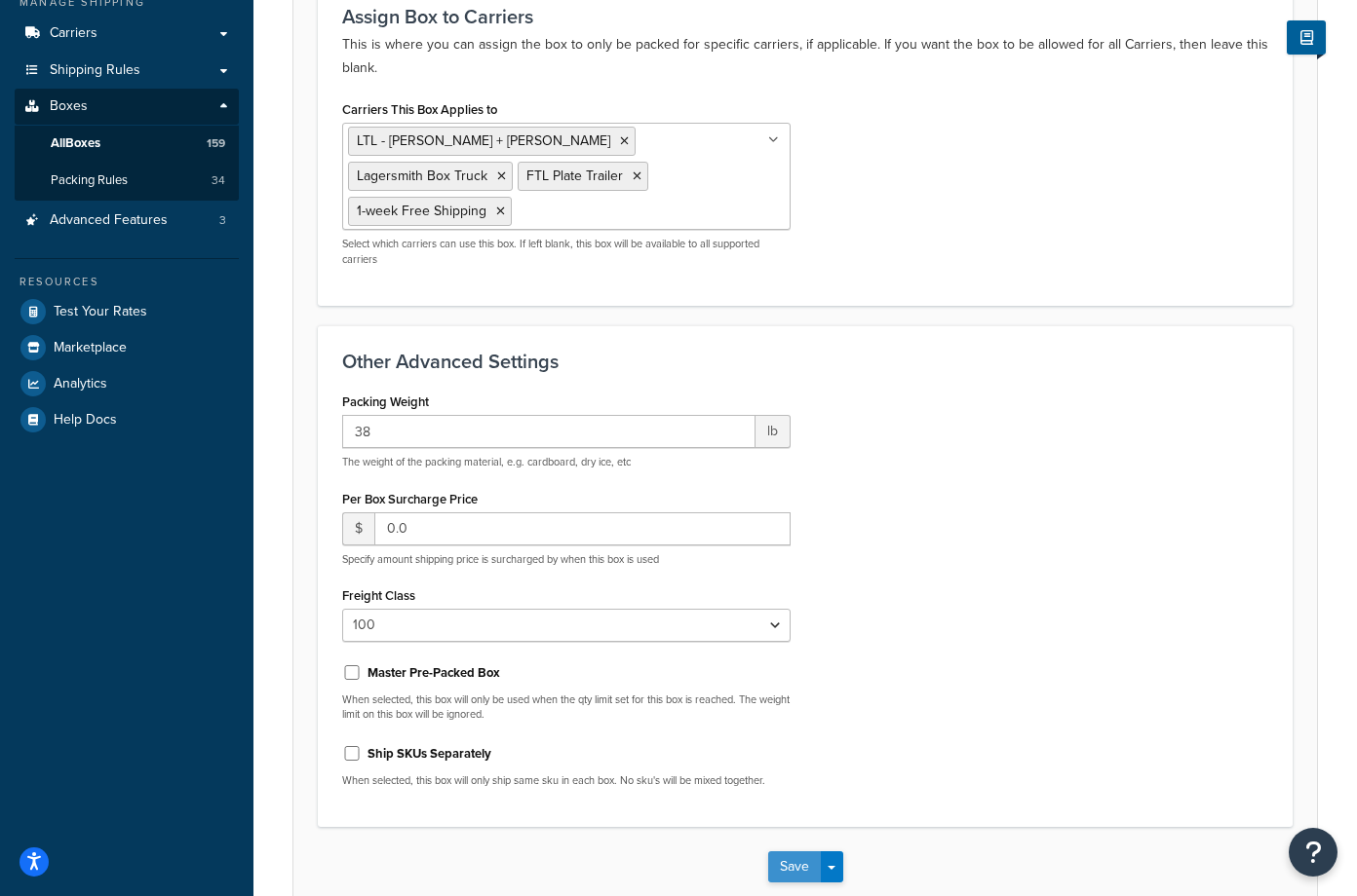
click at [796, 863] on button "Save" at bounding box center [794, 867] width 52 height 32
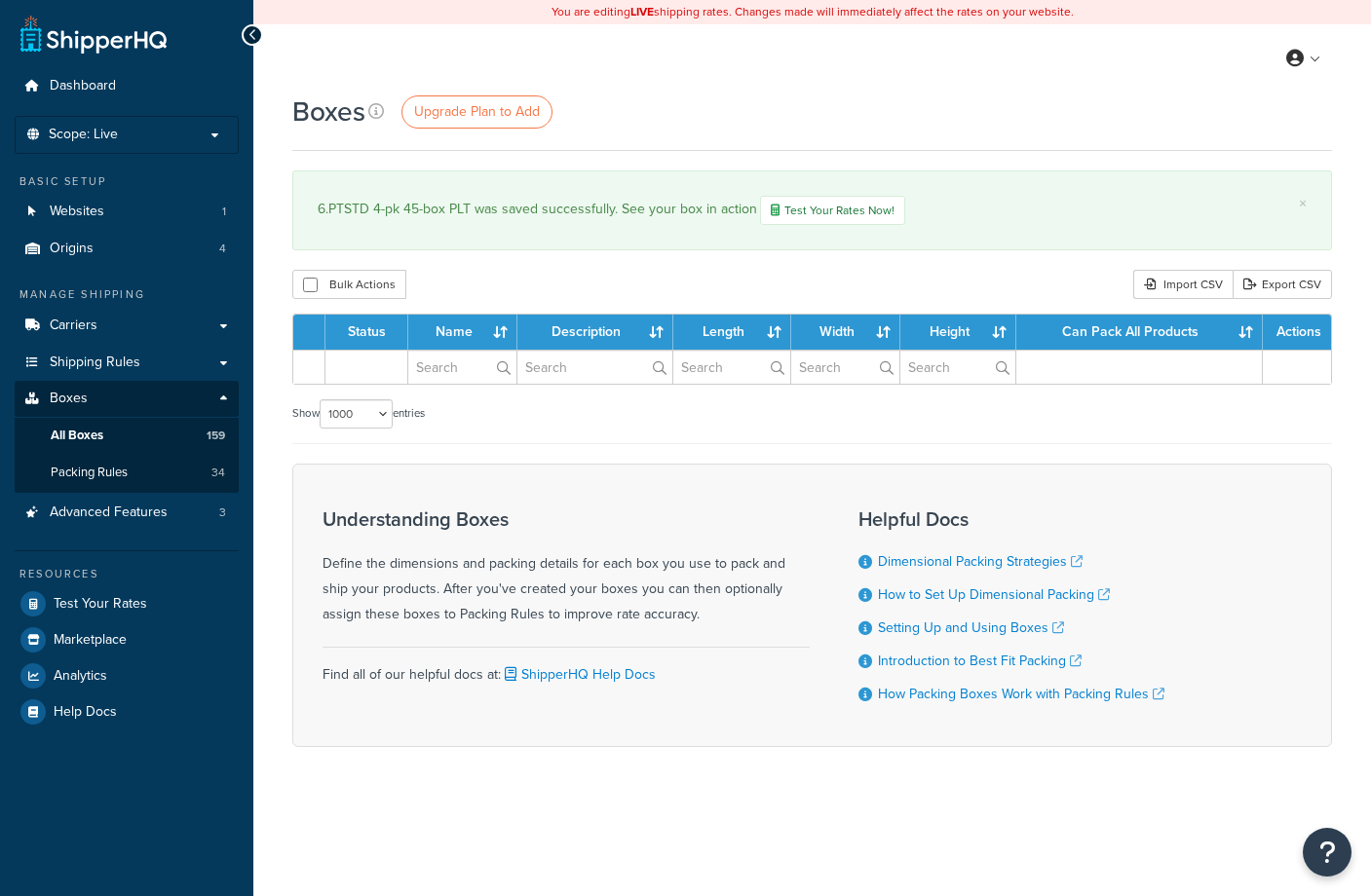
select select "1000"
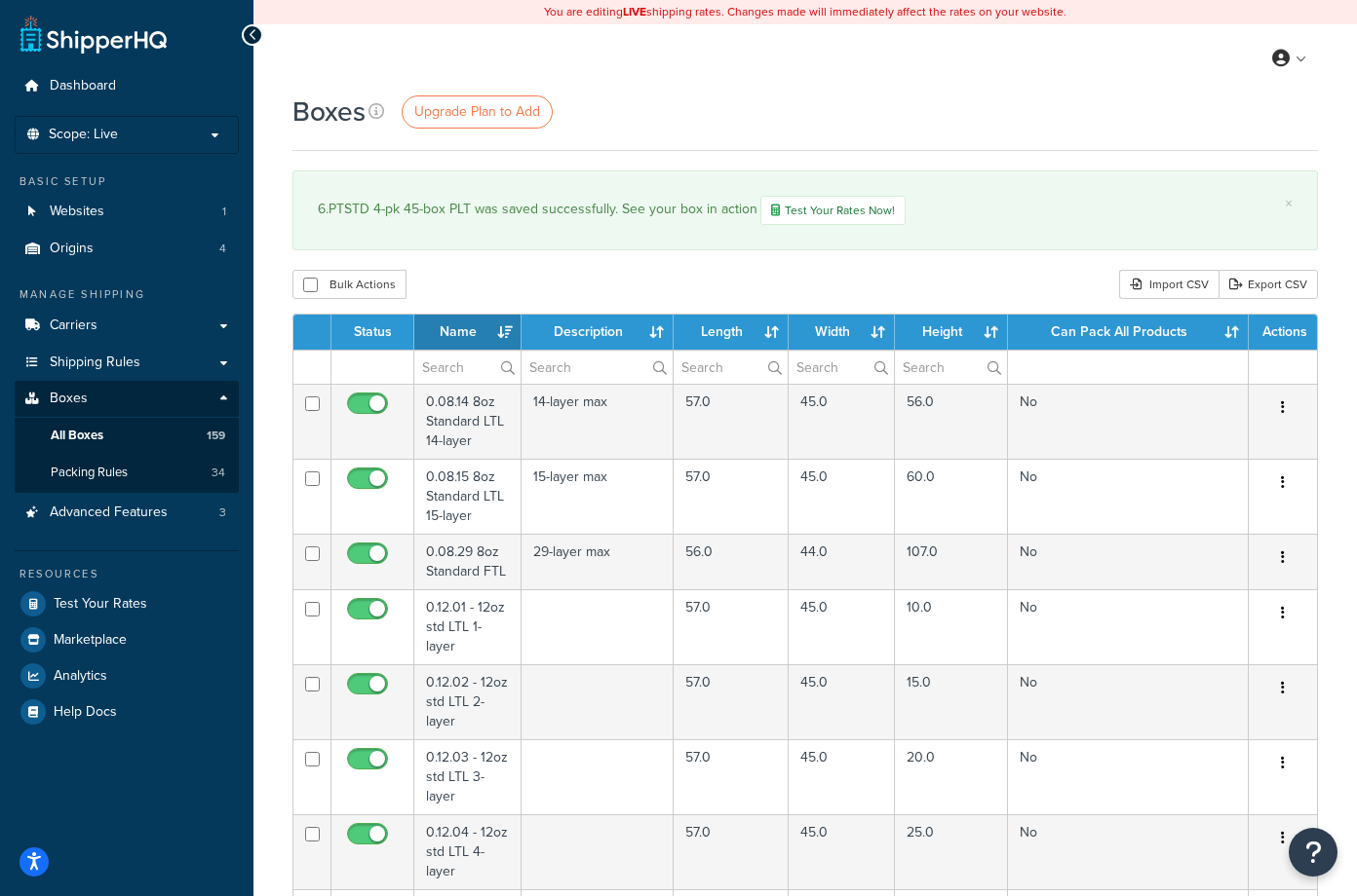
click at [1090, 103] on div "Boxes Upgrade Plan to Add" at bounding box center [806, 111] width 1026 height 38
